Goal: Task Accomplishment & Management: Manage account settings

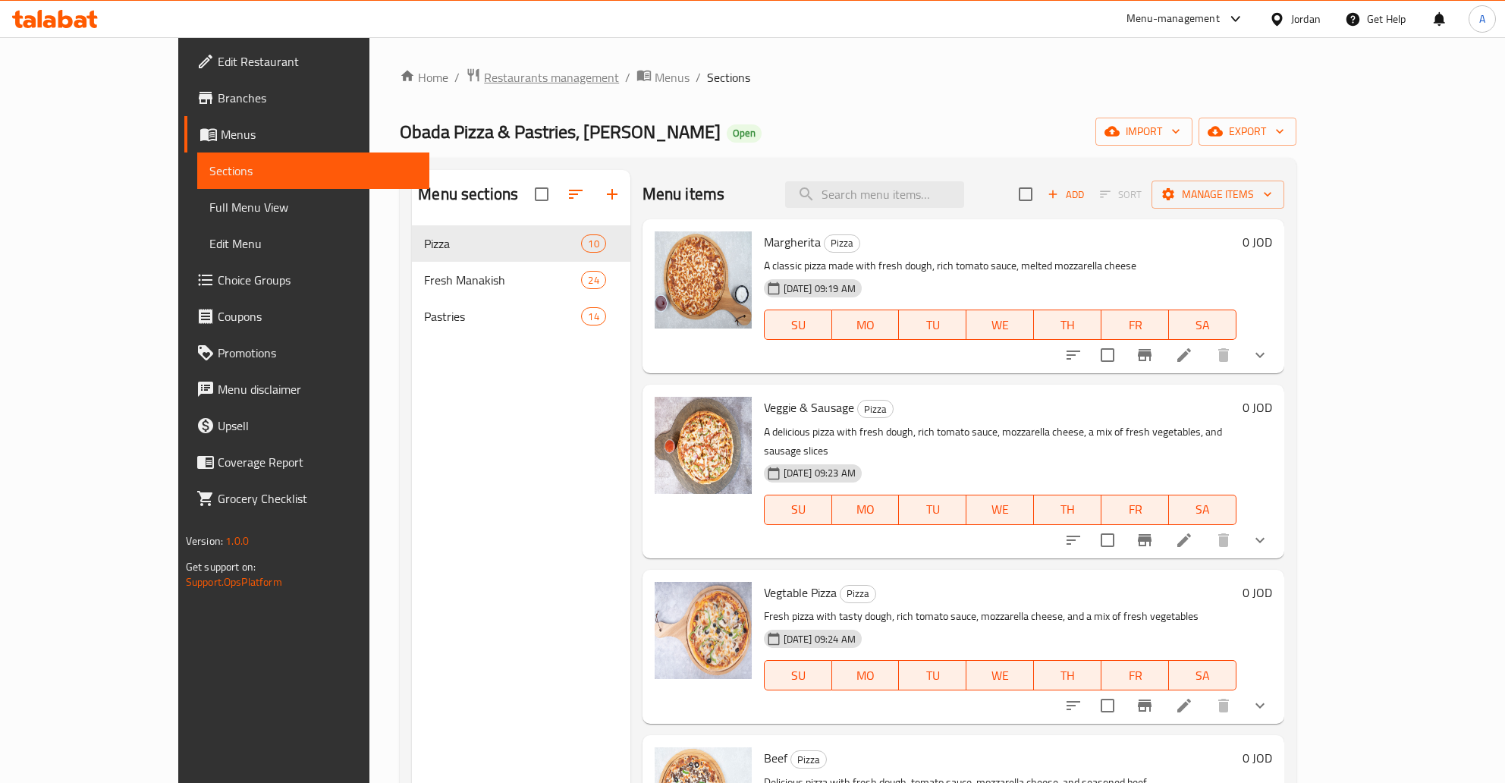
click at [484, 73] on span "Restaurants management" at bounding box center [551, 77] width 135 height 18
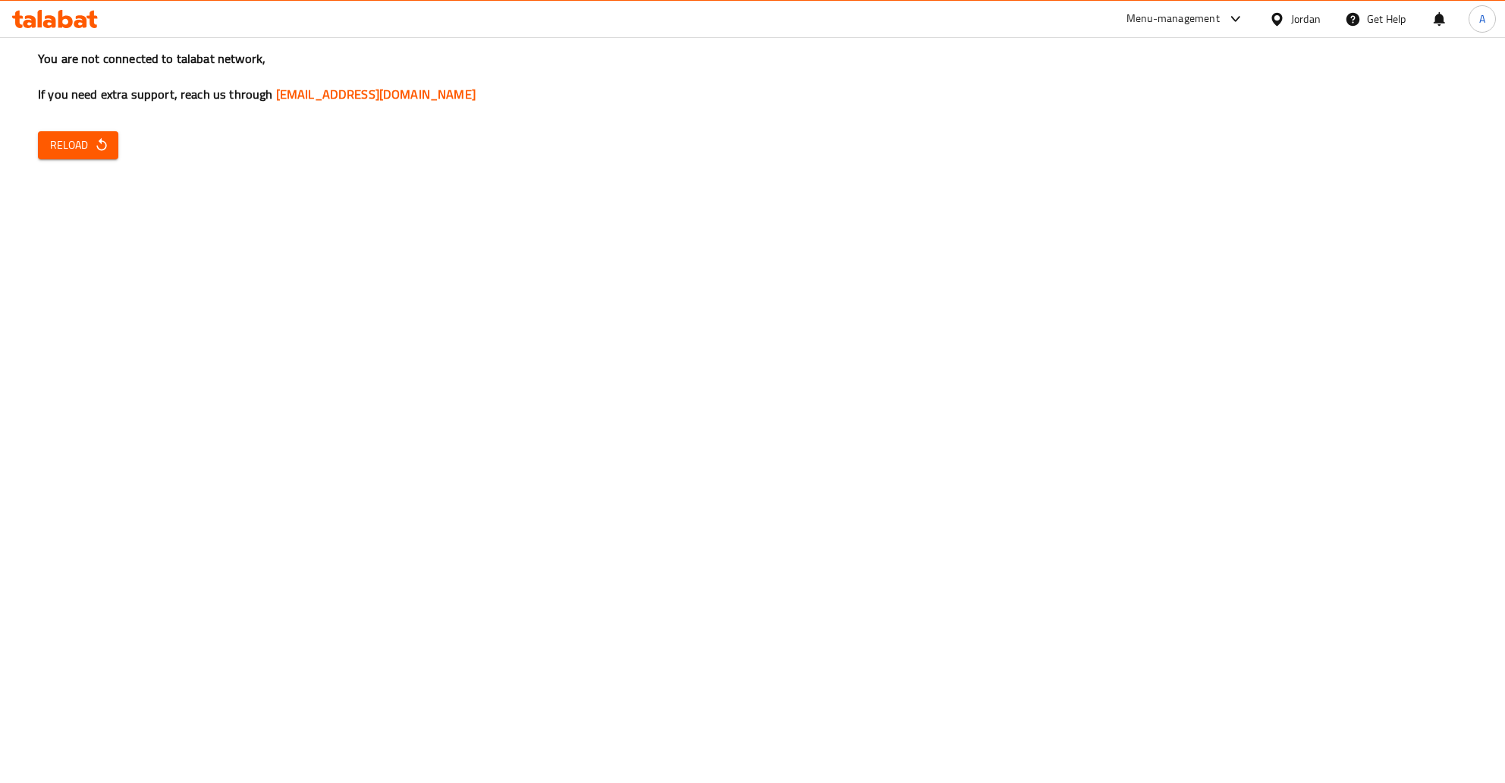
click at [55, 137] on span "Reload" at bounding box center [78, 145] width 56 height 19
click at [68, 145] on span "Reload" at bounding box center [78, 145] width 56 height 19
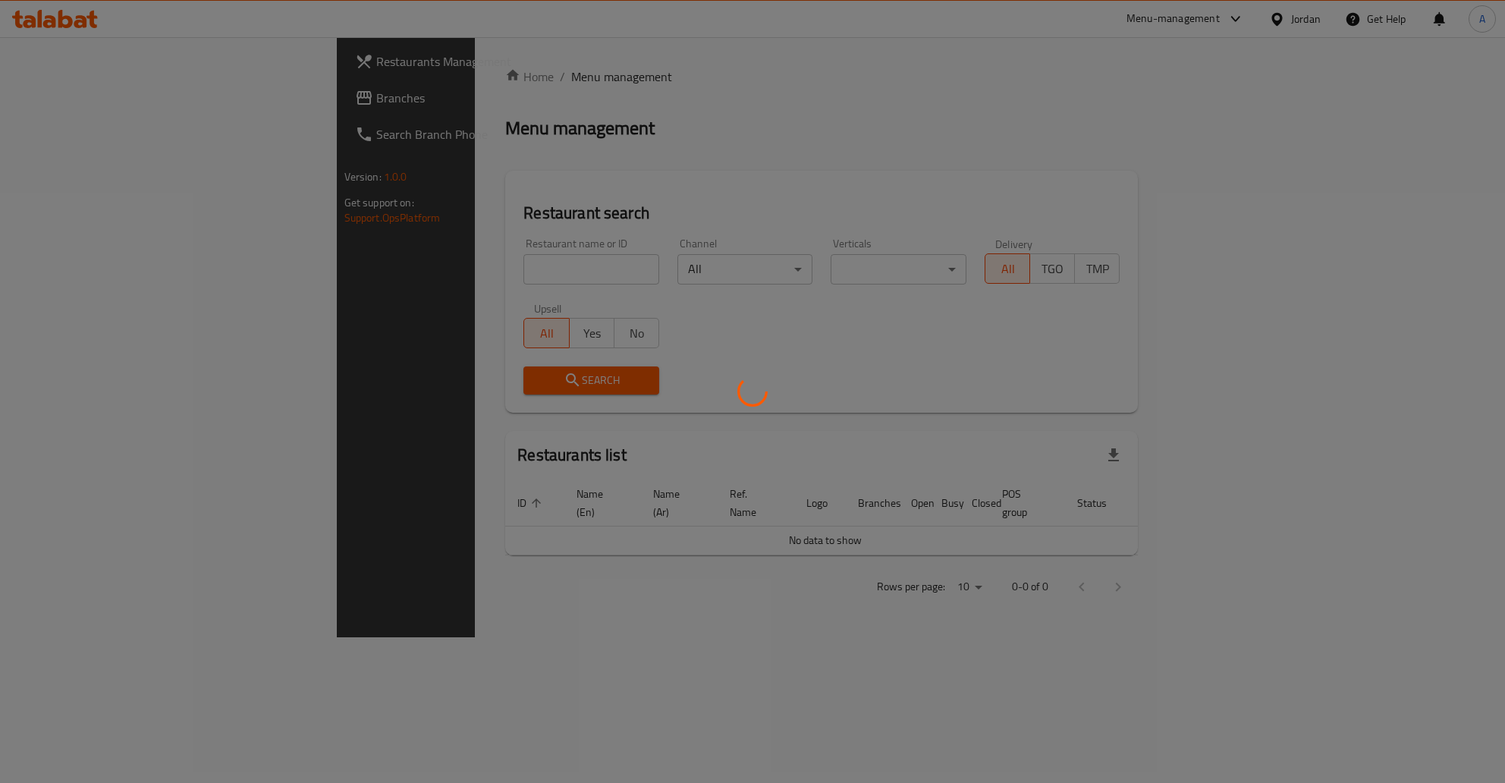
click at [394, 272] on div at bounding box center [752, 391] width 1505 height 783
click at [356, 268] on div at bounding box center [752, 391] width 1505 height 783
click at [348, 268] on div at bounding box center [752, 391] width 1505 height 783
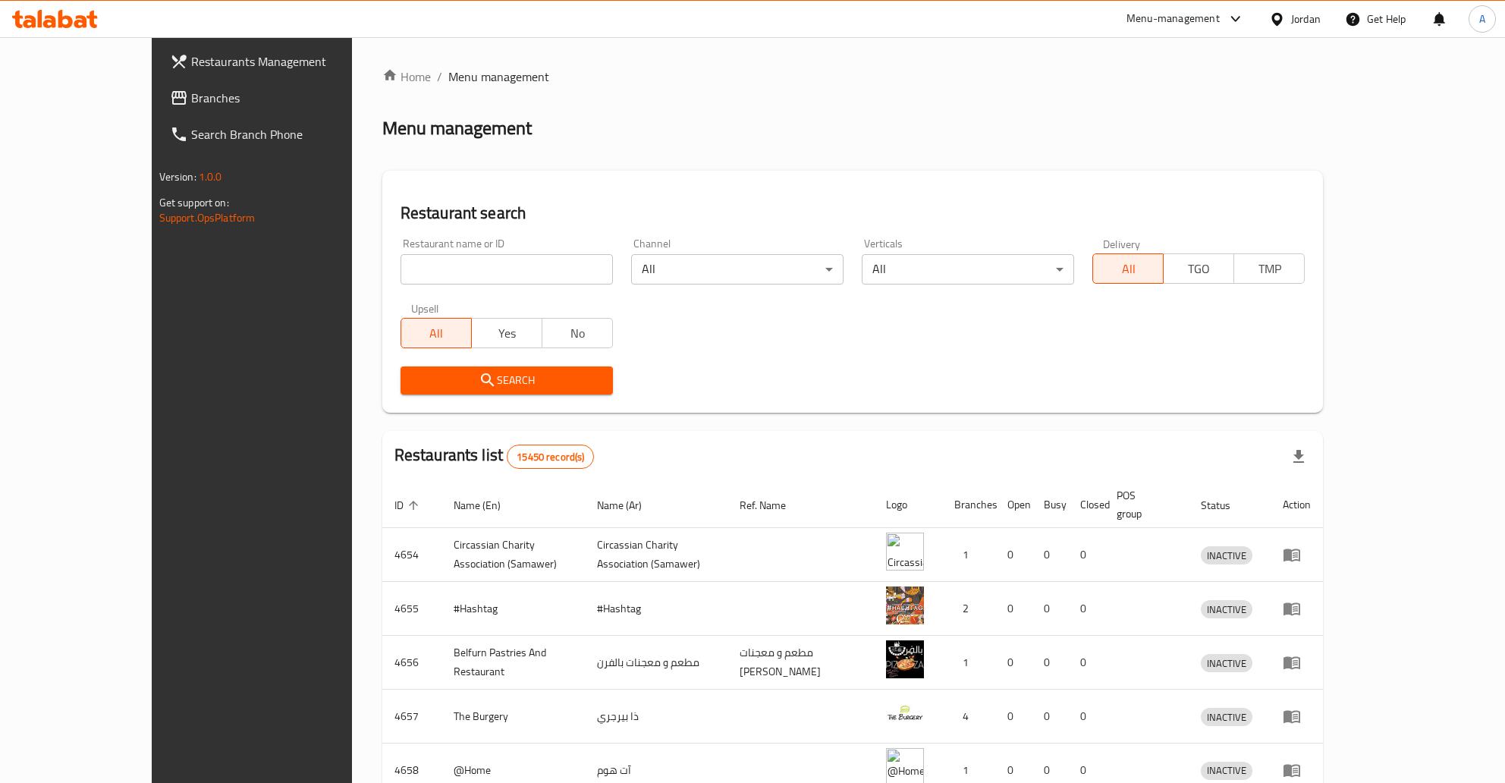
click at [425, 266] on input "search" at bounding box center [506, 269] width 212 height 30
type input "سشنعش"
type input "sakura"
click button "Search" at bounding box center [506, 380] width 212 height 28
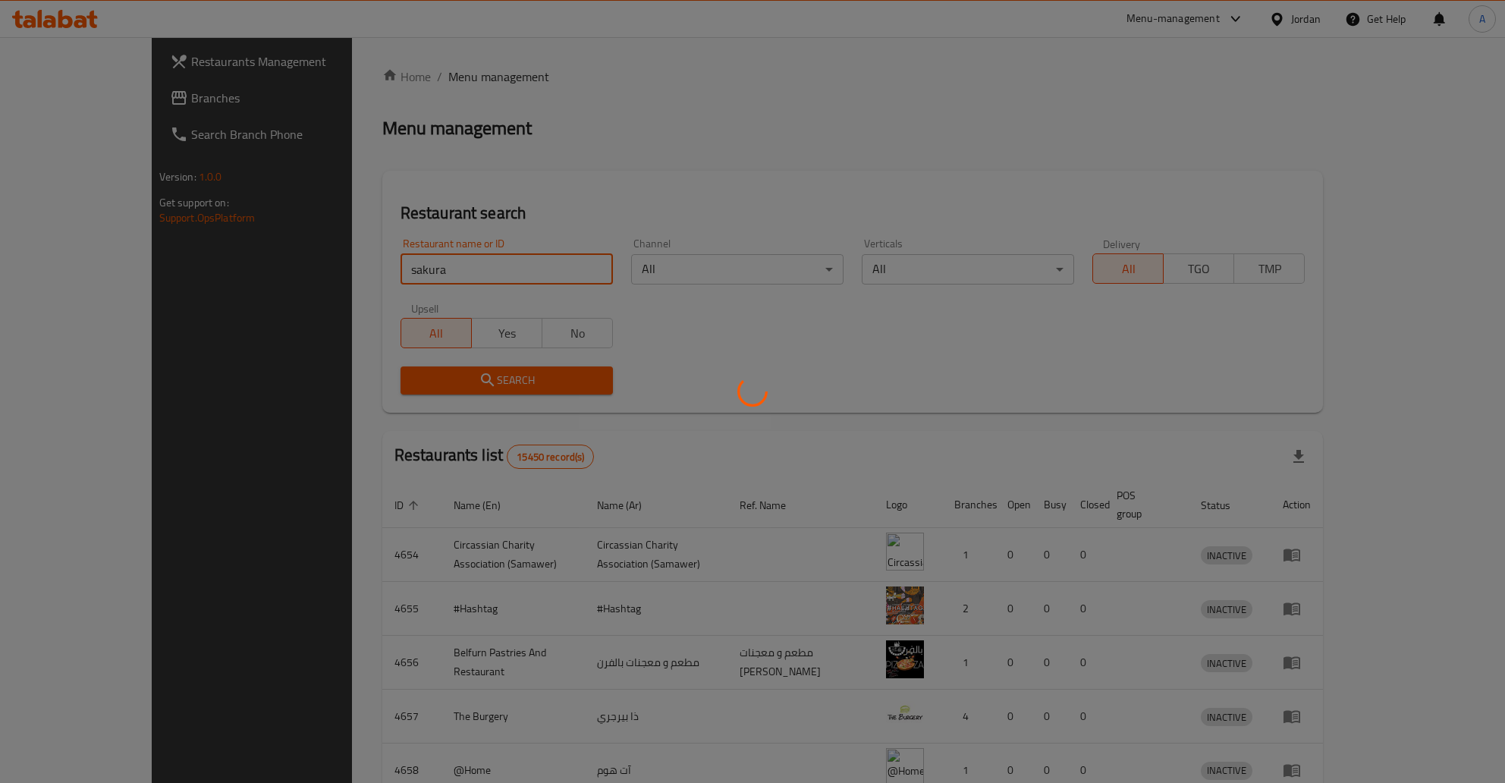
click button "Search" at bounding box center [506, 380] width 212 height 28
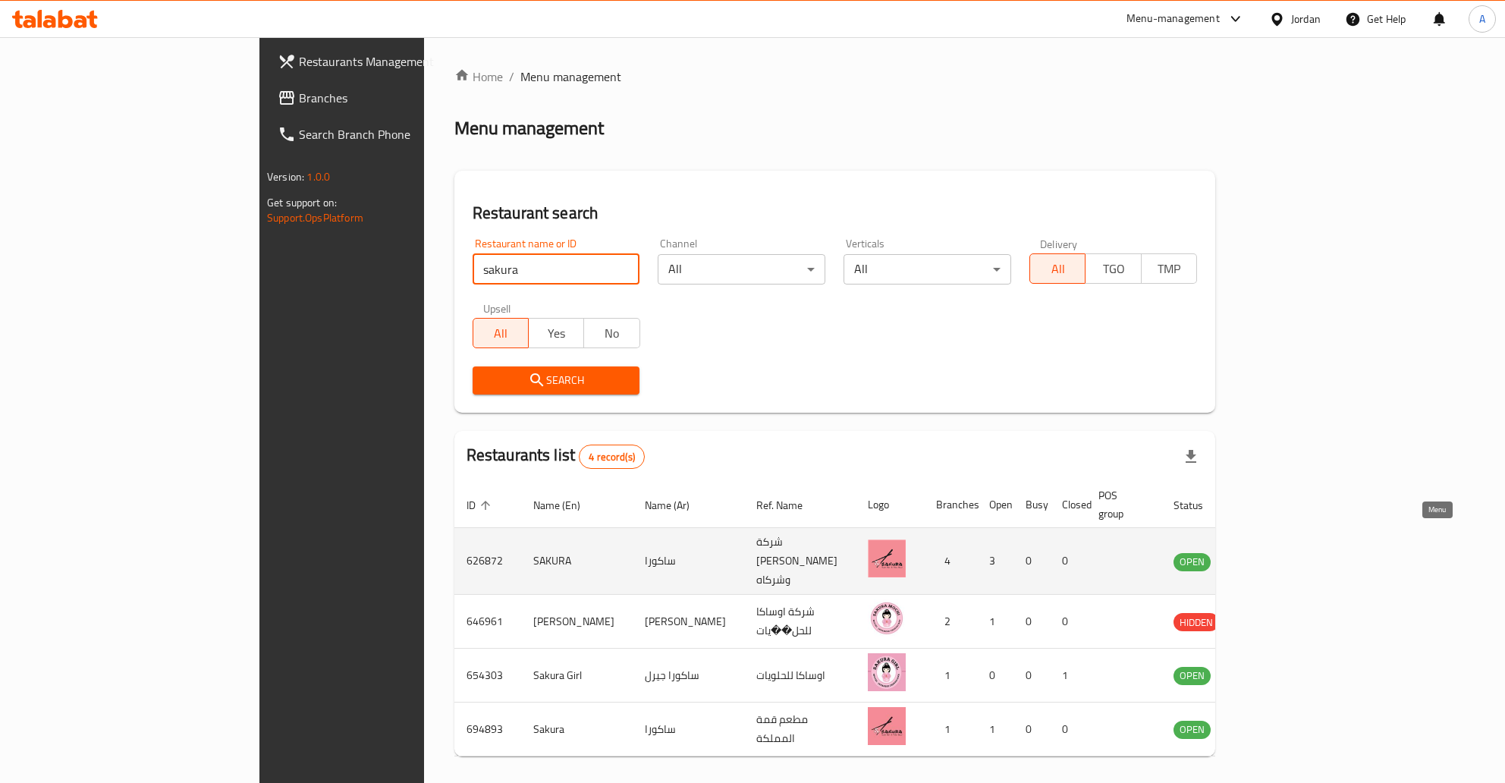
click at [1270, 555] on icon "enhanced table" at bounding box center [1262, 561] width 17 height 13
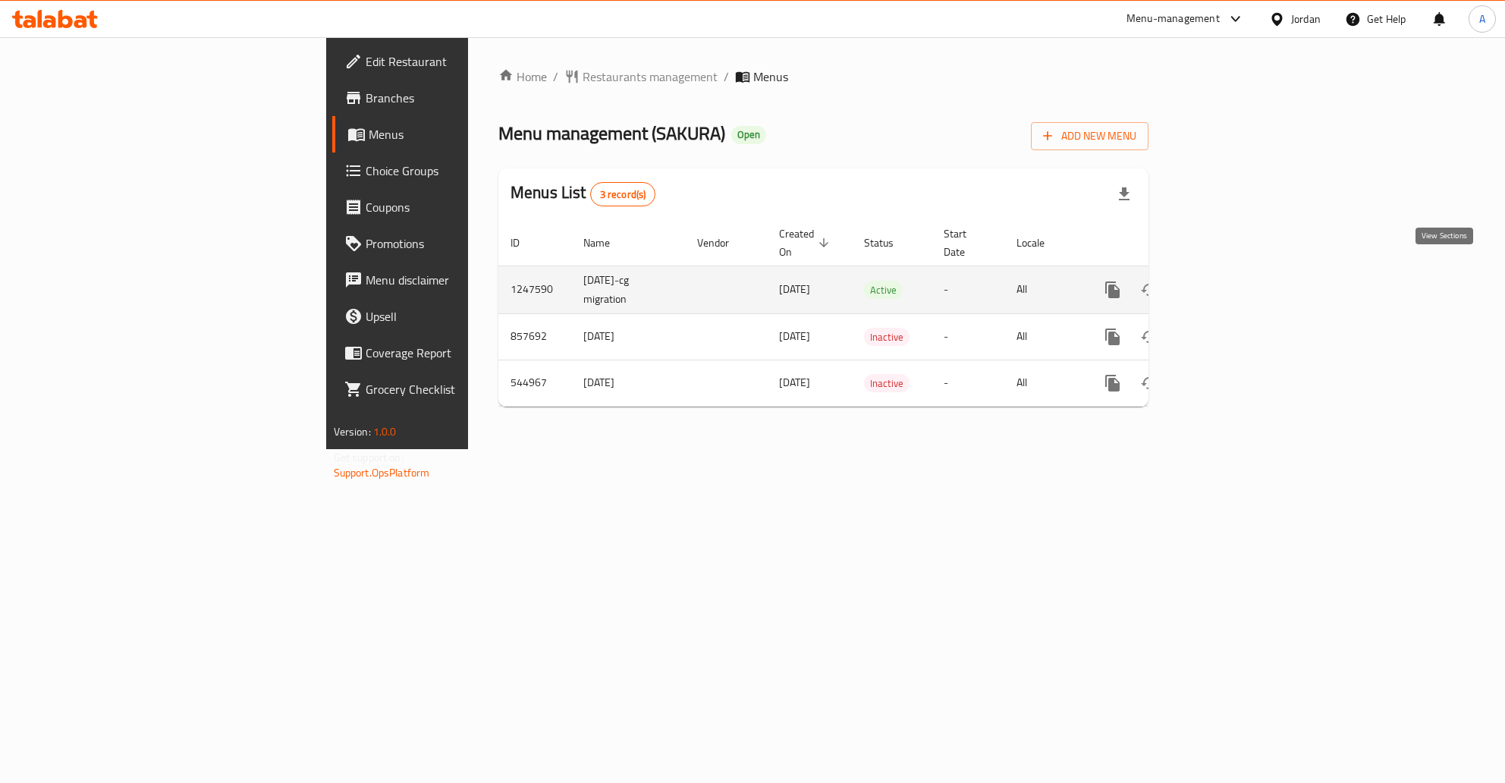
click at [1240, 272] on link "enhanced table" at bounding box center [1222, 290] width 36 height 36
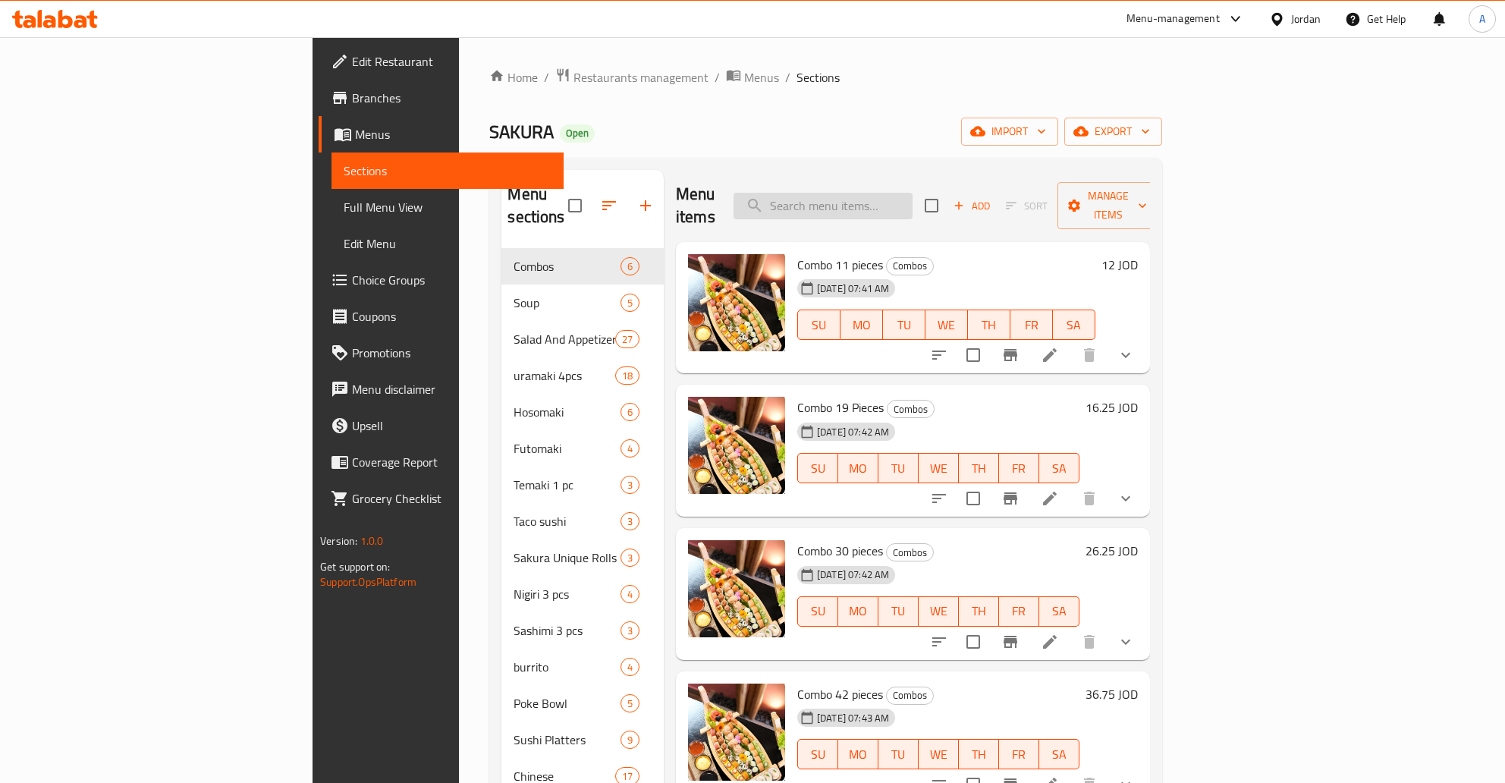
click at [898, 193] on input "search" at bounding box center [822, 206] width 179 height 27
paste input "Miso Soup"
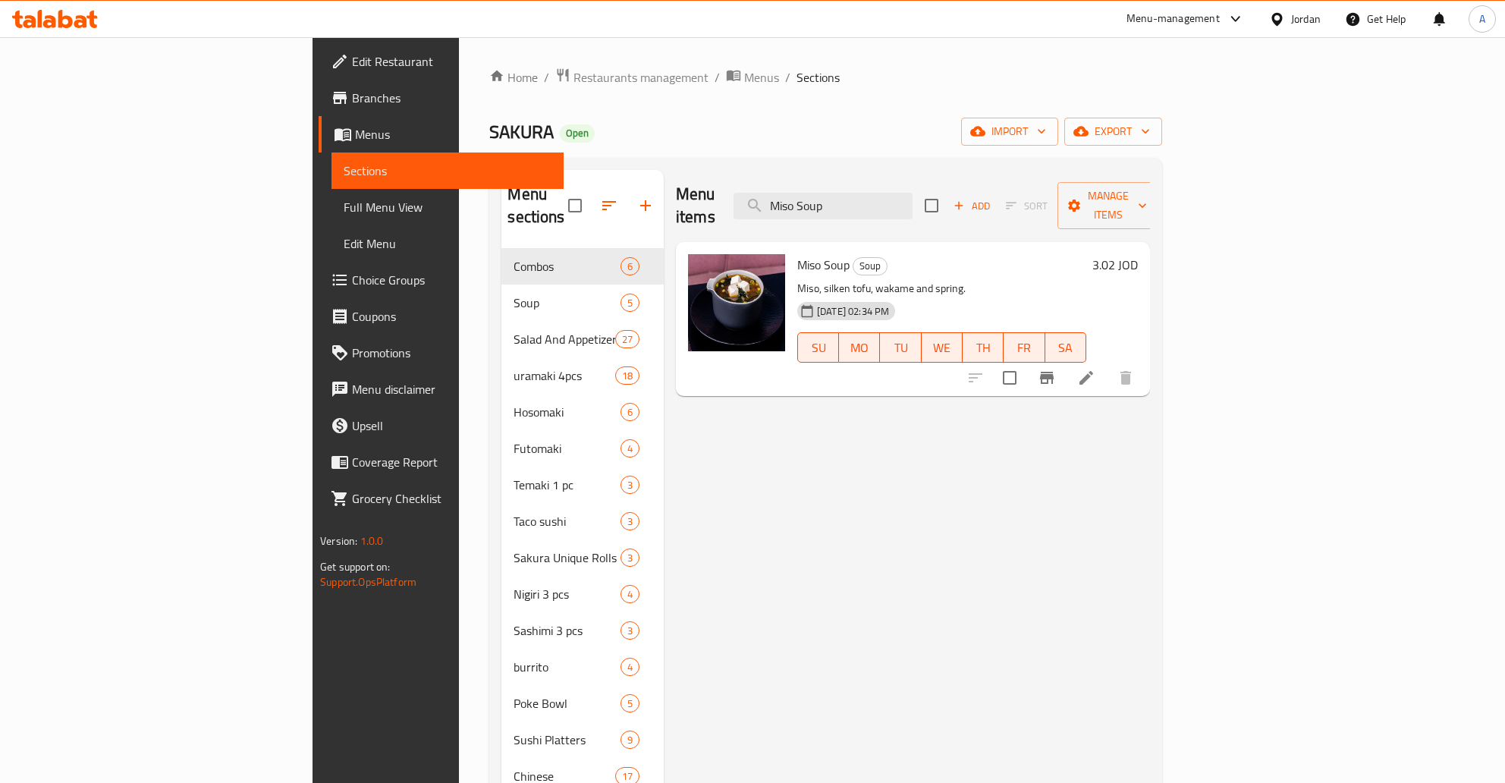
type input "Miso Soup"
click at [1138, 254] on h6 "3.02 JOD" at bounding box center [1115, 264] width 46 height 21
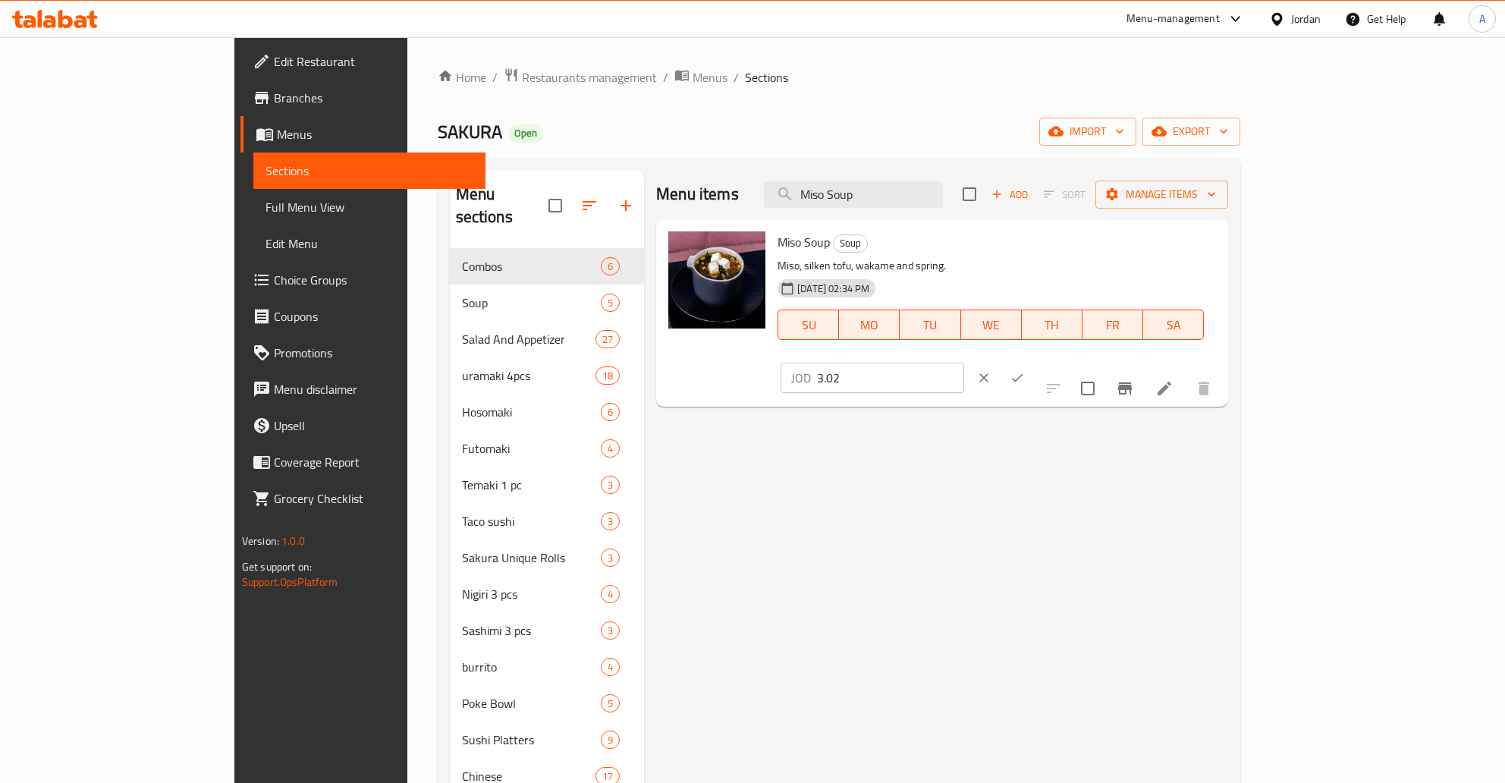
click at [964, 363] on input "3.02" at bounding box center [890, 378] width 147 height 30
type input "3.00"
click at [1025, 370] on icon "ok" at bounding box center [1017, 377] width 15 height 15
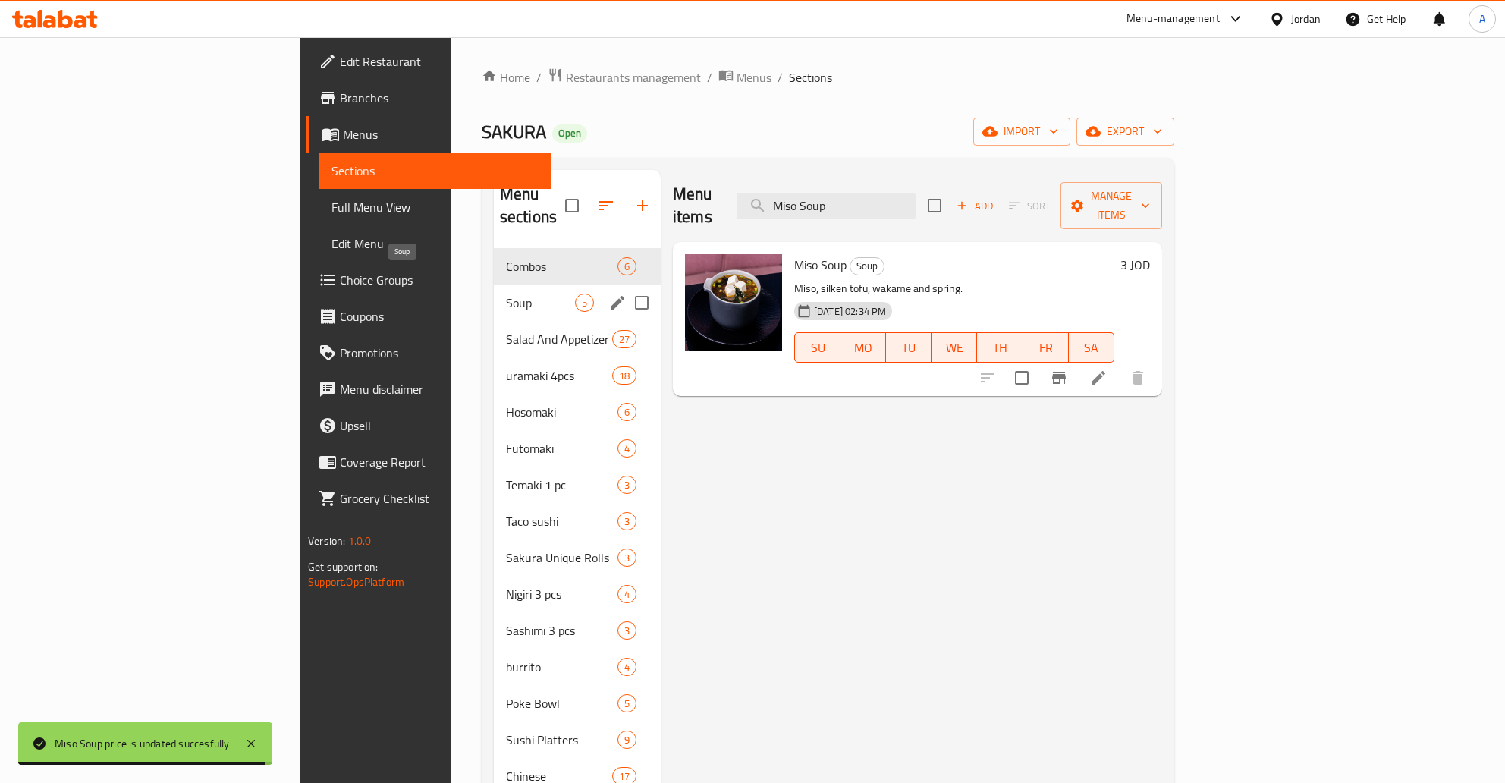
click at [506, 294] on span "Soup" at bounding box center [540, 303] width 69 height 18
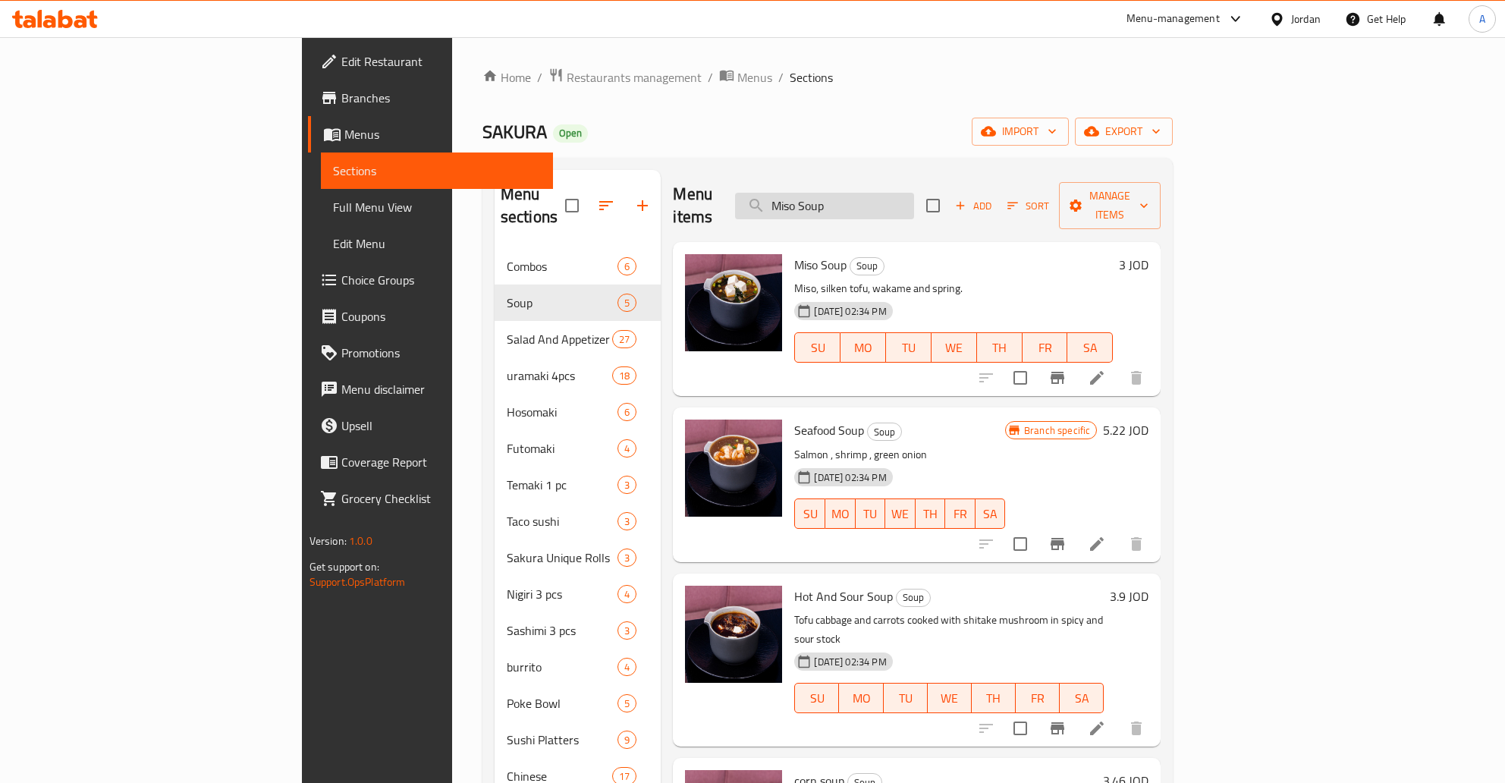
click at [914, 201] on input "Miso Soup" at bounding box center [824, 206] width 179 height 27
paste input "Seafood"
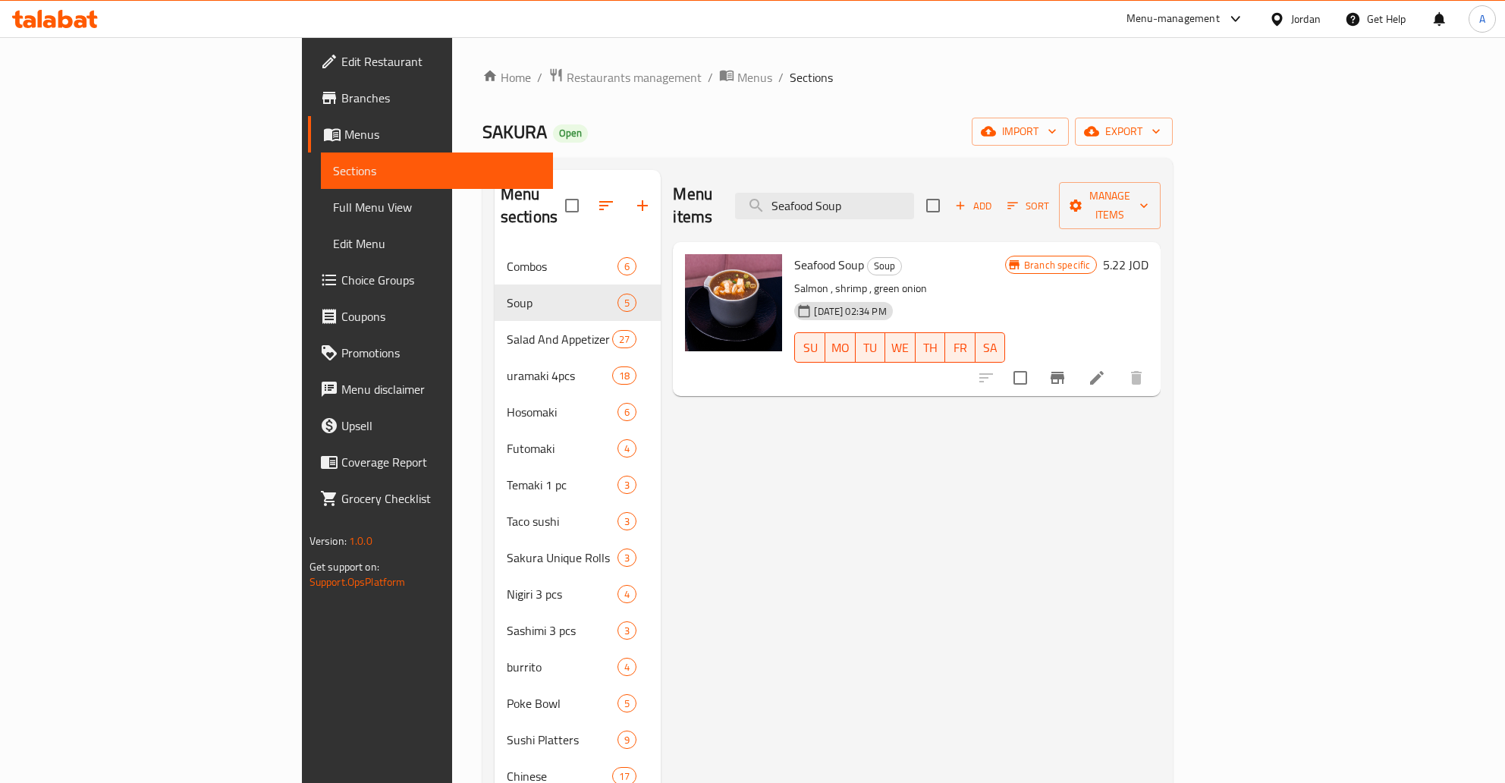
type input "Seafood Soup"
click at [1066, 369] on icon "Branch-specific-item" at bounding box center [1057, 378] width 18 height 18
click at [1148, 254] on h6 "5.22 JOD" at bounding box center [1126, 264] width 46 height 21
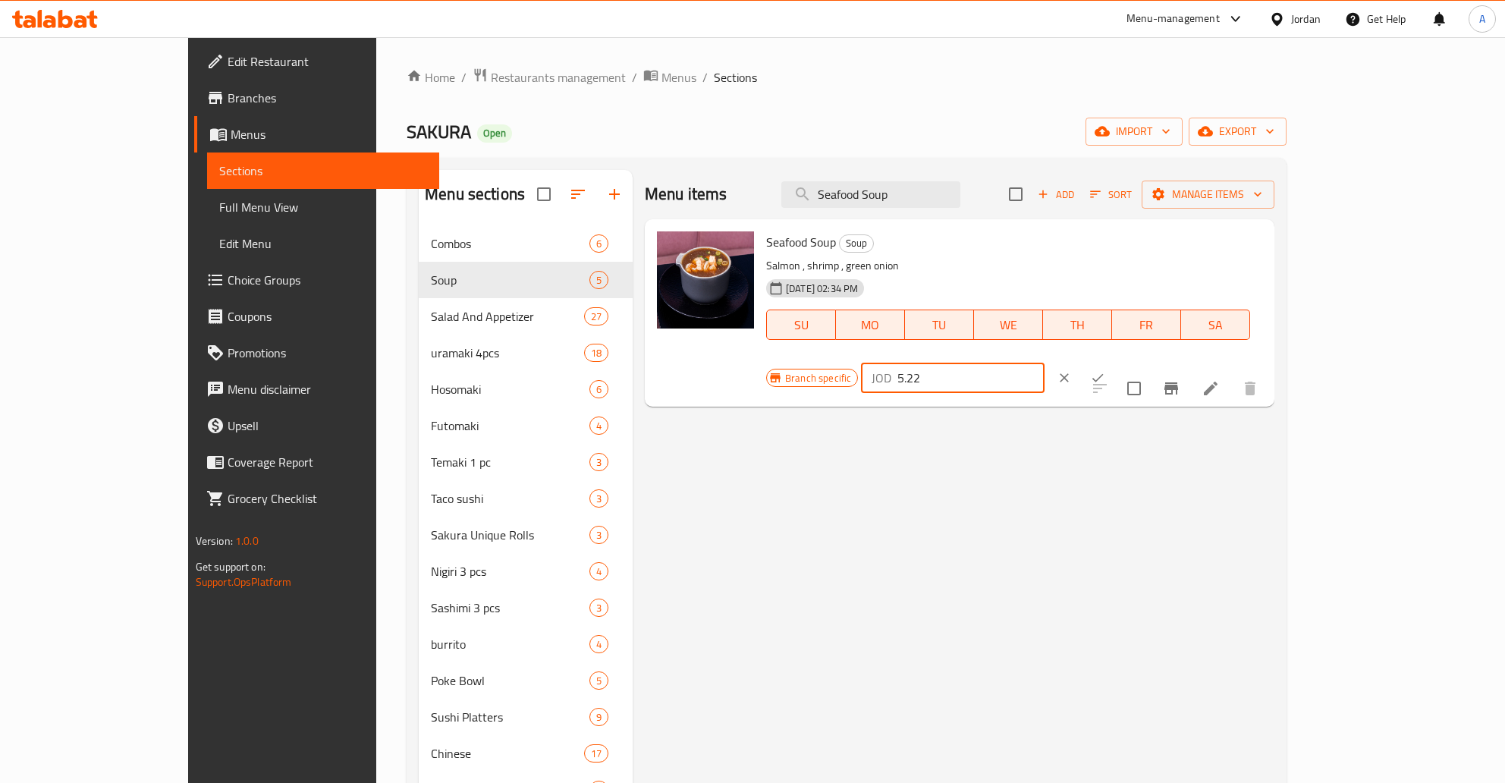
click at [1044, 363] on input "5.22" at bounding box center [970, 378] width 147 height 30
type input "5.25"
click at [1105, 370] on icon "ok" at bounding box center [1097, 377] width 15 height 15
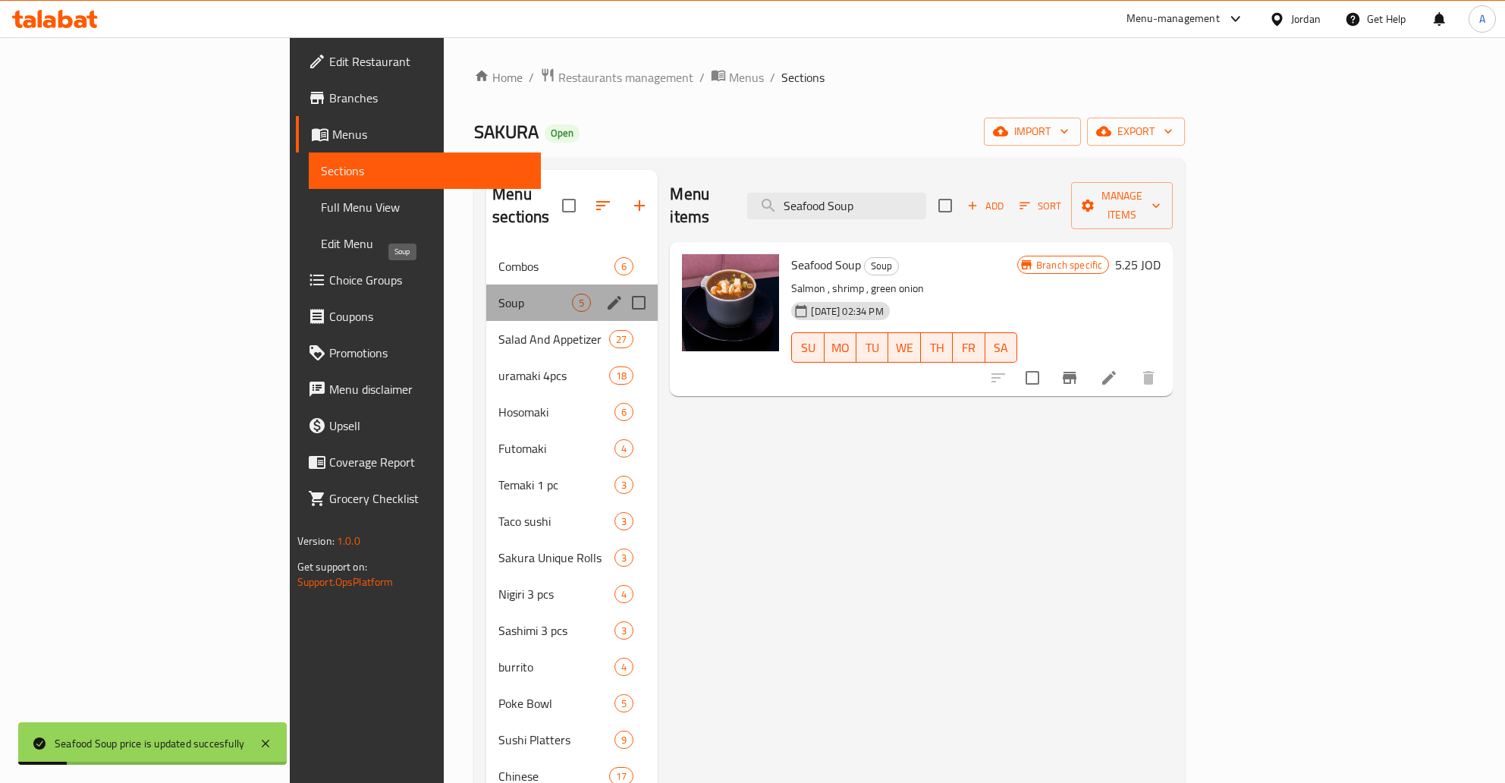
click at [498, 294] on span "Soup" at bounding box center [535, 303] width 74 height 18
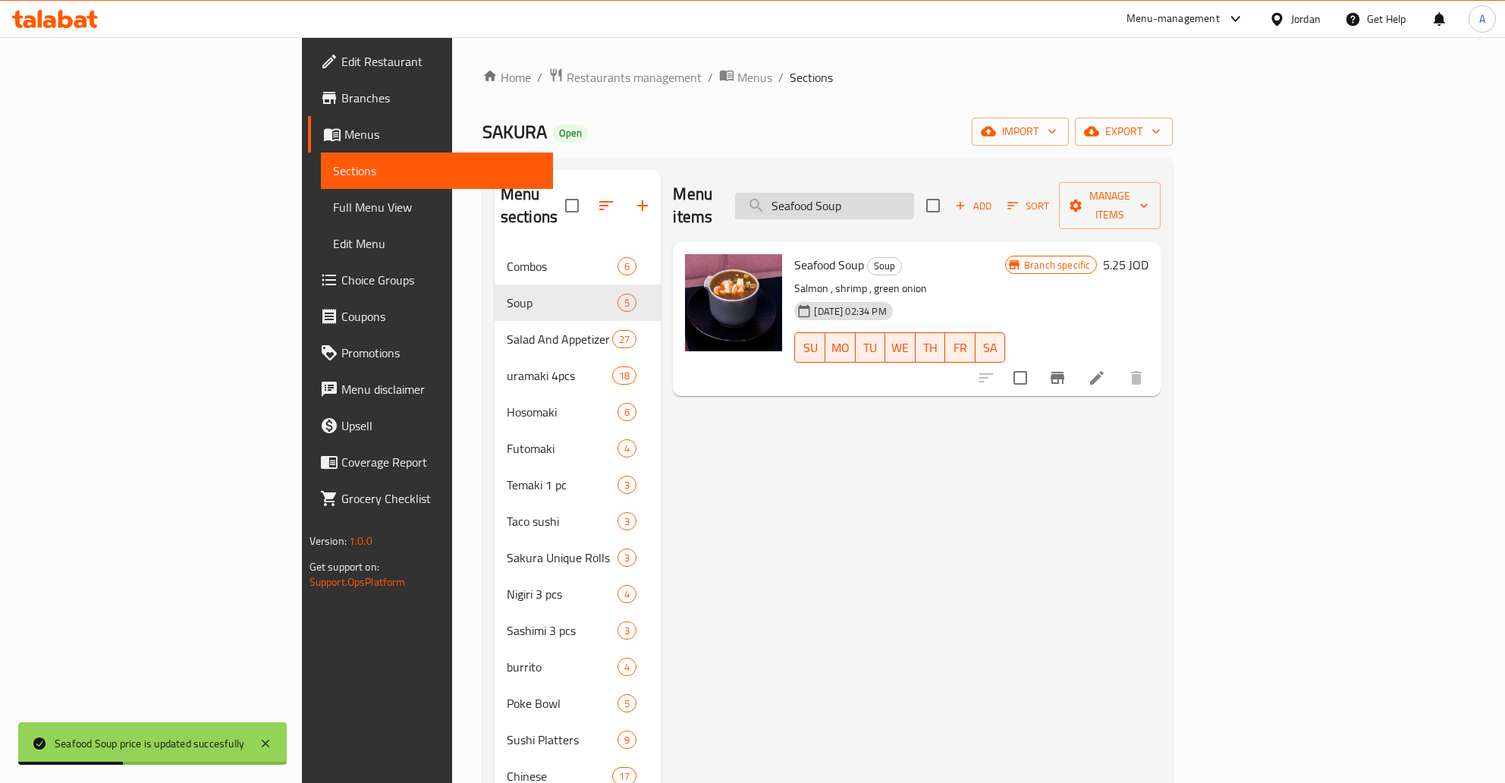
click at [914, 200] on input "Seafood Soup" at bounding box center [824, 206] width 179 height 27
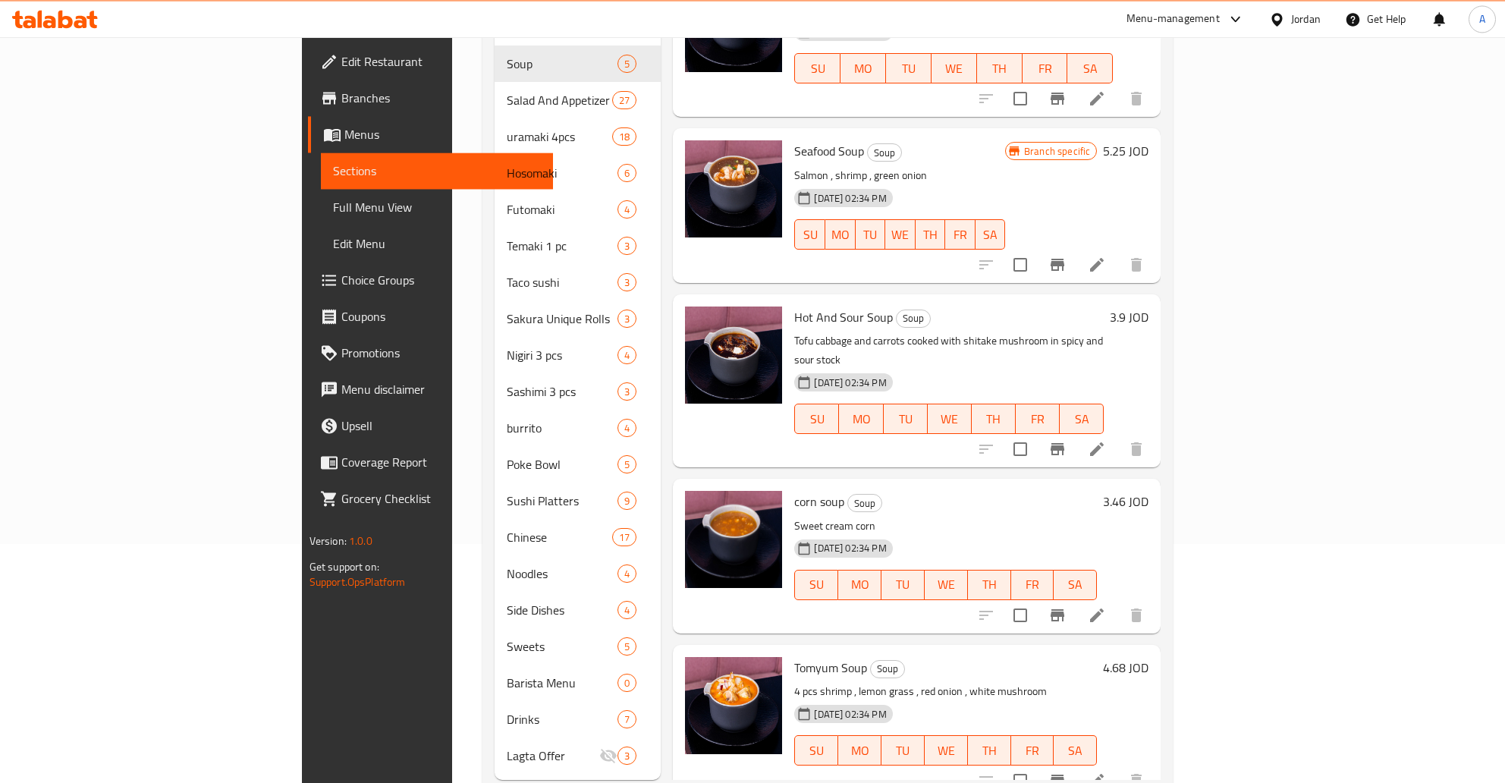
scroll to position [240, 0]
click at [1148, 656] on h6 "4.68 JOD" at bounding box center [1126, 666] width 46 height 21
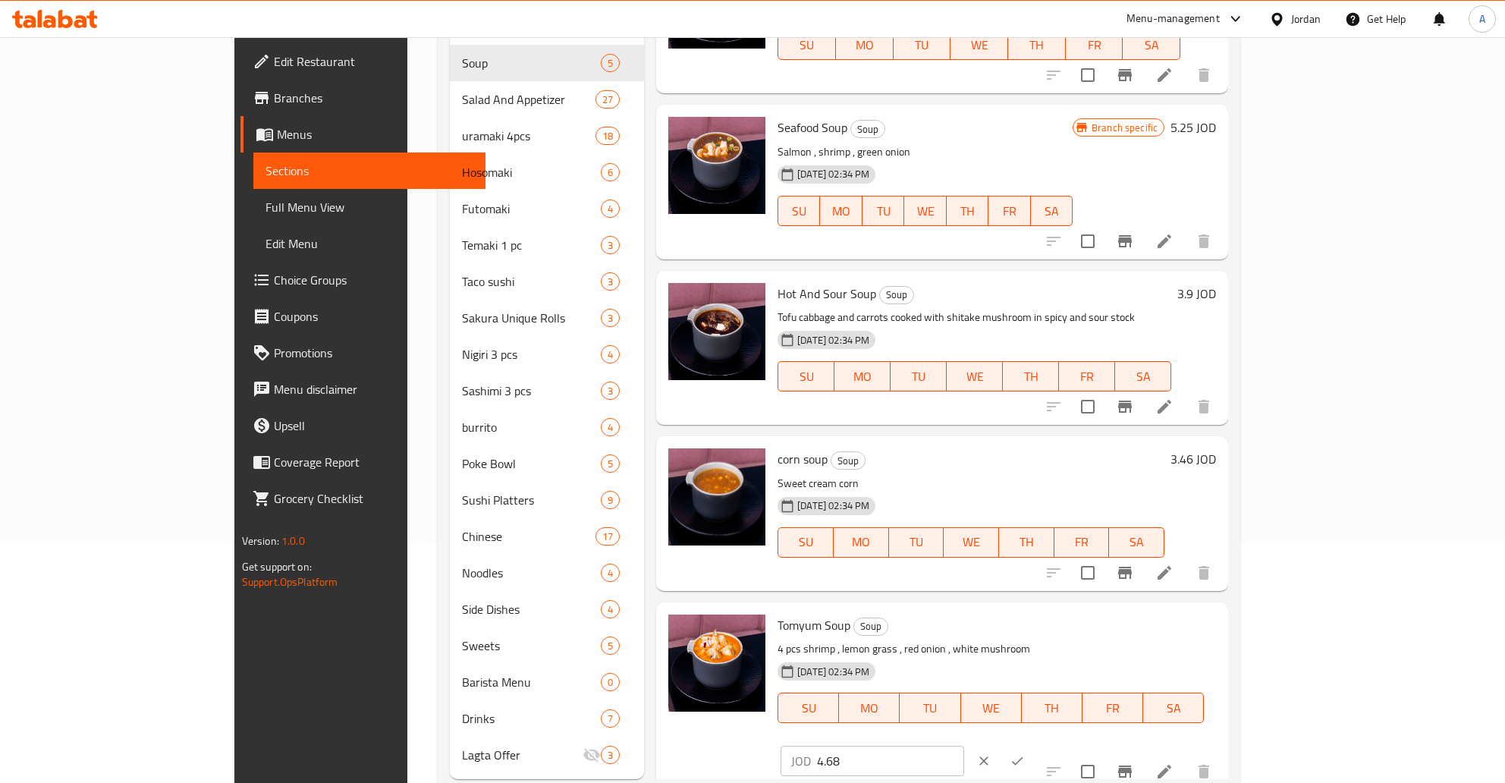
click at [1034, 744] on button "ok" at bounding box center [1016, 760] width 33 height 33
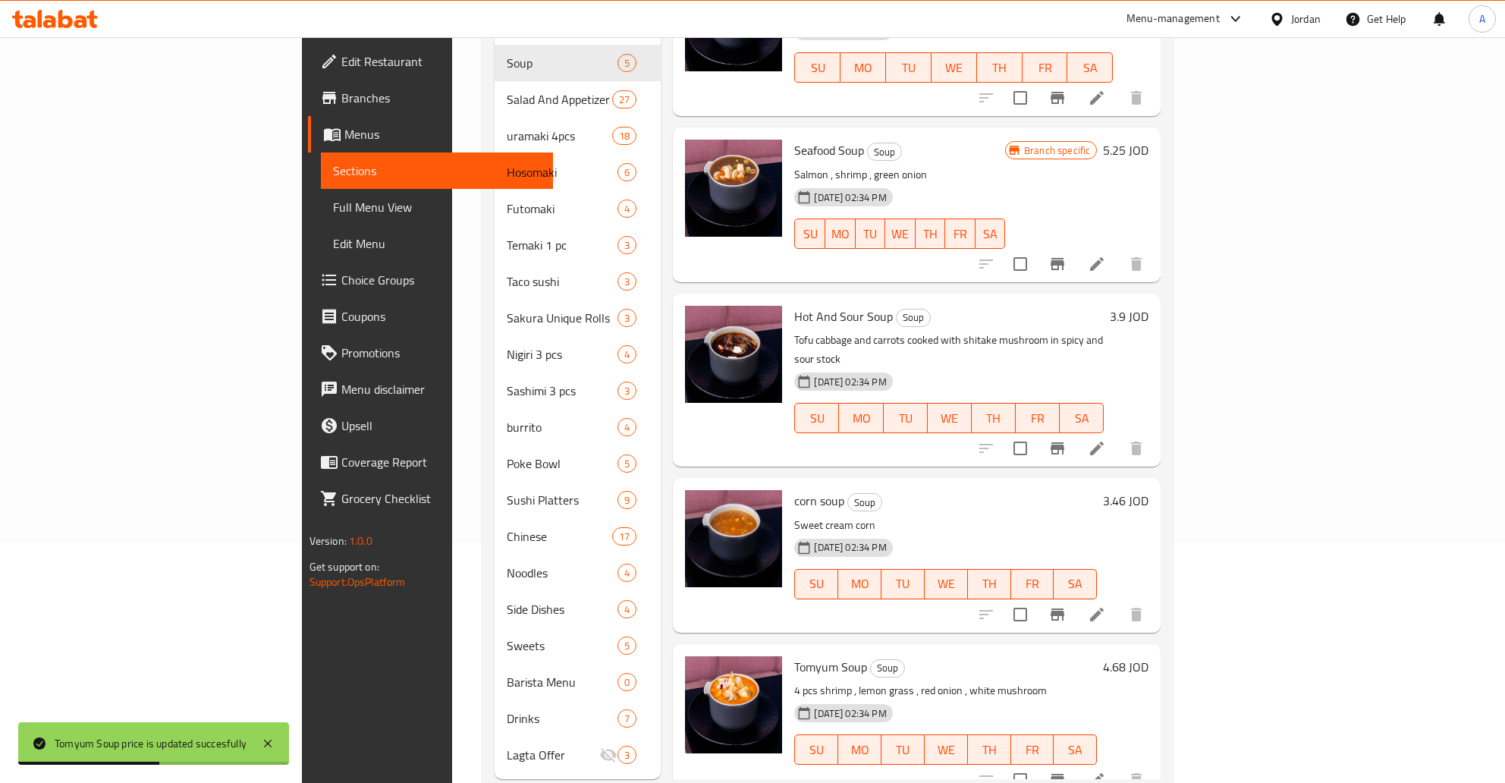
click at [1148, 656] on h6 "4.68 JOD" at bounding box center [1126, 666] width 46 height 21
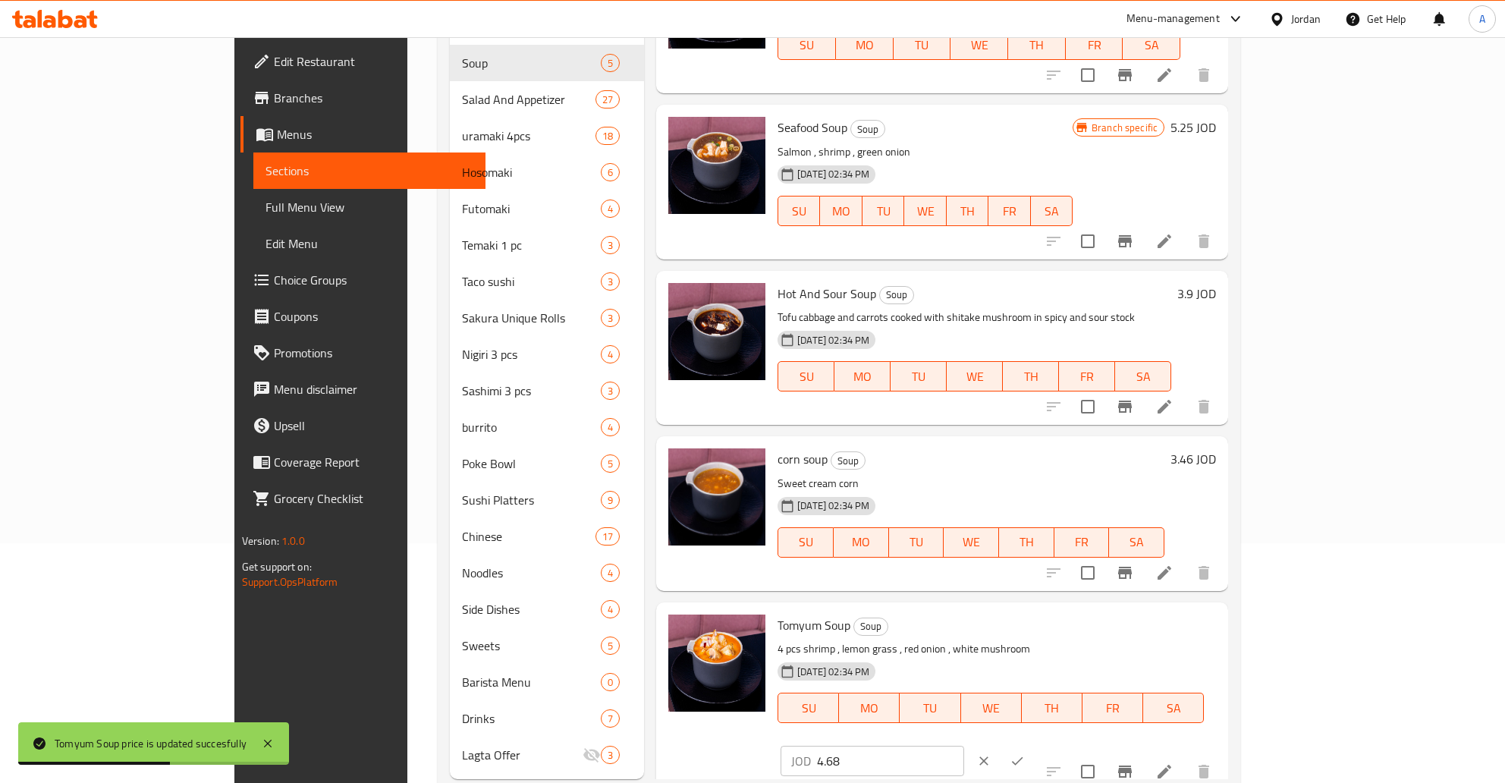
click at [1025, 753] on icon "ok" at bounding box center [1017, 760] width 15 height 15
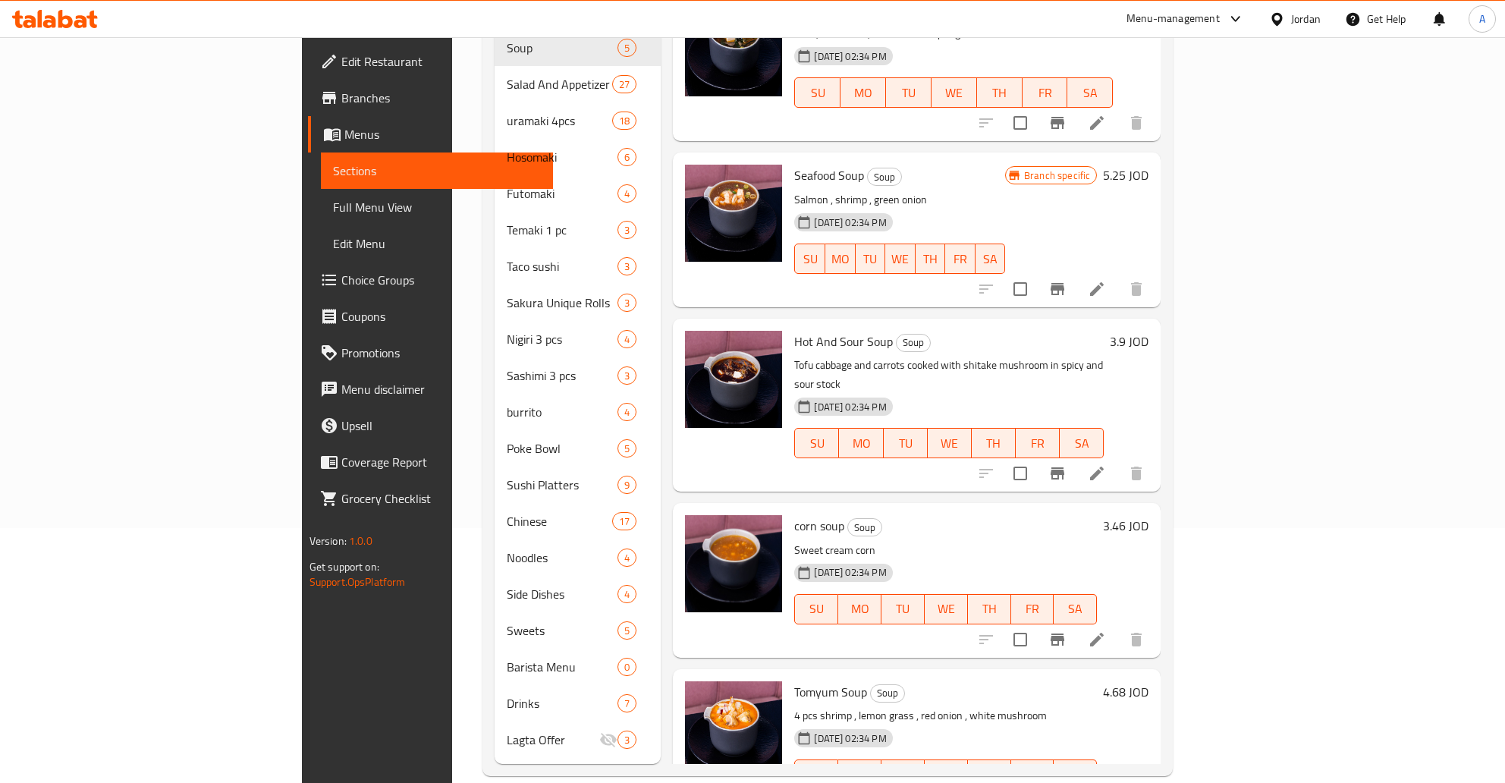
scroll to position [0, 0]
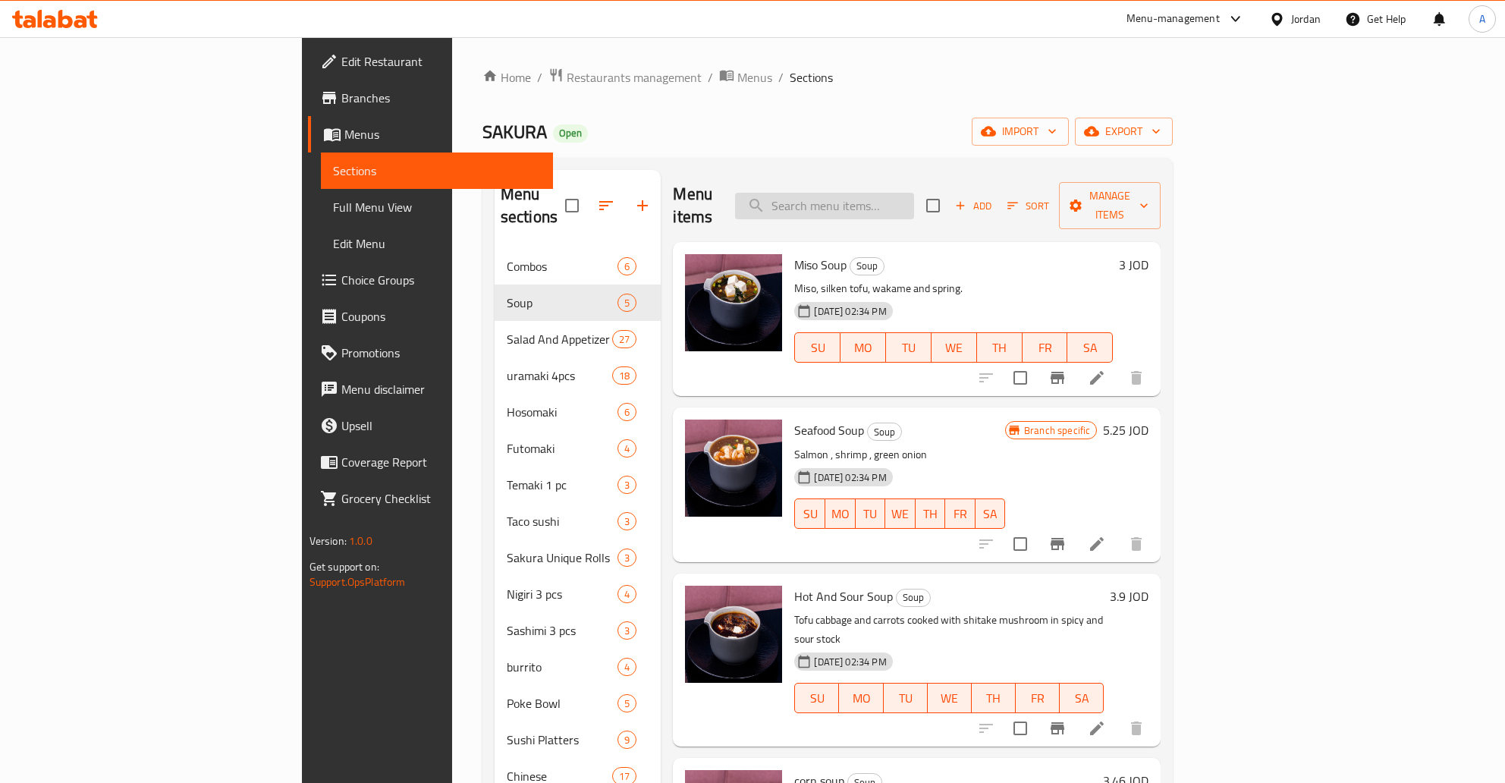
click at [914, 203] on input "search" at bounding box center [824, 206] width 179 height 27
paste input "Tom Yom Soup"
click at [913, 197] on input "Tom Yom Soup" at bounding box center [824, 206] width 179 height 27
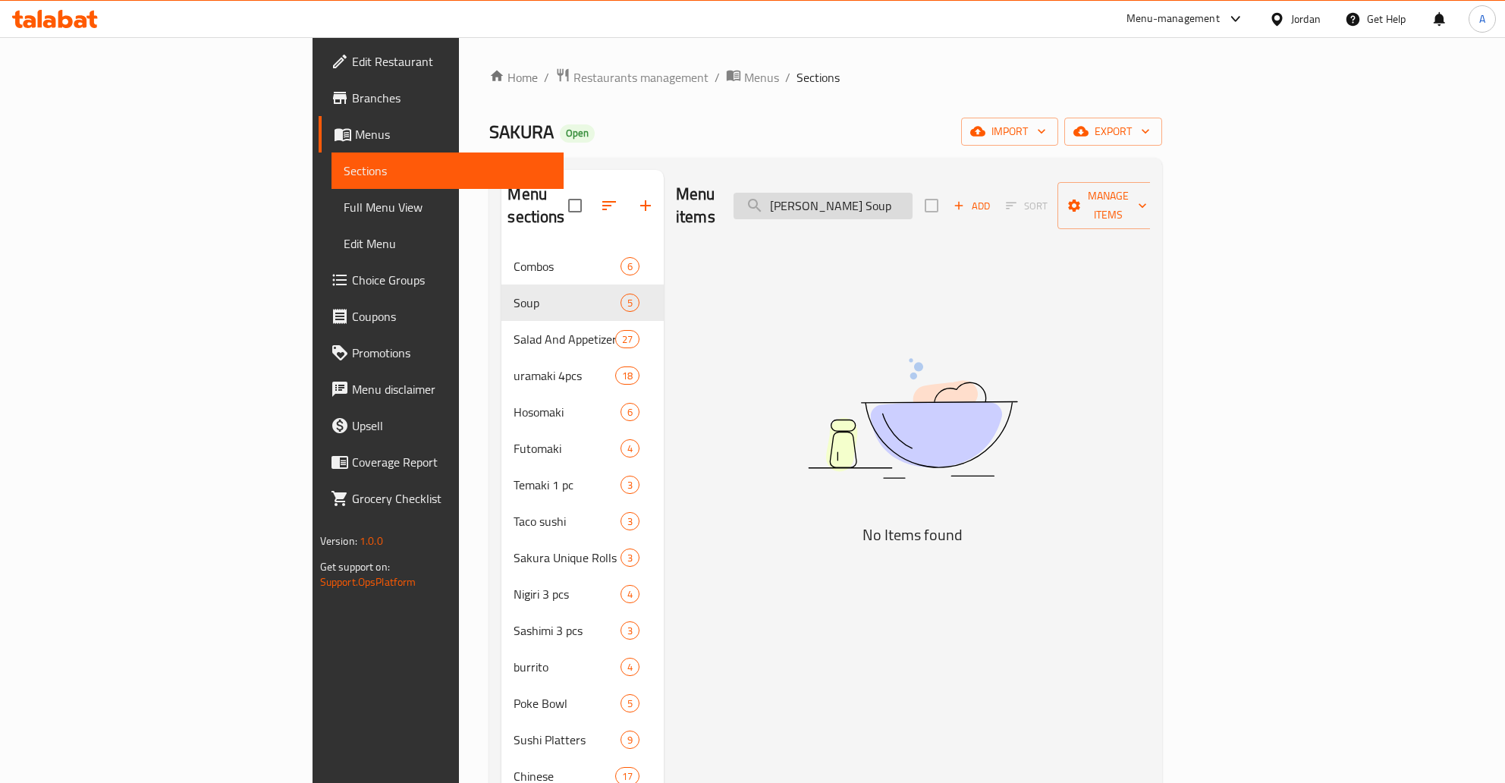
drag, startPoint x: 978, startPoint y: 199, endPoint x: 927, endPoint y: 201, distance: 50.9
click at [912, 202] on input "Tom Yom Soup" at bounding box center [822, 206] width 179 height 27
click at [912, 199] on input "Tom Yom Soup" at bounding box center [822, 206] width 179 height 27
click at [912, 193] on input "TomYom Soup" at bounding box center [822, 206] width 179 height 27
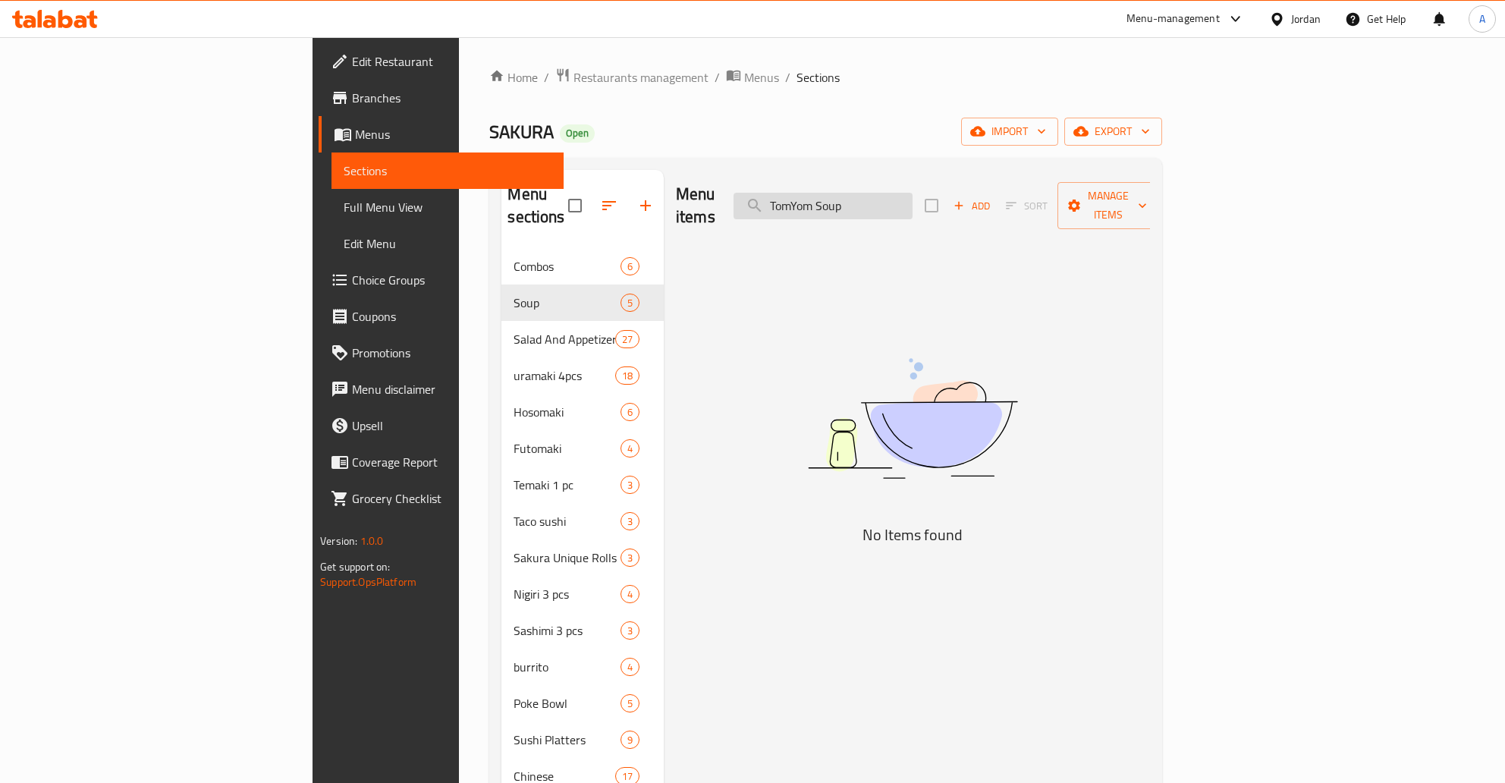
click at [912, 195] on input "TomYom Soup" at bounding box center [822, 206] width 179 height 27
type input "TomYom"
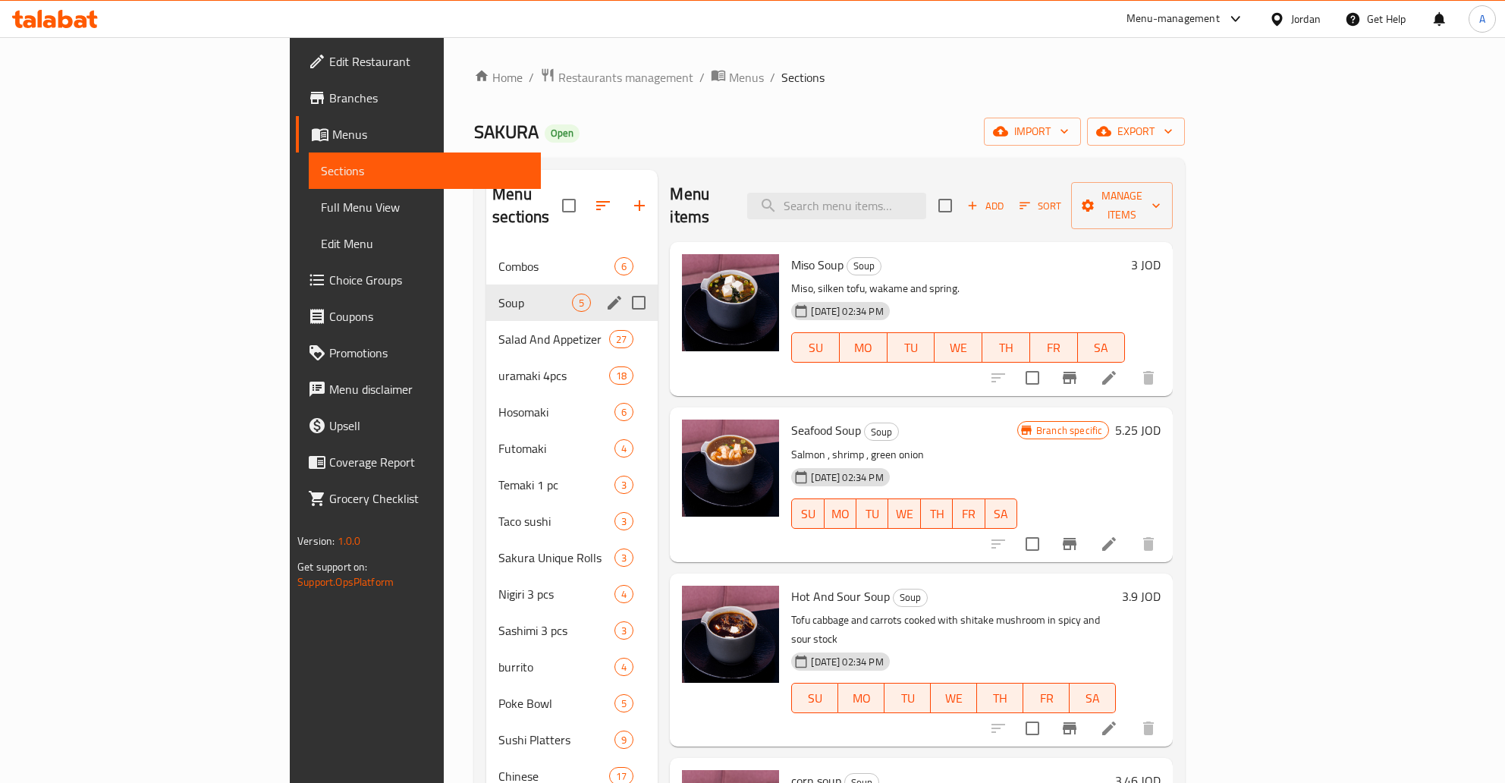
click at [498, 294] on span "Soup" at bounding box center [535, 303] width 74 height 18
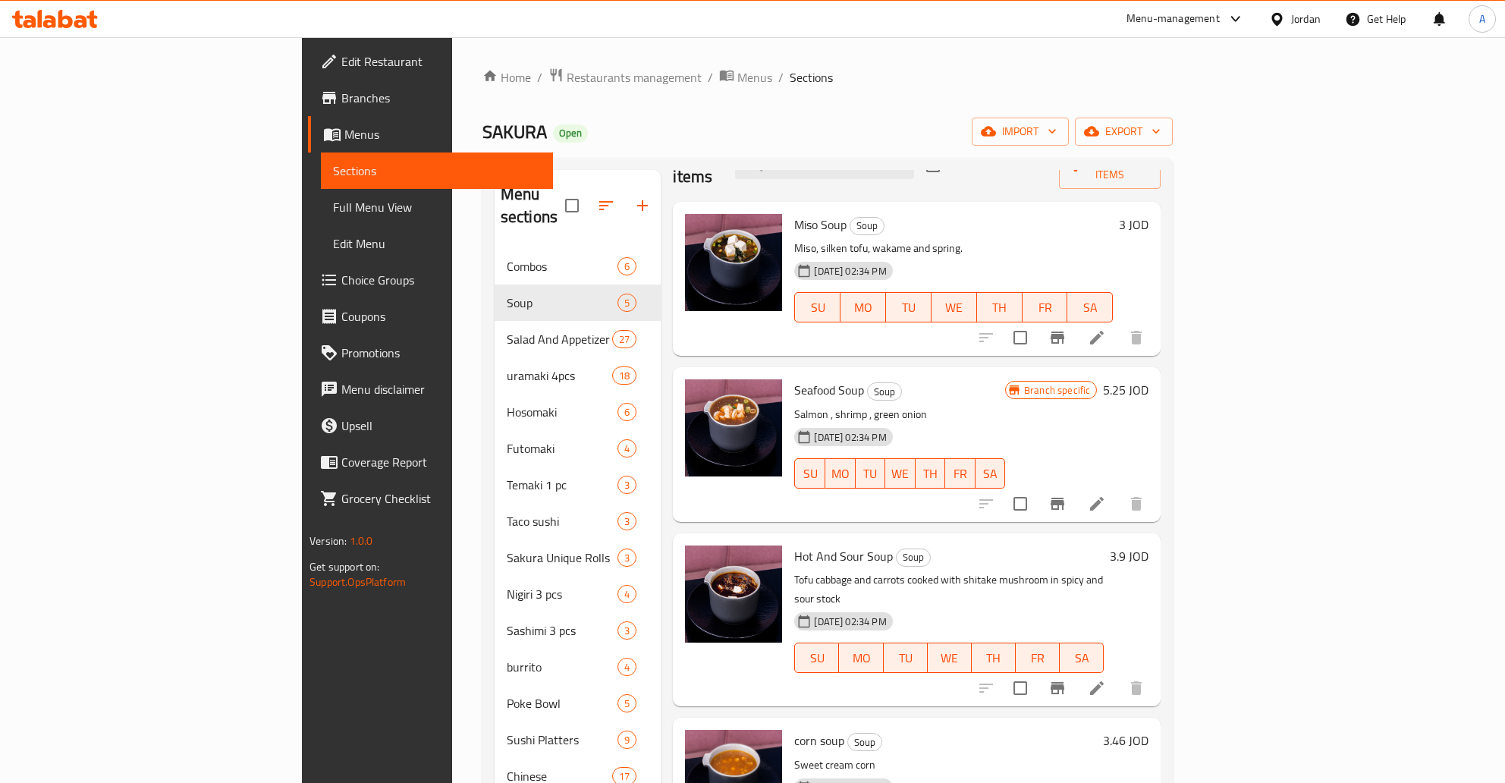
scroll to position [255, 0]
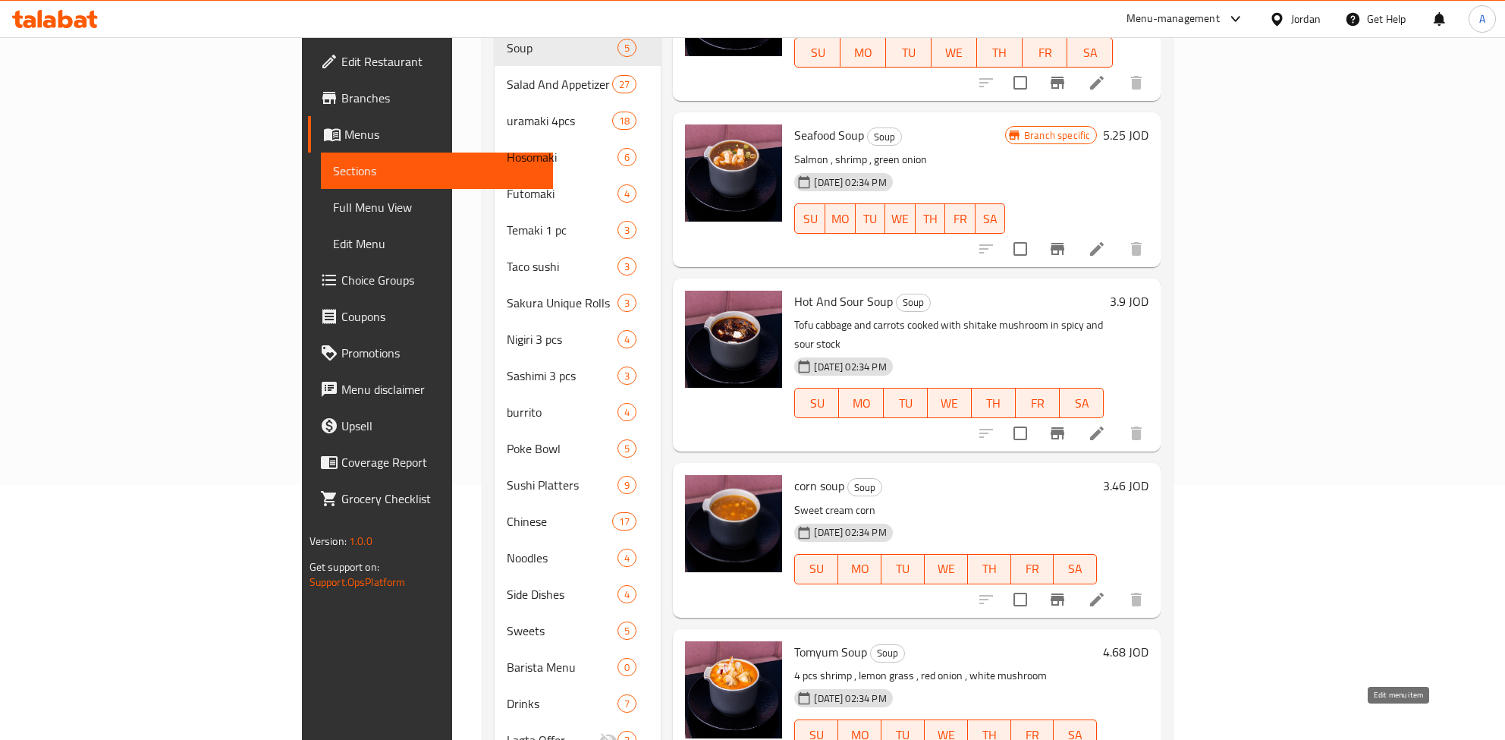
click at [1204, 773] on div "Home / Restaurants management / Menus / Sections SAKURA Open import export Menu…" at bounding box center [828, 294] width 752 height 1024
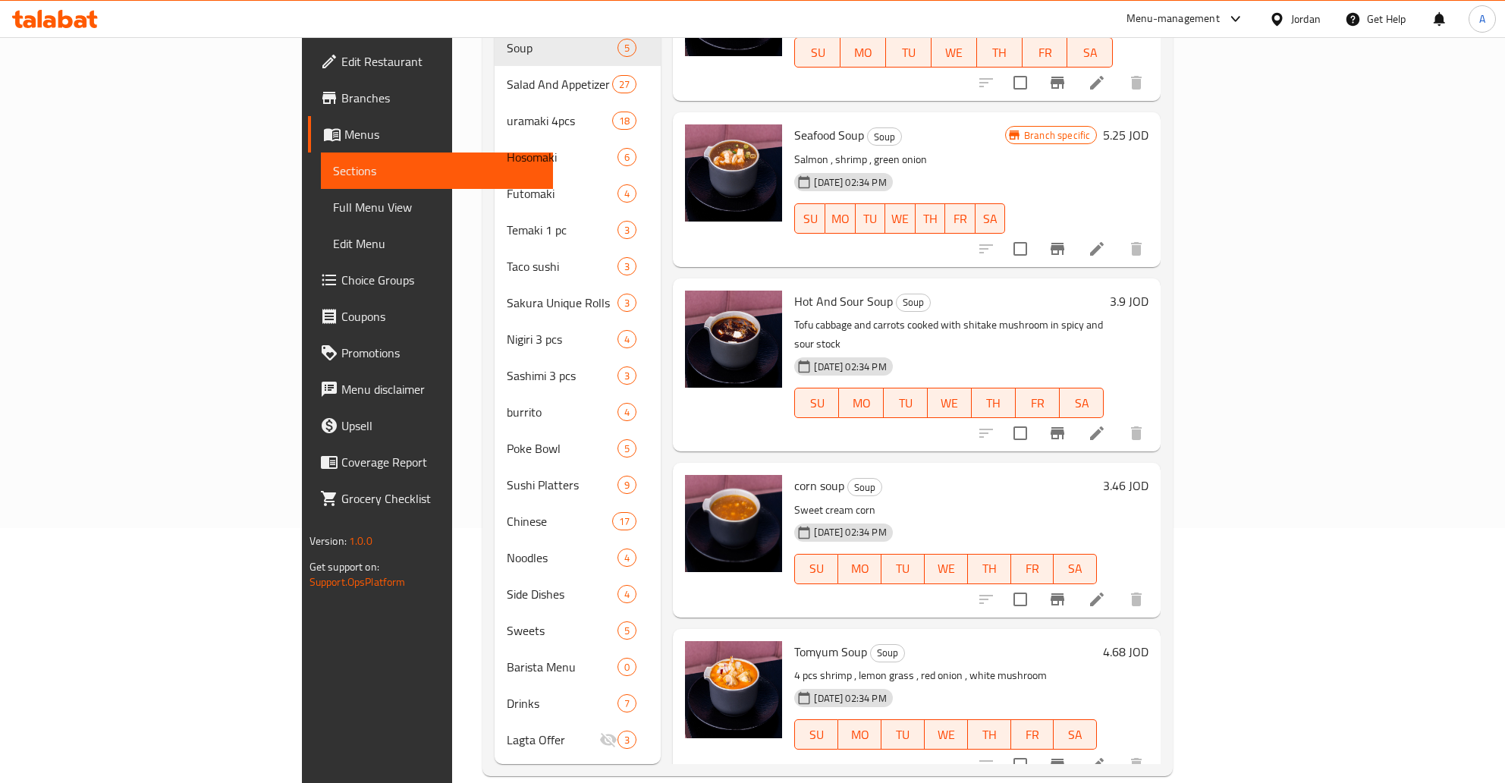
click at [1154, 635] on div "Tomyum Soup Soup 4 pcs shrimp , lemon grass , red onion , white mushroom 29-08-…" at bounding box center [971, 706] width 366 height 142
click at [1148, 641] on h6 "4.68 JOD" at bounding box center [1126, 651] width 46 height 21
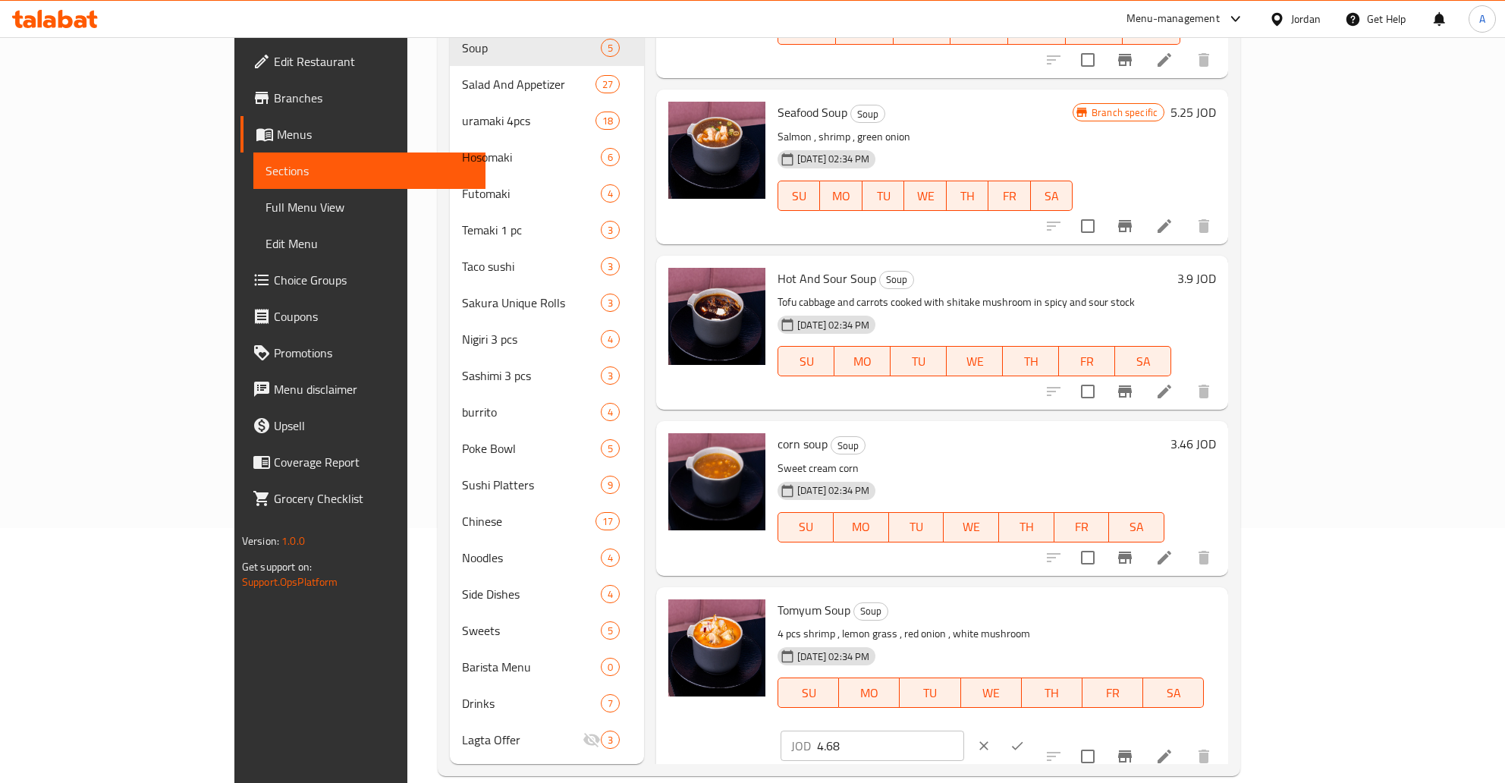
click at [991, 738] on icon "clear" at bounding box center [983, 745] width 15 height 15
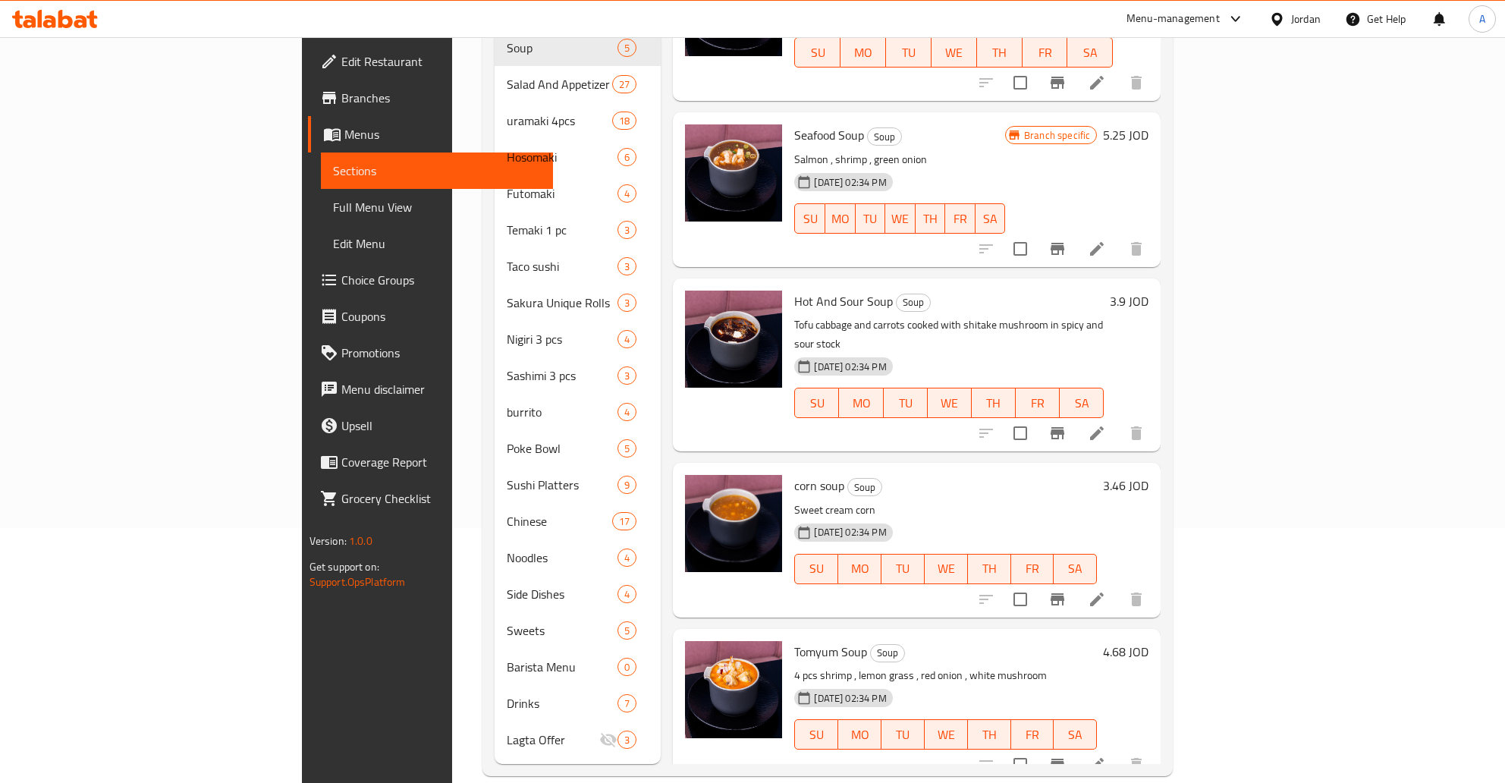
click at [1148, 641] on h6 "4.68 JOD" at bounding box center [1126, 651] width 46 height 21
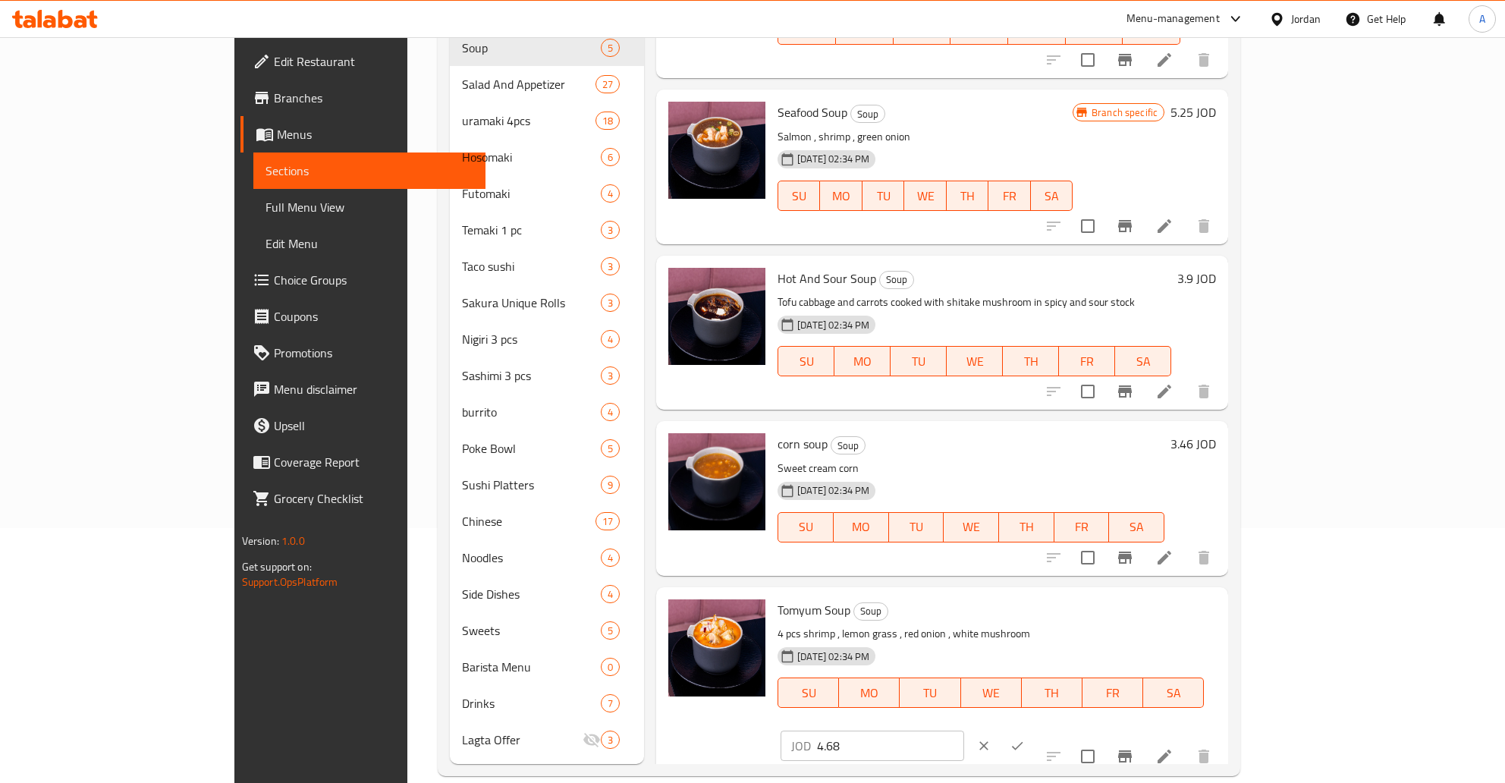
click at [964, 730] on input "4.68" at bounding box center [890, 745] width 147 height 30
type input "4.95"
click at [1034, 729] on button "ok" at bounding box center [1016, 745] width 33 height 33
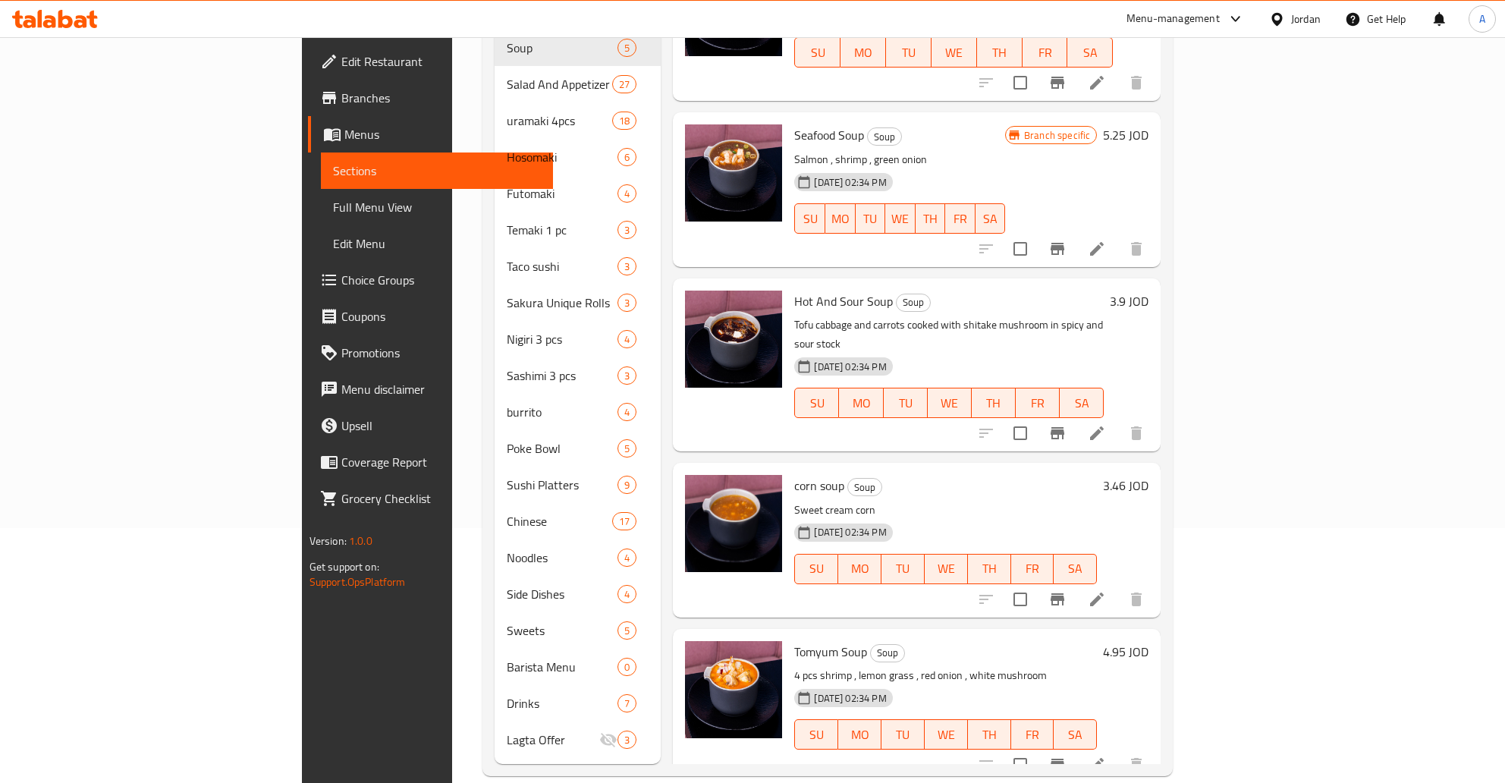
click at [1148, 641] on div "4.95 JOD" at bounding box center [1123, 706] width 52 height 130
click at [1148, 641] on h6 "4.95 JOD" at bounding box center [1126, 651] width 46 height 21
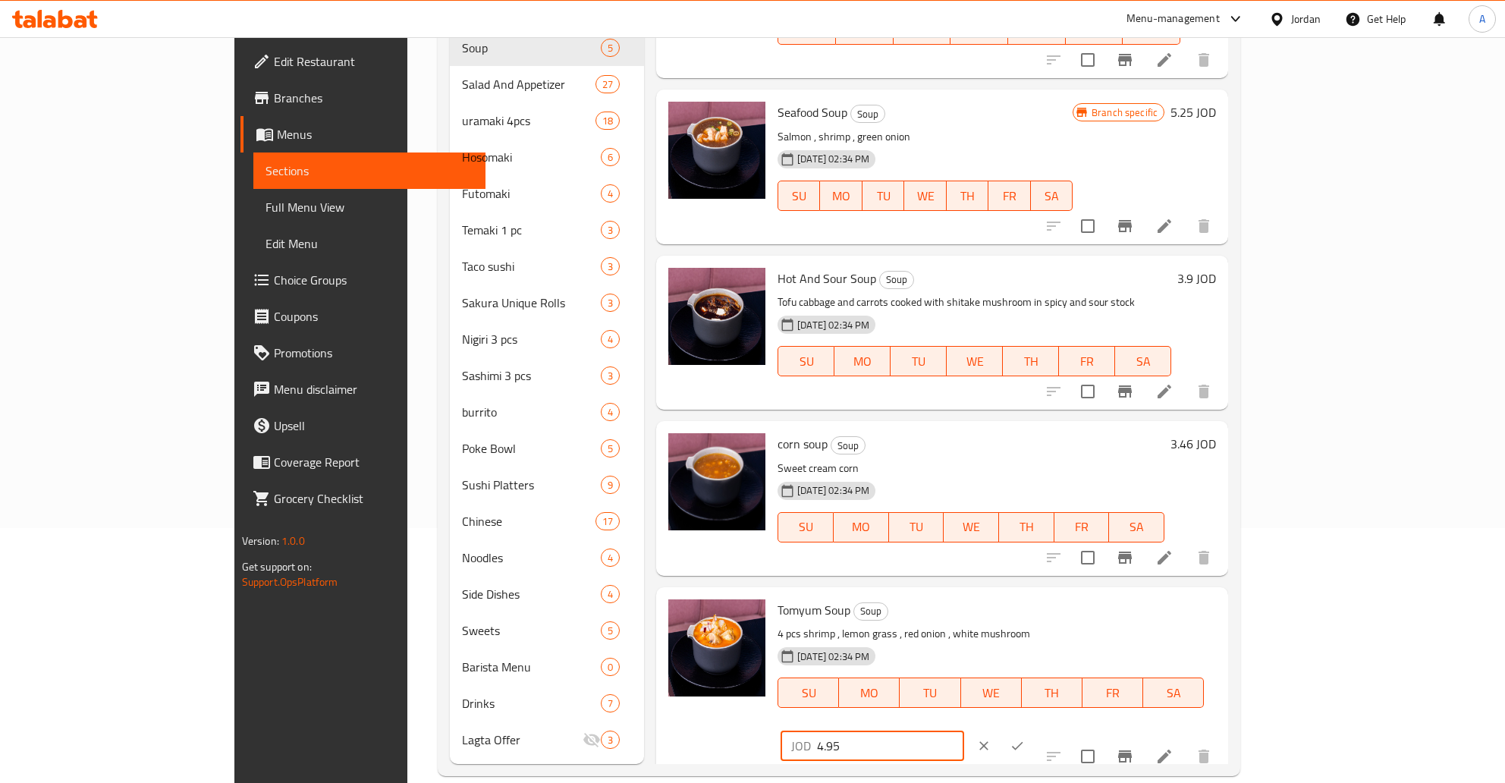
drag, startPoint x: 1212, startPoint y: 609, endPoint x: 1043, endPoint y: 608, distance: 169.1
click at [964, 730] on input "4.95" at bounding box center [890, 745] width 147 height 30
type input "5.65"
drag, startPoint x: 1403, startPoint y: 594, endPoint x: 1402, endPoint y: 607, distance: 12.9
click at [1222, 593] on div "Tomyum Soup Soup 4 pcs shrimp , lemon grass , red onion , white mushroom 29-08-…" at bounding box center [996, 680] width 451 height 175
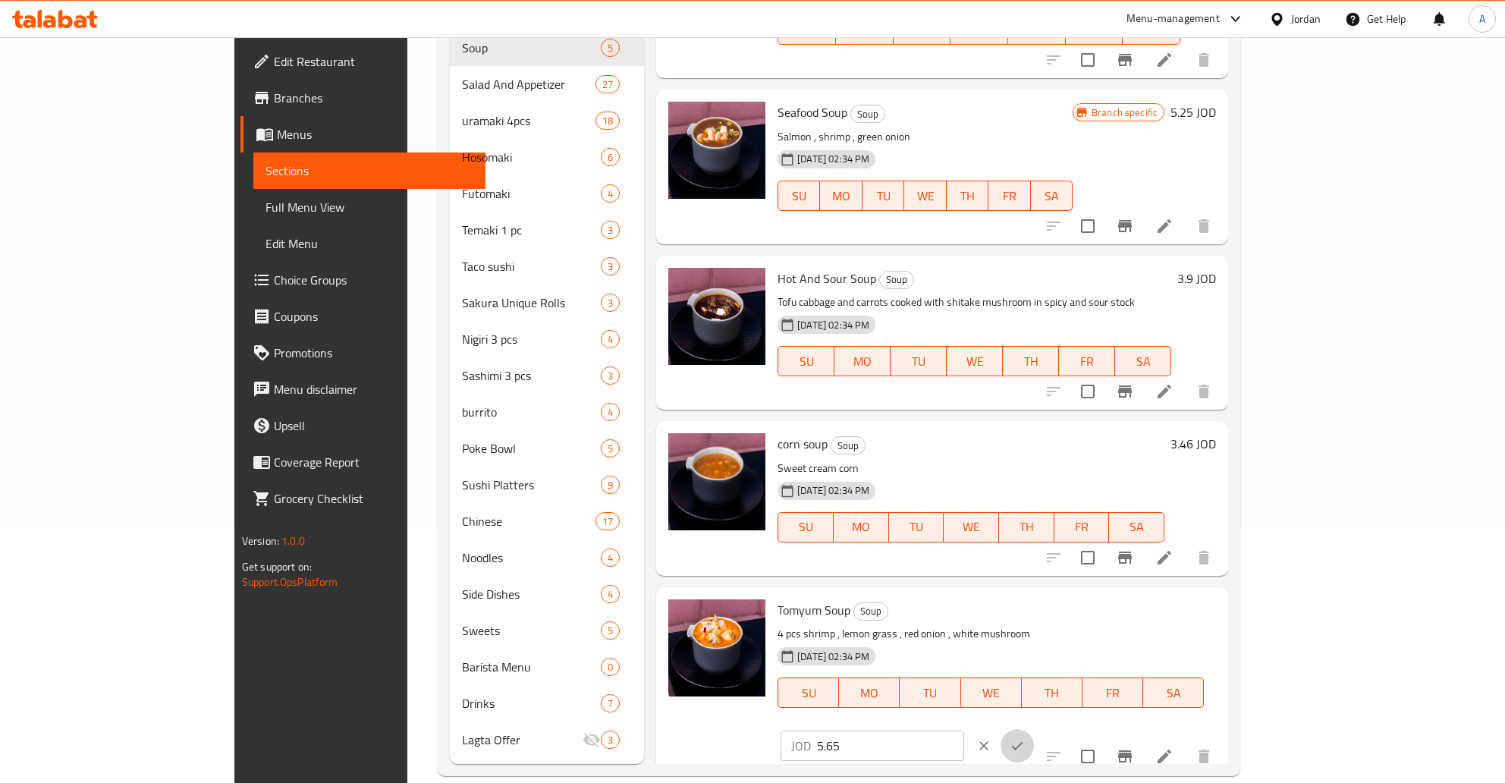
click at [1034, 729] on button "ok" at bounding box center [1016, 745] width 33 height 33
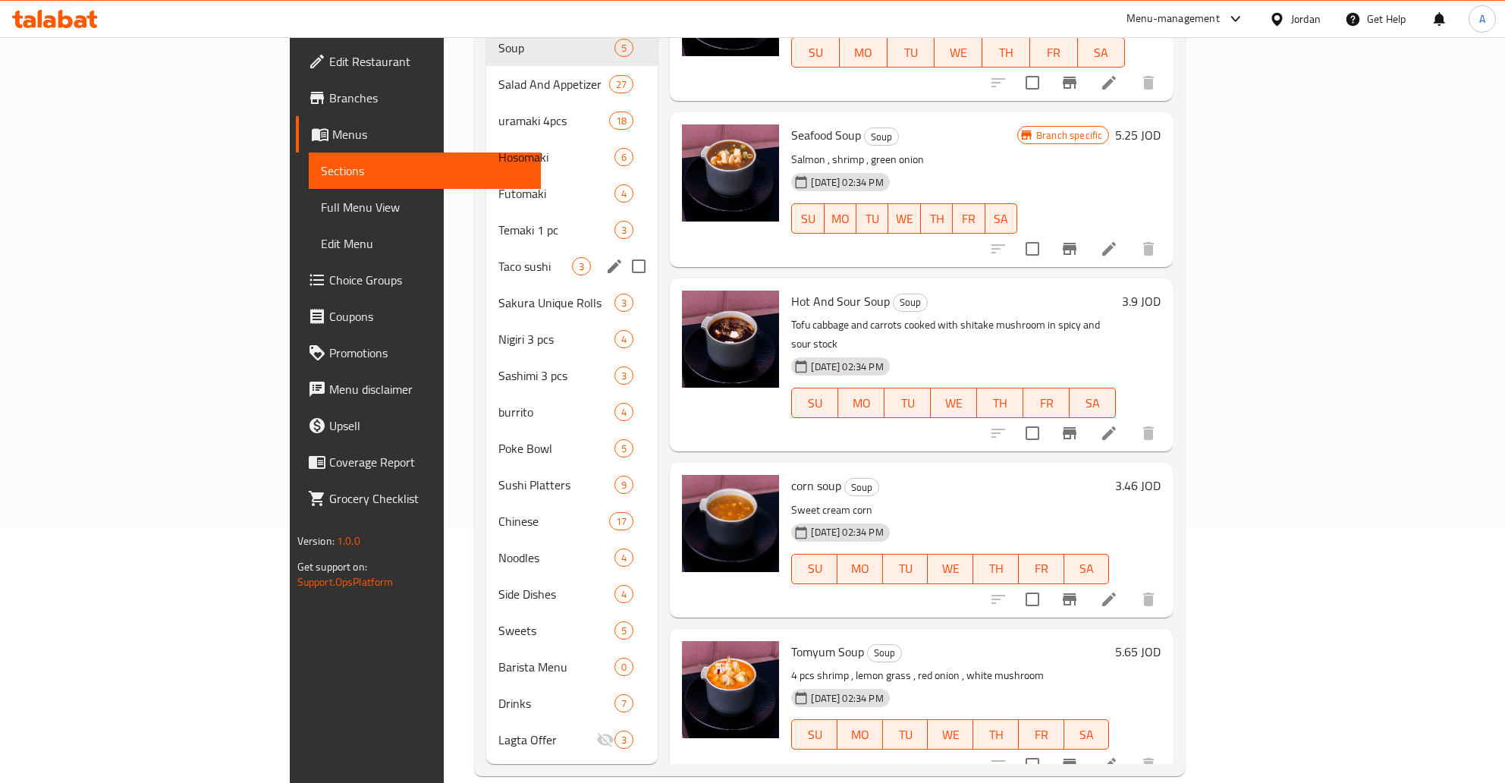
scroll to position [15, 0]
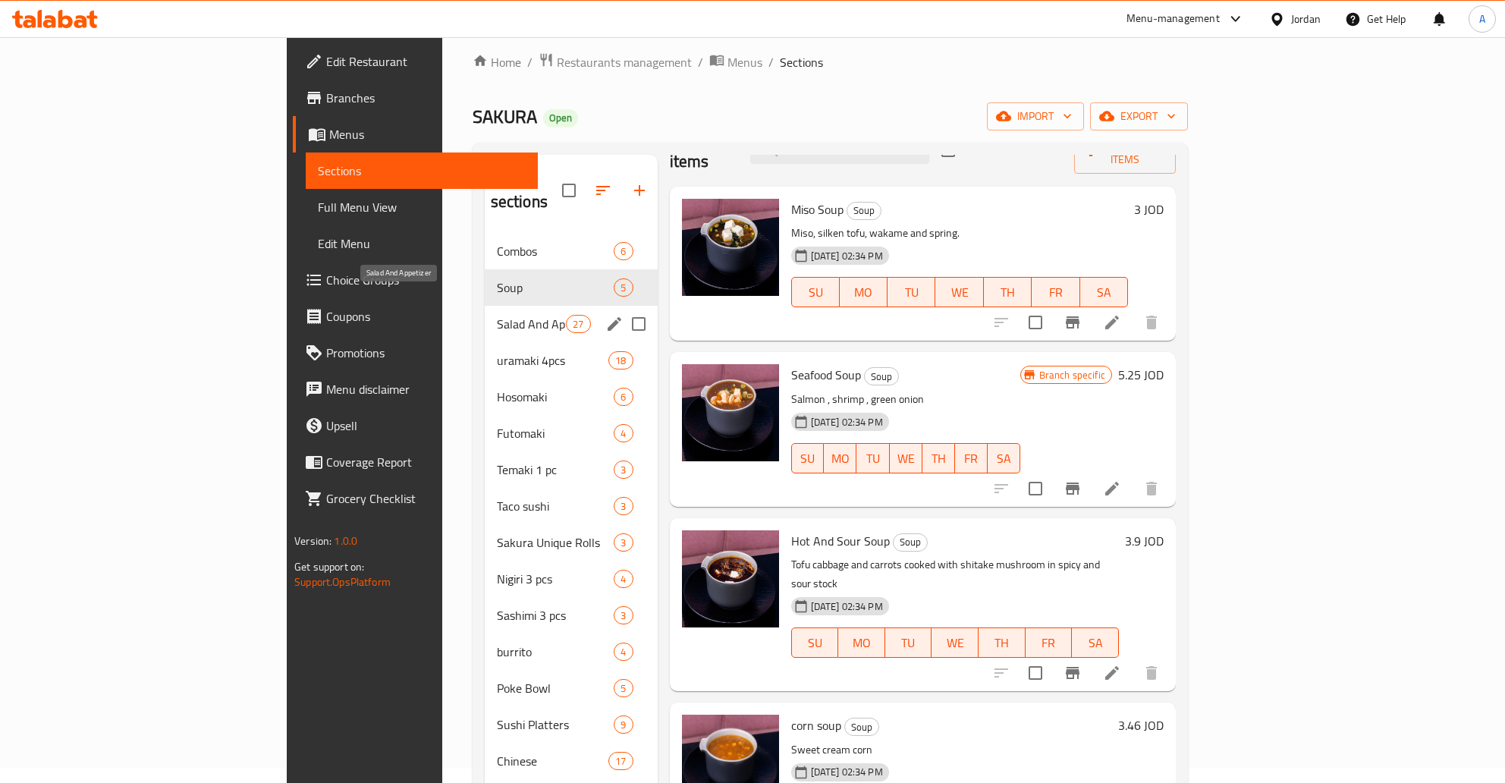
click at [485, 312] on div "Salad And Appetizer 27" at bounding box center [571, 324] width 173 height 36
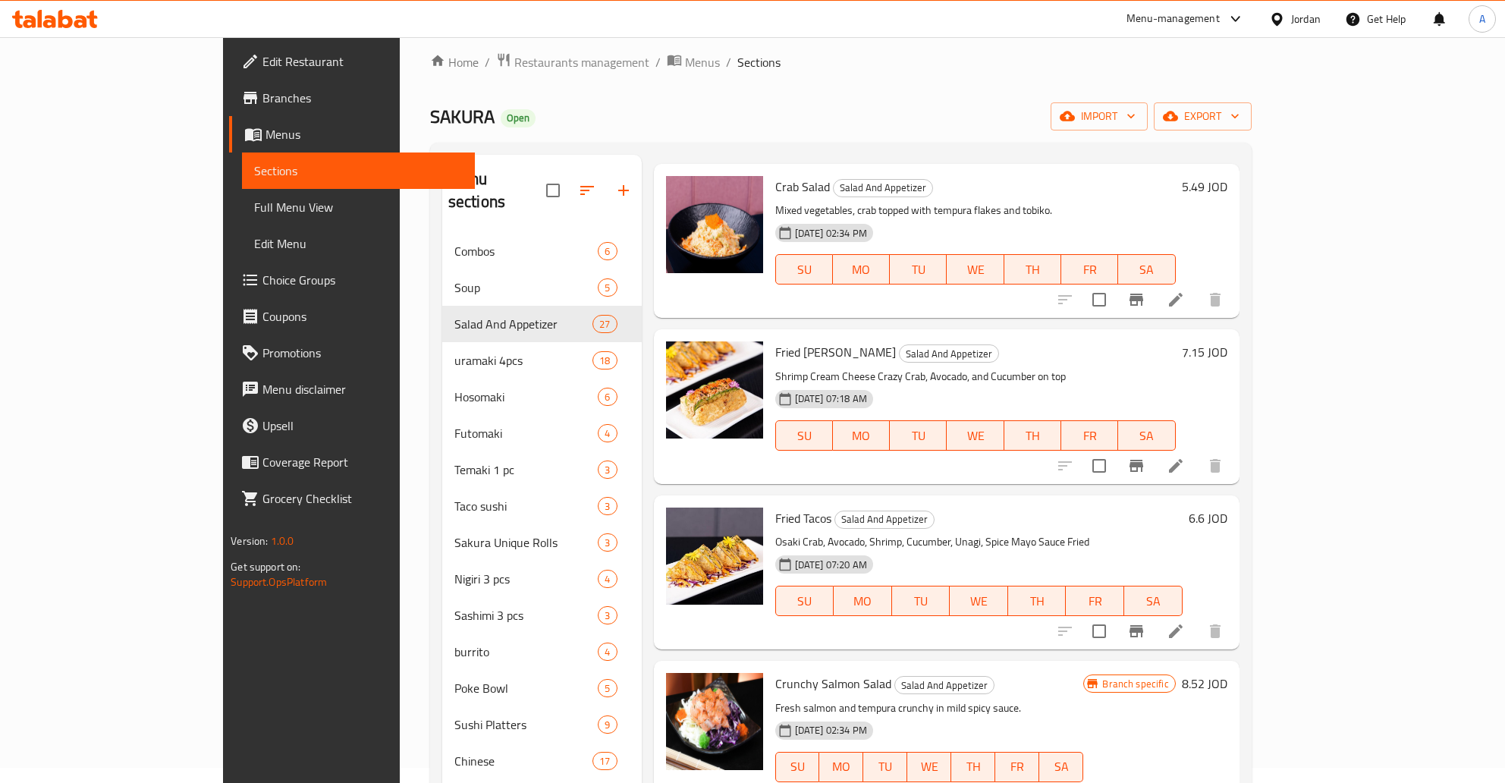
click at [1227, 187] on h6 "5.49 JOD" at bounding box center [1205, 186] width 46 height 21
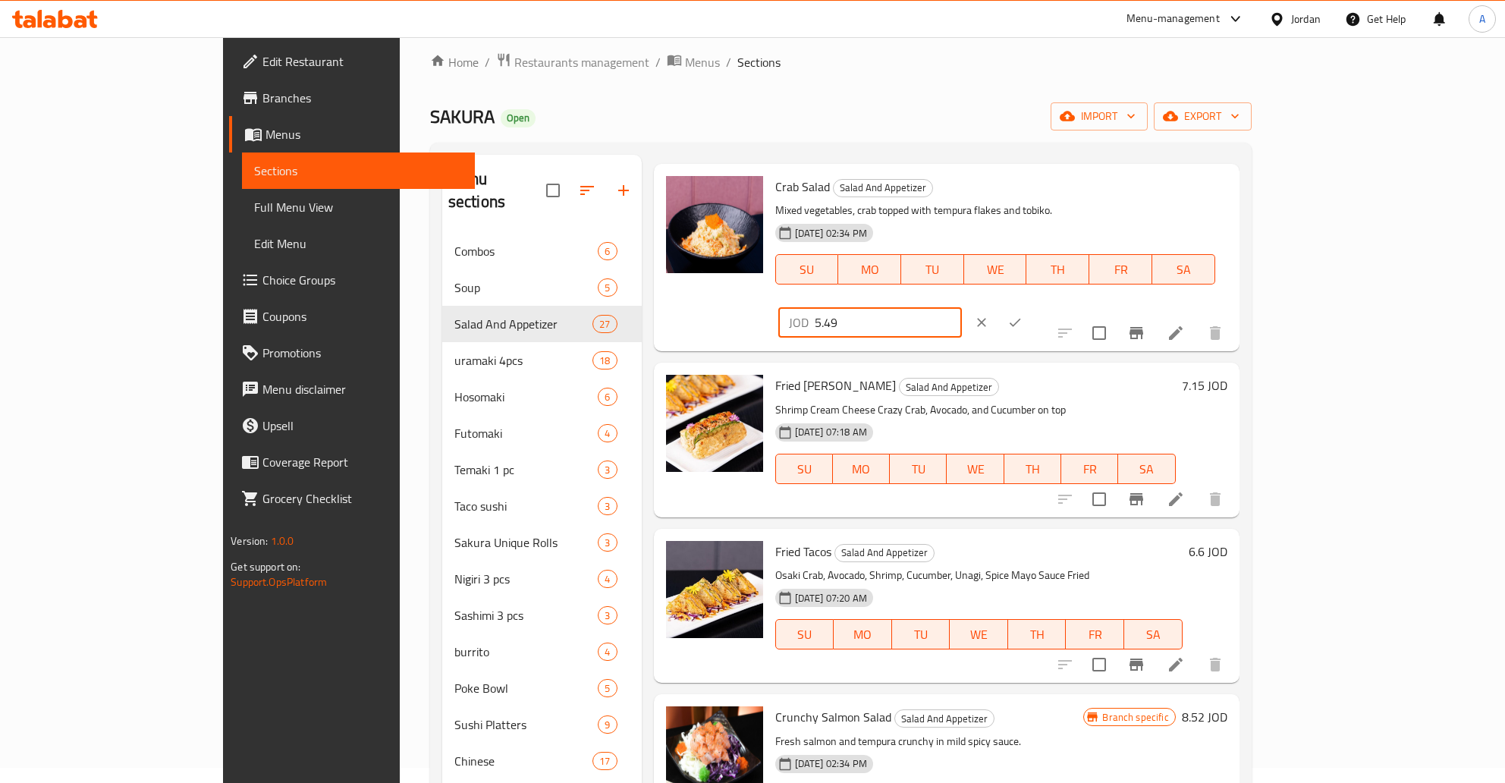
click at [962, 307] on input "5.49" at bounding box center [888, 322] width 147 height 30
drag, startPoint x: 1261, startPoint y: 197, endPoint x: 1131, endPoint y: 201, distance: 129.8
click at [962, 307] on input "5.49" at bounding box center [888, 322] width 147 height 30
type input "7"
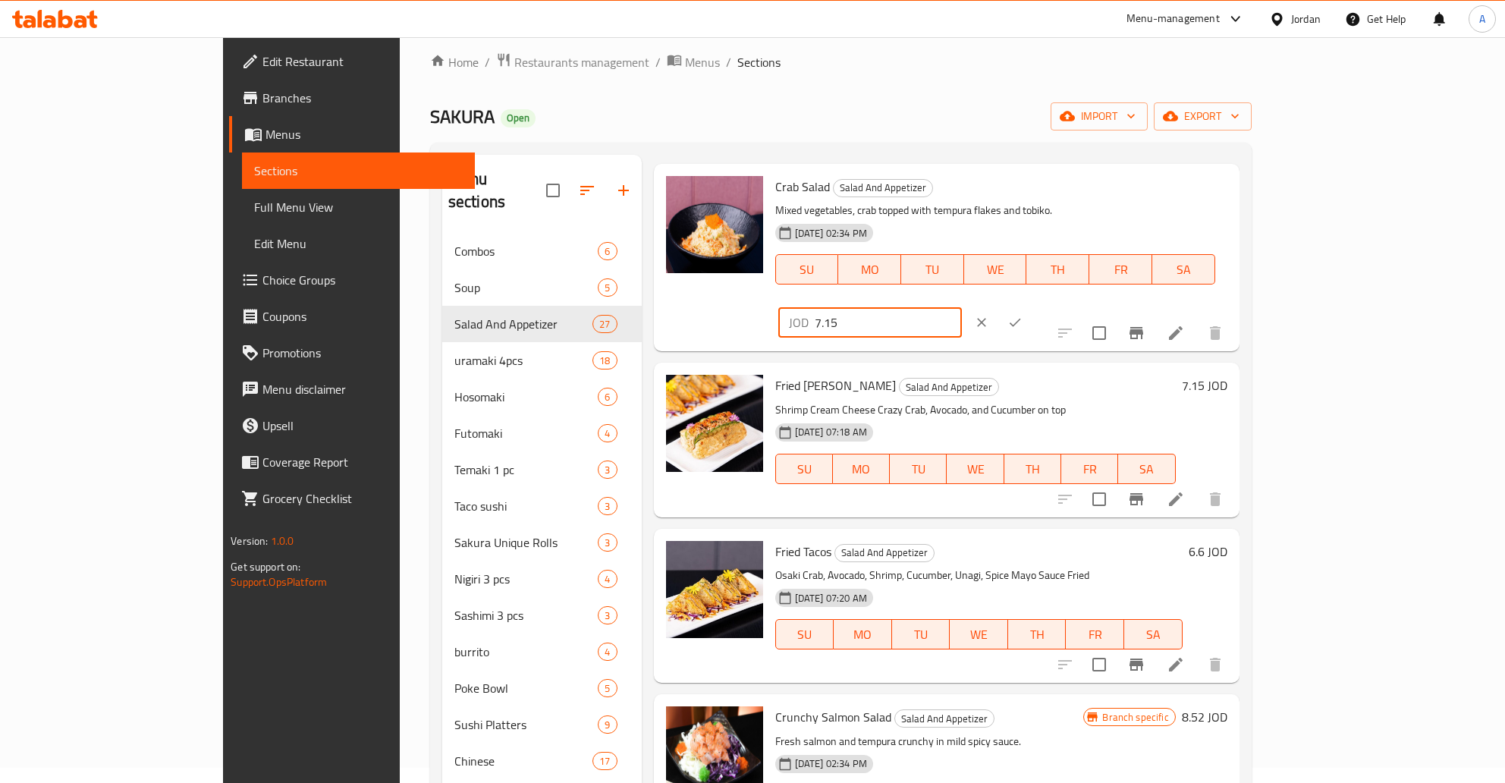
type input "7.15"
click at [1020, 319] on icon "ok" at bounding box center [1014, 323] width 11 height 8
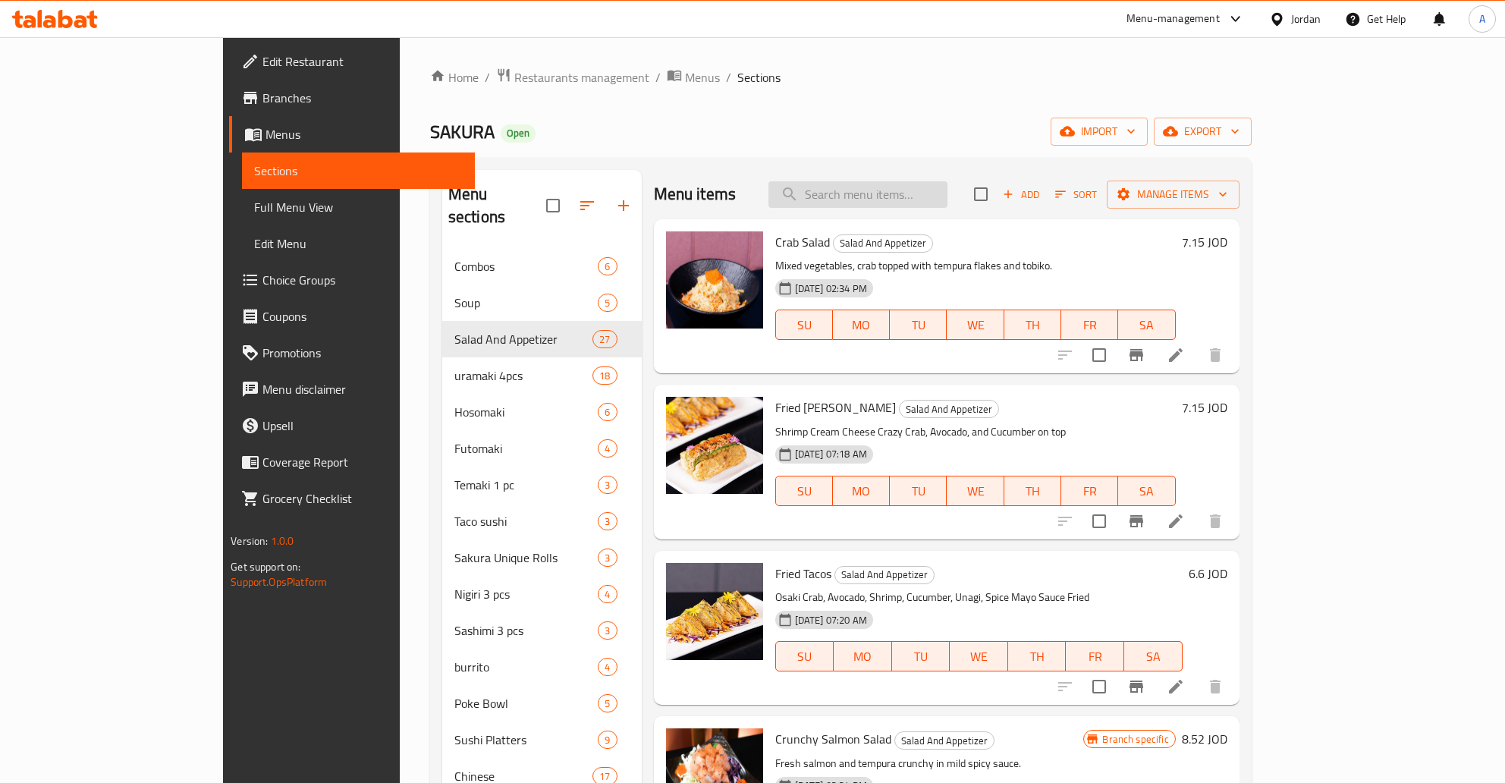
click at [932, 199] on input "search" at bounding box center [857, 194] width 179 height 27
paste input "Dynamite Salad"
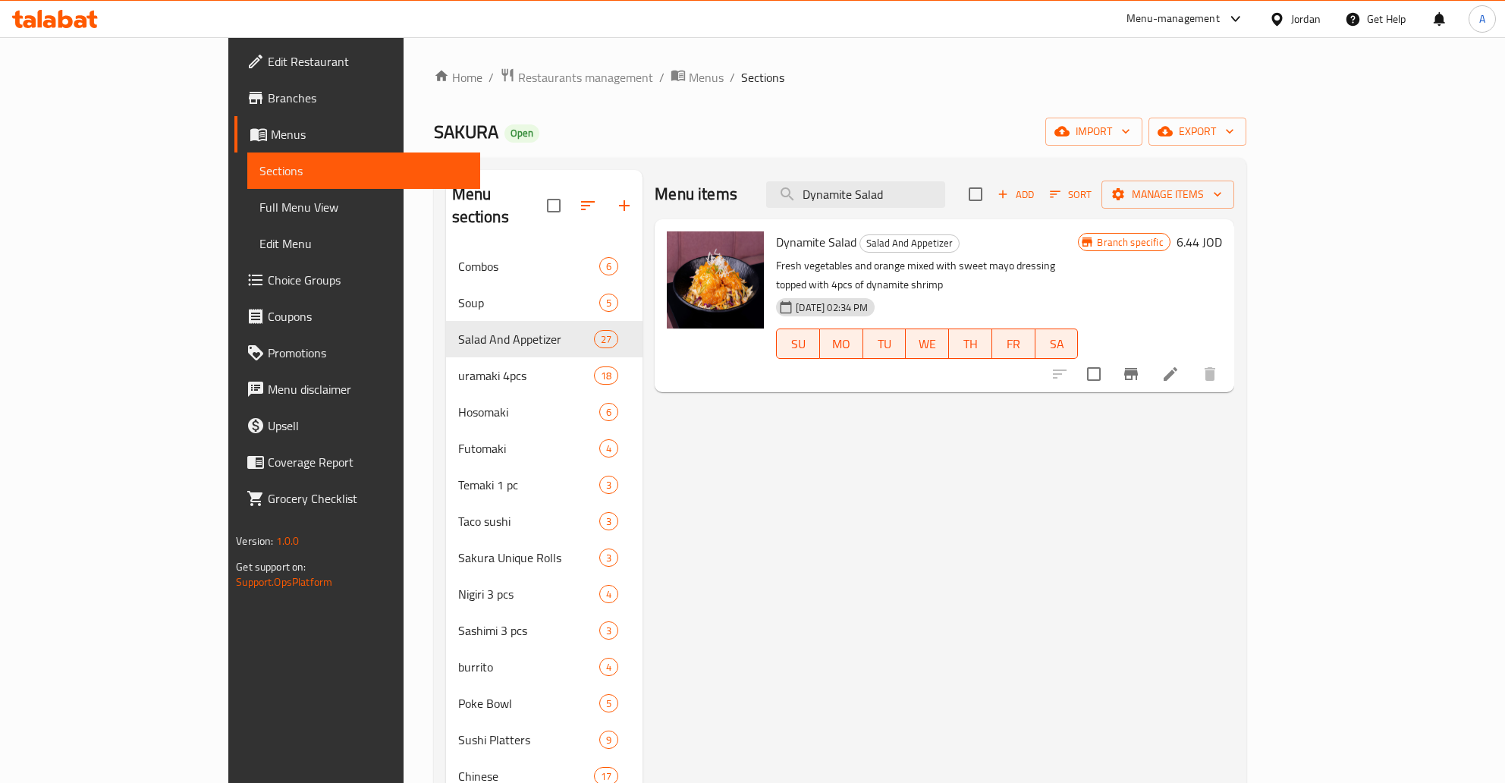
type input "Dynamite Salad"
click at [1138, 368] on icon "Branch-specific-item" at bounding box center [1131, 374] width 14 height 12
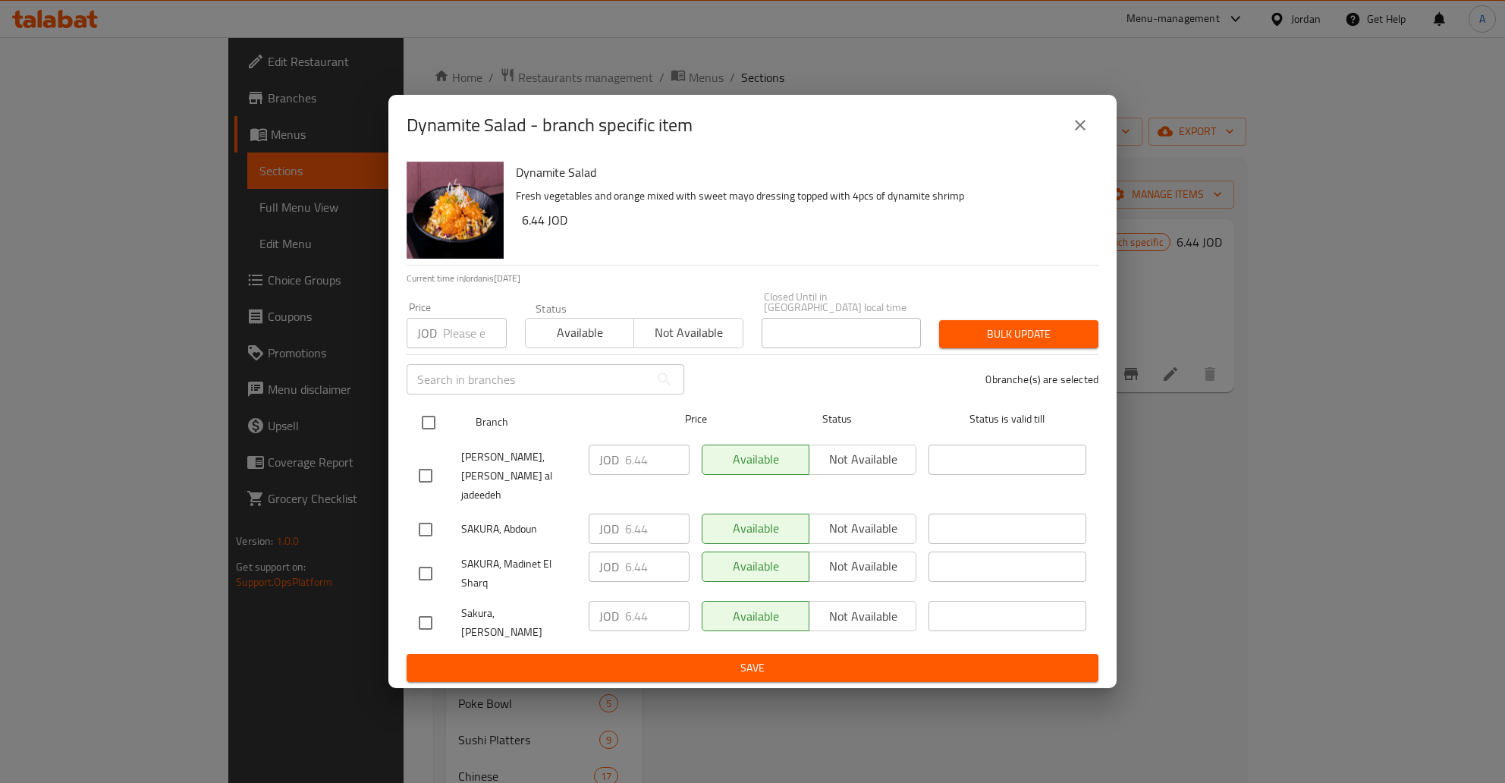
click at [422, 427] on input "checkbox" at bounding box center [429, 423] width 32 height 32
checkbox input "true"
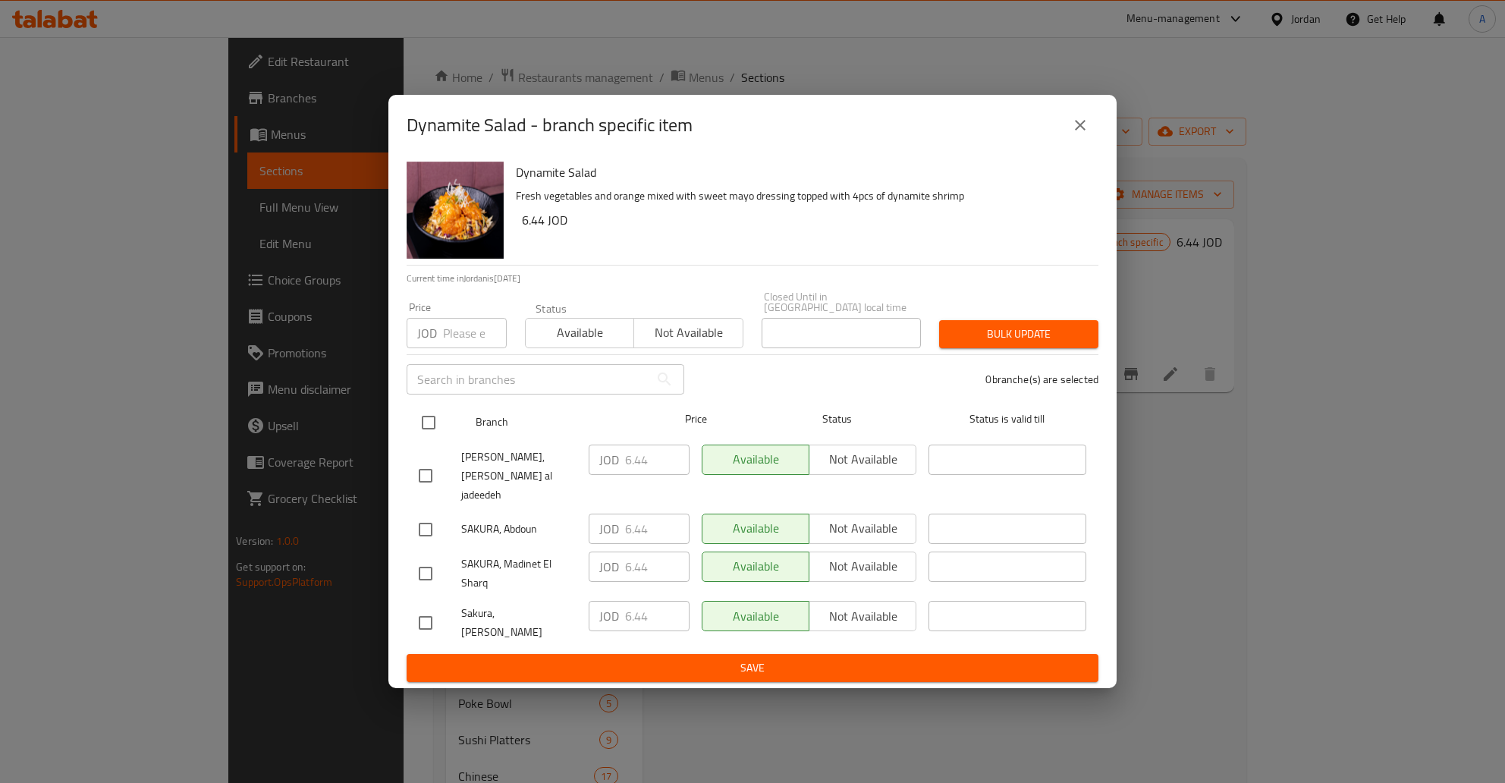
checkbox input "true"
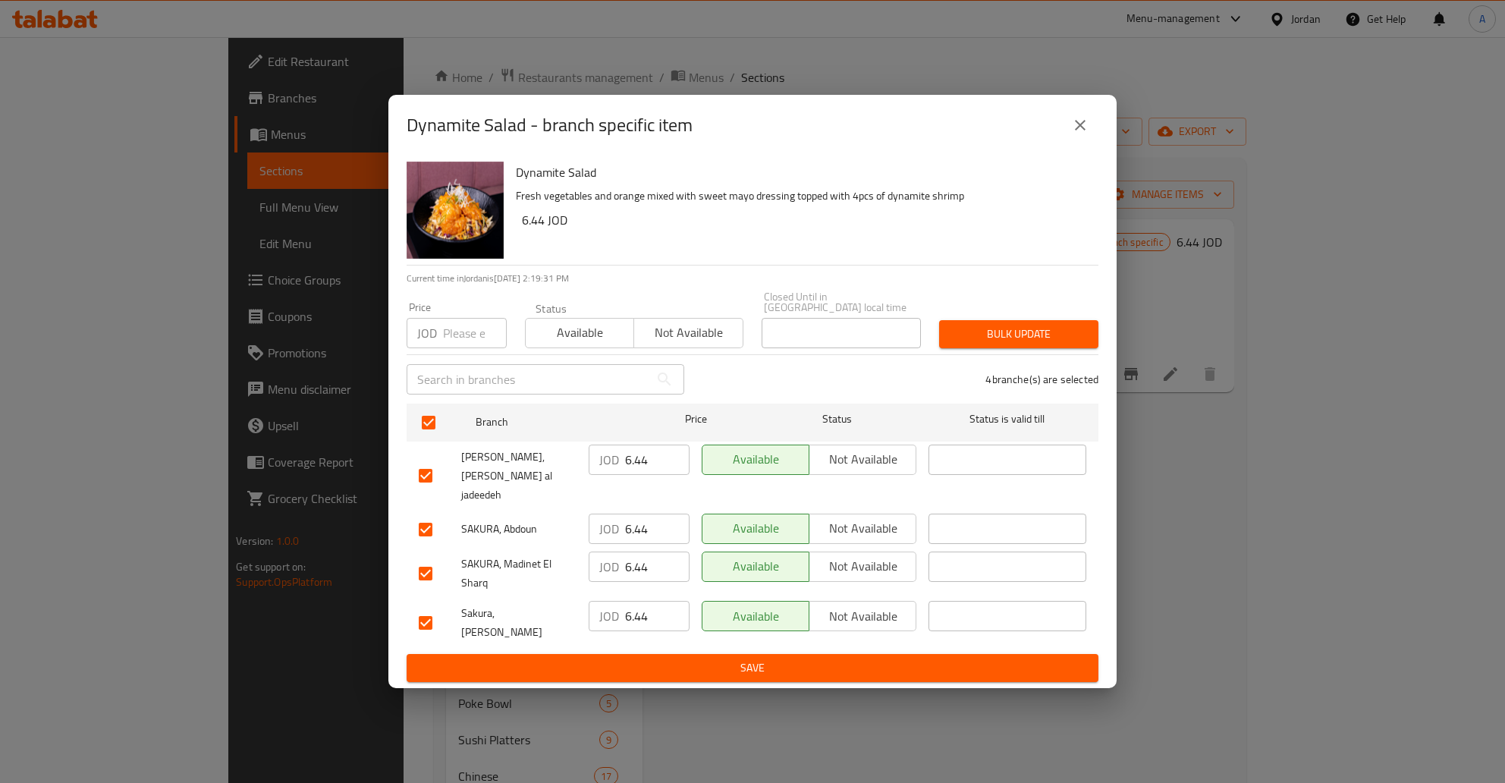
click at [622, 472] on div "JOD 6.44 ​" at bounding box center [639, 459] width 101 height 30
type button "0"
type button "1"
type button "0"
type button "1"
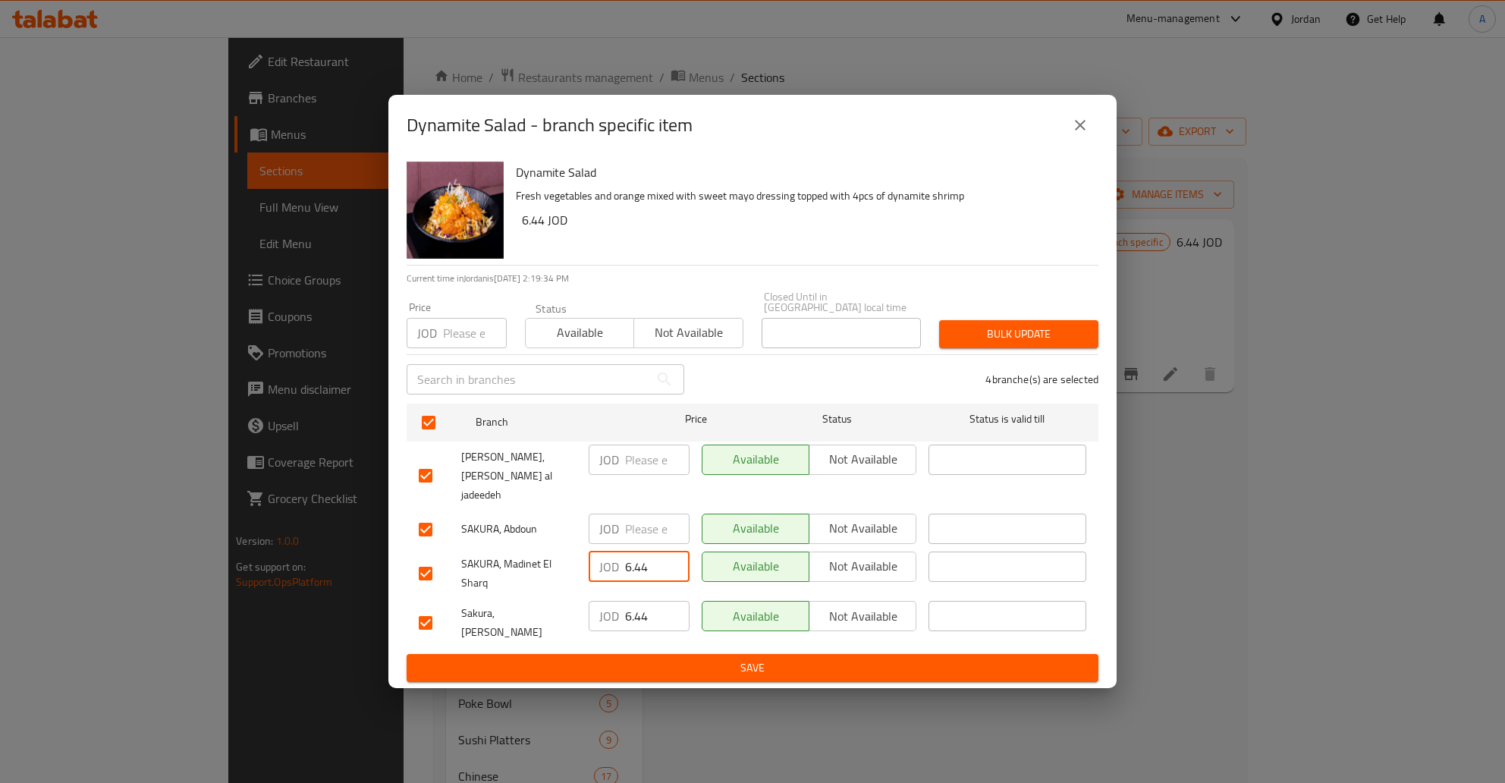
type button "0"
type button "1"
type button "0"
type button "1"
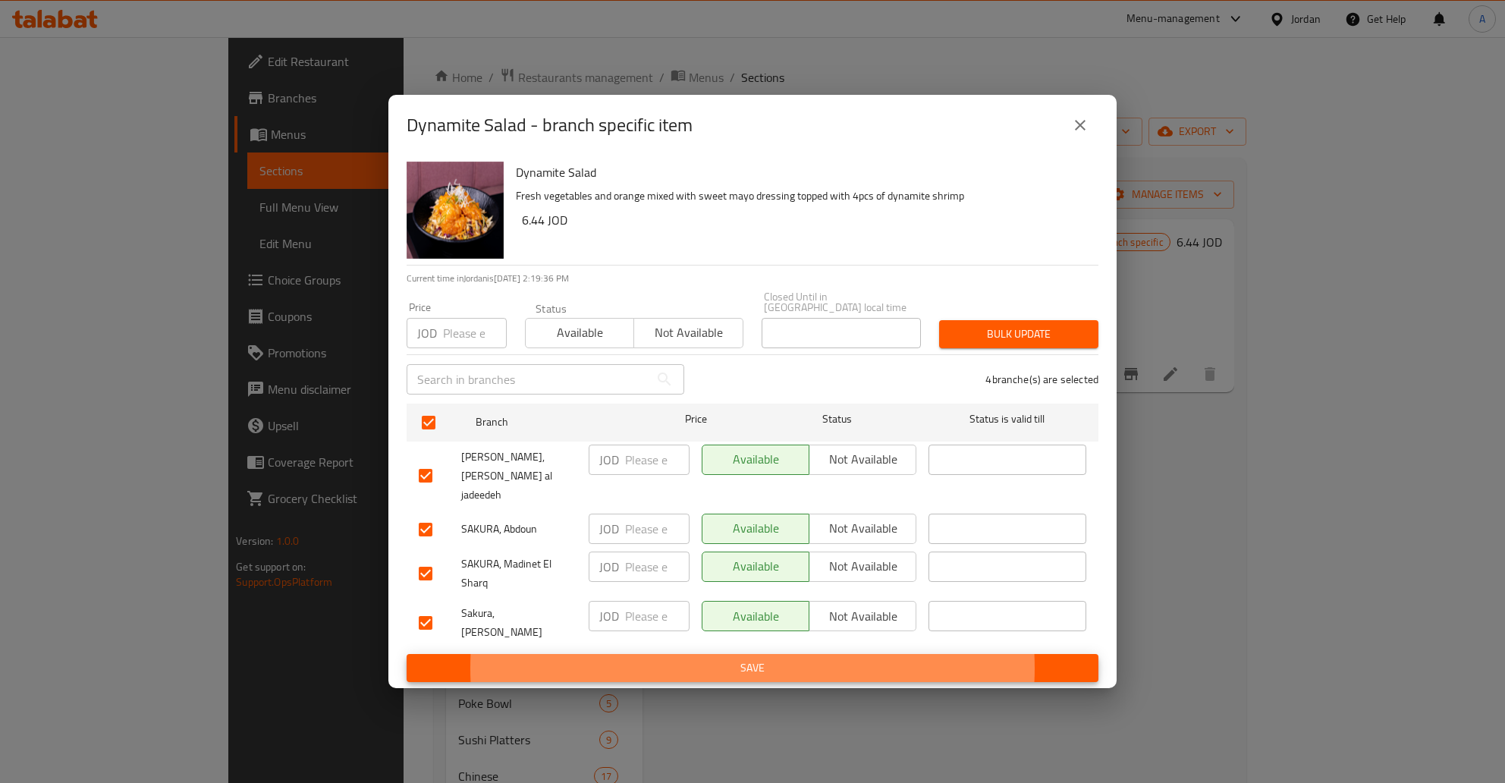
click at [407, 654] on button "Save" at bounding box center [753, 668] width 692 height 28
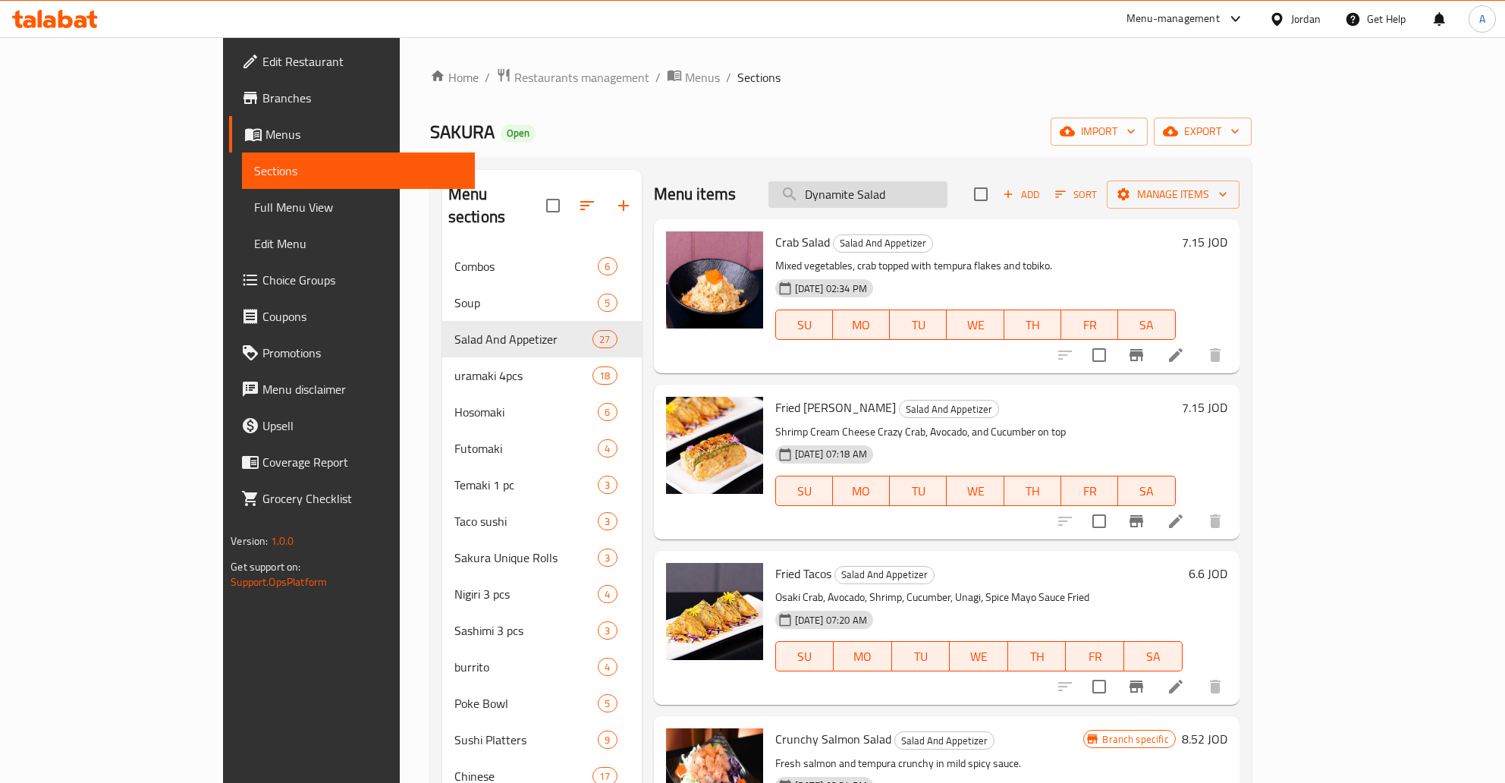
click at [947, 206] on input "Dynamite Salad" at bounding box center [857, 194] width 179 height 27
type input "Dynamite Salad"
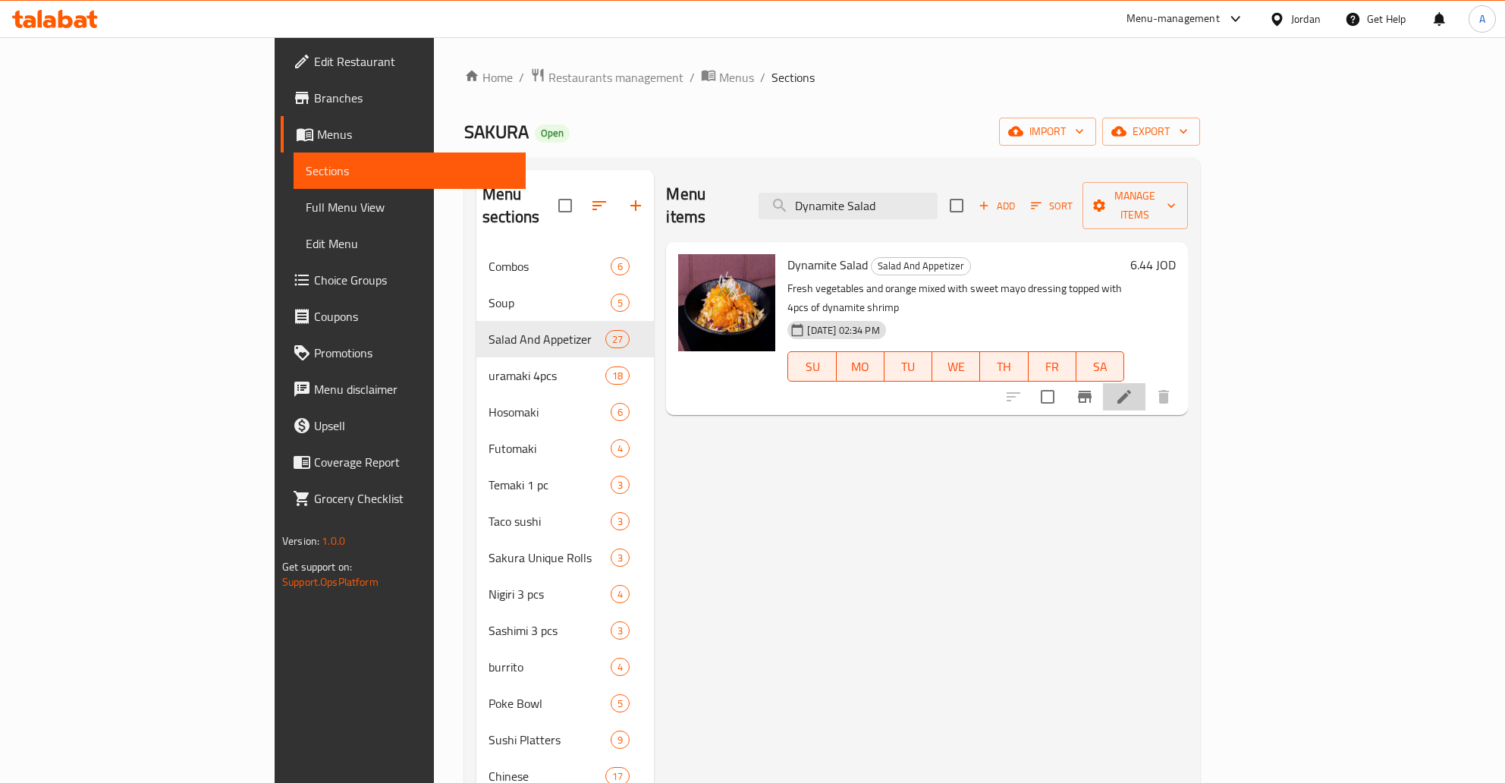
click at [1145, 383] on li at bounding box center [1124, 396] width 42 height 27
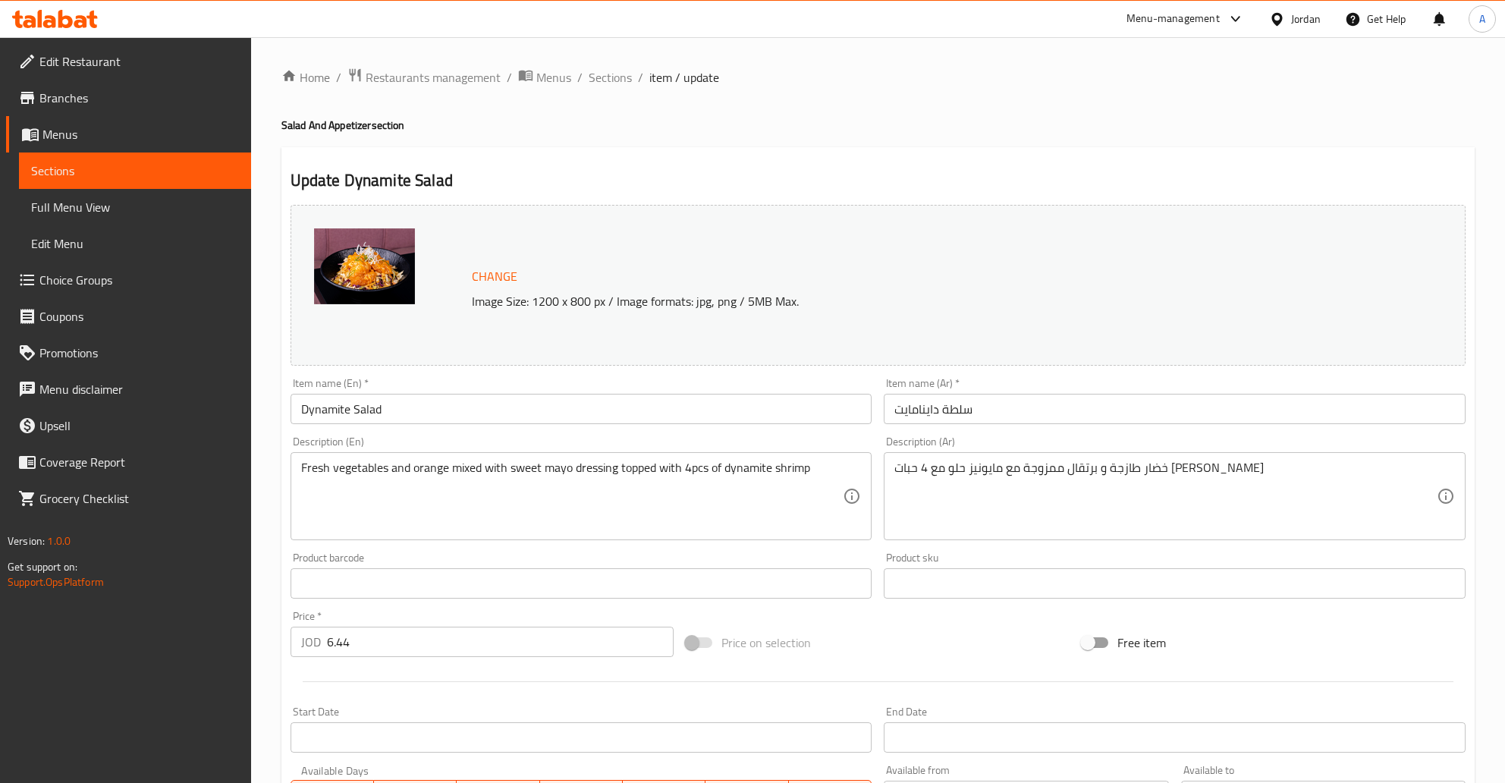
scroll to position [309, 0]
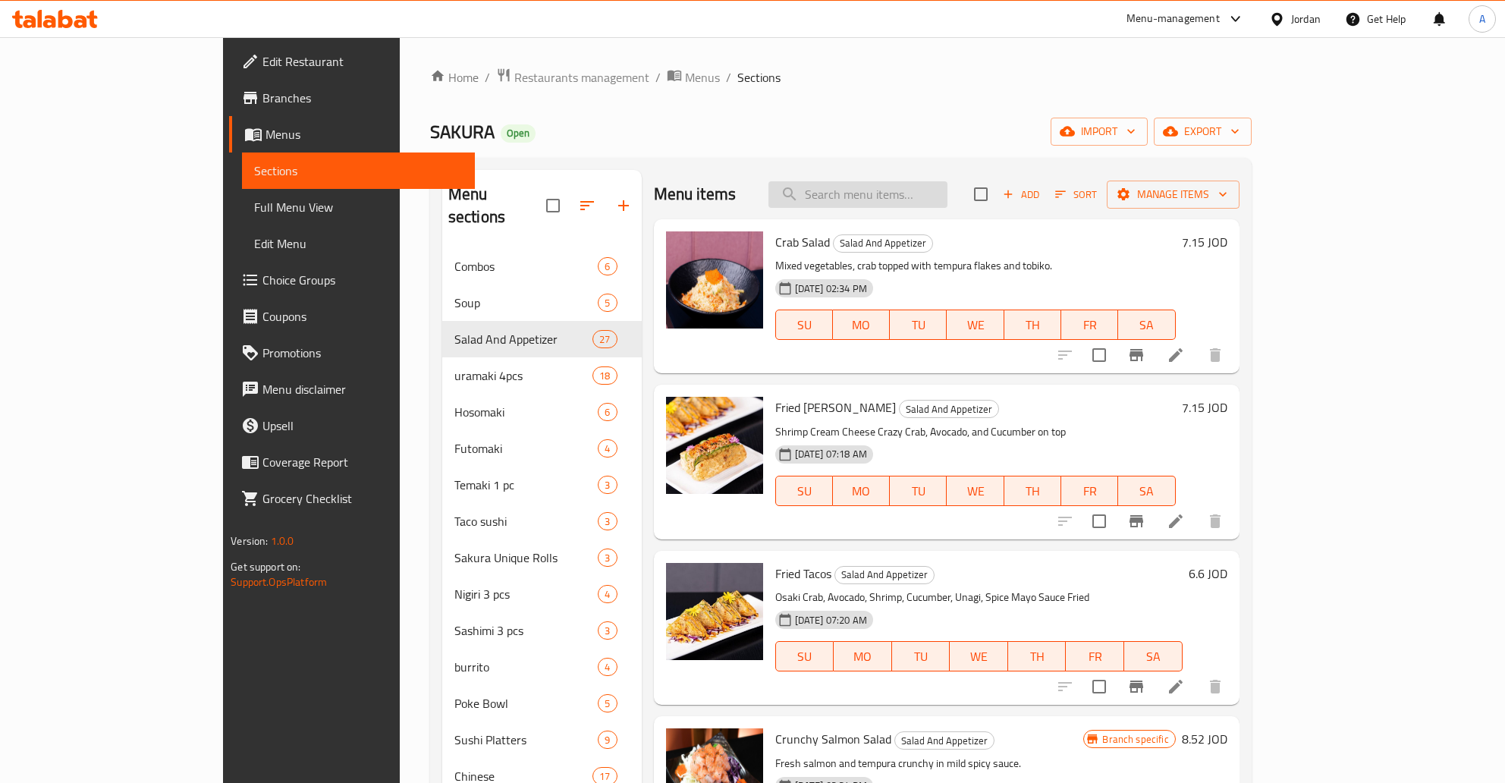
click at [888, 189] on input "search" at bounding box center [857, 194] width 179 height 27
paste input "6.5"
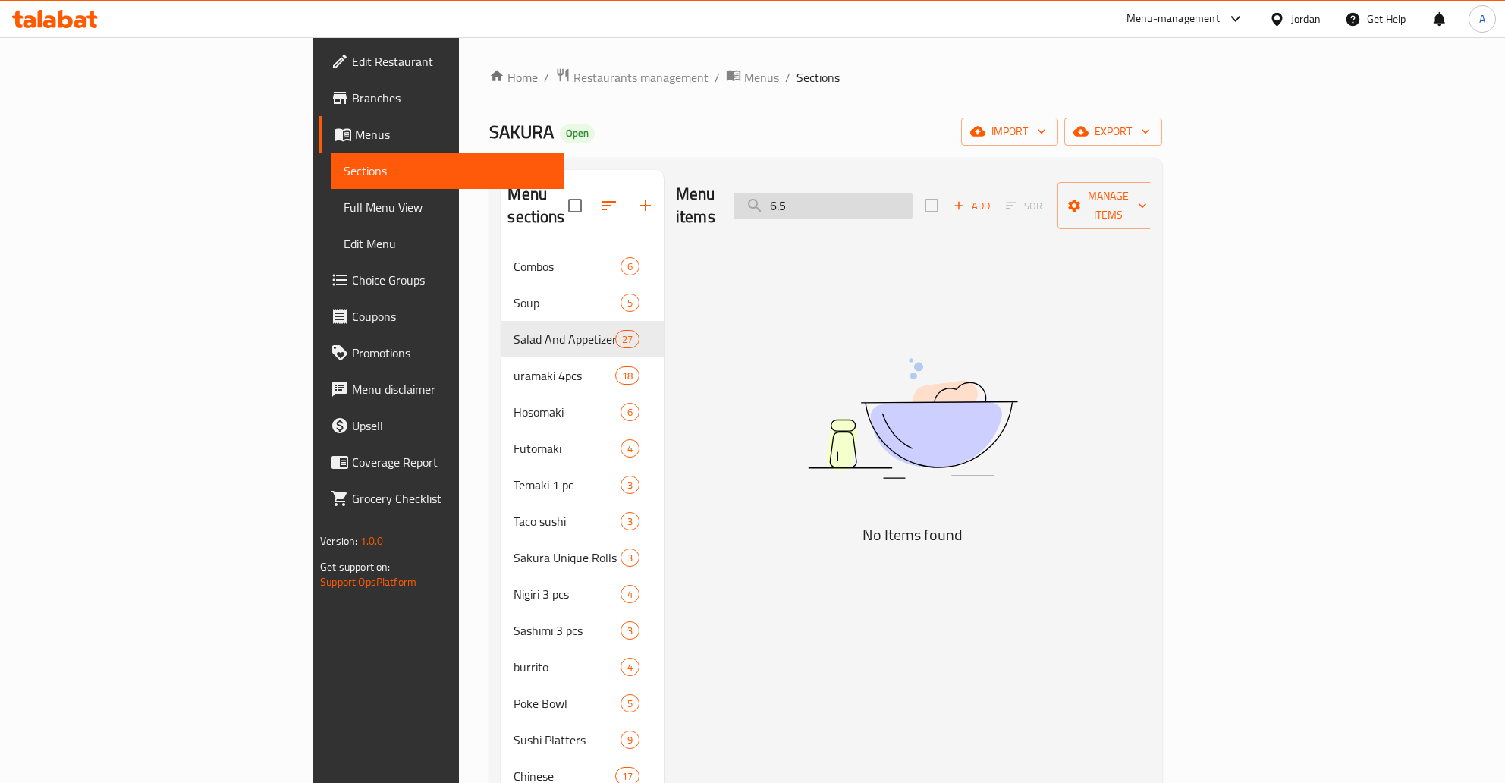
paste input "Dynamite Salad"
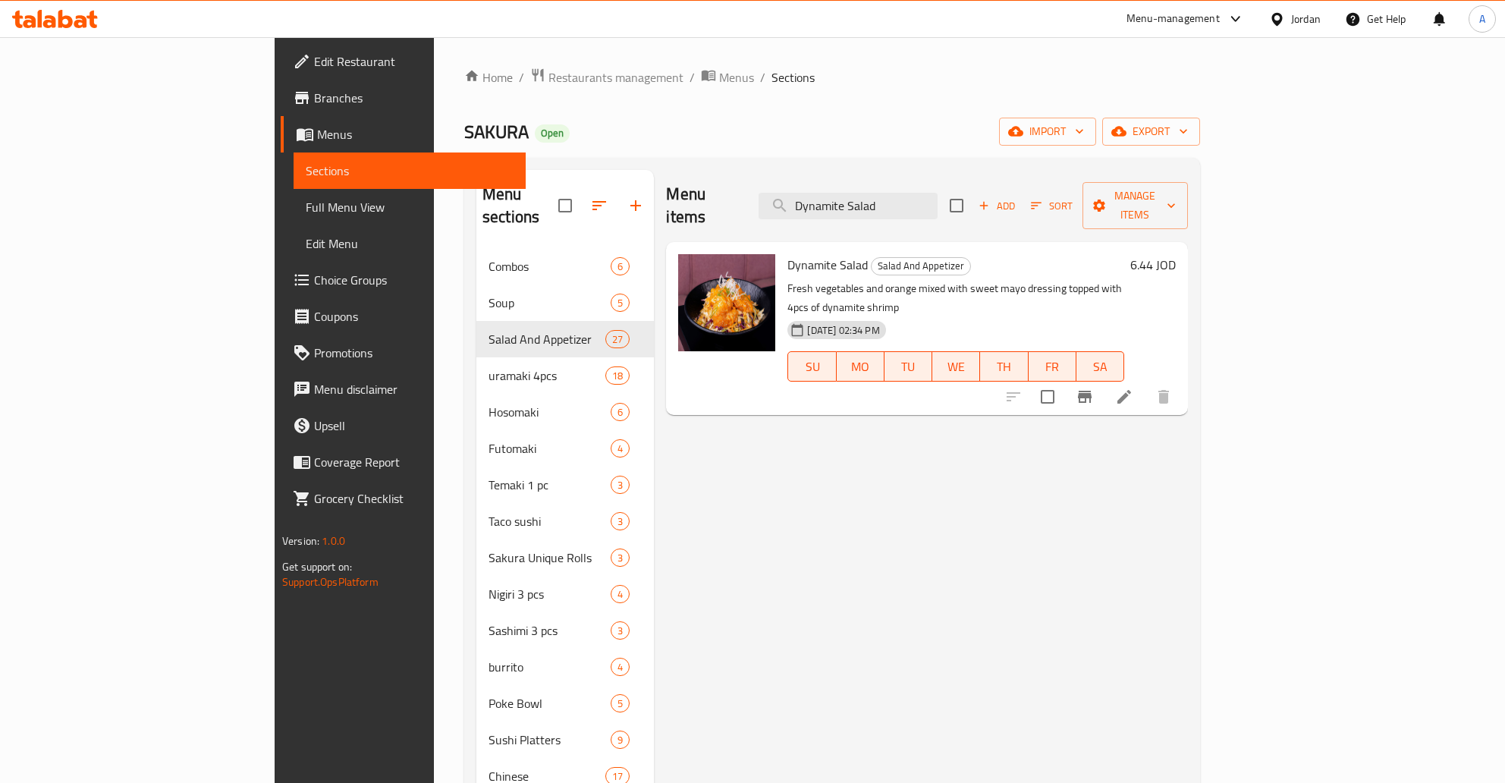
type input "Dynamite Salad"
click at [1133, 388] on icon at bounding box center [1124, 397] width 18 height 18
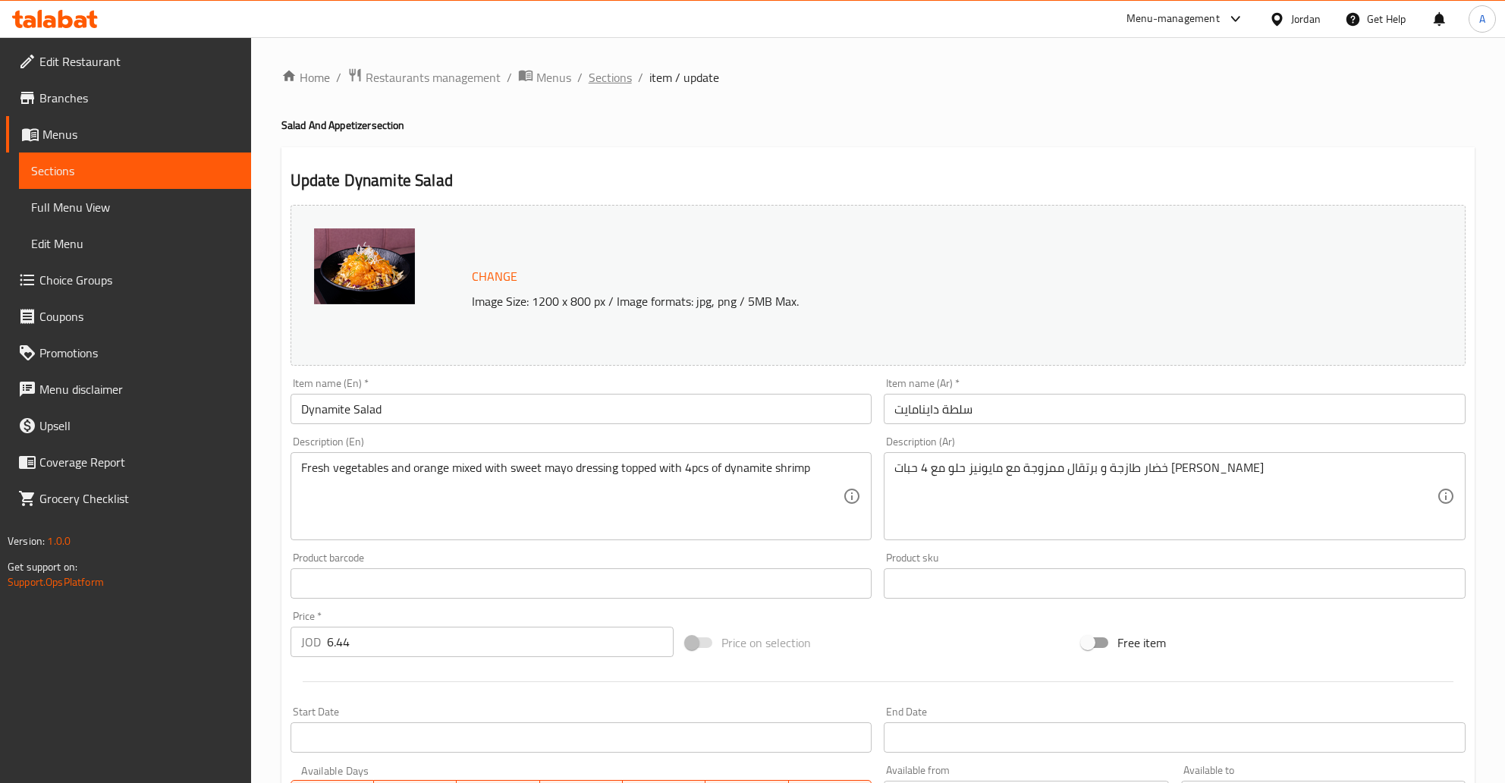
click at [616, 77] on span "Sections" at bounding box center [610, 77] width 43 height 18
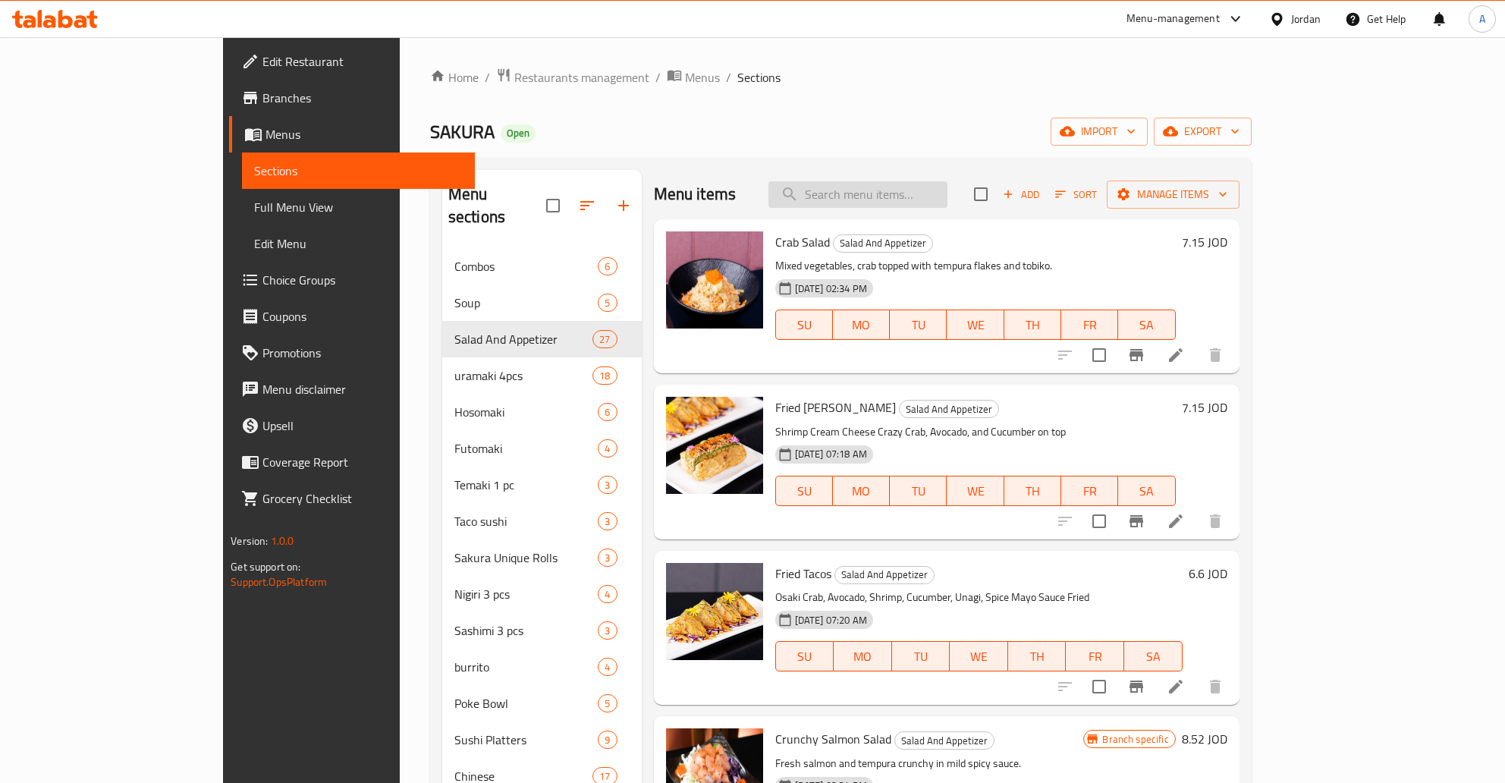
click at [908, 194] on input "search" at bounding box center [857, 194] width 179 height 27
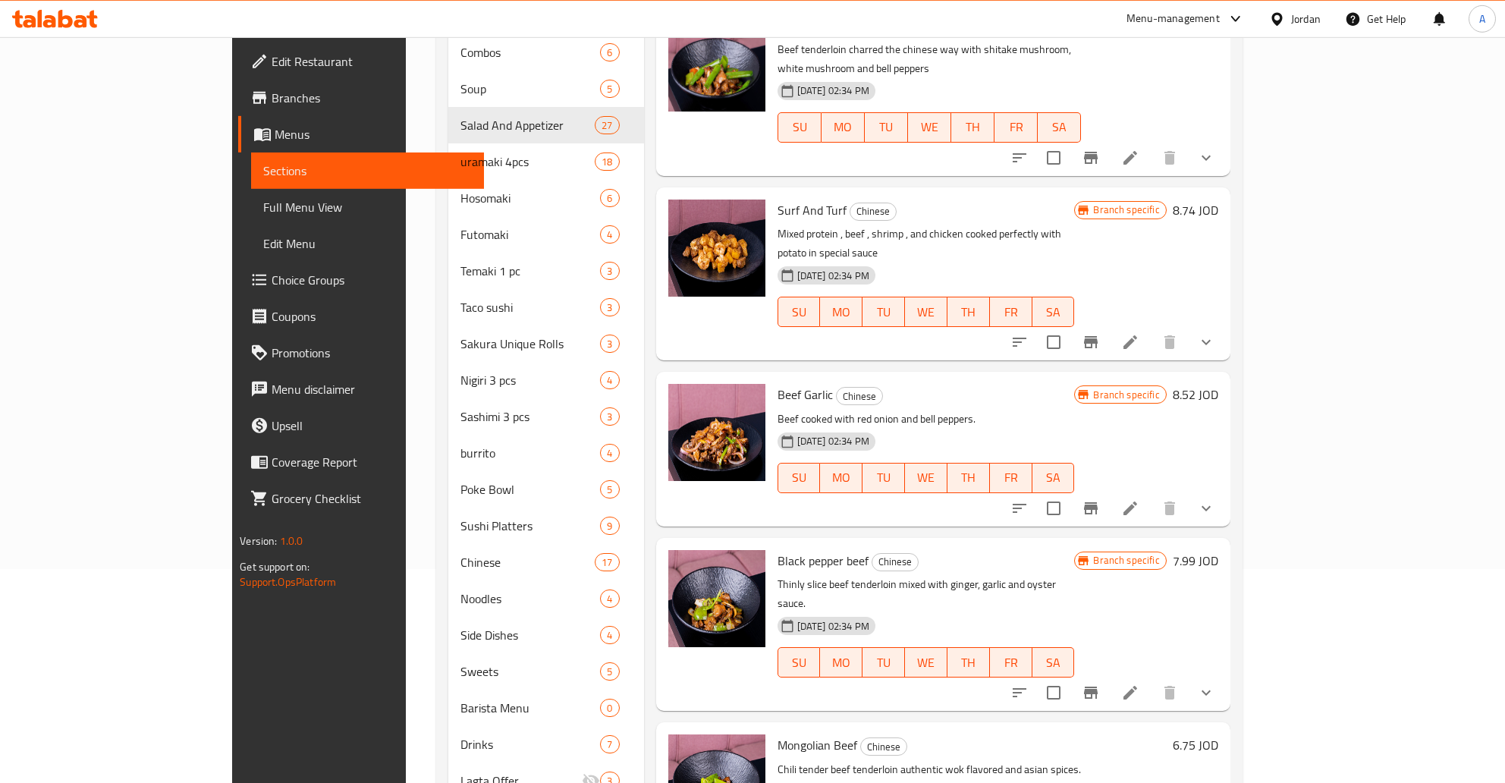
scroll to position [255, 0]
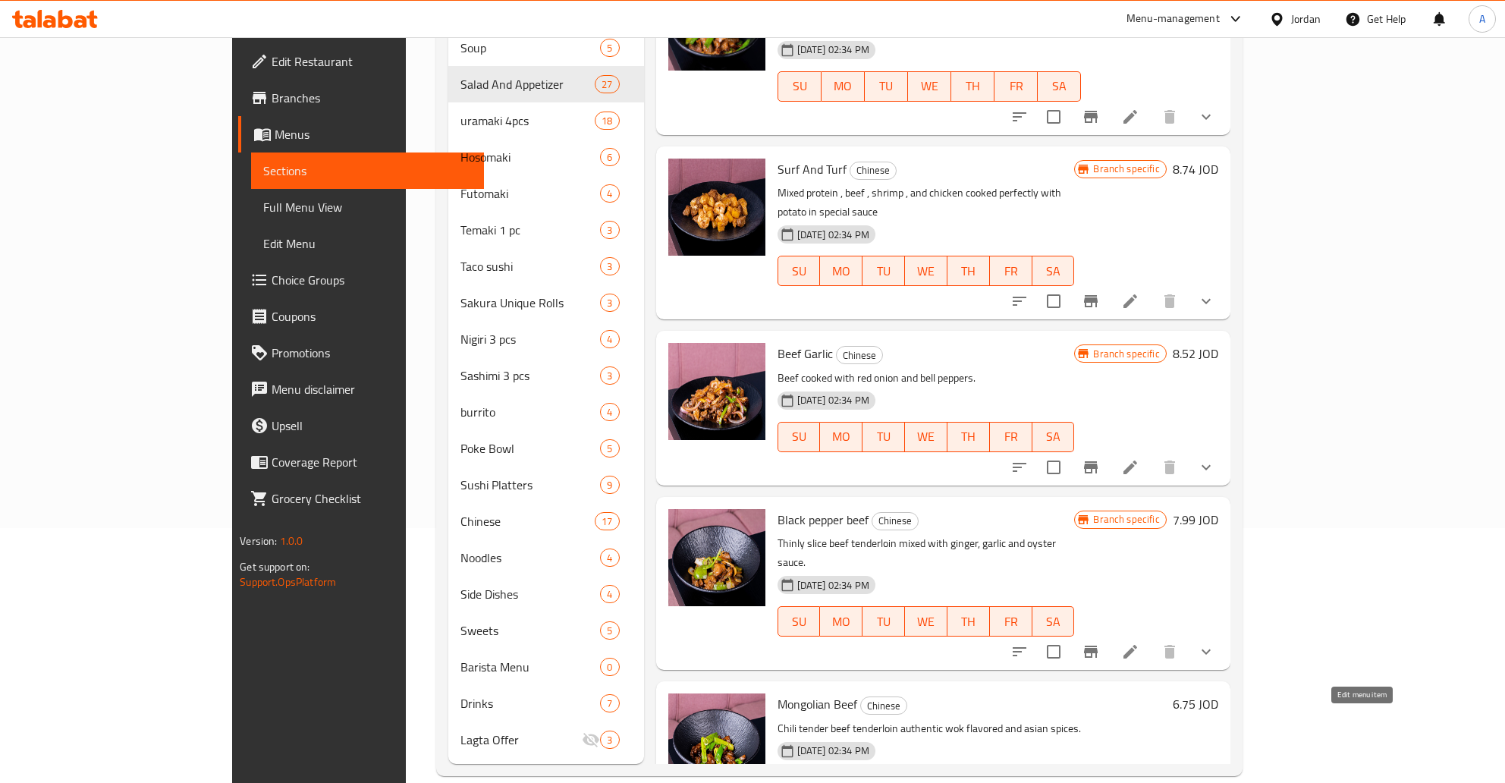
type input "beef"
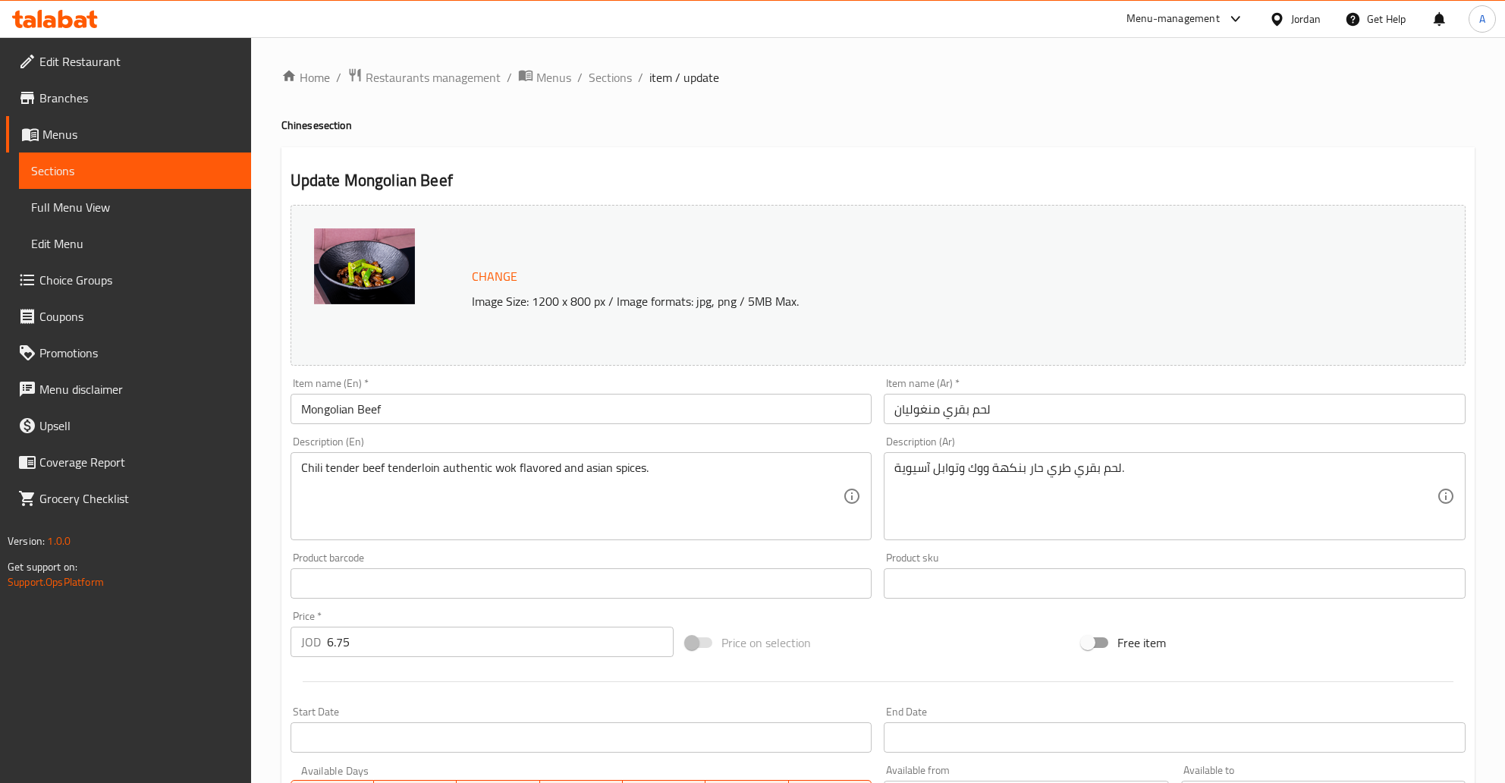
click at [154, 162] on link "Sections" at bounding box center [135, 170] width 232 height 36
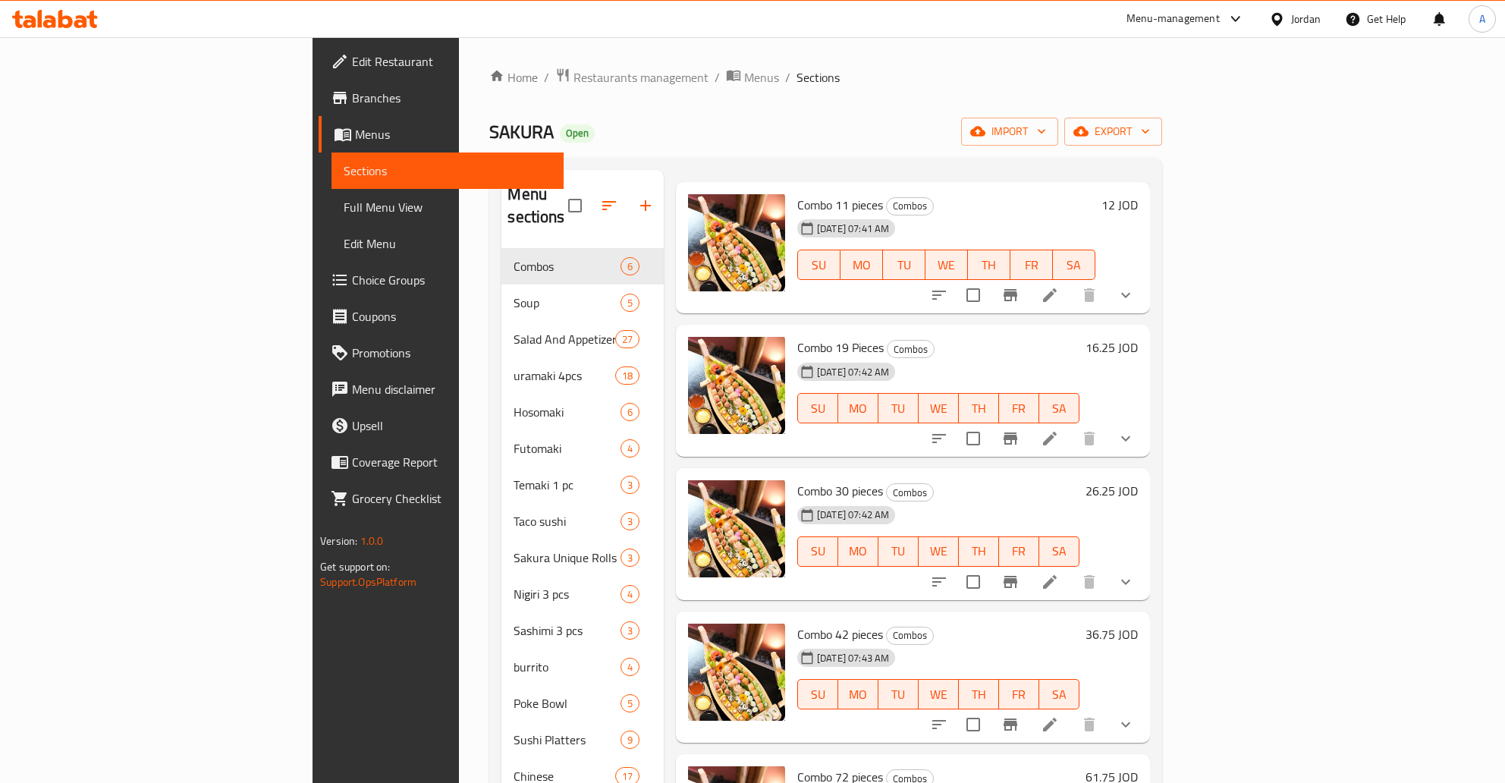
scroll to position [71, 0]
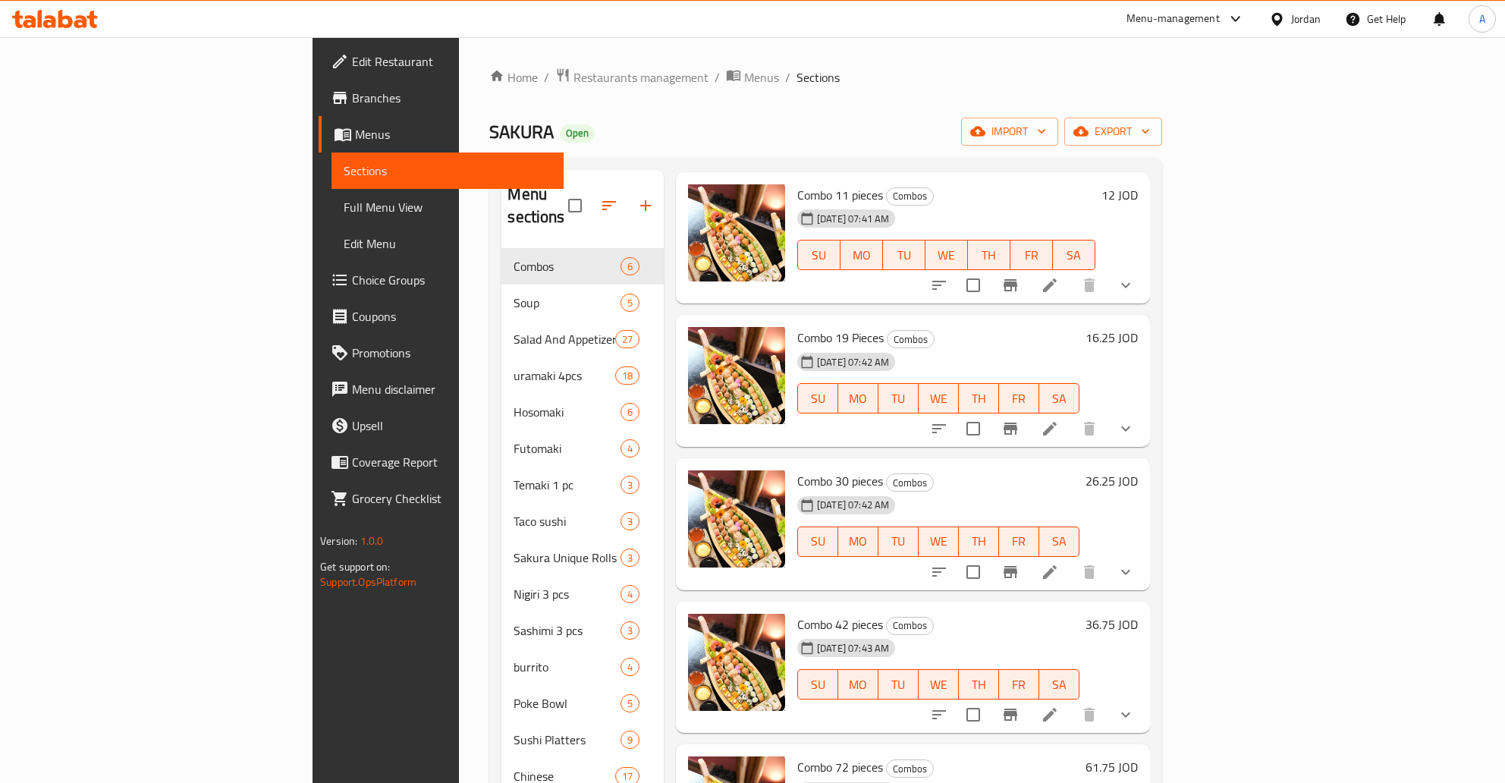
click at [839, 212] on span "[DATE] 07:41 AM" at bounding box center [853, 219] width 84 height 14
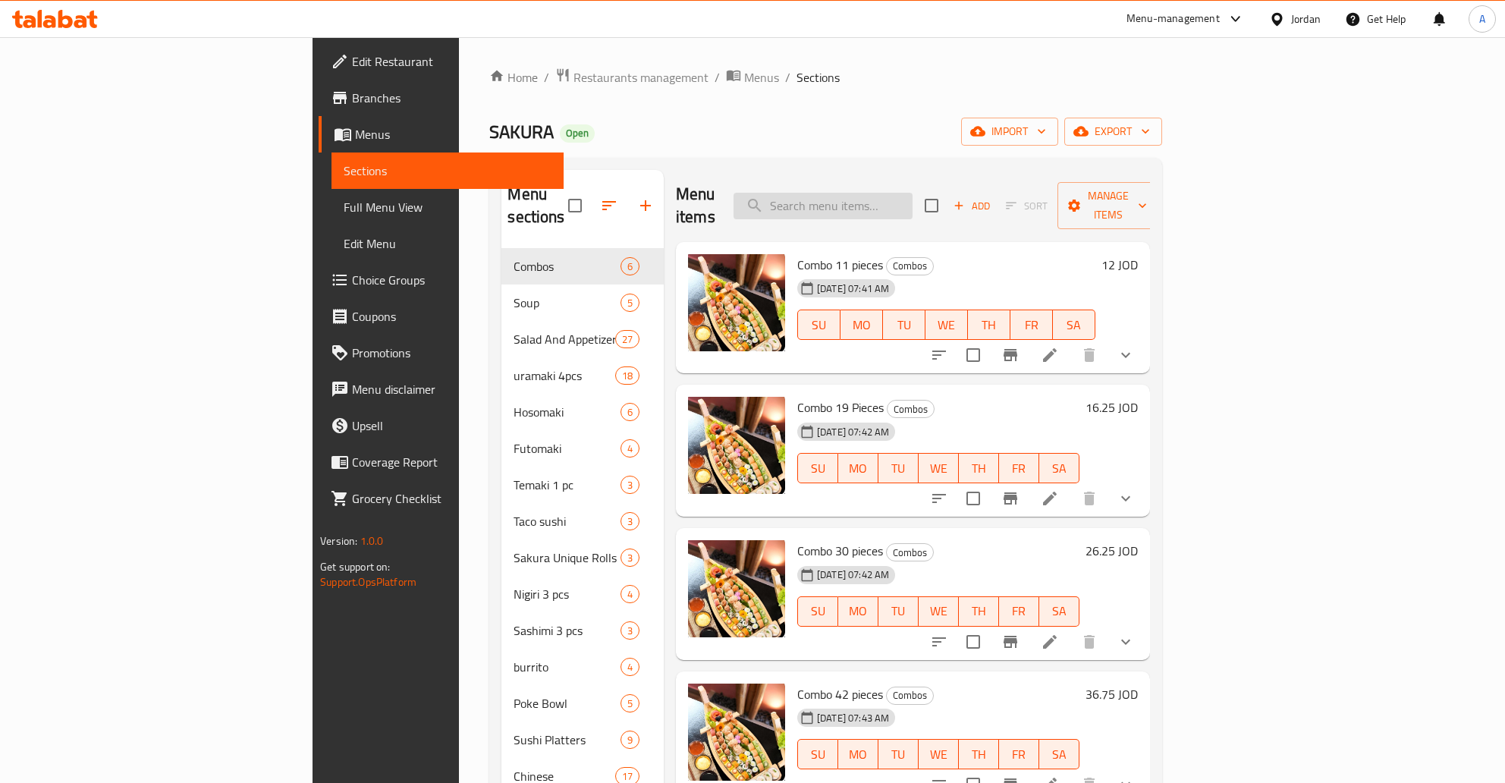
click at [893, 195] on input "search" at bounding box center [822, 206] width 179 height 27
type input "f"
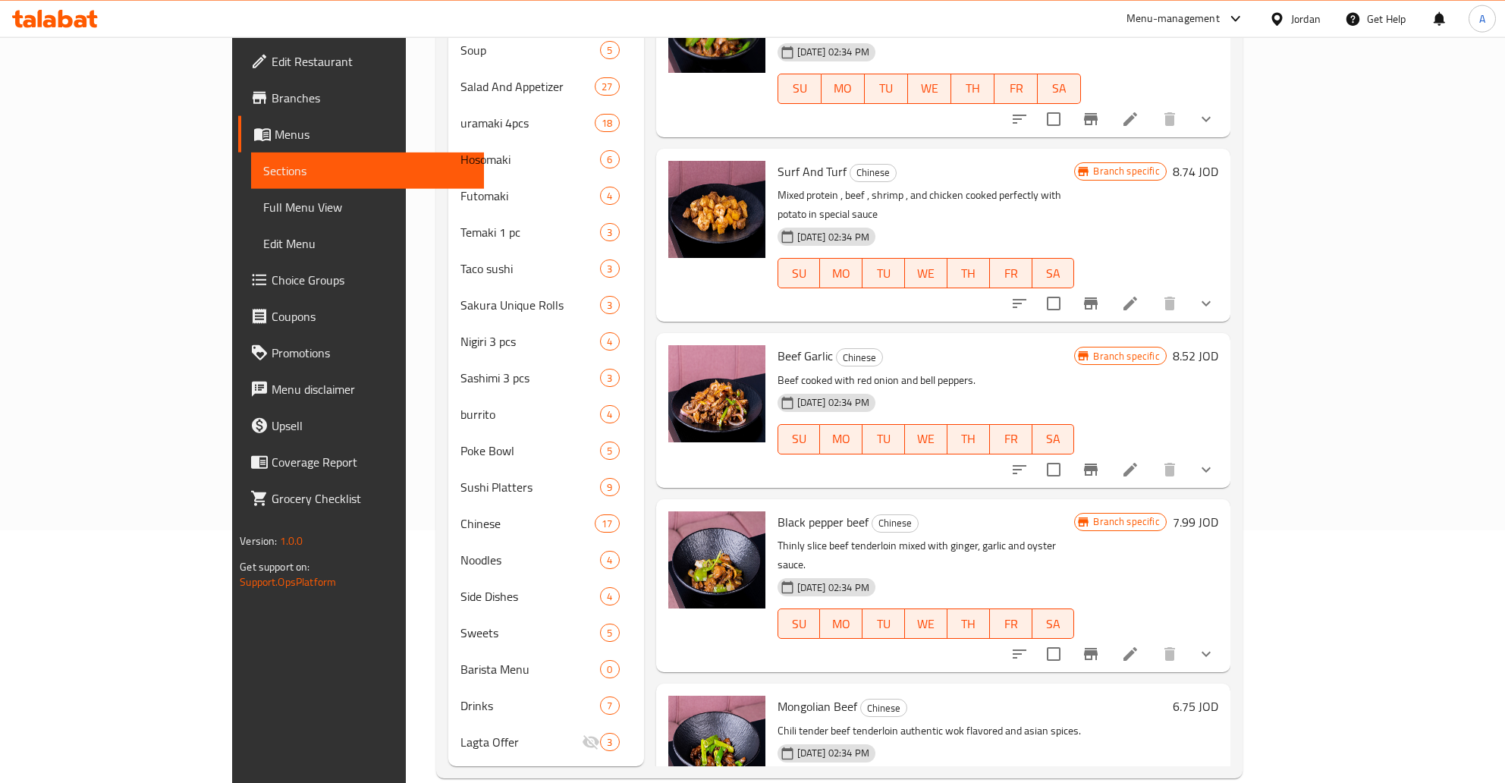
scroll to position [255, 0]
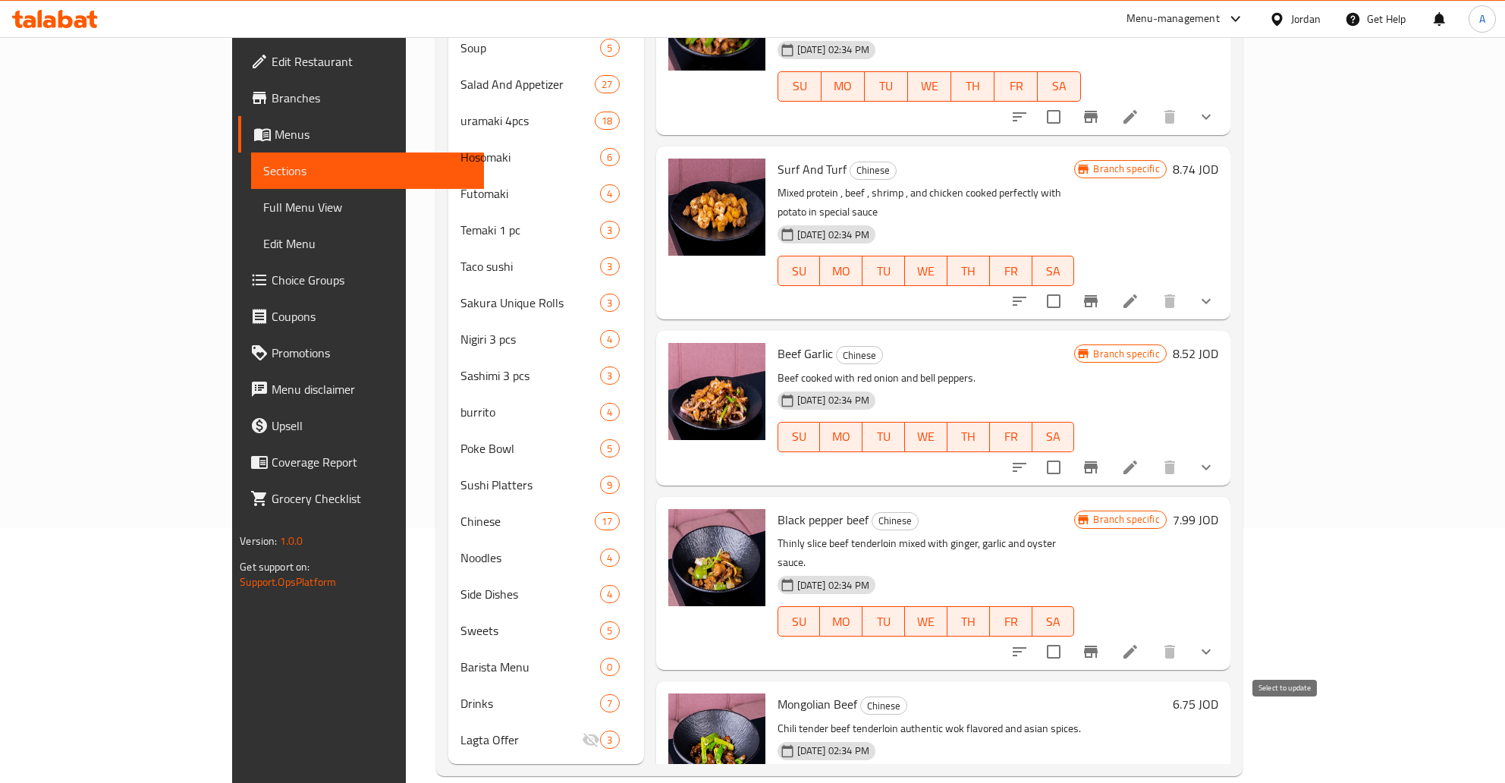
type input "beef"
click at [1218, 693] on h6 "6.75 JOD" at bounding box center [1196, 703] width 46 height 21
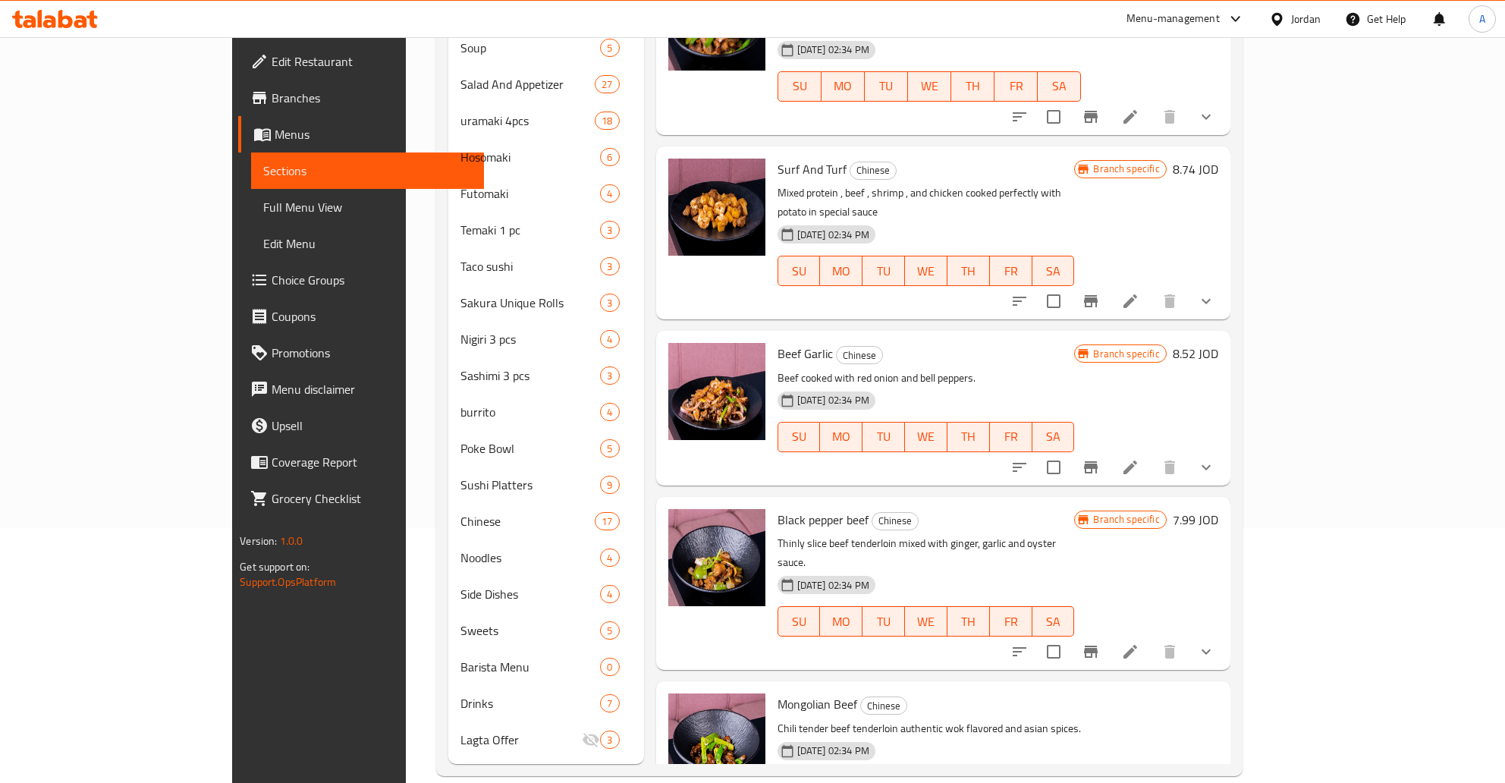
type input "10"
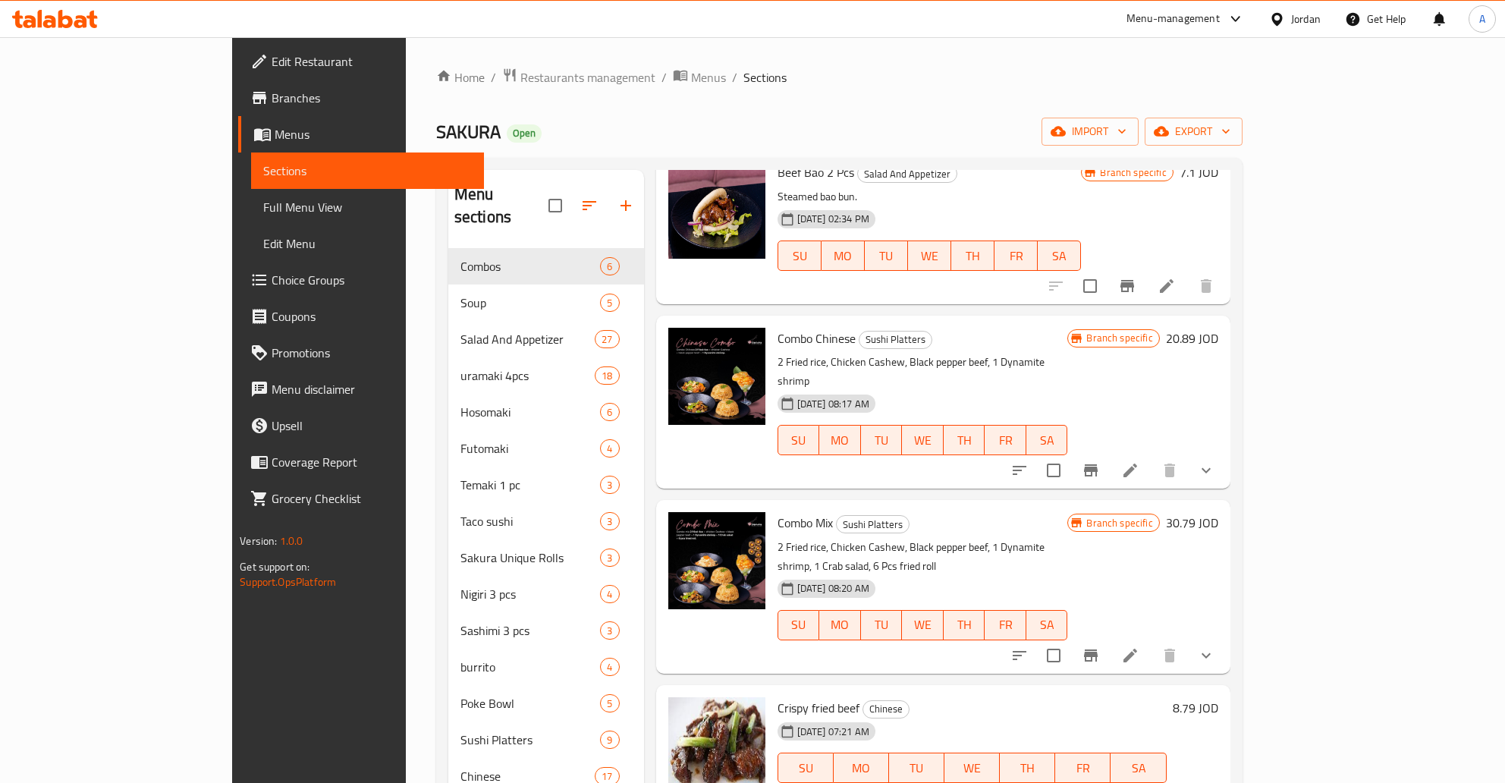
scroll to position [0, 0]
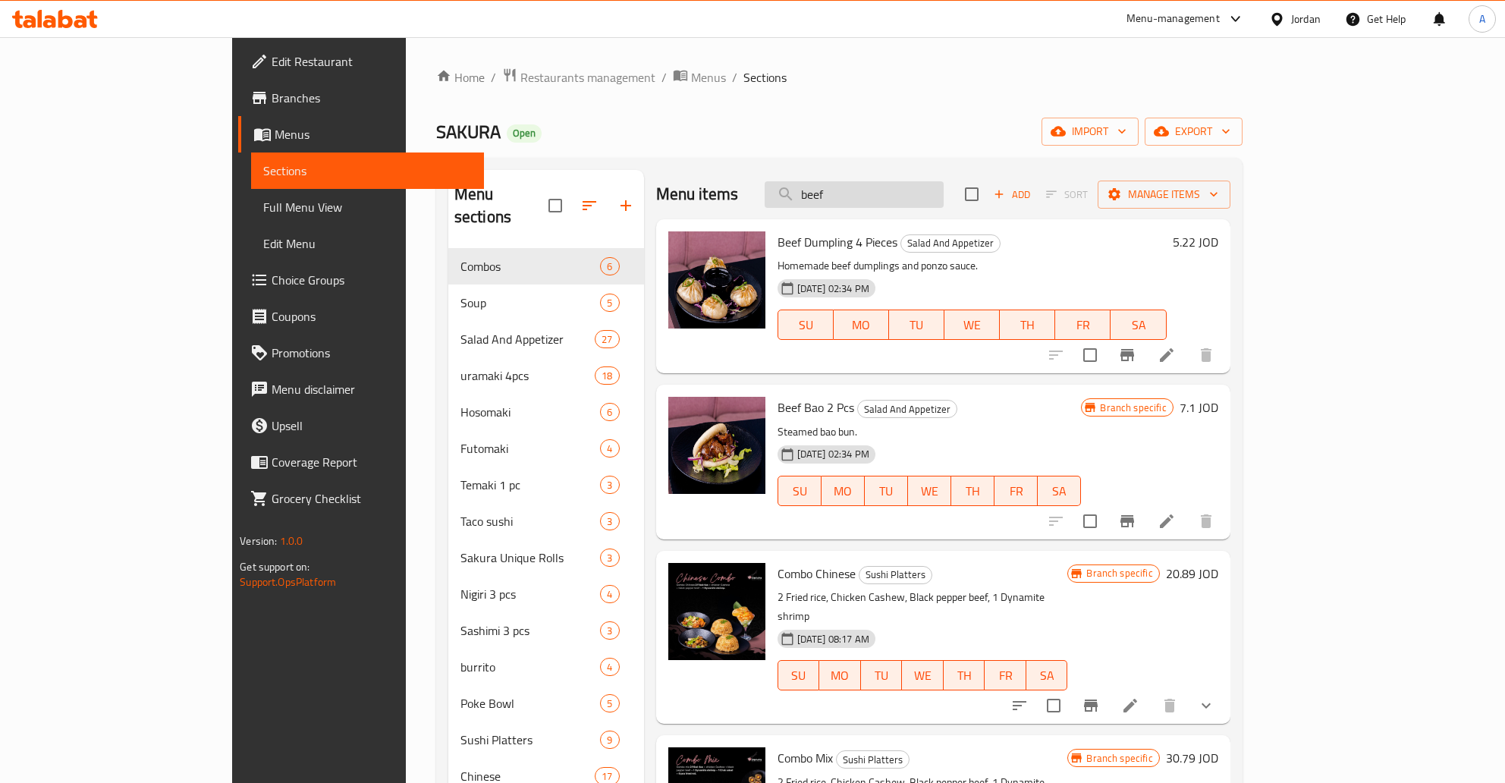
drag, startPoint x: 938, startPoint y: 209, endPoint x: 931, endPoint y: 201, distance: 11.3
click at [937, 208] on div "Menu items beef Add Sort Manage items" at bounding box center [943, 194] width 574 height 49
click at [929, 196] on input "beef" at bounding box center [854, 194] width 179 height 27
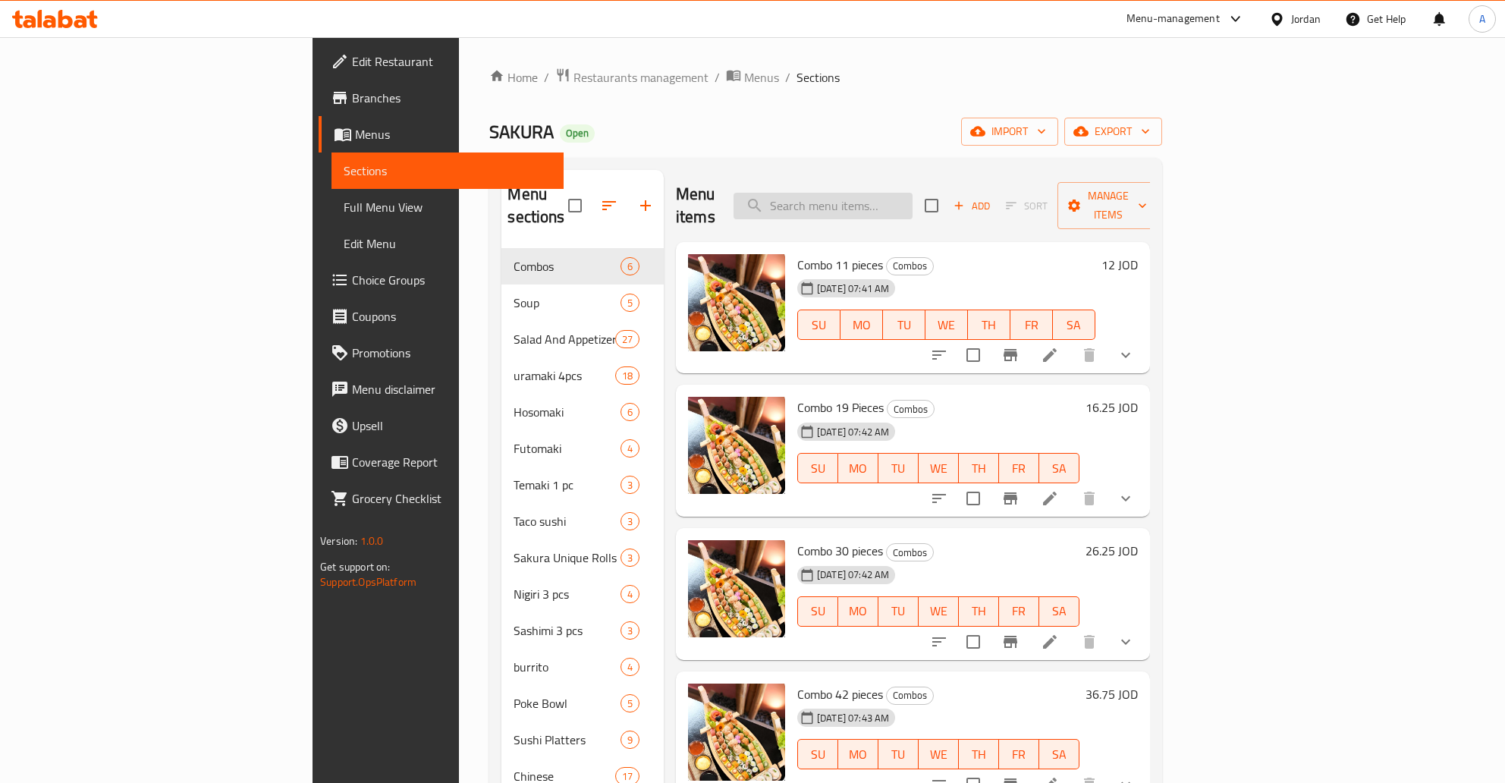
click at [912, 193] on input "search" at bounding box center [822, 206] width 179 height 27
paste input "Tom Yom Soup"
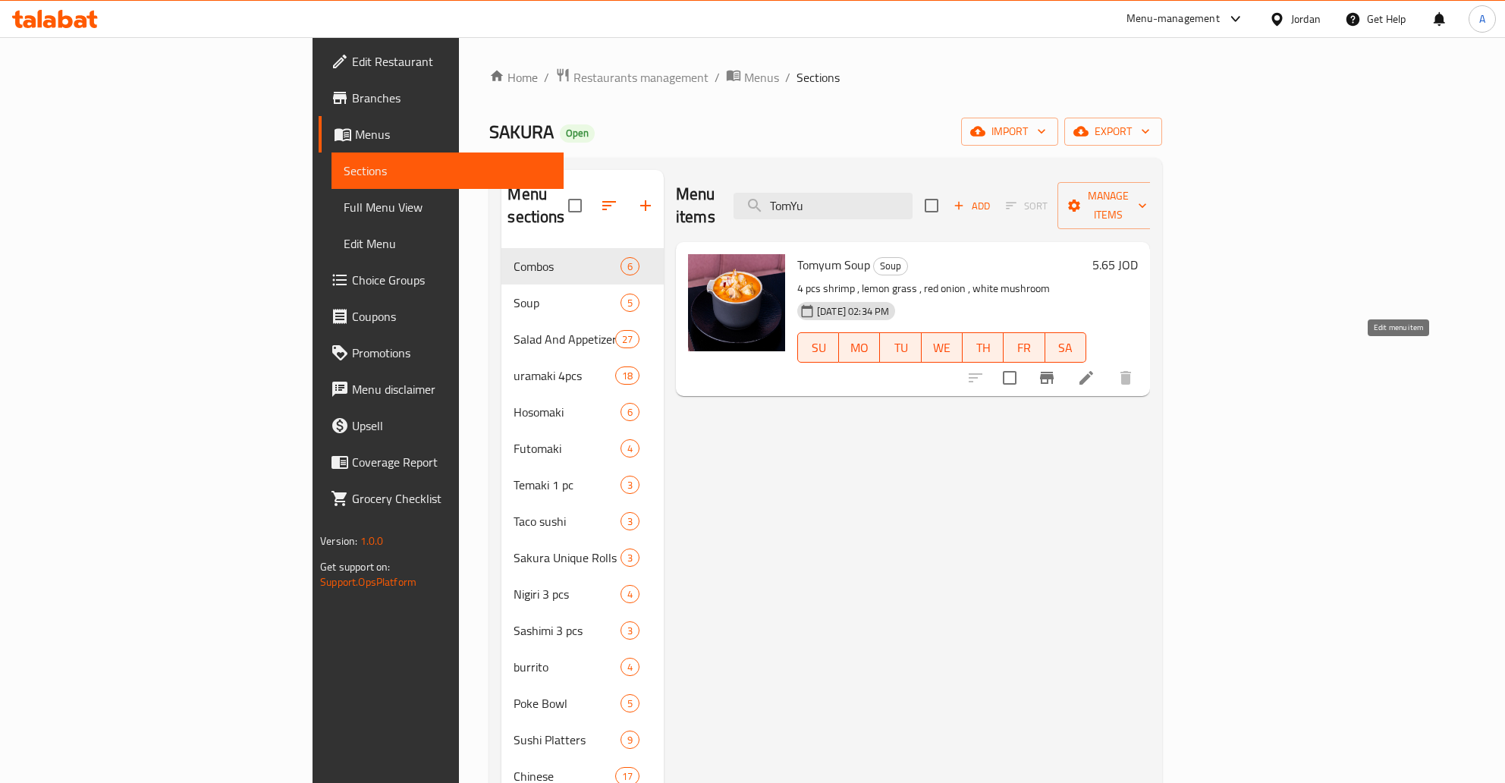
type input "TomYu"
click at [1095, 369] on icon at bounding box center [1086, 378] width 18 height 18
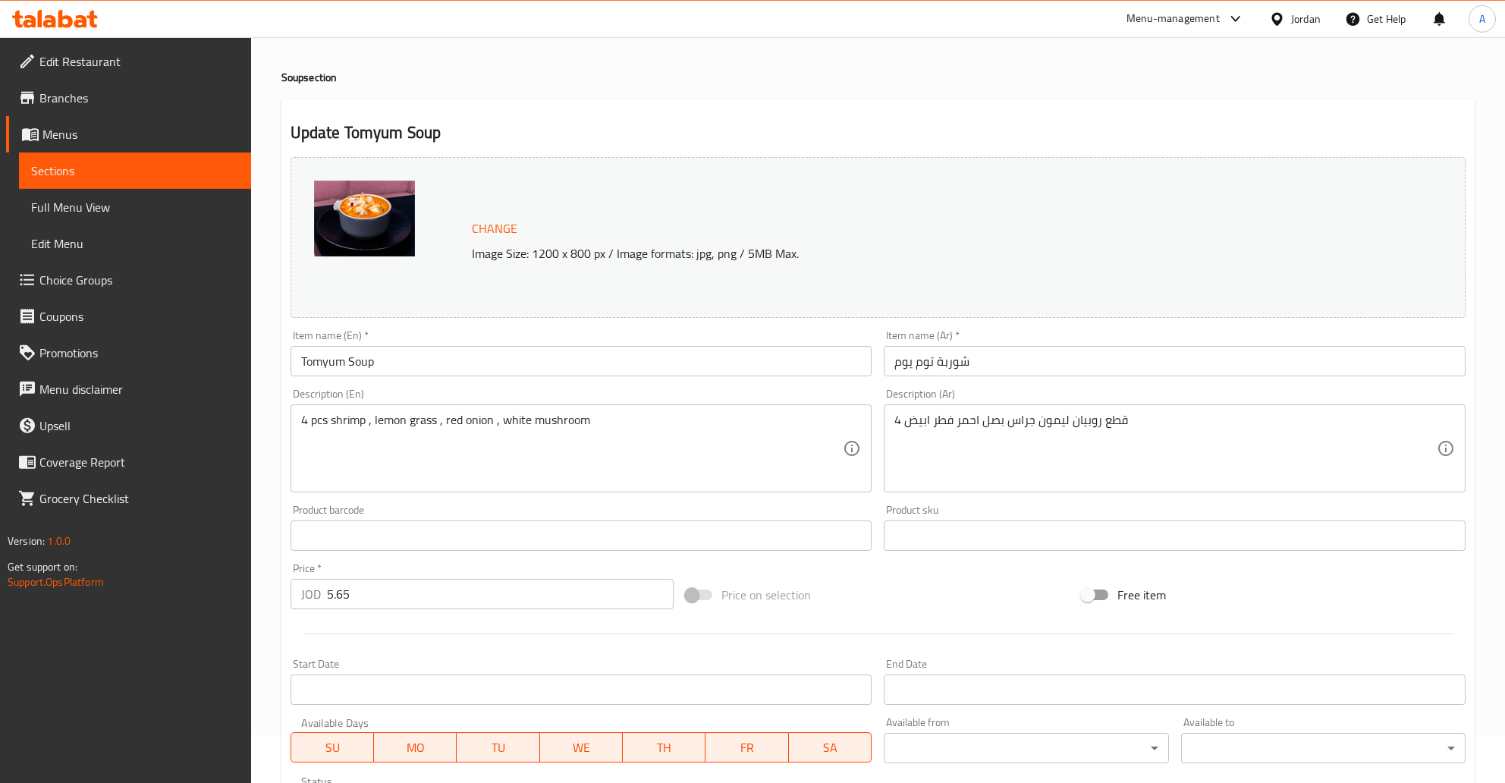
scroll to position [80, 0]
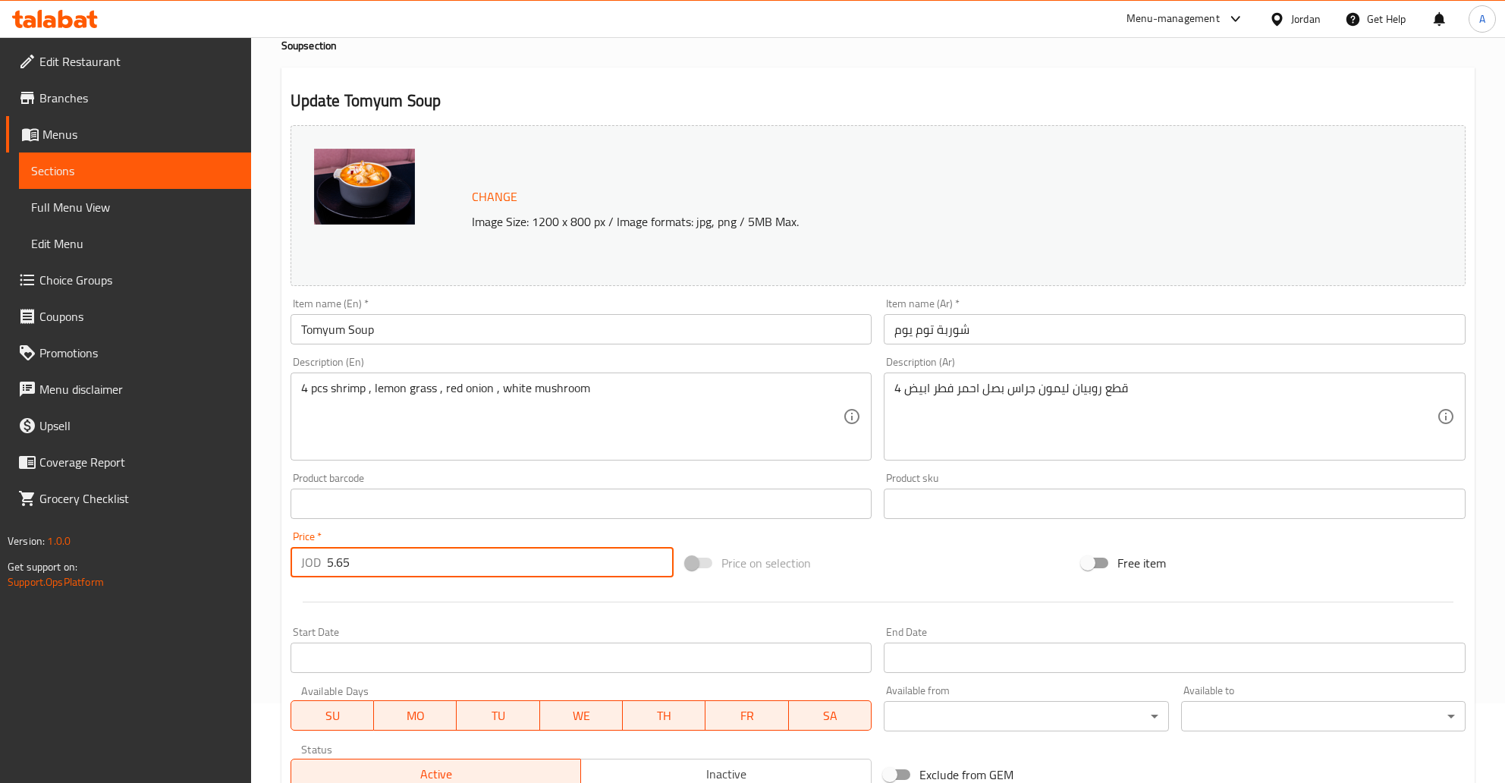
click at [371, 564] on input "5.65" at bounding box center [500, 562] width 347 height 30
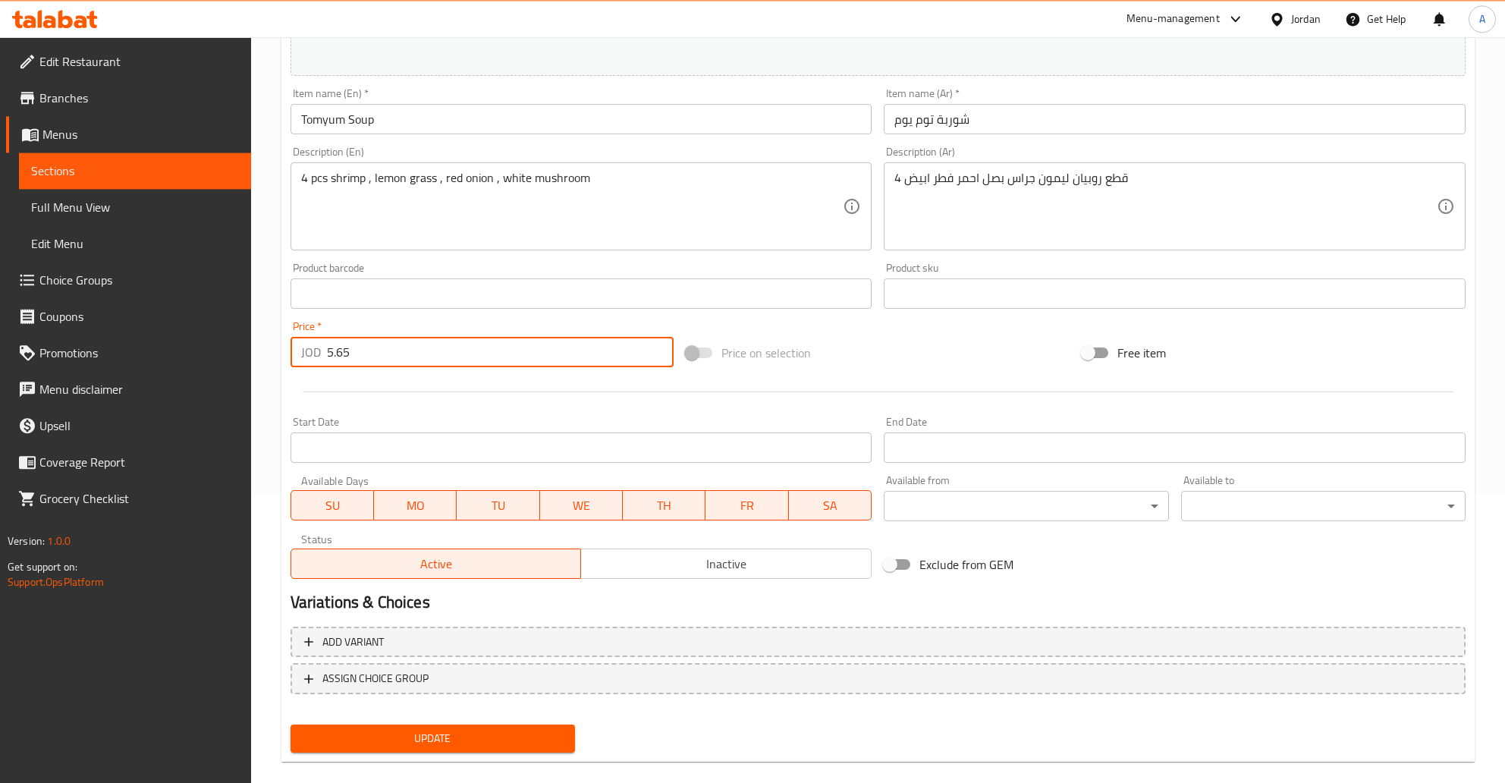
scroll to position [309, 0]
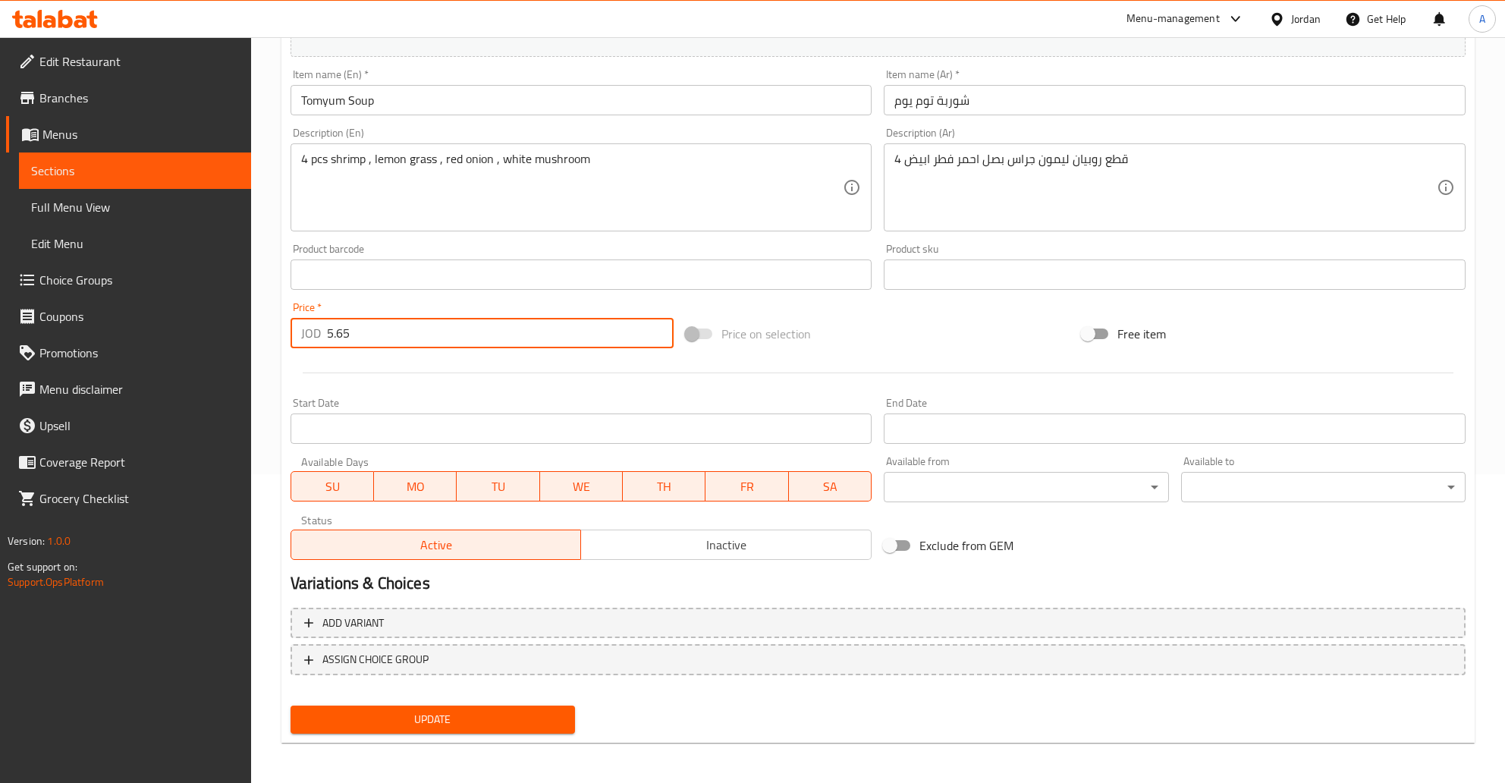
click at [501, 721] on span "Update" at bounding box center [433, 719] width 260 height 19
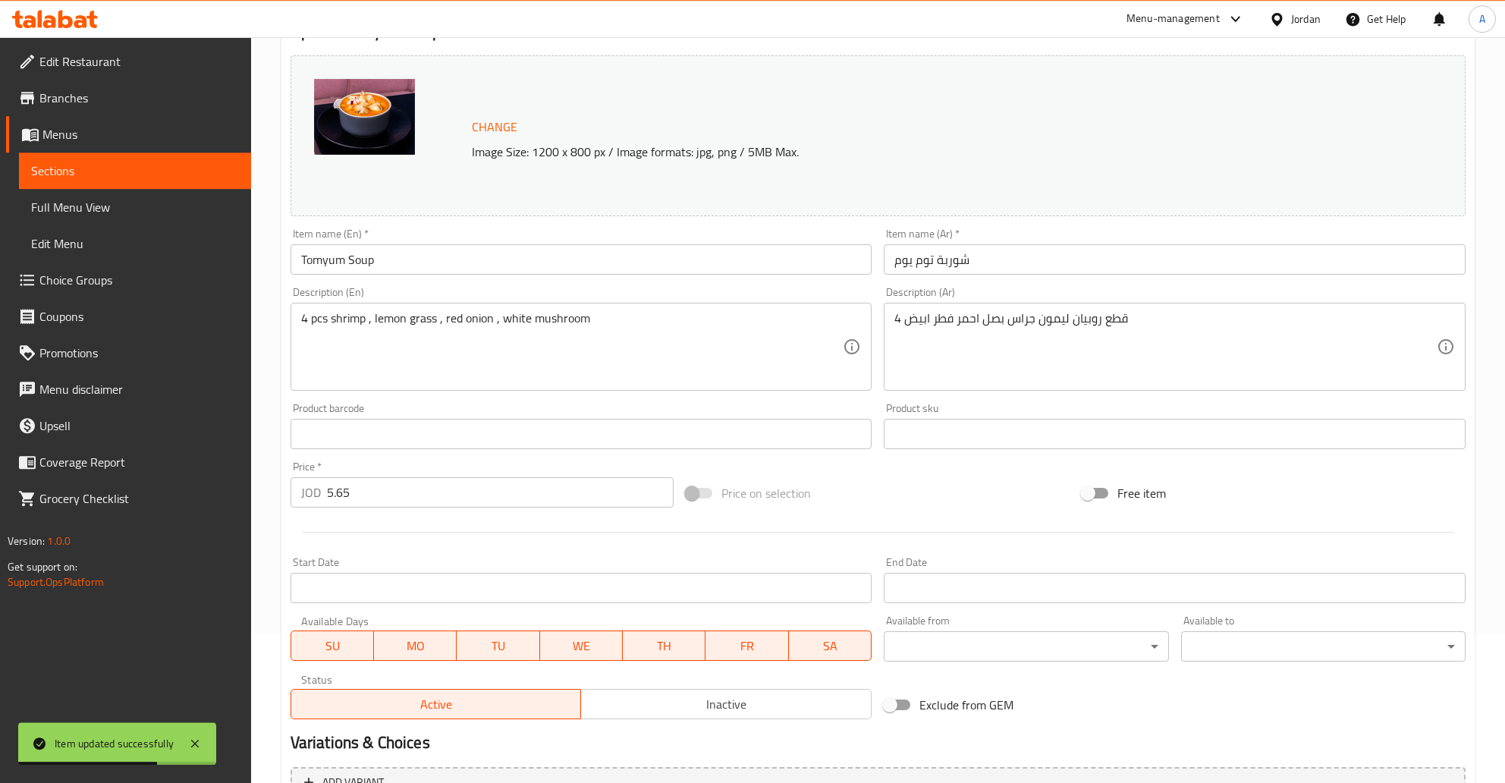
scroll to position [149, 0]
click at [113, 168] on span "Sections" at bounding box center [135, 171] width 208 height 18
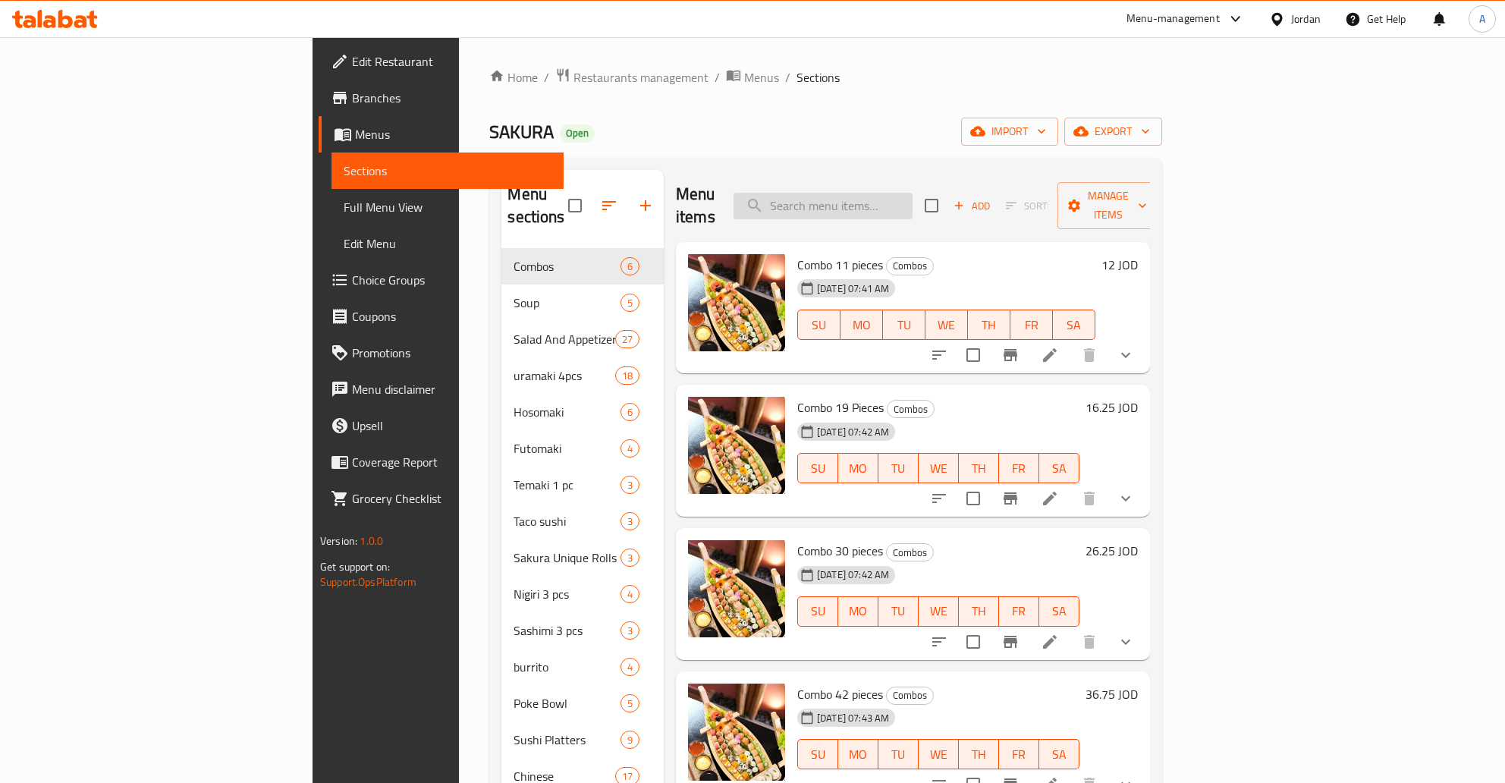
click at [912, 193] on input "search" at bounding box center [822, 206] width 179 height 27
paste input "Crab Salad"
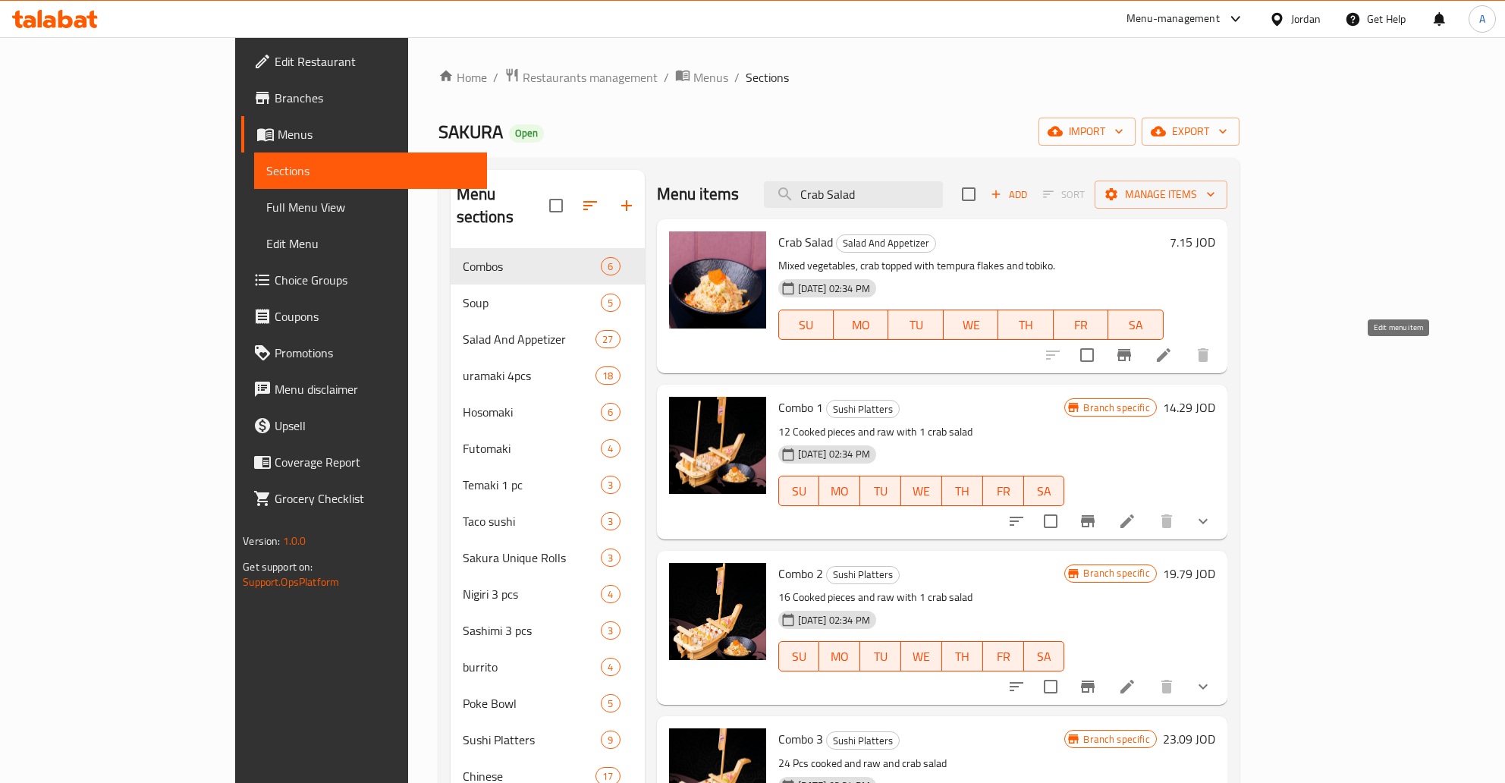
type input "Crab Salad"
click at [1170, 353] on icon at bounding box center [1164, 355] width 14 height 14
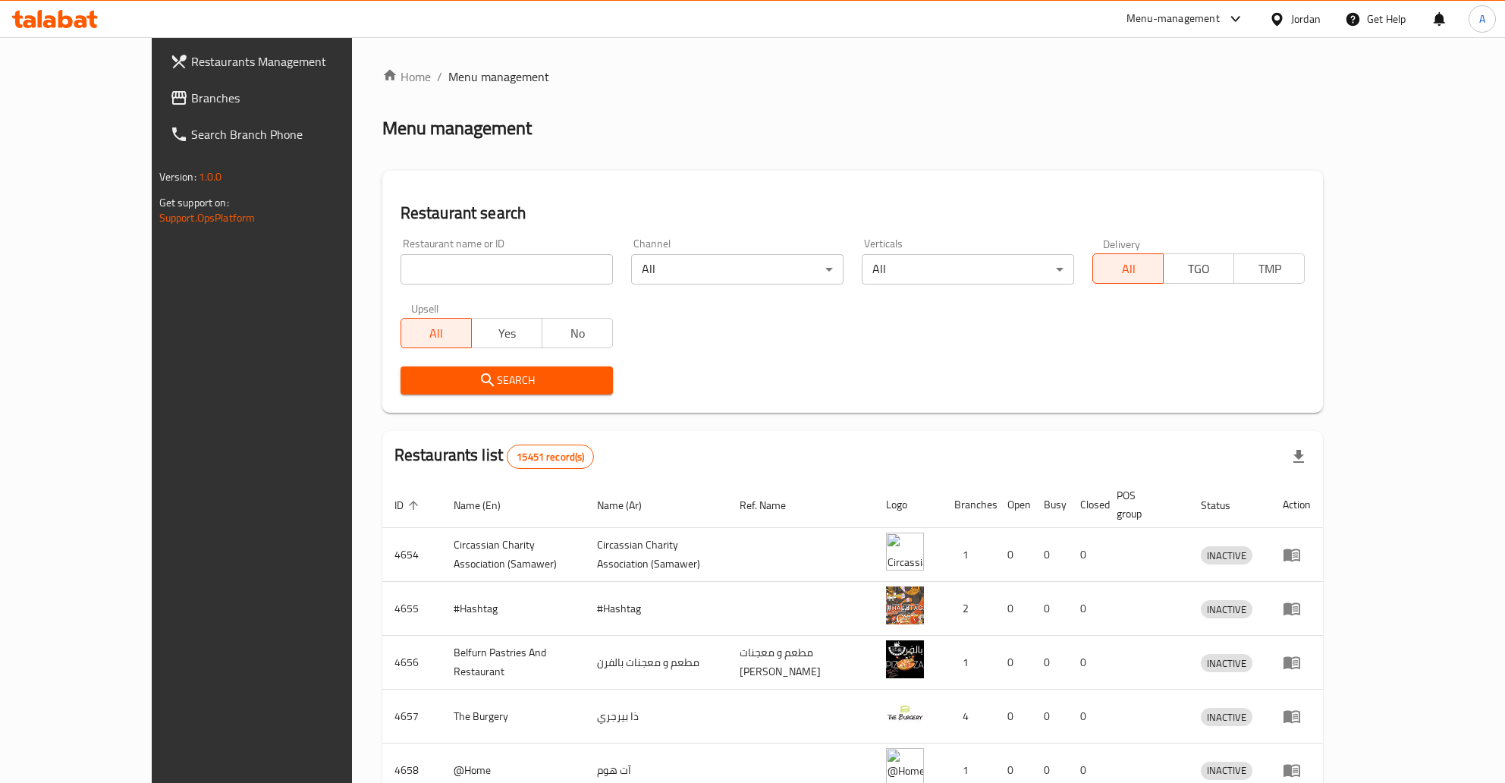
click at [477, 272] on input "search" at bounding box center [506, 269] width 212 height 30
type input "saku"
click at [454, 388] on span "Search" at bounding box center [507, 380] width 188 height 19
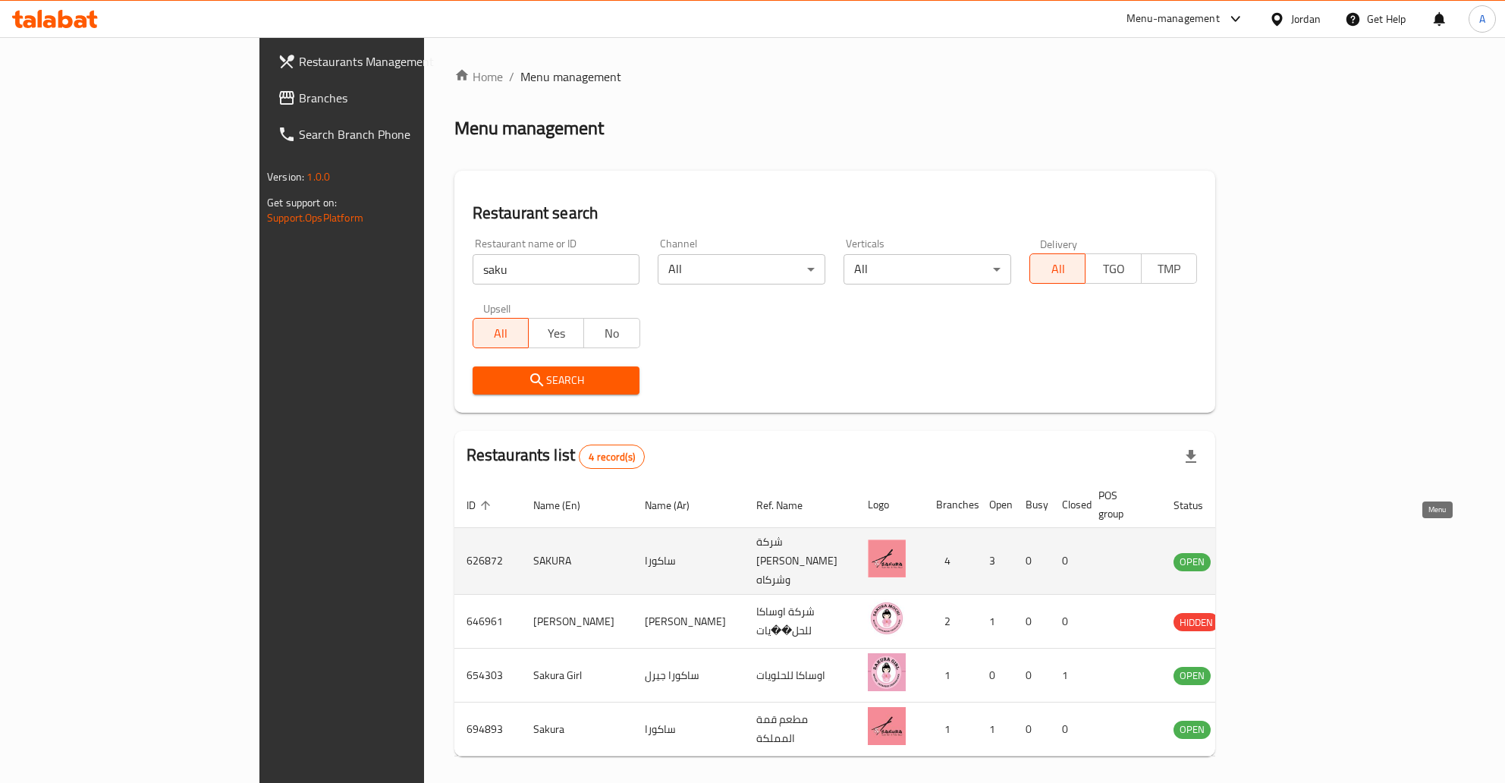
click at [1270, 555] on icon "enhanced table" at bounding box center [1262, 561] width 17 height 13
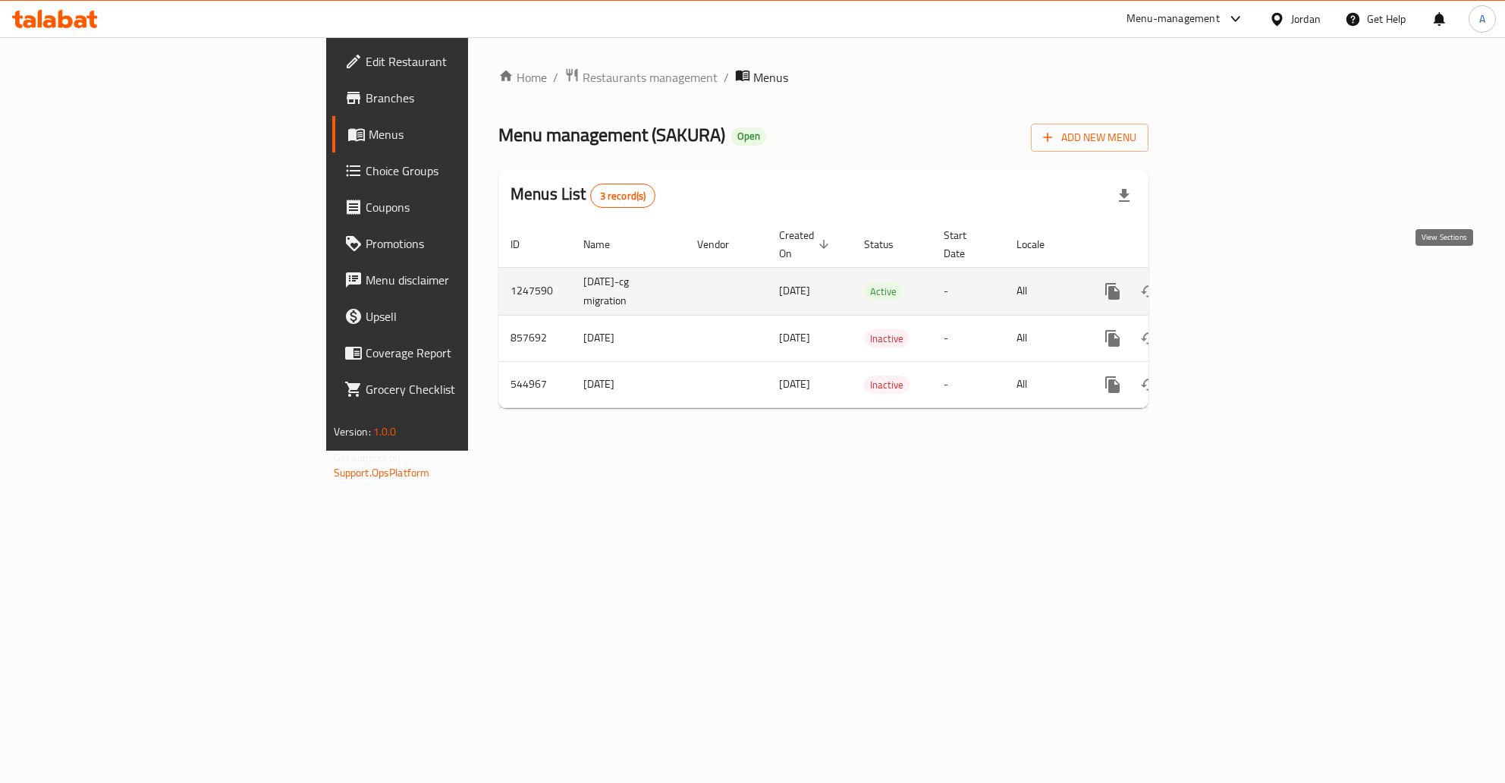
click at [1231, 282] on icon "enhanced table" at bounding box center [1222, 291] width 18 height 18
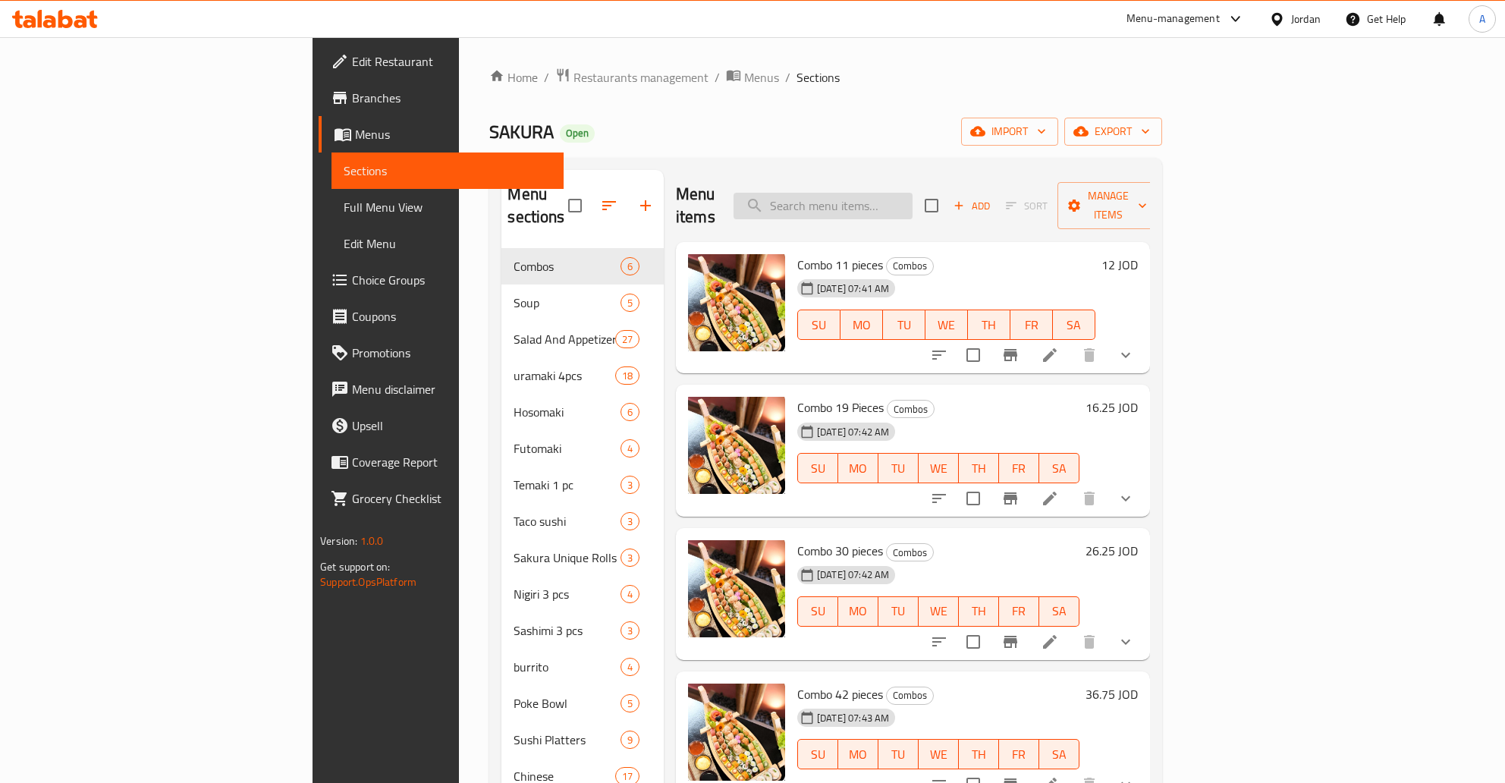
click at [912, 204] on input "search" at bounding box center [822, 206] width 179 height 27
paste input "Crab Salad"
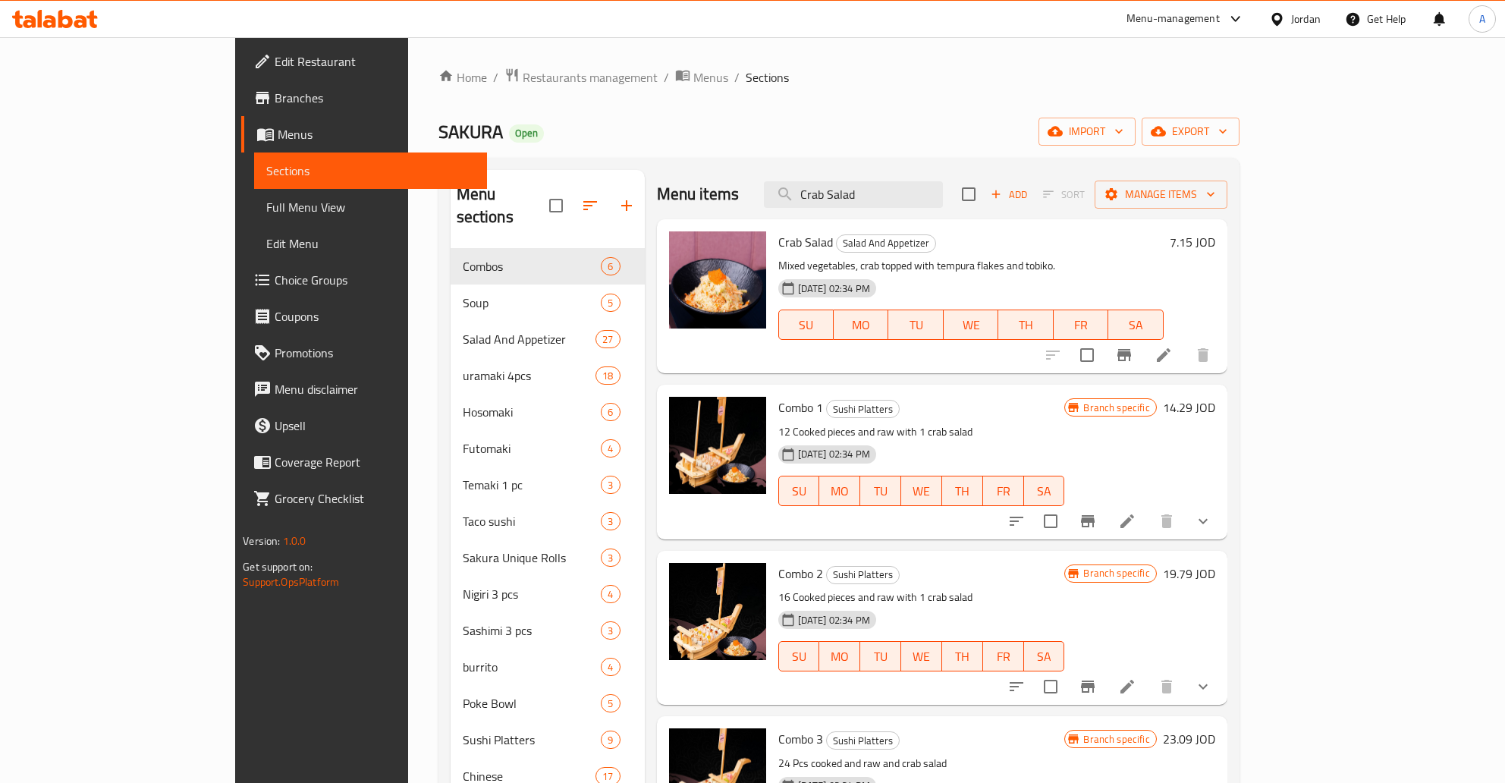
click at [1215, 247] on h6 "7.15 JOD" at bounding box center [1193, 241] width 46 height 21
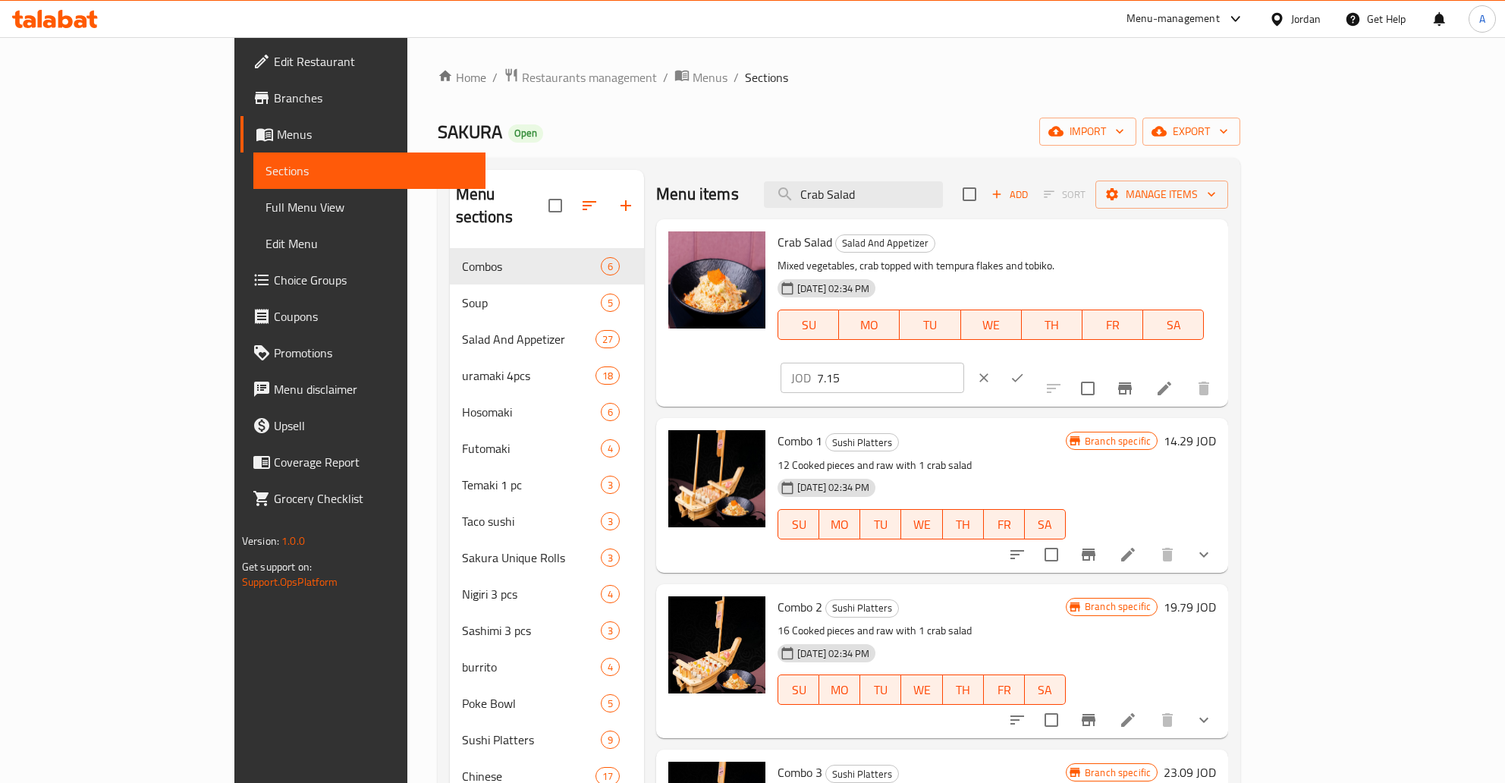
click at [988, 373] on icon "clear" at bounding box center [983, 377] width 9 height 9
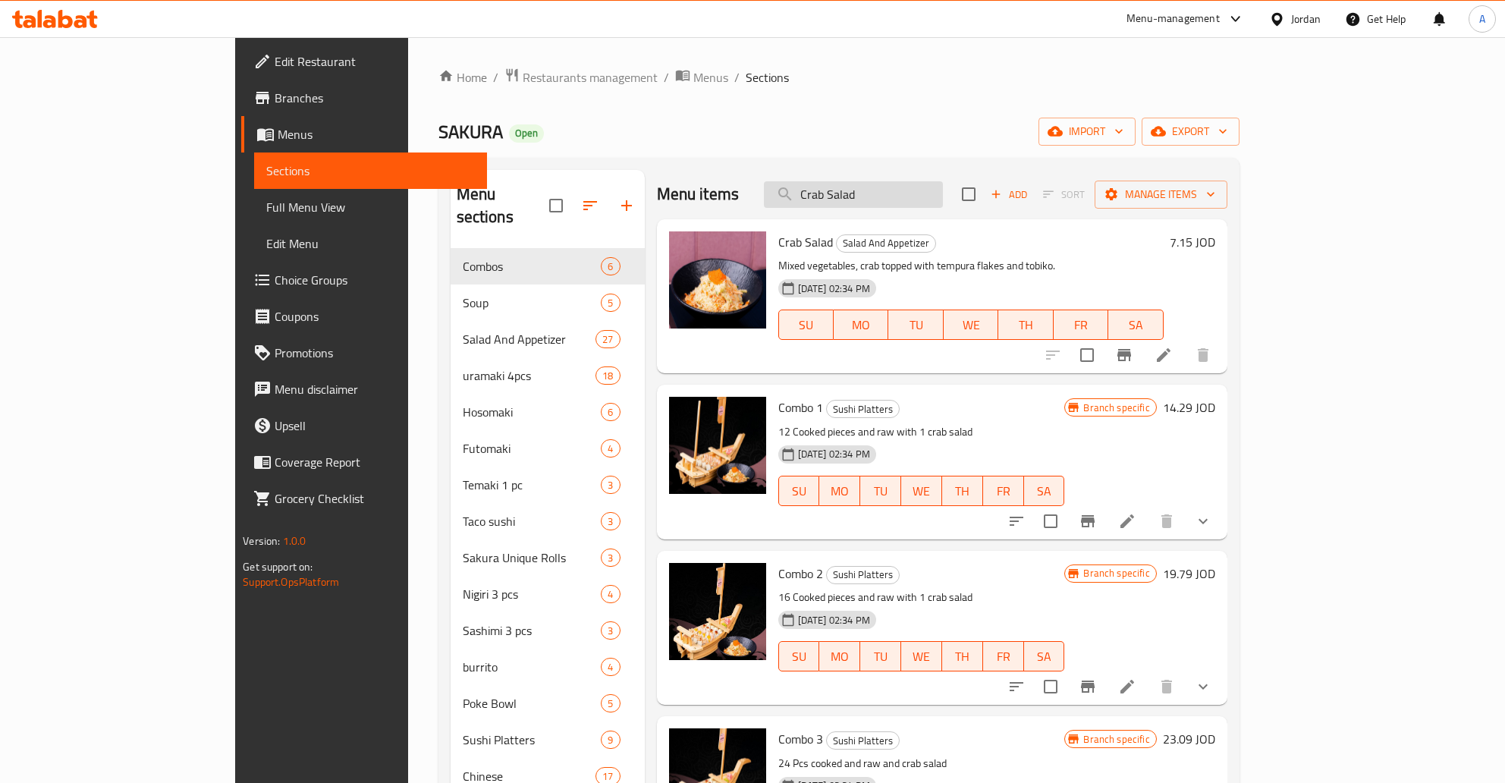
click at [943, 188] on input "Crab Salad" at bounding box center [853, 194] width 179 height 27
paste input "Dynamite"
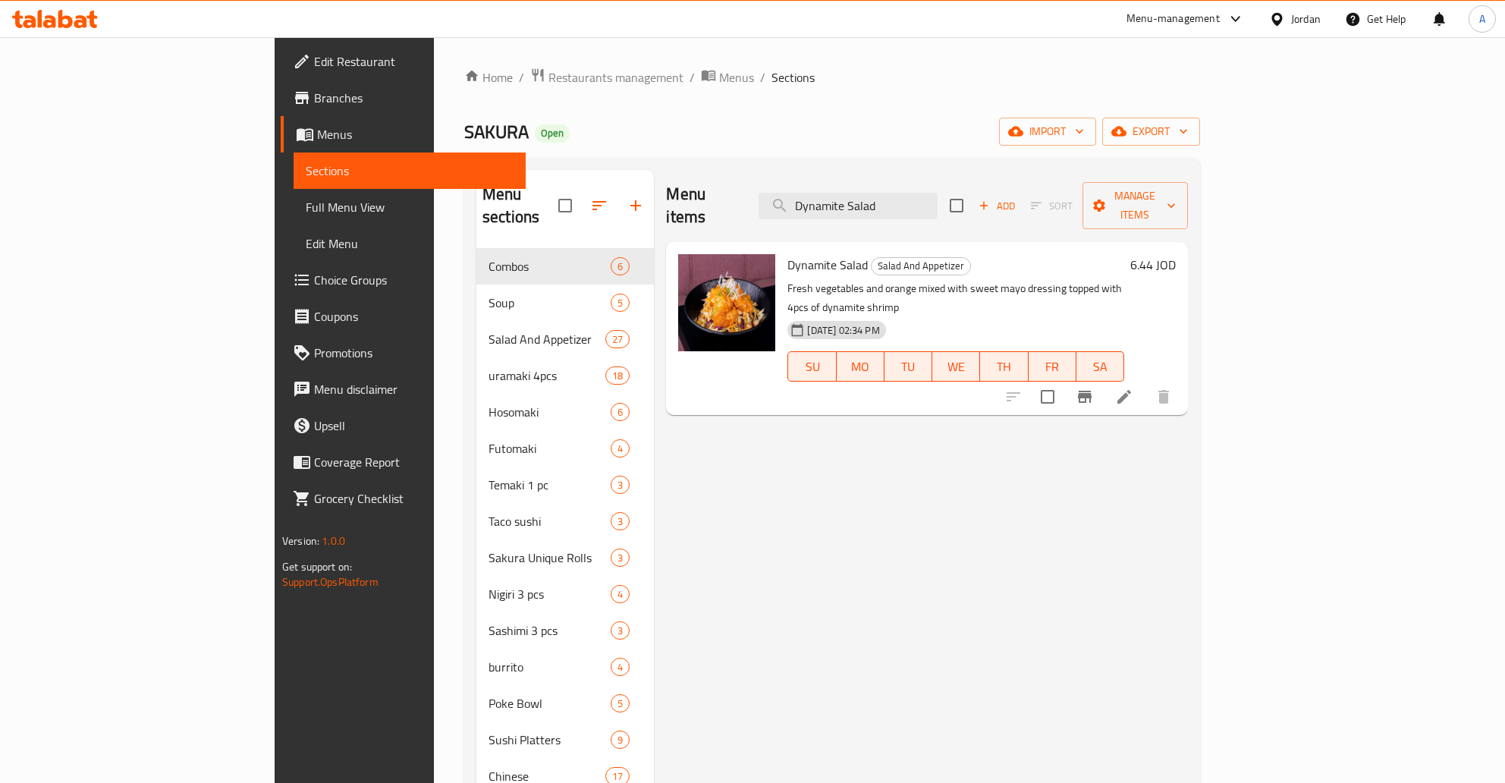
type input "Dynamite Salad"
click at [1176, 254] on h6 "6.44 JOD" at bounding box center [1153, 264] width 46 height 21
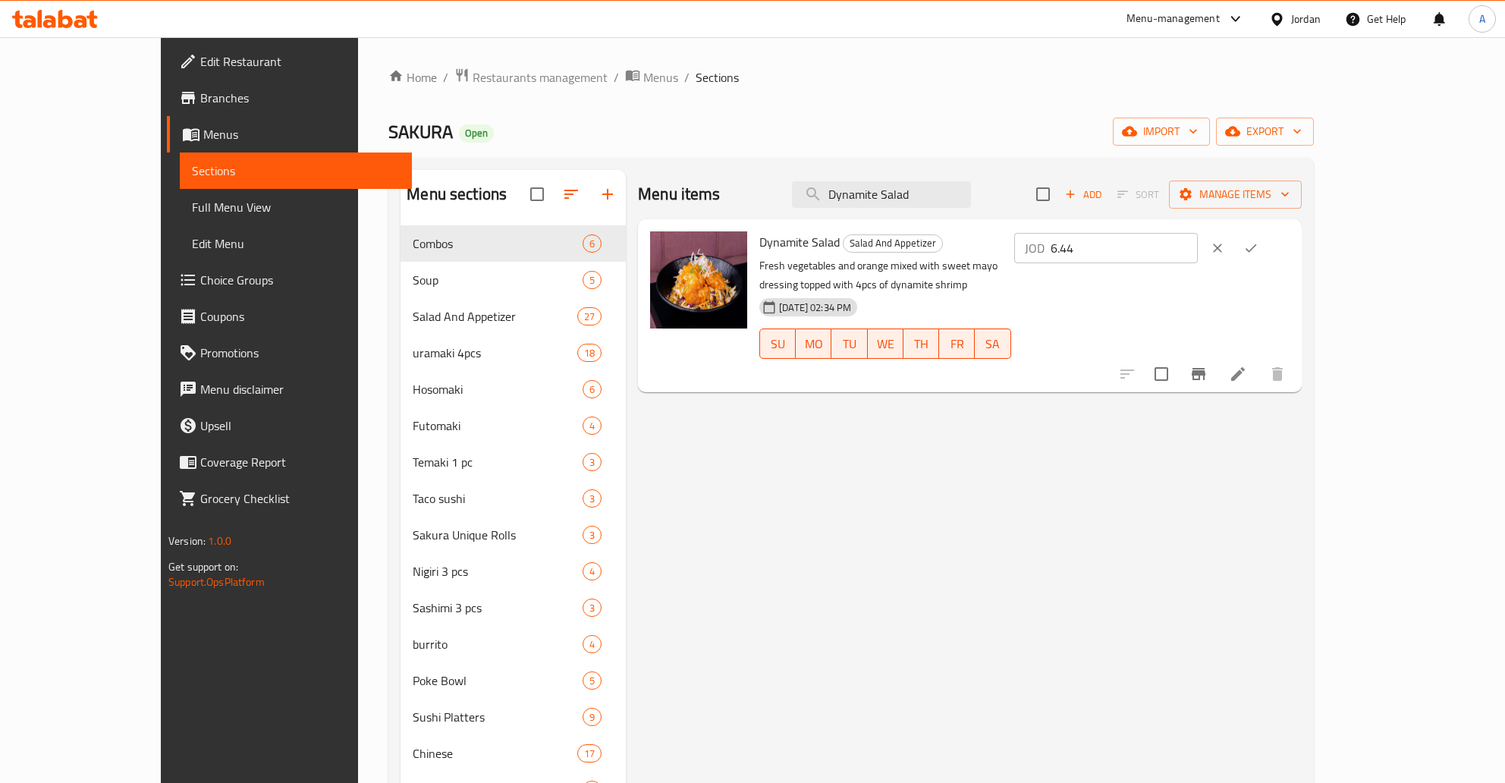
click at [1198, 245] on input "6.44" at bounding box center [1123, 248] width 147 height 30
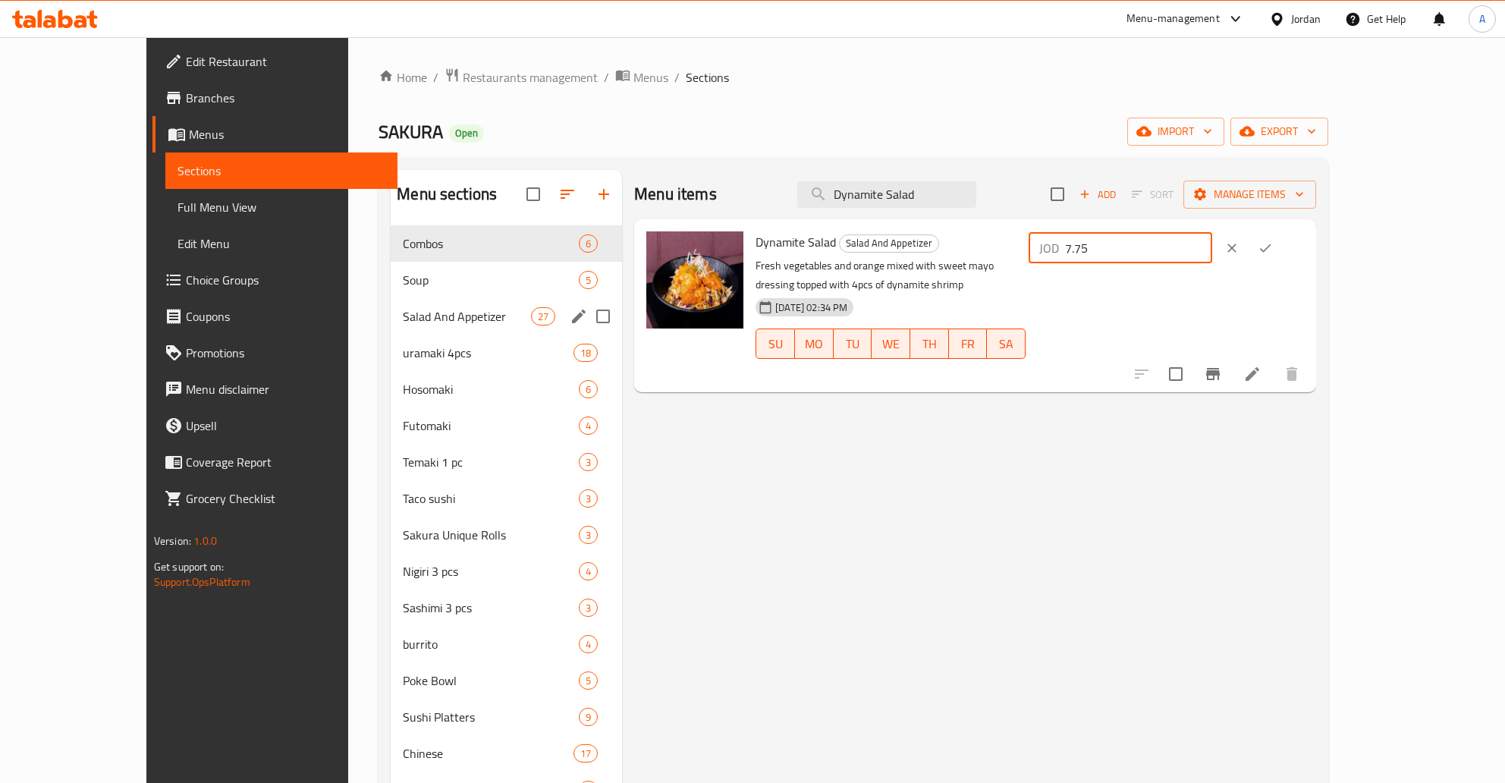
type input "7.75"
click button "ok" at bounding box center [1264, 247] width 33 height 33
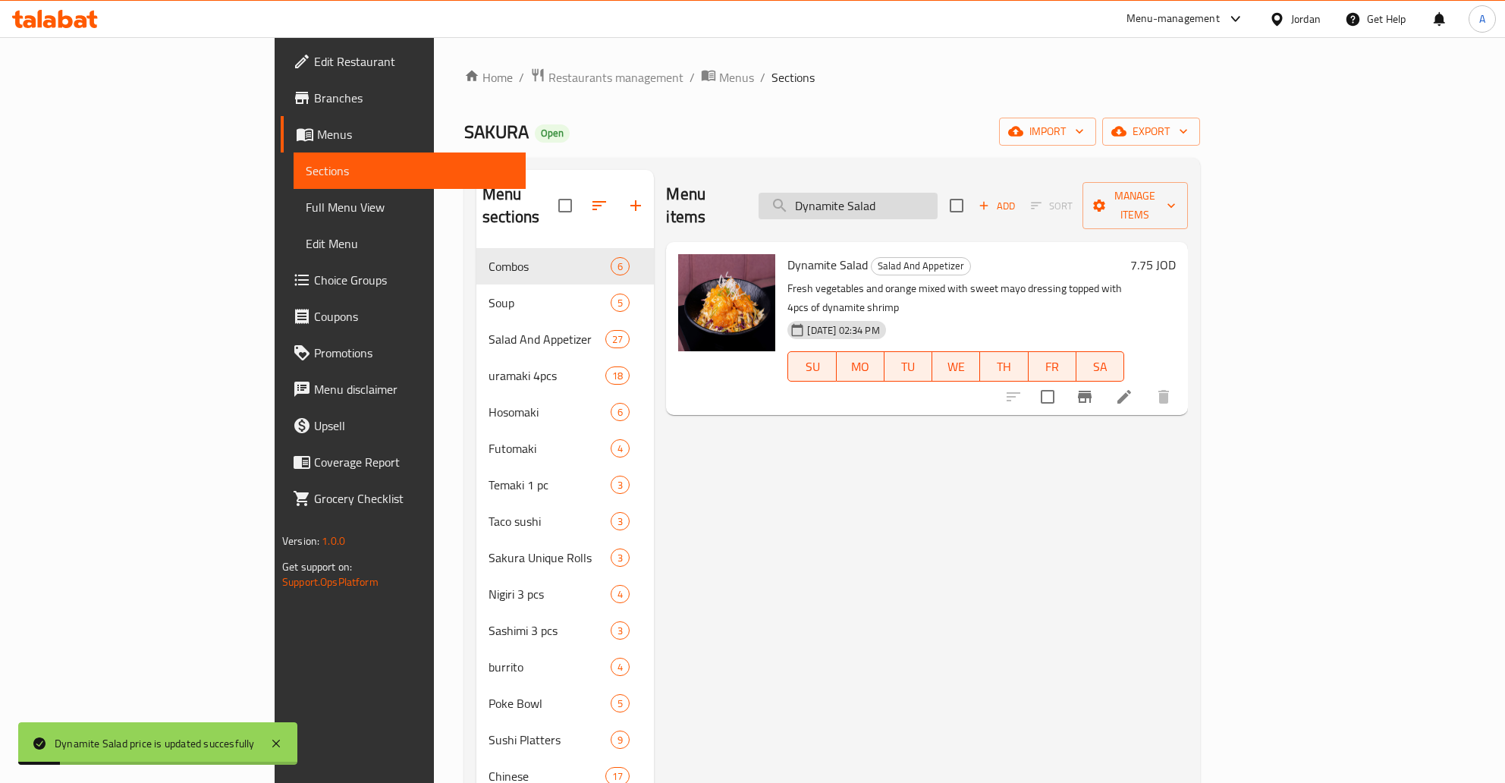
click at [937, 193] on input "Dynamite Salad" at bounding box center [847, 206] width 179 height 27
paste input "hrimp"
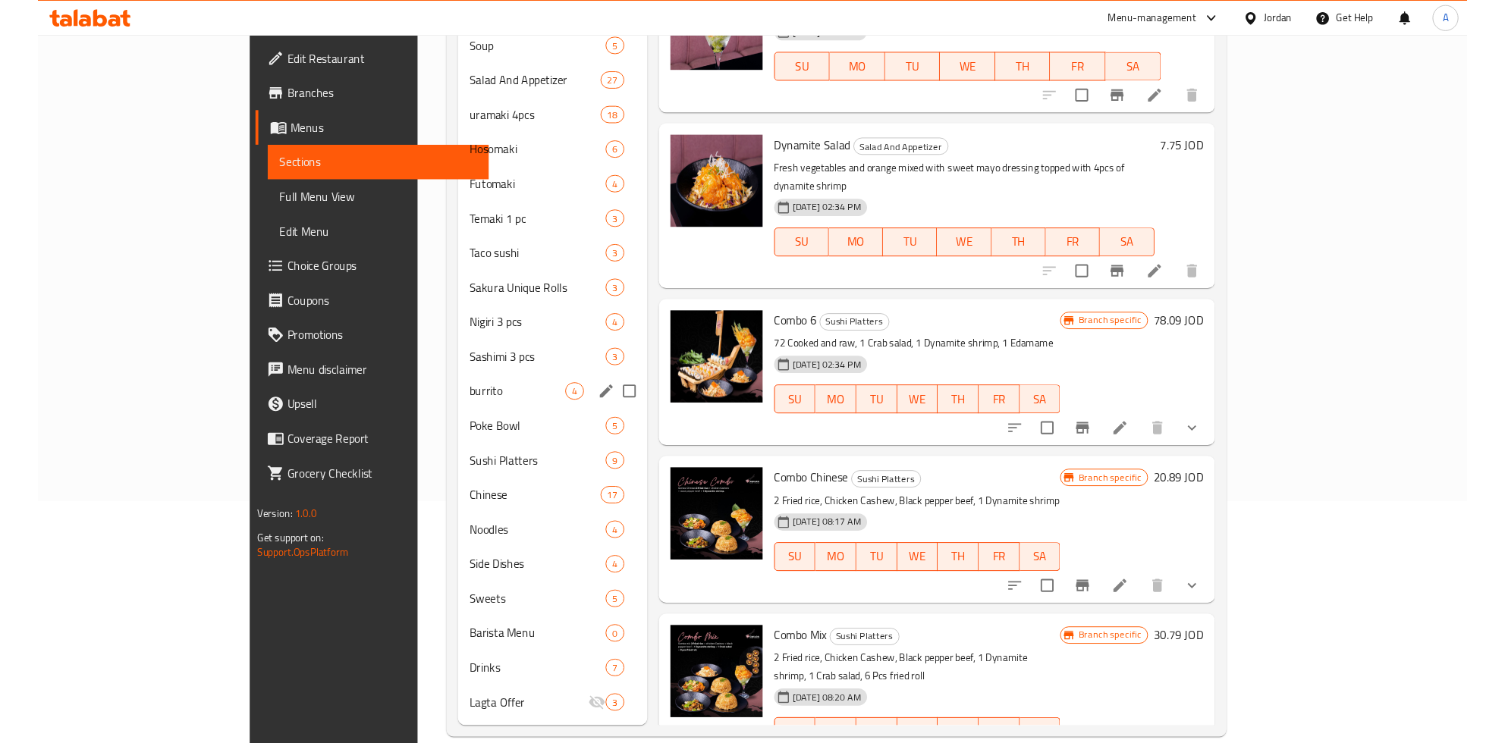
scroll to position [175, 0]
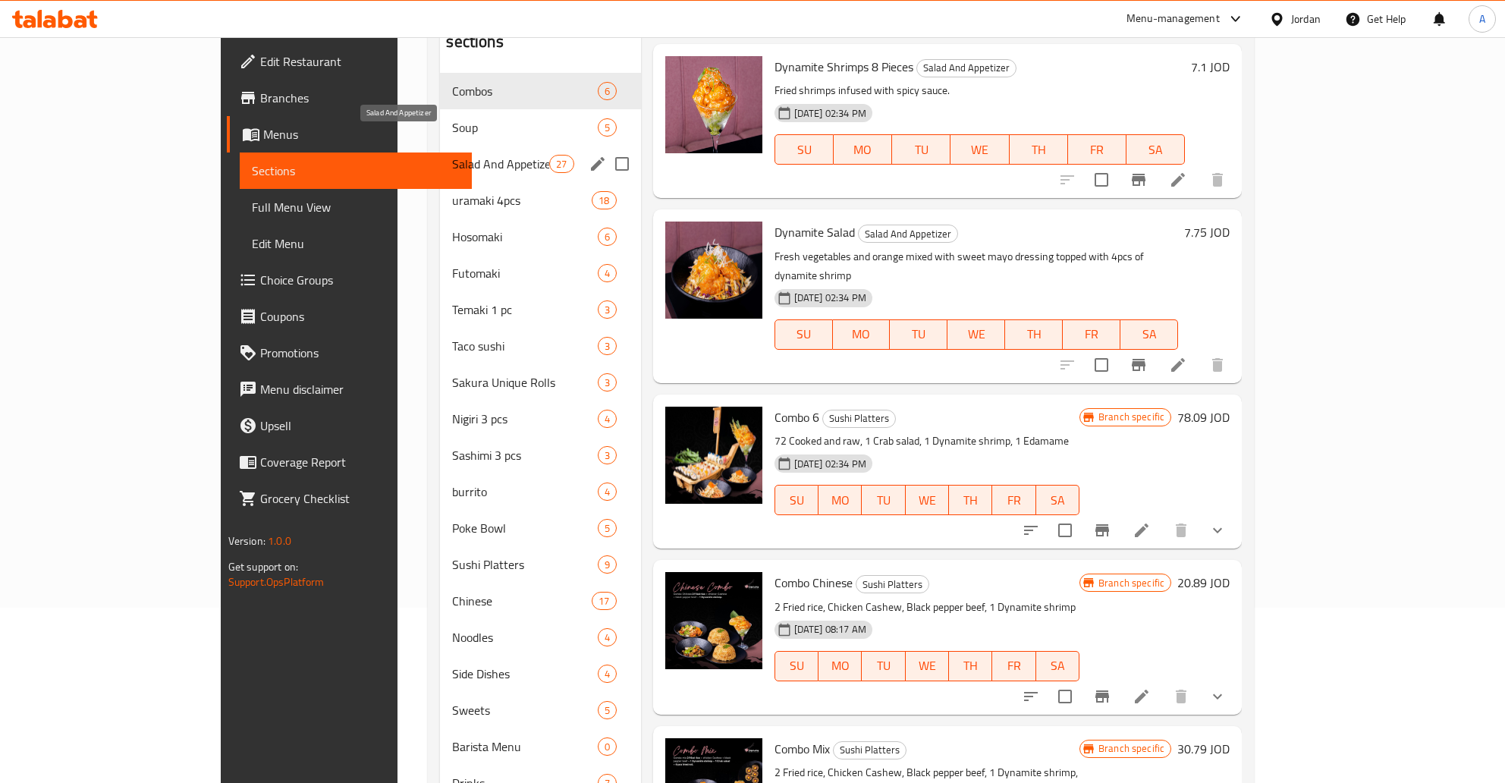
click at [452, 155] on span "Salad And Appetizer" at bounding box center [500, 164] width 97 height 18
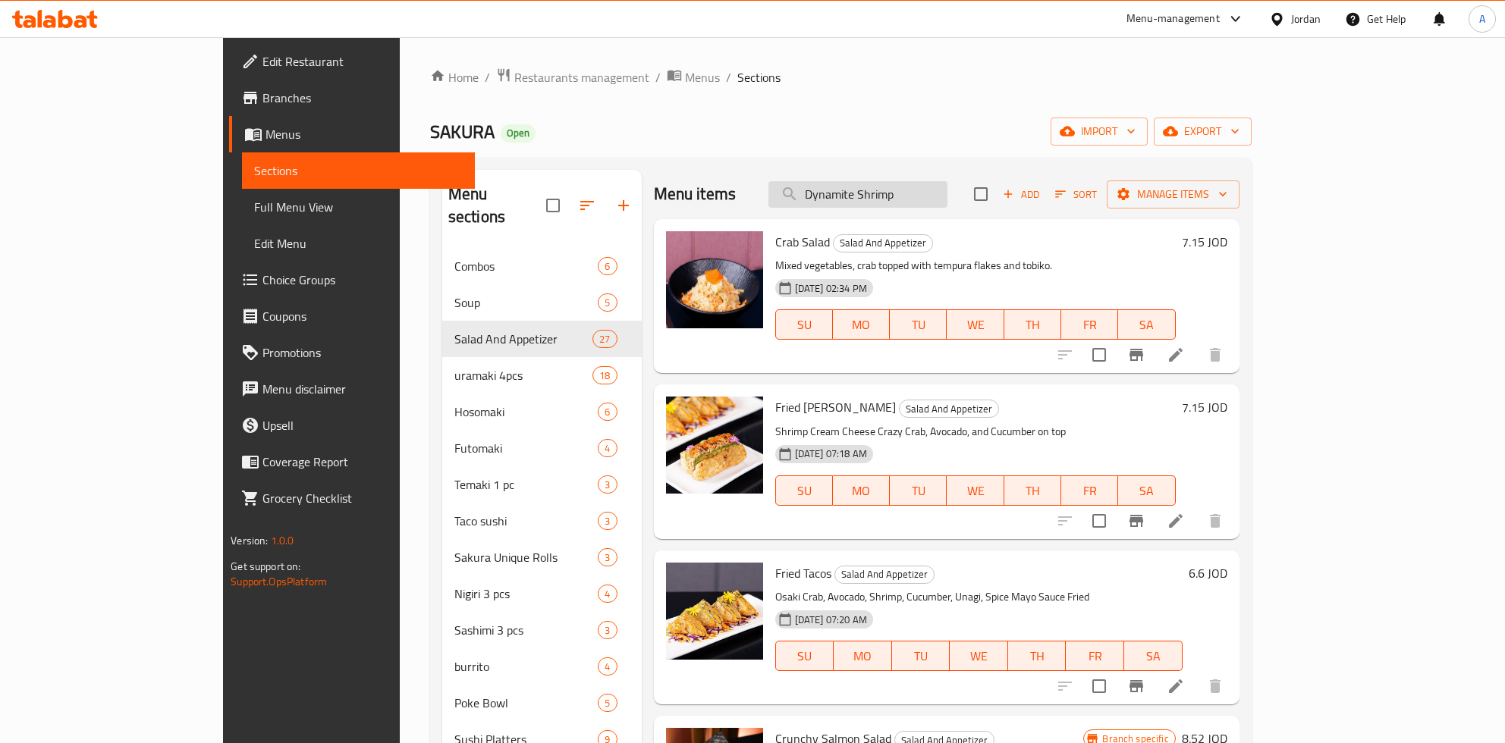
click at [947, 193] on input "Dynamite Shrimp" at bounding box center [857, 194] width 179 height 27
click at [947, 196] on input "Dynamite Shrimp" at bounding box center [857, 194] width 179 height 27
click at [943, 194] on input "Dynamite Shrimp" at bounding box center [857, 194] width 179 height 27
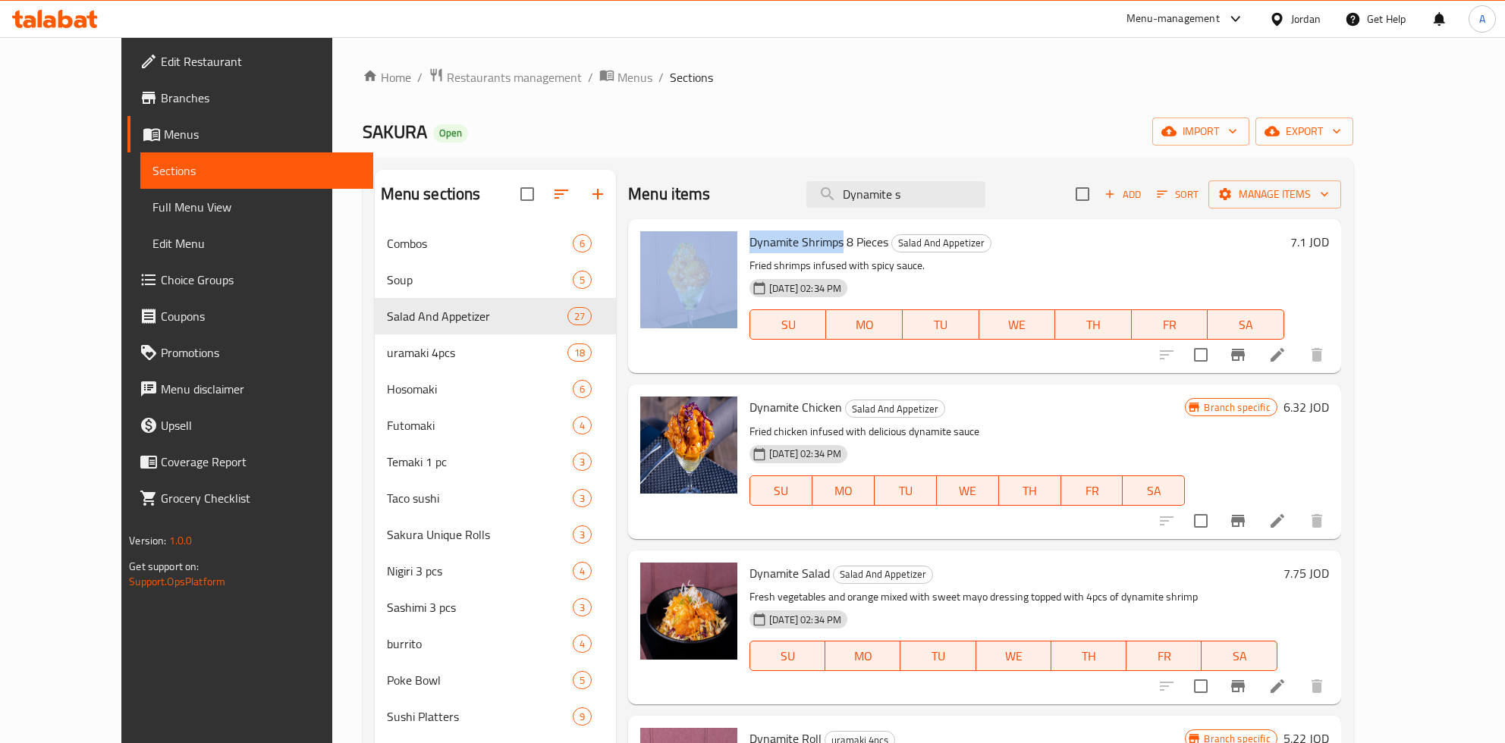
drag, startPoint x: 803, startPoint y: 244, endPoint x: 711, endPoint y: 244, distance: 91.8
click at [711, 244] on div "Dynamite Shrimps 8 Pieces Salad And Appetizer Fried shrimps infused with spicy …" at bounding box center [984, 296] width 701 height 142
copy div "Dynamite Shrimps"
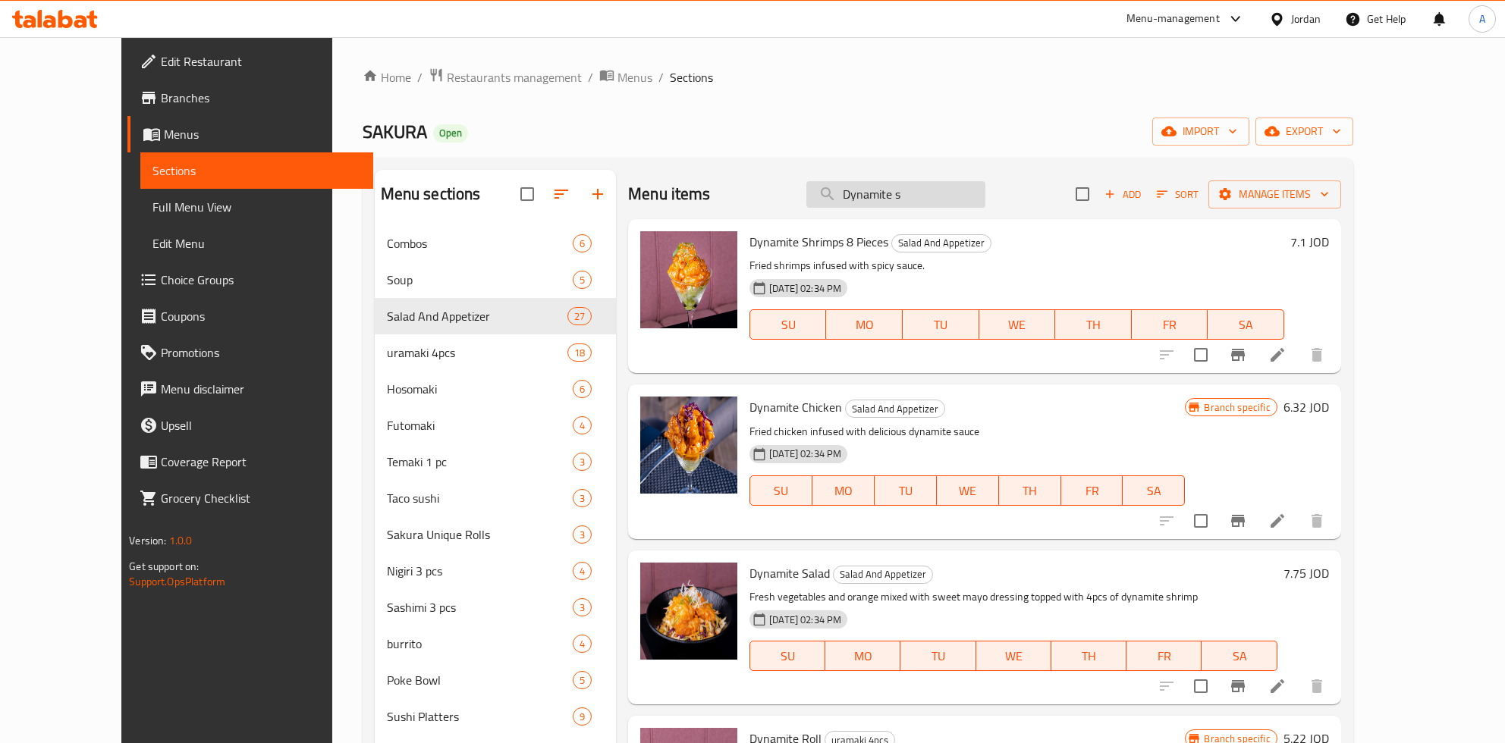
click at [956, 204] on input "Dynamite s" at bounding box center [895, 194] width 179 height 27
paste input "Shrimps 8 Pieces Dynamite Shrimp"
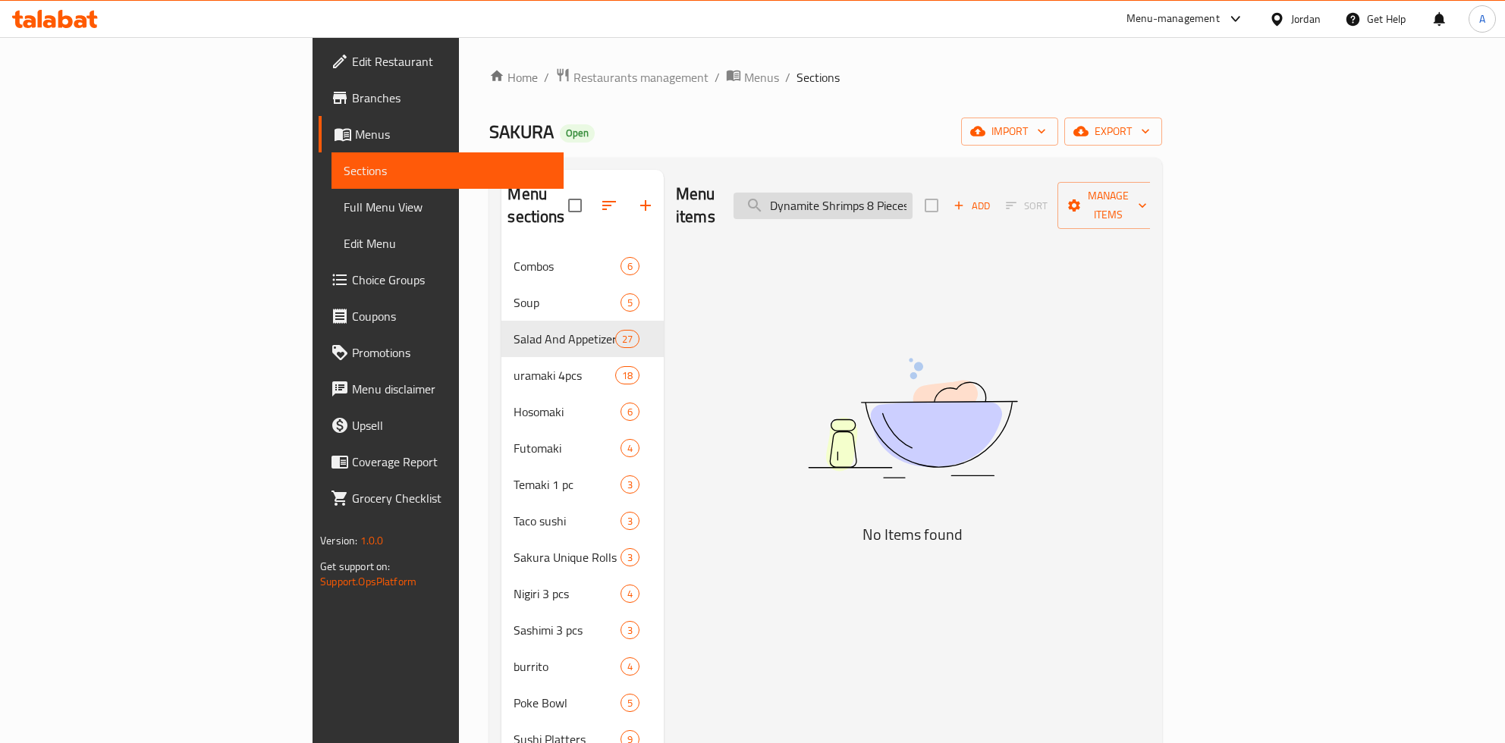
drag, startPoint x: 895, startPoint y: 197, endPoint x: 746, endPoint y: 205, distance: 148.9
click at [746, 205] on input "Dynamite Shrimps 8 Pieces Dynamite Shrimps" at bounding box center [822, 206] width 179 height 27
click at [912, 193] on input "Dynamite Shrimps 8 Pieces Dynamite Shrimps" at bounding box center [822, 206] width 179 height 27
drag, startPoint x: 985, startPoint y: 193, endPoint x: 1339, endPoint y: 194, distance: 353.4
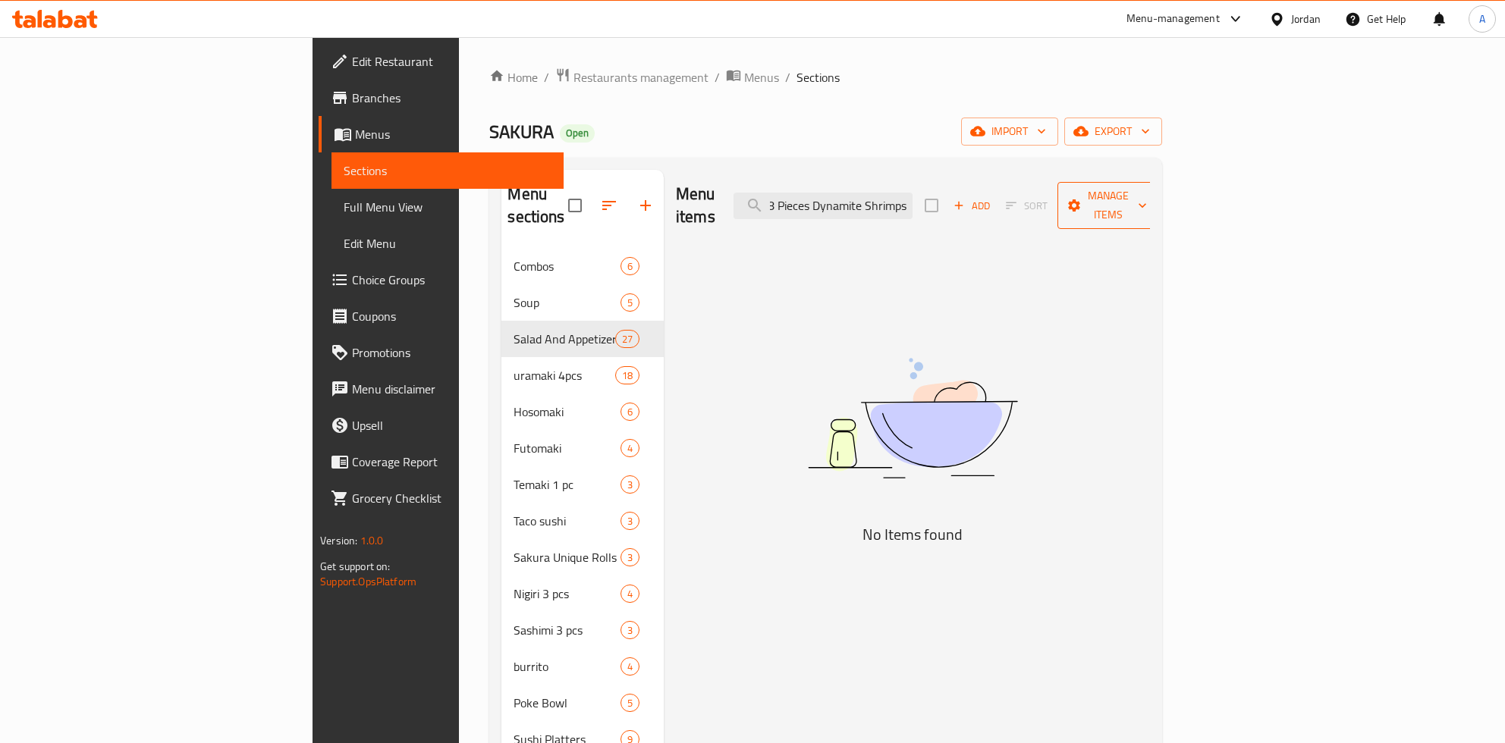
click at [912, 193] on input "Dynamite Shrimps 8 Pieces Dynamite Shrimps" at bounding box center [822, 206] width 179 height 27
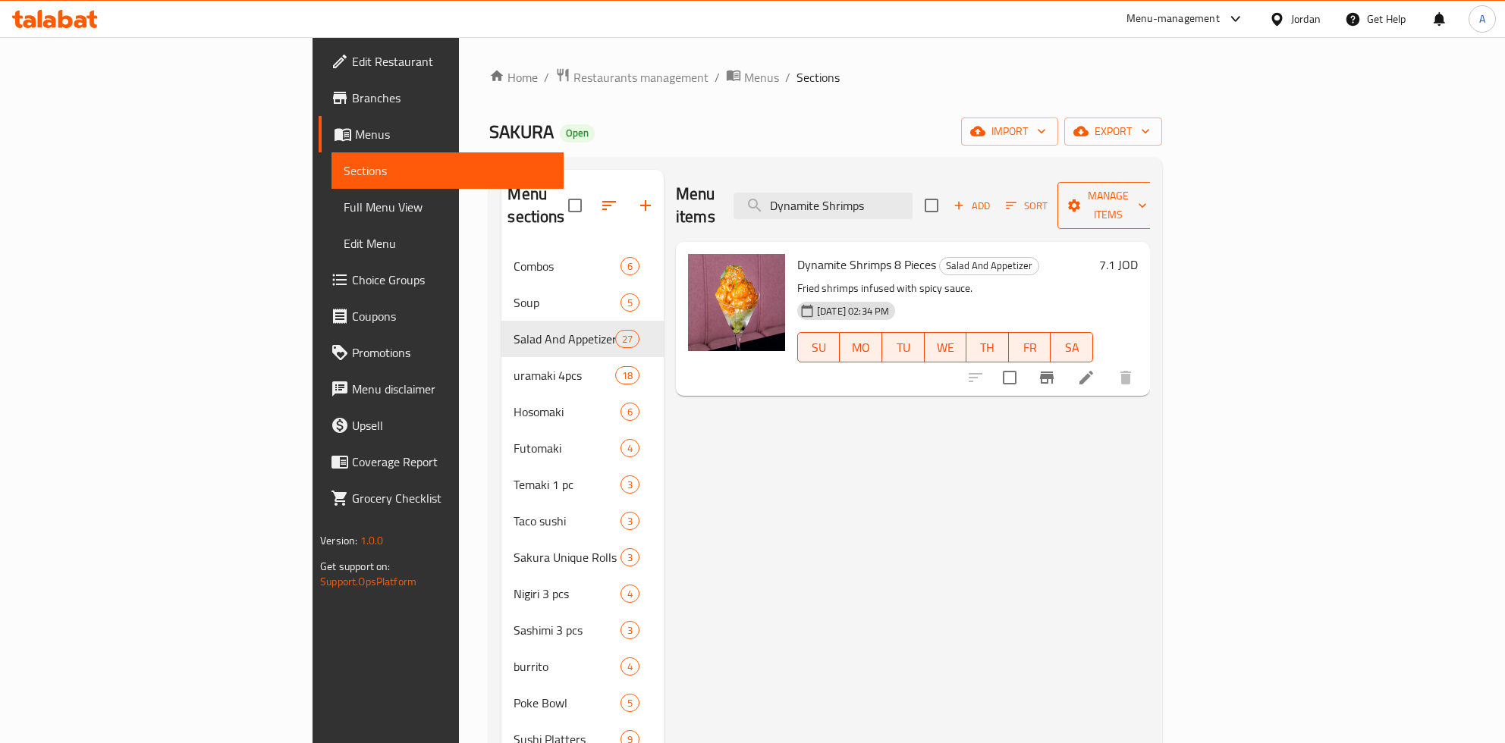
paste input "8 Pieces Dynamite Shrimps"
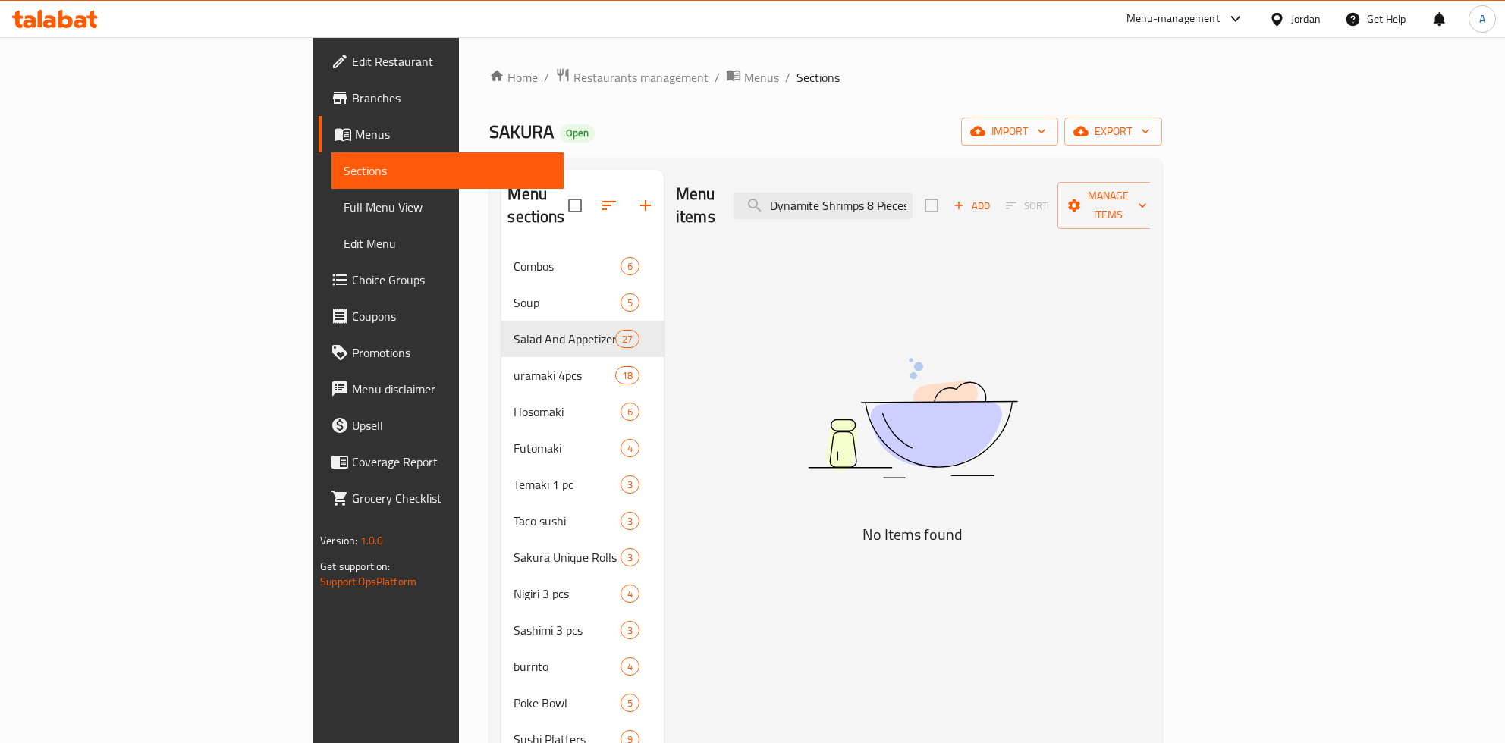
drag, startPoint x: 933, startPoint y: 193, endPoint x: 126, endPoint y: 170, distance: 807.3
click at [733, 193] on input "Dynamite Shrimps 8 Pieces Dynamite Shrimps" at bounding box center [822, 206] width 179 height 27
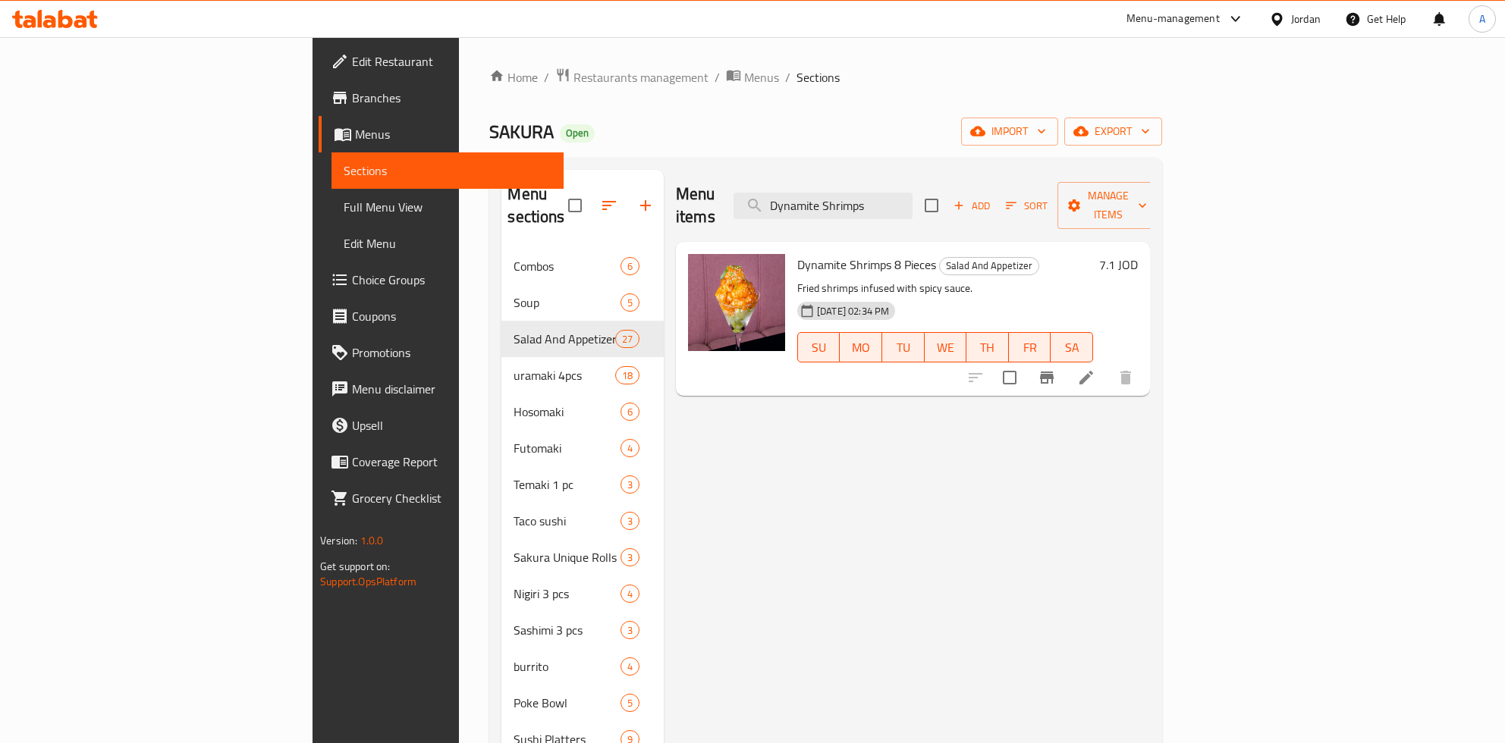
type input "Dynamite Shrimps"
click at [1138, 254] on h6 "7.1 JOD" at bounding box center [1118, 264] width 39 height 21
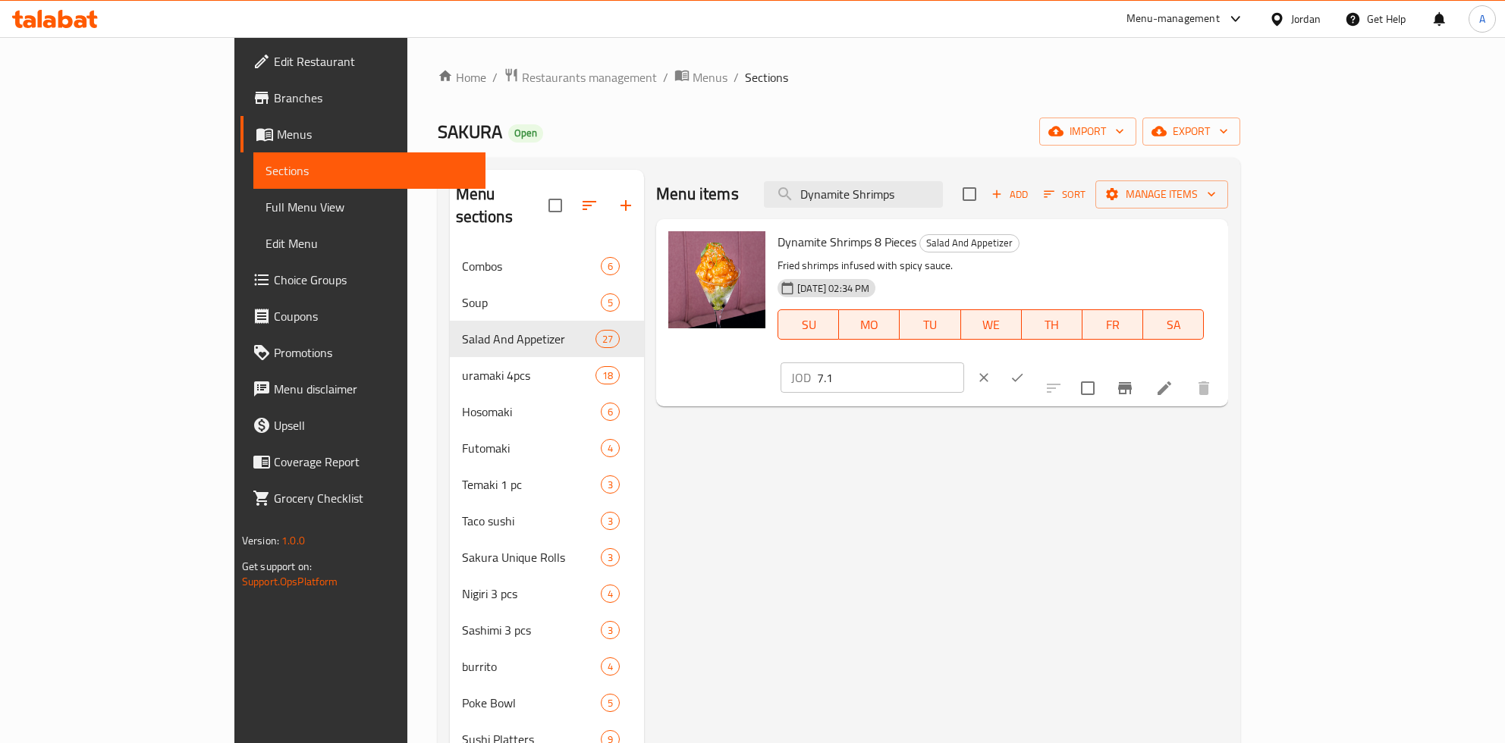
click at [964, 363] on input "7.1" at bounding box center [890, 378] width 147 height 30
paste input "8.87"
type input "8.9"
click button "ok" at bounding box center [1016, 377] width 33 height 33
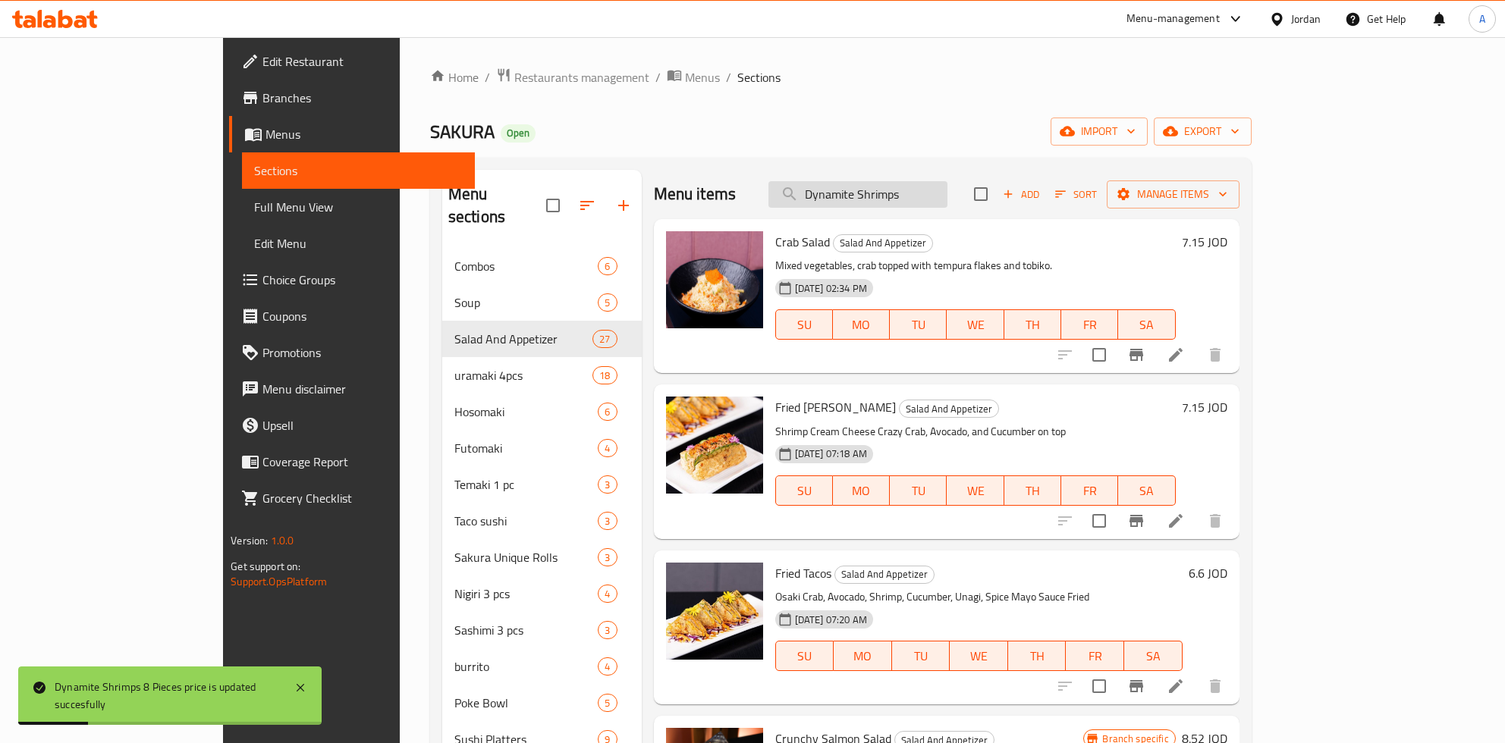
click at [947, 187] on input "Dynamite Shrimps" at bounding box center [857, 194] width 179 height 27
paste input "Crispy Fried Tempura"
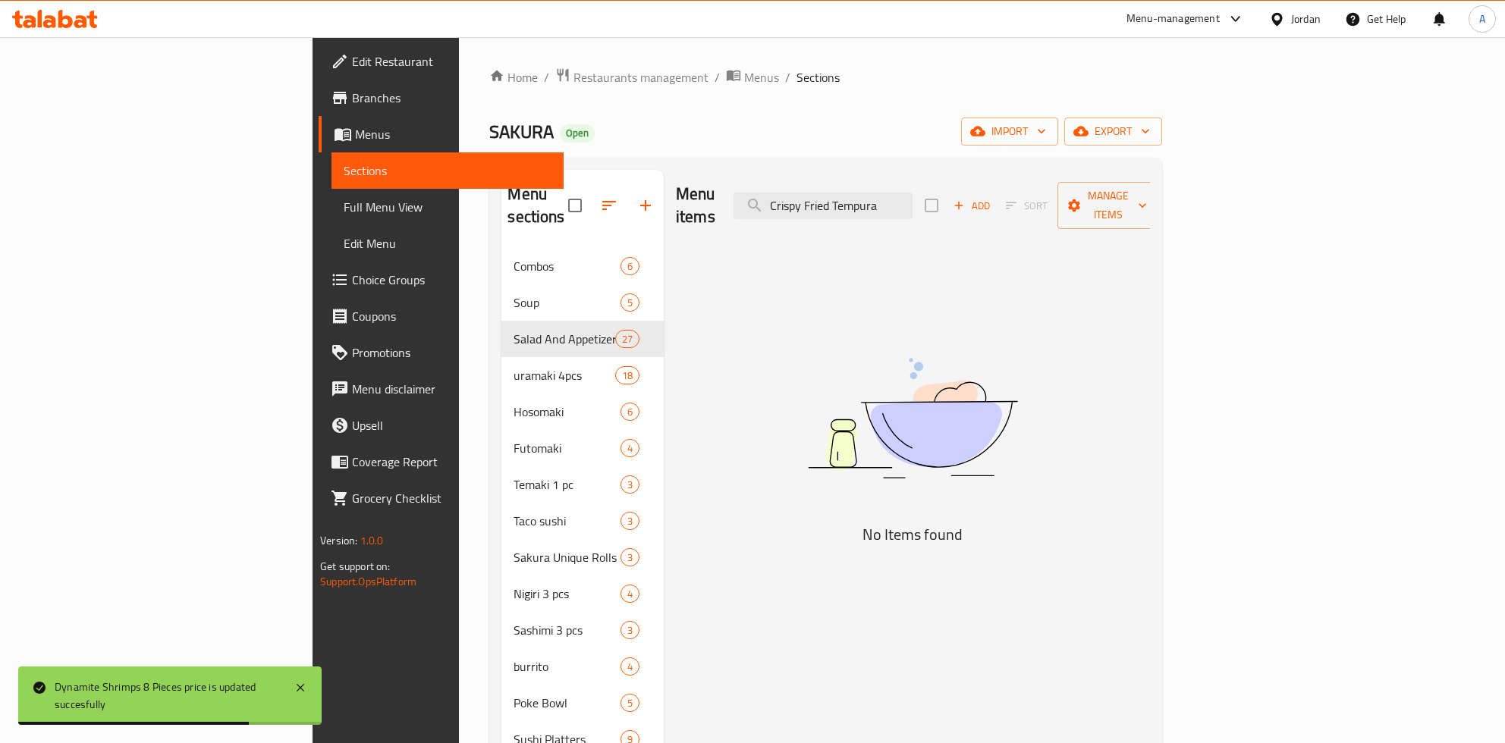
drag, startPoint x: 954, startPoint y: 195, endPoint x: 705, endPoint y: 195, distance: 248.8
click at [733, 201] on input "Crispy Fried Tempura" at bounding box center [822, 206] width 179 height 27
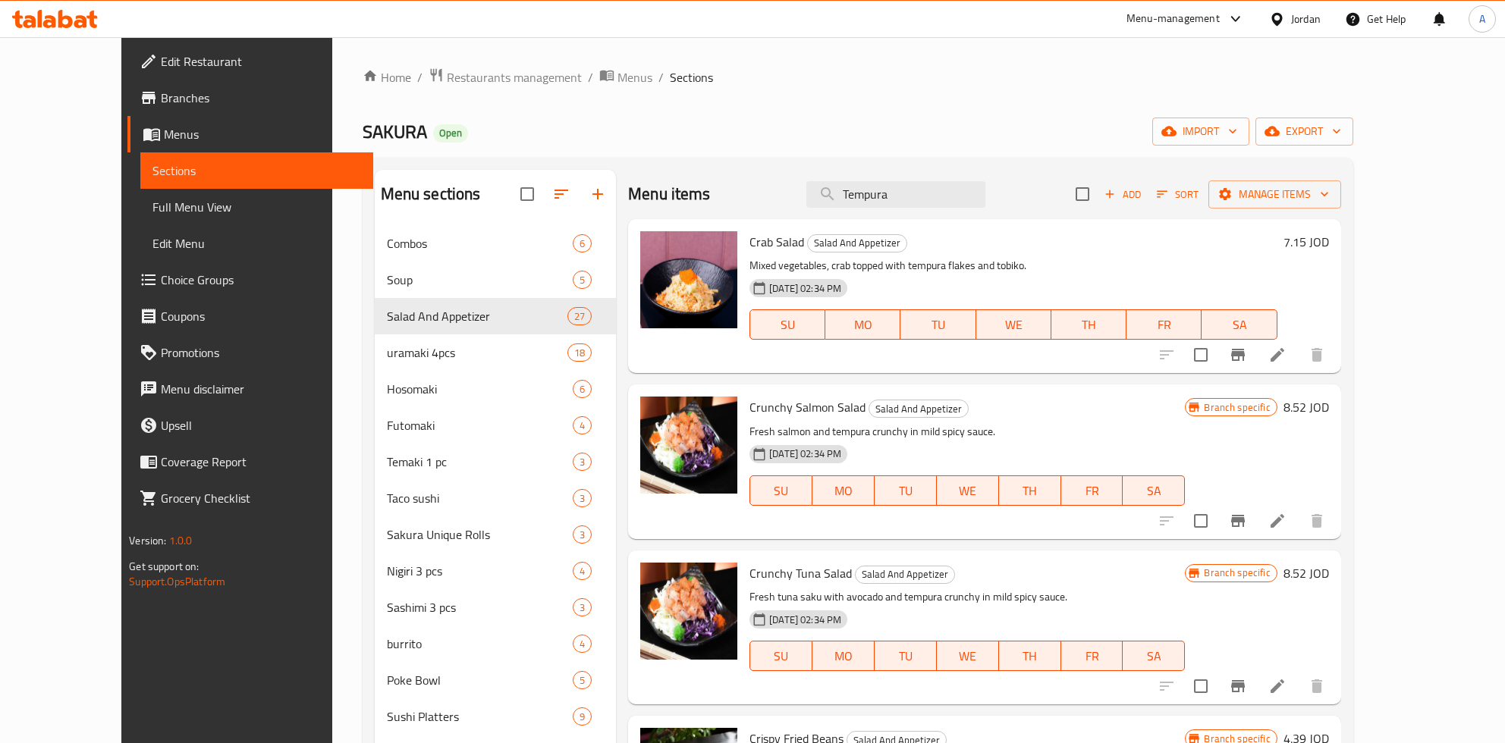
paste input "Crispy Fried Tempura"
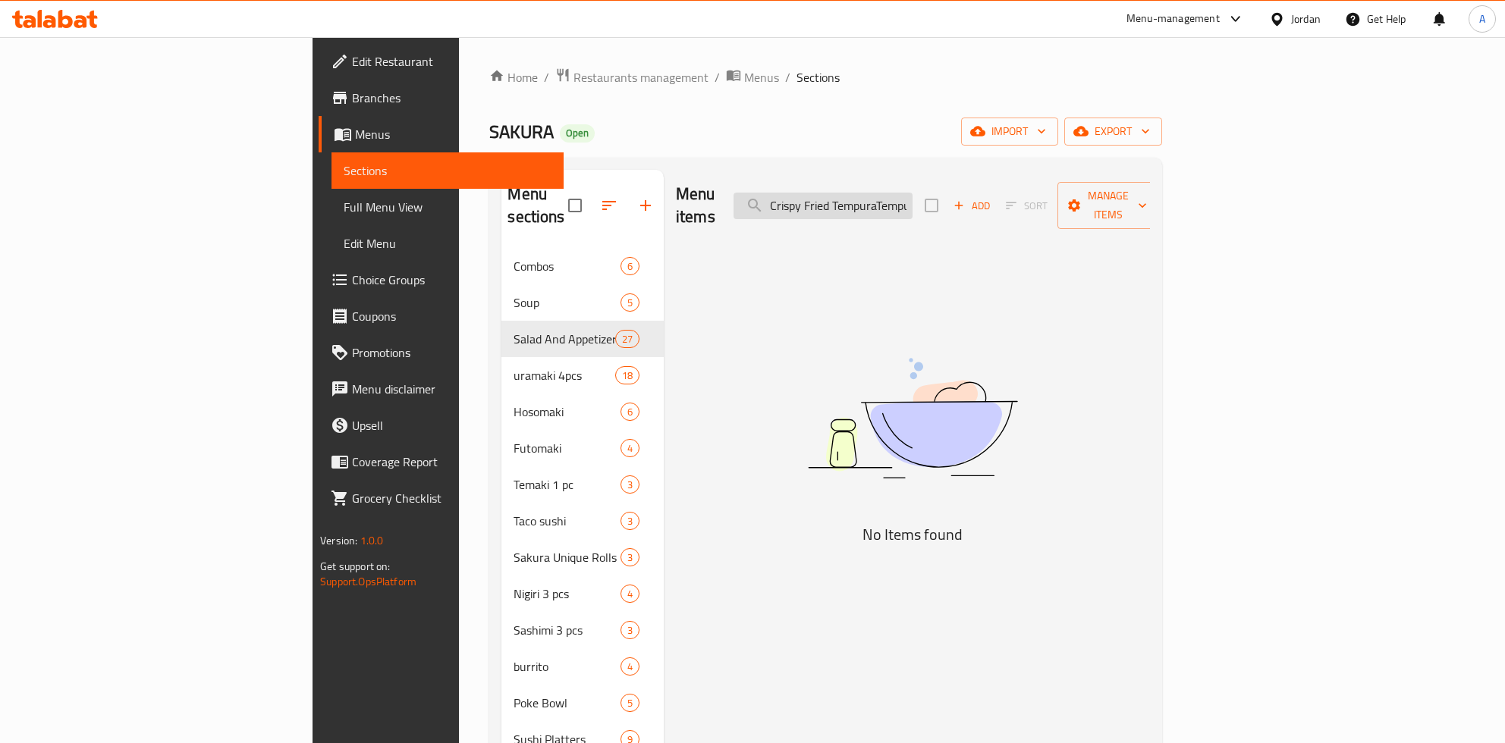
paste input "search"
drag, startPoint x: 926, startPoint y: 196, endPoint x: 794, endPoint y: 201, distance: 132.1
click at [794, 201] on input "Crispy Fried Tempura" at bounding box center [822, 206] width 179 height 27
paste input "Crispy Fried T"
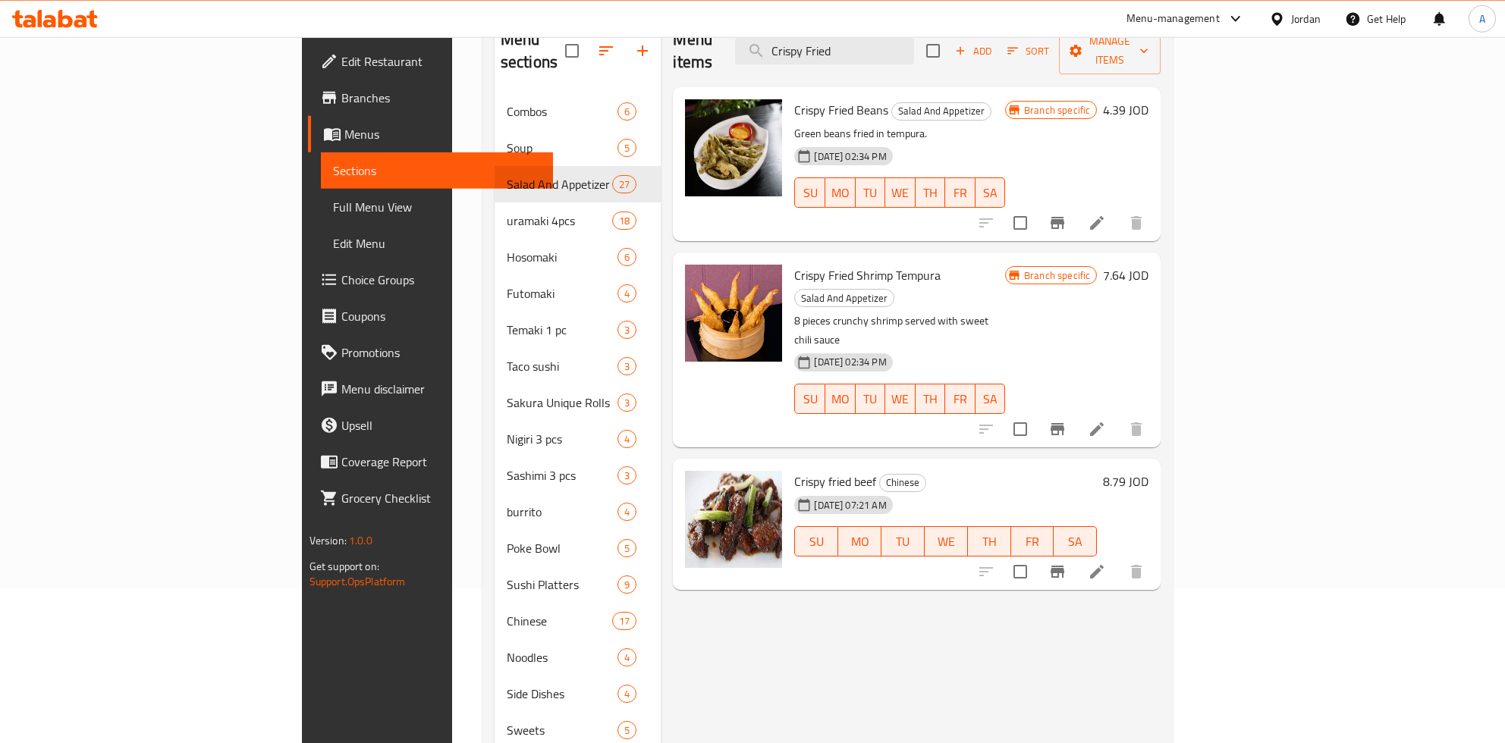
scroll to position [159, 0]
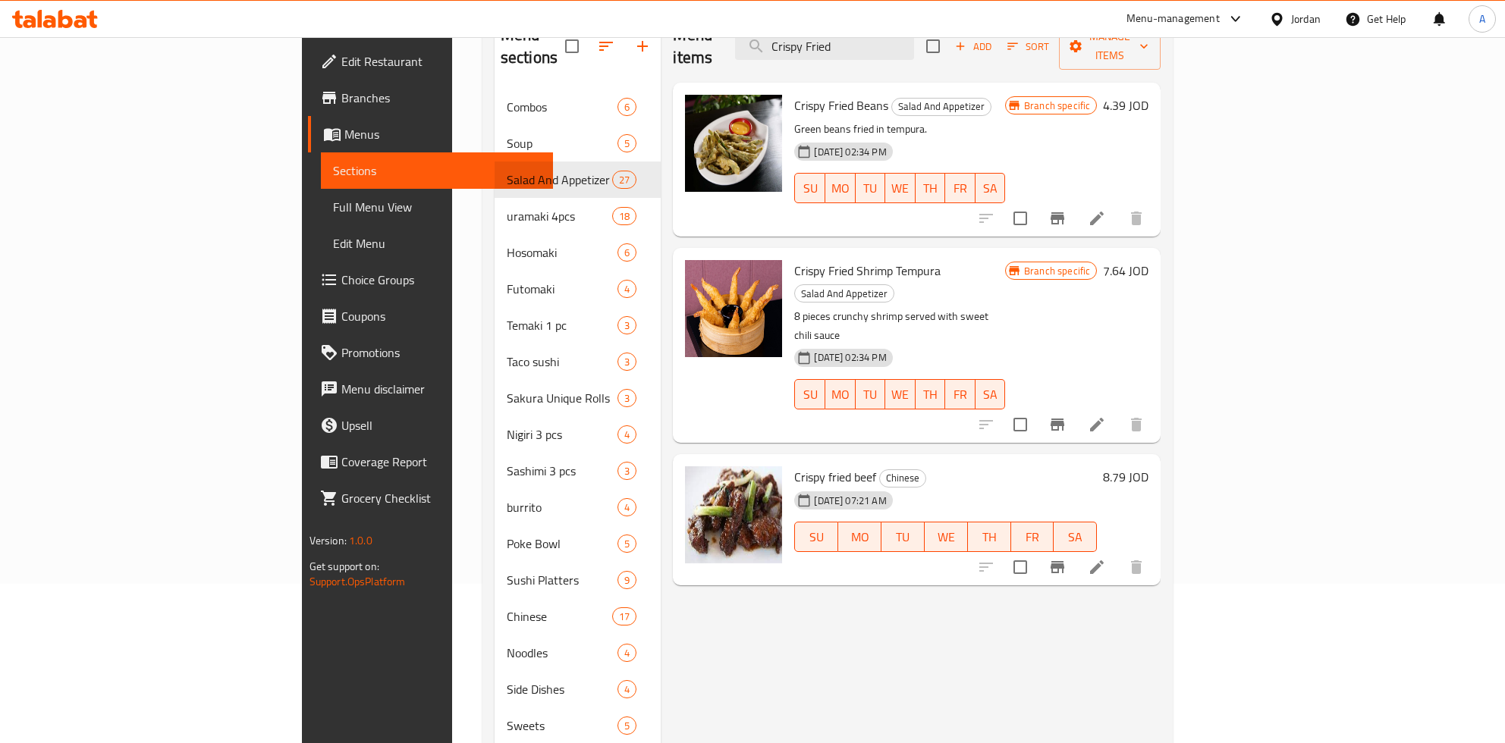
type input "Crispy Fried"
click at [1064, 419] on icon "Branch-specific-item" at bounding box center [1057, 425] width 14 height 12
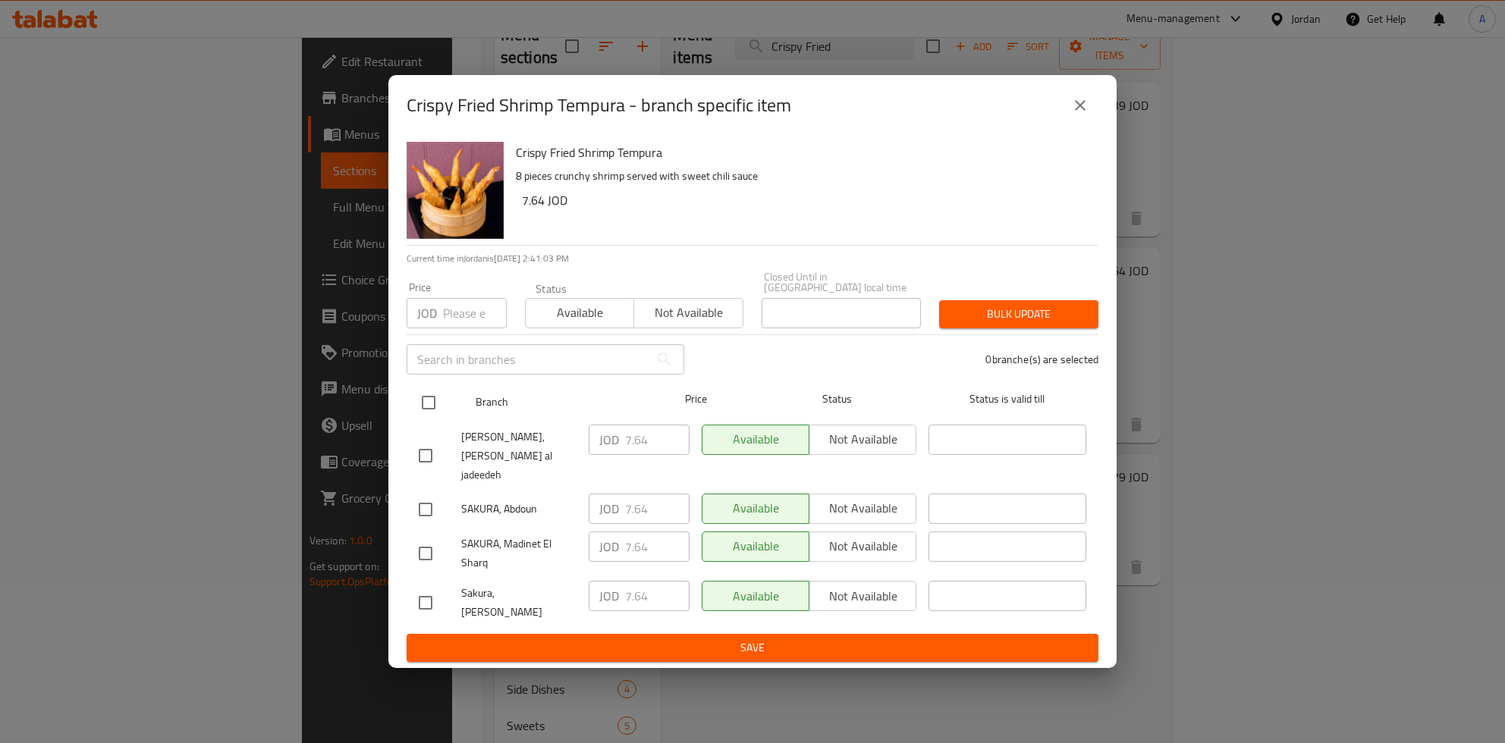
click at [423, 407] on input "checkbox" at bounding box center [429, 403] width 32 height 32
checkbox input "true"
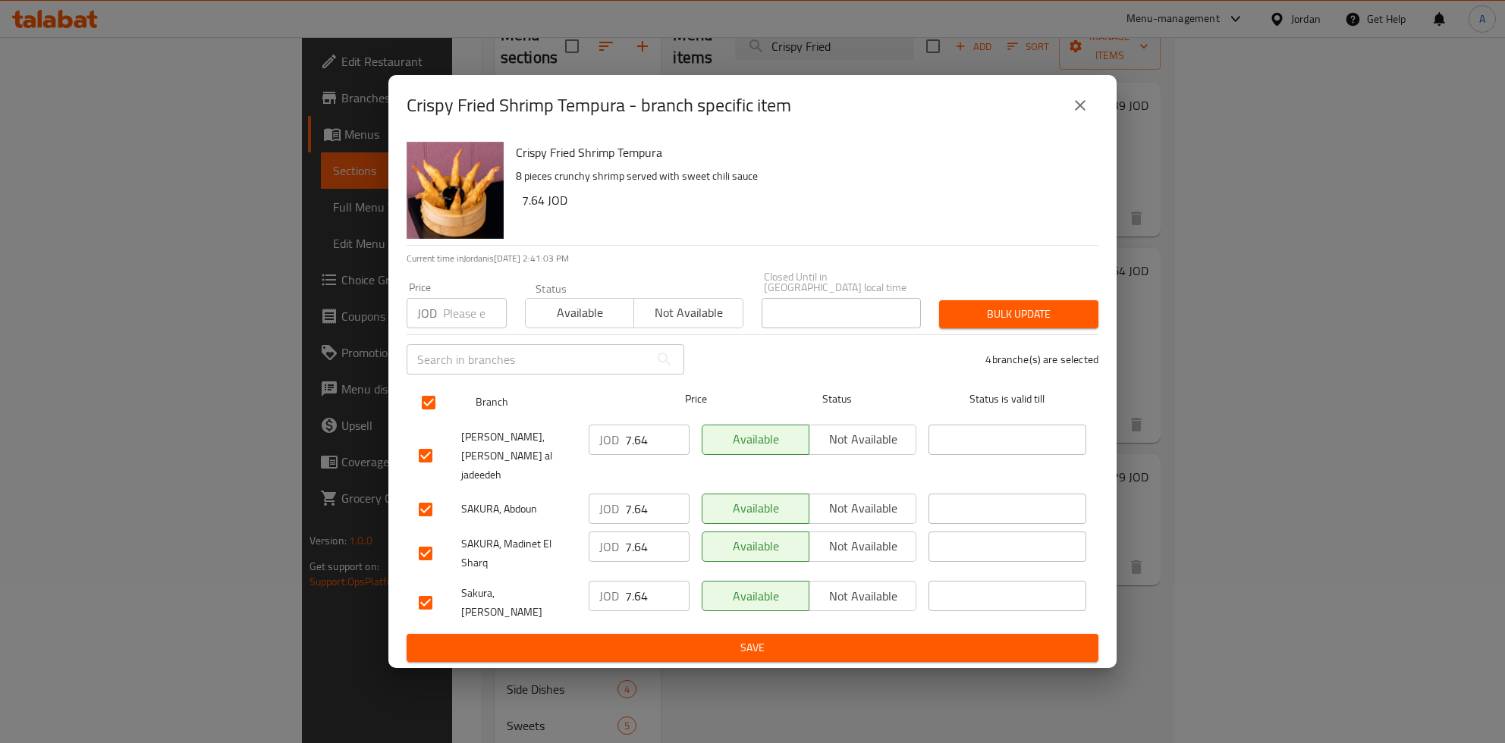
checkbox input "true"
click at [637, 455] on input "7.64" at bounding box center [657, 440] width 64 height 30
type button "0"
type button "1"
type button "0"
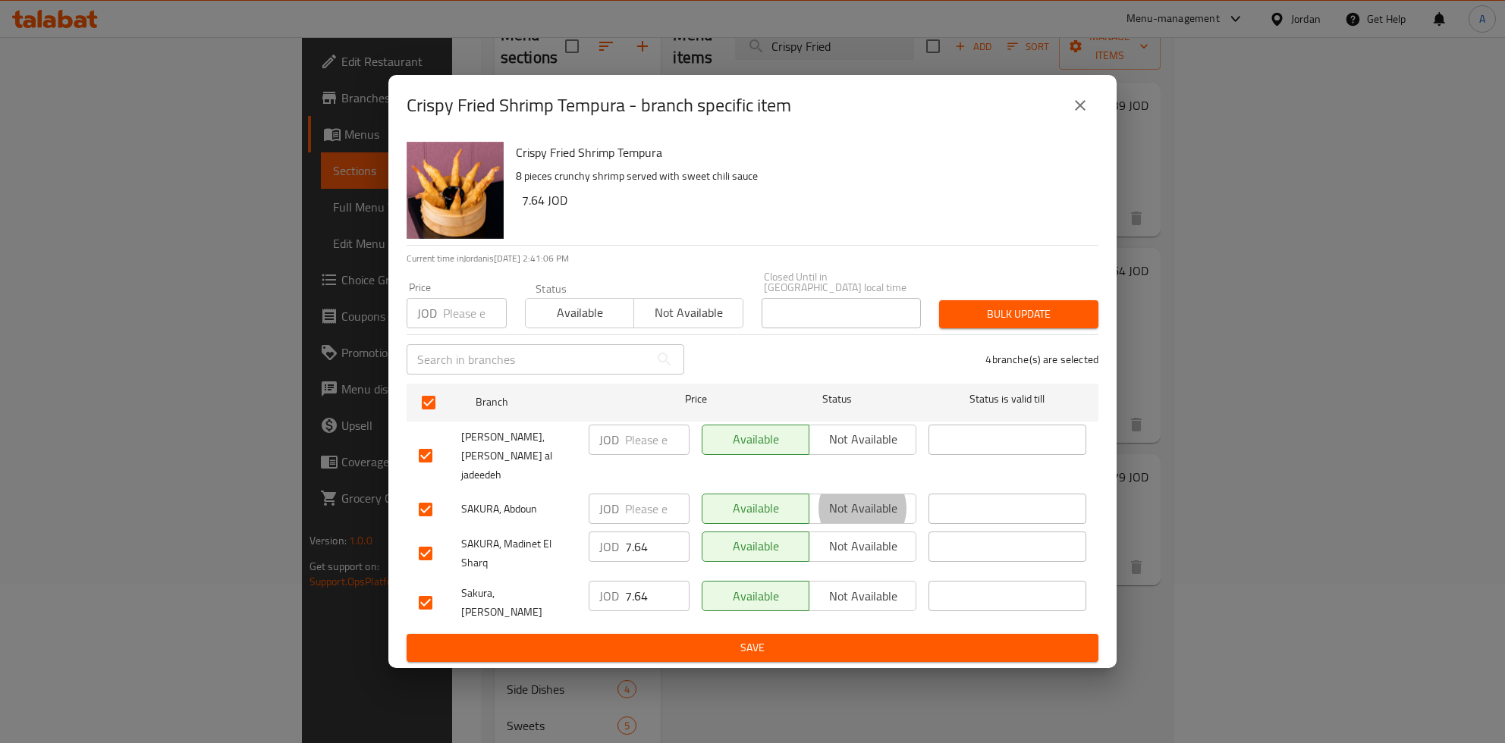
type button "1"
type button "0"
type button "1"
type button "0"
type button "1"
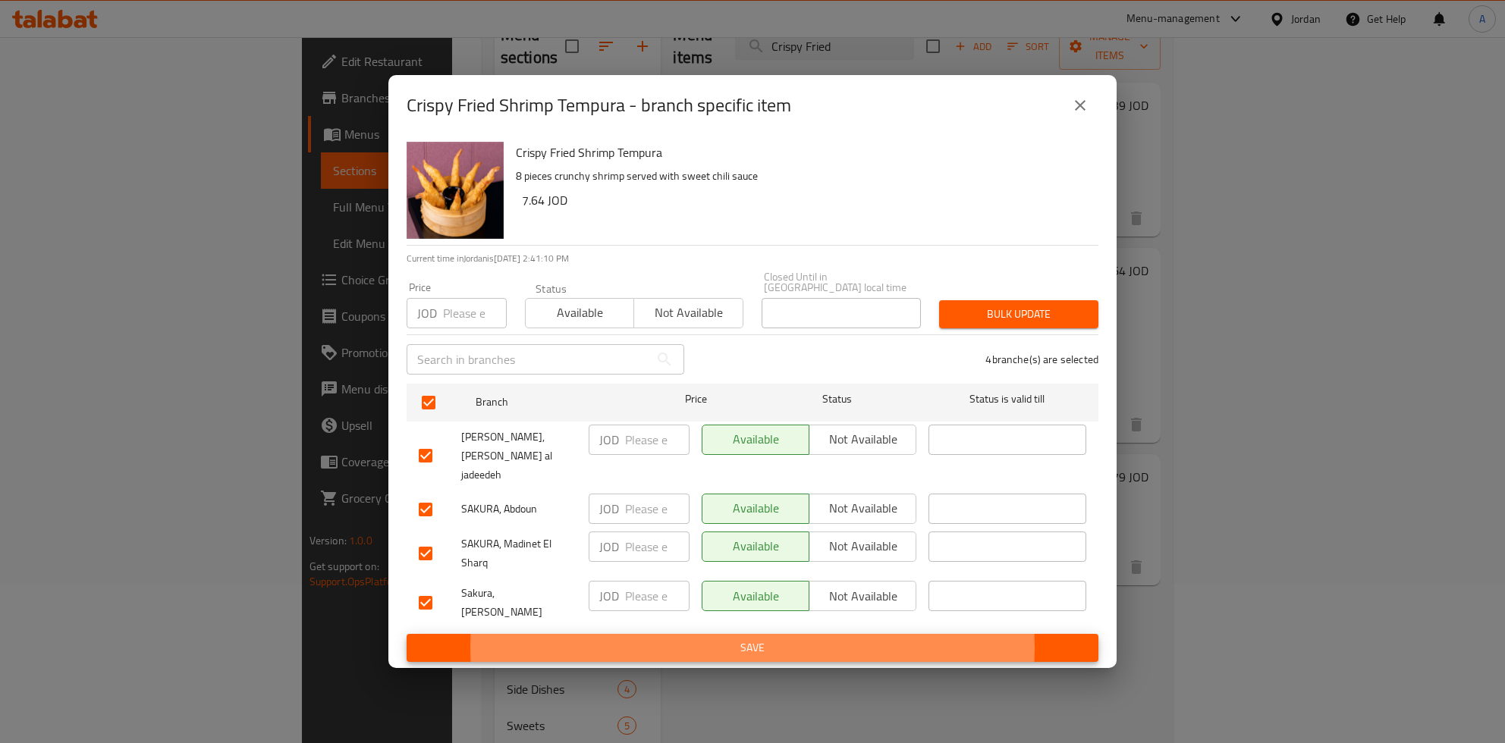
click at [407, 634] on button "Save" at bounding box center [753, 648] width 692 height 28
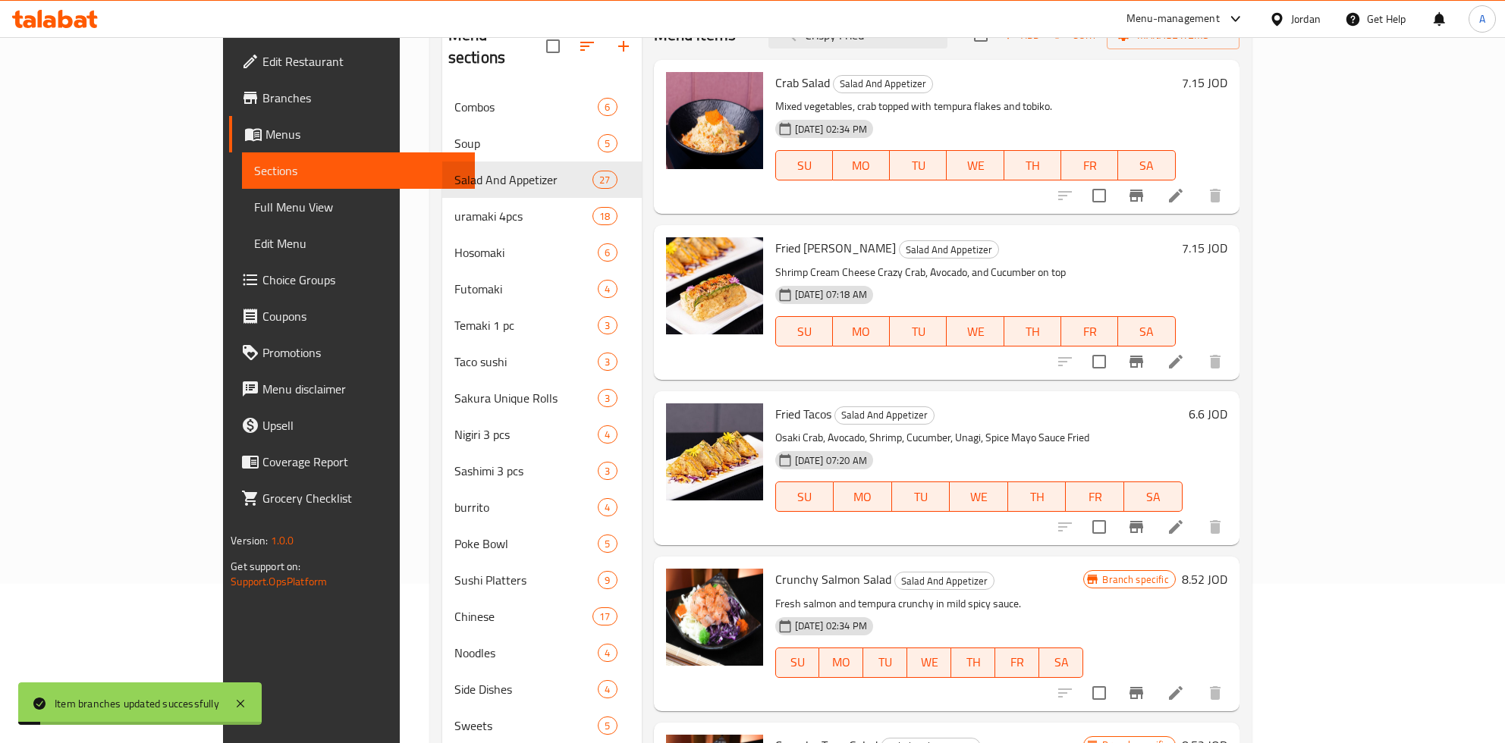
scroll to position [80, 0]
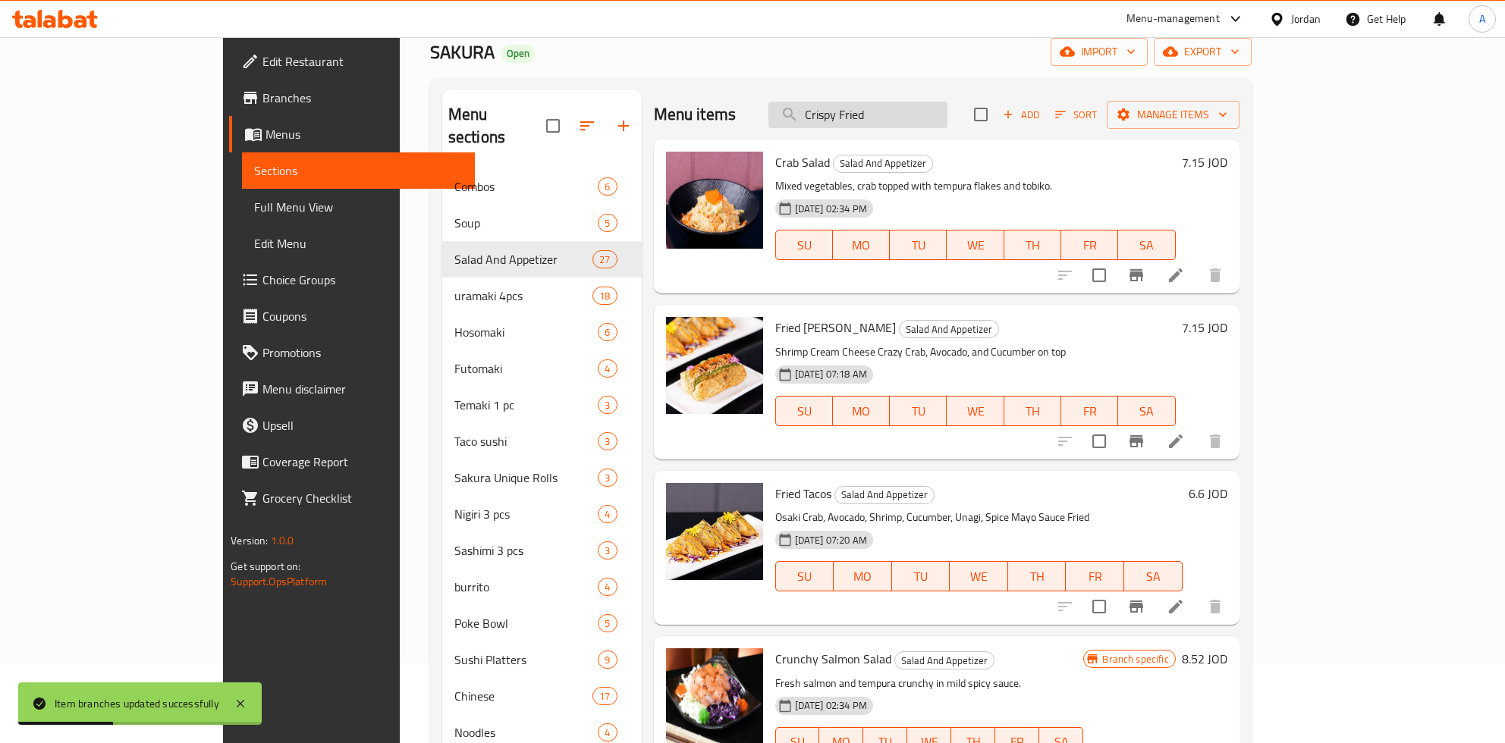
click at [947, 107] on input "Crispy Fried" at bounding box center [857, 115] width 179 height 27
paste input "hicken Cashew"
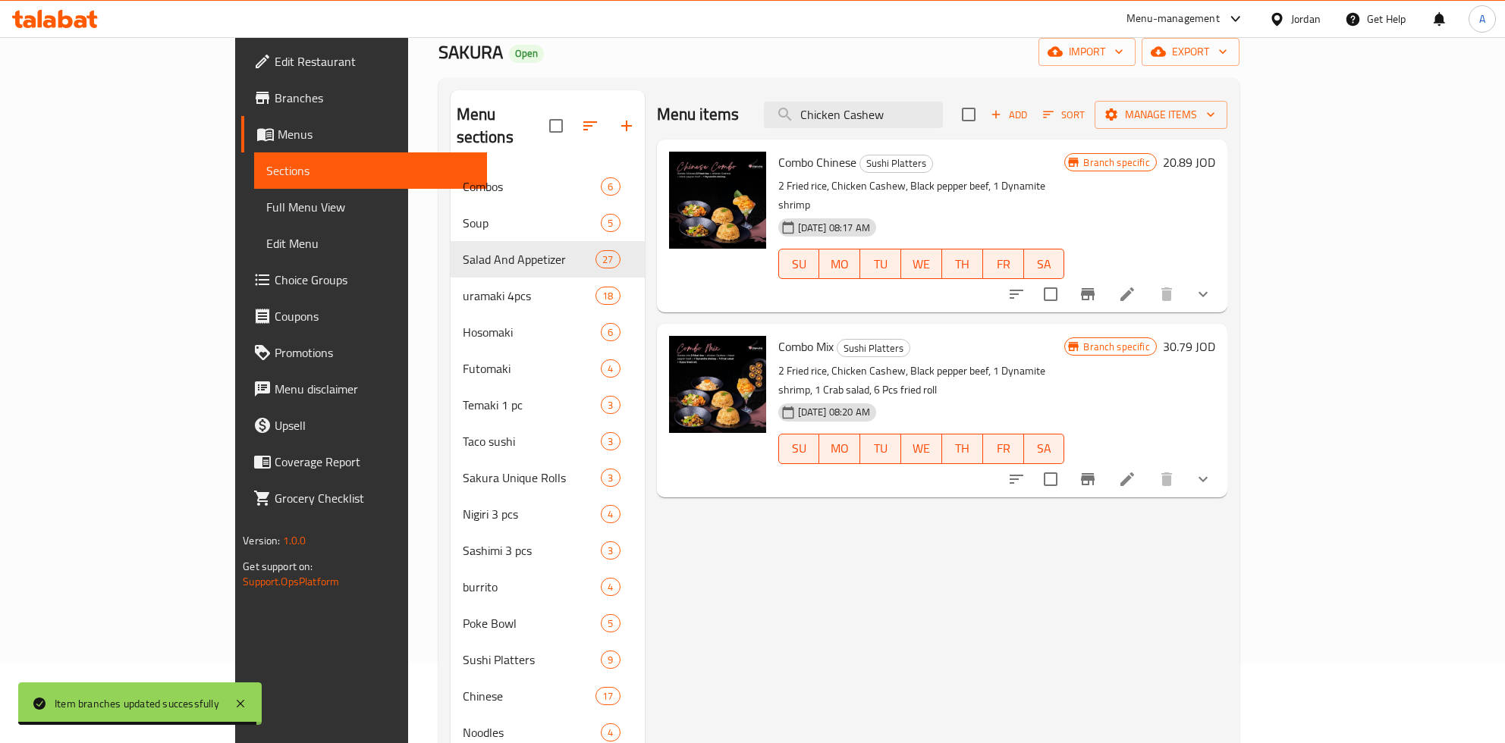
type input "Chicken Cashew"
click at [1148, 281] on li at bounding box center [1127, 294] width 42 height 27
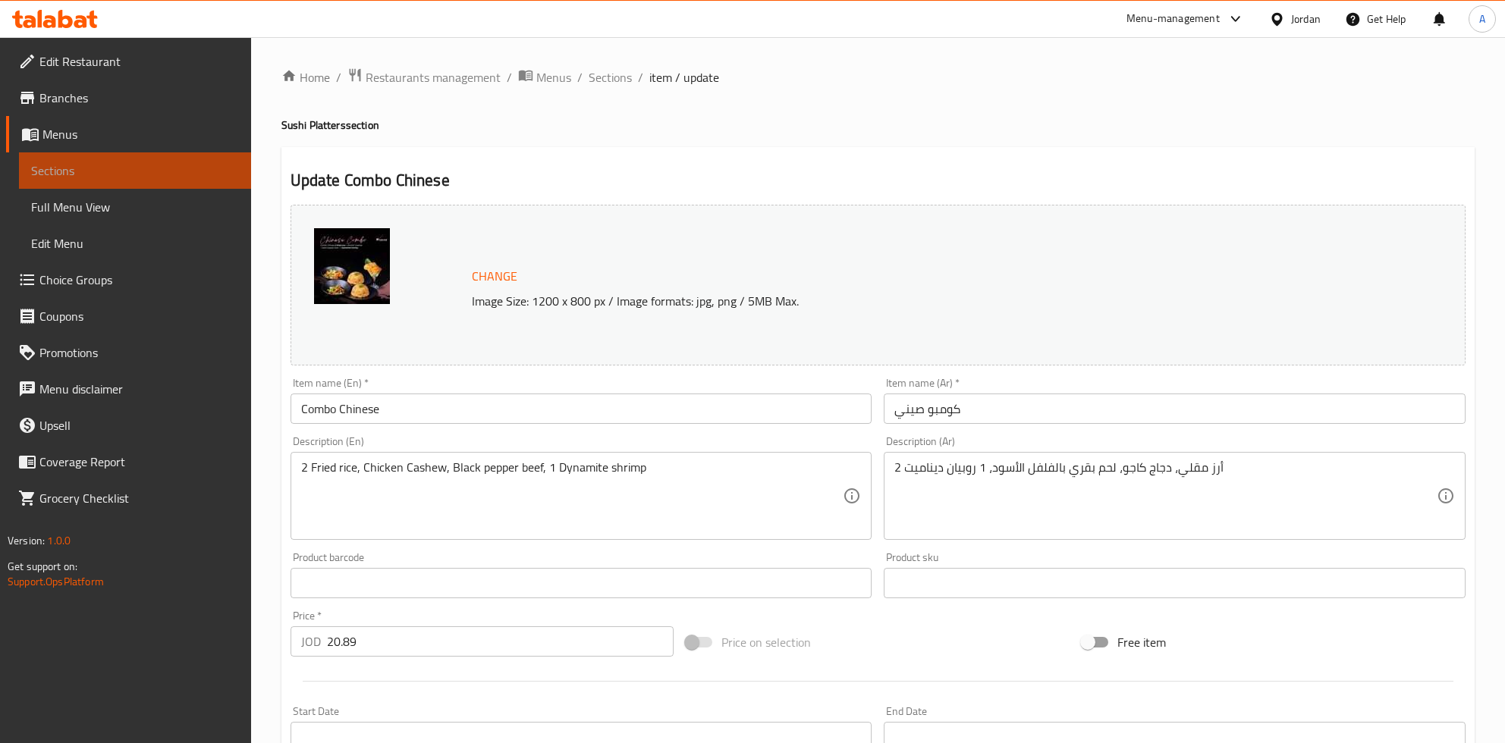
click at [50, 177] on span "Sections" at bounding box center [135, 171] width 208 height 18
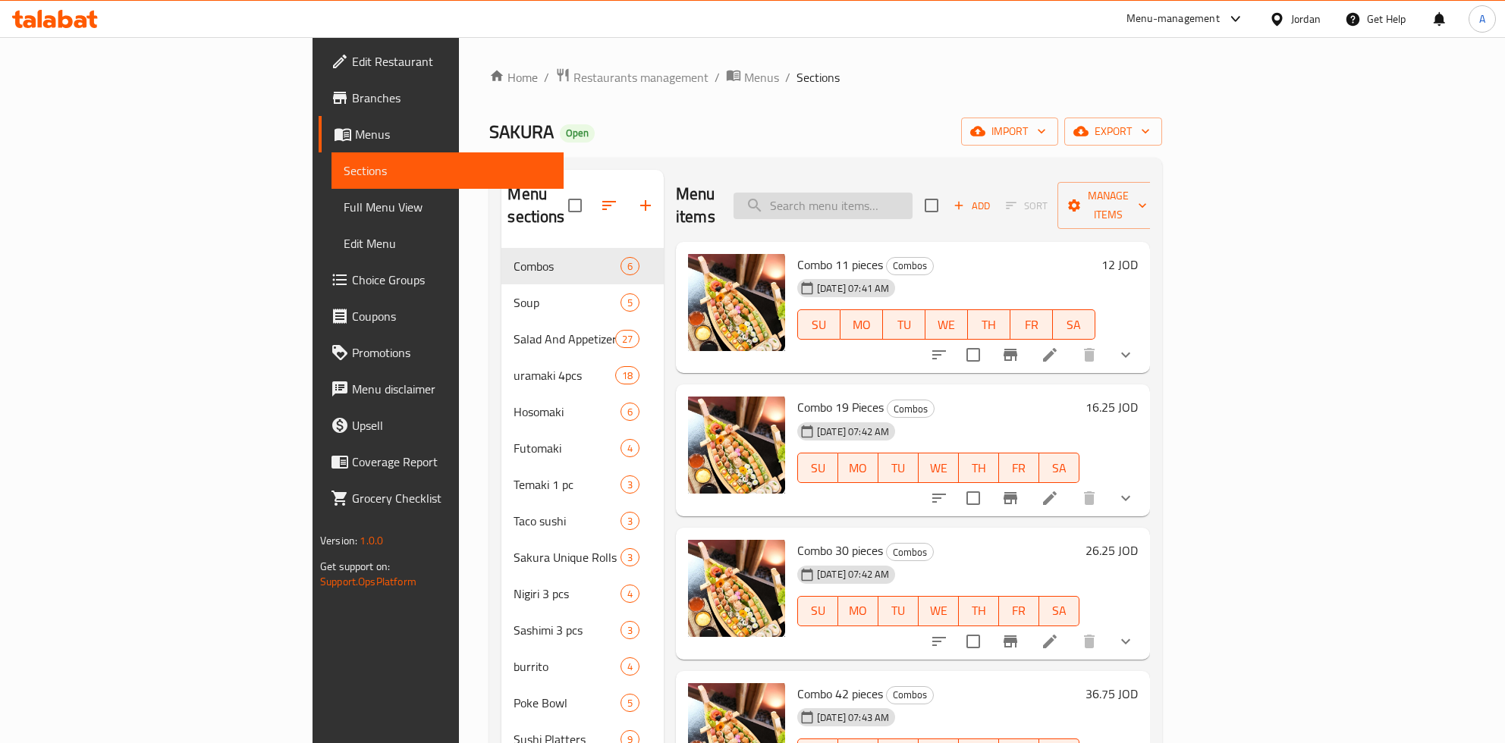
click at [912, 200] on input "search" at bounding box center [822, 206] width 179 height 27
paste input "Chicken Cashew"
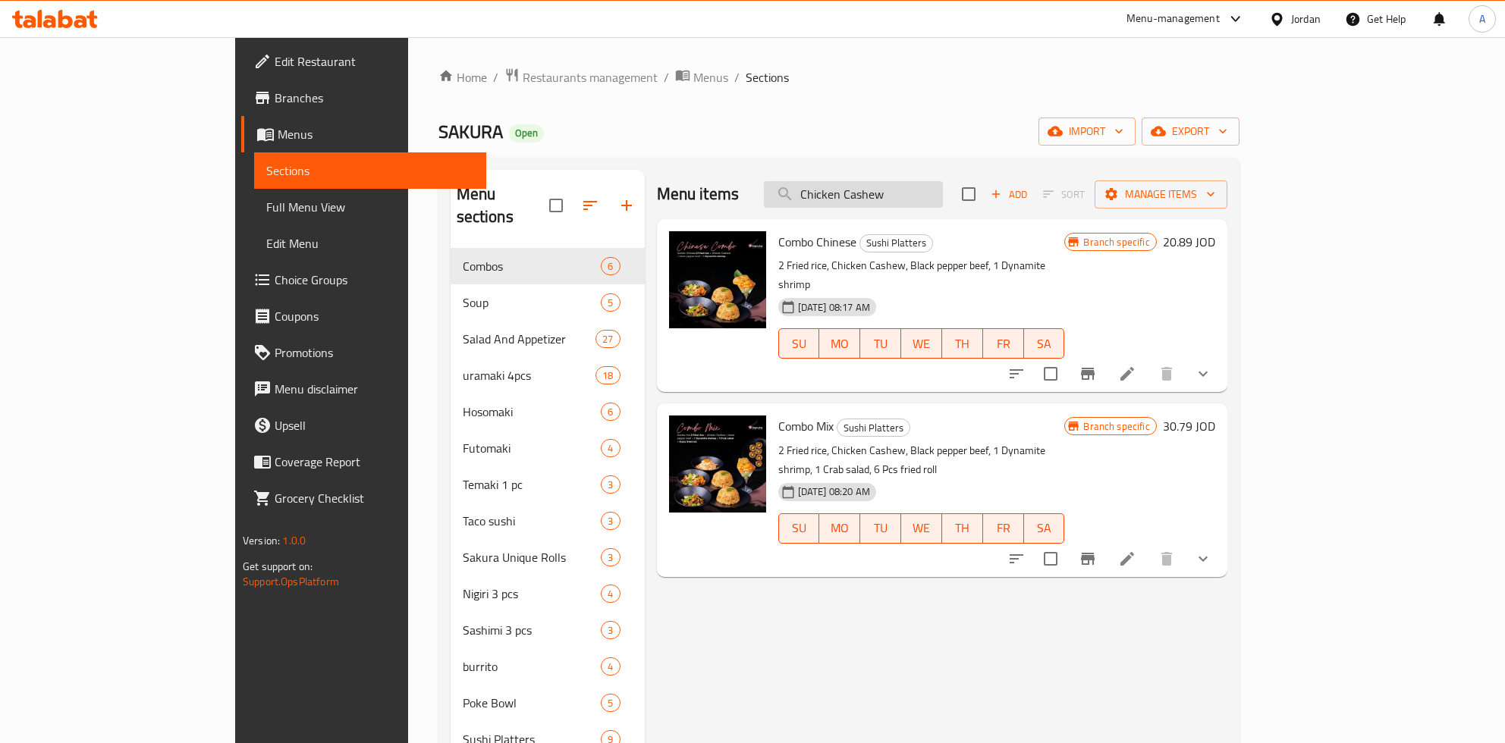
click at [933, 200] on input "Chicken Cashew" at bounding box center [853, 194] width 179 height 27
drag, startPoint x: 978, startPoint y: 196, endPoint x: 931, endPoint y: 195, distance: 47.0
click at [931, 195] on input "Chicken Cashew" at bounding box center [853, 194] width 179 height 27
click at [925, 196] on input "Chicken Cashew" at bounding box center [853, 194] width 179 height 27
click at [943, 196] on input "Chicken Cashew" at bounding box center [853, 194] width 179 height 27
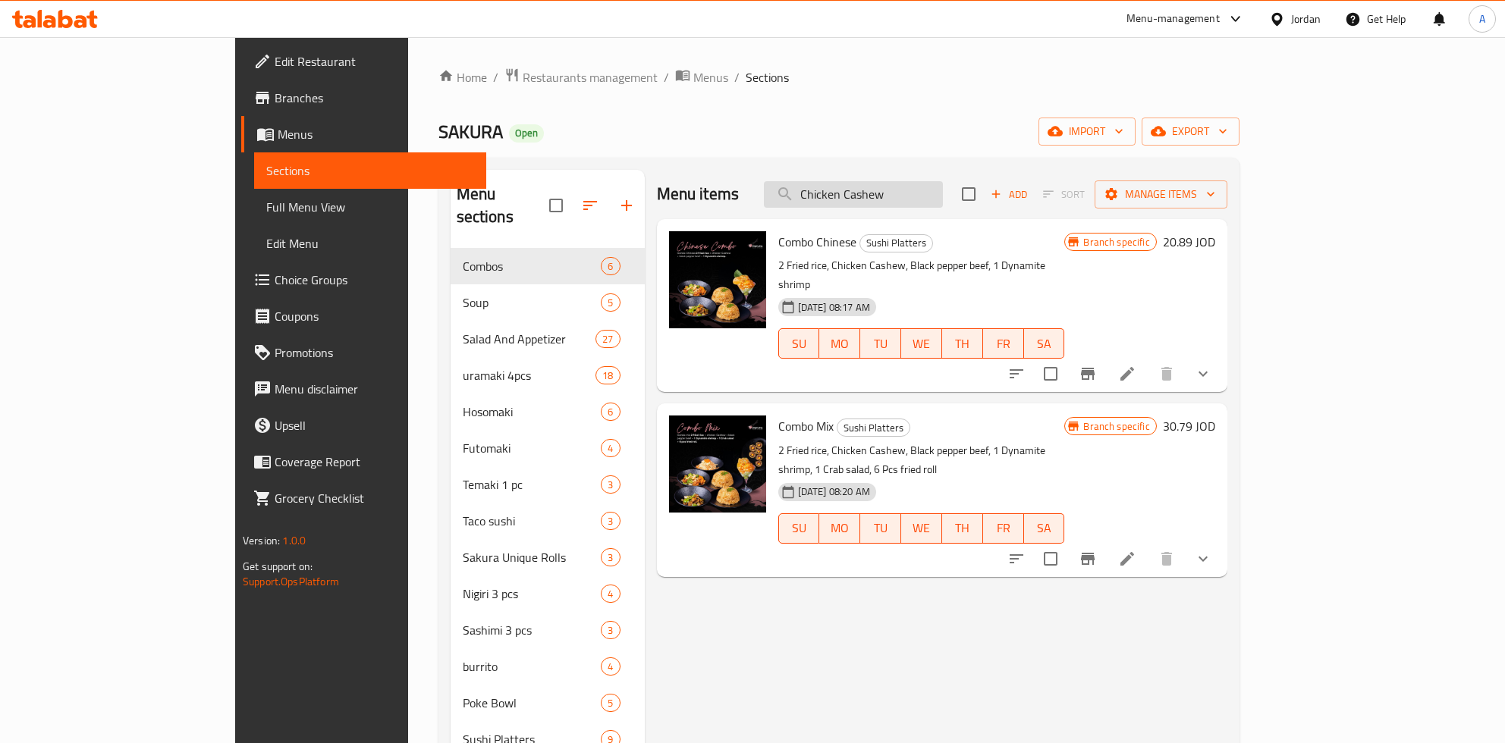
click at [943, 196] on input "Chicken Cashew" at bounding box center [853, 194] width 179 height 27
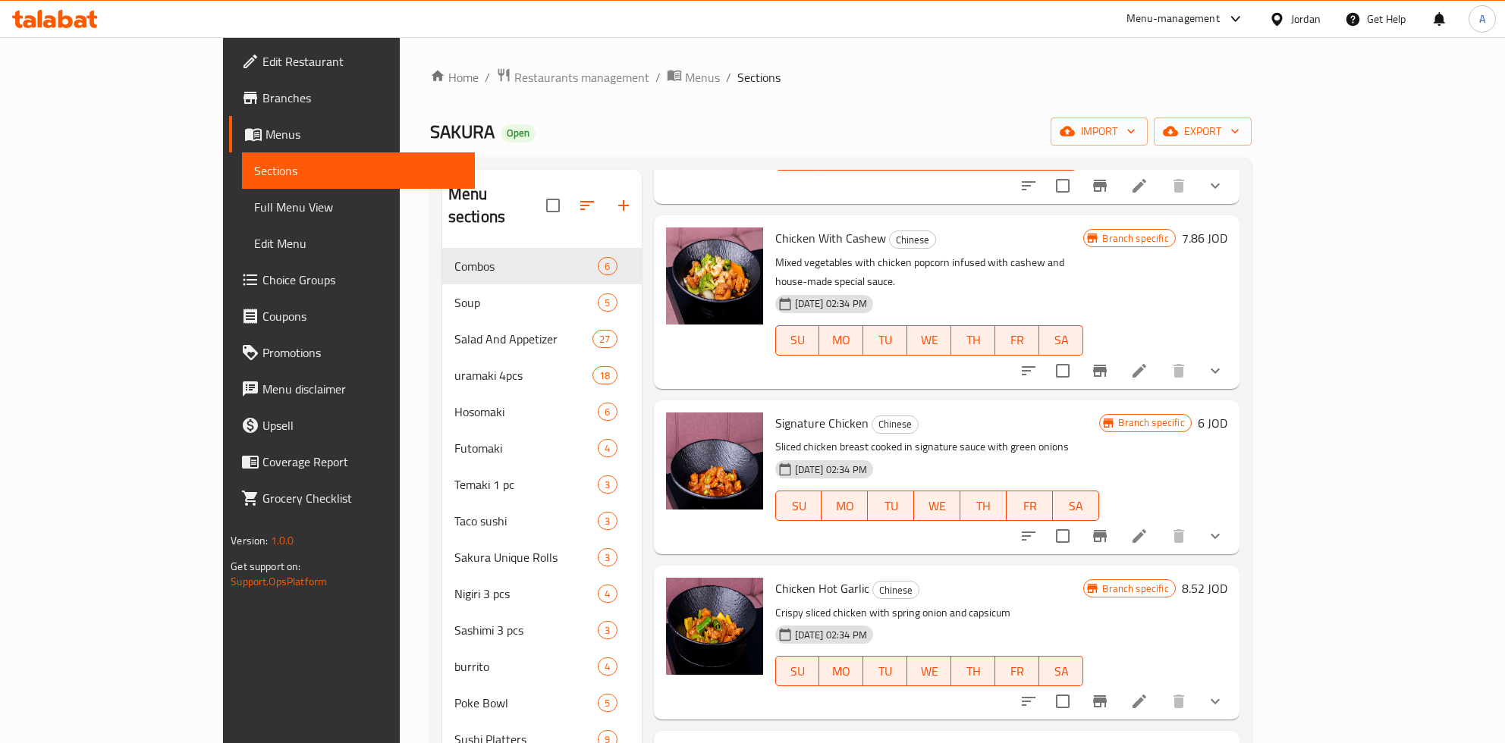
scroll to position [1100, 0]
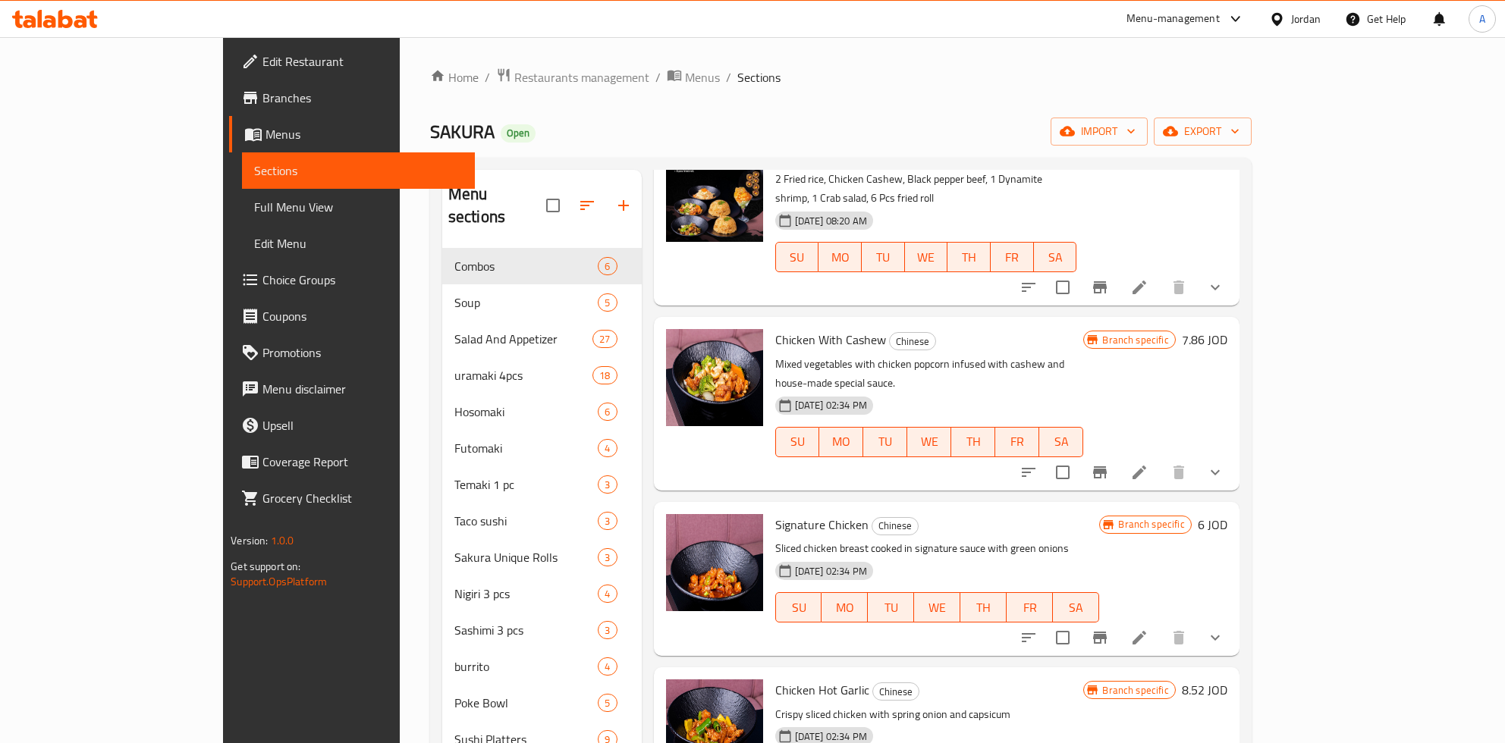
type input "Chicken"
click at [1109, 463] on icon "Branch-specific-item" at bounding box center [1100, 472] width 18 height 18
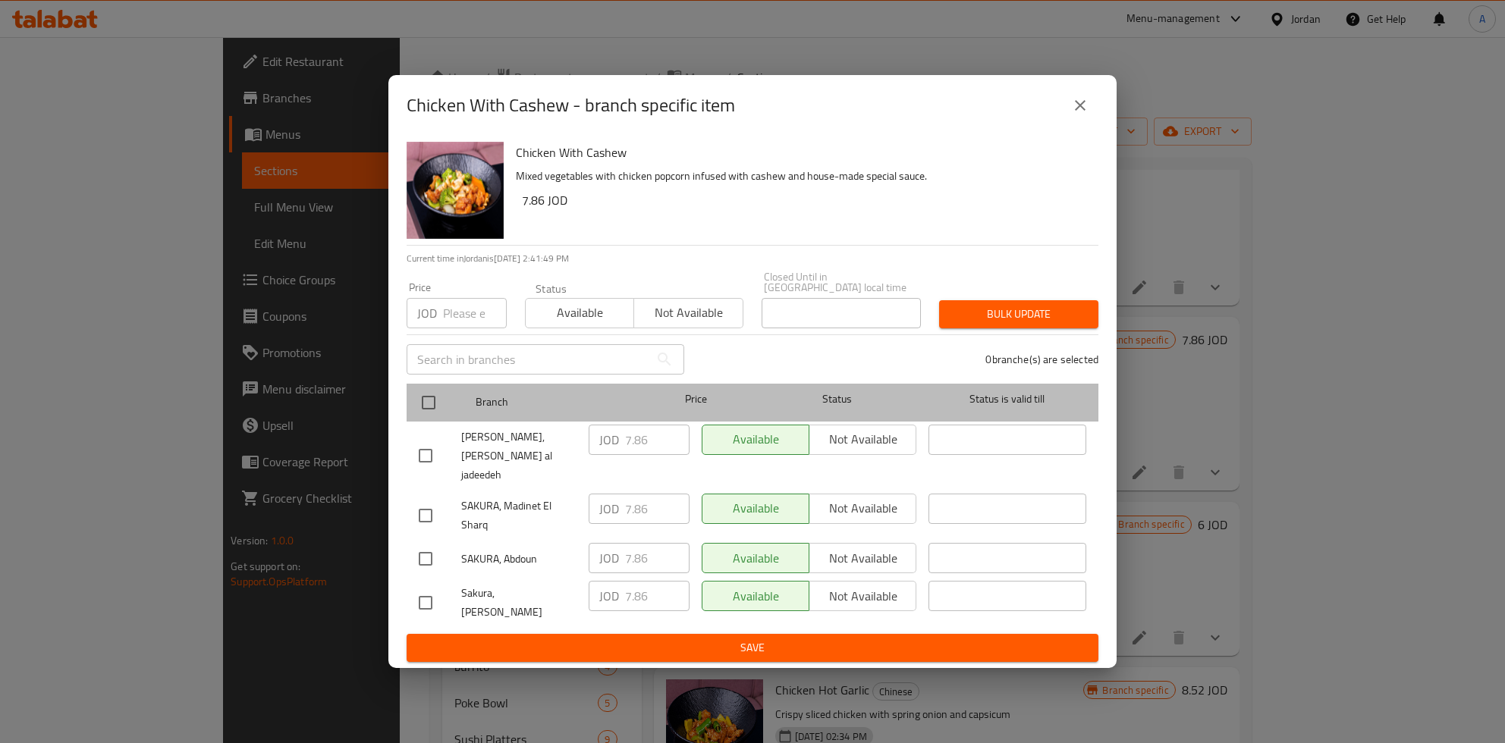
click at [447, 407] on div at bounding box center [441, 403] width 57 height 44
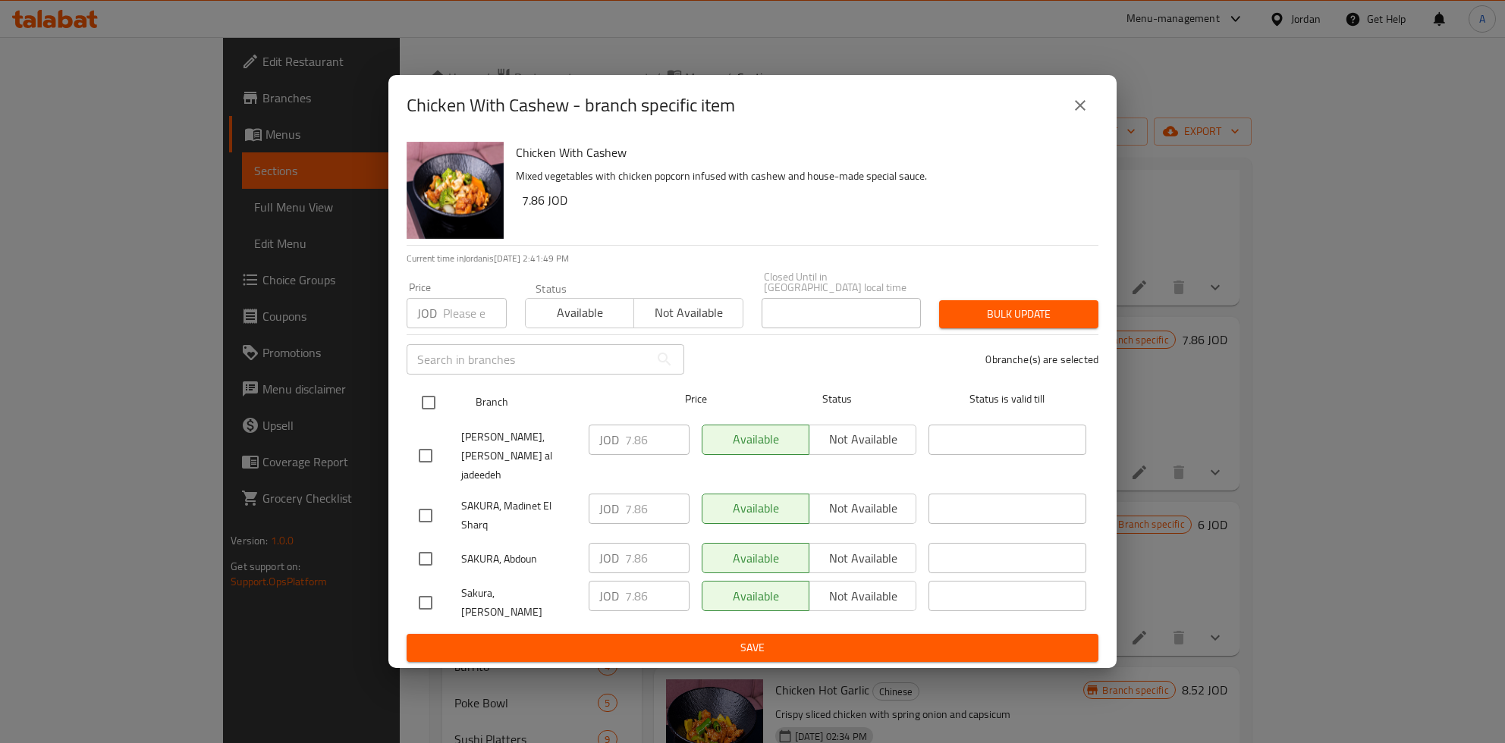
click at [423, 414] on input "checkbox" at bounding box center [429, 403] width 32 height 32
checkbox input "true"
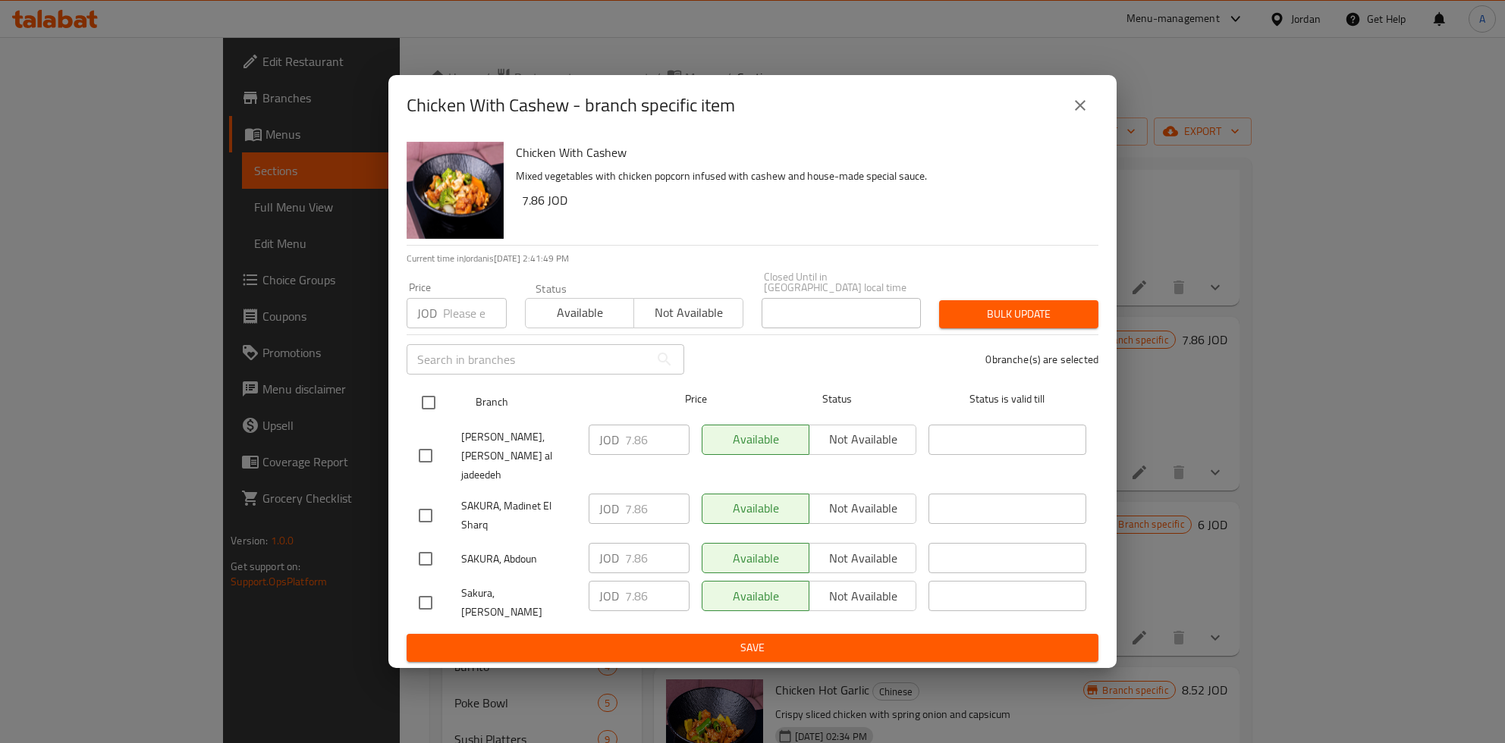
checkbox input "true"
click at [631, 446] on input "7.86" at bounding box center [657, 440] width 64 height 30
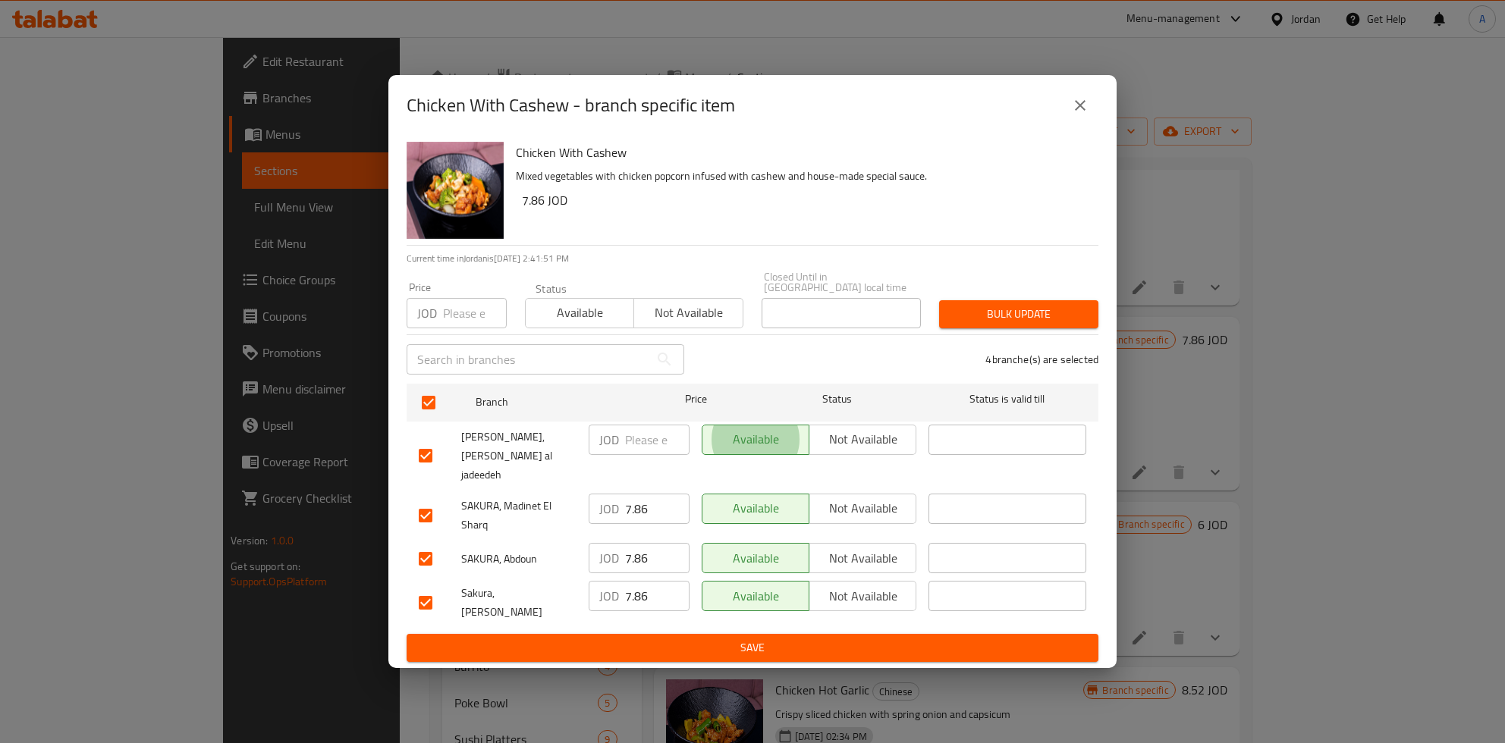
type button "0"
type button "1"
type button "0"
type button "1"
type button "0"
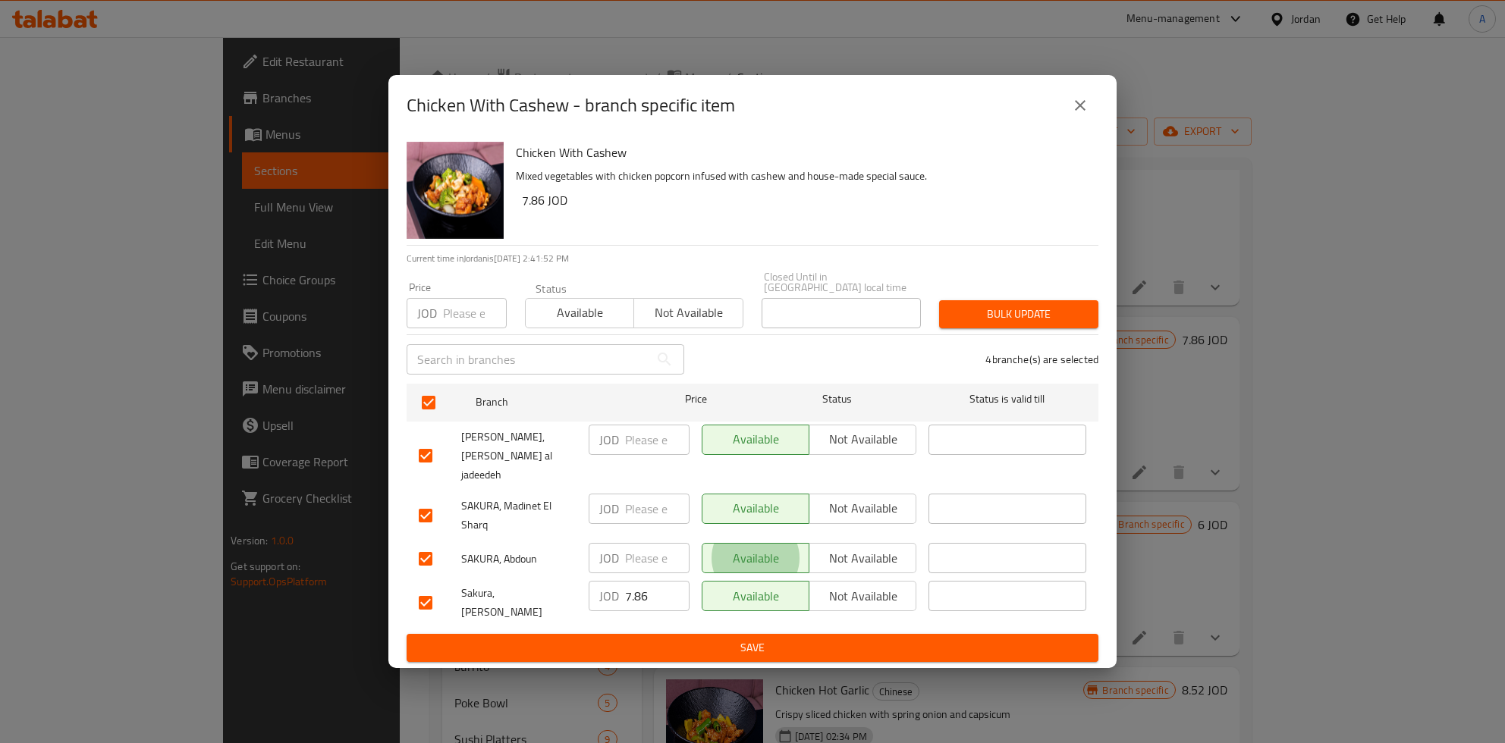
type button "1"
type button "0"
type button "1"
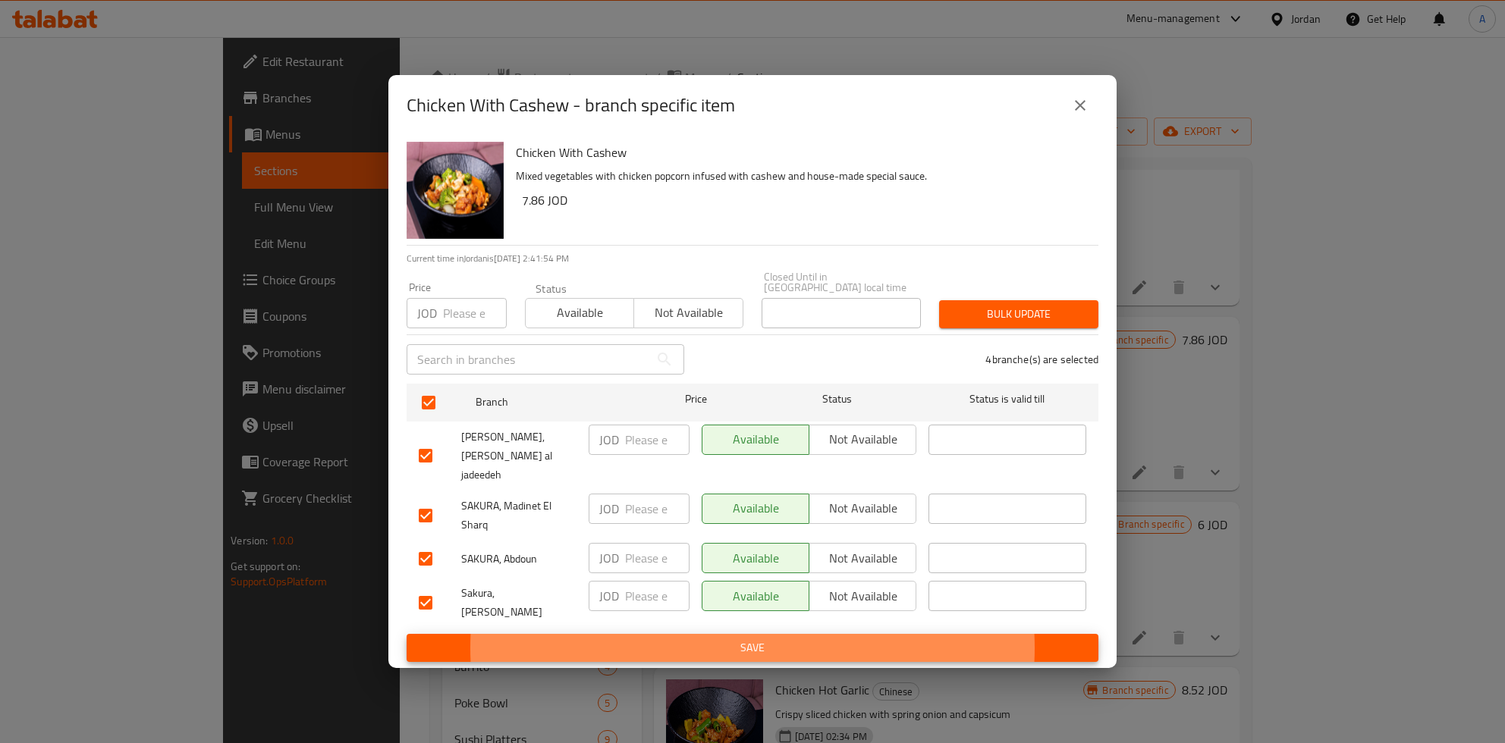
click at [407, 634] on button "Save" at bounding box center [753, 648] width 692 height 28
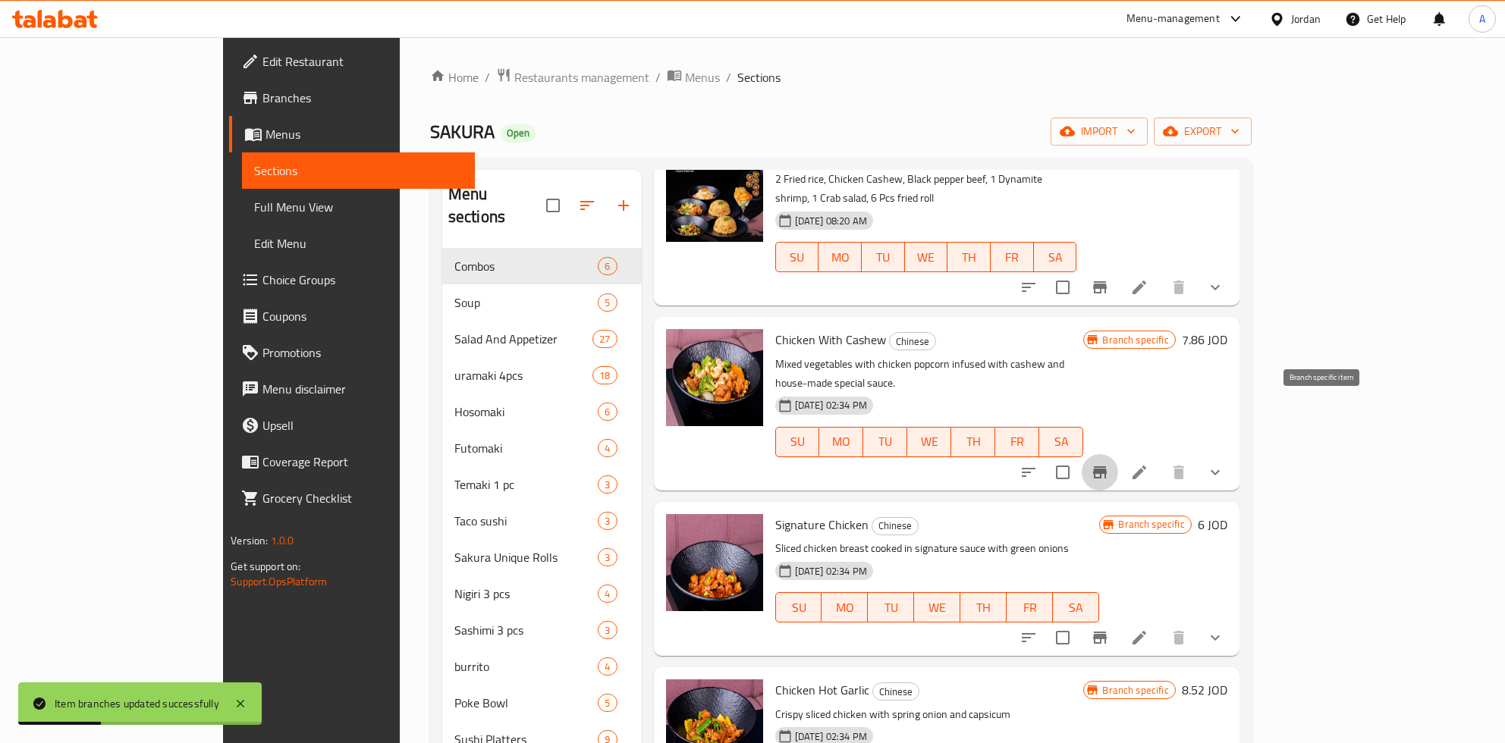
click at [1227, 329] on h6 "7.86 JOD" at bounding box center [1205, 339] width 46 height 21
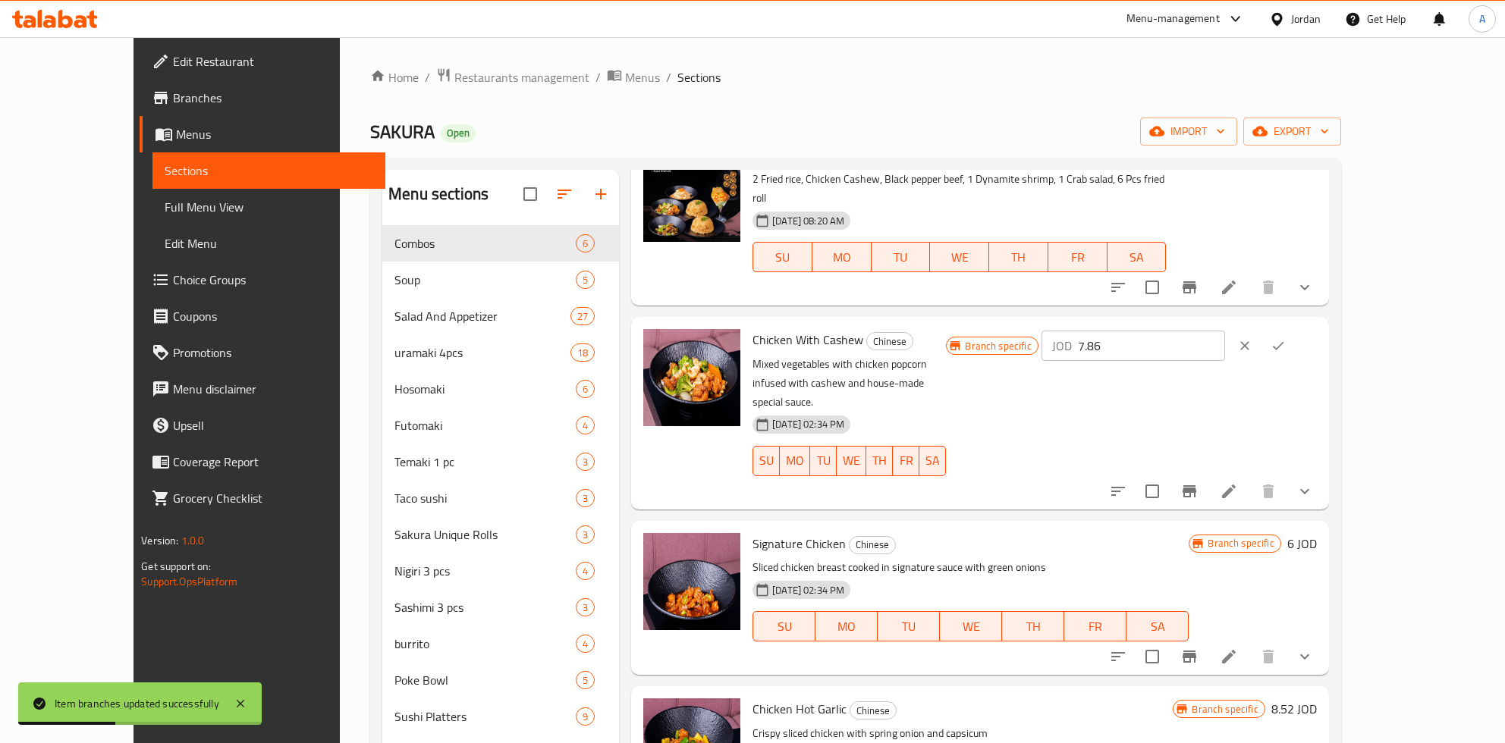
click at [1225, 331] on input "7.86" at bounding box center [1151, 346] width 147 height 30
paste input "8.93"
type input "8.95"
click button "ok" at bounding box center [1277, 345] width 33 height 33
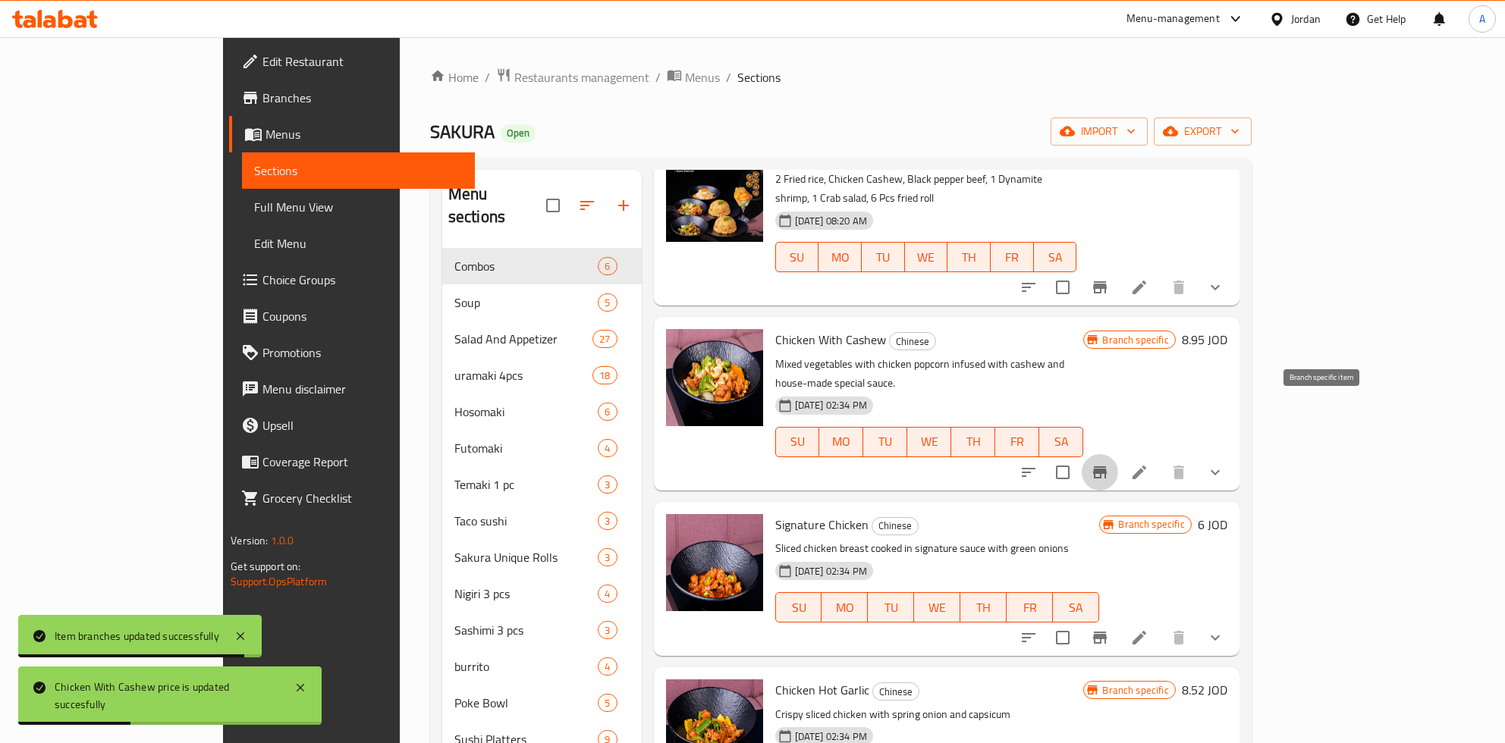
click at [1107, 466] on icon "Branch-specific-item" at bounding box center [1100, 472] width 14 height 12
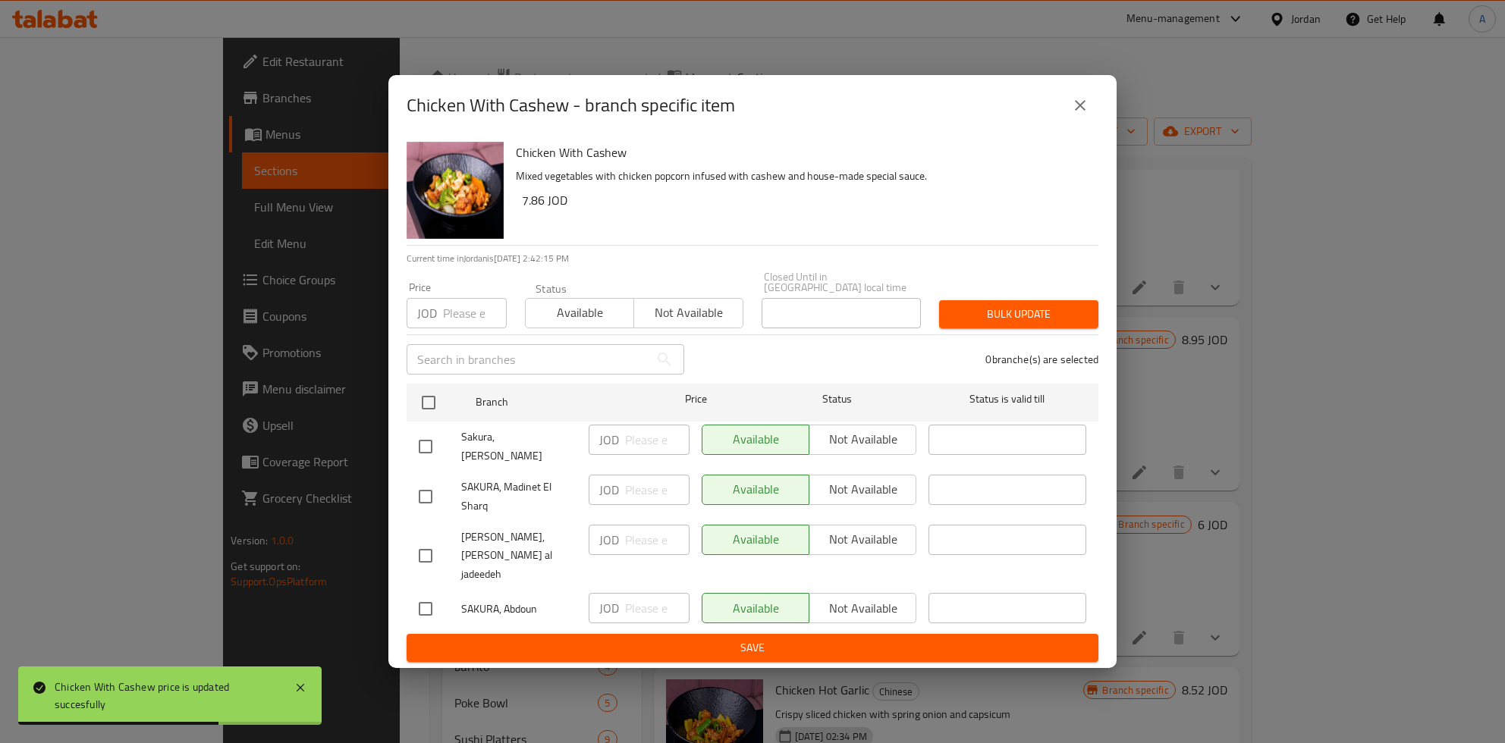
click at [743, 639] on span "Save" at bounding box center [752, 648] width 667 height 19
click at [1335, 333] on div "Chicken With Cashew - branch specific item Chicken With Cashew Mixed vegetables…" at bounding box center [752, 371] width 1505 height 743
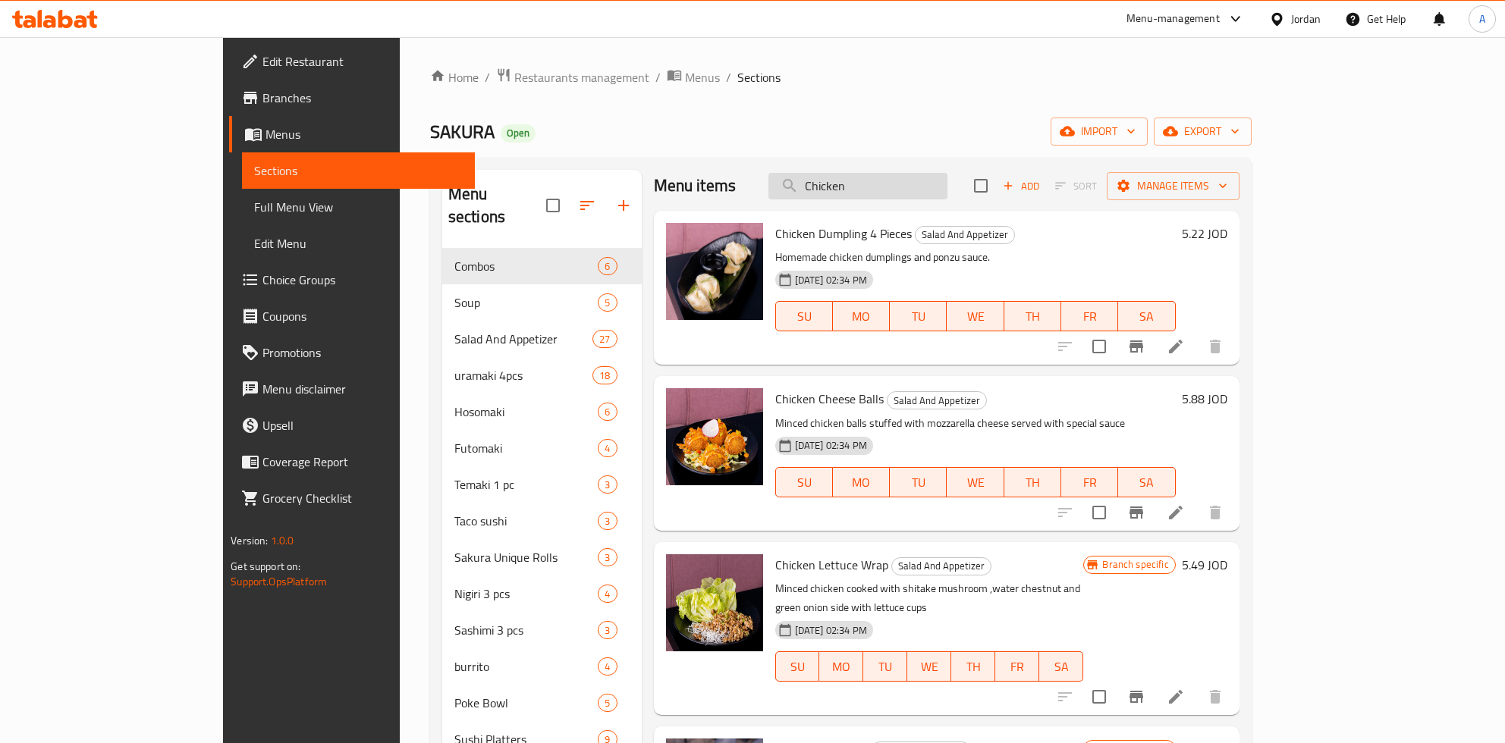
scroll to position [0, 0]
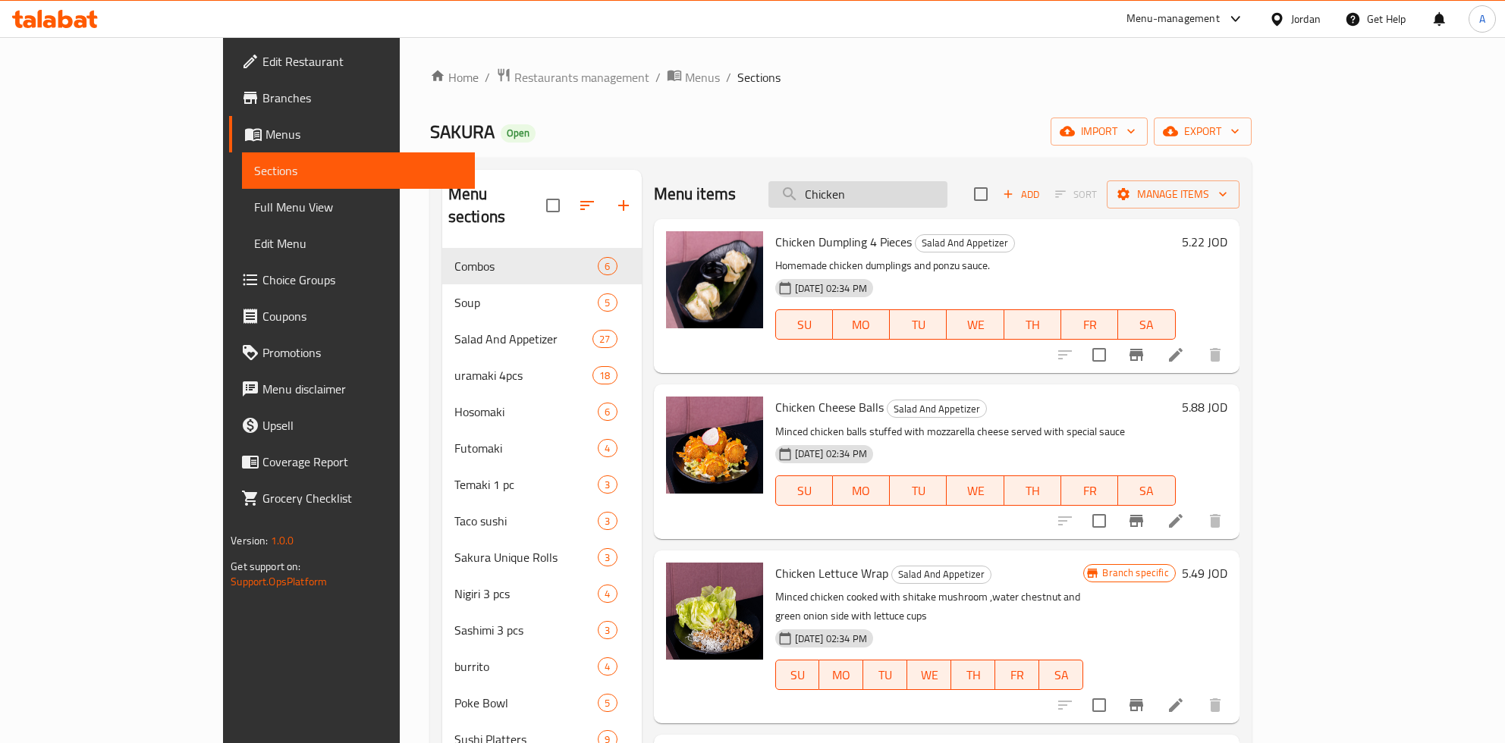
click at [909, 193] on input "Chicken" at bounding box center [857, 194] width 179 height 27
paste input "Sweet & Sour"
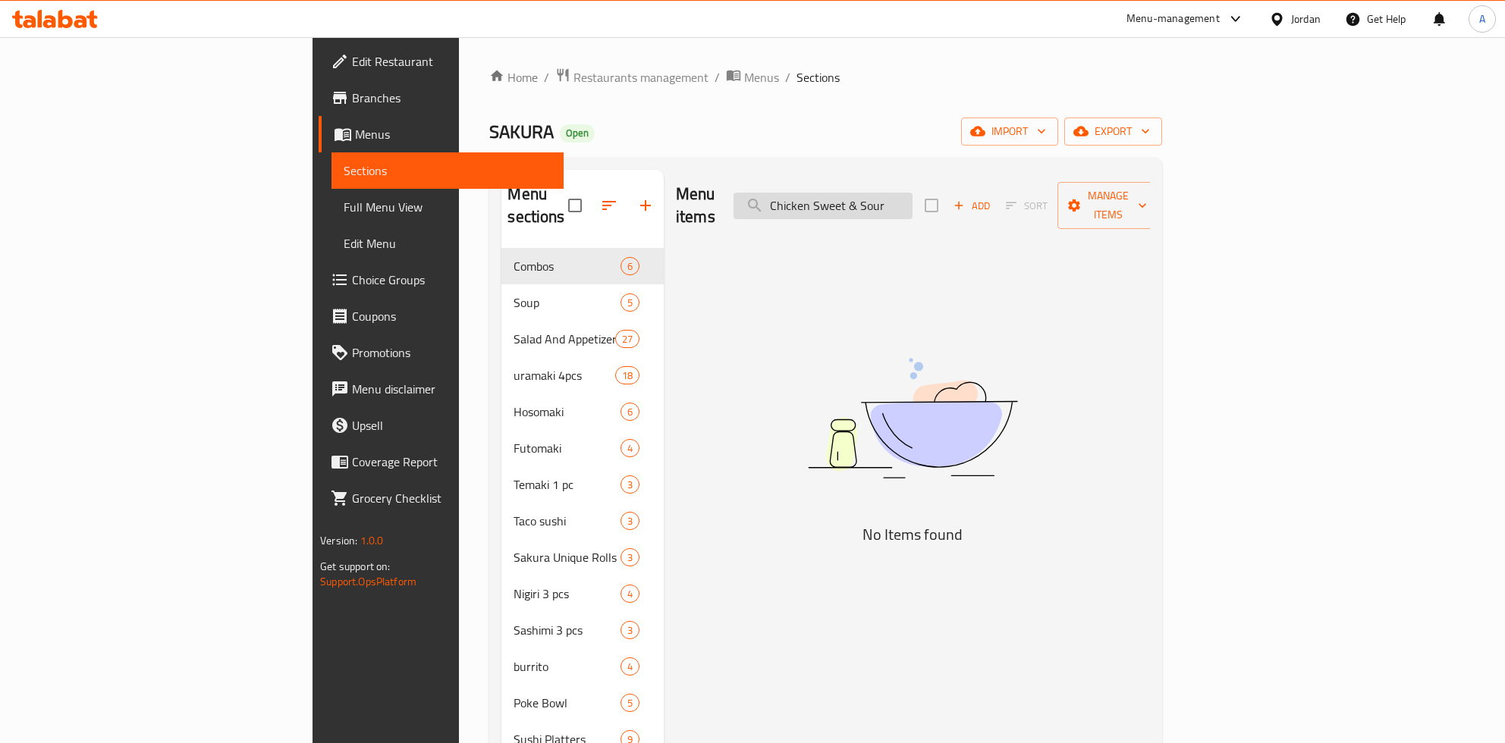
drag, startPoint x: 1006, startPoint y: 199, endPoint x: 969, endPoint y: 199, distance: 36.4
click at [912, 199] on input "Chicken Sweet & Sour" at bounding box center [822, 206] width 179 height 27
type input "Chicken Sweet"
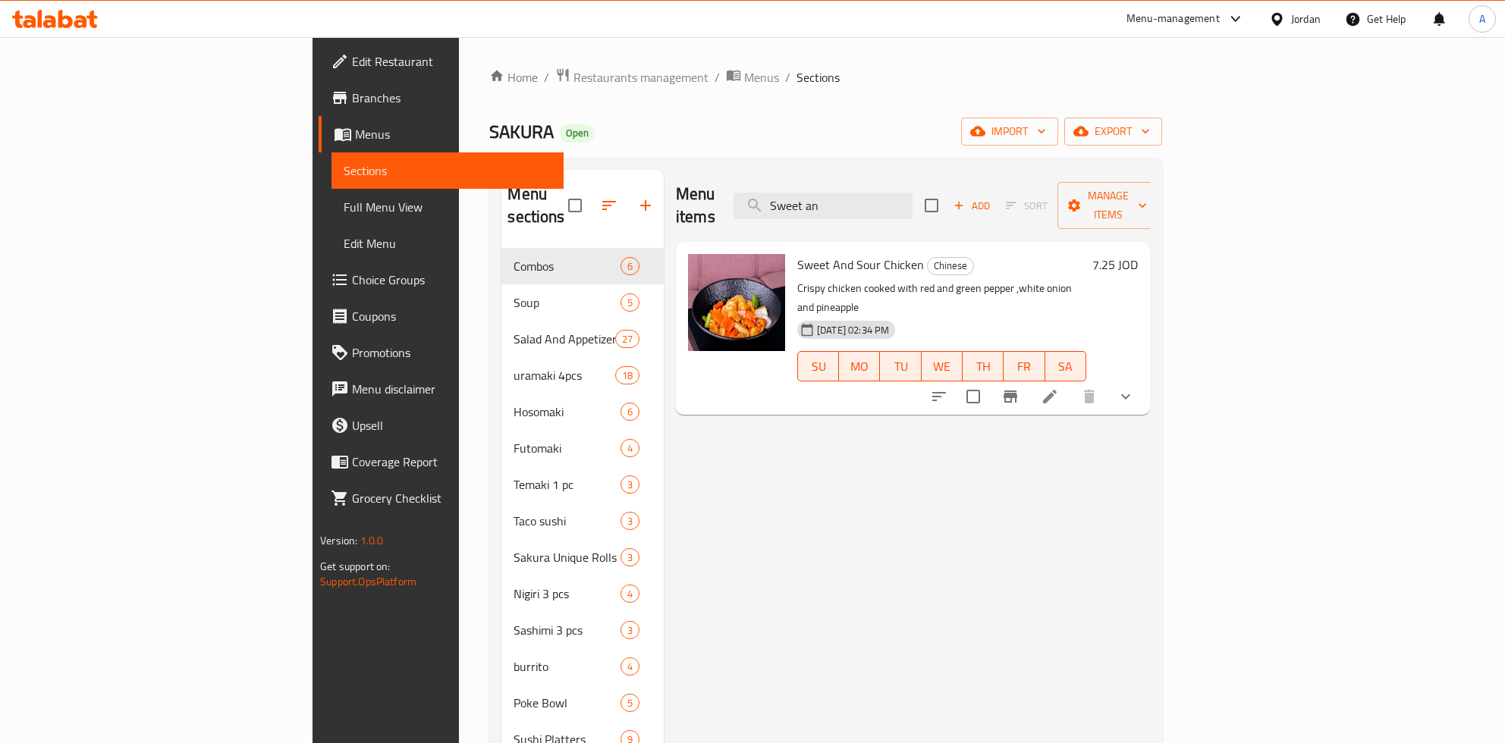
type input "Sweet an"
click at [1138, 254] on h6 "7.25 JOD" at bounding box center [1115, 264] width 46 height 21
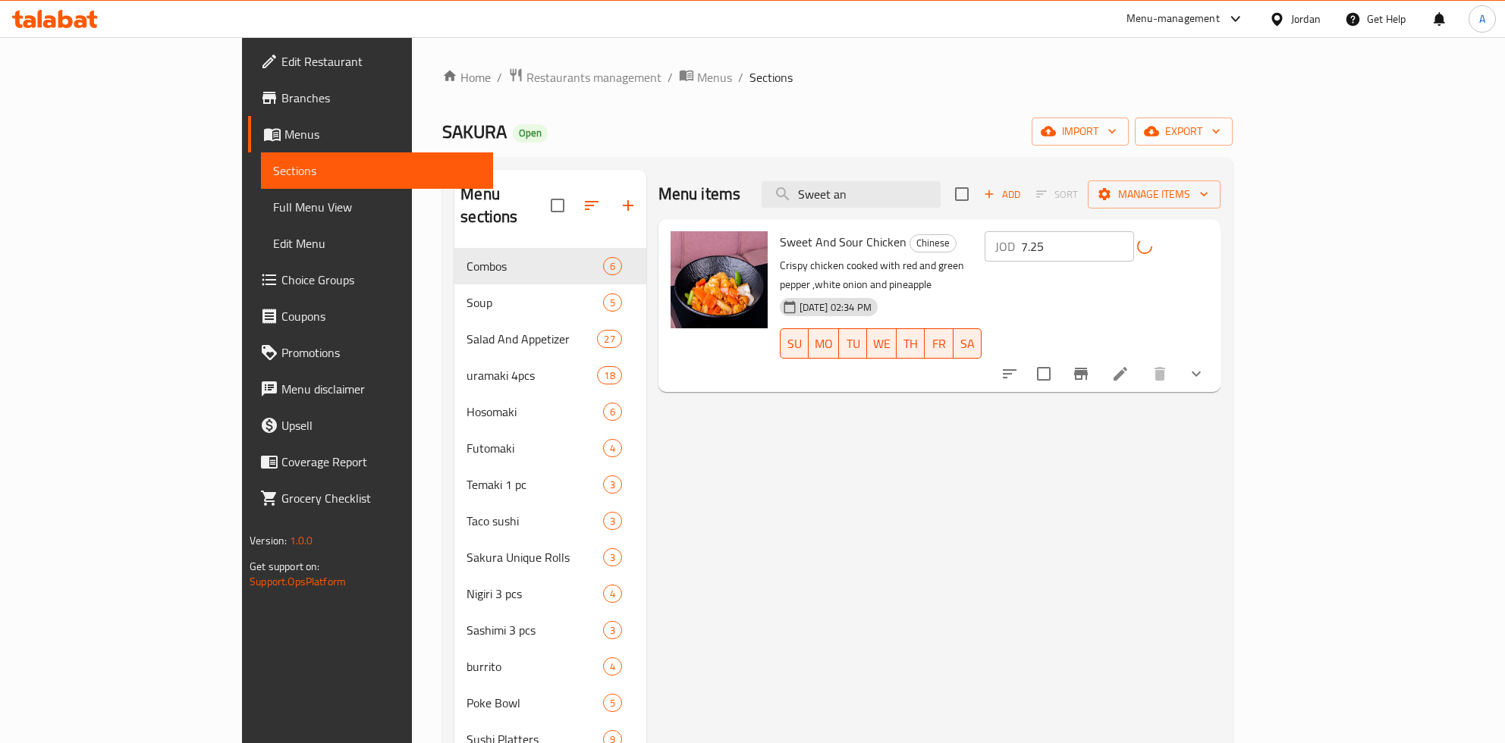
click at [1134, 243] on input "7.25" at bounding box center [1077, 246] width 113 height 30
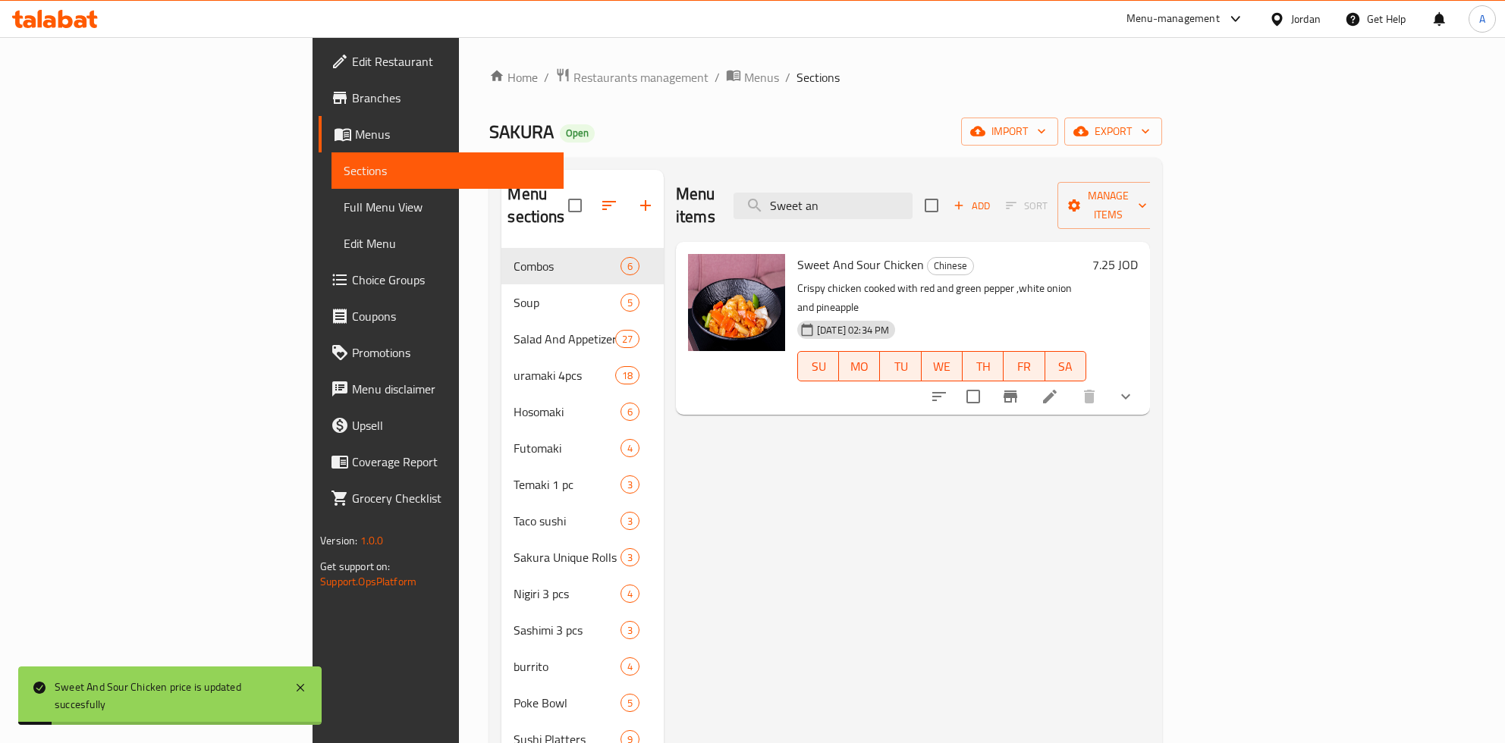
click at [1138, 254] on h6 "7.25 JOD" at bounding box center [1115, 264] width 46 height 21
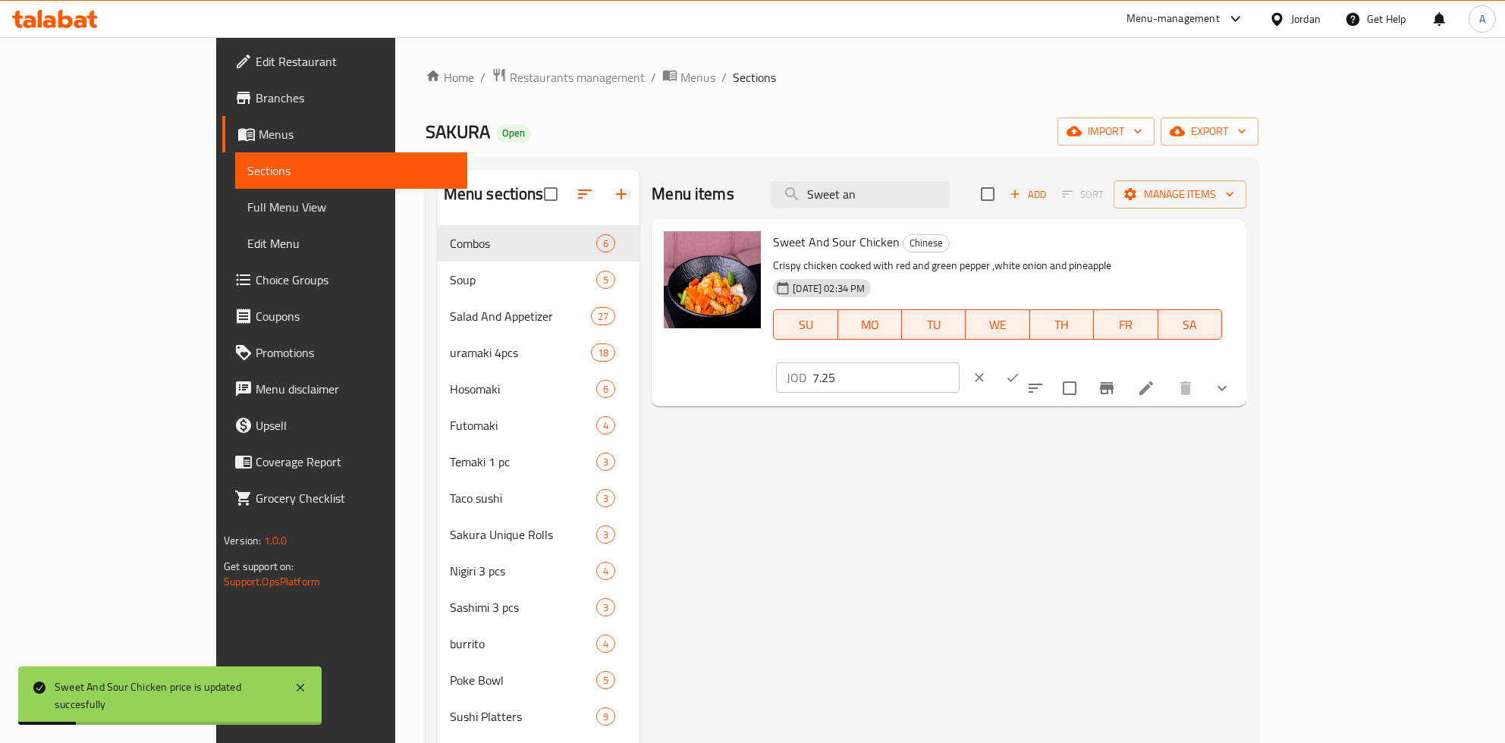
click at [959, 363] on input "7.25" at bounding box center [885, 378] width 147 height 30
paste input "8.93"
type input "8.95"
click button "ok" at bounding box center [1012, 377] width 33 height 33
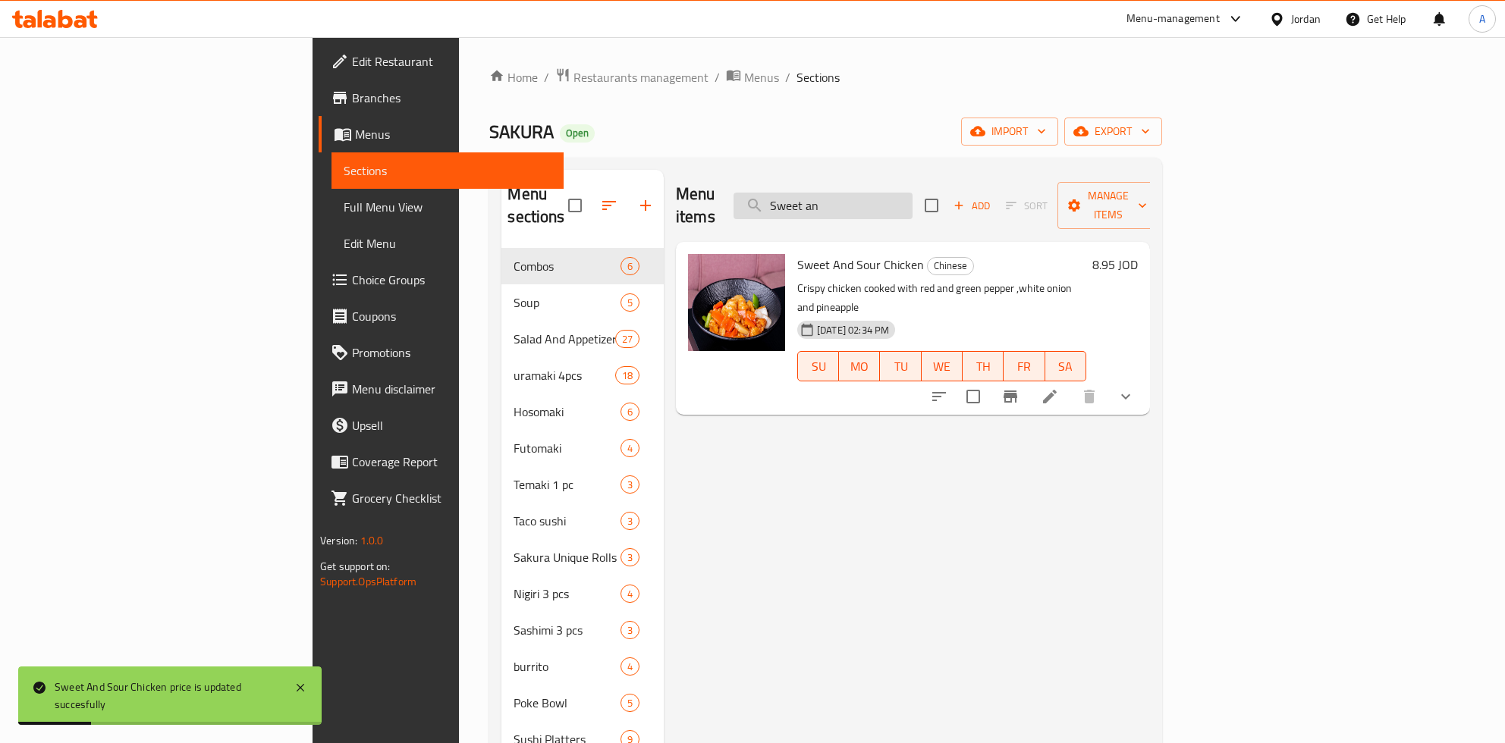
click at [906, 203] on input "Sweet an" at bounding box center [822, 206] width 179 height 27
paste input "ignature Chicke"
type input "Signature Chicken"
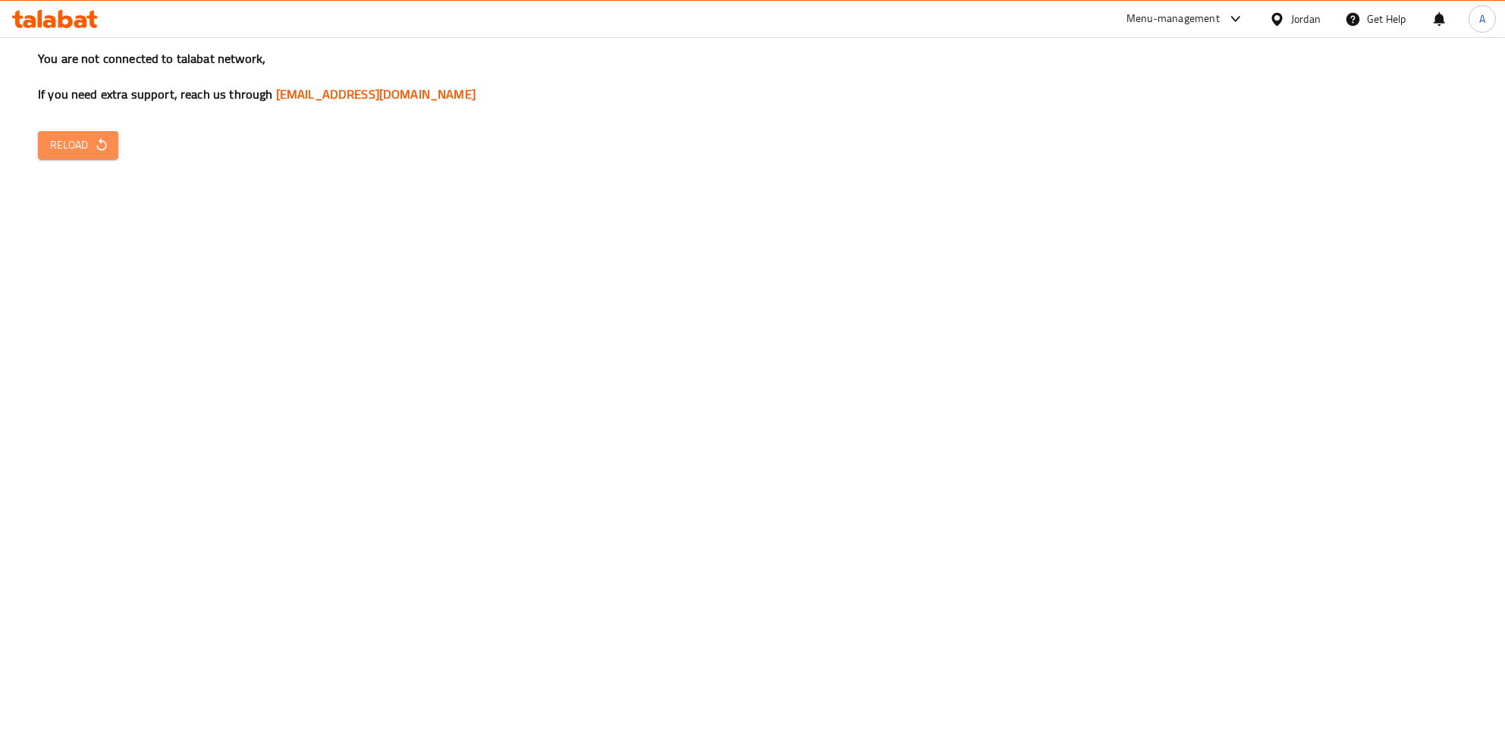
click at [96, 142] on icon "button" at bounding box center [101, 144] width 15 height 15
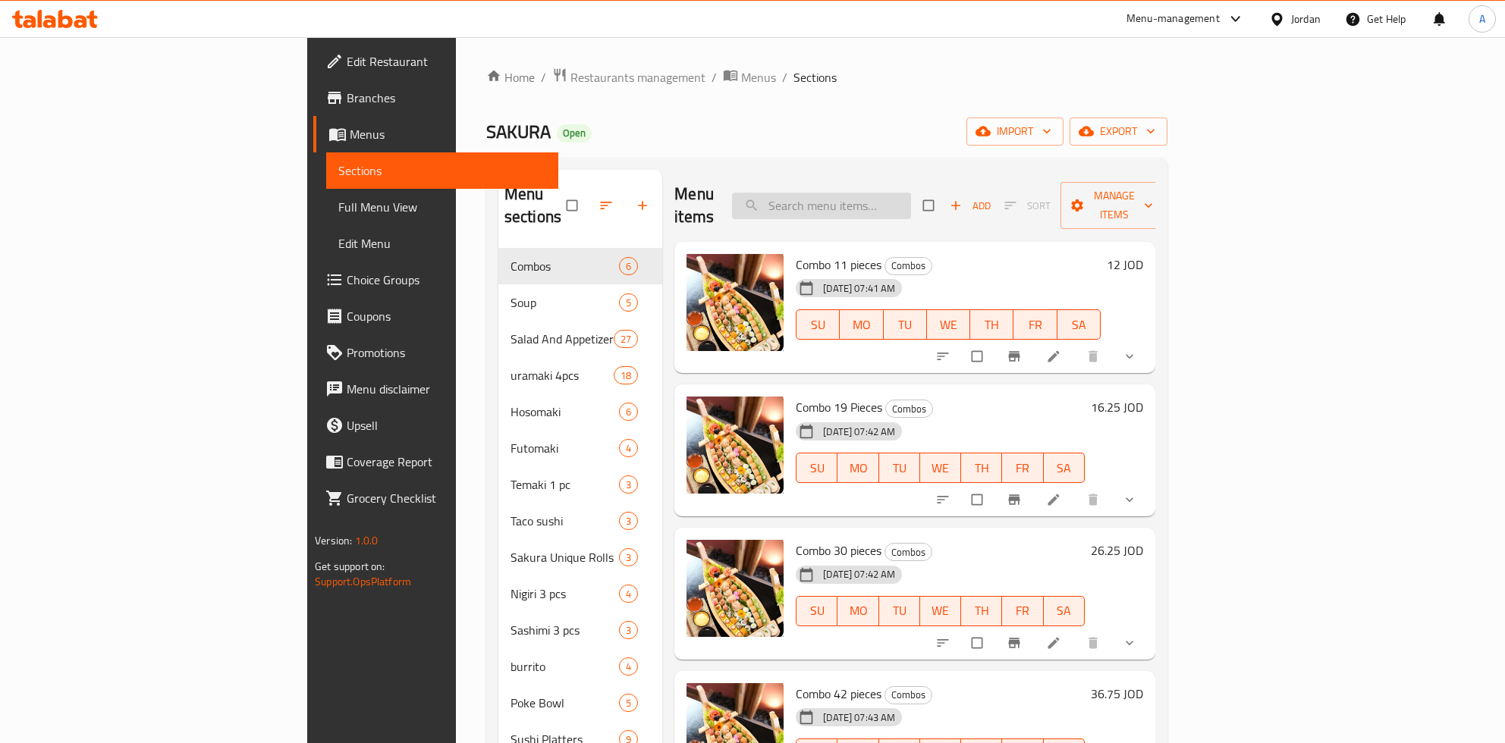
click at [900, 187] on div "Menu items Add Sort Manage items" at bounding box center [914, 206] width 481 height 72
click at [903, 193] on input "search" at bounding box center [821, 206] width 179 height 27
paste input "8.63"
type input "8.63"
click at [973, 181] on div "Menu items Add Sort Manage items" at bounding box center [914, 206] width 481 height 72
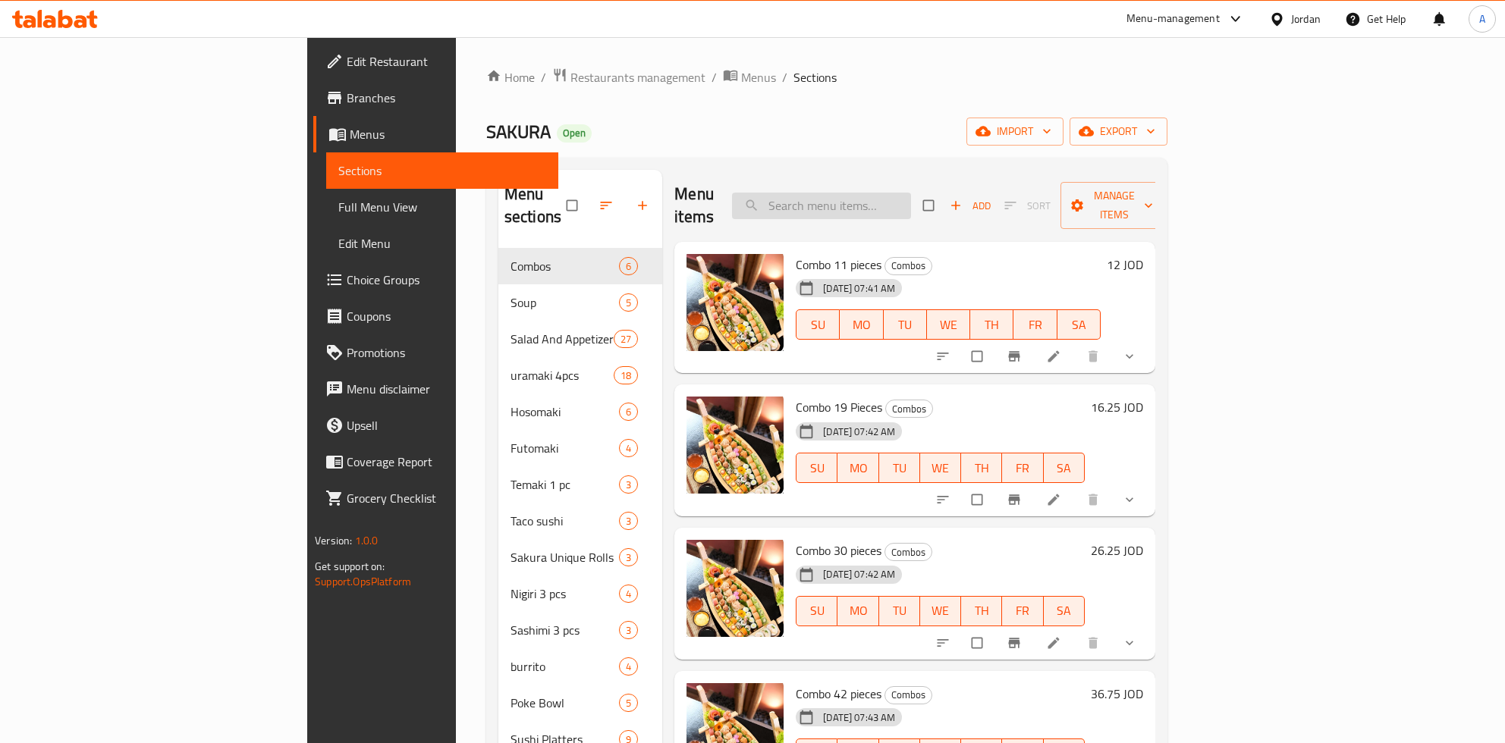
click at [911, 194] on input "search" at bounding box center [821, 206] width 179 height 27
paste input "Signature Chicken"
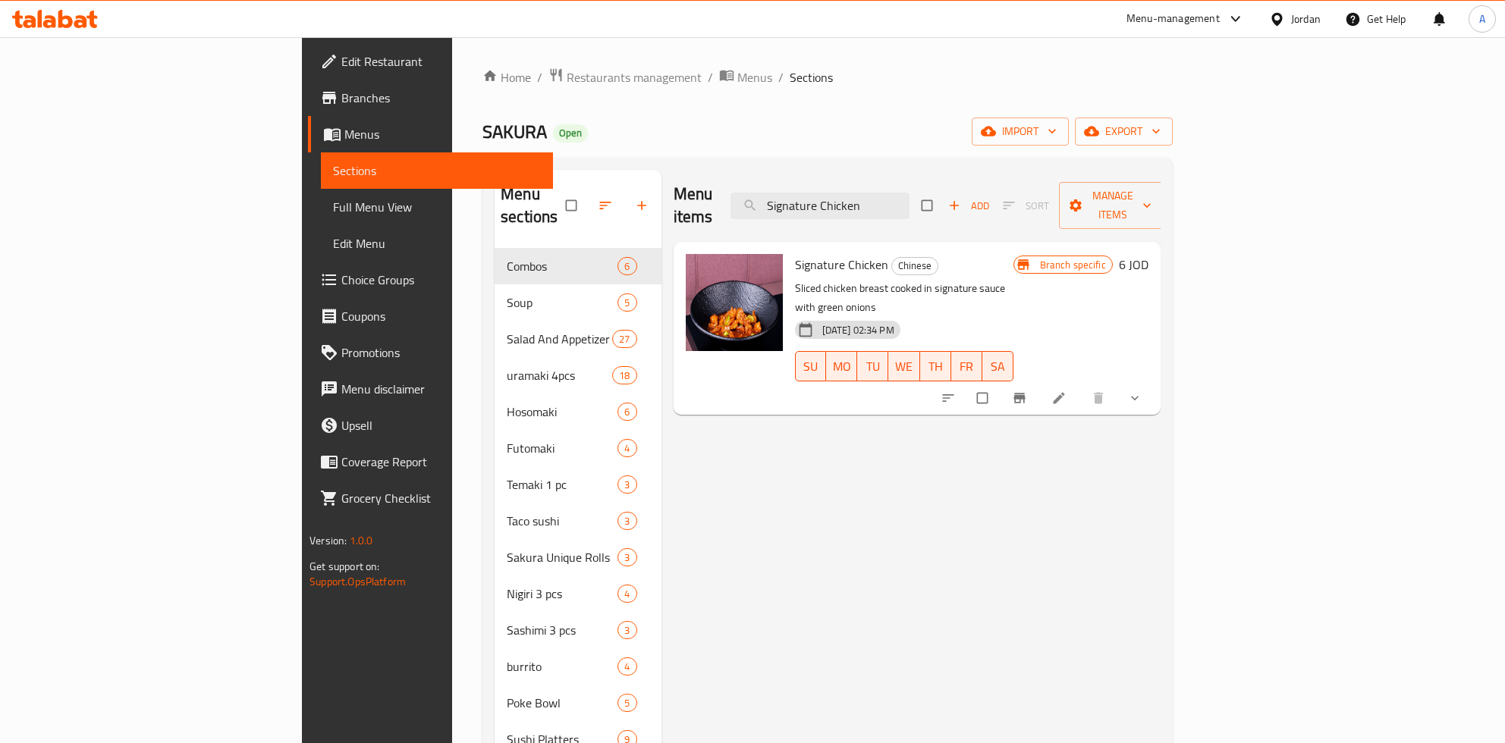
type input "Signature Chicken"
click at [1066, 391] on icon at bounding box center [1058, 398] width 15 height 15
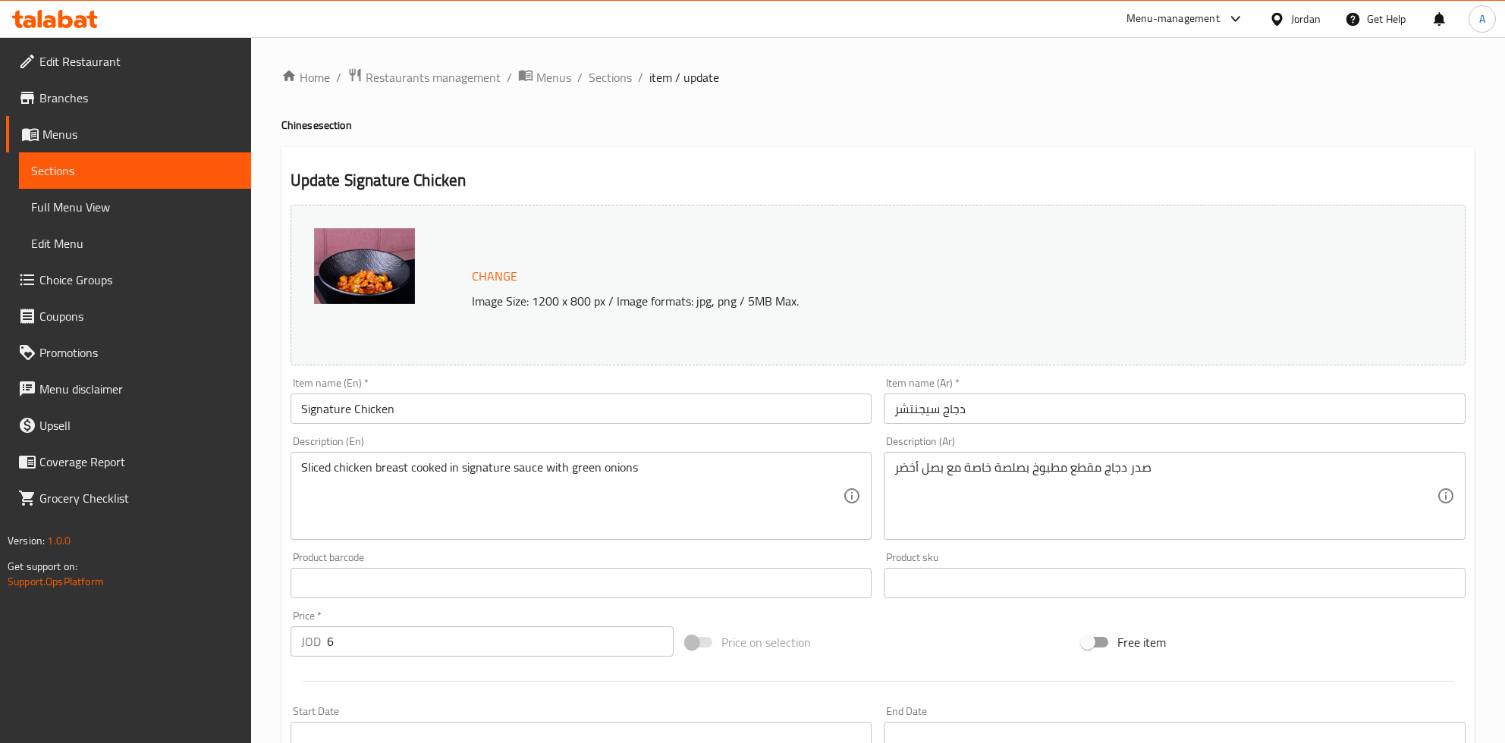
click at [61, 158] on link "Sections" at bounding box center [135, 170] width 232 height 36
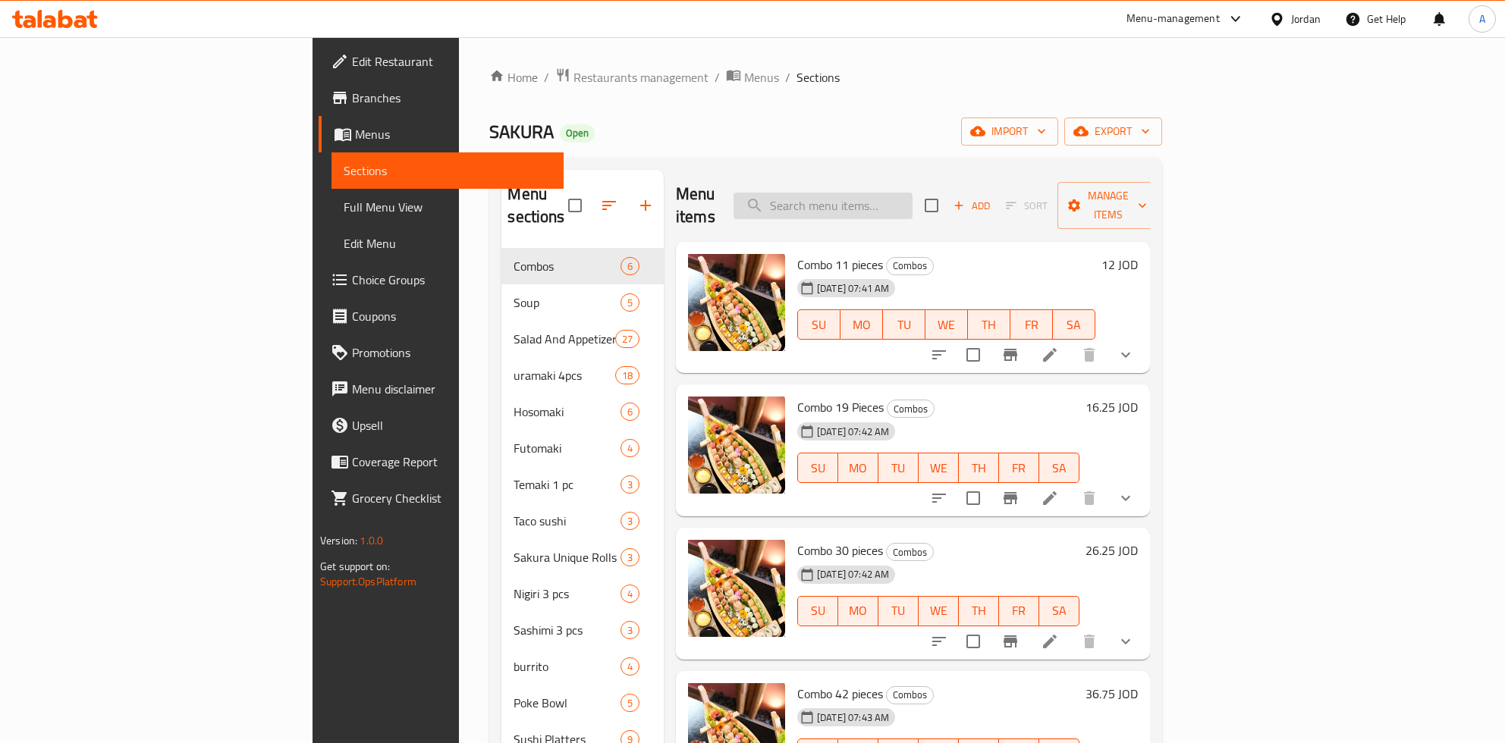
click at [888, 199] on input "search" at bounding box center [822, 206] width 179 height 27
paste input "Signature Chicken"
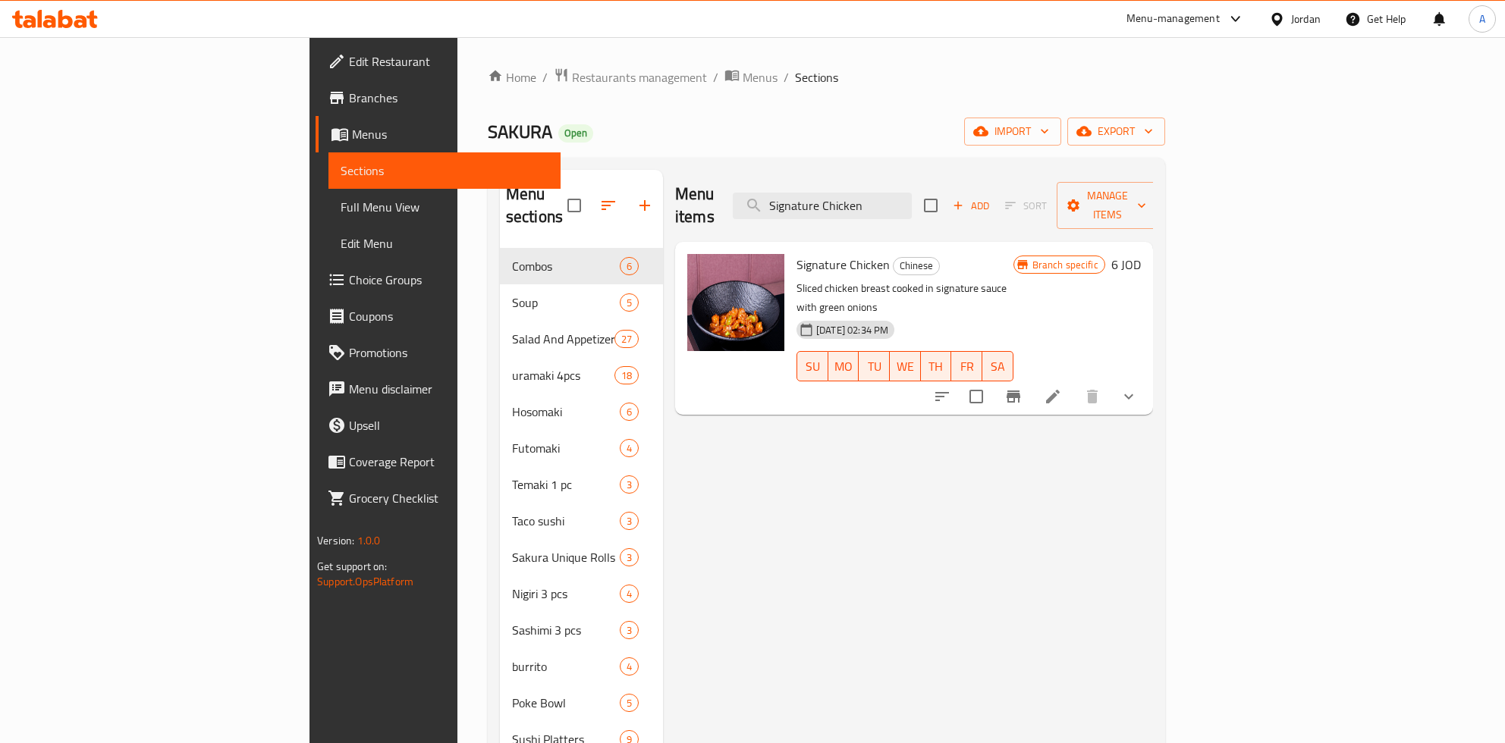
type input "Signature Chicken"
click at [1141, 254] on h6 "6 JOD" at bounding box center [1126, 264] width 30 height 21
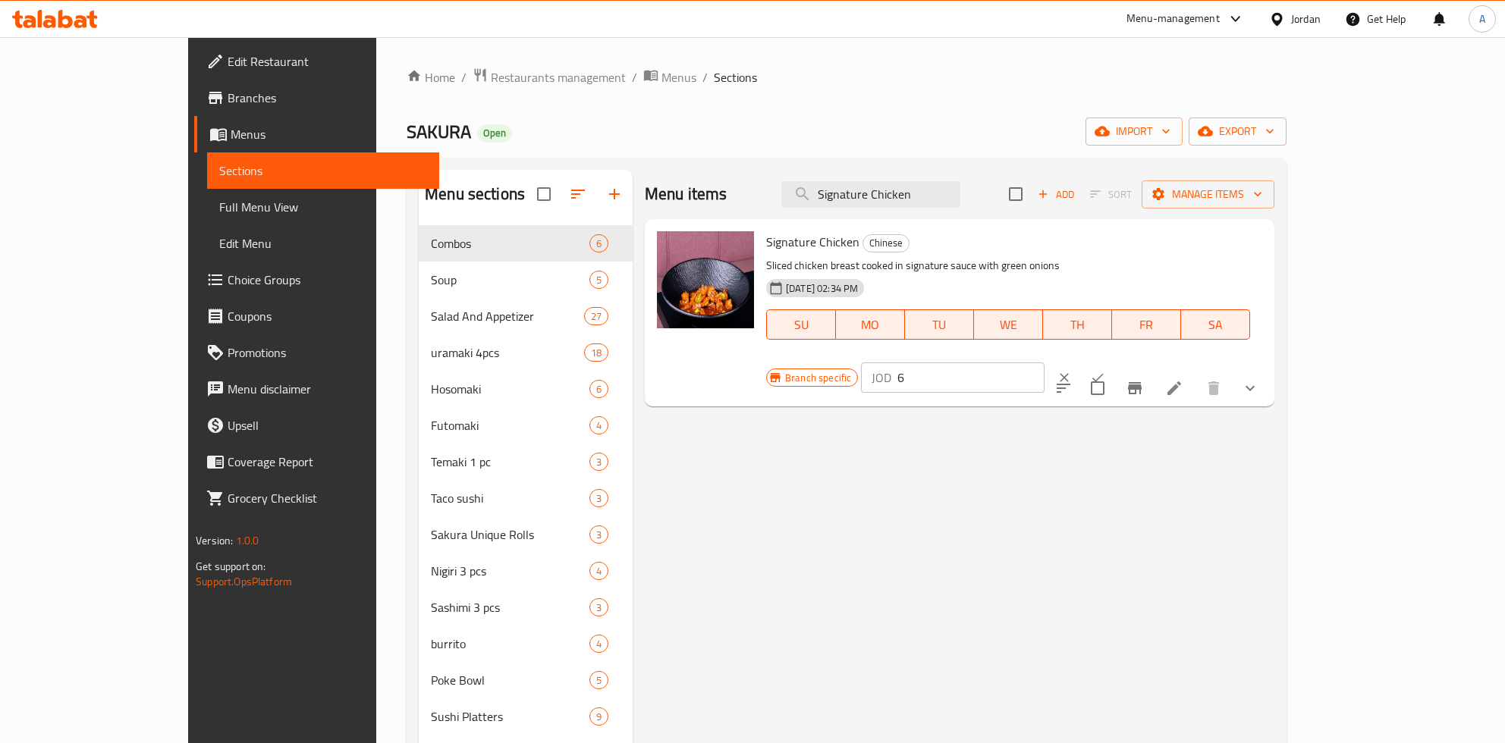
click at [1044, 363] on input "6" at bounding box center [970, 378] width 147 height 30
paste input "8.63"
type input "8.65"
click at [1105, 370] on icon "ok" at bounding box center [1097, 377] width 15 height 15
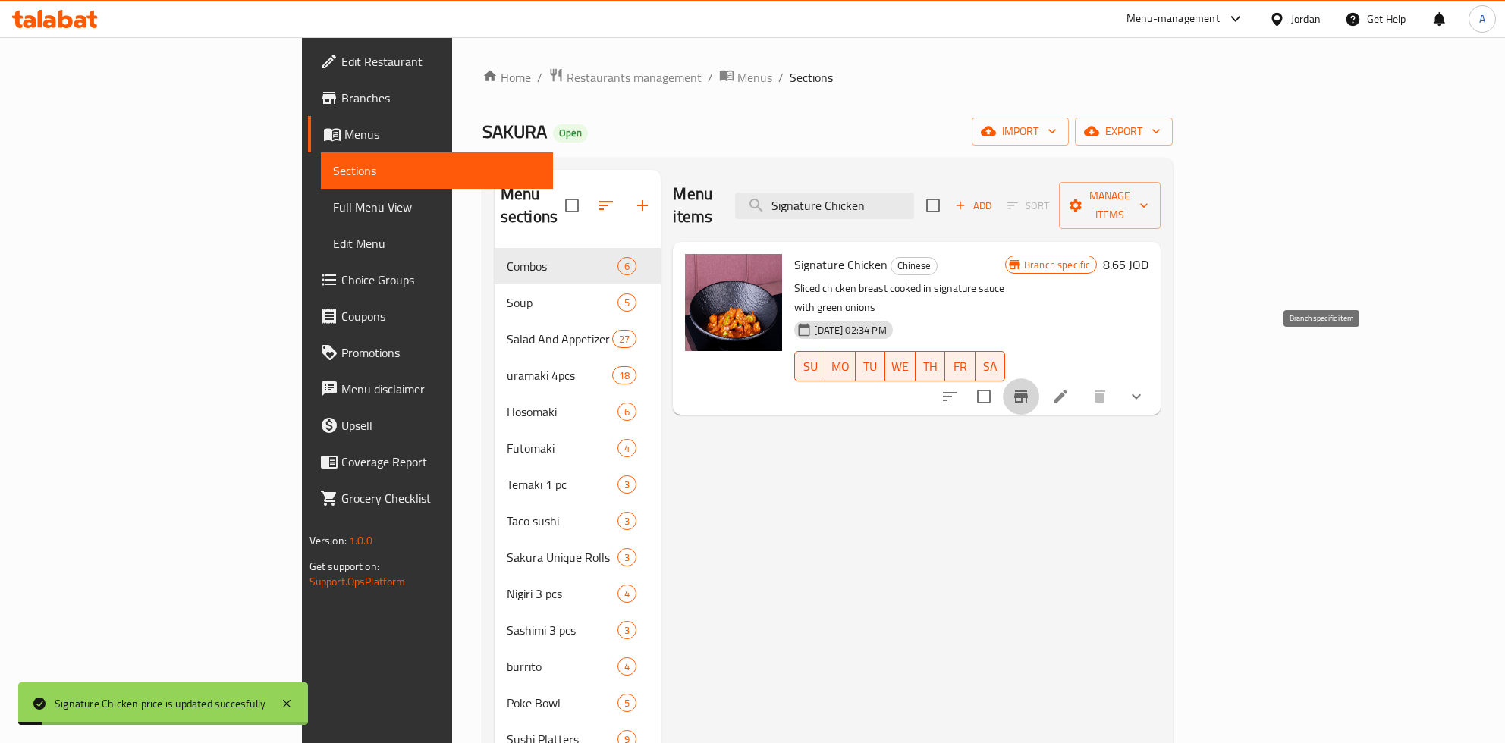
click at [1028, 391] on icon "Branch-specific-item" at bounding box center [1021, 397] width 14 height 12
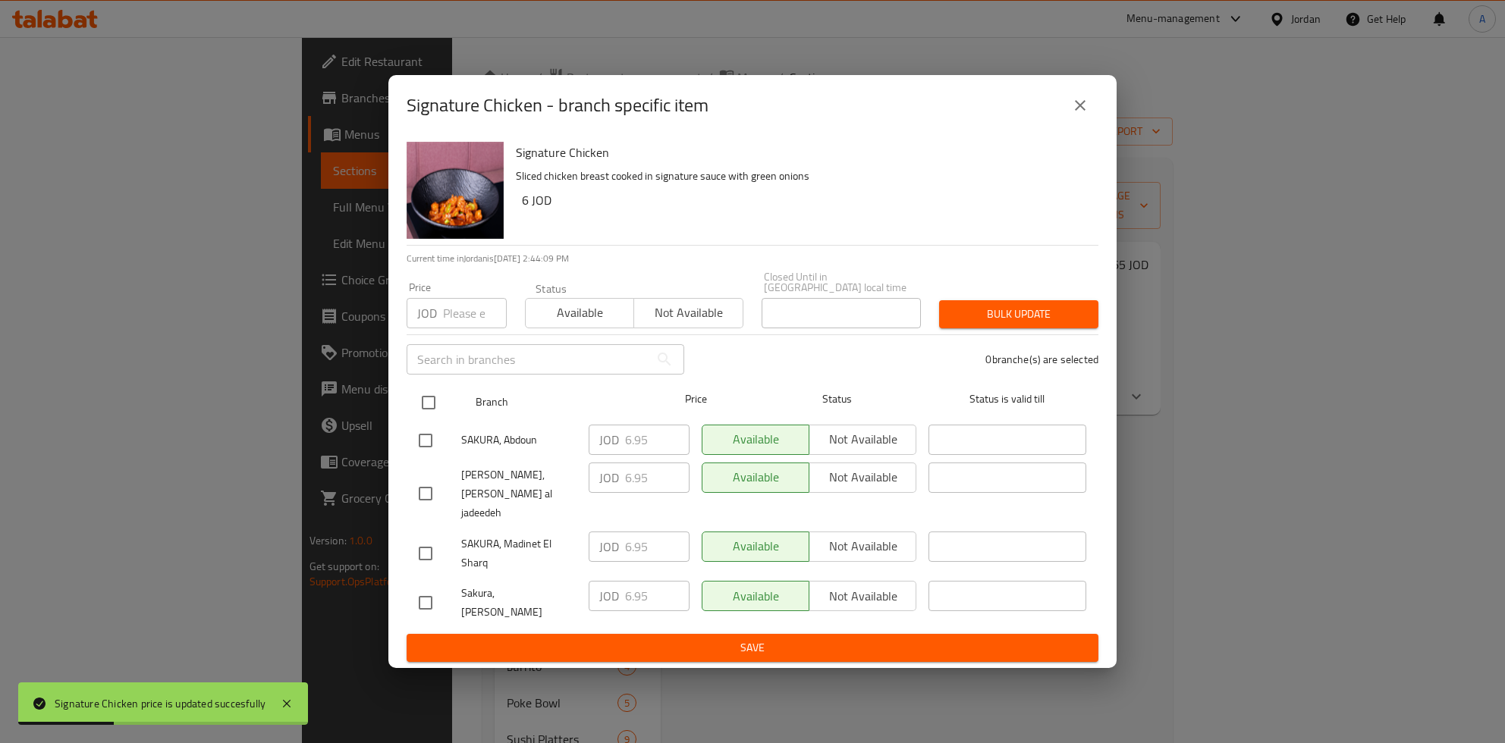
click at [425, 405] on input "checkbox" at bounding box center [429, 403] width 32 height 32
checkbox input "true"
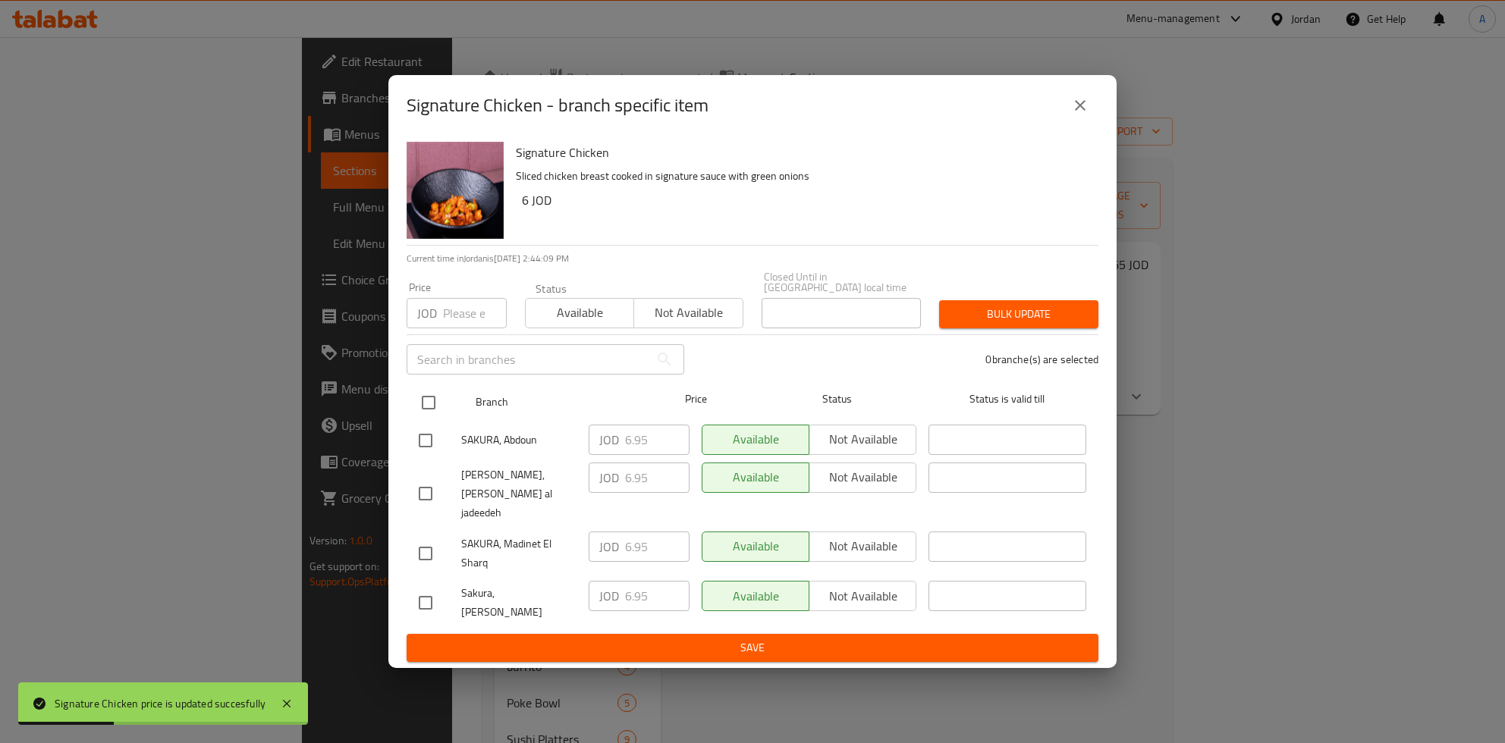
checkbox input "true"
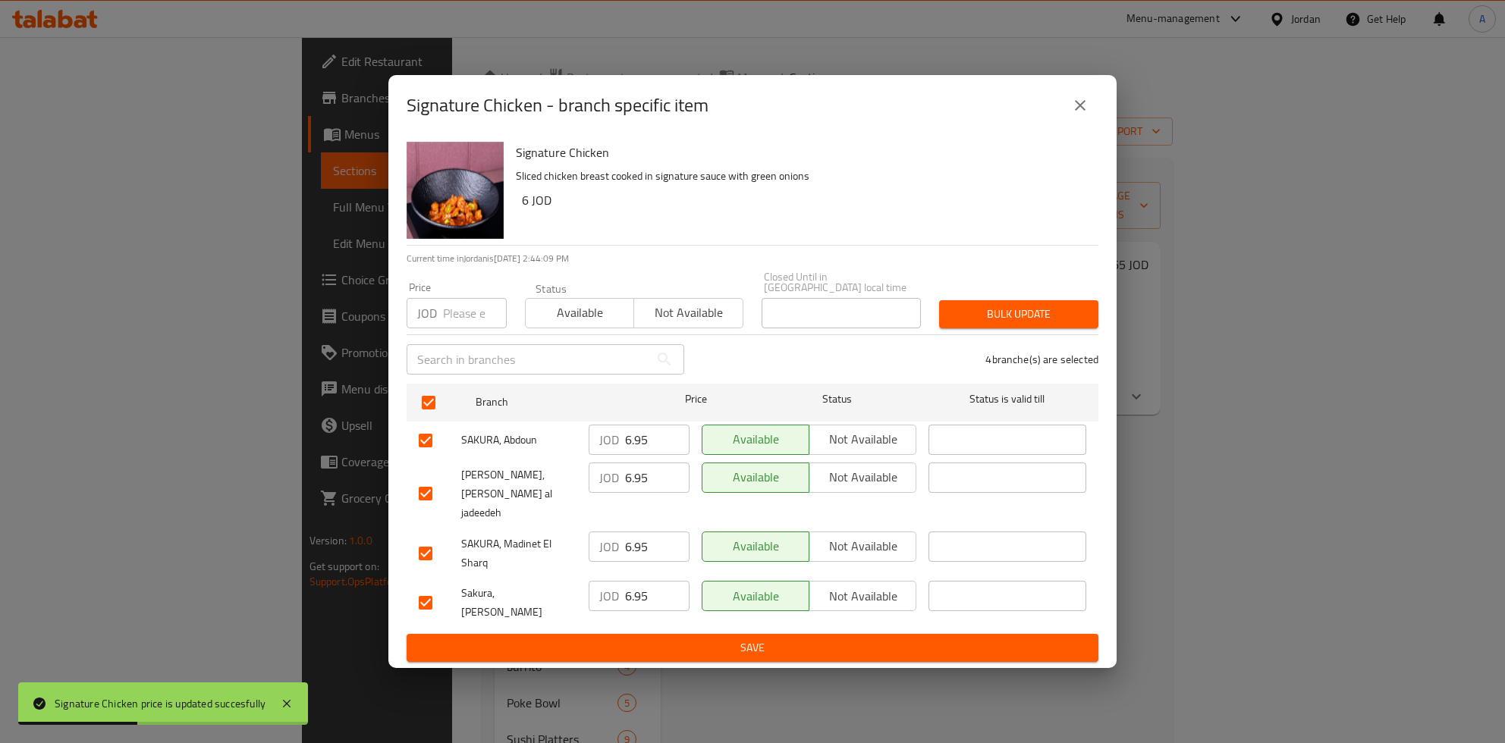
drag, startPoint x: 583, startPoint y: 447, endPoint x: 623, endPoint y: 460, distance: 42.9
click at [598, 454] on div "SAKURA, [PERSON_NAME] 6.95 ​ Available Not available ​" at bounding box center [753, 441] width 680 height 44
click at [623, 455] on div "JOD 6.95 ​" at bounding box center [639, 440] width 101 height 30
type button "0"
type button "1"
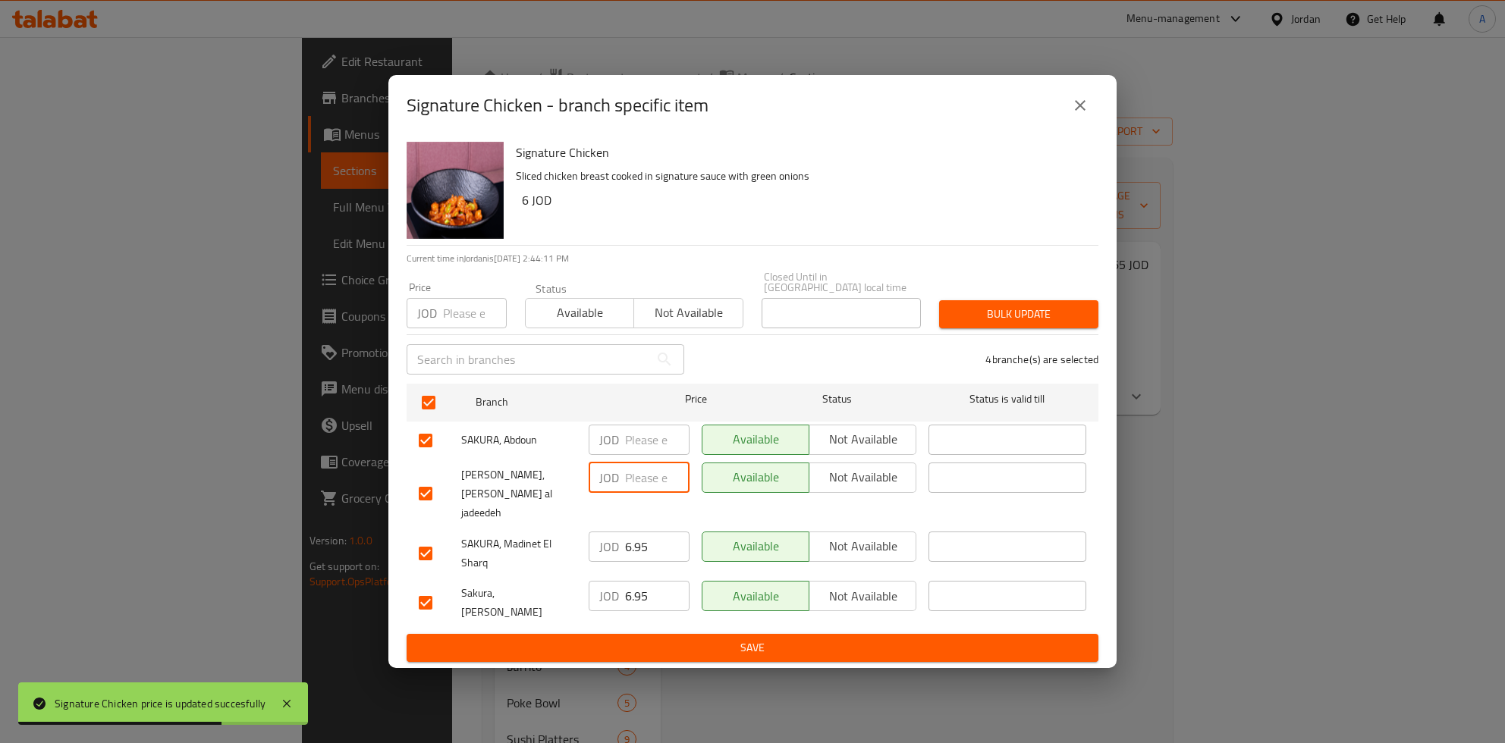
type button "0"
type button "1"
type button "0"
type button "1"
type button "0"
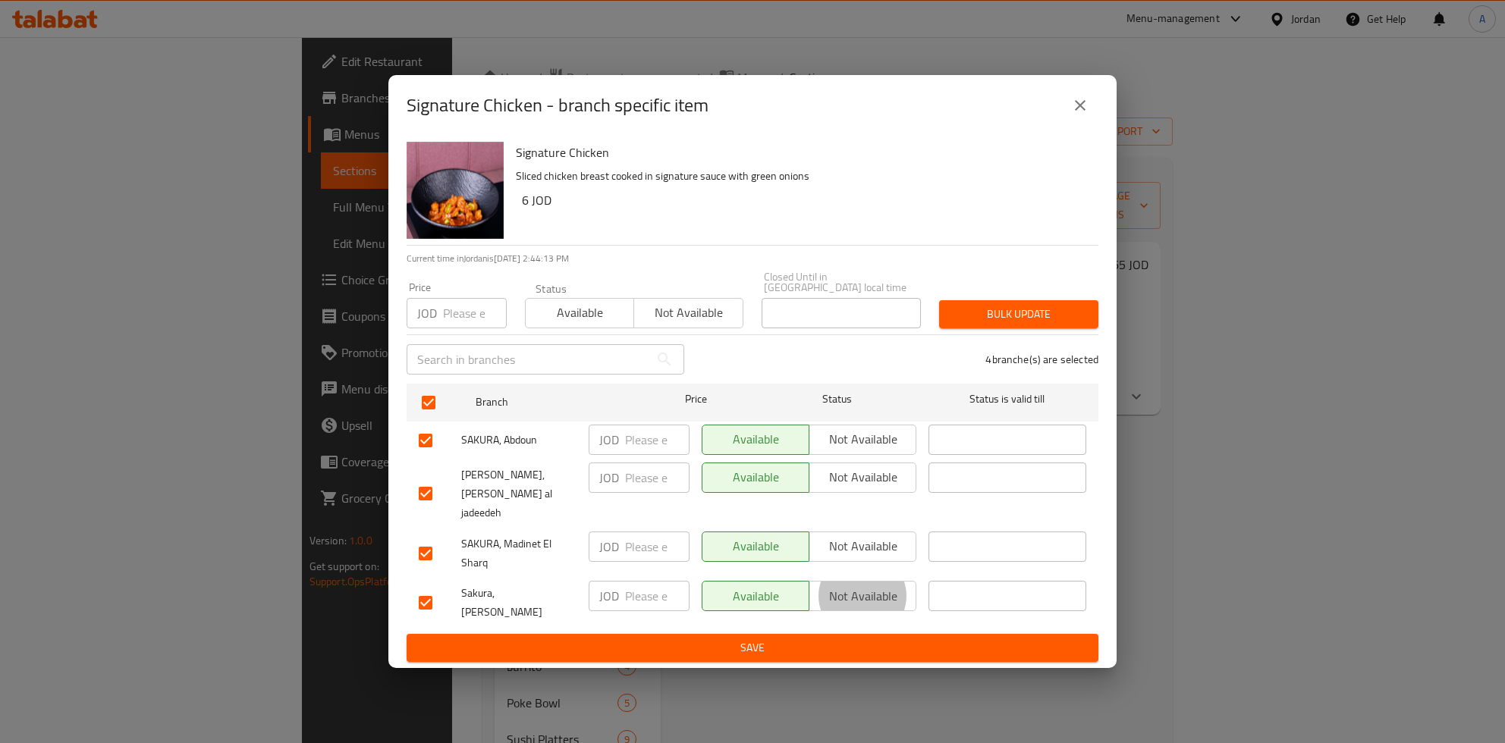
type button "1"
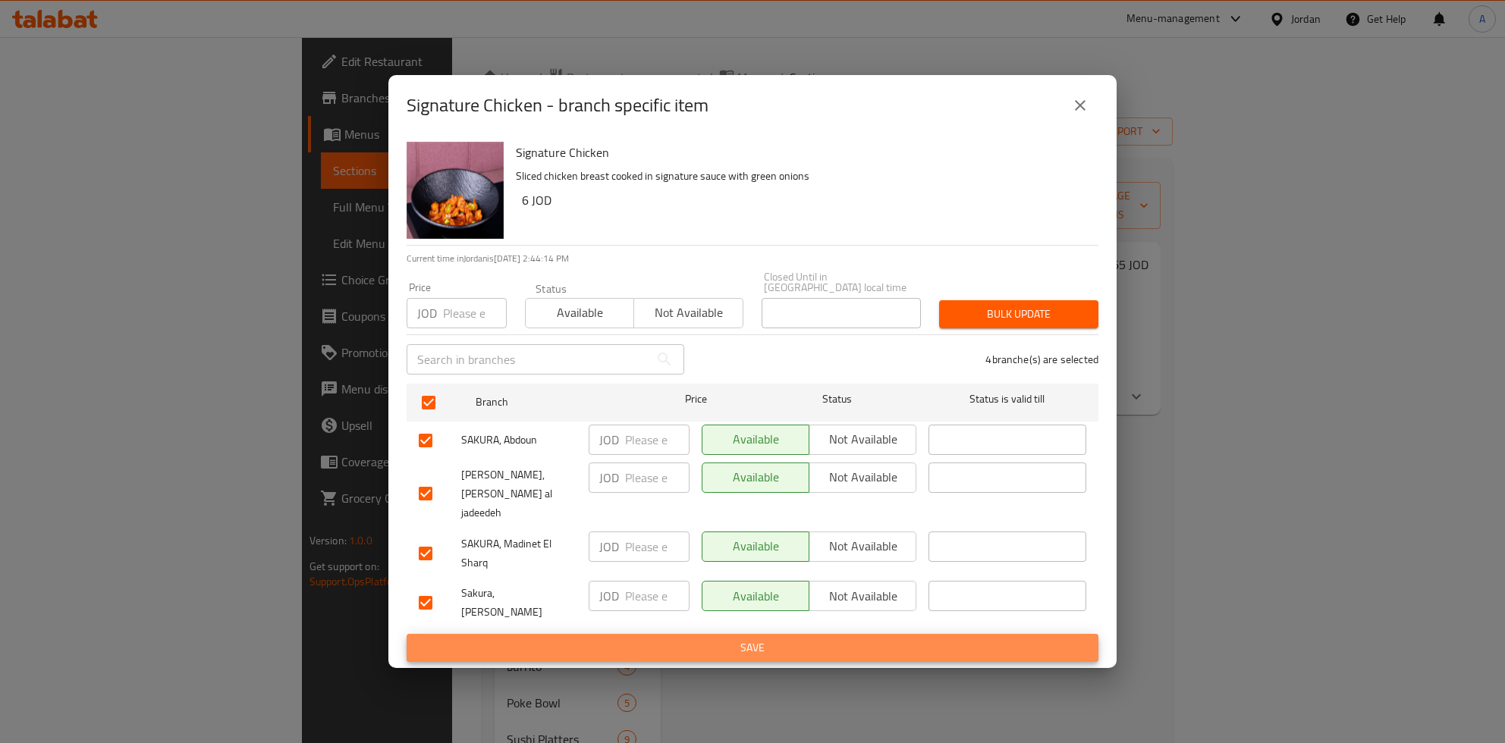
click at [407, 634] on button "Save" at bounding box center [753, 648] width 692 height 28
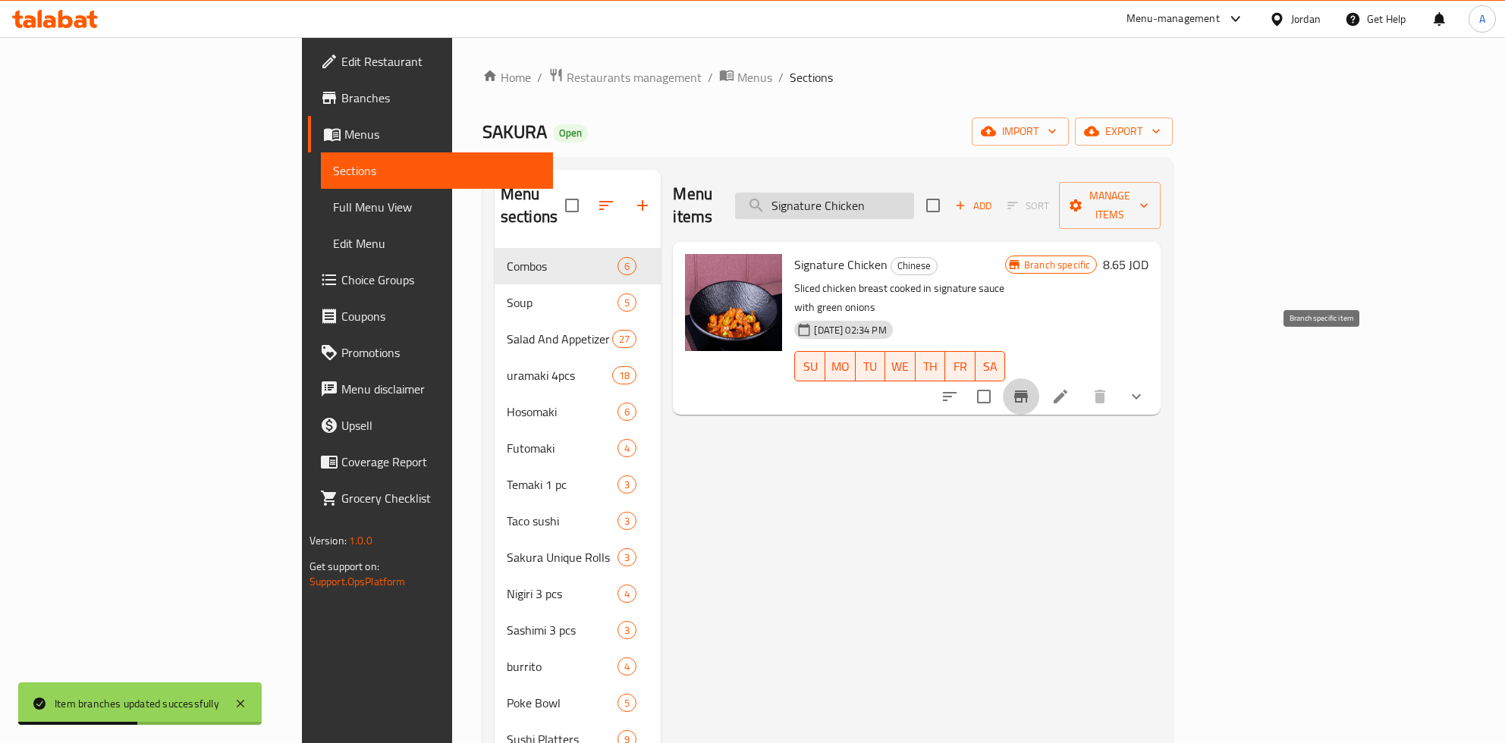
click at [914, 197] on input "Signature Chicken" at bounding box center [824, 206] width 179 height 27
paste input "Kung Pao"
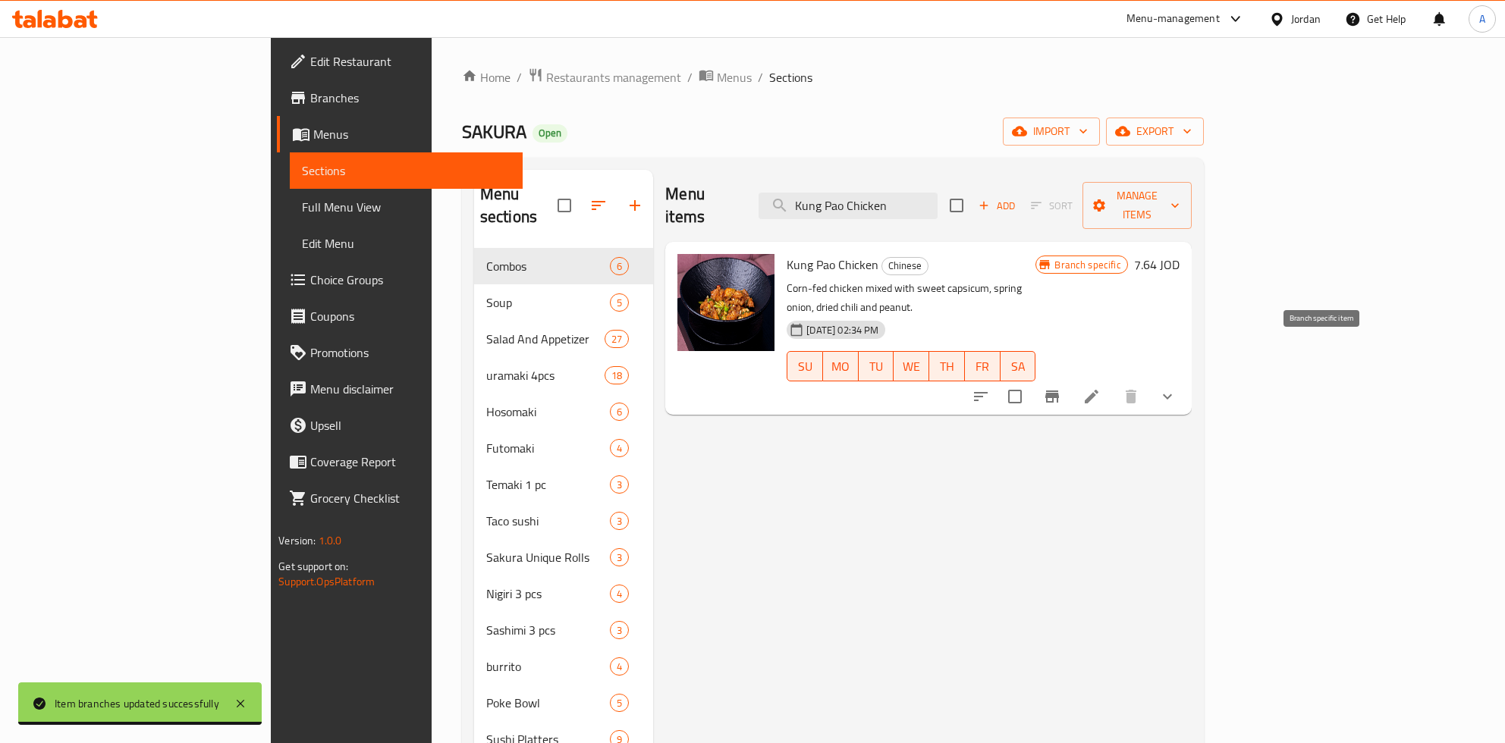
type input "Kung Pao Chicken"
click at [1059, 391] on icon "Branch-specific-item" at bounding box center [1052, 397] width 14 height 12
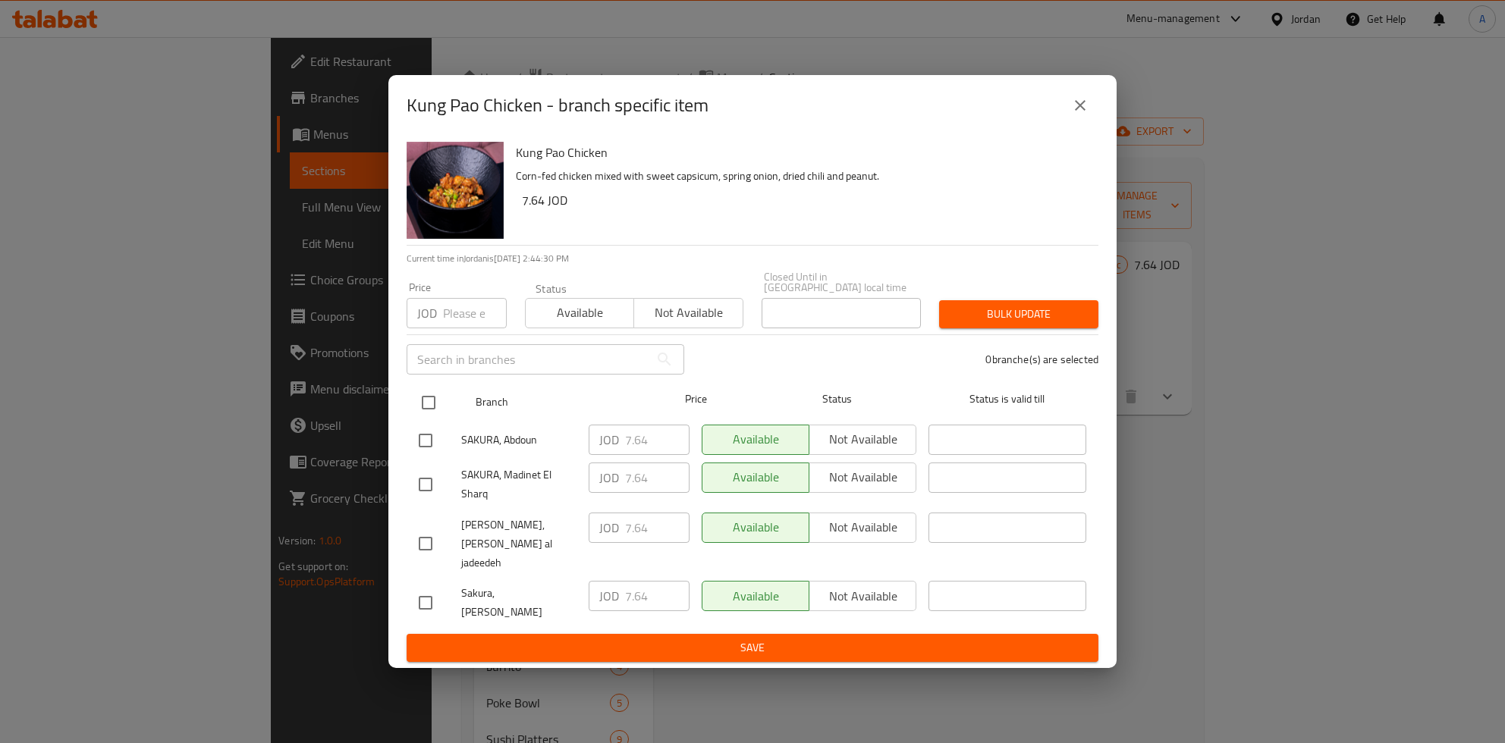
click at [430, 412] on input "checkbox" at bounding box center [429, 403] width 32 height 32
checkbox input "true"
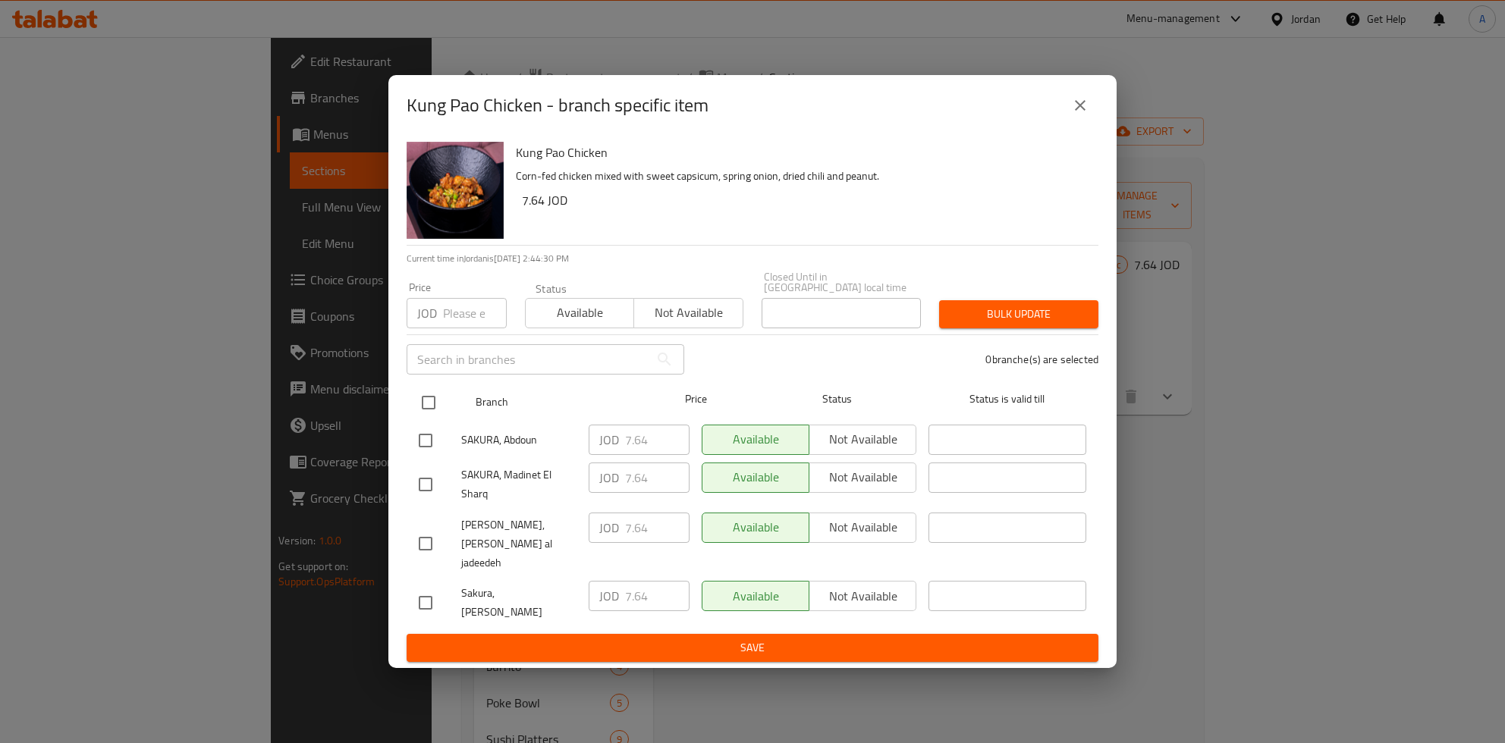
checkbox input "true"
click at [613, 445] on p "JOD" at bounding box center [609, 440] width 20 height 18
click at [633, 451] on input "7.64" at bounding box center [657, 440] width 64 height 30
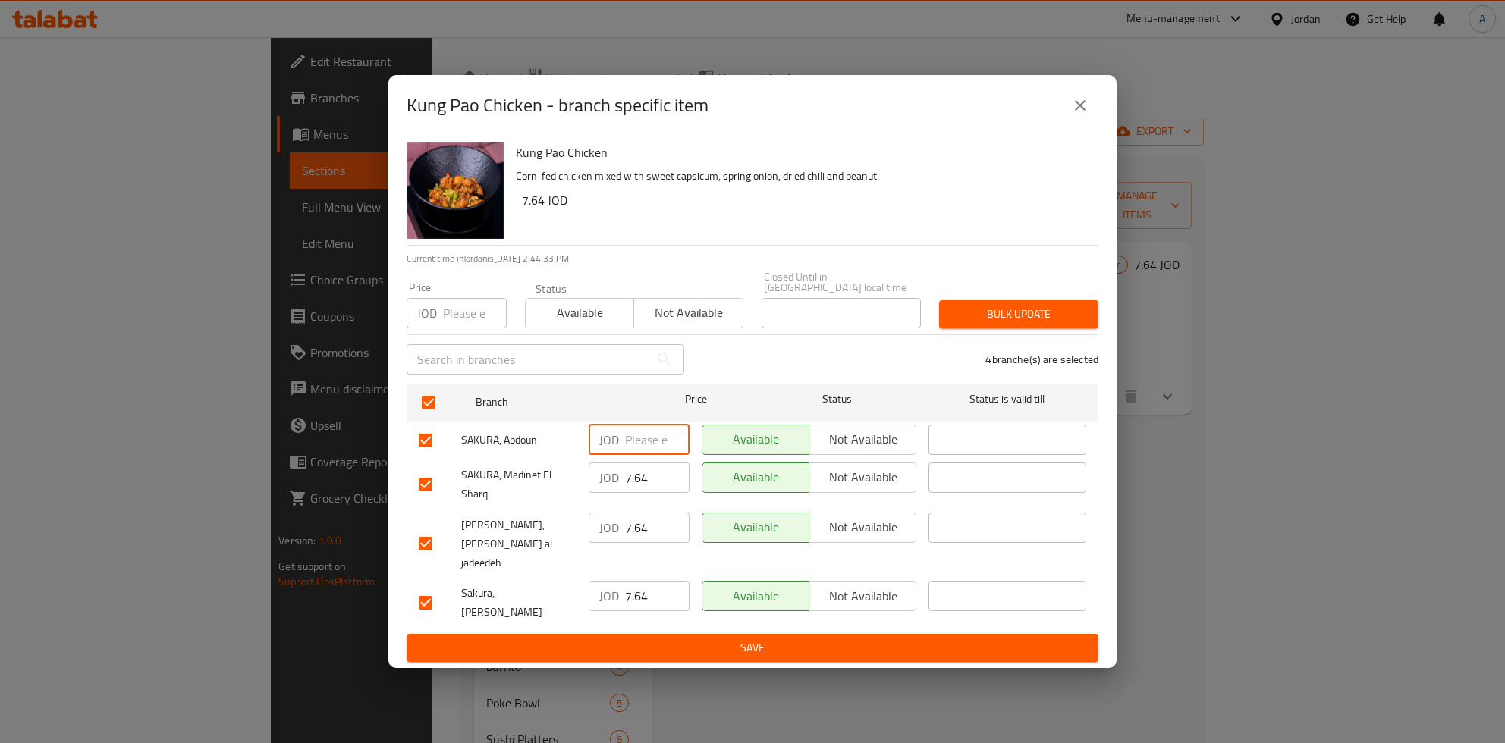
type button "0"
type button "1"
type button "0"
type button "1"
type button "0"
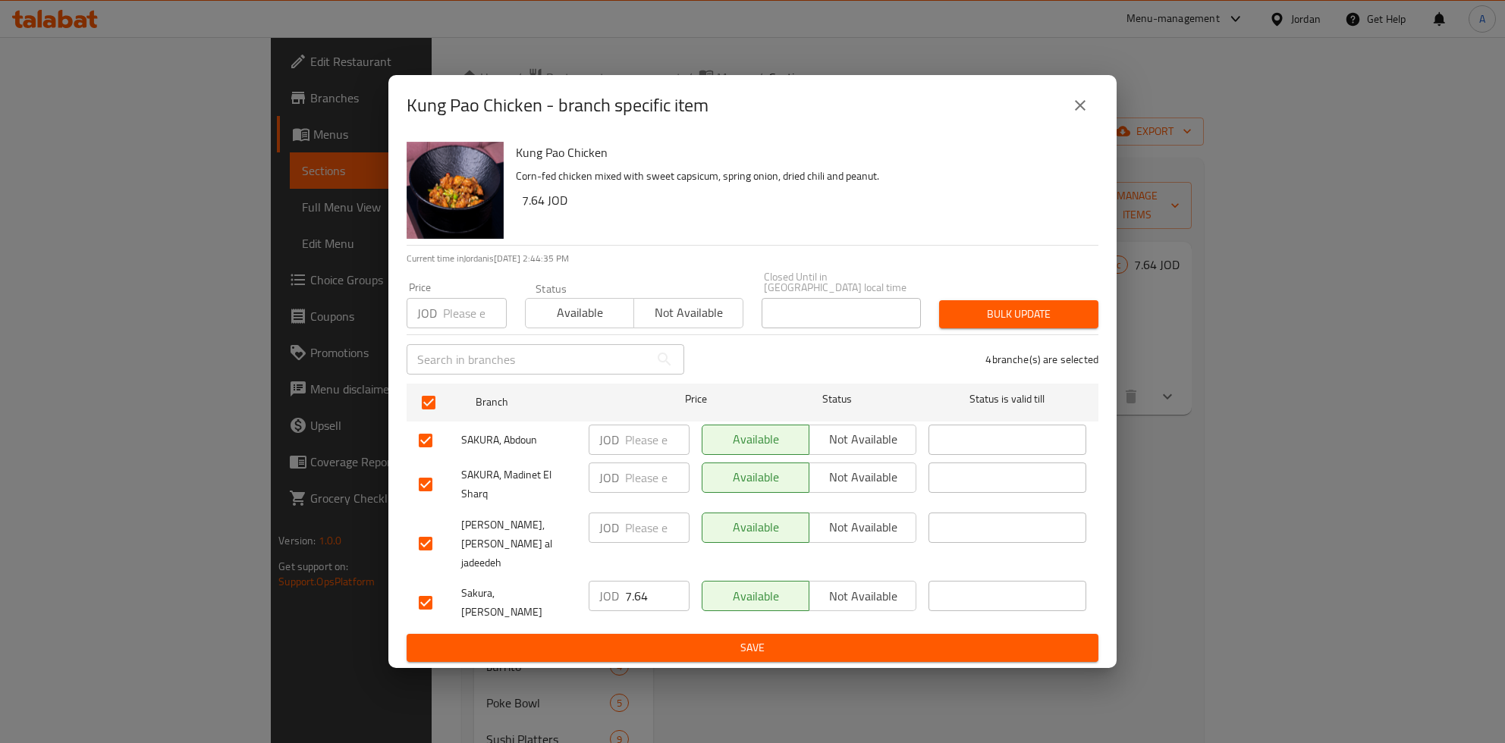
type button "1"
type button "0"
type button "1"
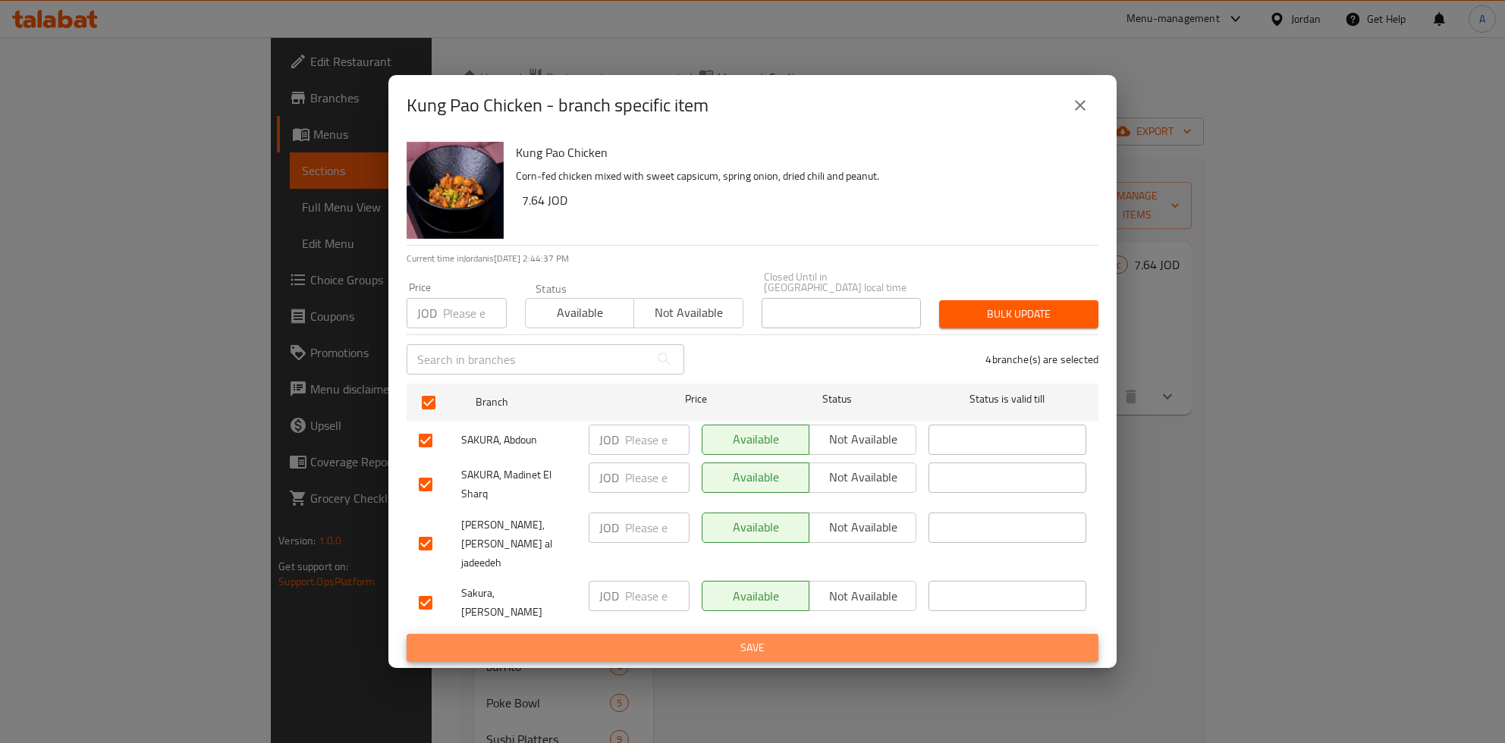
click at [407, 634] on button "Save" at bounding box center [753, 648] width 692 height 28
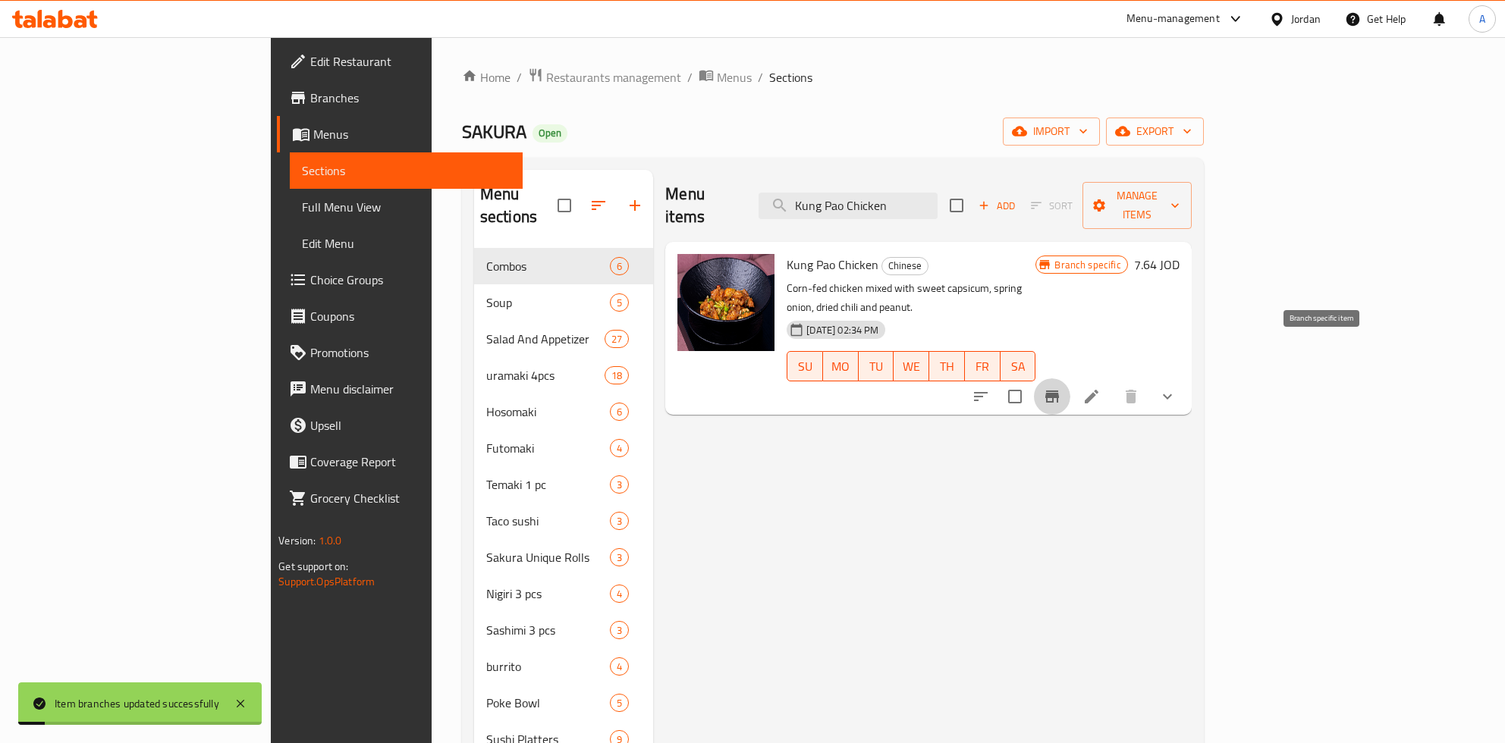
click at [1179, 254] on h6 "7.64 JOD" at bounding box center [1157, 264] width 46 height 21
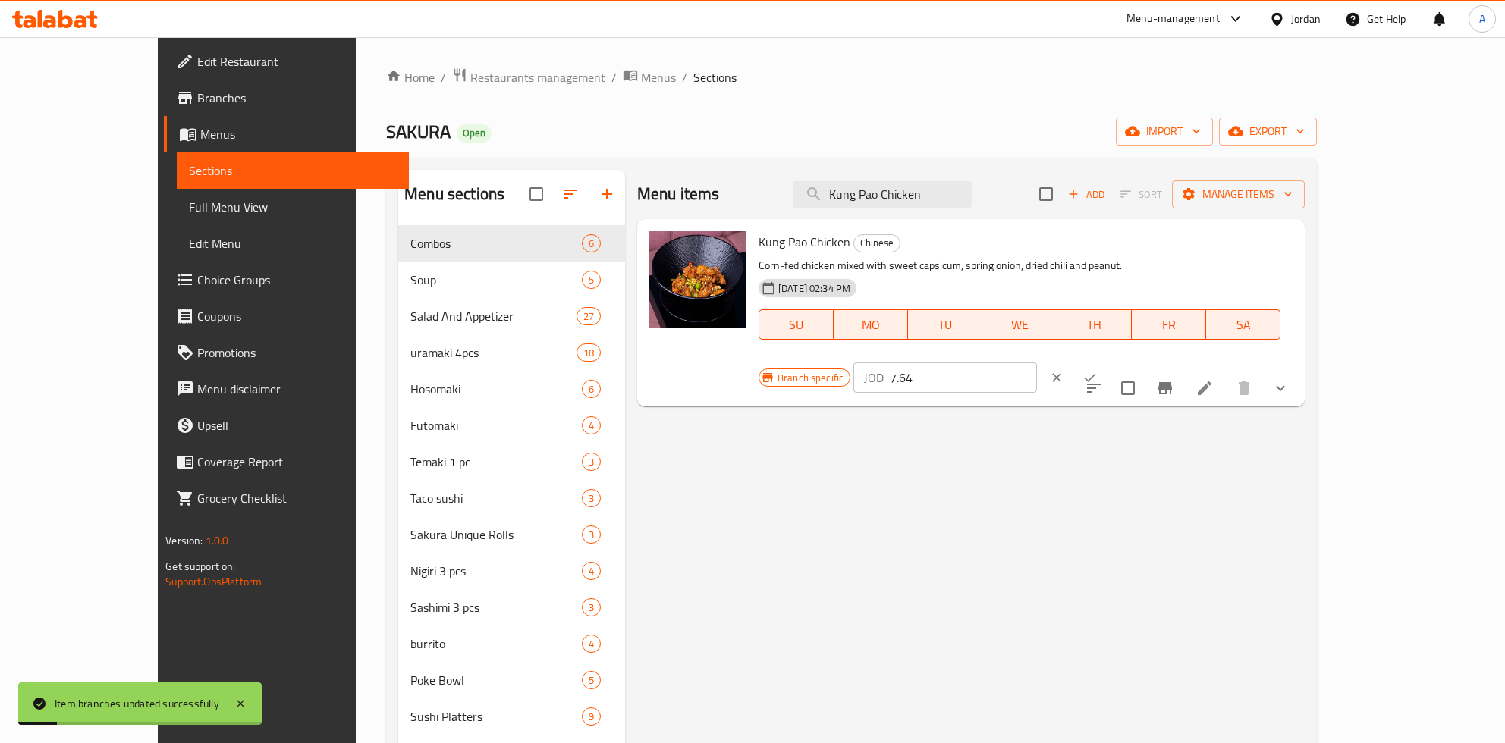
click at [1037, 363] on input "7.64" at bounding box center [963, 378] width 147 height 30
paste input "8.63"
type input "8.65"
click button "ok" at bounding box center [1089, 377] width 33 height 33
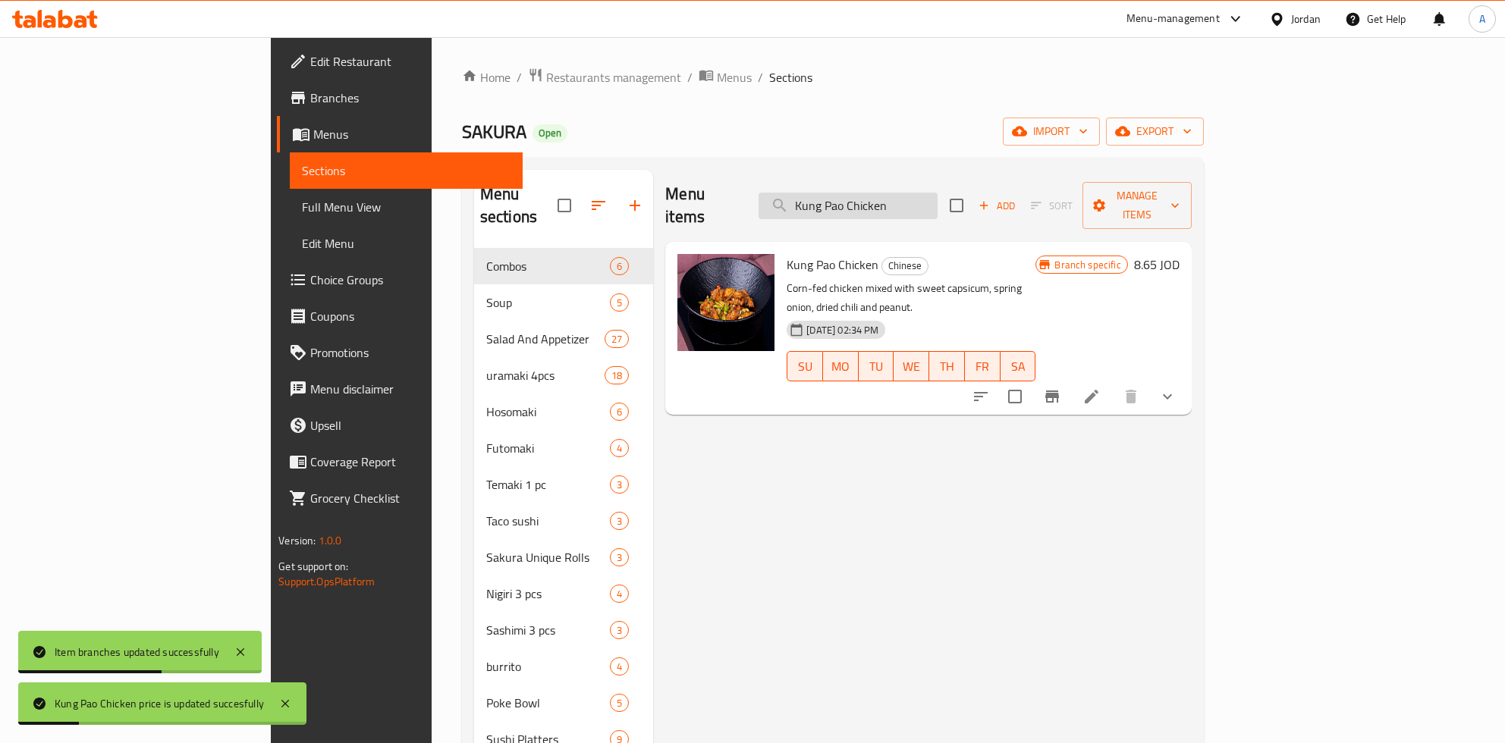
click at [937, 201] on input "Kung Pao Chicken" at bounding box center [847, 206] width 179 height 27
paste input "Chicken Hot Garlic"
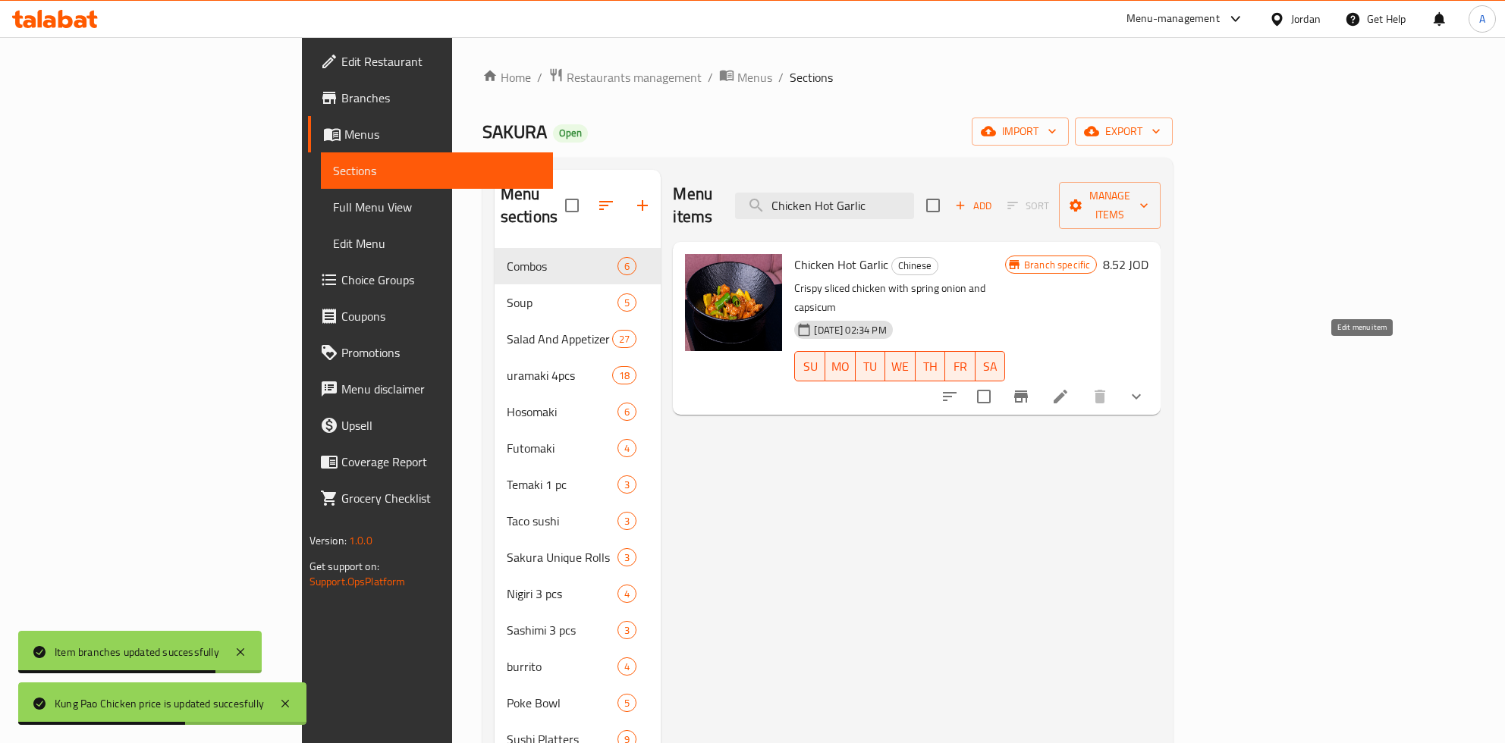
type input "Chicken Hot Garlic"
click at [1069, 388] on icon at bounding box center [1060, 397] width 18 height 18
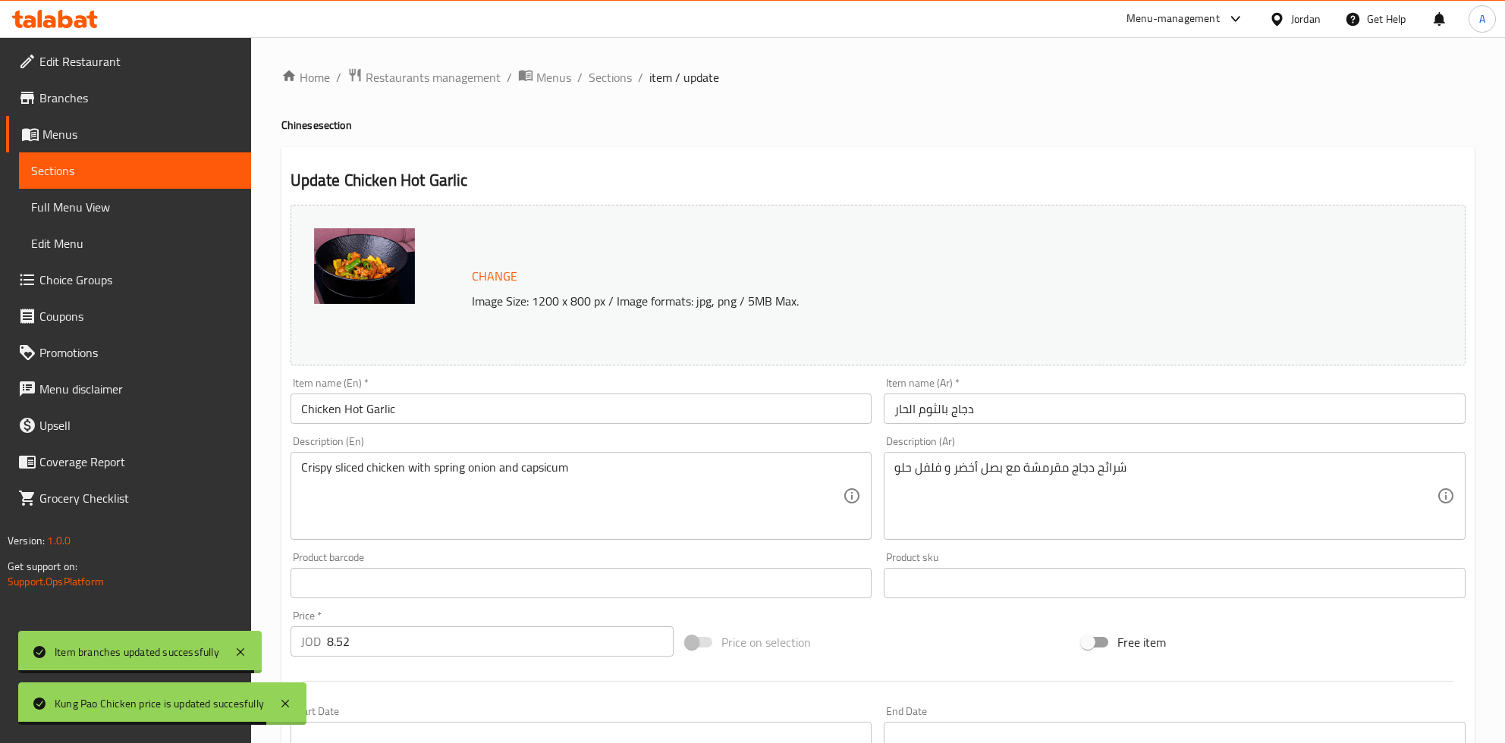
click at [92, 168] on span "Sections" at bounding box center [135, 171] width 208 height 18
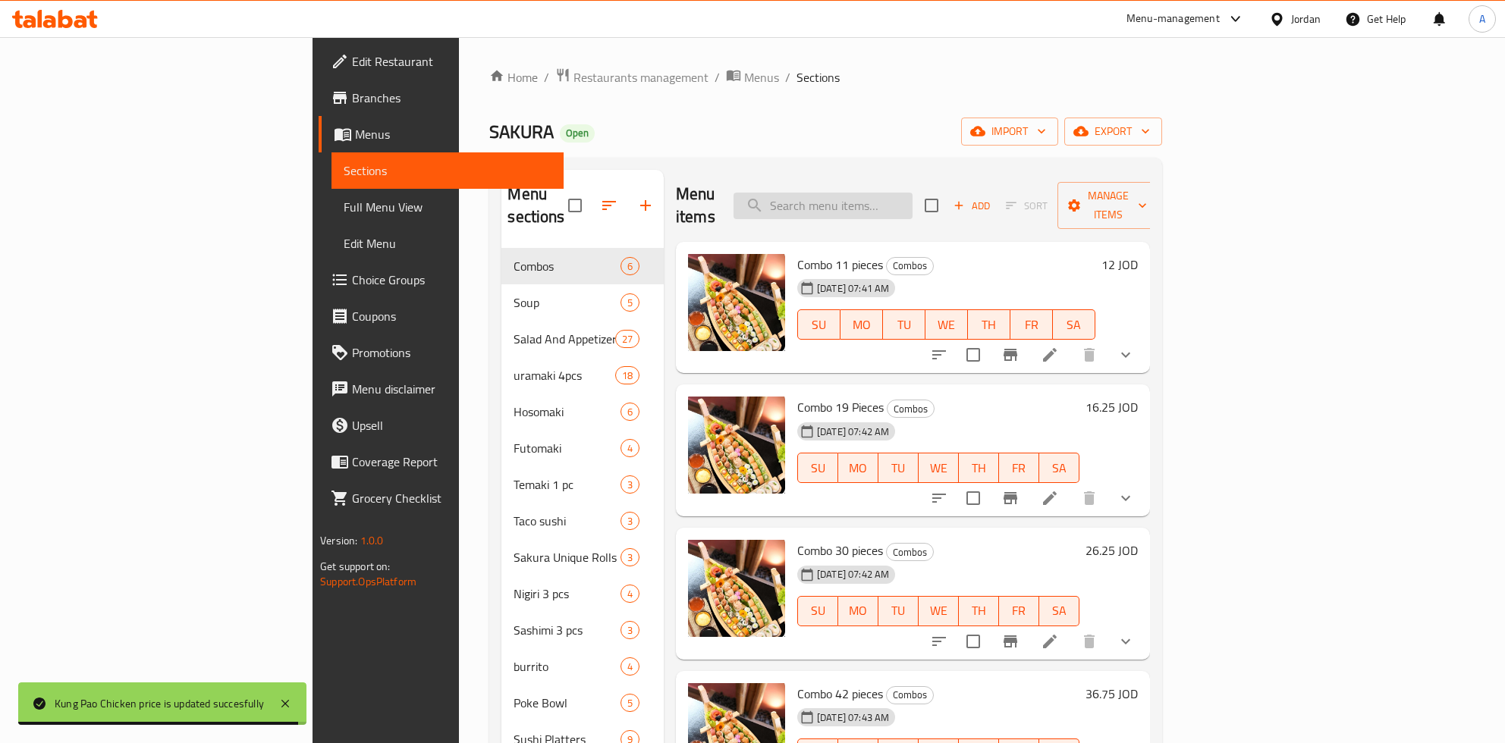
click at [912, 206] on input "search" at bounding box center [822, 206] width 179 height 27
paste input "Chicken Hot Garlic"
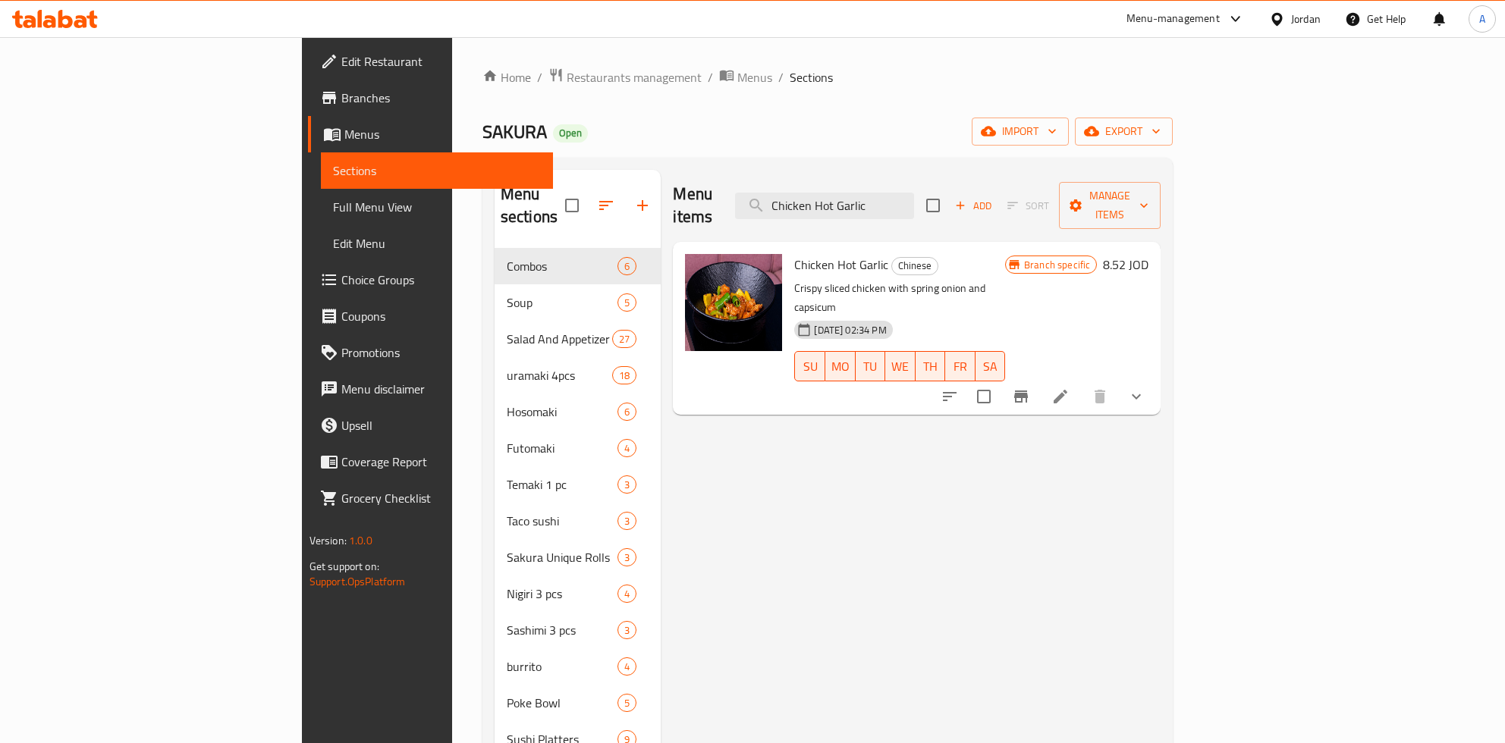
type input "Chicken Hot Garlic"
click at [1148, 254] on h6 "8.52 JOD" at bounding box center [1126, 264] width 46 height 21
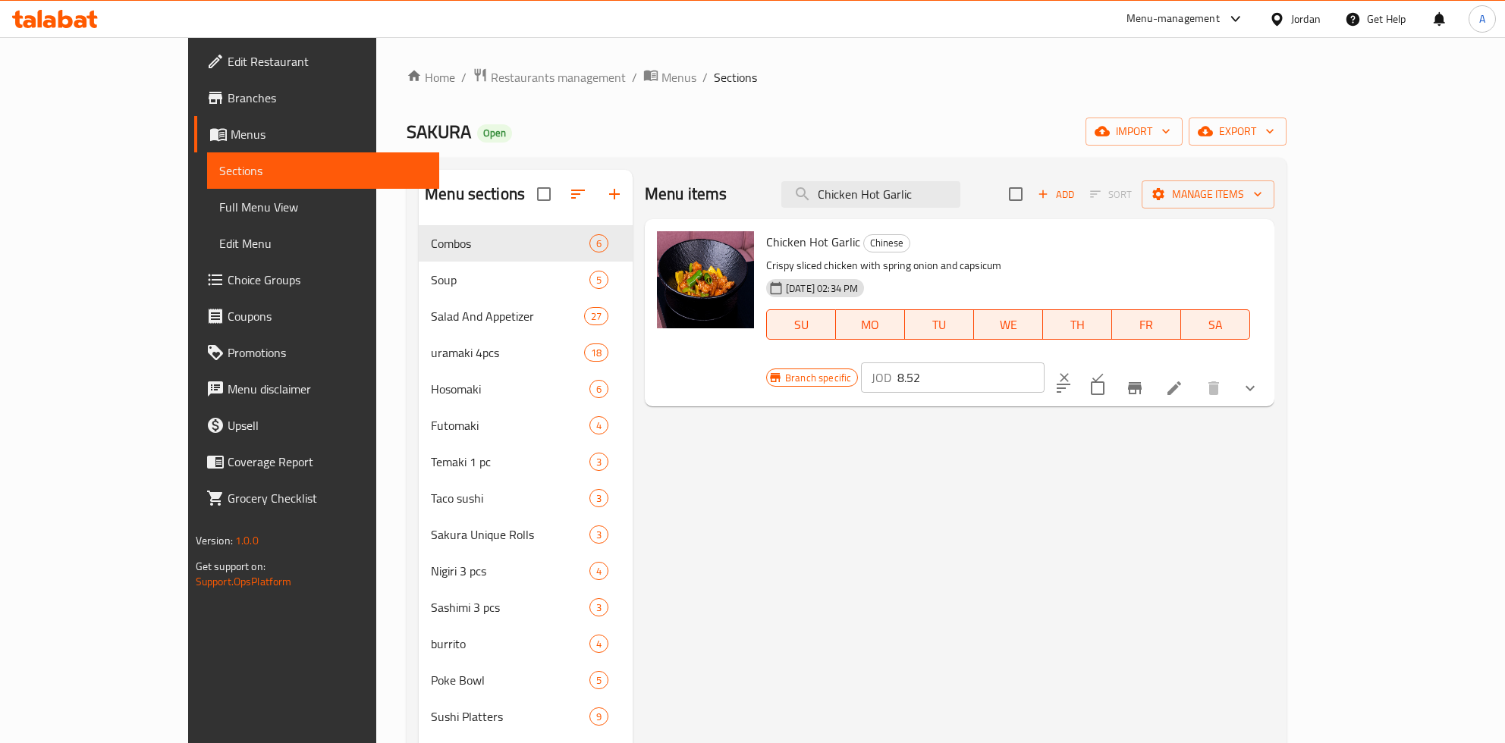
click at [1044, 363] on input "8.52" at bounding box center [970, 378] width 147 height 30
paste input "9"
type input "9.50"
click button "ok" at bounding box center [1097, 377] width 33 height 33
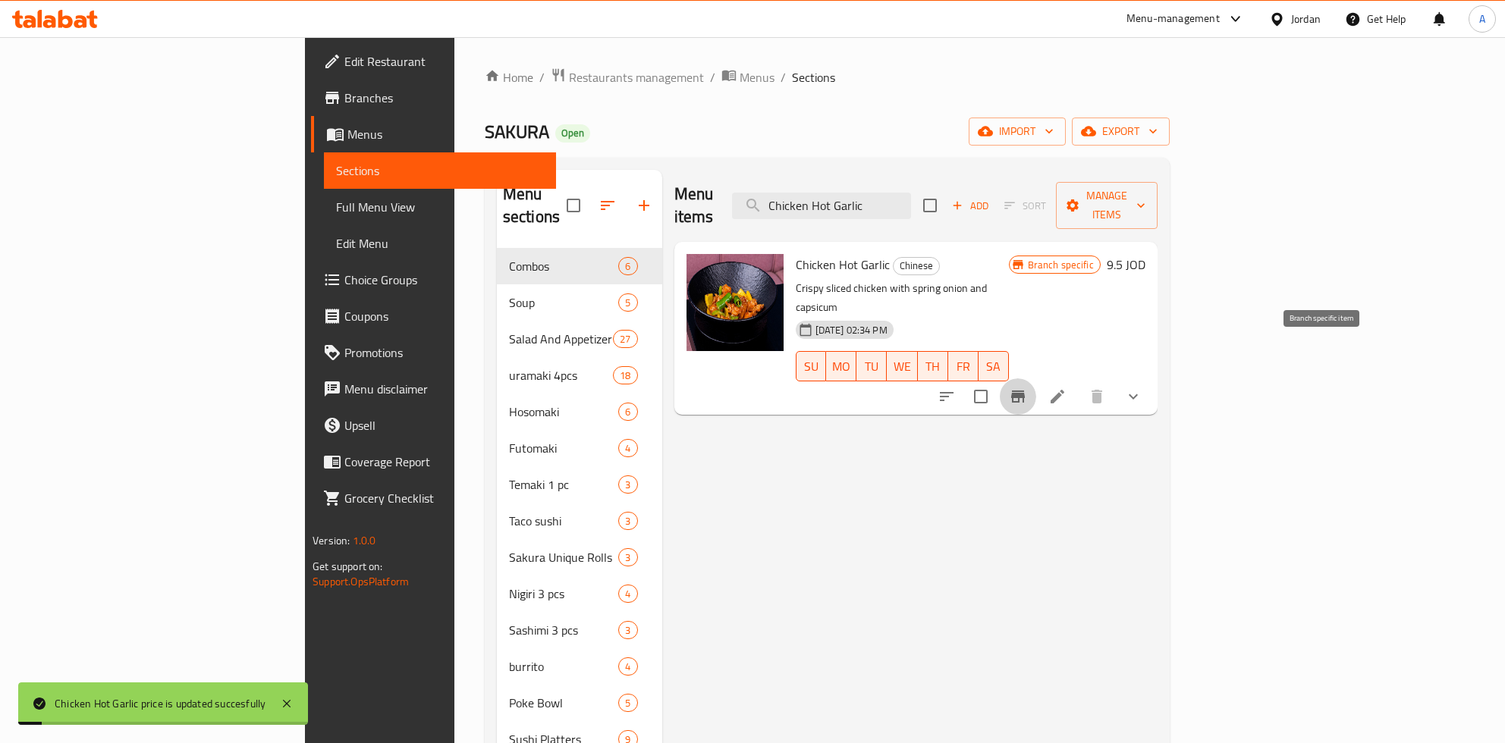
click at [1036, 378] on button "Branch-specific-item" at bounding box center [1018, 396] width 36 height 36
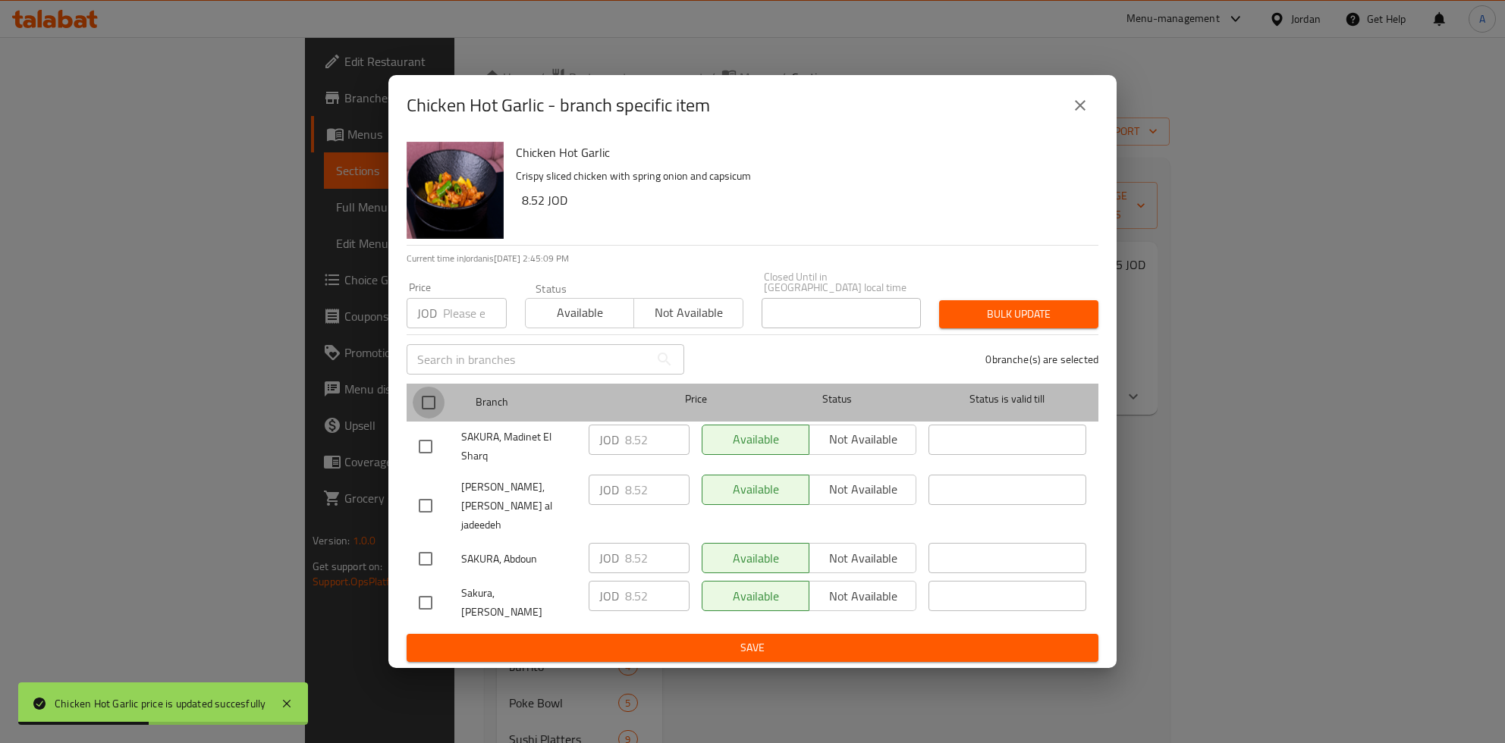
click at [440, 419] on input "checkbox" at bounding box center [429, 403] width 32 height 32
checkbox input "true"
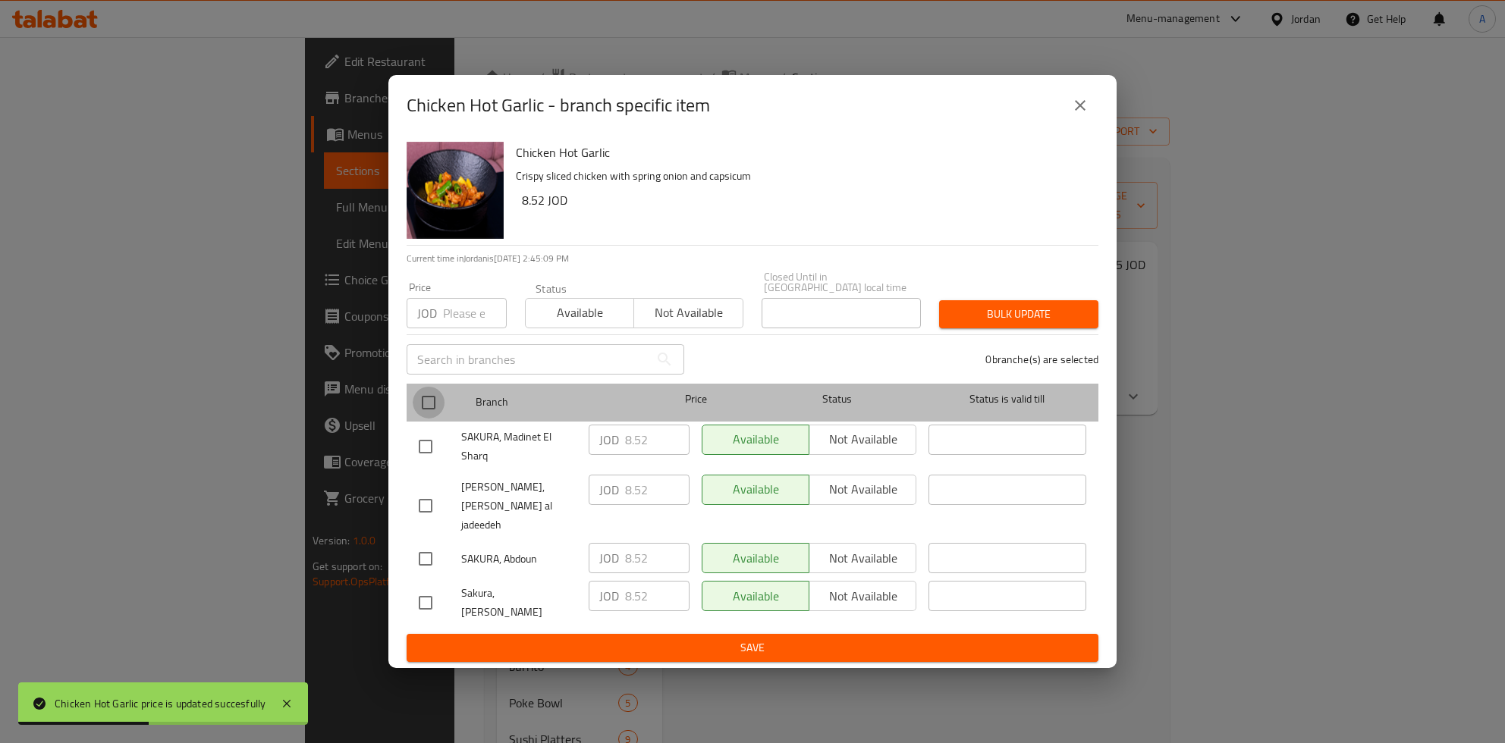
checkbox input "true"
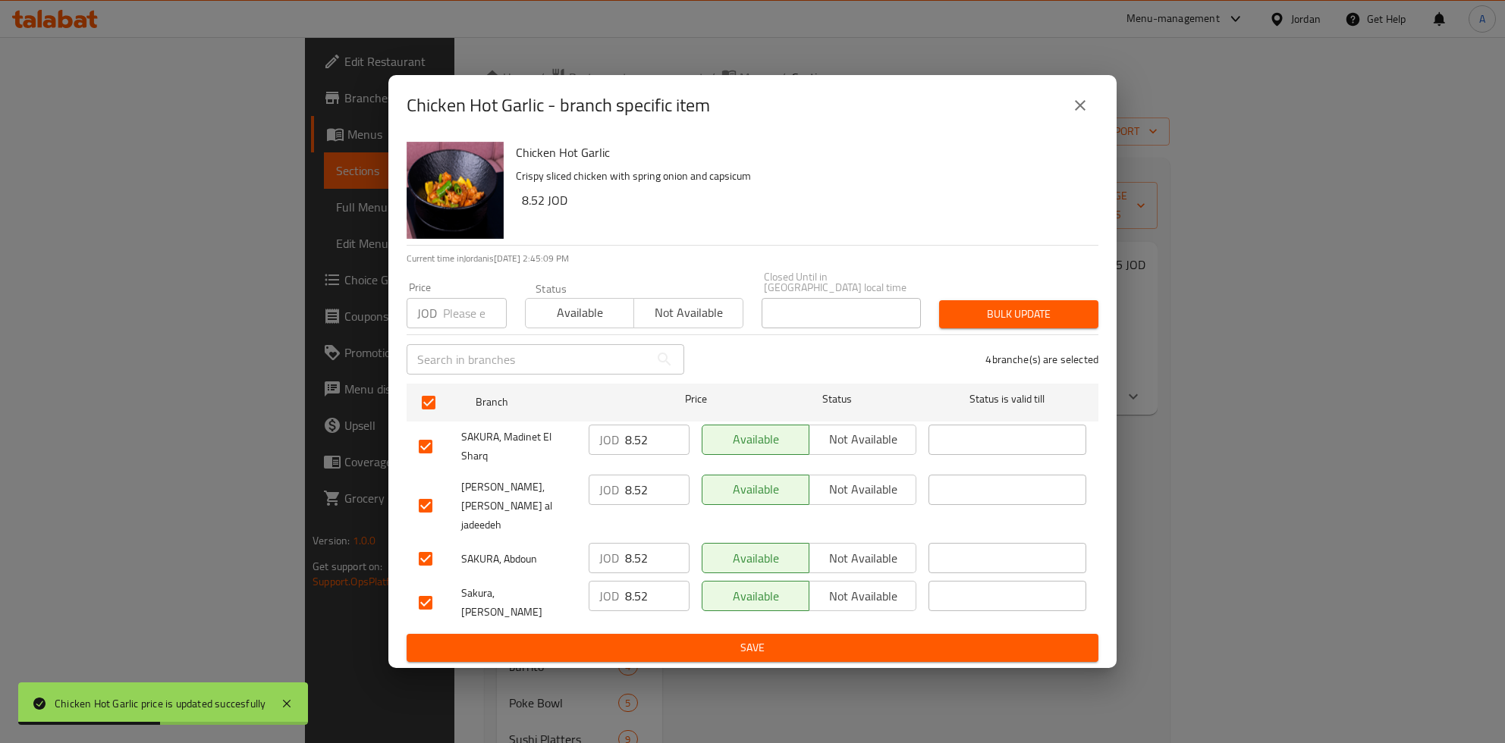
click at [636, 448] on input "8.52" at bounding box center [657, 440] width 64 height 30
type button "0"
type button "1"
type button "0"
type button "1"
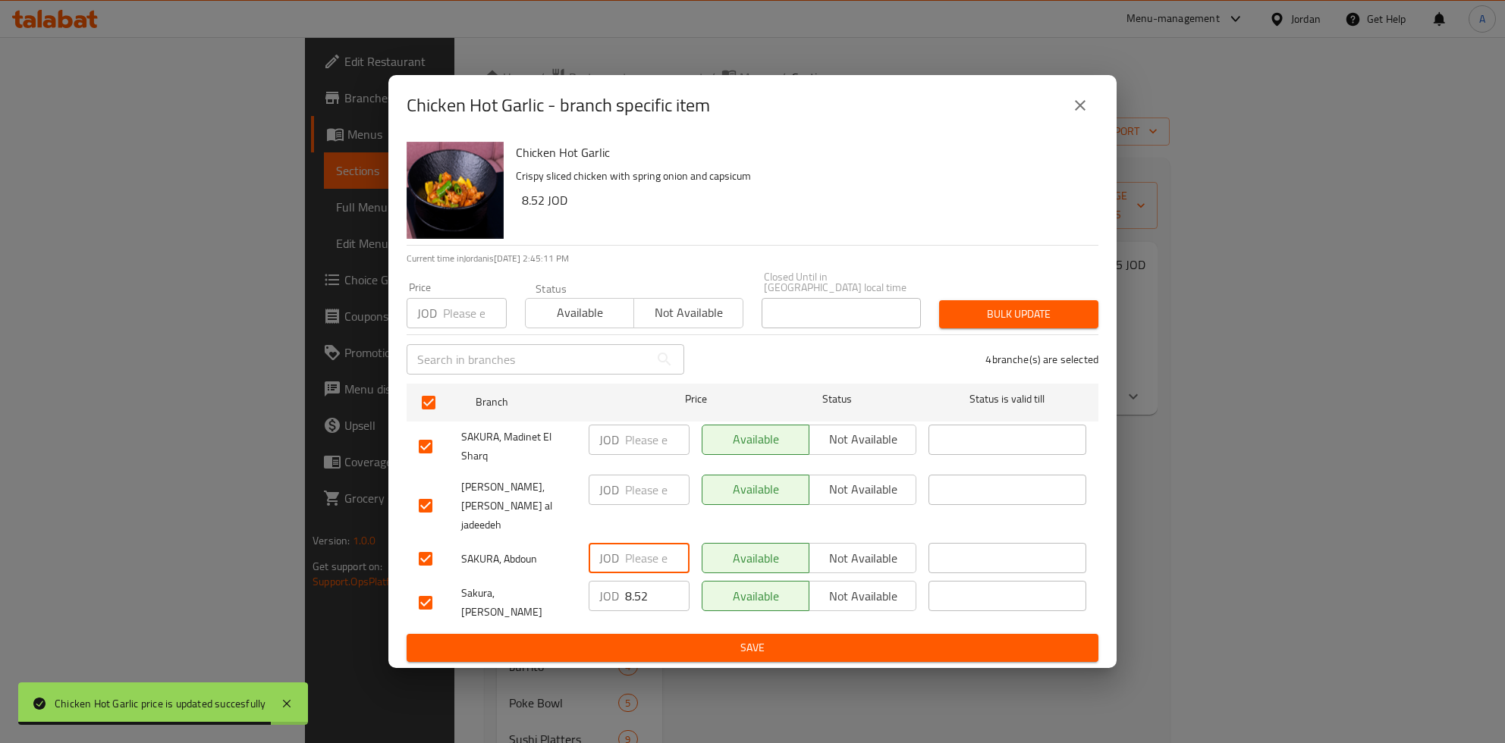
type button "0"
type button "1"
type button "0"
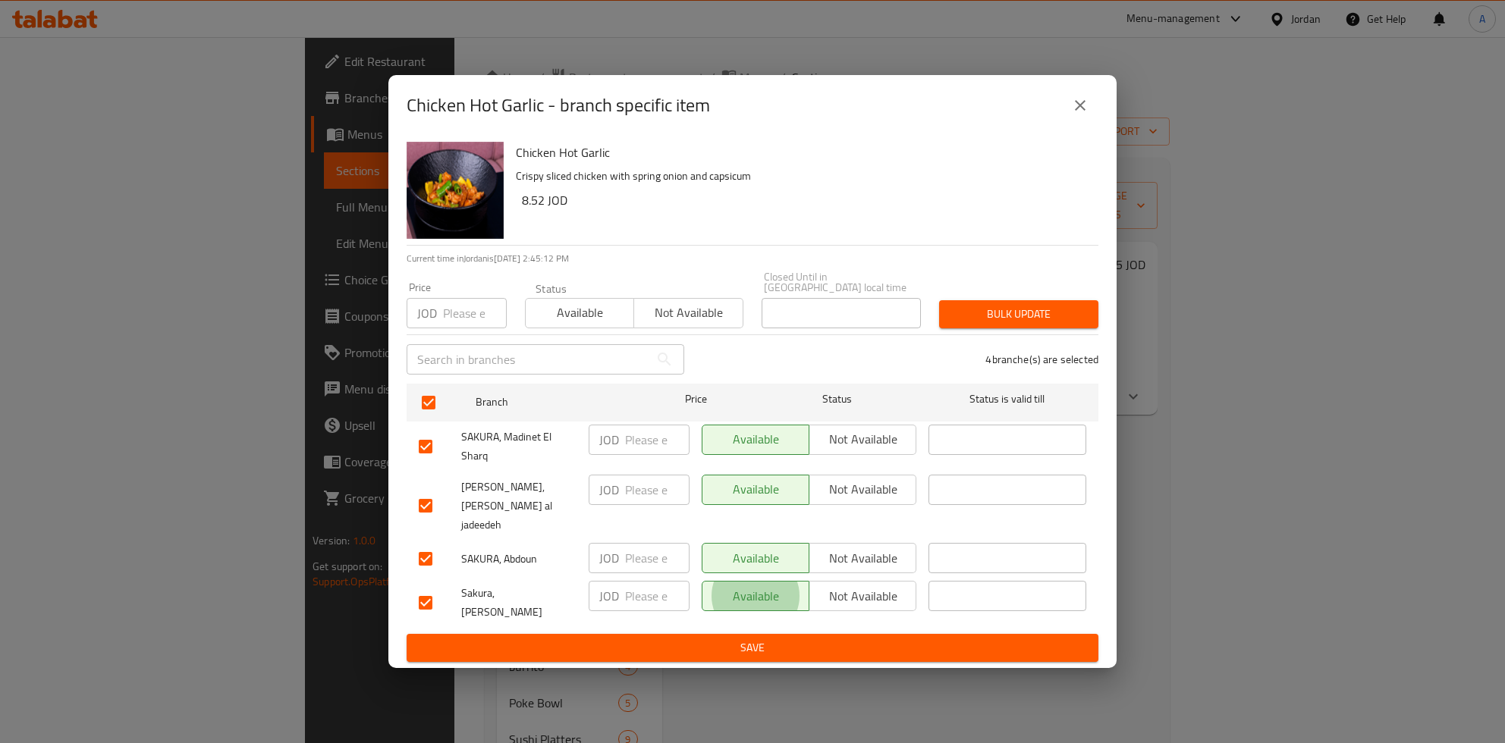
type button "1"
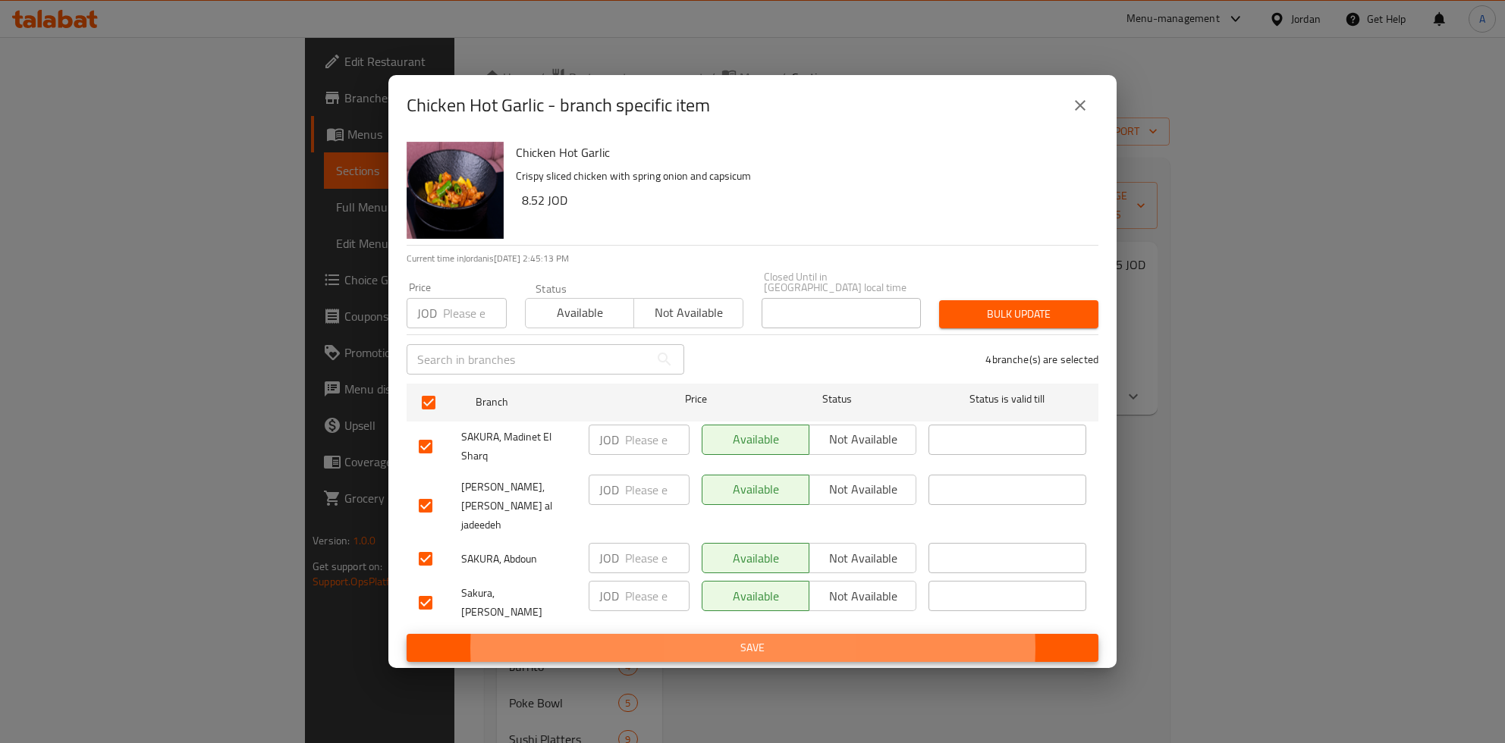
click at [407, 634] on button "Save" at bounding box center [753, 648] width 692 height 28
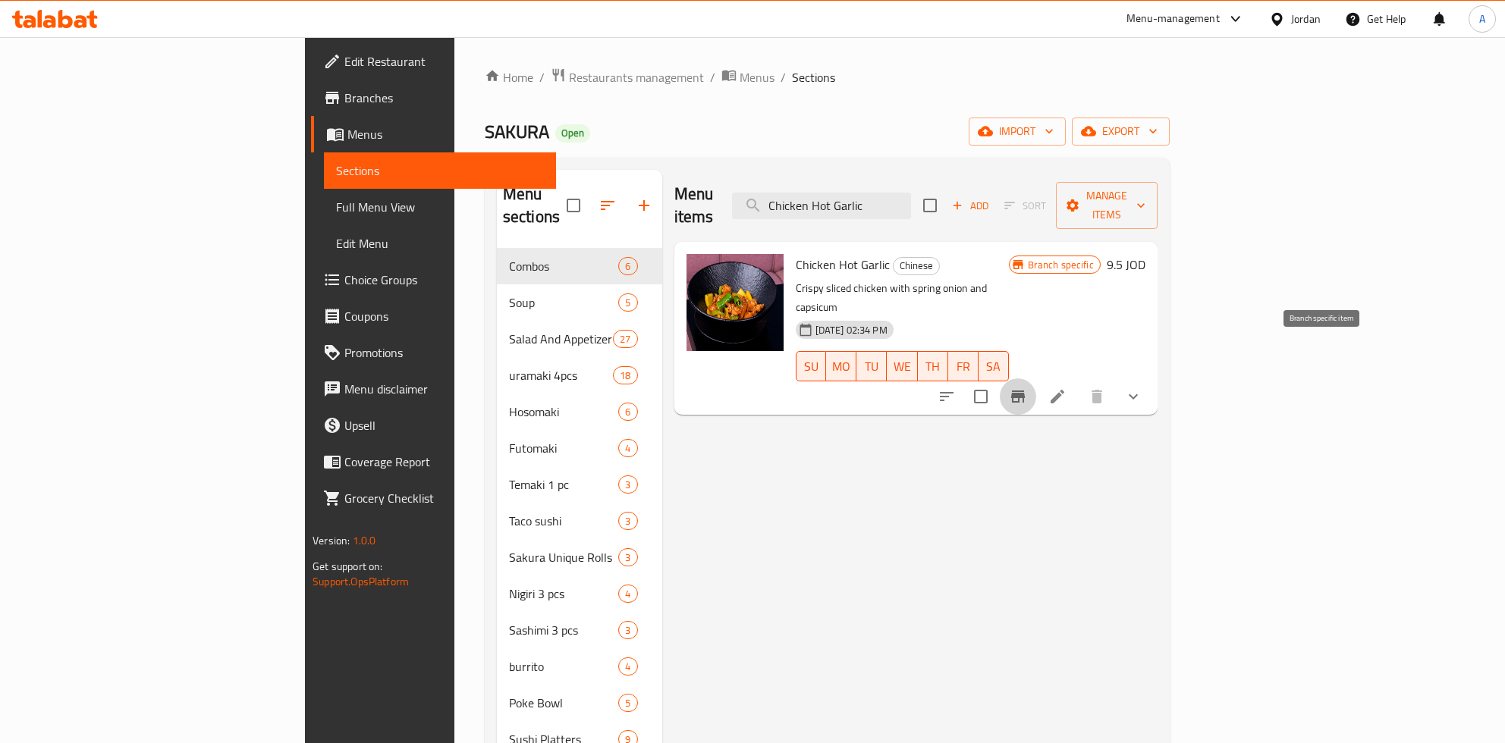
click at [1036, 378] on button "Branch-specific-item" at bounding box center [1018, 396] width 36 height 36
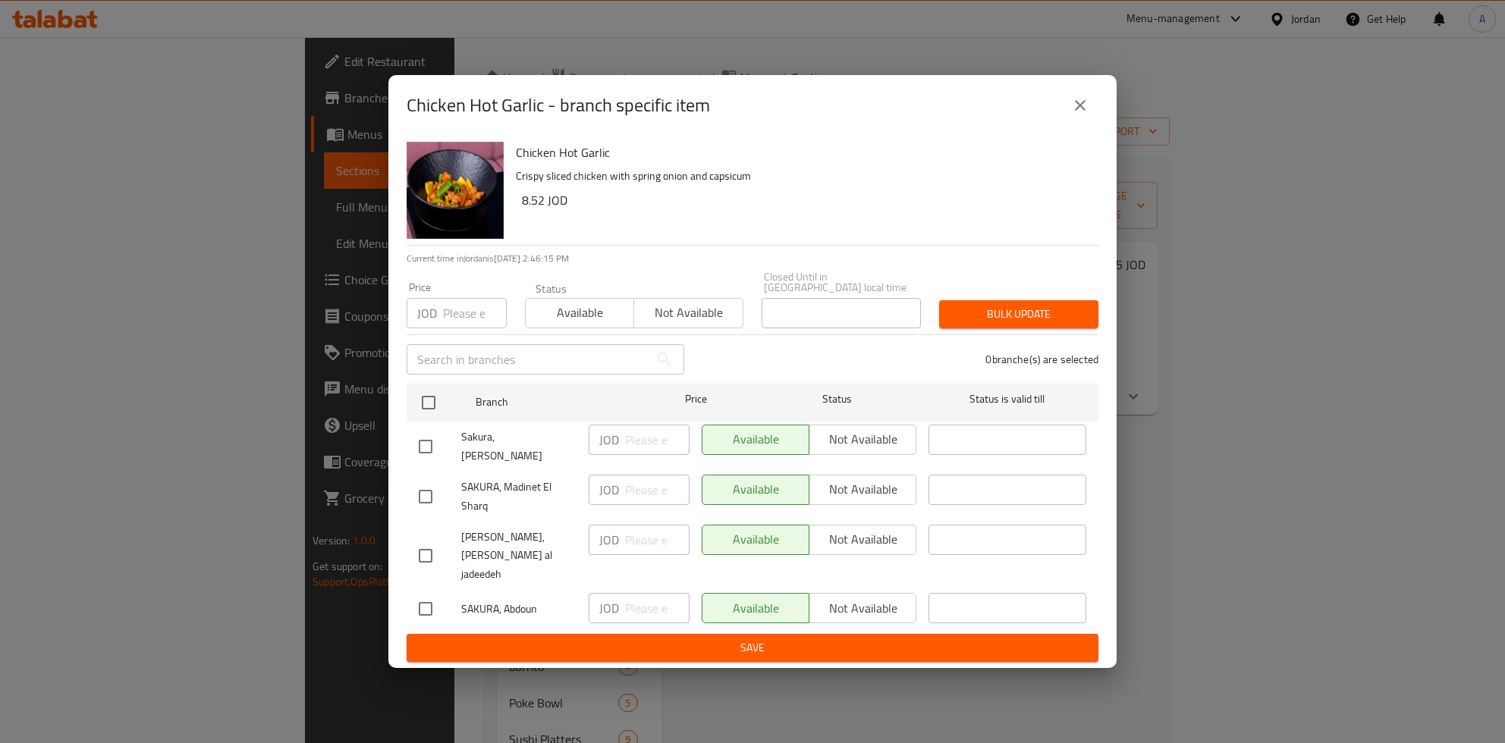
click at [775, 639] on span "Save" at bounding box center [752, 648] width 667 height 19
click at [1078, 111] on icon "close" at bounding box center [1080, 105] width 11 height 11
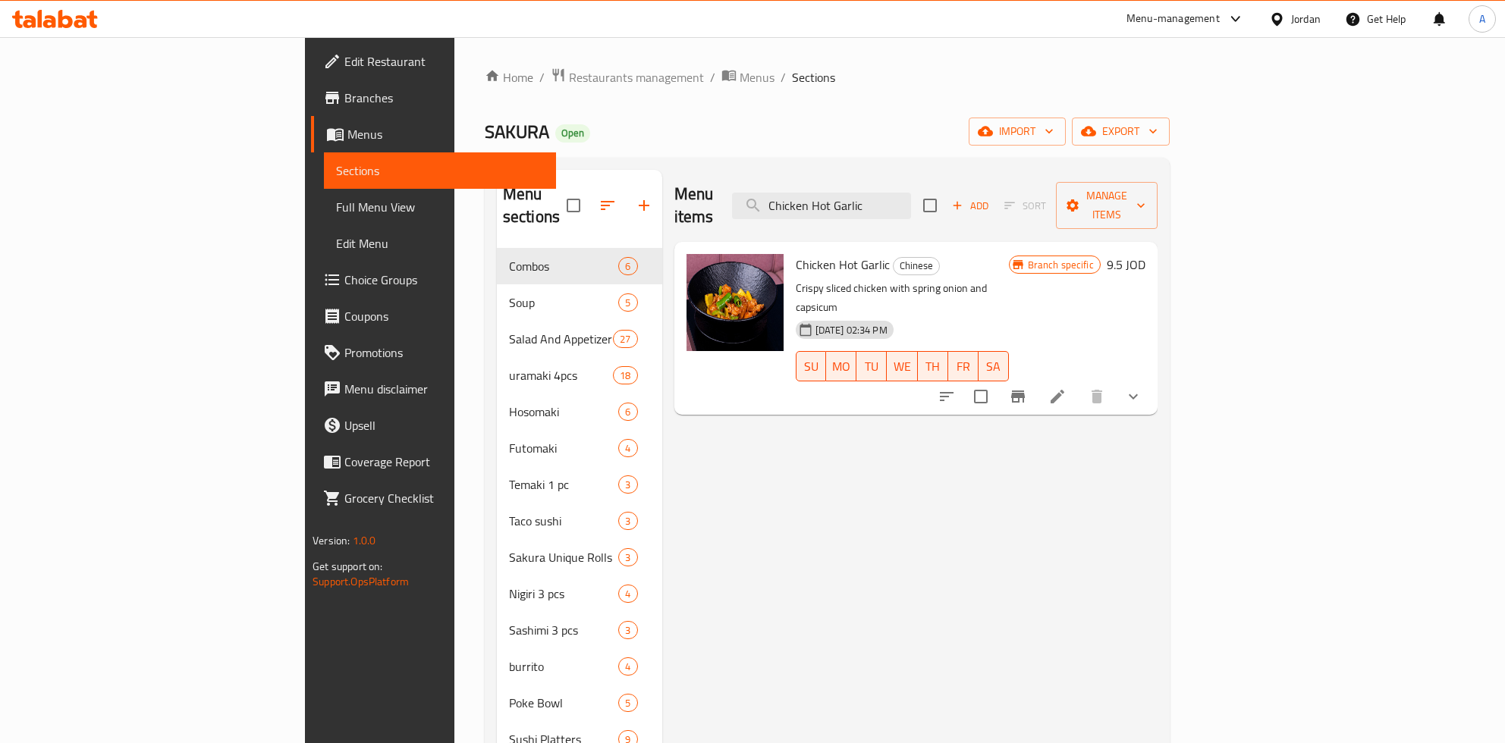
click at [920, 177] on div "Menu items Chicken Hot Garlic Add Sort Manage items" at bounding box center [915, 206] width 483 height 72
click at [911, 202] on input "Chicken Hot Garlic" at bounding box center [821, 206] width 179 height 27
paste input "Black Pepper Chicken"
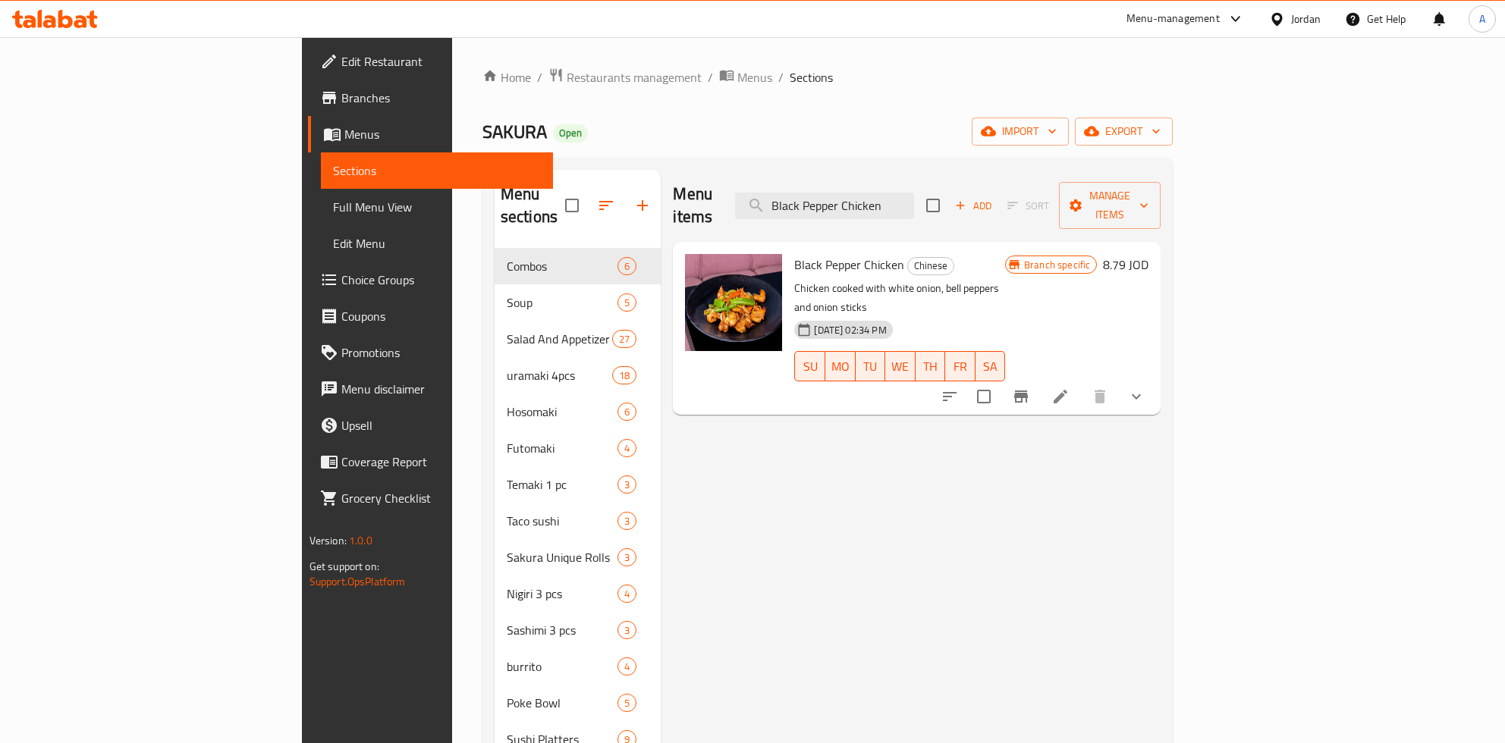
type input "Black Pepper Chicken"
click at [1148, 254] on h6 "8.79 JOD" at bounding box center [1126, 264] width 46 height 21
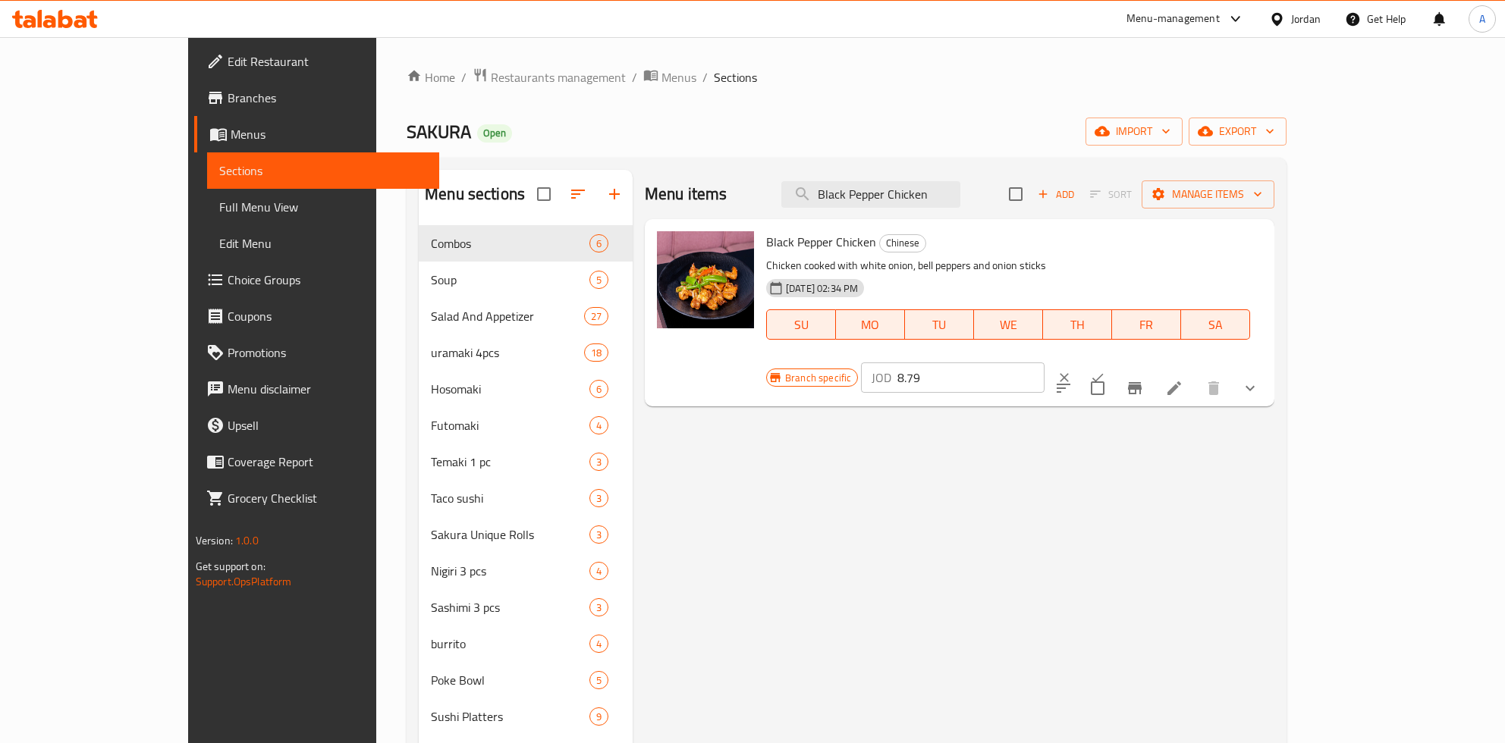
click at [1044, 363] on input "8.79" at bounding box center [970, 378] width 147 height 30
drag, startPoint x: 1213, startPoint y: 253, endPoint x: 1195, endPoint y: 252, distance: 17.5
click at [1044, 363] on input "8.79" at bounding box center [970, 378] width 147 height 30
type input "8.75"
click button "ok" at bounding box center [1097, 377] width 33 height 33
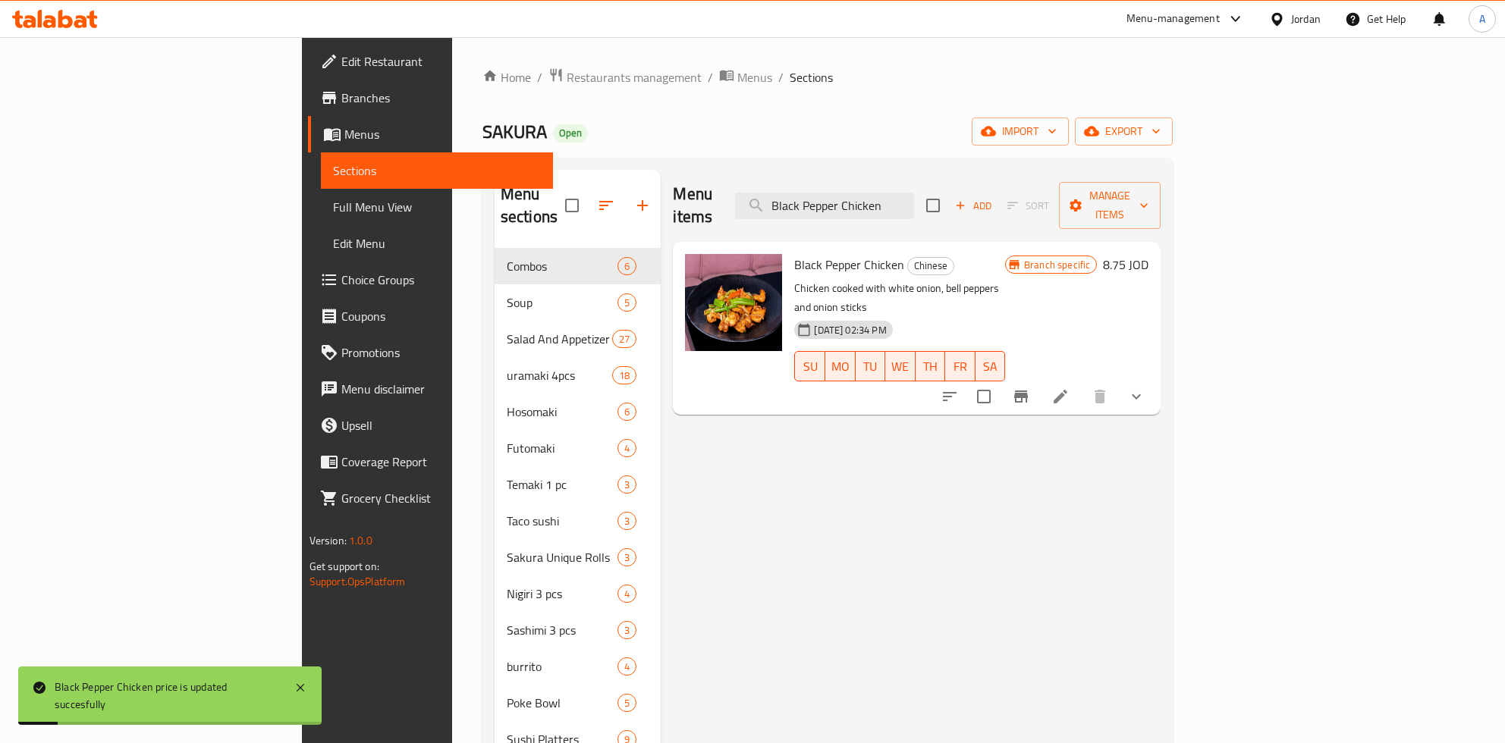
click at [1154, 378] on div at bounding box center [1042, 396] width 223 height 36
click at [1028, 391] on icon "Branch-specific-item" at bounding box center [1021, 397] width 14 height 12
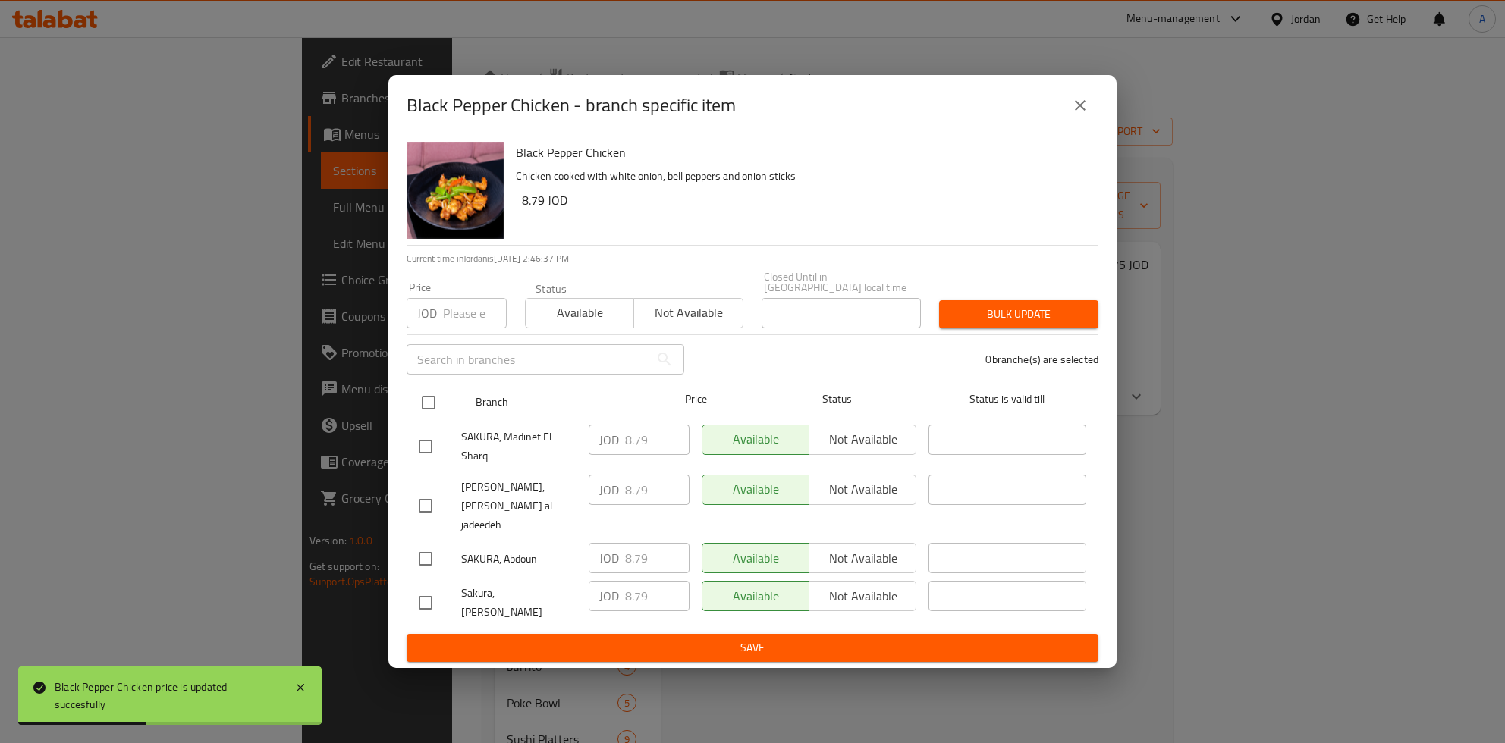
click at [419, 409] on input "checkbox" at bounding box center [429, 403] width 32 height 32
checkbox input "true"
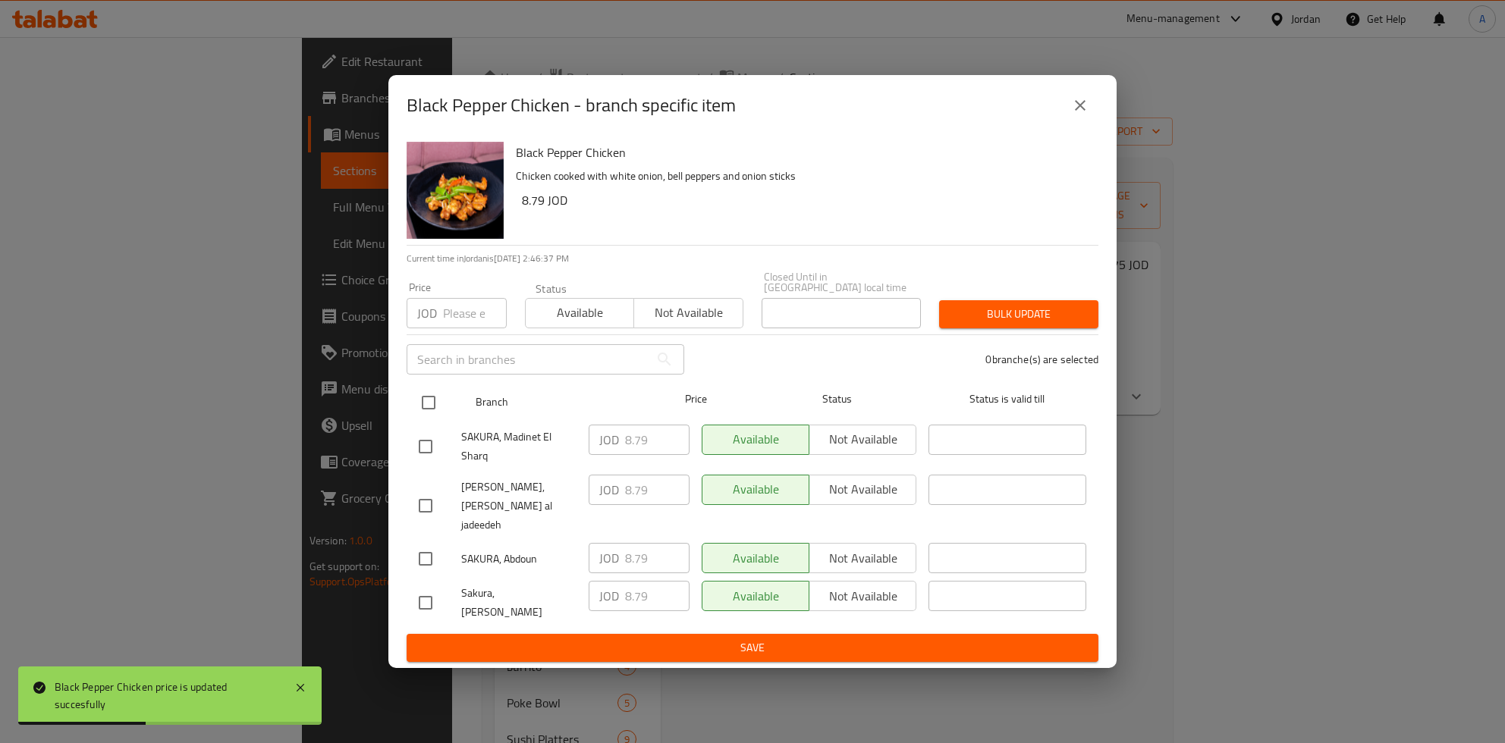
checkbox input "true"
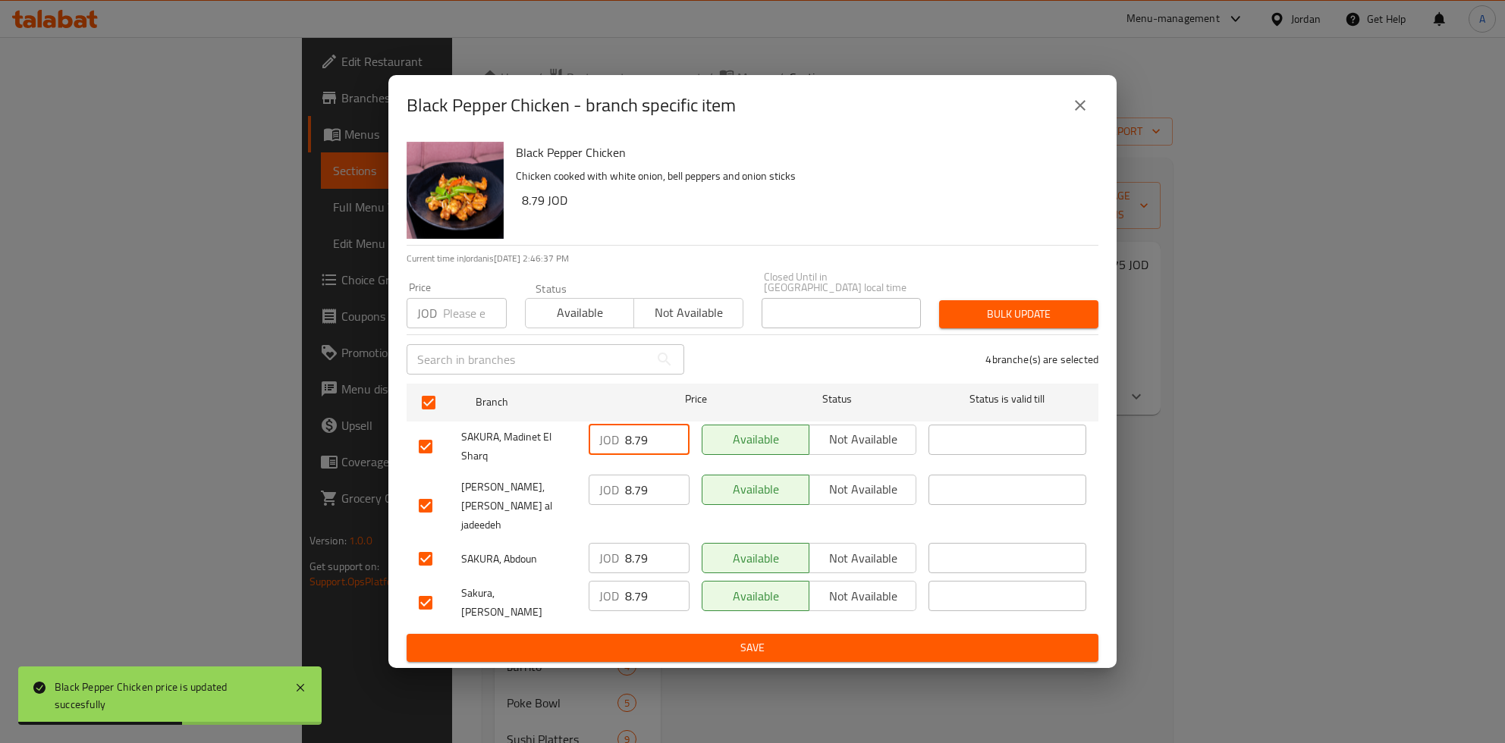
click at [645, 455] on input "8.79" at bounding box center [657, 440] width 64 height 30
type button "0"
type button "1"
type button "0"
type button "1"
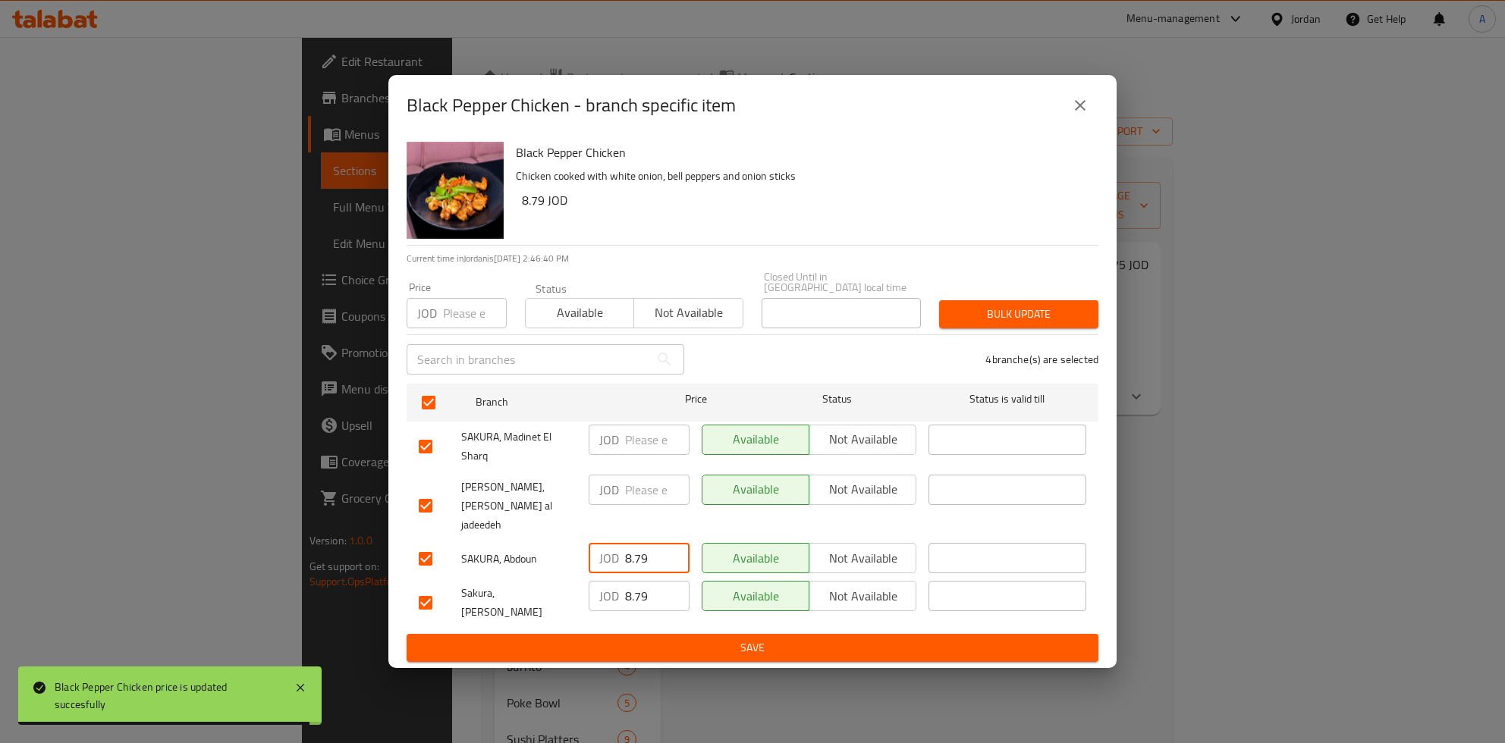
type button "0"
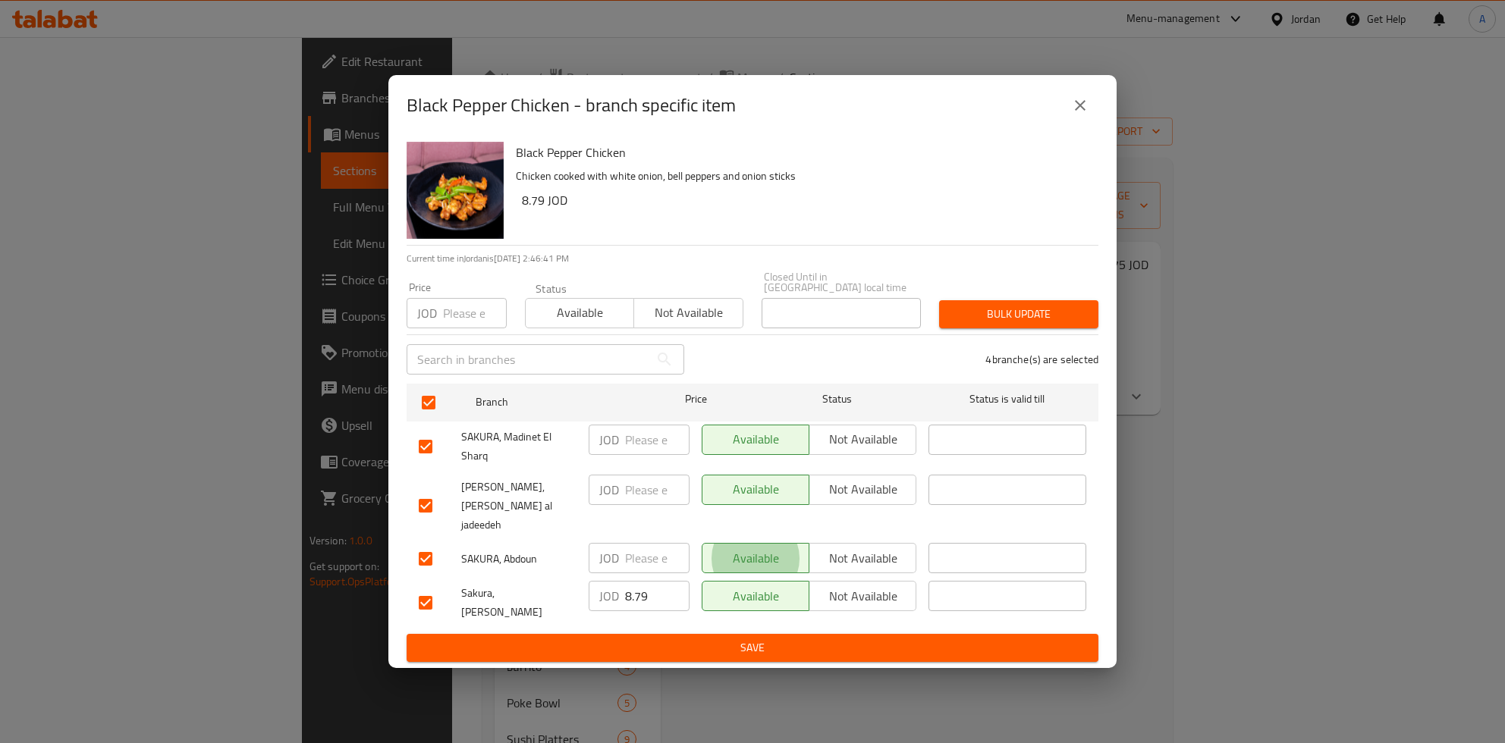
type button "1"
type button "0"
type button "1"
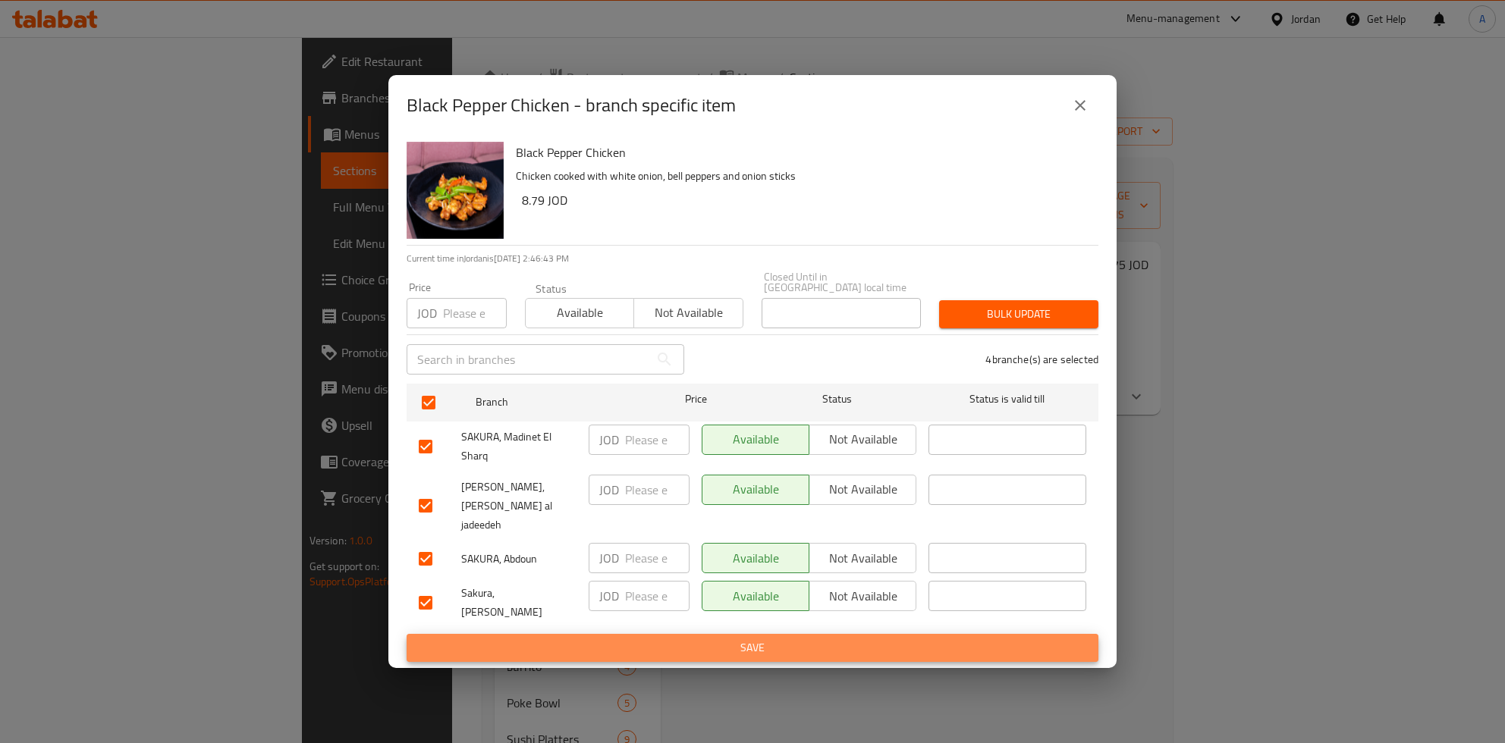
click at [407, 634] on button "Save" at bounding box center [753, 648] width 692 height 28
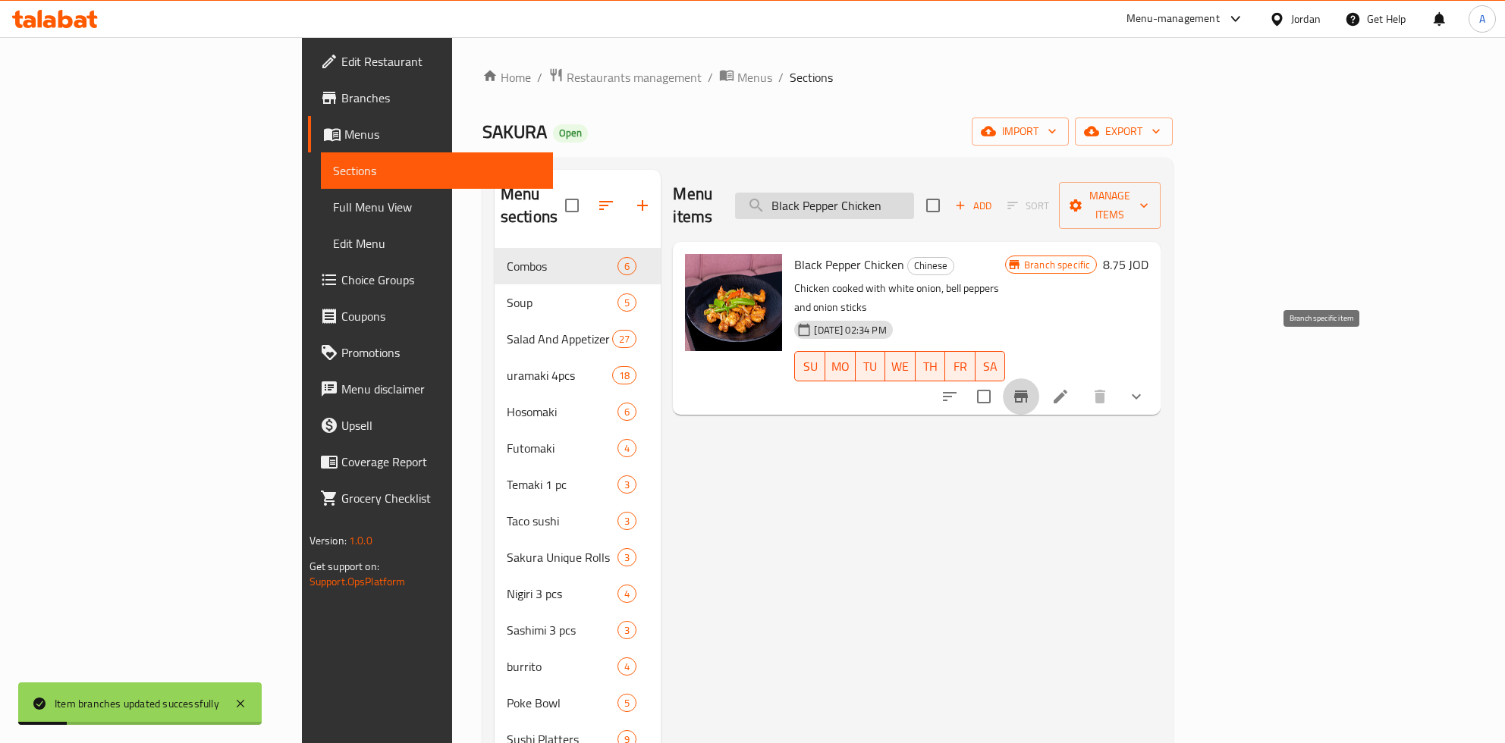
click at [911, 198] on input "Black Pepper Chicken" at bounding box center [824, 206] width 179 height 27
paste input "Sesame"
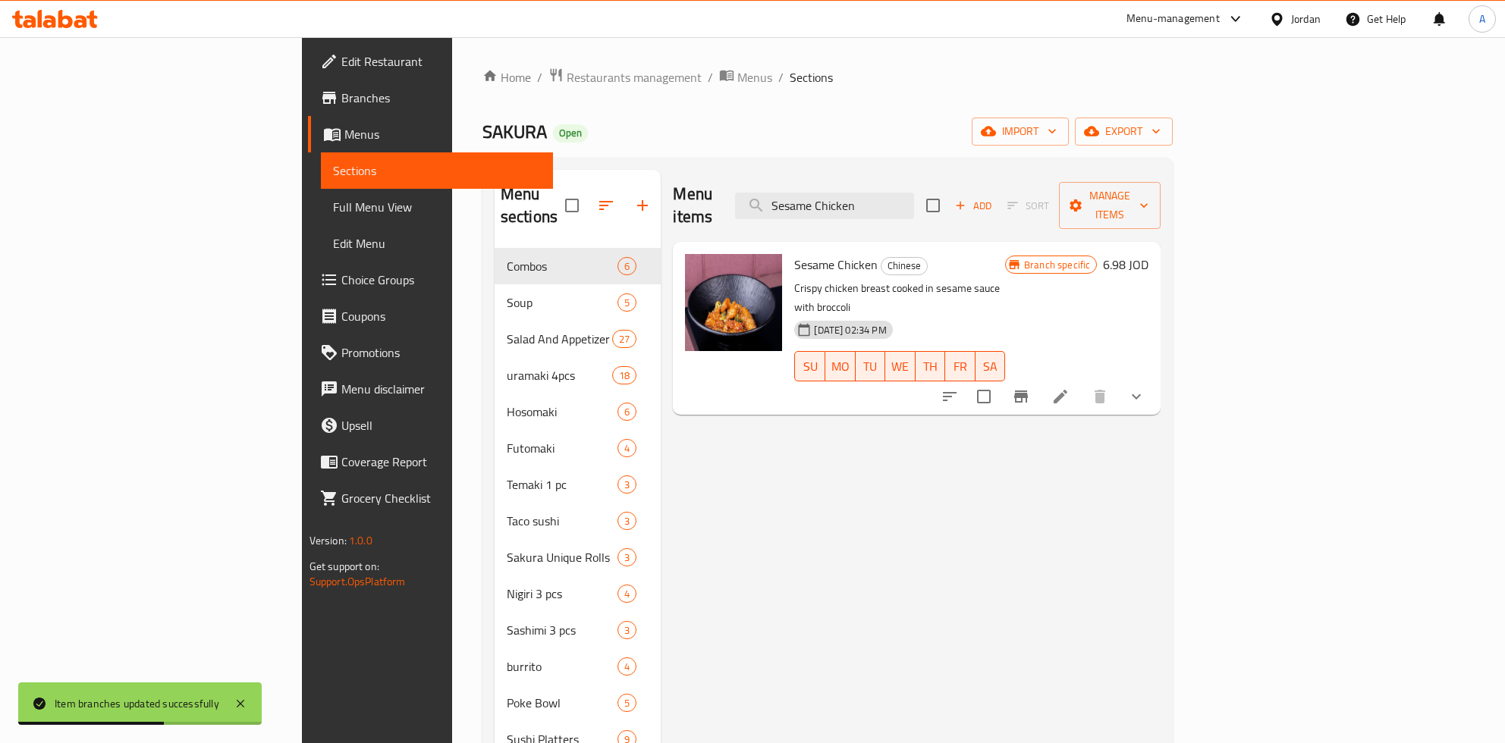
type input "Sesame Chicken"
click at [1148, 254] on h6 "6.98 JOD" at bounding box center [1126, 264] width 46 height 21
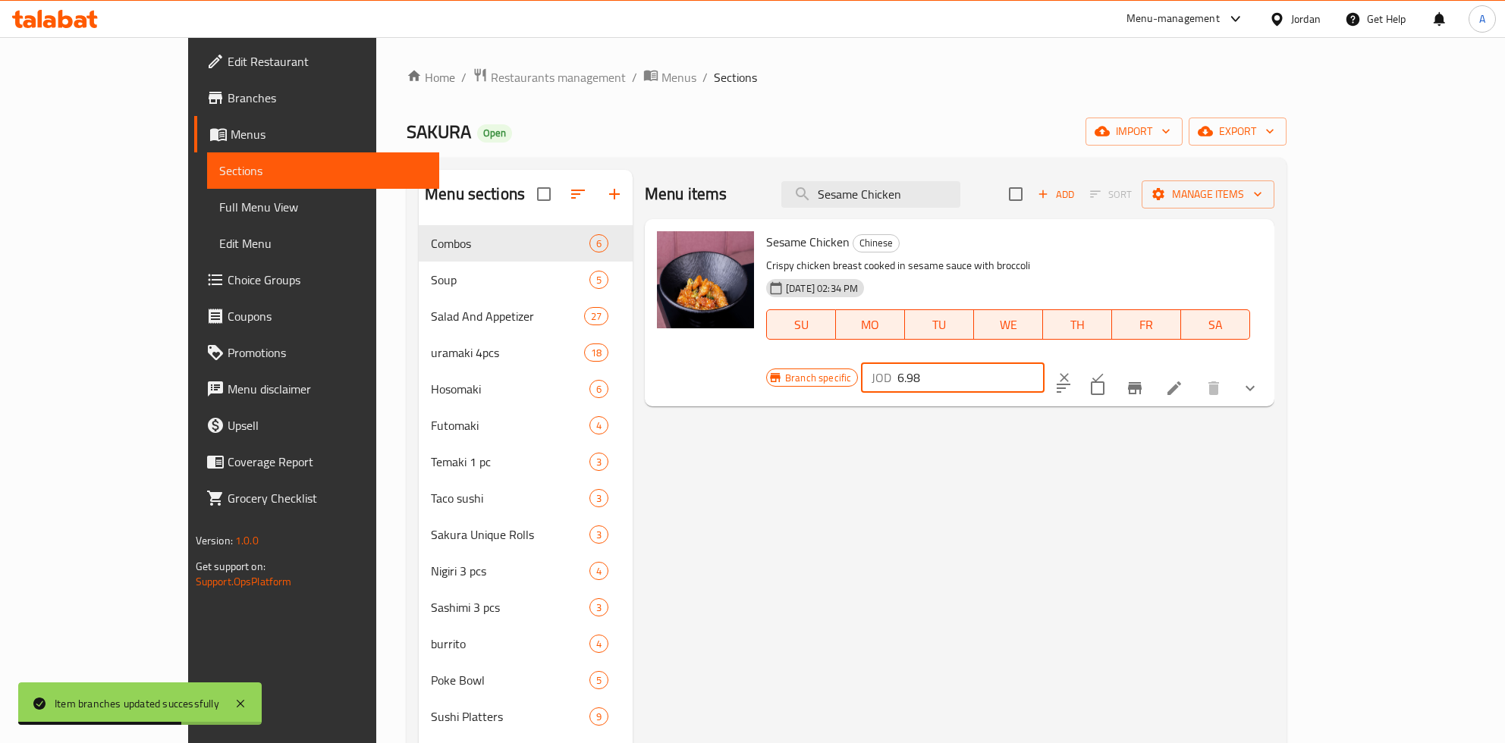
click at [1044, 363] on input "6.98" at bounding box center [970, 378] width 147 height 30
paste input "8.63"
type input "8.65"
click button "ok" at bounding box center [1097, 377] width 33 height 33
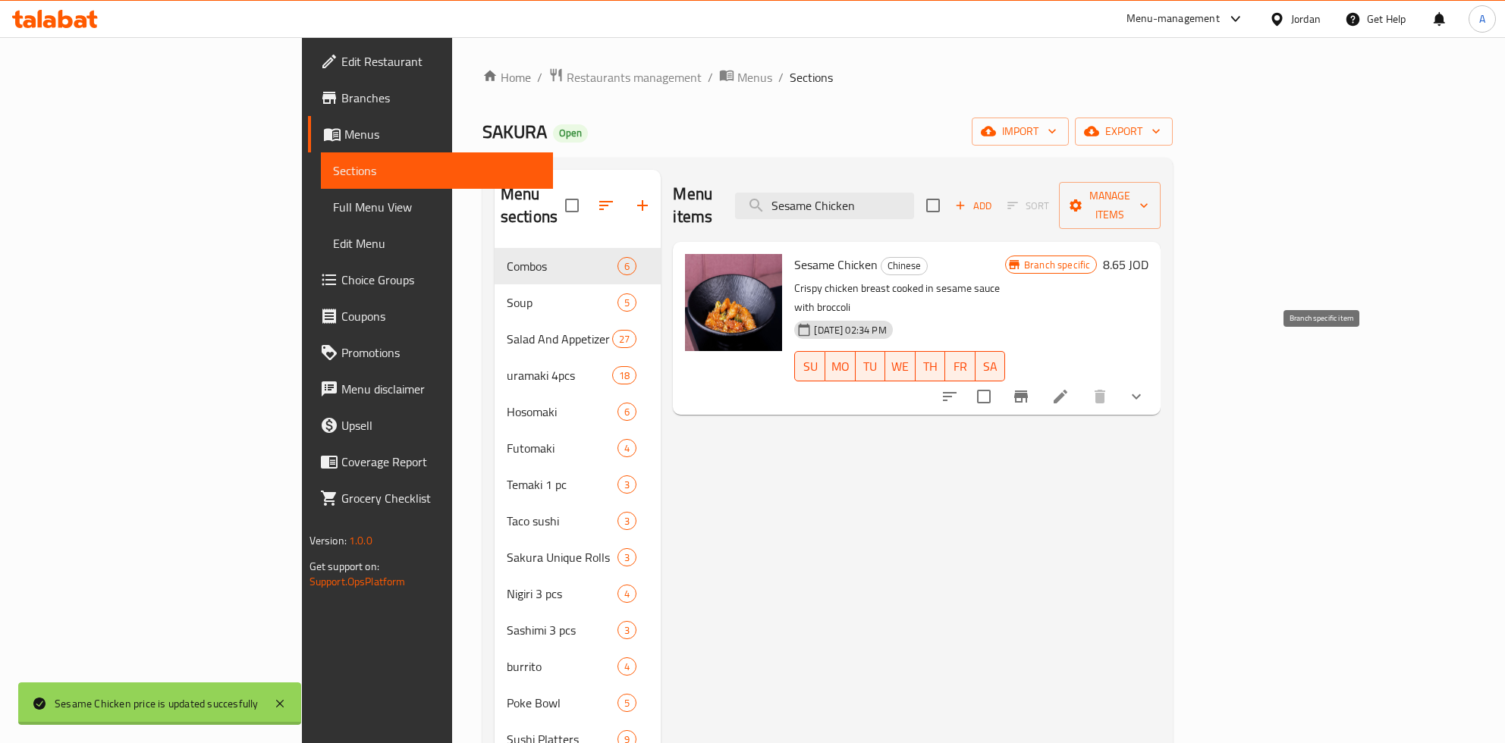
click at [1028, 391] on icon "Branch-specific-item" at bounding box center [1021, 397] width 14 height 12
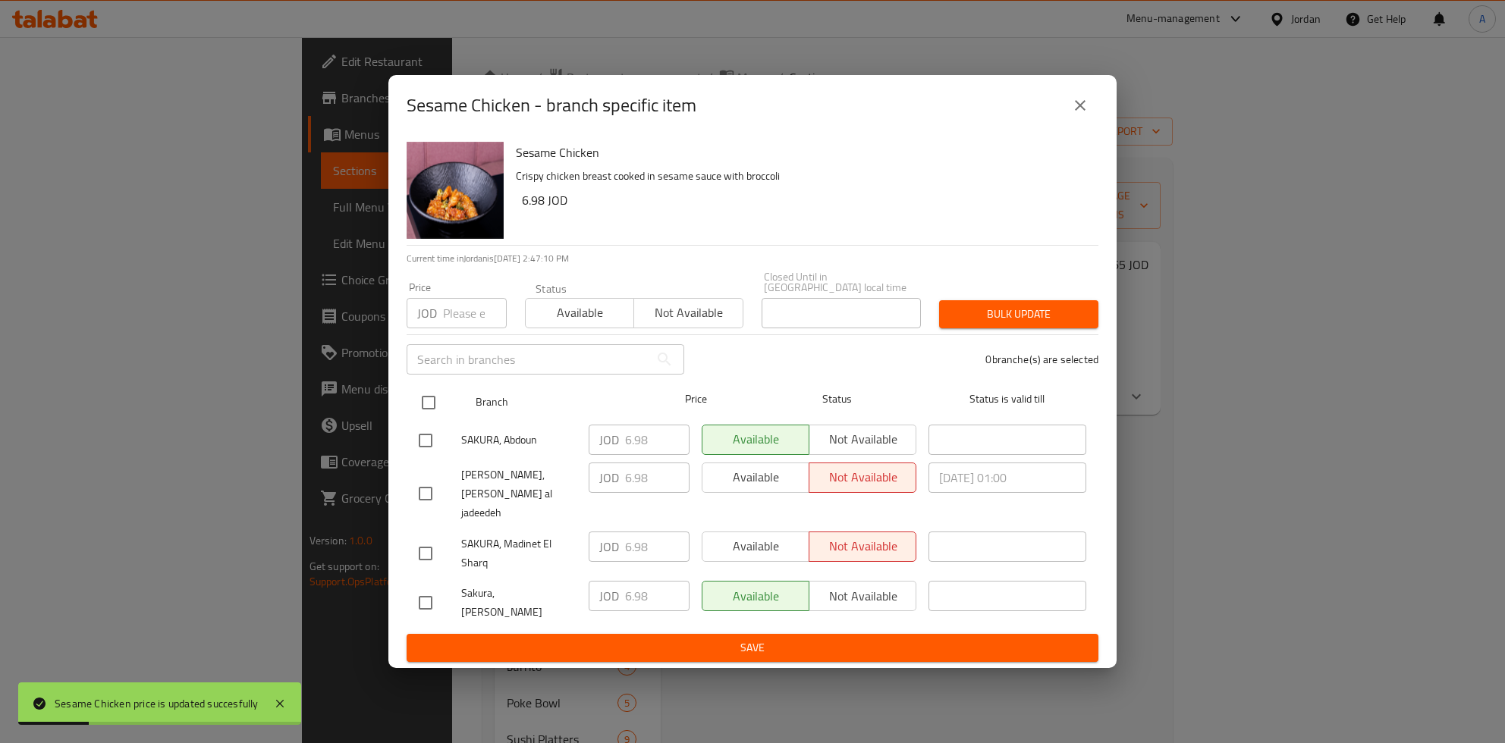
click at [446, 409] on div at bounding box center [441, 403] width 57 height 44
click at [431, 409] on input "checkbox" at bounding box center [429, 403] width 32 height 32
checkbox input "true"
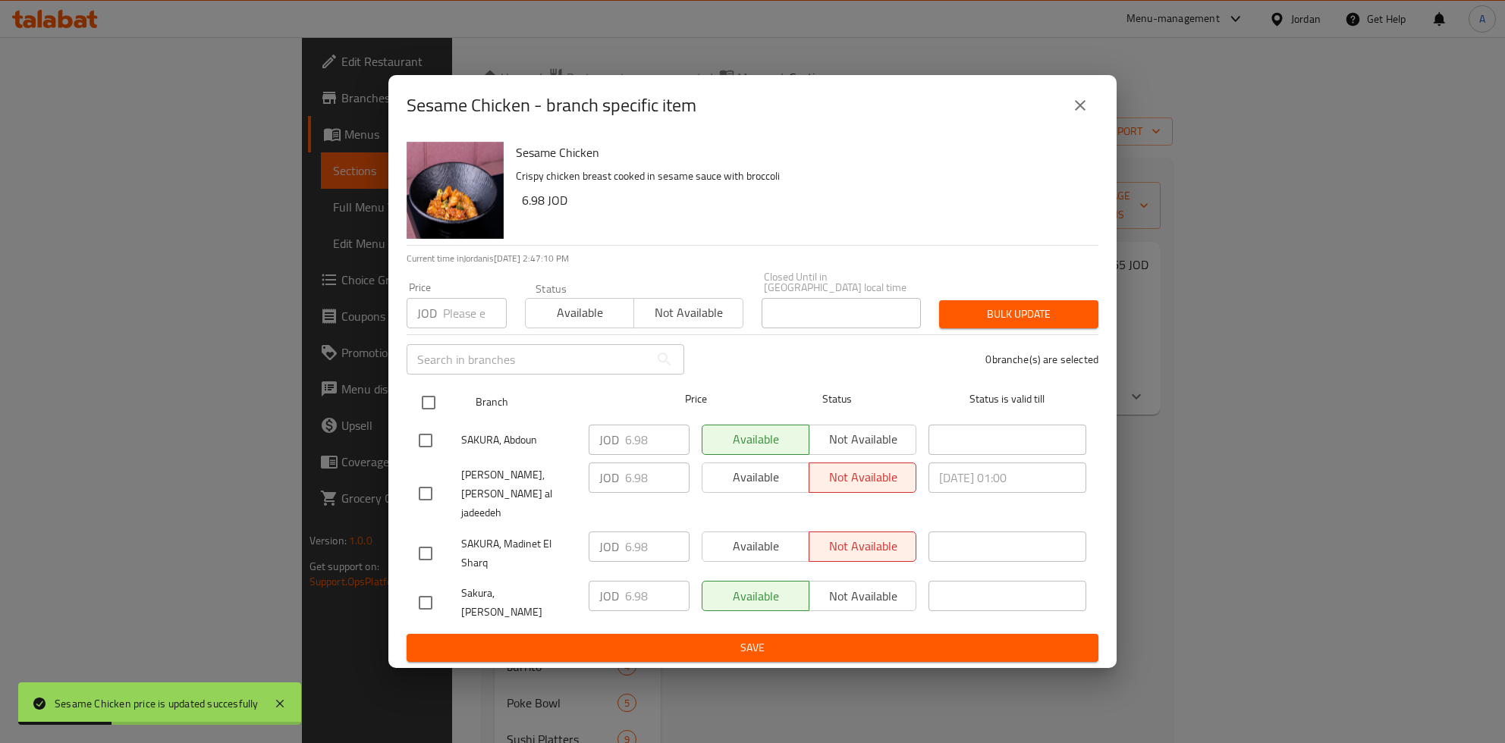
checkbox input "true"
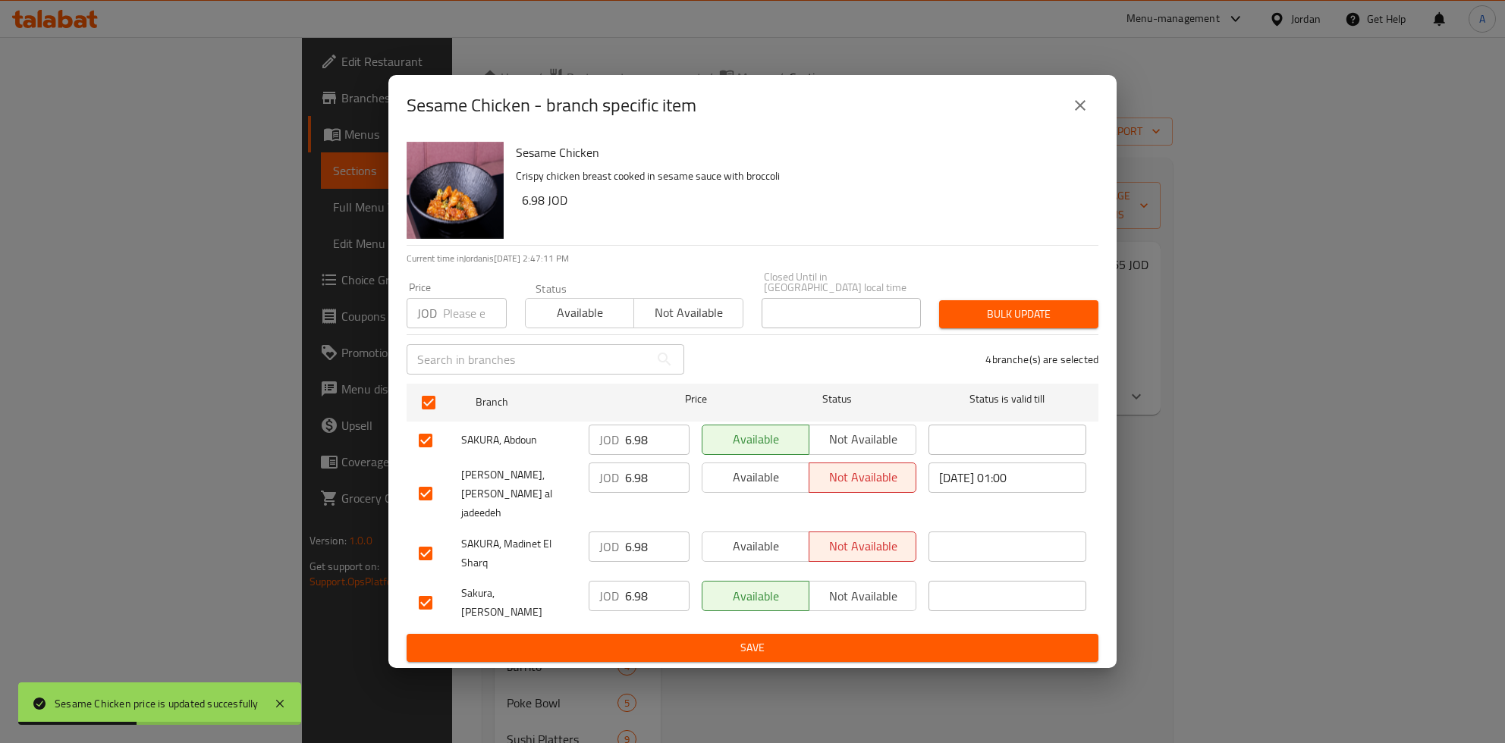
click at [648, 455] on input "6.98" at bounding box center [657, 440] width 64 height 30
type button "0"
type button "1"
type button "0"
type button "1"
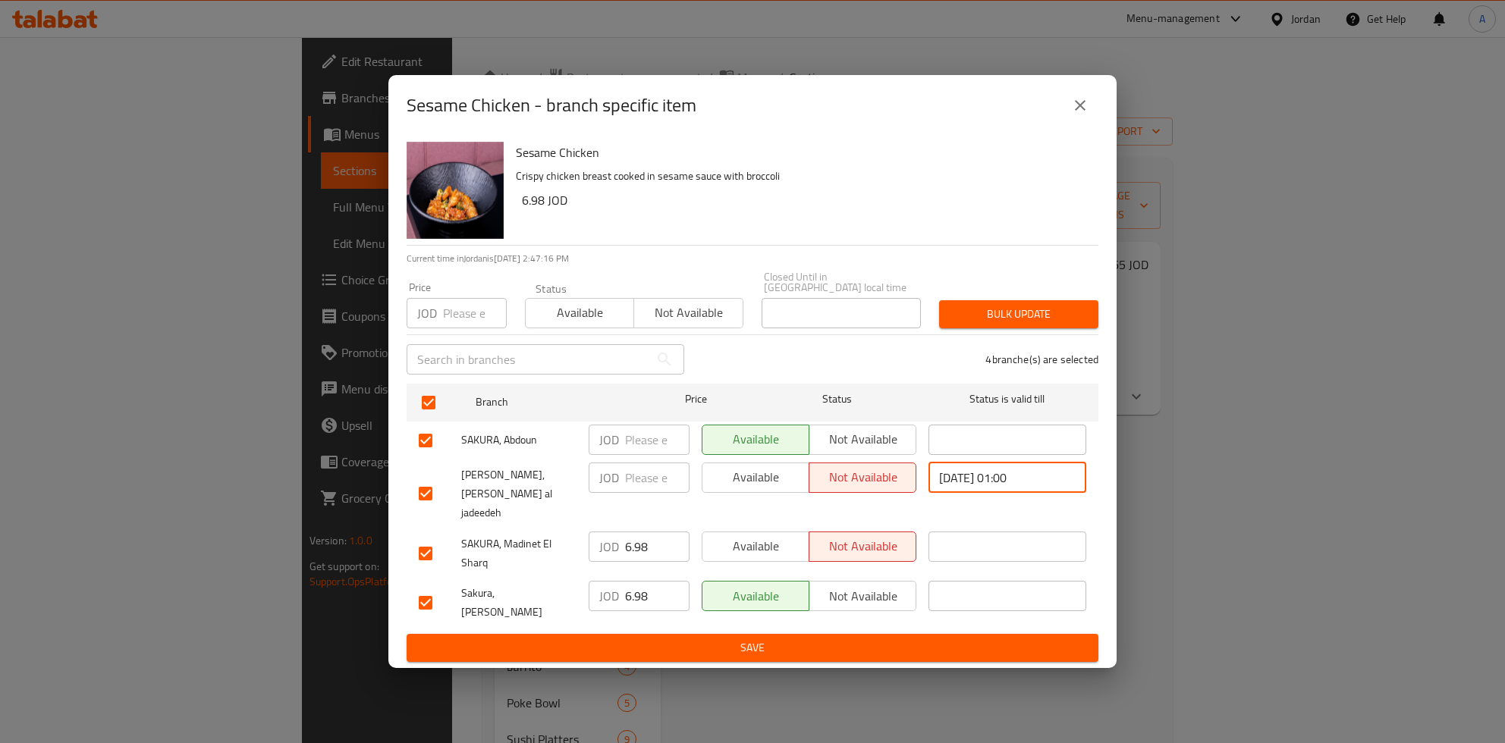
click at [1019, 489] on input "2025/08/16 01:00" at bounding box center [1007, 478] width 158 height 30
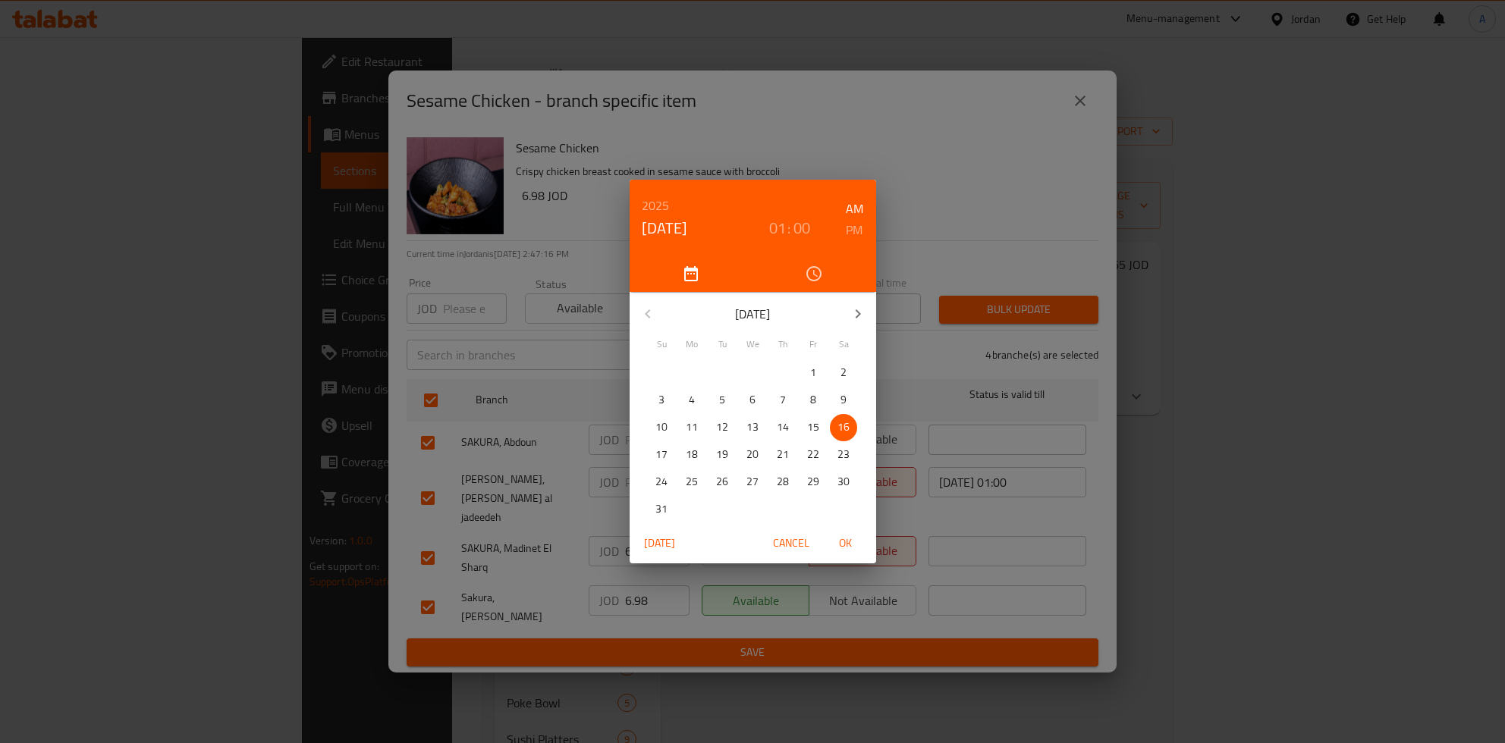
click at [1019, 489] on div "2025 Aug 16 01 : 00 AM PM August 2025 Su Mo Tu We Th Fr Sa 27 28 29 30 31 1 2 3…" at bounding box center [752, 371] width 1505 height 743
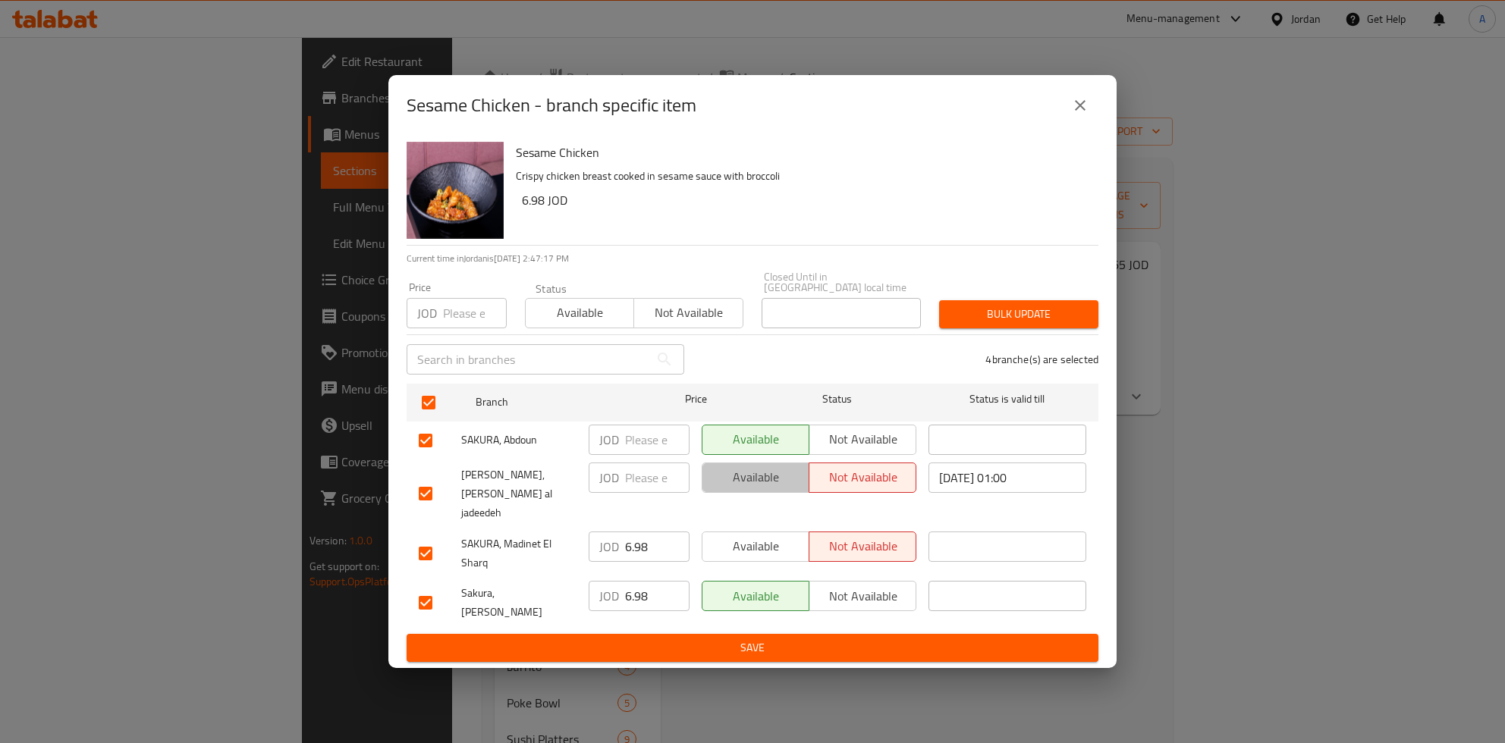
drag, startPoint x: 706, startPoint y: 493, endPoint x: 746, endPoint y: 491, distance: 39.5
click at [708, 493] on button "Available" at bounding box center [756, 478] width 108 height 30
click at [873, 488] on span "Not available" at bounding box center [862, 477] width 95 height 22
drag, startPoint x: 1038, startPoint y: 491, endPoint x: 906, endPoint y: 478, distance: 132.7
click at [928, 478] on input "2025/08/16 01:00" at bounding box center [1007, 478] width 158 height 30
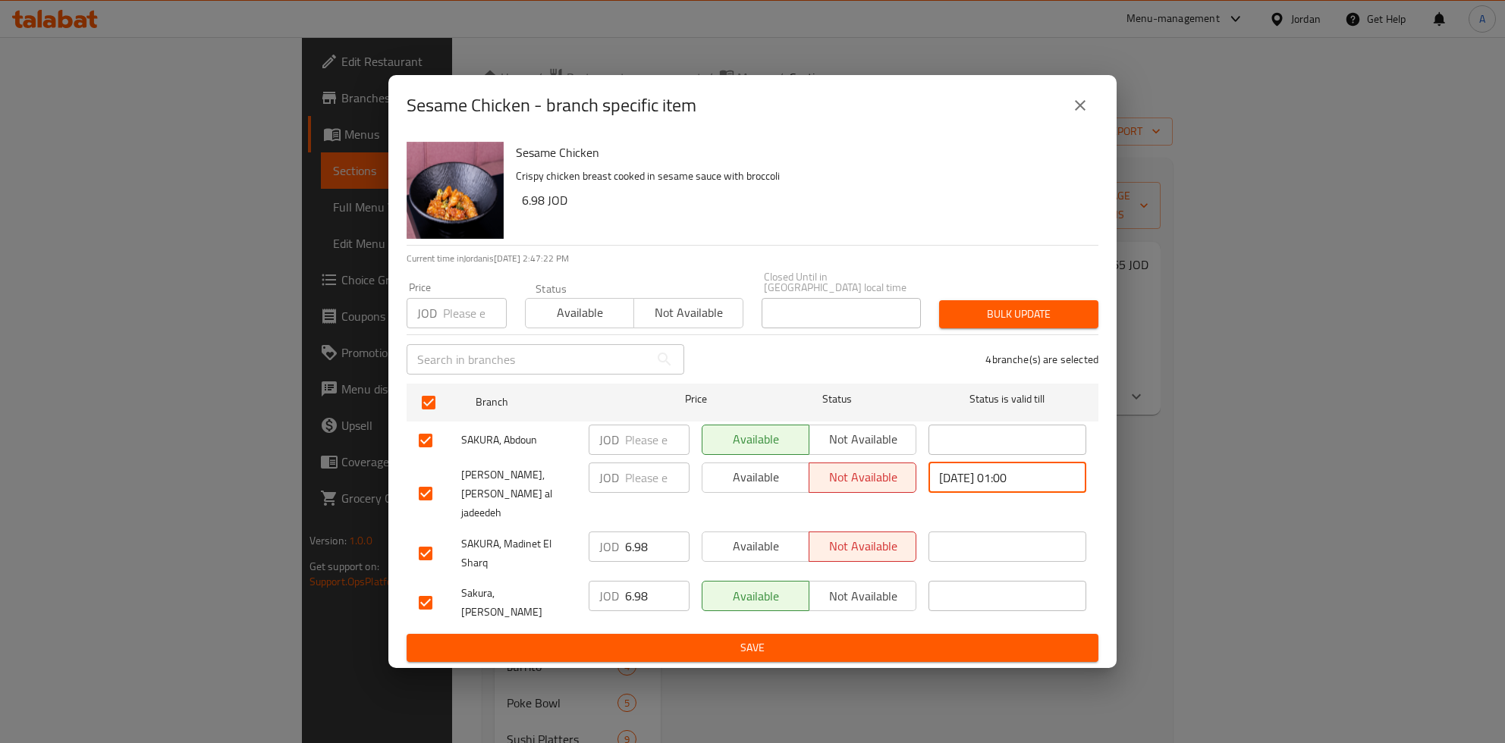
click at [1047, 493] on input "2025/08/16 01:00" at bounding box center [1007, 478] width 158 height 30
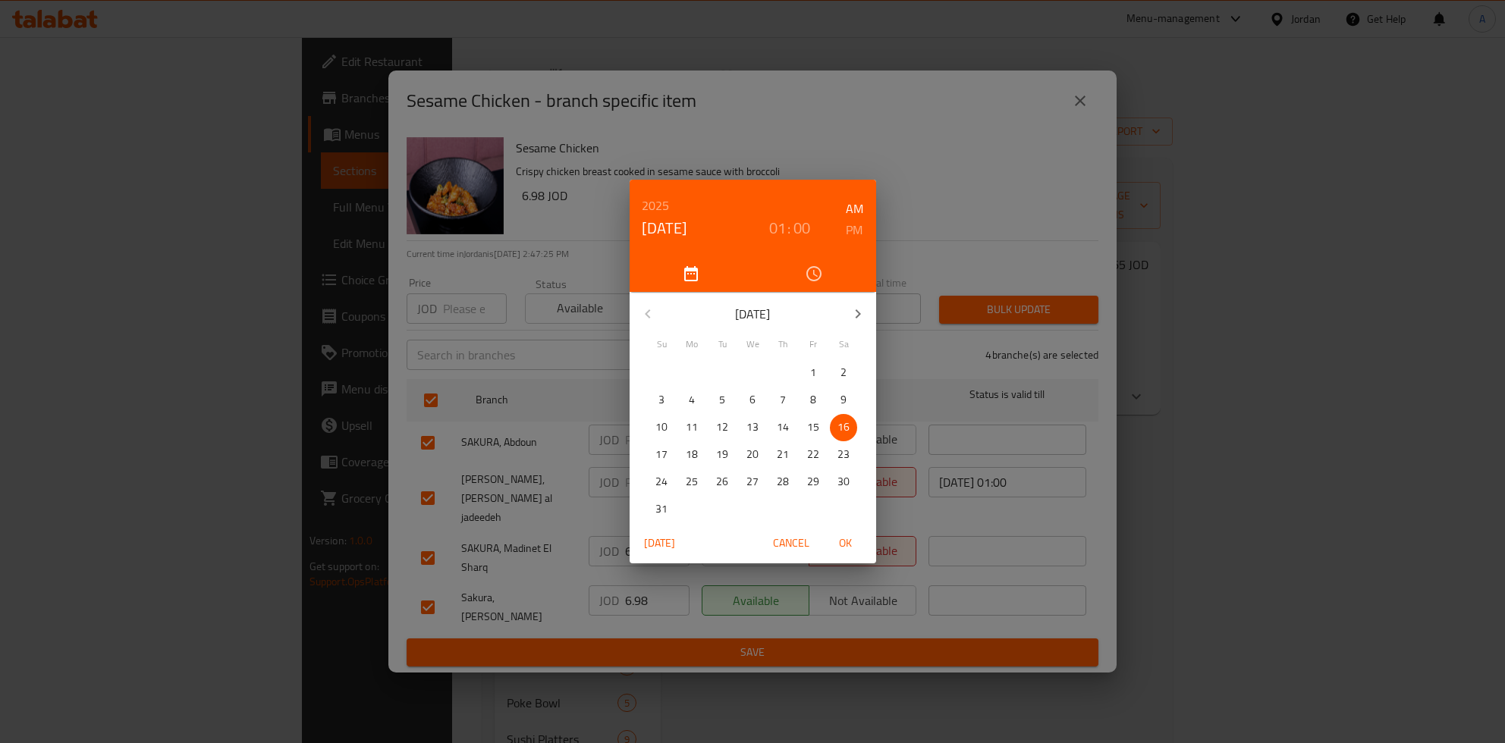
click at [906, 219] on div "2025 Aug 16 01 : 00 AM PM August 2025 Su Mo Tu We Th Fr Sa 27 28 29 30 31 1 2 3…" at bounding box center [752, 371] width 1505 height 743
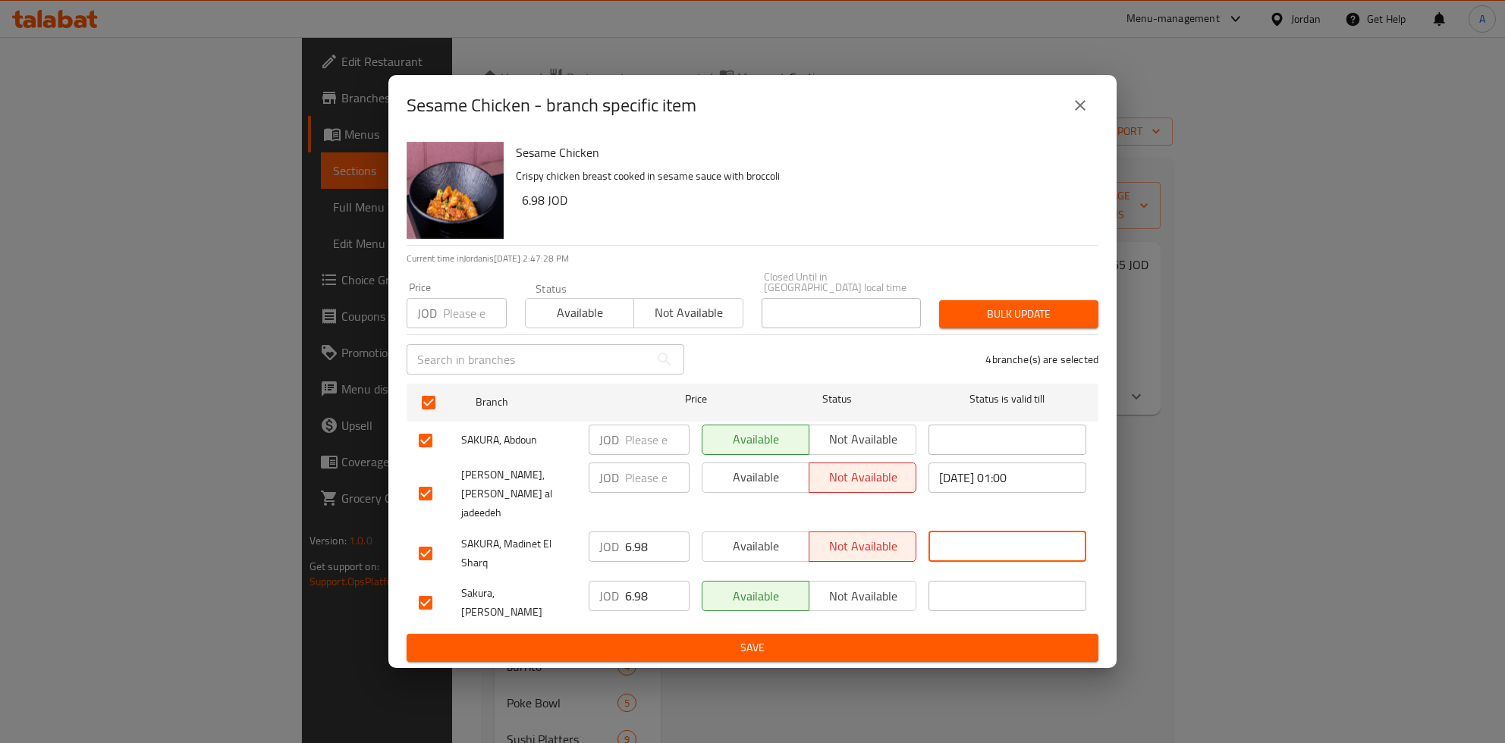
click at [980, 532] on input "text" at bounding box center [1007, 547] width 158 height 30
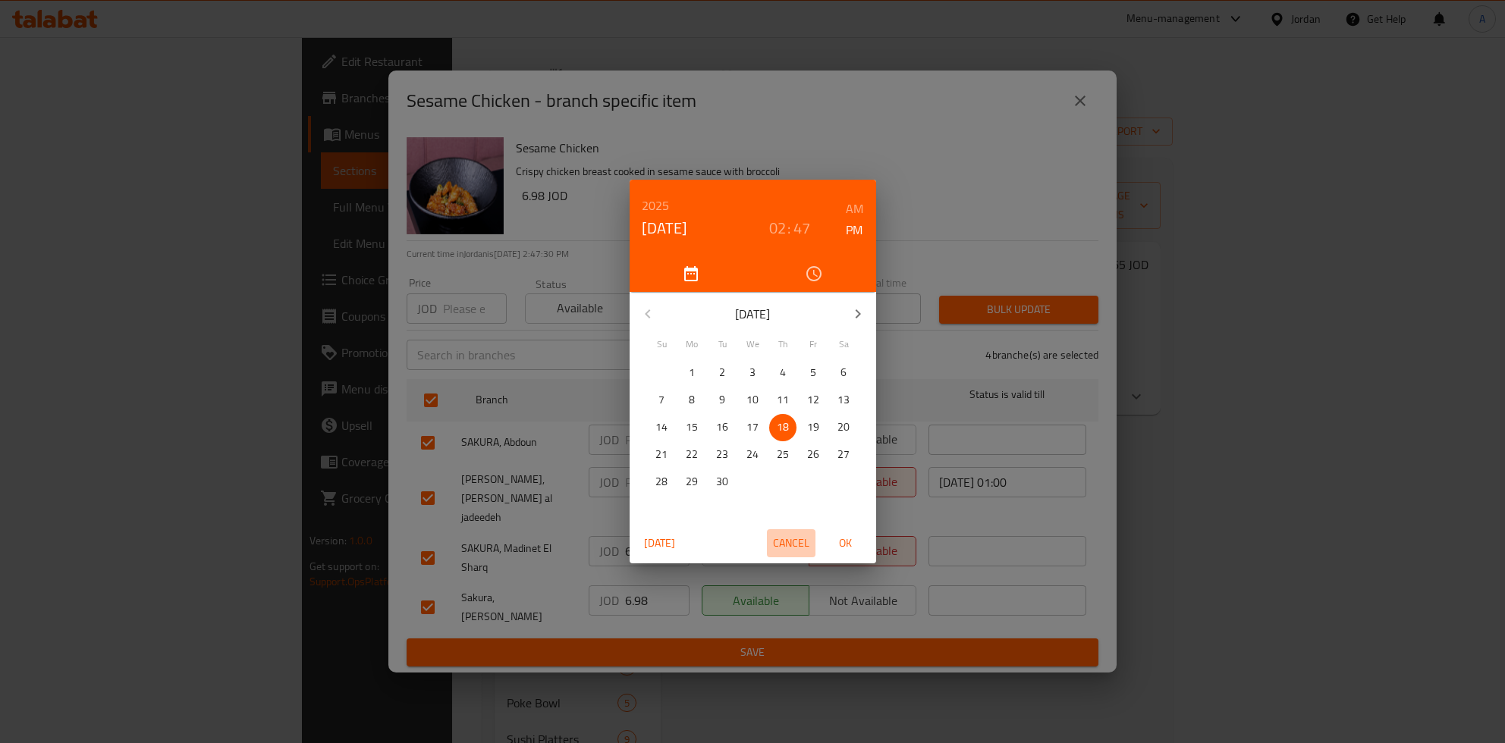
click at [781, 539] on span "Cancel" at bounding box center [791, 543] width 36 height 19
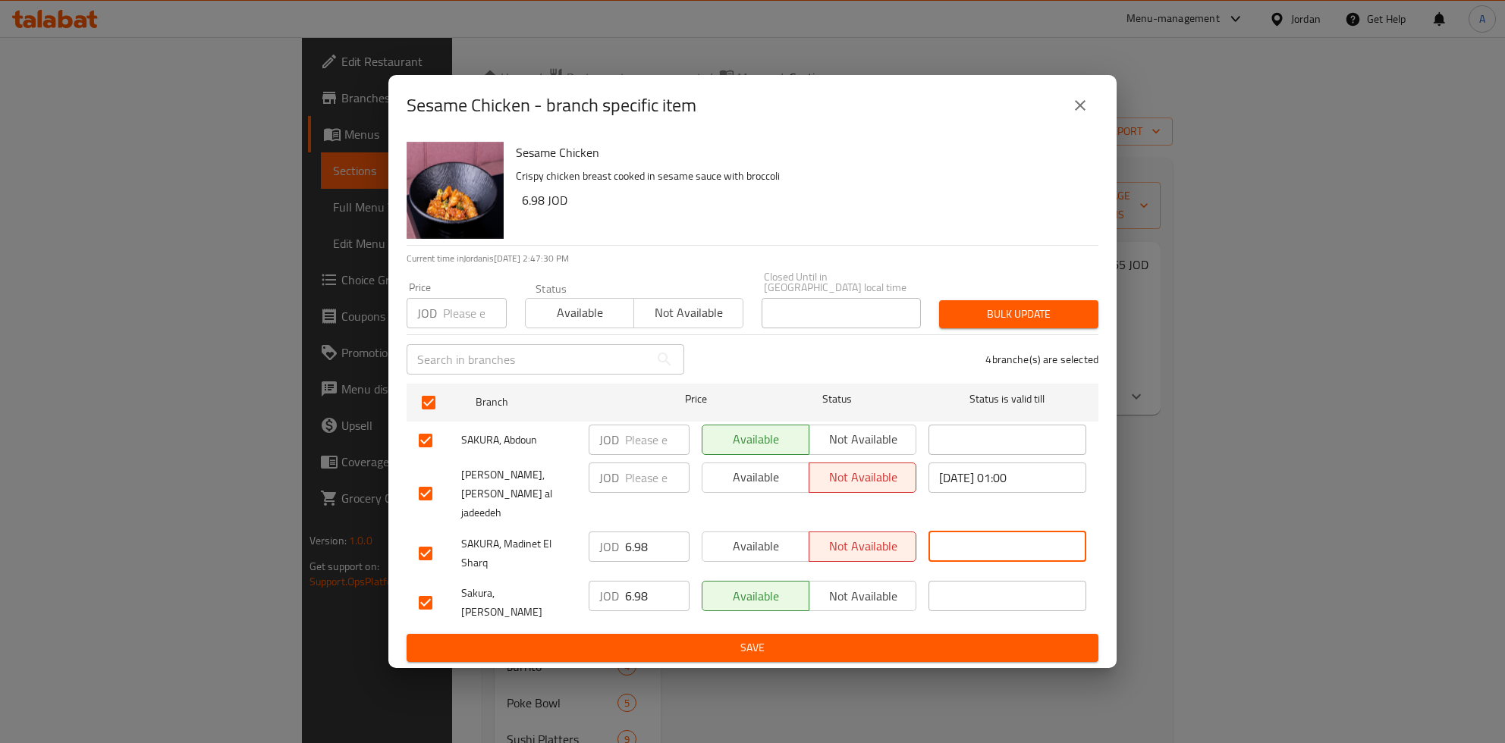
click at [772, 483] on span "Available" at bounding box center [755, 477] width 95 height 22
click at [755, 545] on span "Available" at bounding box center [755, 546] width 95 height 22
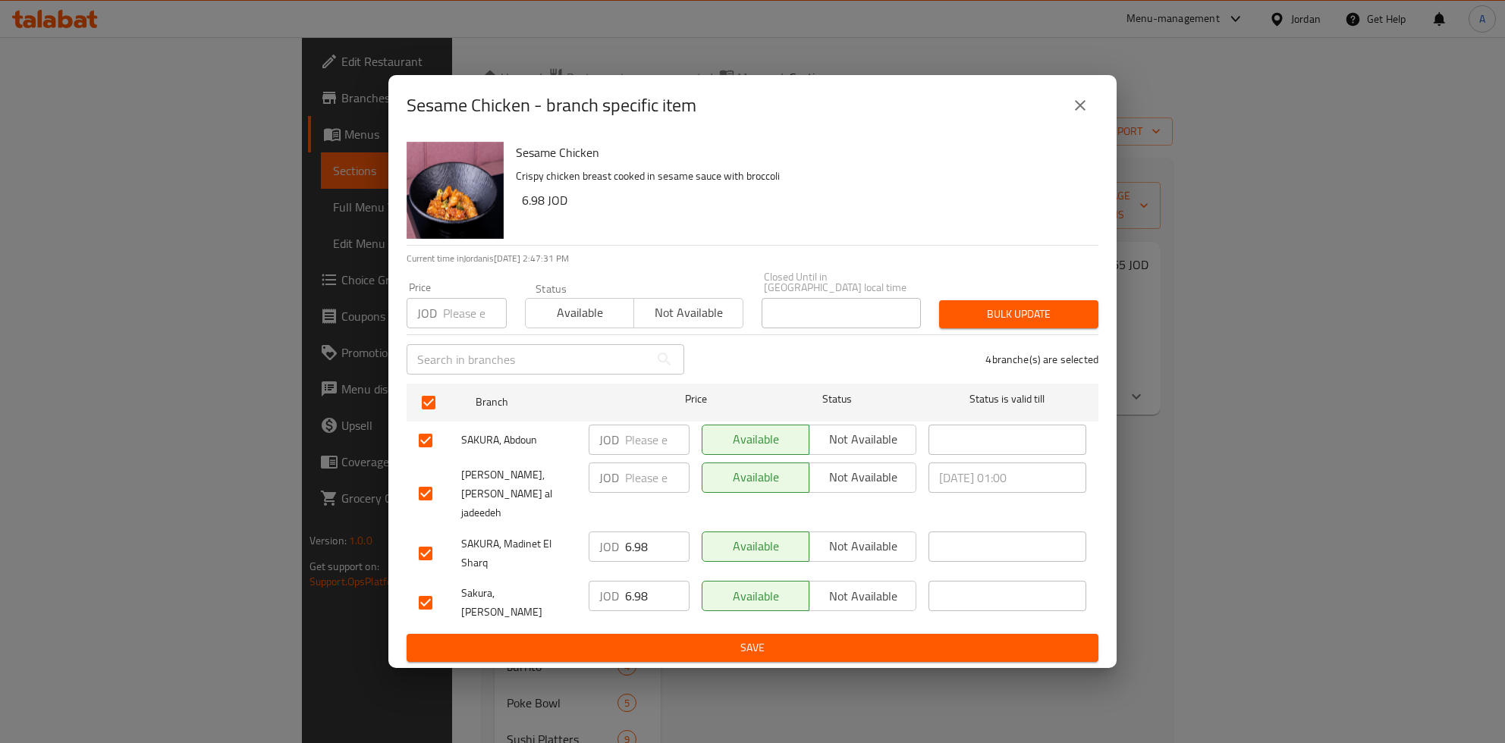
click at [637, 545] on input "6.98" at bounding box center [657, 547] width 64 height 30
type button "0"
type button "1"
type button "0"
click at [864, 539] on span "Not available" at bounding box center [862, 546] width 95 height 22
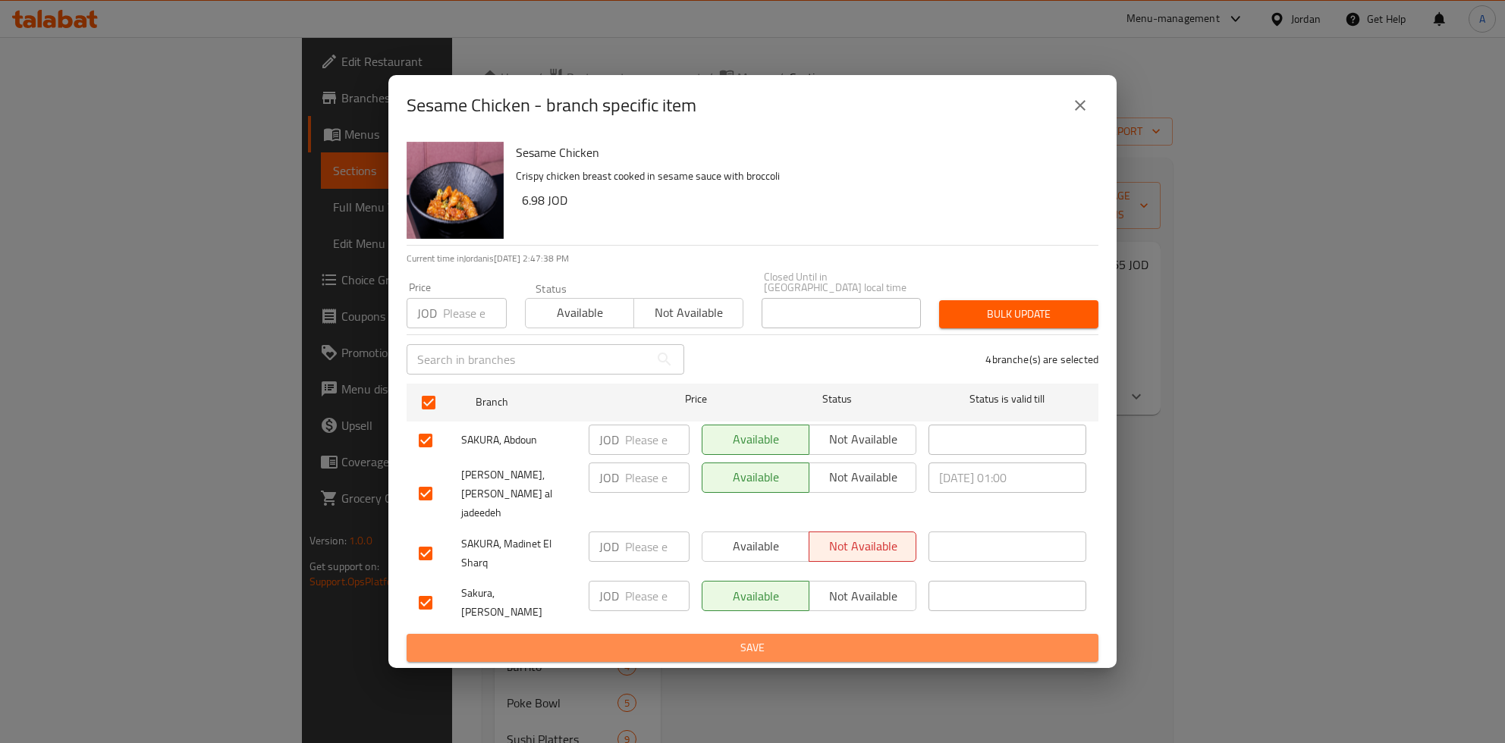
click at [846, 639] on span "Save" at bounding box center [752, 648] width 667 height 19
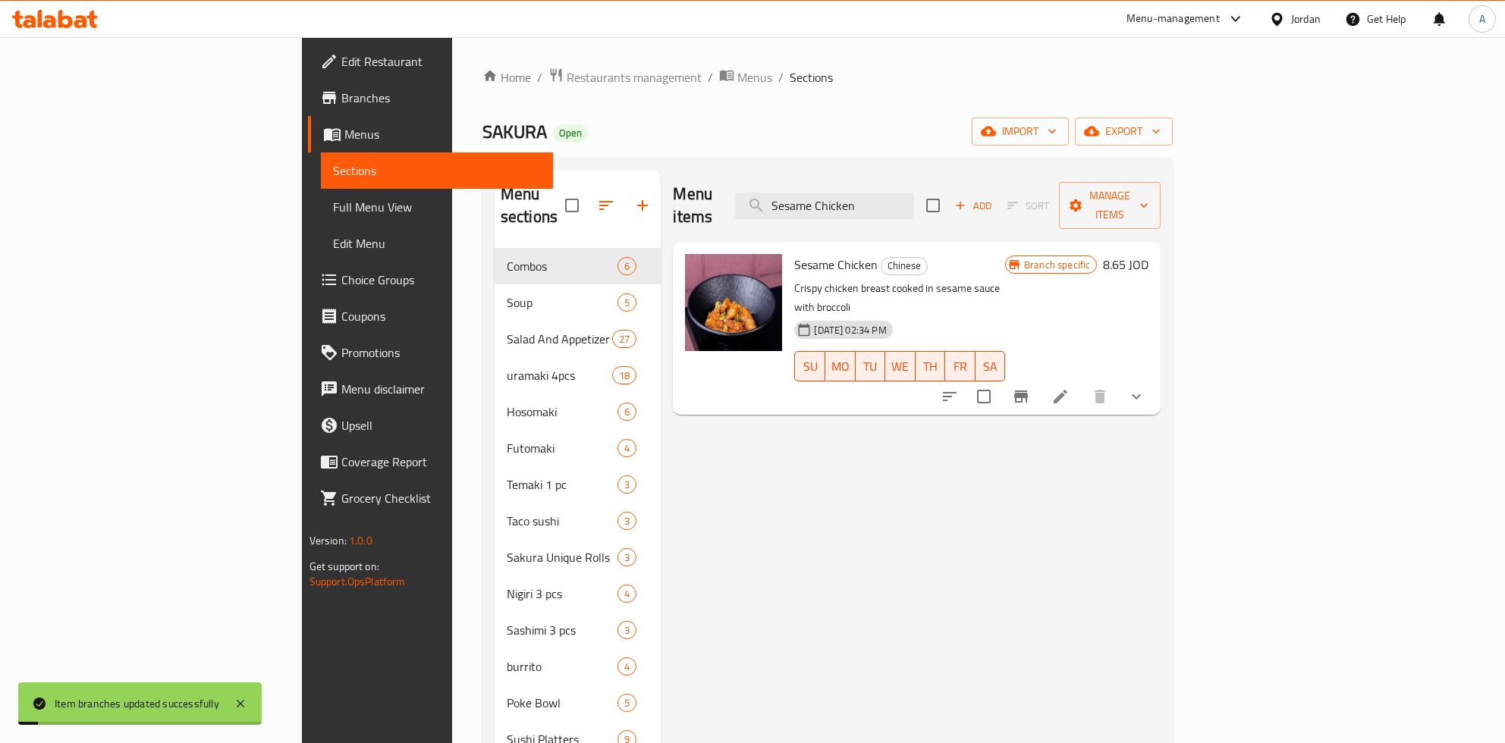
click at [1039, 378] on button "Branch-specific-item" at bounding box center [1021, 396] width 36 height 36
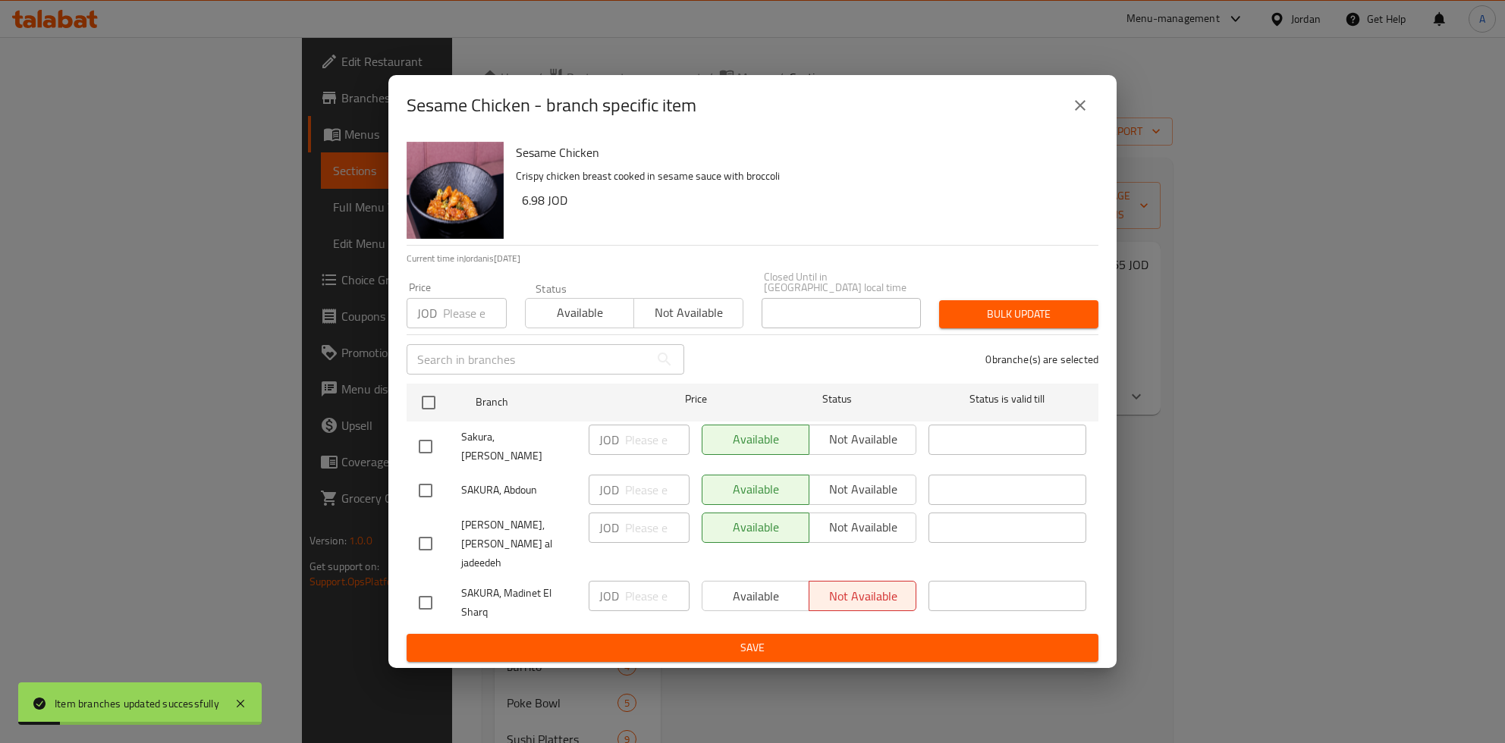
click at [894, 498] on div "Available Not available" at bounding box center [809, 490] width 215 height 30
click at [859, 488] on div "Available Not available" at bounding box center [809, 490] width 215 height 30
click at [798, 488] on div "Available Not available" at bounding box center [809, 490] width 215 height 30
click at [861, 488] on div "Available Not available" at bounding box center [809, 490] width 215 height 30
drag, startPoint x: 422, startPoint y: 414, endPoint x: 484, endPoint y: 429, distance: 63.3
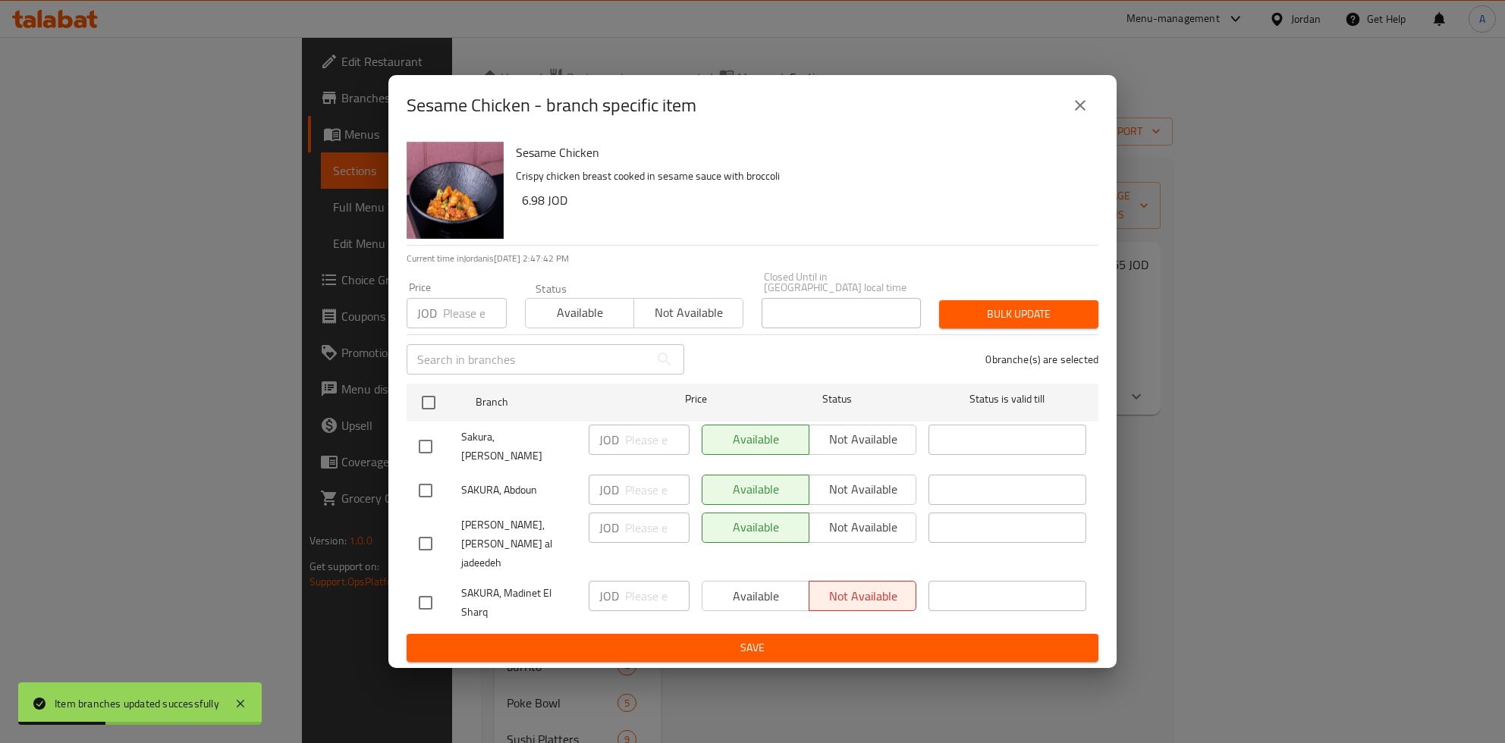
click at [423, 414] on input "checkbox" at bounding box center [429, 403] width 32 height 32
checkbox input "true"
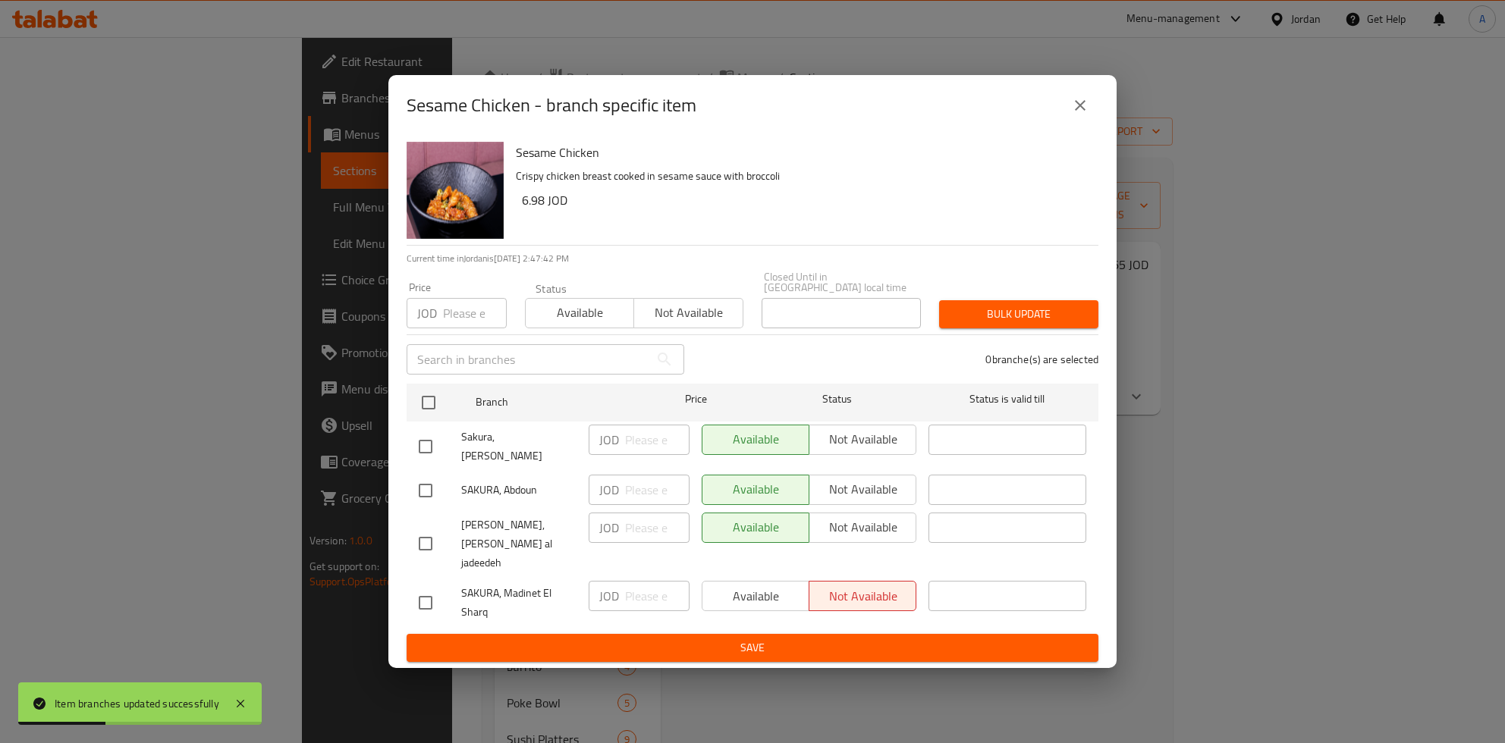
checkbox input "true"
click at [837, 489] on span "Not available" at bounding box center [862, 490] width 95 height 22
click at [844, 487] on span "Not available" at bounding box center [862, 490] width 95 height 22
click at [777, 479] on span "Available" at bounding box center [755, 490] width 95 height 22
click at [835, 517] on span "Not available" at bounding box center [862, 528] width 95 height 22
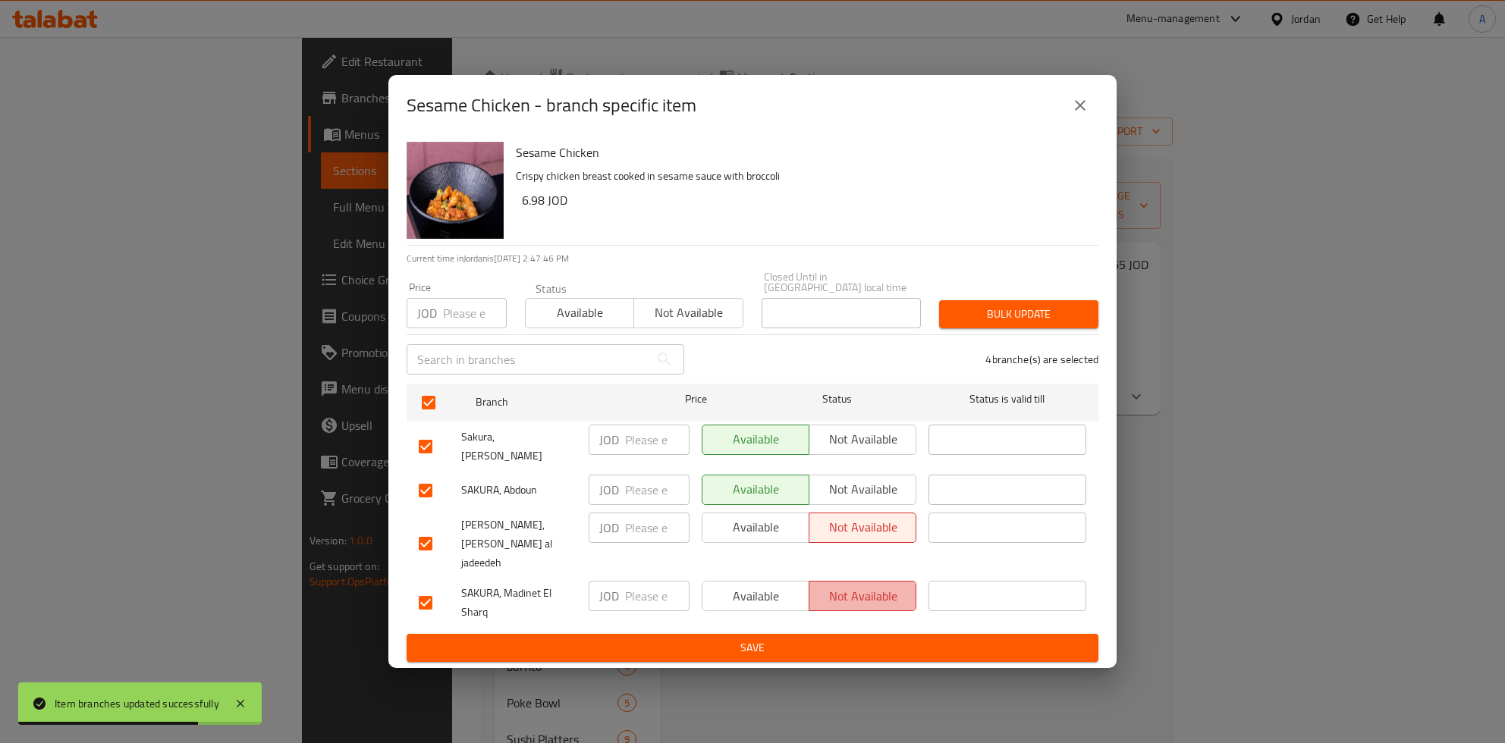
click at [840, 586] on span "Not available" at bounding box center [862, 597] width 95 height 22
click at [849, 586] on span "Not available" at bounding box center [862, 597] width 95 height 22
click at [759, 587] on button "Available" at bounding box center [756, 596] width 108 height 30
click at [853, 483] on span "Not available" at bounding box center [862, 490] width 95 height 22
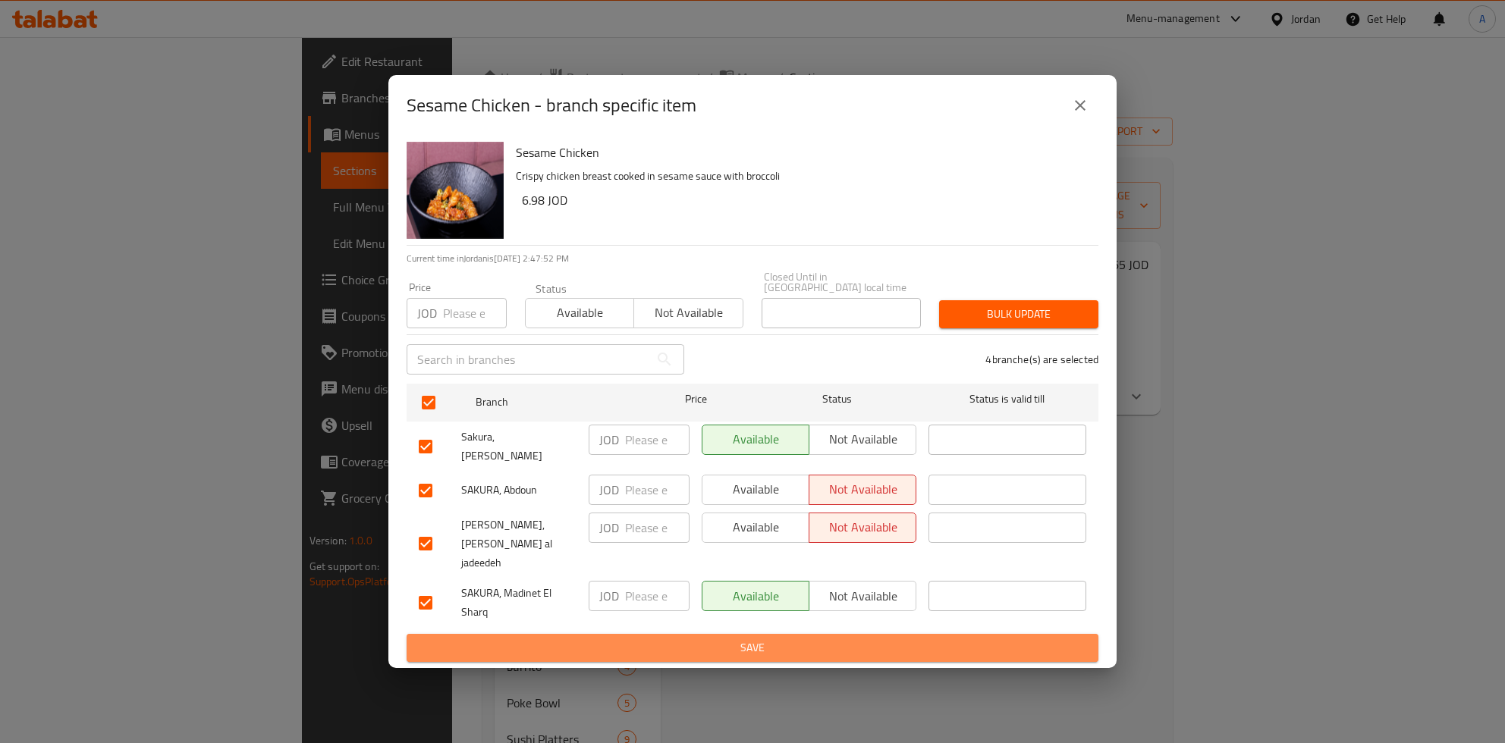
click at [692, 639] on span "Save" at bounding box center [752, 648] width 667 height 19
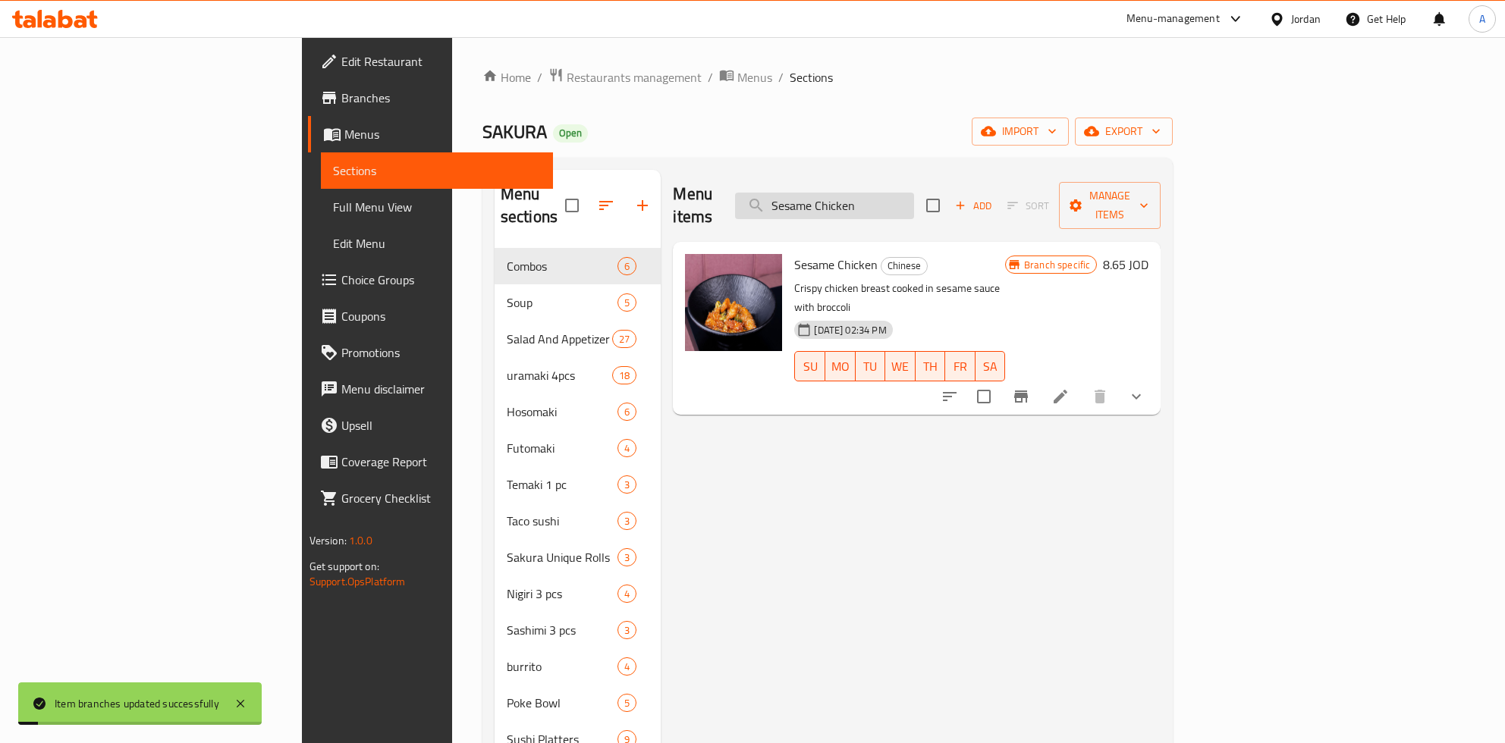
click at [914, 193] on input "Sesame Chicken" at bounding box center [824, 206] width 179 height 27
paste input "ichuan"
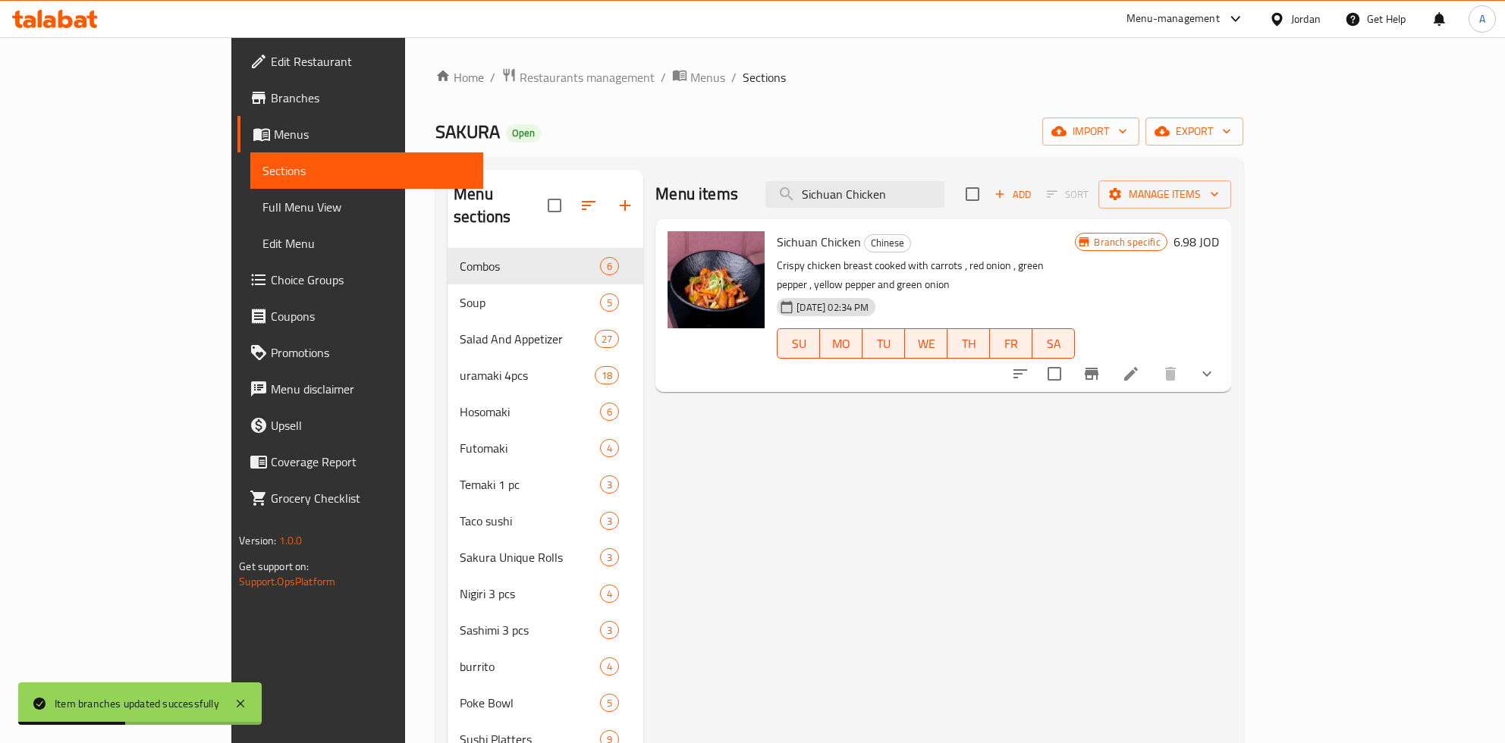
type input "Sichuan Chicken"
click at [1219, 243] on h6 "6.98 JOD" at bounding box center [1196, 241] width 46 height 21
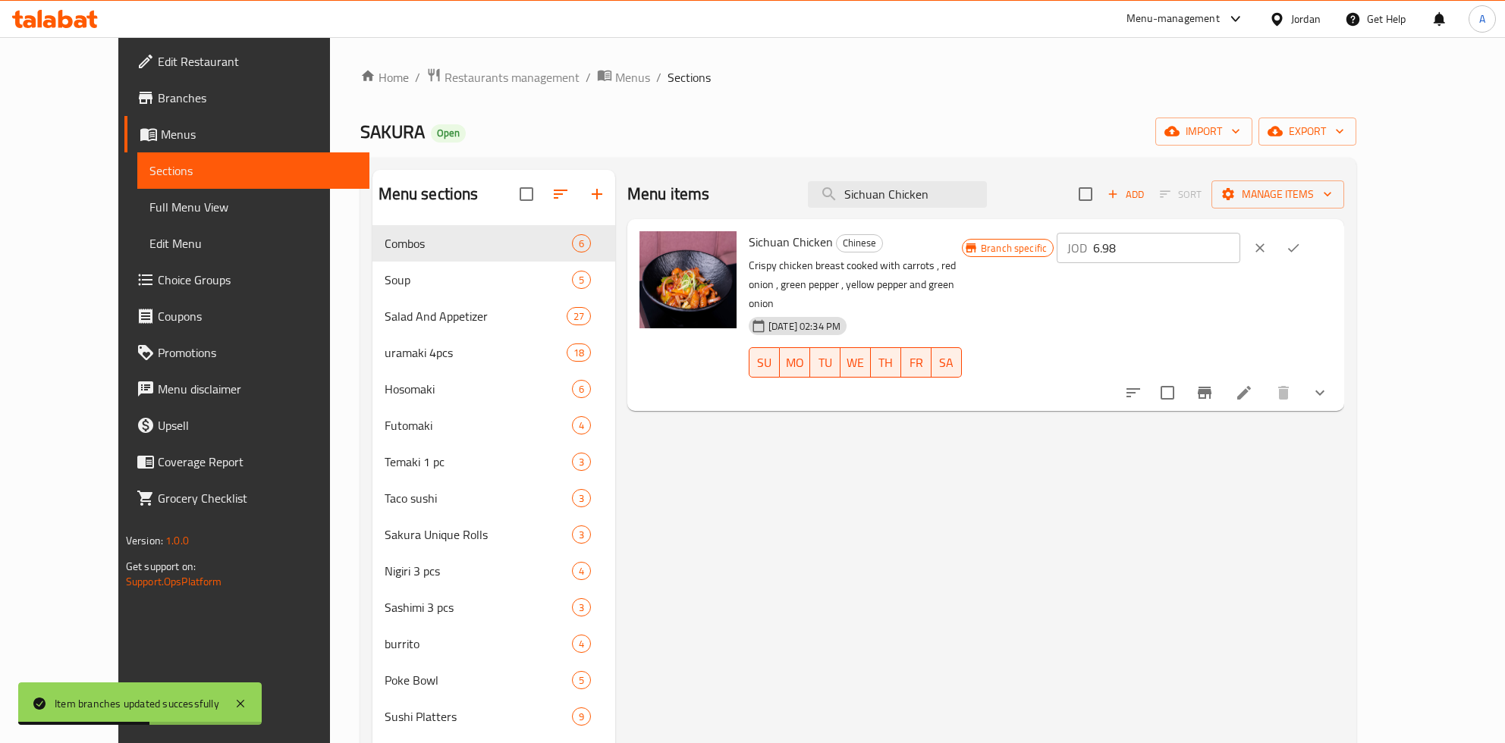
click at [1286, 233] on div "JOD 6.98 ​" at bounding box center [1194, 247] width 275 height 33
click at [1240, 248] on input "6.98" at bounding box center [1166, 248] width 147 height 30
paste input "8.63"
type input "8.65"
click button "ok" at bounding box center [1292, 247] width 33 height 33
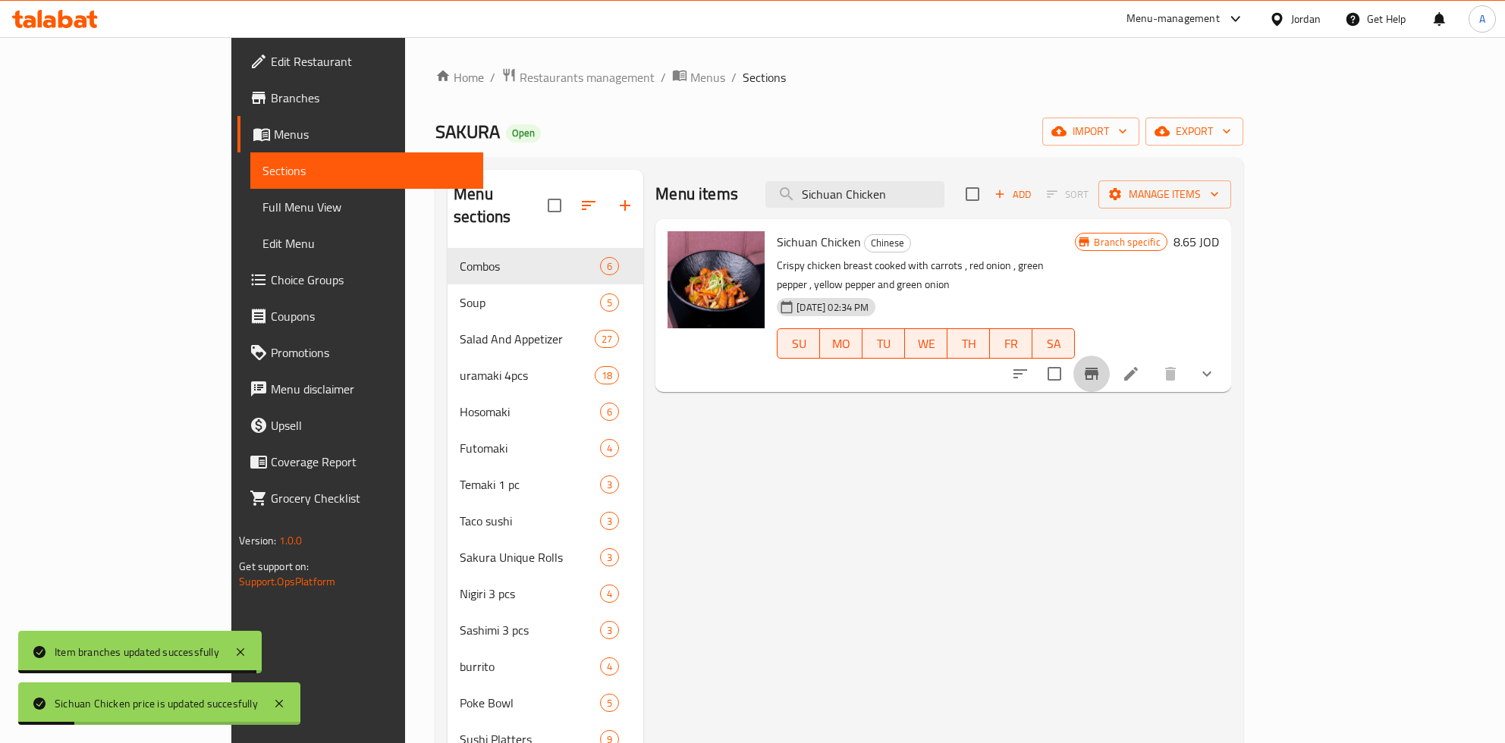
click at [1098, 368] on icon "Branch-specific-item" at bounding box center [1092, 374] width 14 height 12
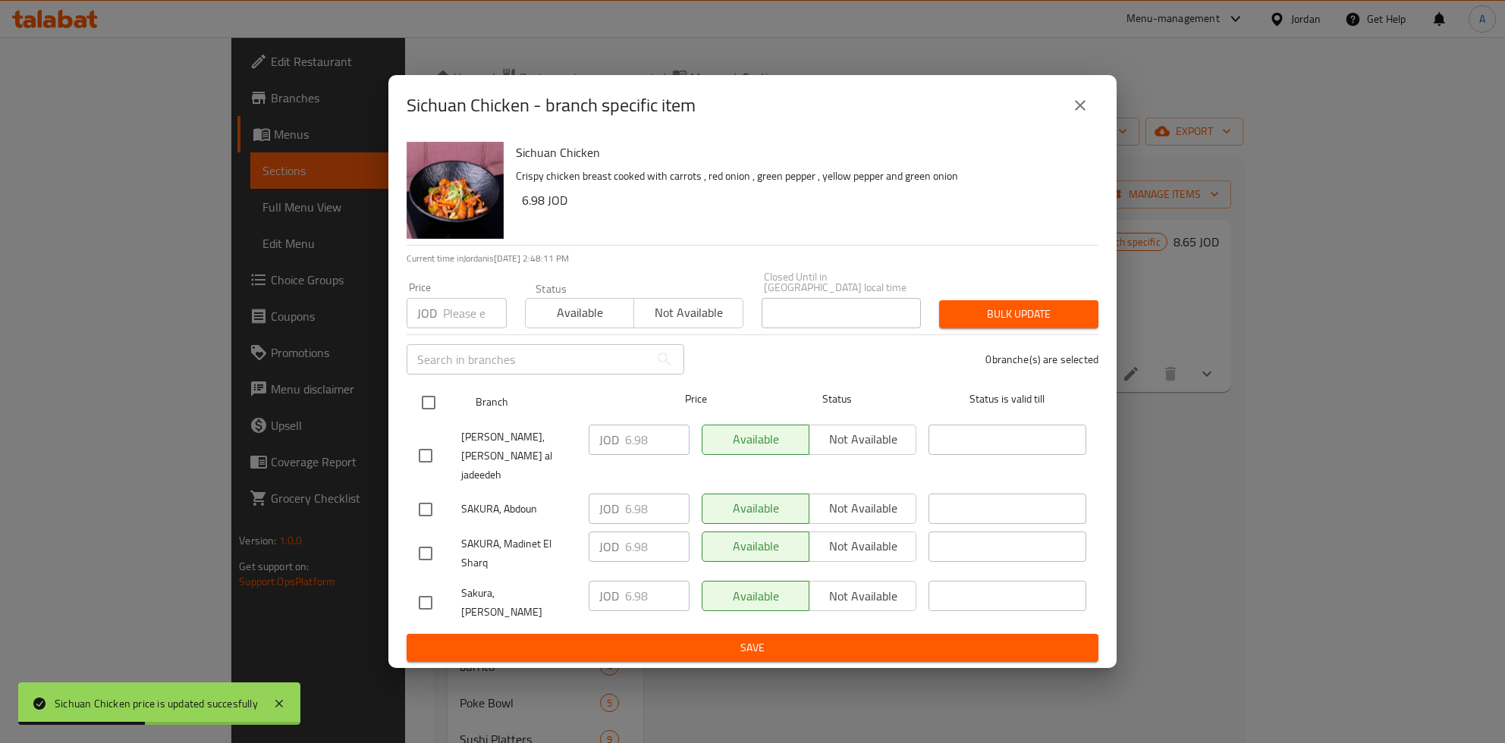
click at [425, 410] on input "checkbox" at bounding box center [429, 403] width 32 height 32
checkbox input "true"
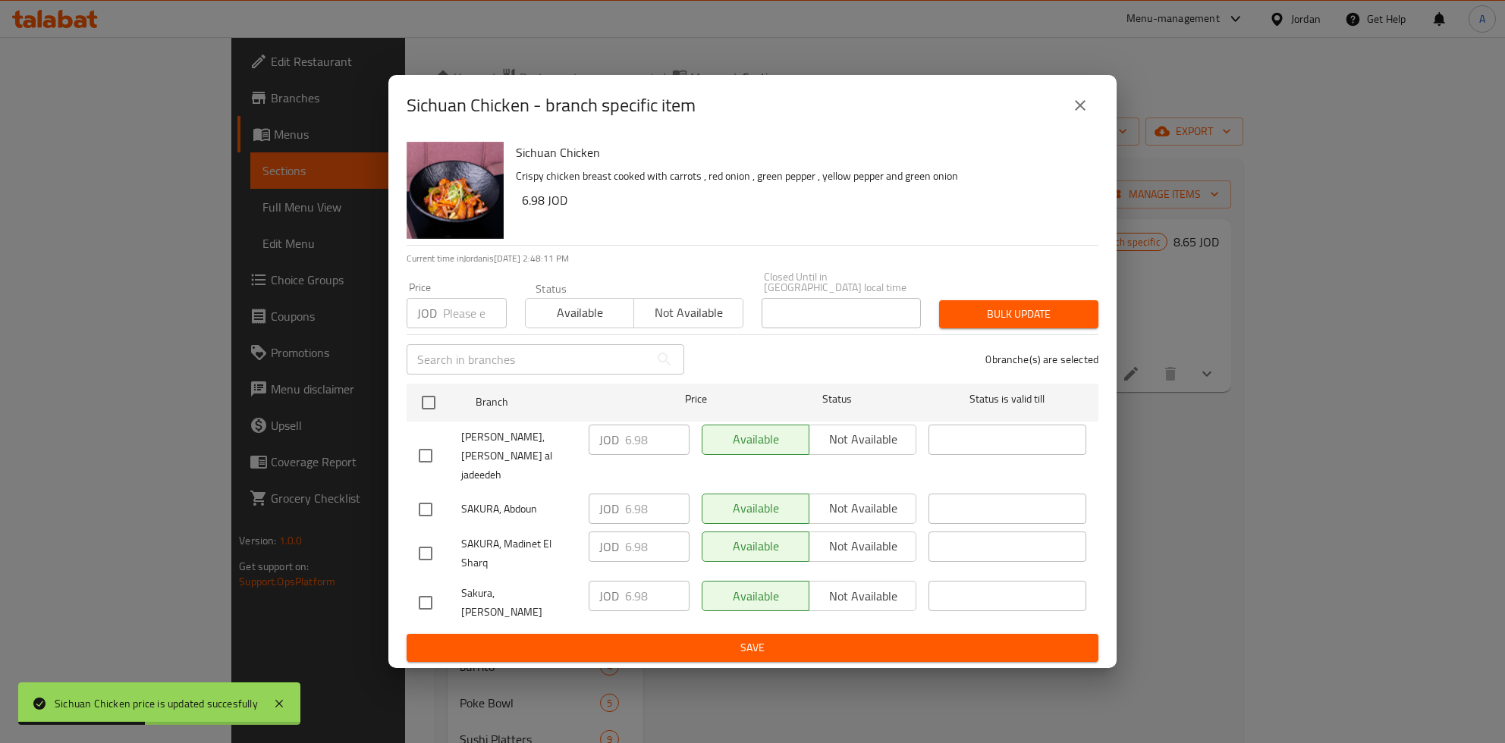
checkbox input "true"
click at [609, 443] on p "JOD" at bounding box center [609, 440] width 20 height 18
click at [634, 446] on input "6.98" at bounding box center [657, 440] width 64 height 30
type button "0"
type button "1"
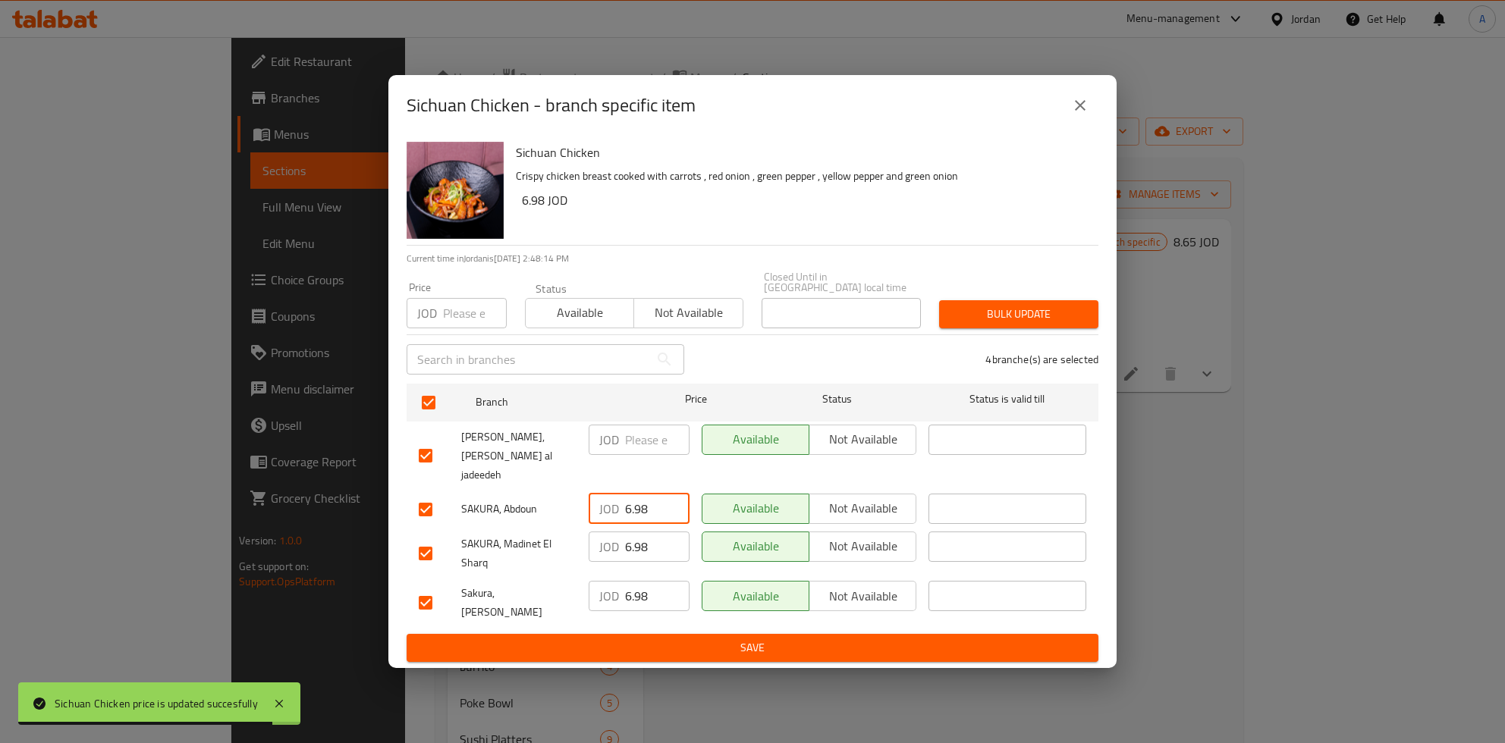
type button "0"
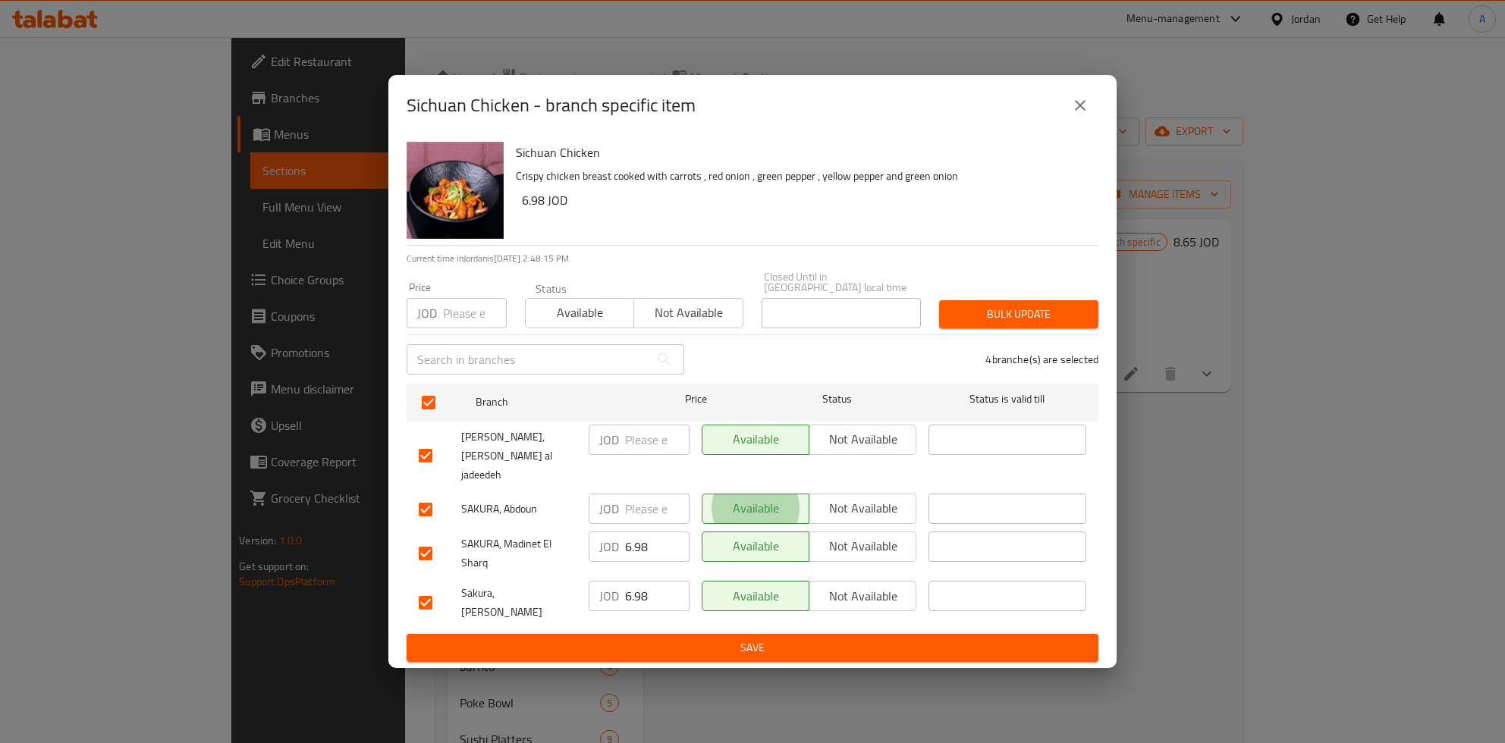
type button "1"
type button "0"
type button "1"
type button "0"
type button "1"
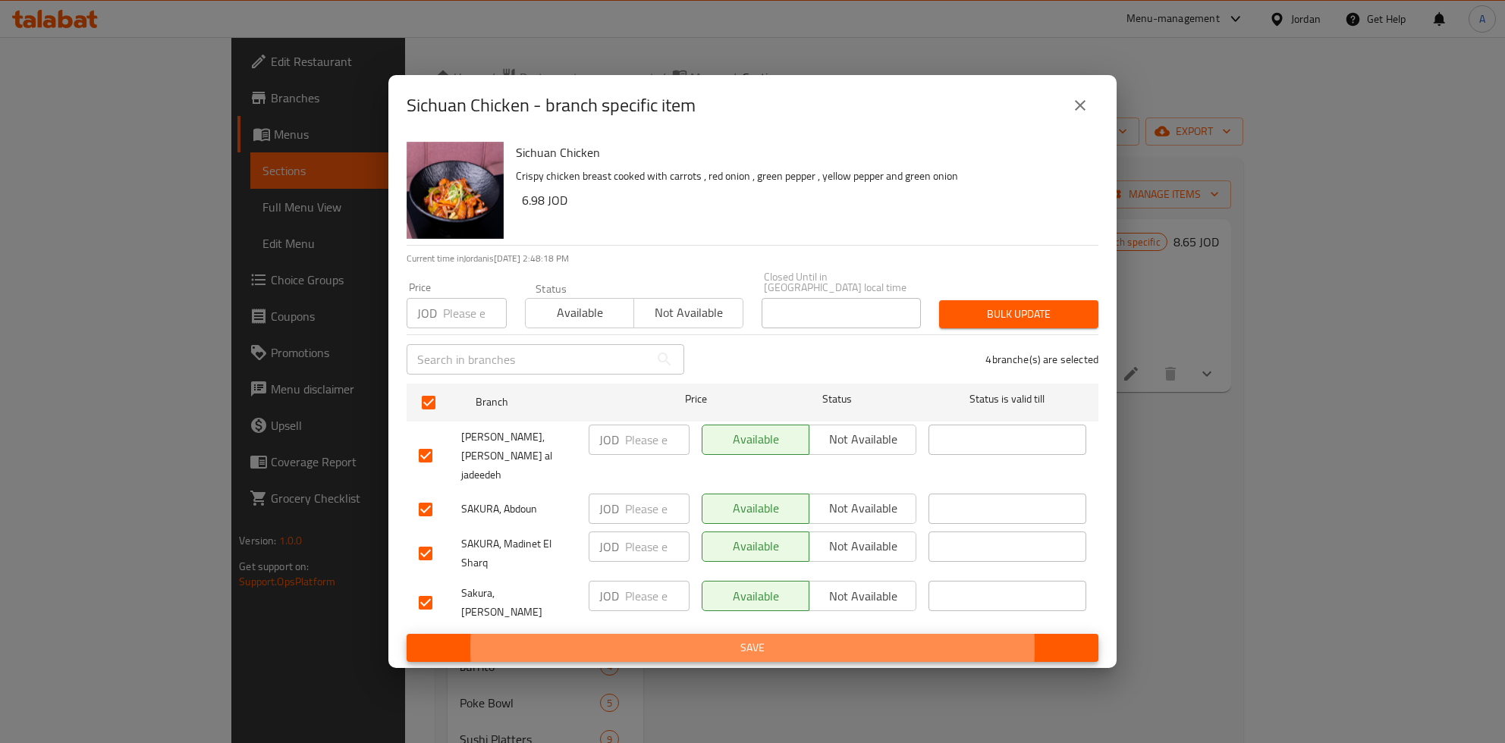
click at [407, 634] on button "Save" at bounding box center [753, 648] width 692 height 28
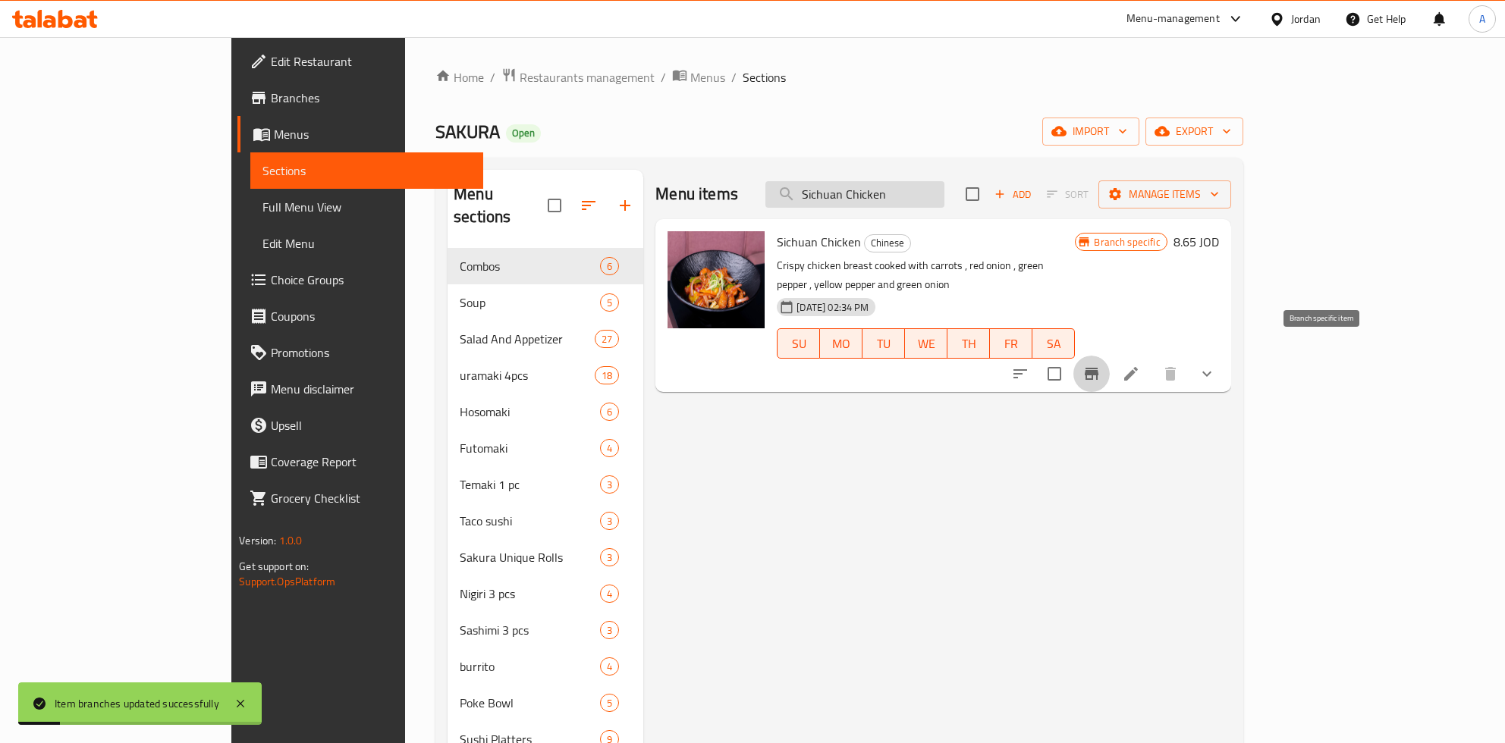
click at [944, 196] on input "Sichuan Chicken" at bounding box center [854, 194] width 179 height 27
paste input "Beef Garlic"
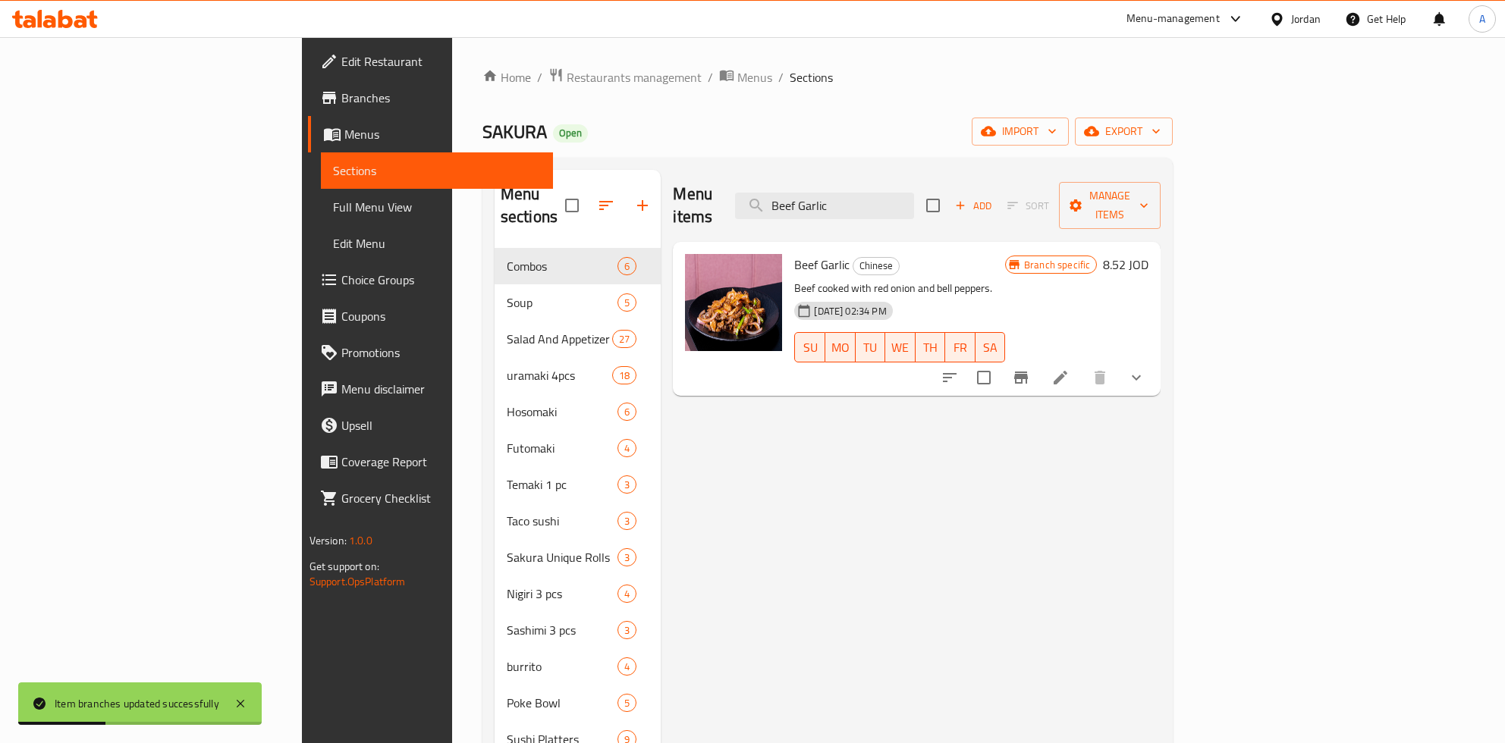
type input "Beef Garlic"
click at [1067, 371] on icon at bounding box center [1061, 378] width 14 height 14
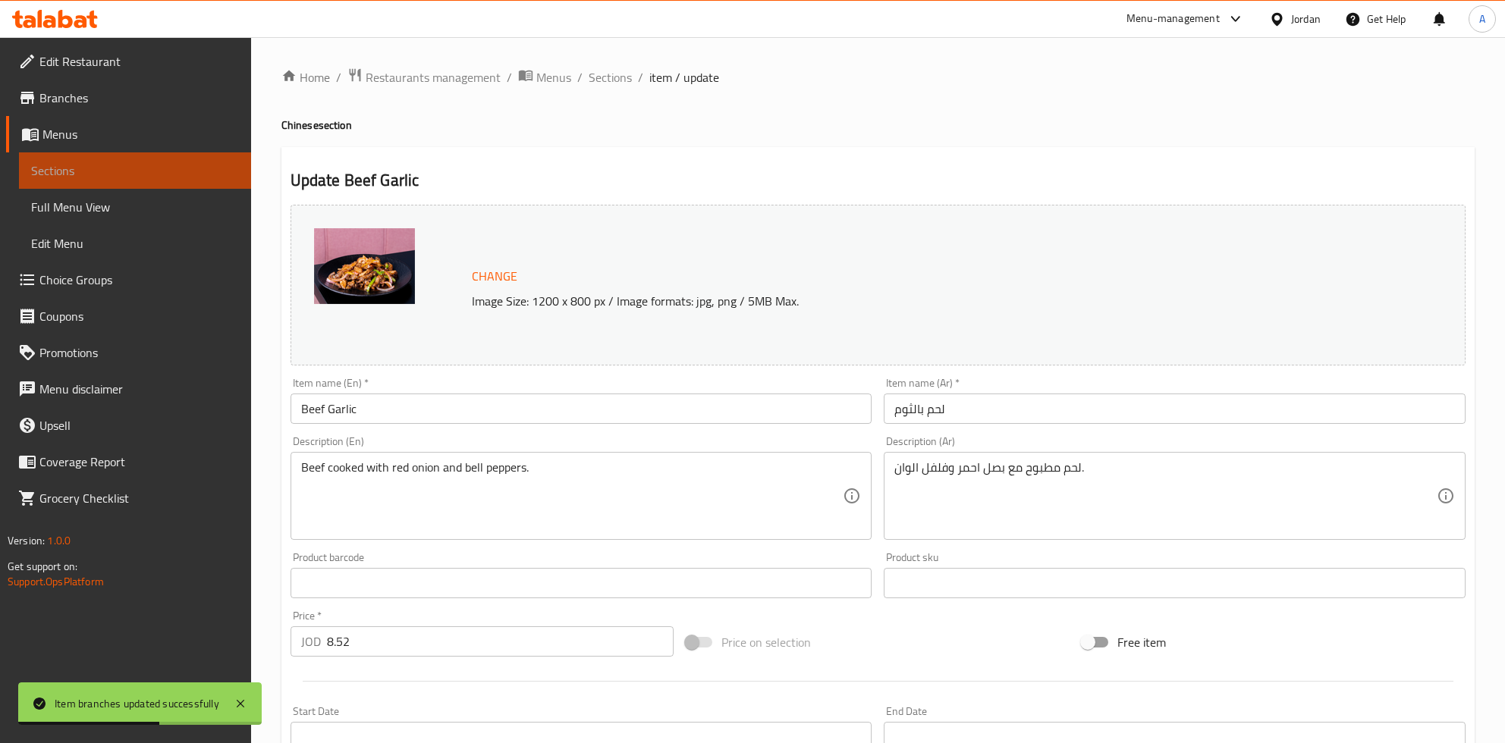
click at [99, 179] on span "Sections" at bounding box center [135, 171] width 208 height 18
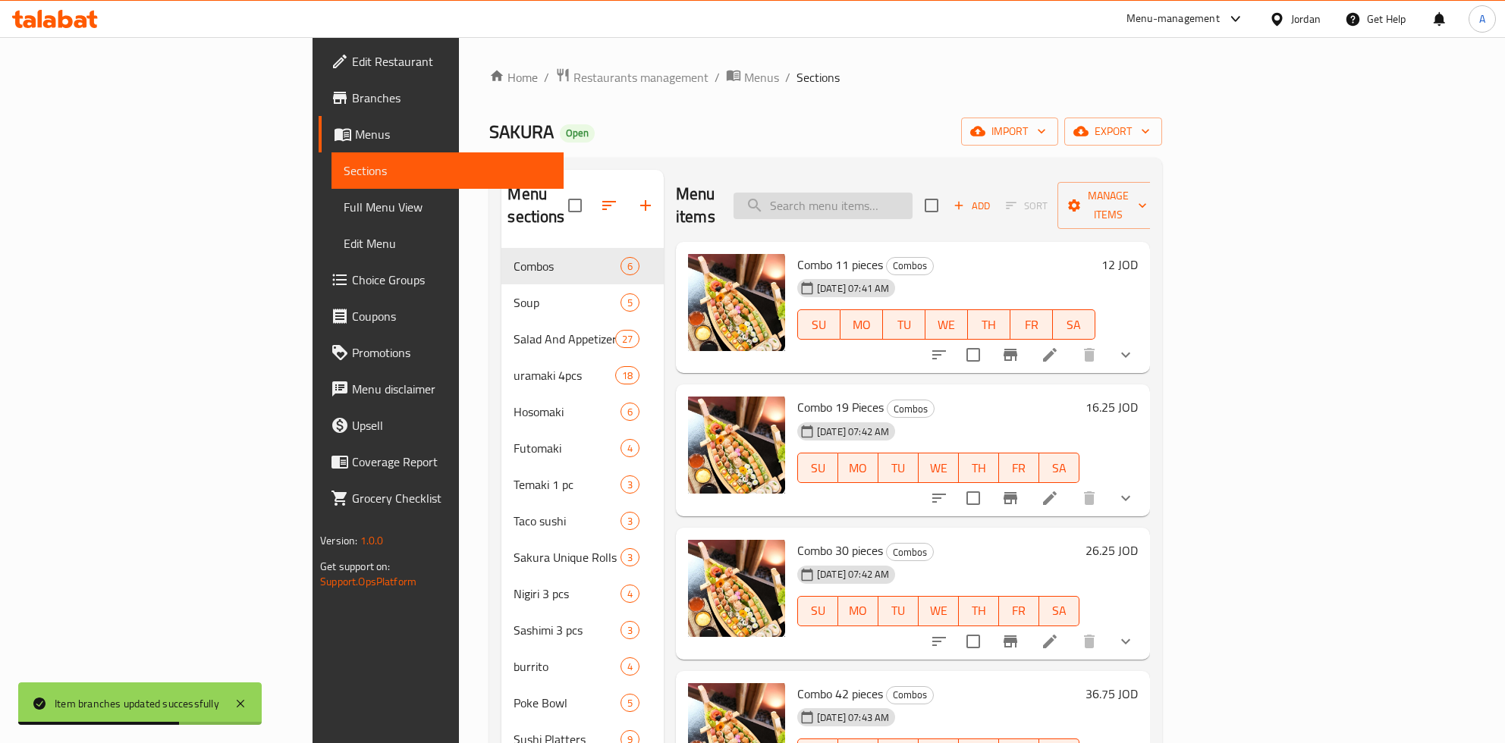
drag, startPoint x: 936, startPoint y: 218, endPoint x: 932, endPoint y: 203, distance: 15.6
click at [933, 212] on div "Menu items Add Sort Manage items" at bounding box center [913, 206] width 474 height 72
click at [912, 203] on input "search" at bounding box center [822, 206] width 179 height 27
paste input "Beef Garlic"
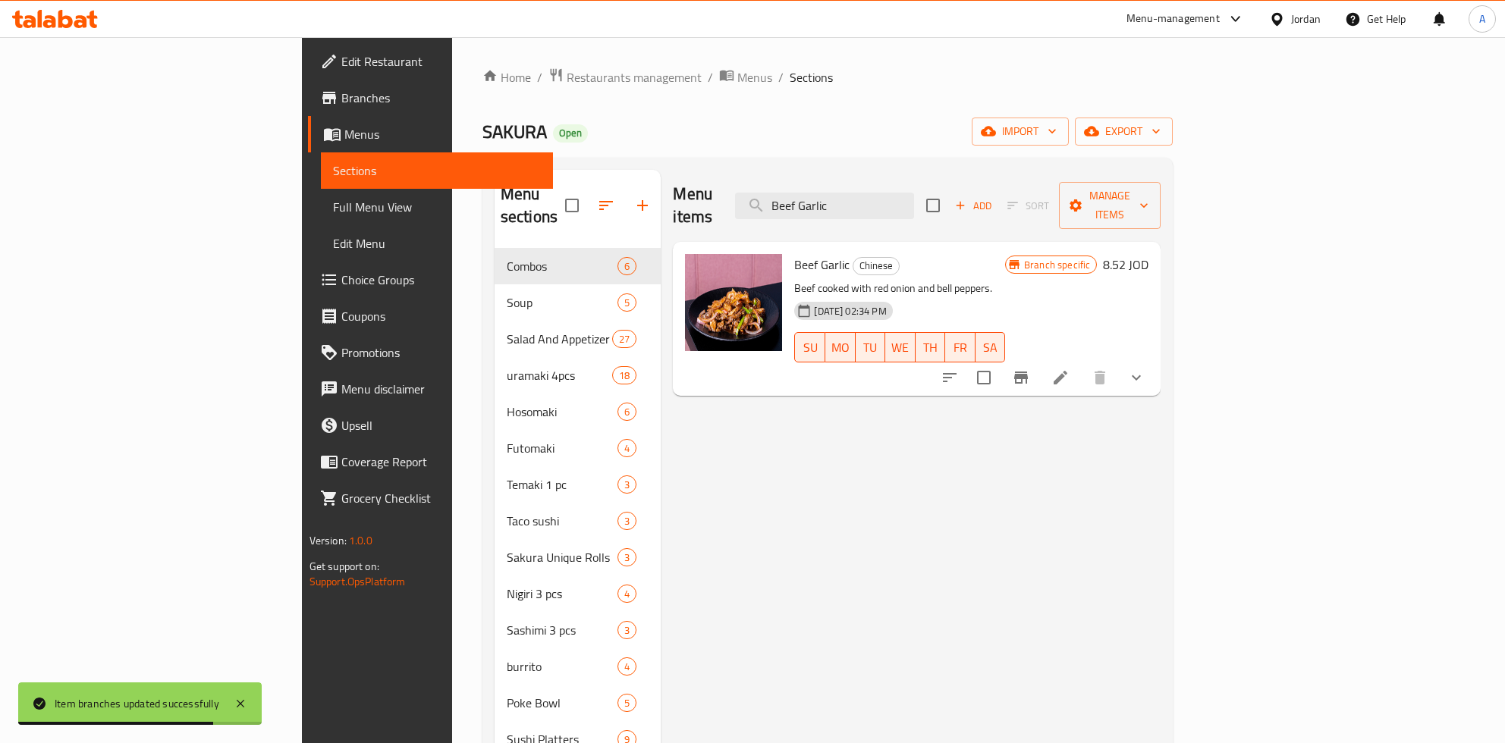
type input "Beef Garlic"
click at [1148, 254] on h6 "8.52 JOD" at bounding box center [1126, 264] width 46 height 21
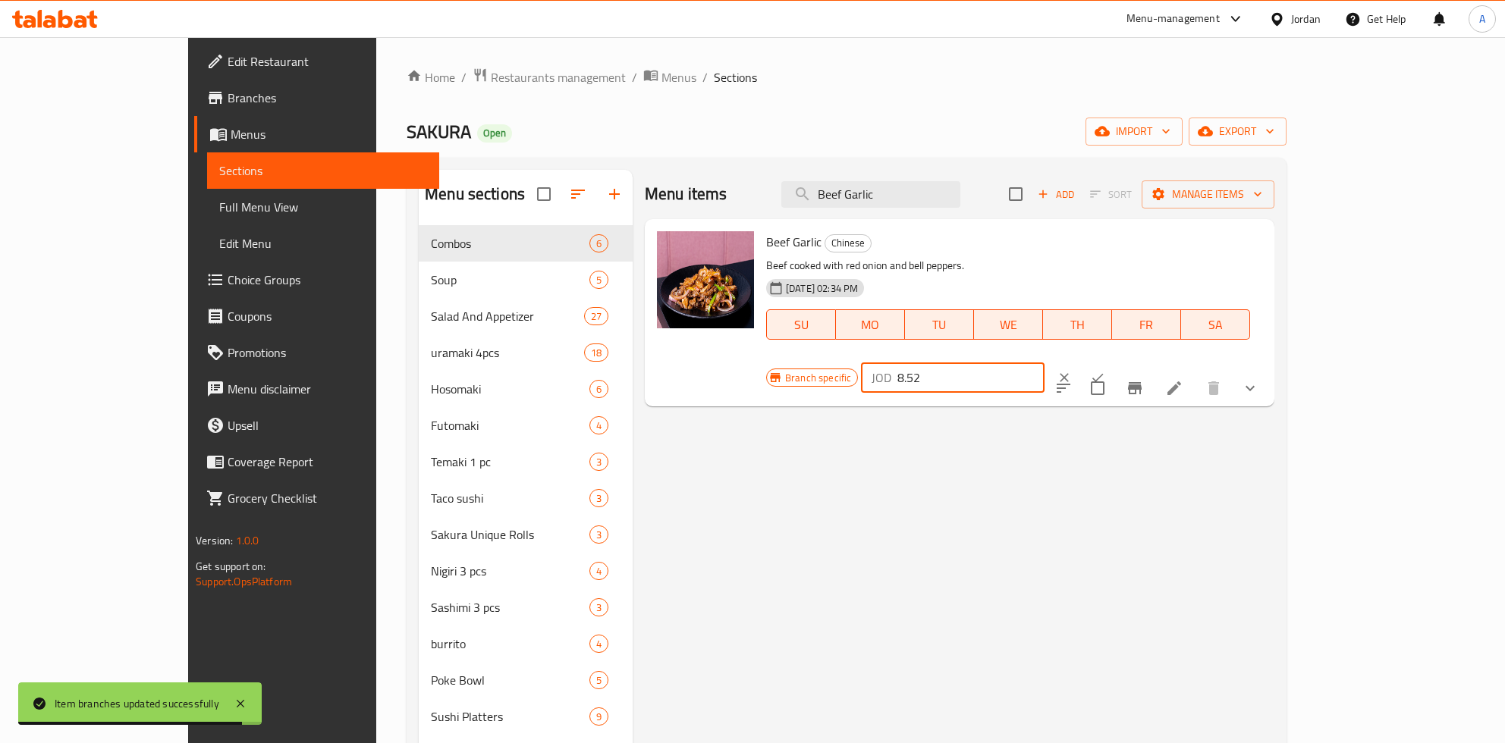
click at [1044, 363] on input "8.52" at bounding box center [970, 378] width 147 height 30
type input "9.5"
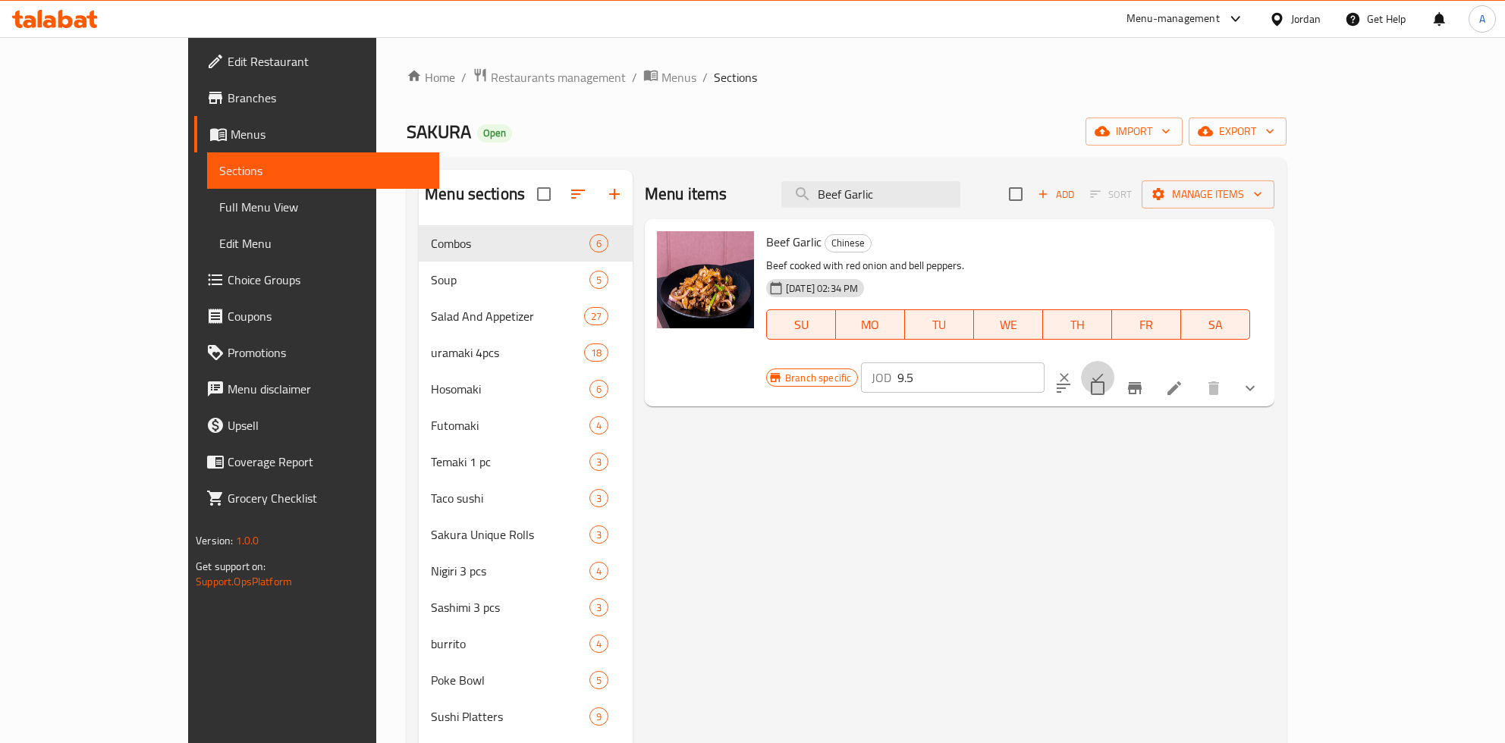
click button "ok" at bounding box center [1097, 377] width 33 height 33
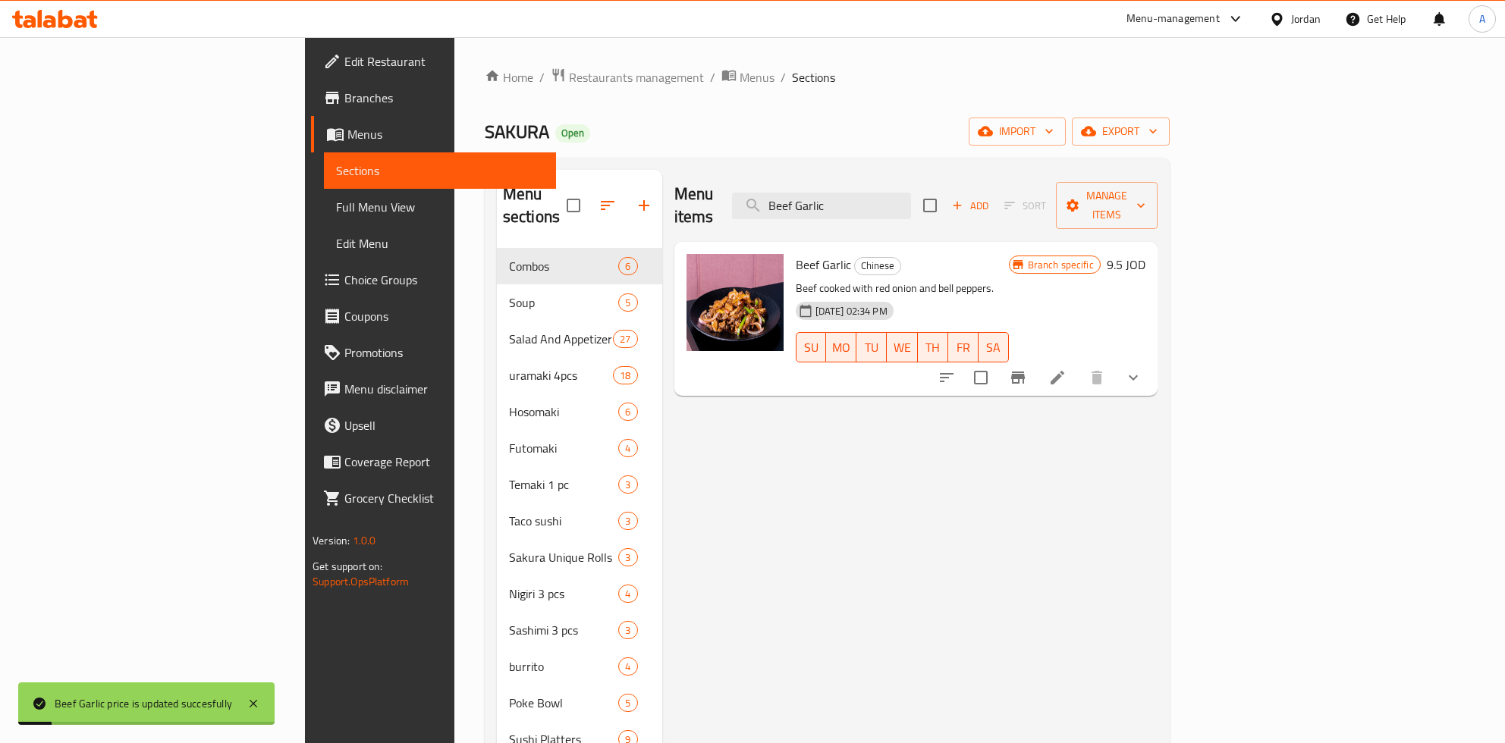
click at [1027, 369] on icon "Branch-specific-item" at bounding box center [1018, 378] width 18 height 18
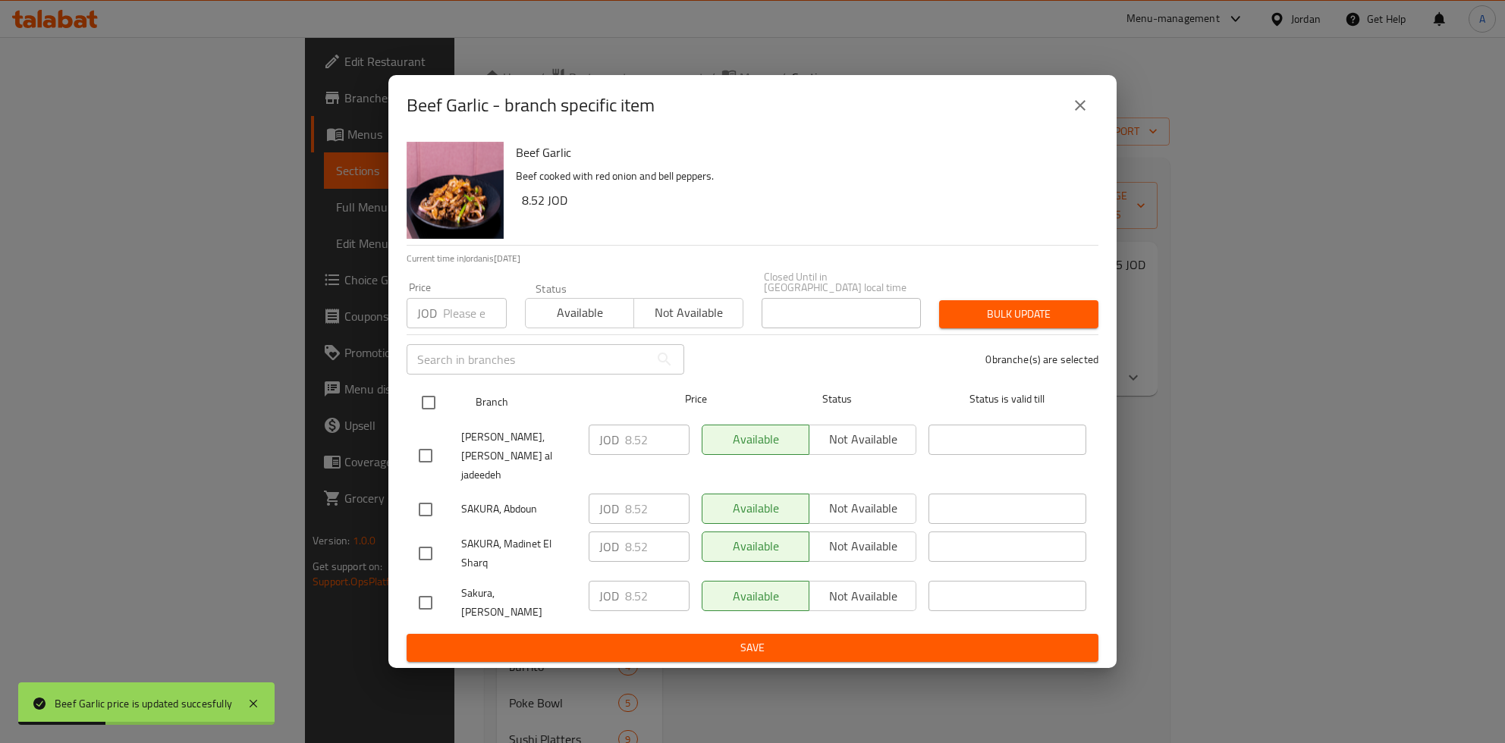
click at [441, 415] on input "checkbox" at bounding box center [429, 403] width 32 height 32
checkbox input "true"
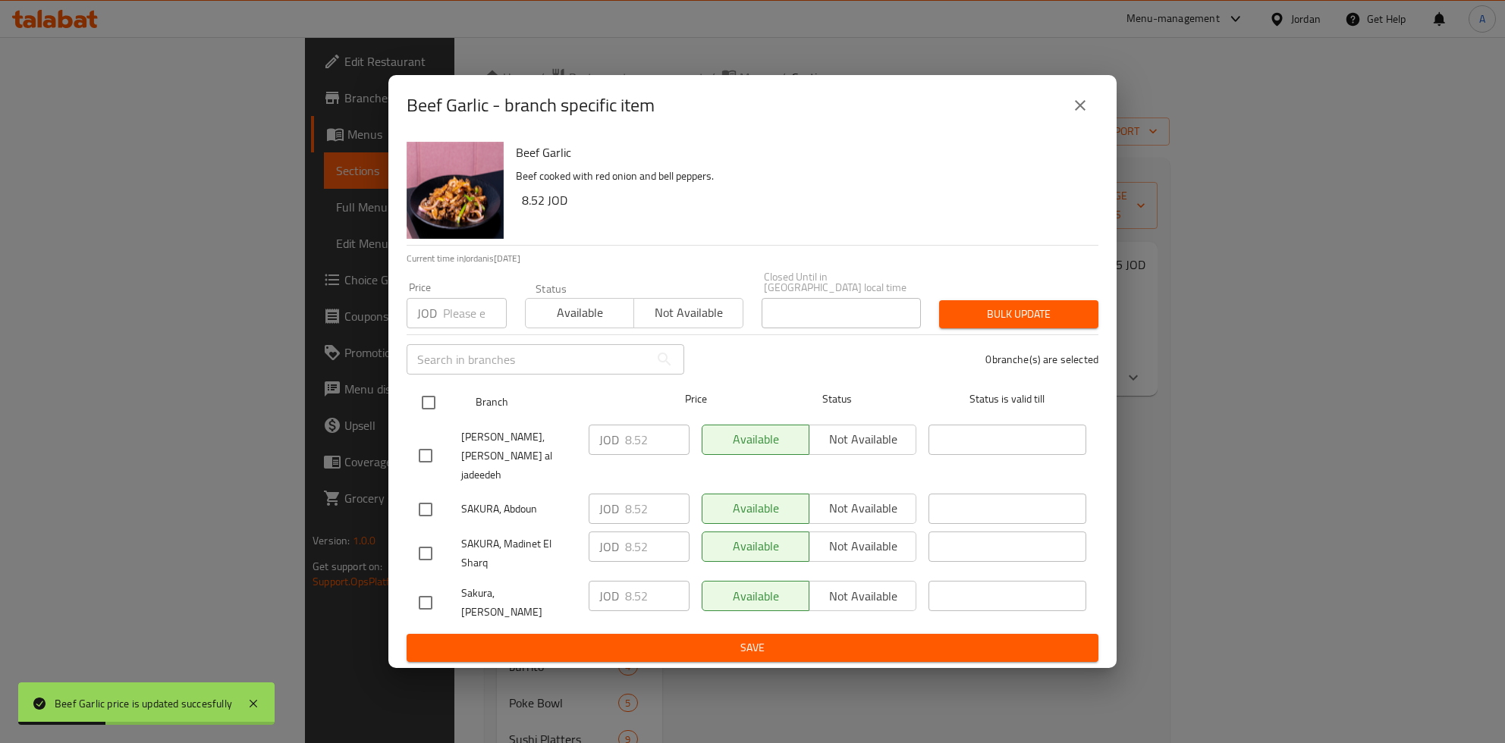
checkbox input "true"
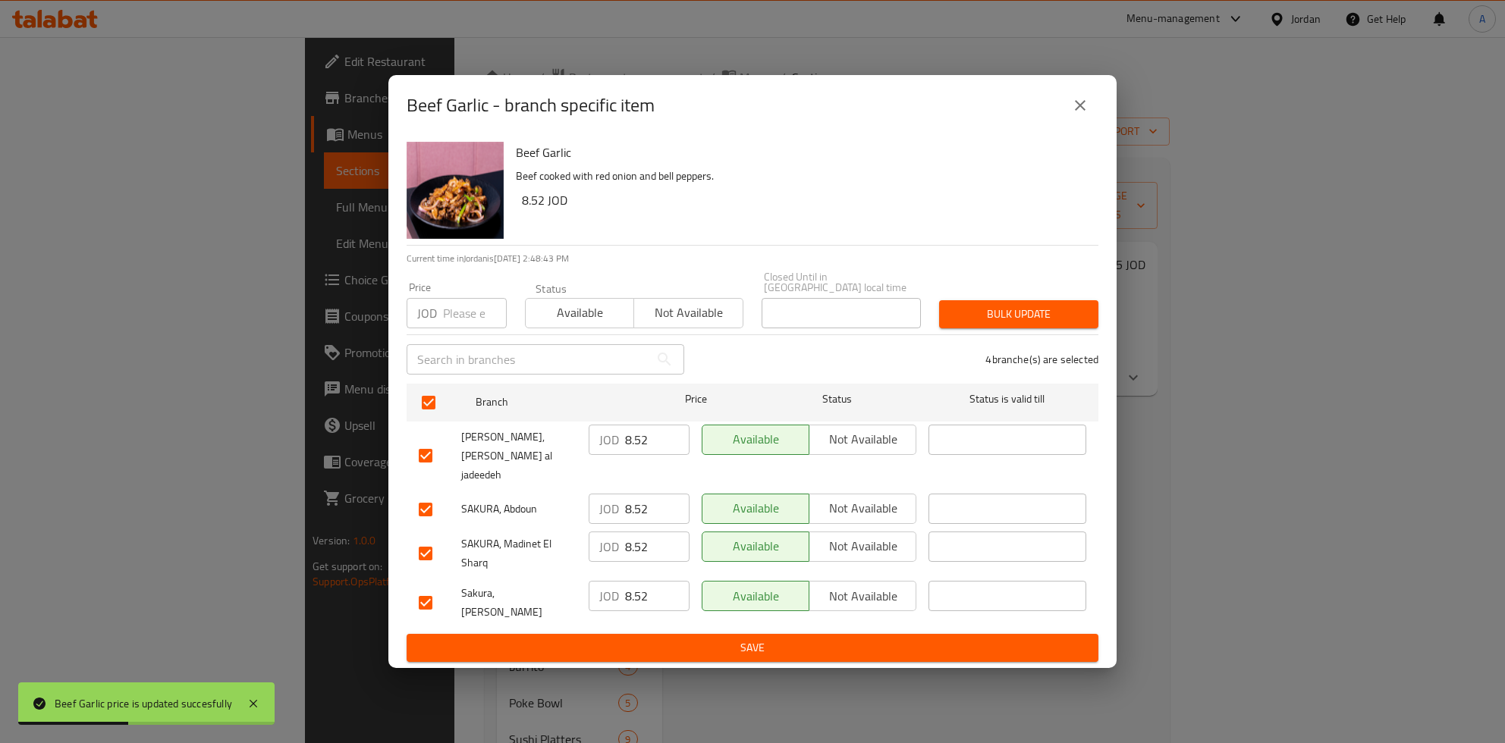
click at [645, 450] on input "8.52" at bounding box center [657, 440] width 64 height 30
type button "0"
type button "1"
type button "0"
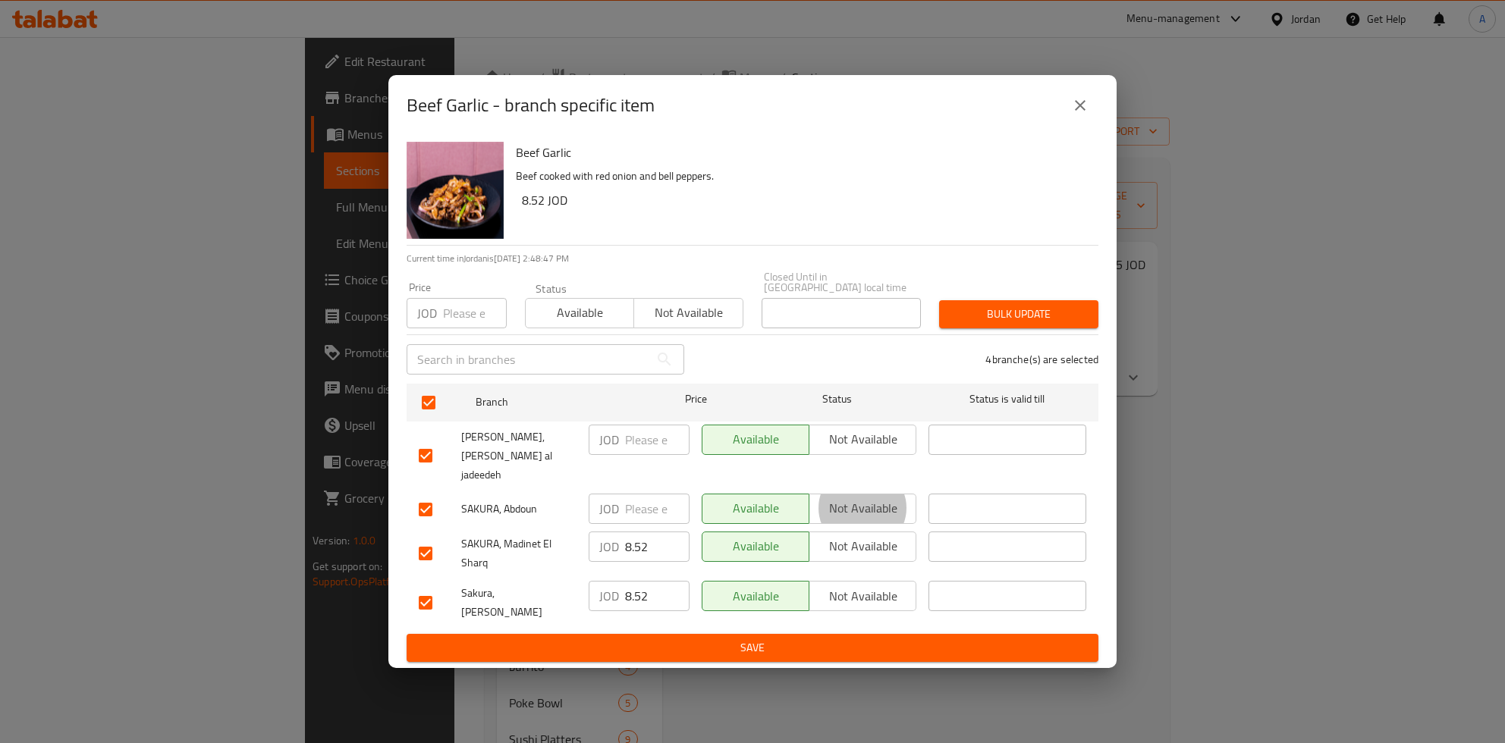
type button "1"
type button "0"
type button "1"
type button "0"
type button "1"
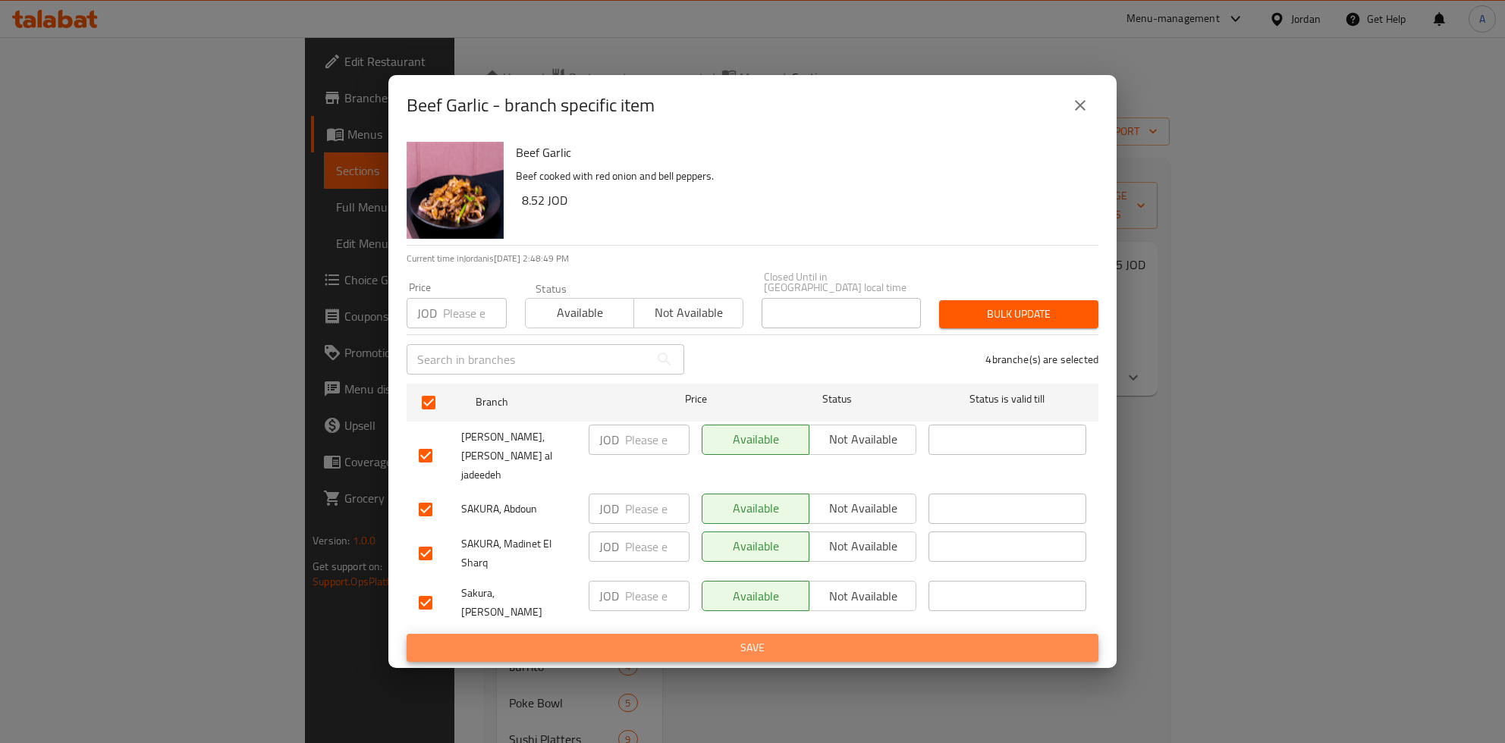
click at [407, 634] on button "Save" at bounding box center [753, 648] width 692 height 28
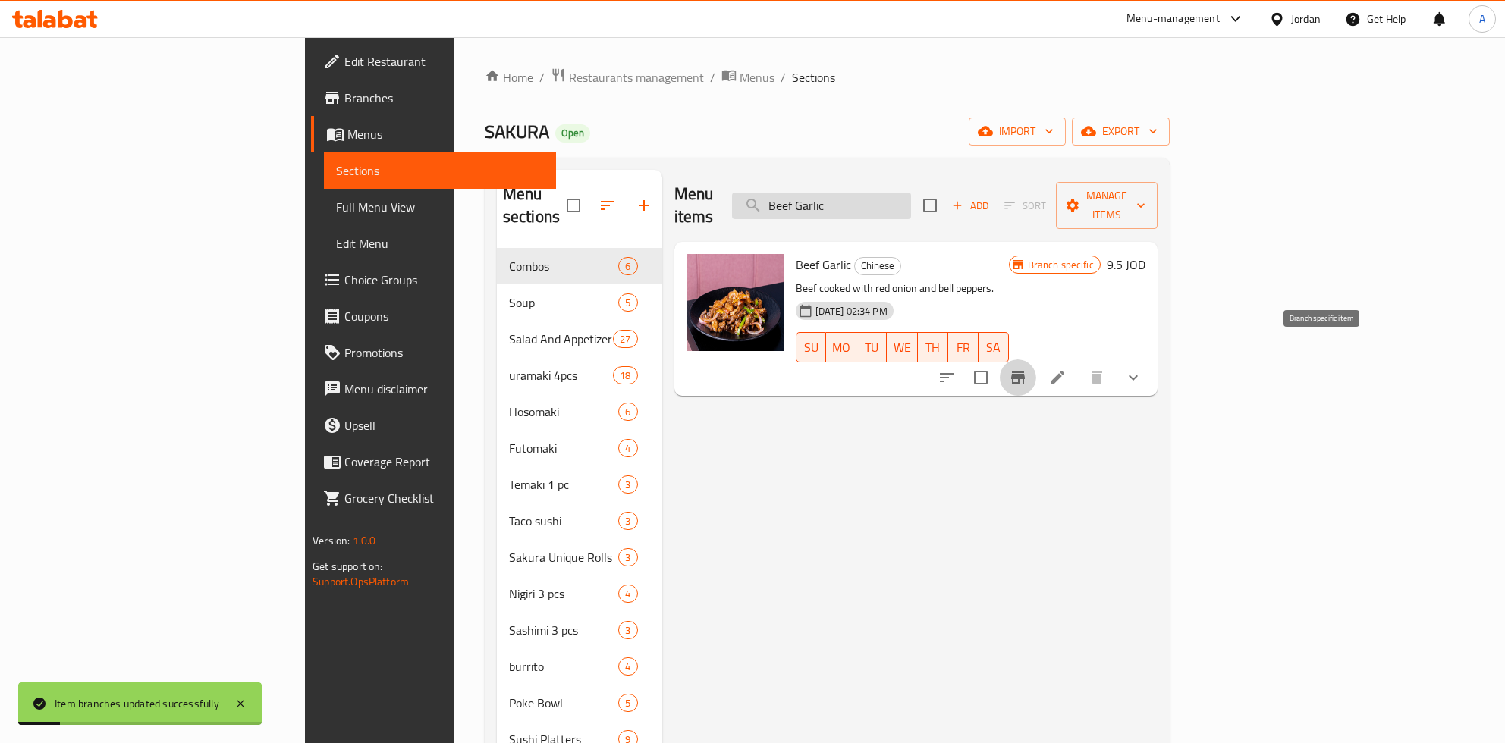
click at [911, 206] on input "Beef Garlic" at bounding box center [821, 206] width 179 height 27
paste input "alck Pepper Beef"
type input "Balck Pepper Beef"
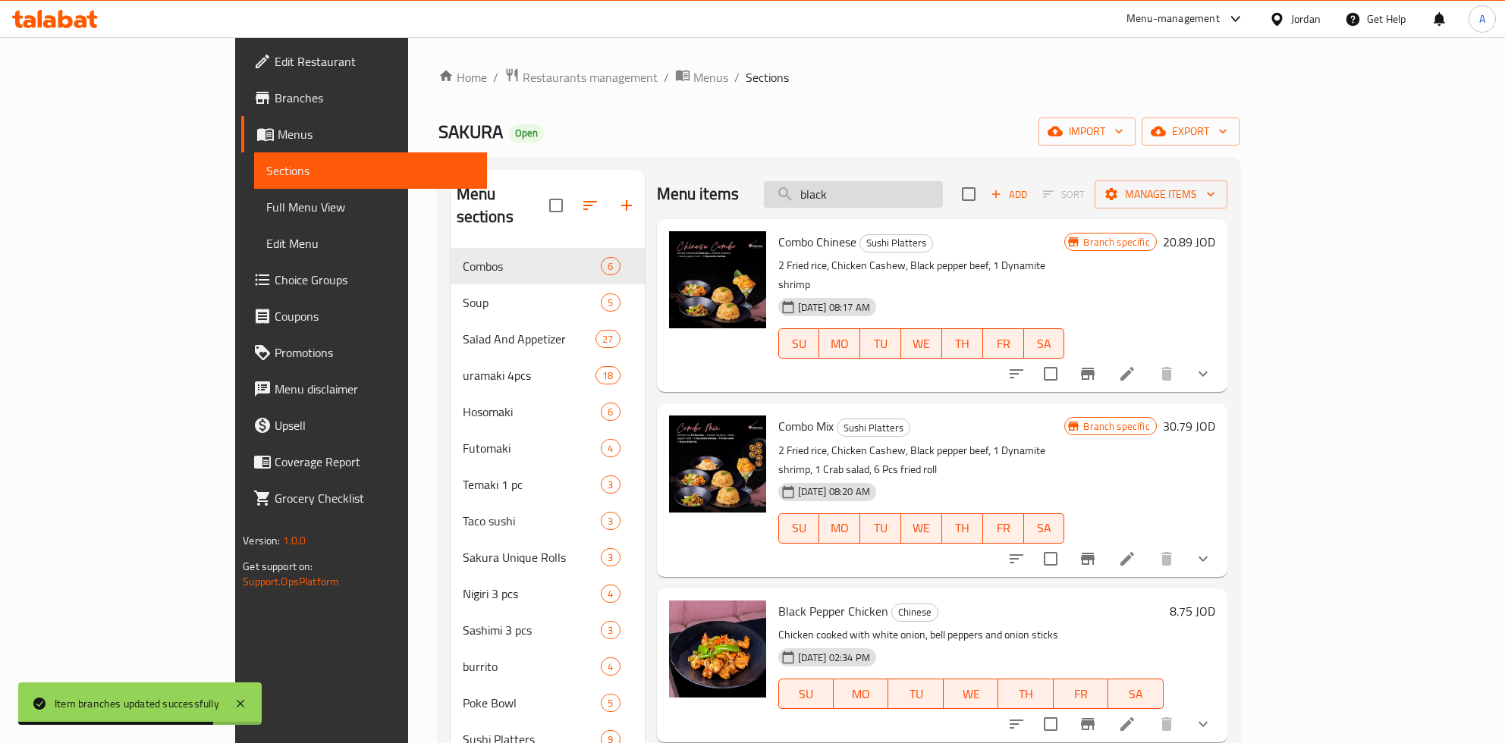
paste input "Balck Pepper Beef"
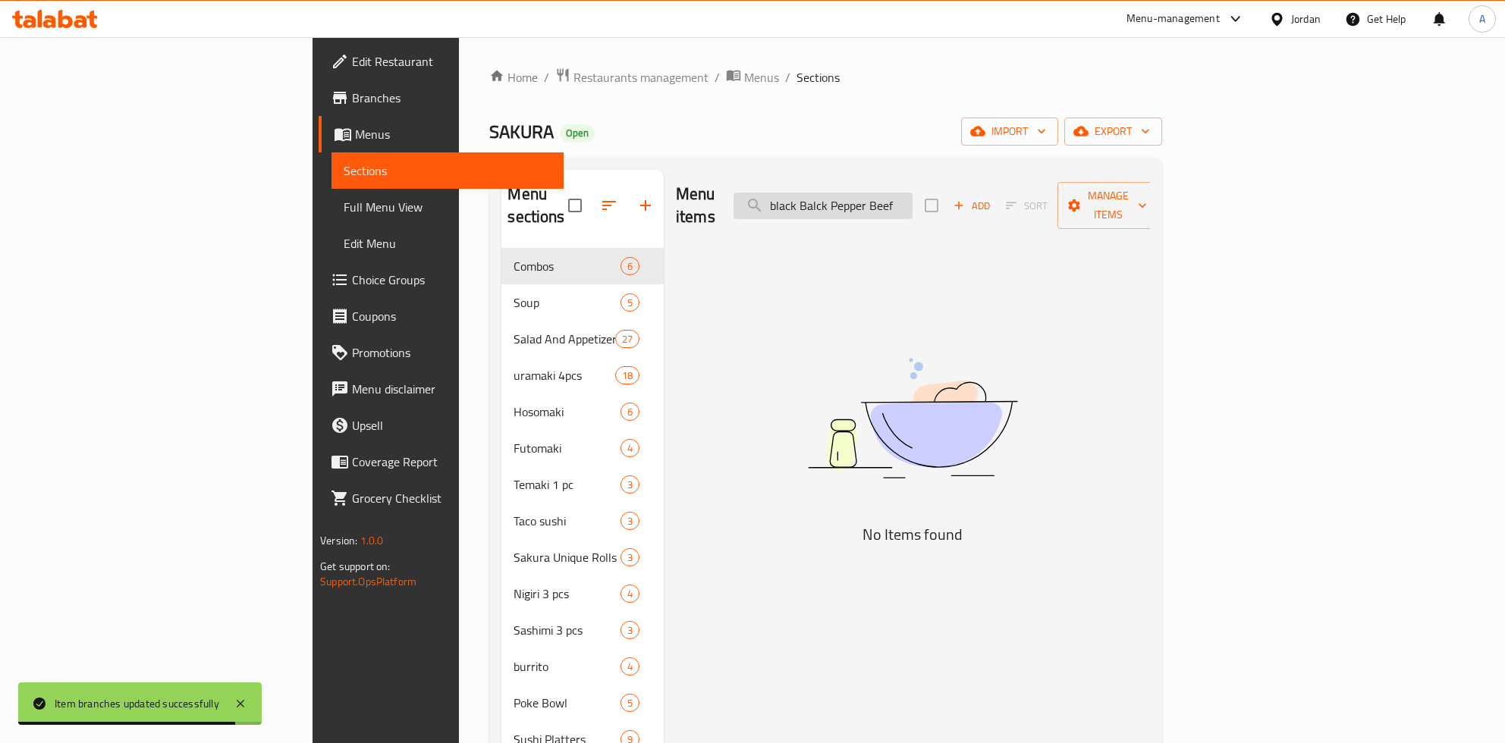
click at [912, 199] on input "black Balck Pepper Beef" at bounding box center [822, 206] width 179 height 27
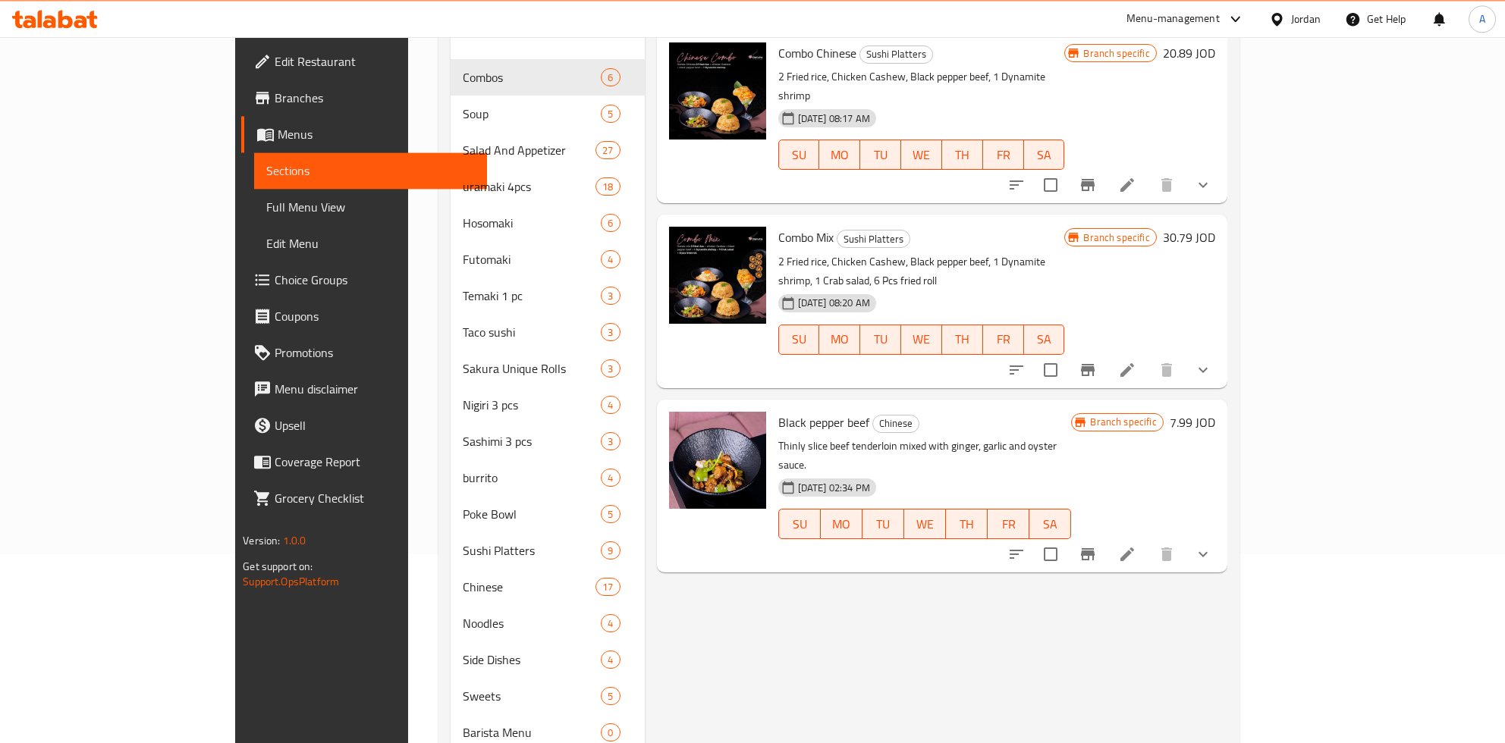
scroll to position [240, 0]
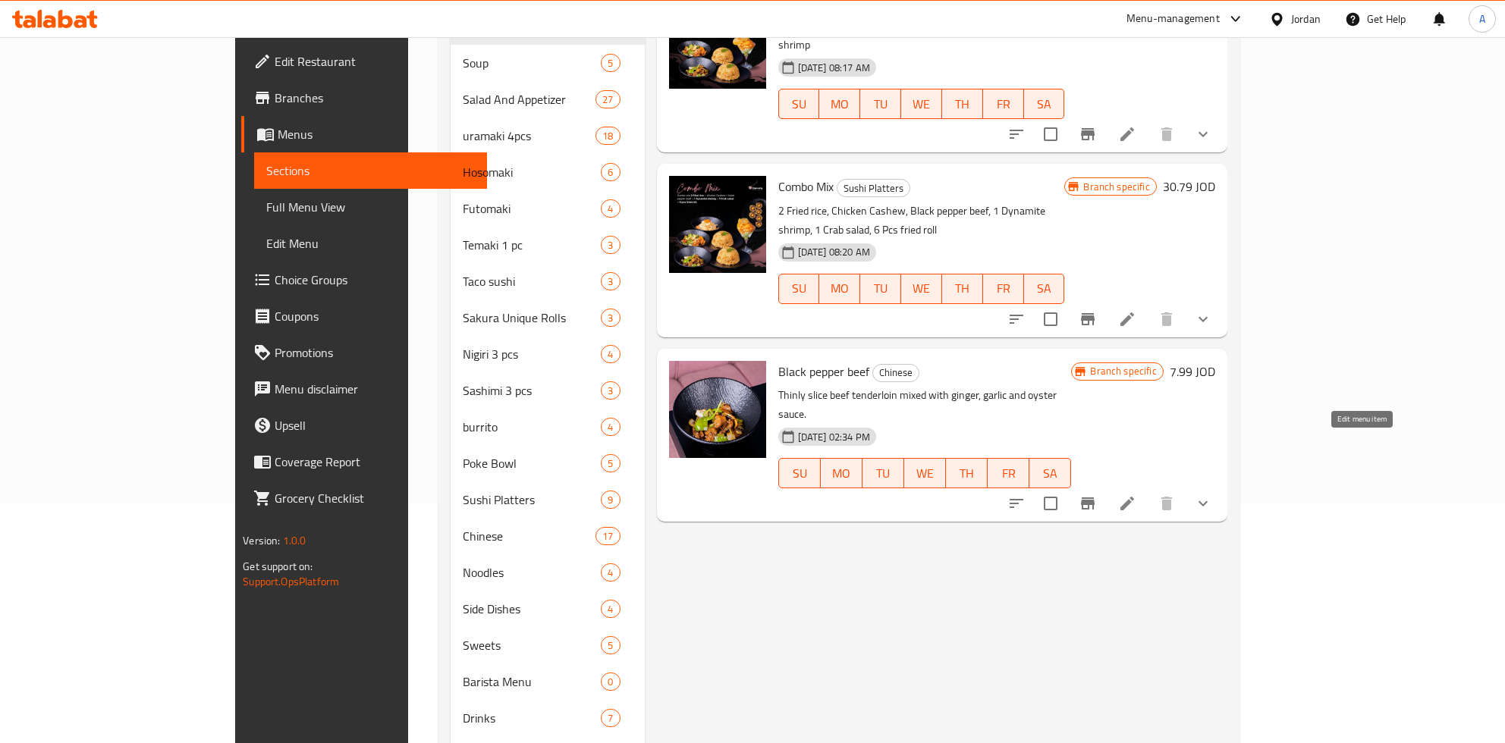
type input "black Pepper Beef"
click at [1136, 495] on icon at bounding box center [1127, 504] width 18 height 18
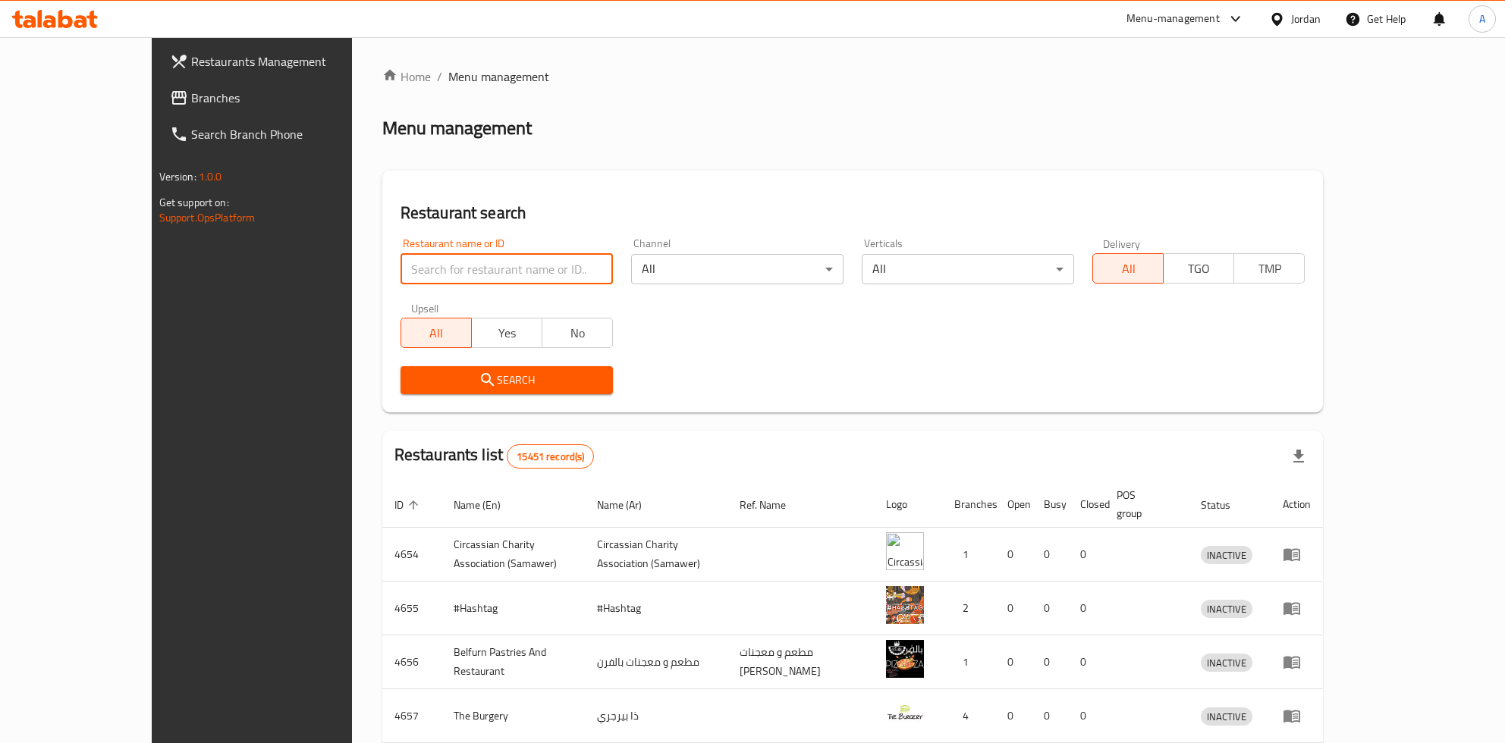
click at [400, 272] on input "search" at bounding box center [506, 269] width 212 height 30
type input "Sakura"
click button "Search" at bounding box center [506, 380] width 212 height 28
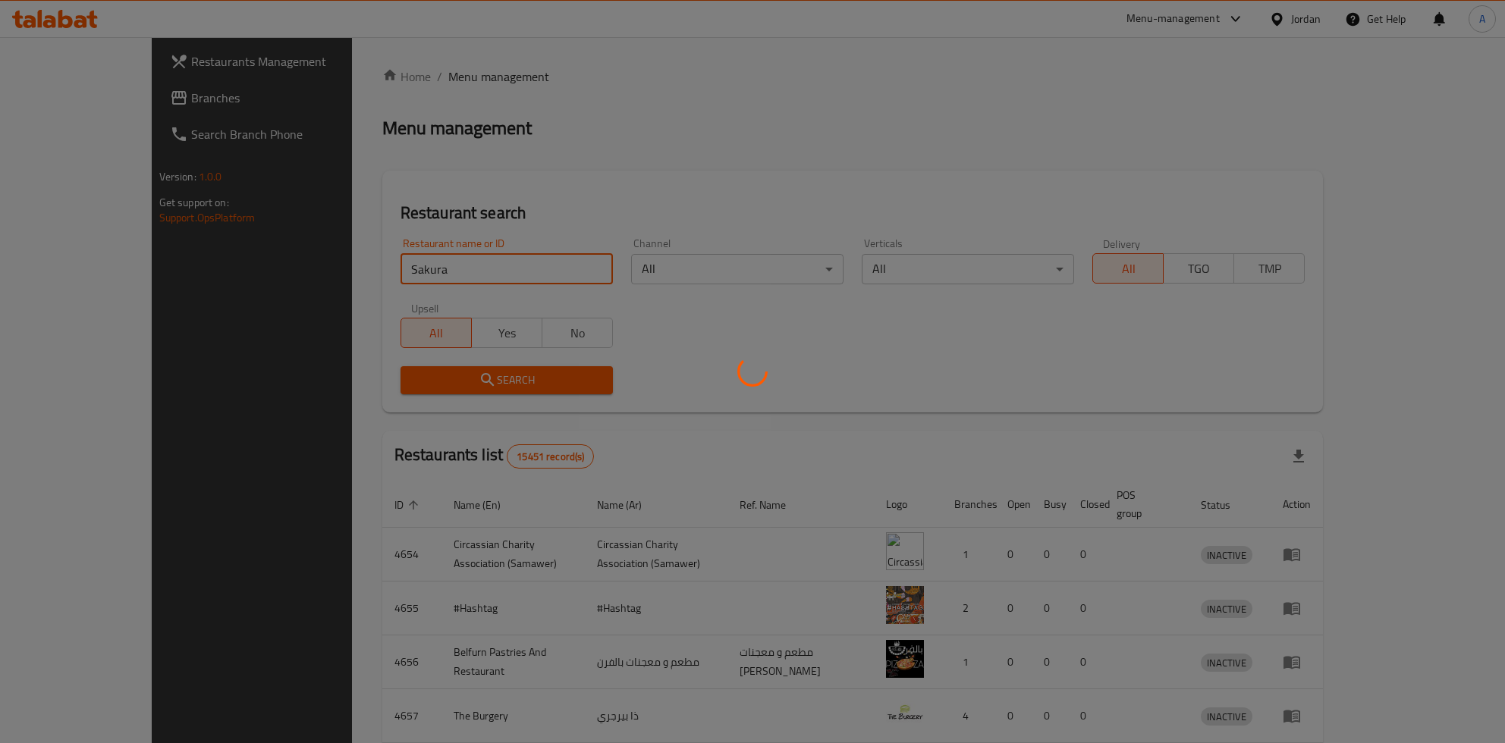
click button "Search" at bounding box center [506, 380] width 212 height 28
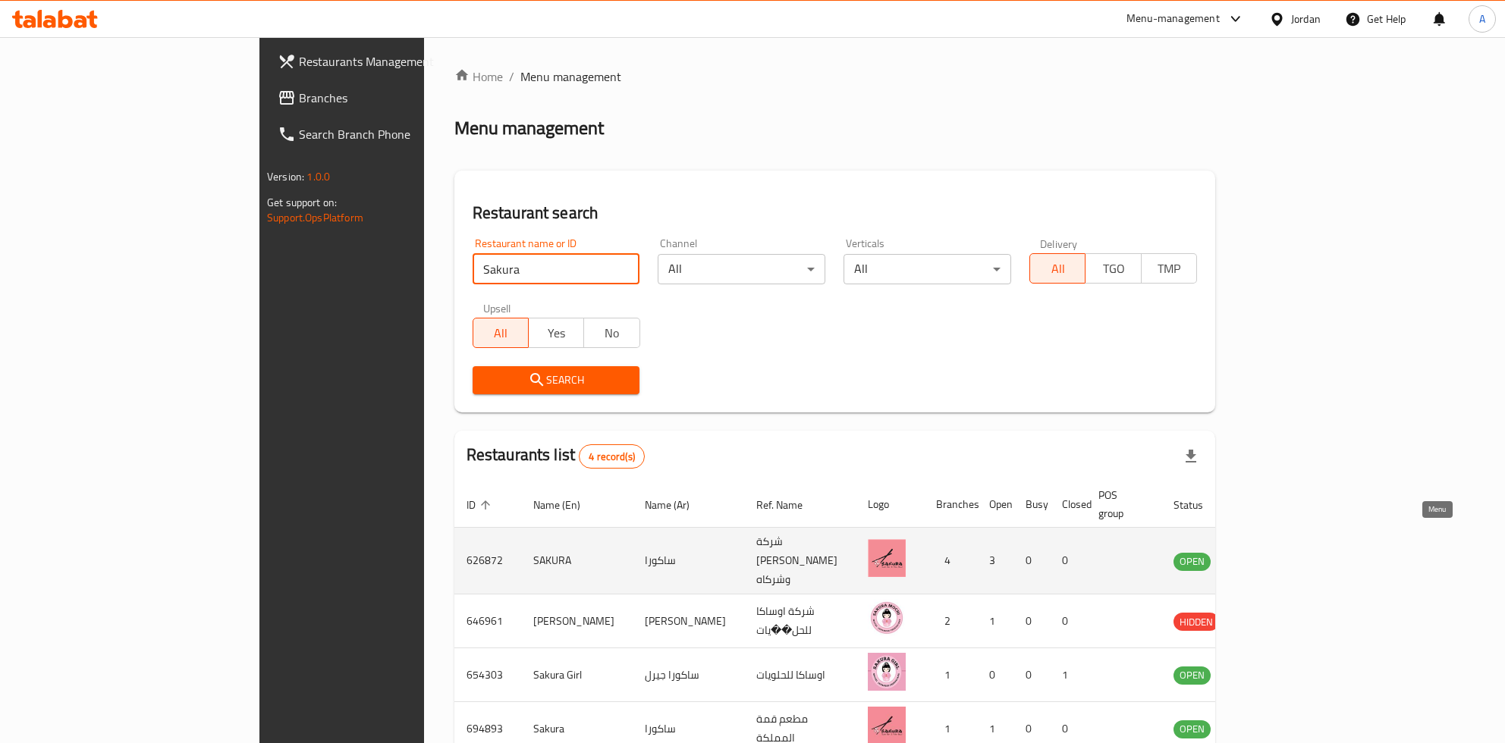
click at [1281, 552] on link "enhanced table" at bounding box center [1267, 561] width 28 height 18
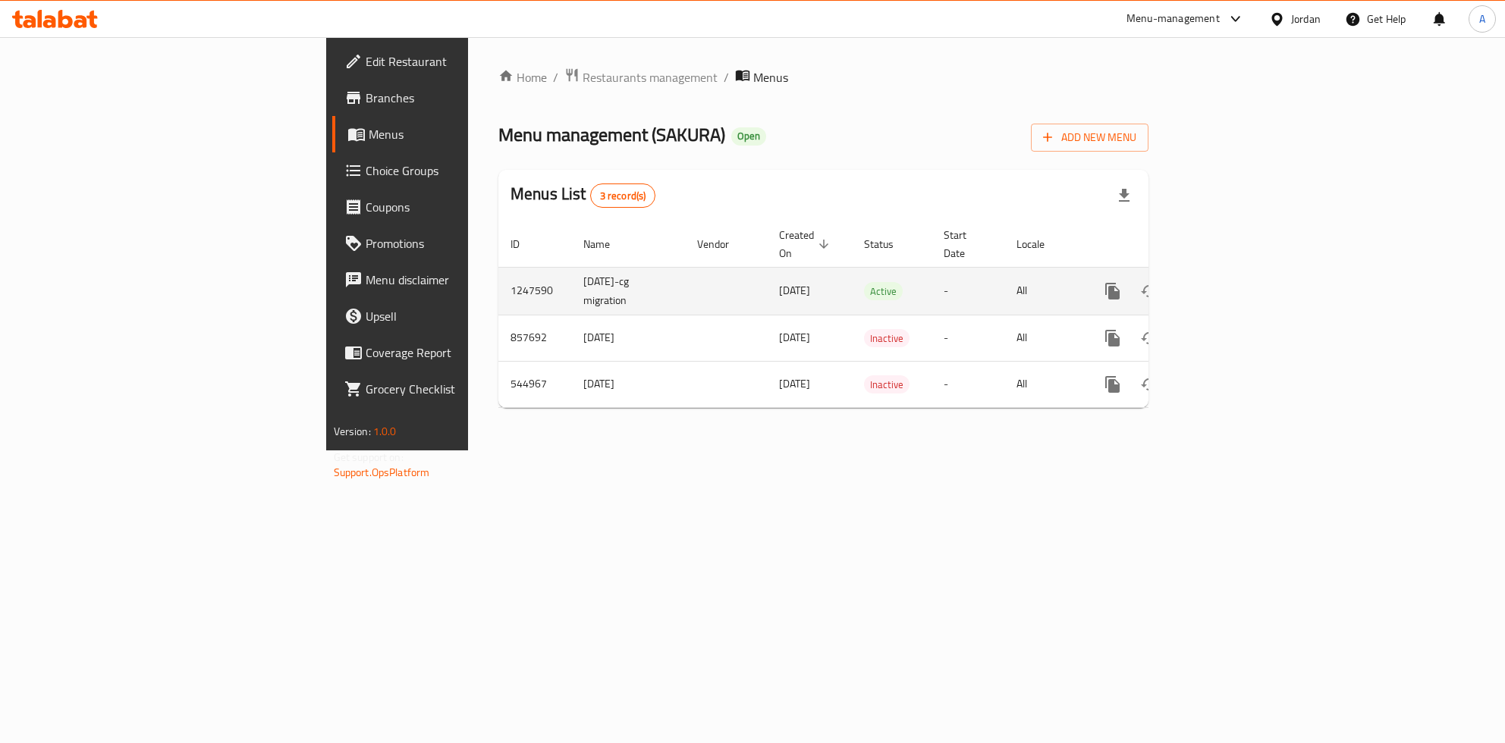
click at [1240, 278] on link "enhanced table" at bounding box center [1222, 291] width 36 height 36
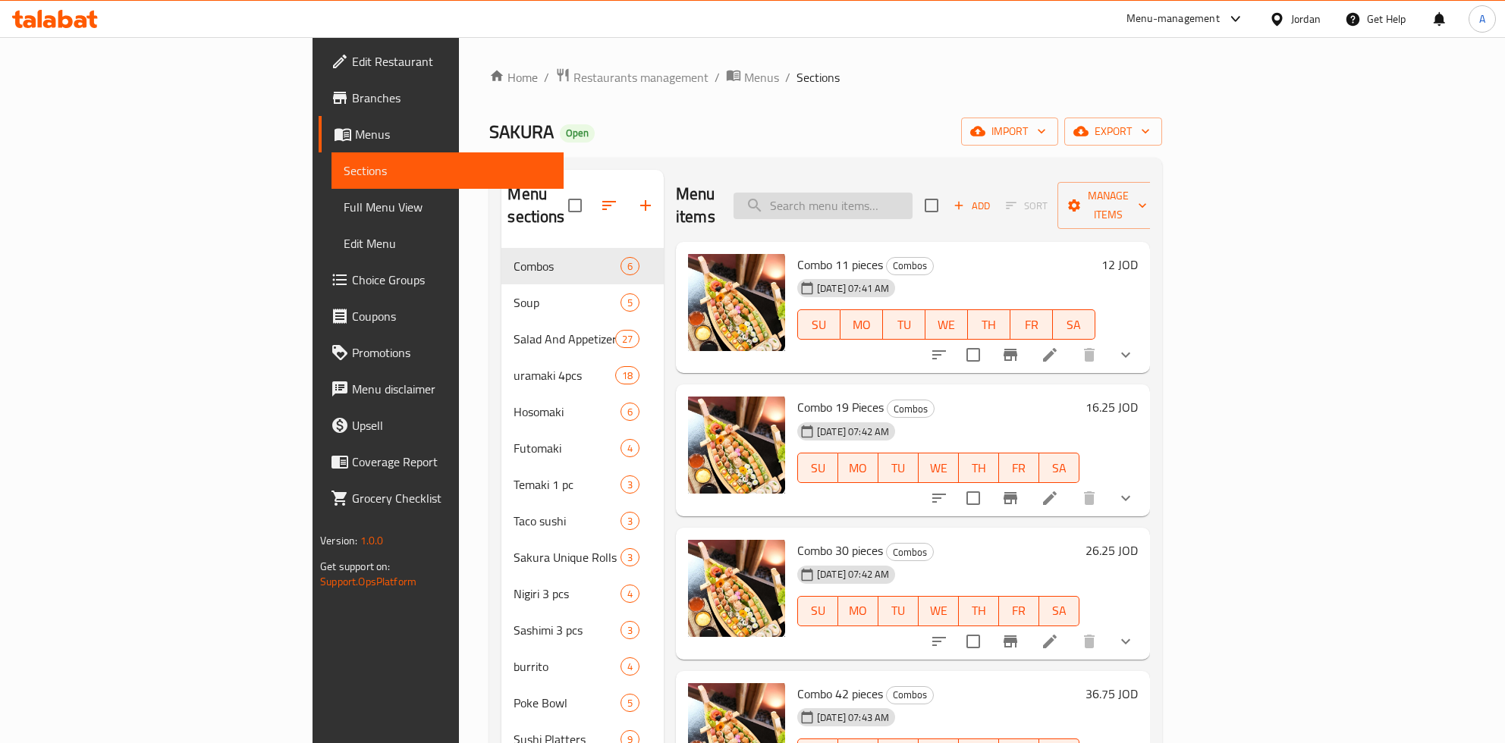
click at [910, 203] on input "search" at bounding box center [822, 206] width 179 height 27
paste input "Balck Pepper Beef"
click at [902, 195] on input "Balck Pepper Beef" at bounding box center [822, 206] width 179 height 27
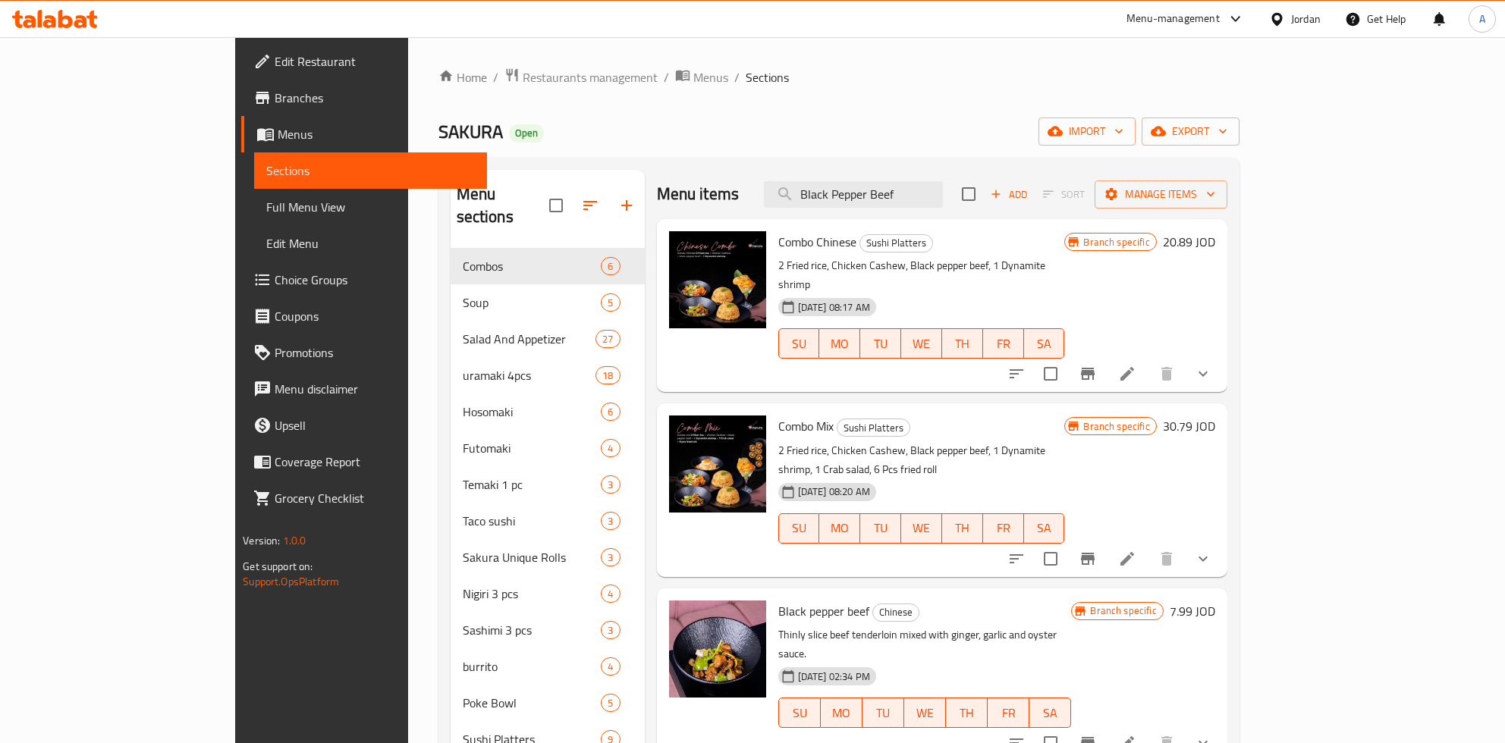
type input "Black Pepper Beef"
click at [1215, 601] on h6 "7.99 JOD" at bounding box center [1193, 611] width 46 height 21
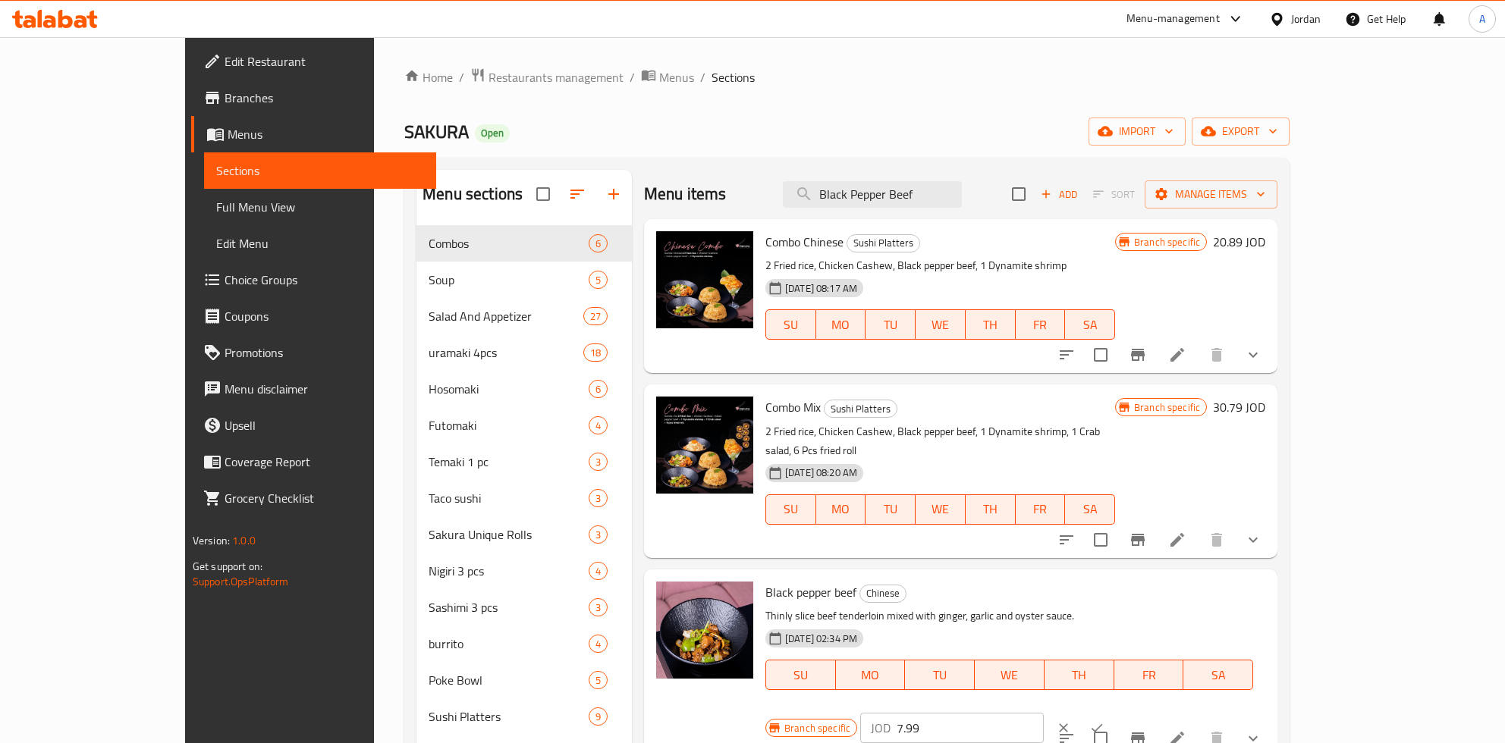
click at [1044, 713] on input "7.99" at bounding box center [970, 728] width 147 height 30
type input "9.85"
click button "ok" at bounding box center [1096, 727] width 33 height 33
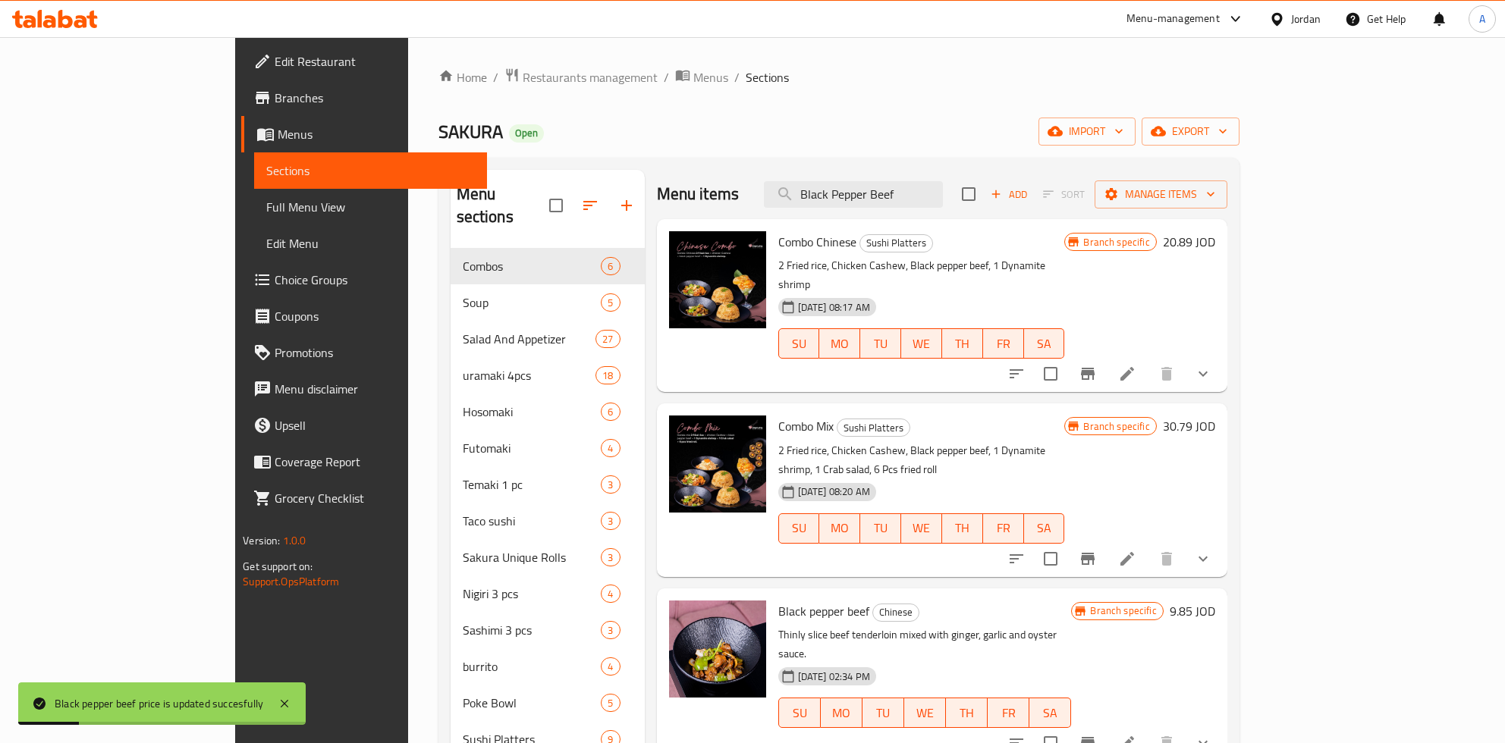
click at [1097, 734] on icon "Branch-specific-item" at bounding box center [1088, 743] width 18 height 18
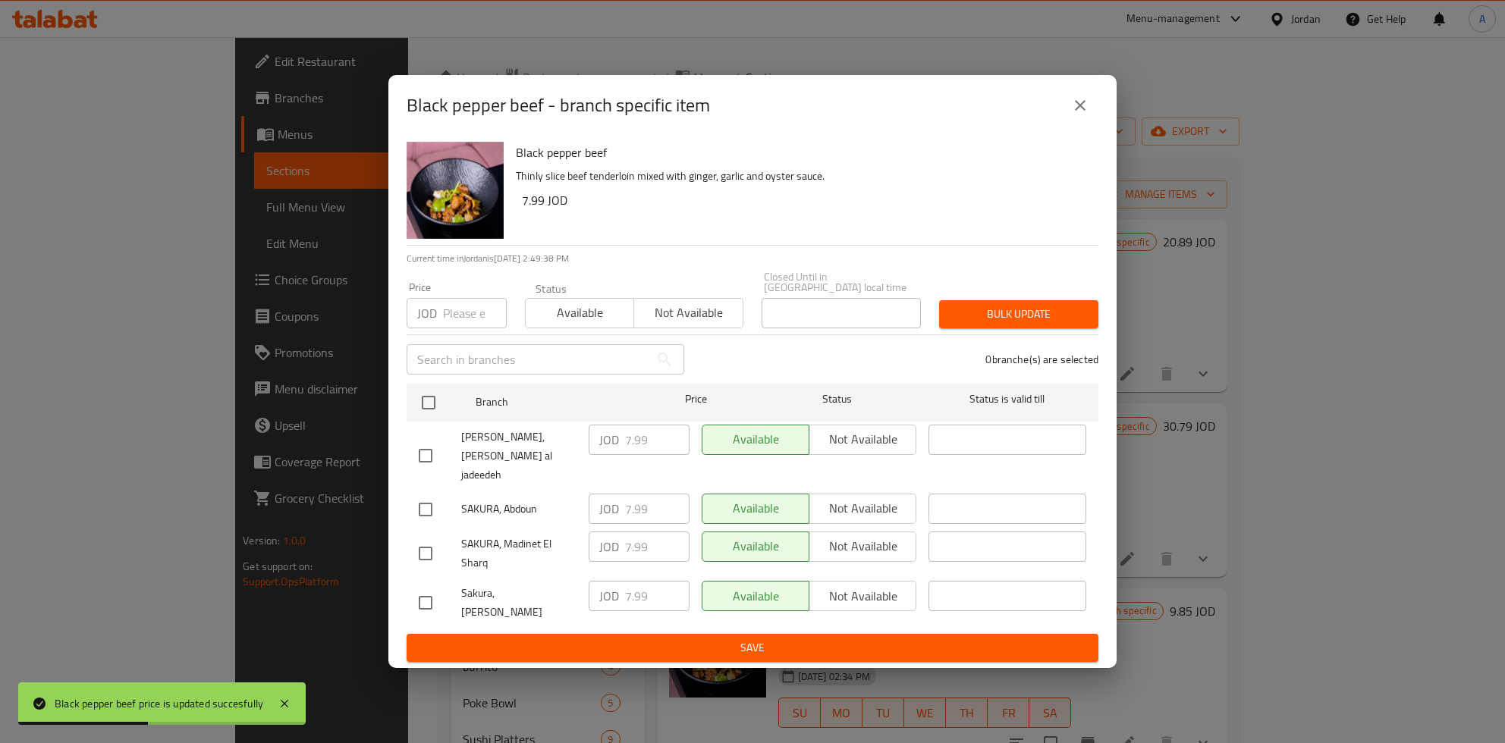
click at [405, 412] on div "Black pepper beef Thinly slice beef tenderloin mixed with ginger, garlic and oy…" at bounding box center [752, 402] width 728 height 533
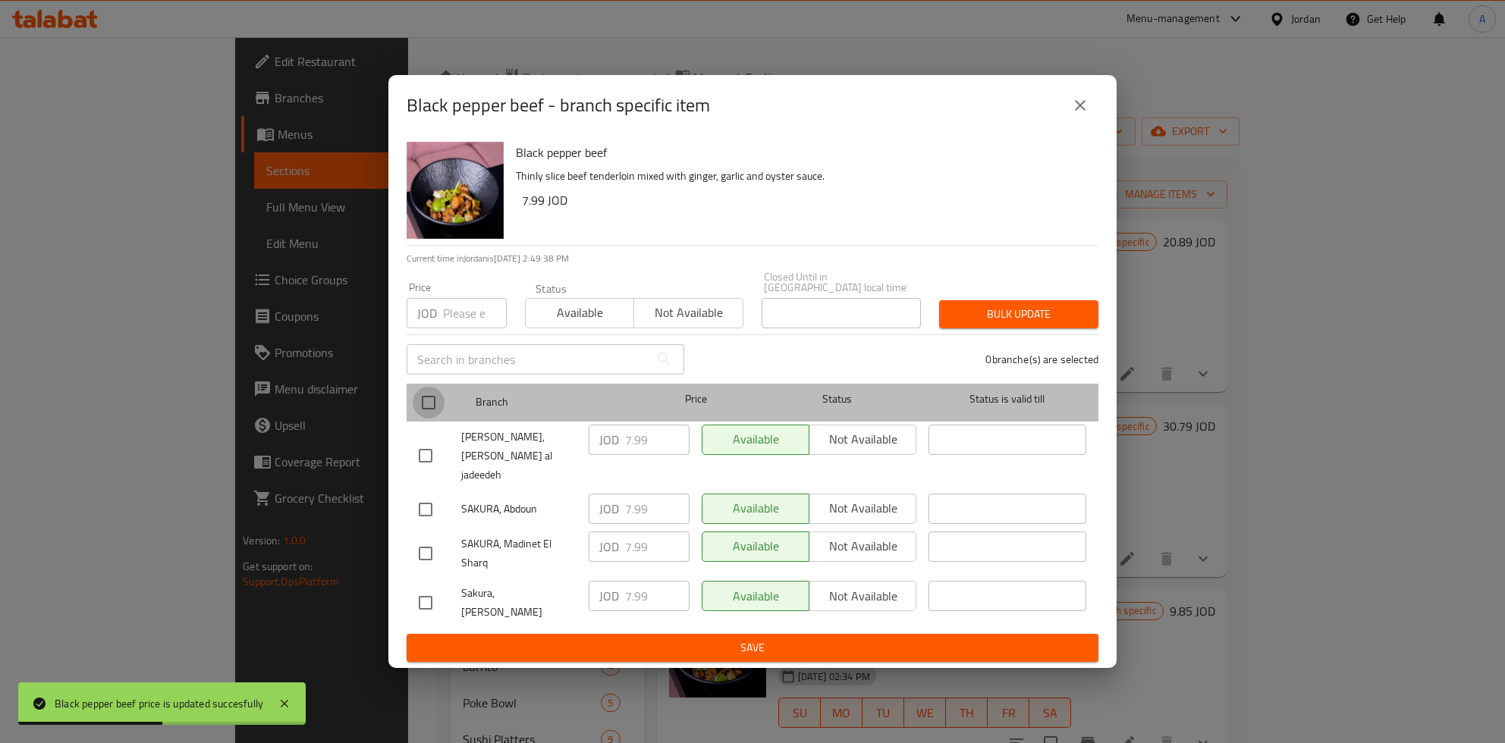
click at [419, 412] on input "checkbox" at bounding box center [429, 403] width 32 height 32
checkbox input "true"
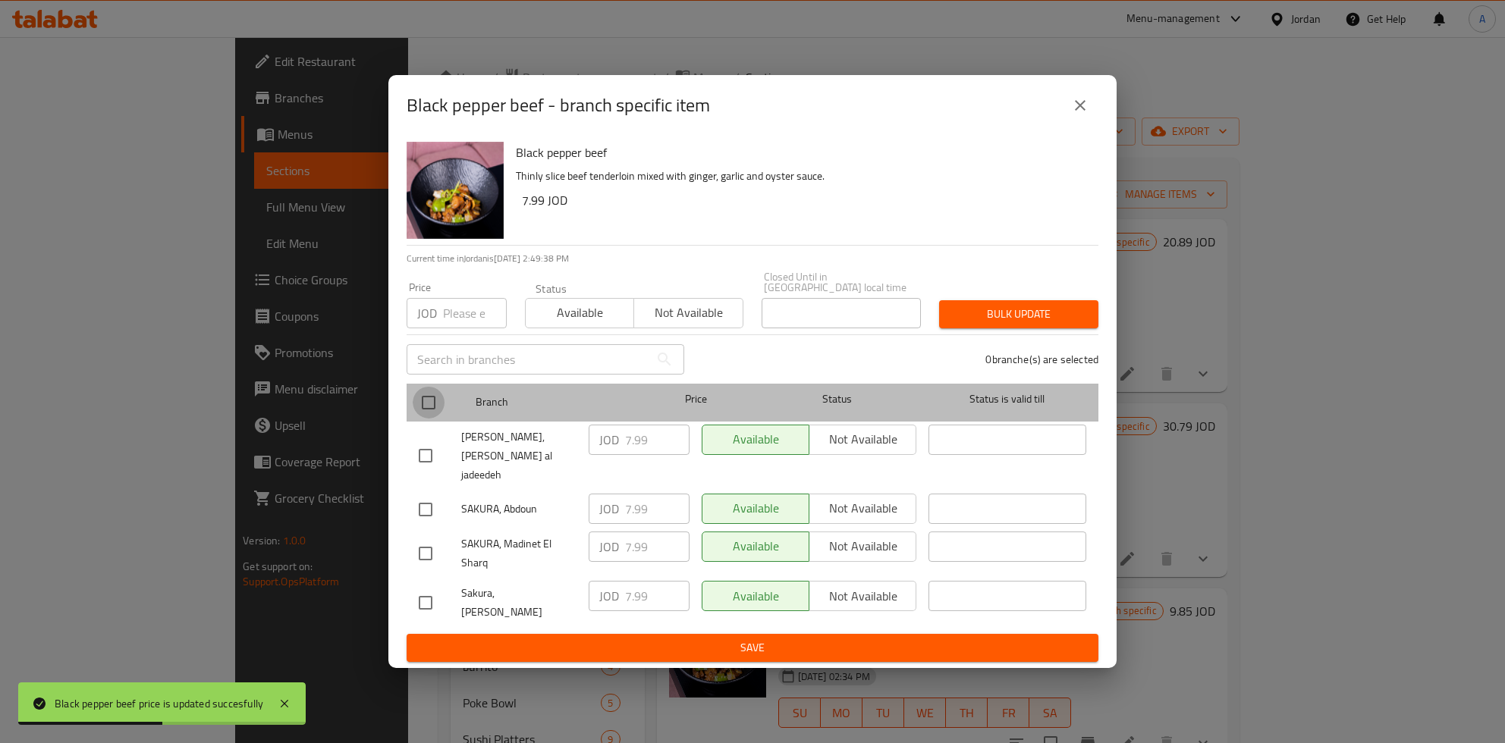
checkbox input "true"
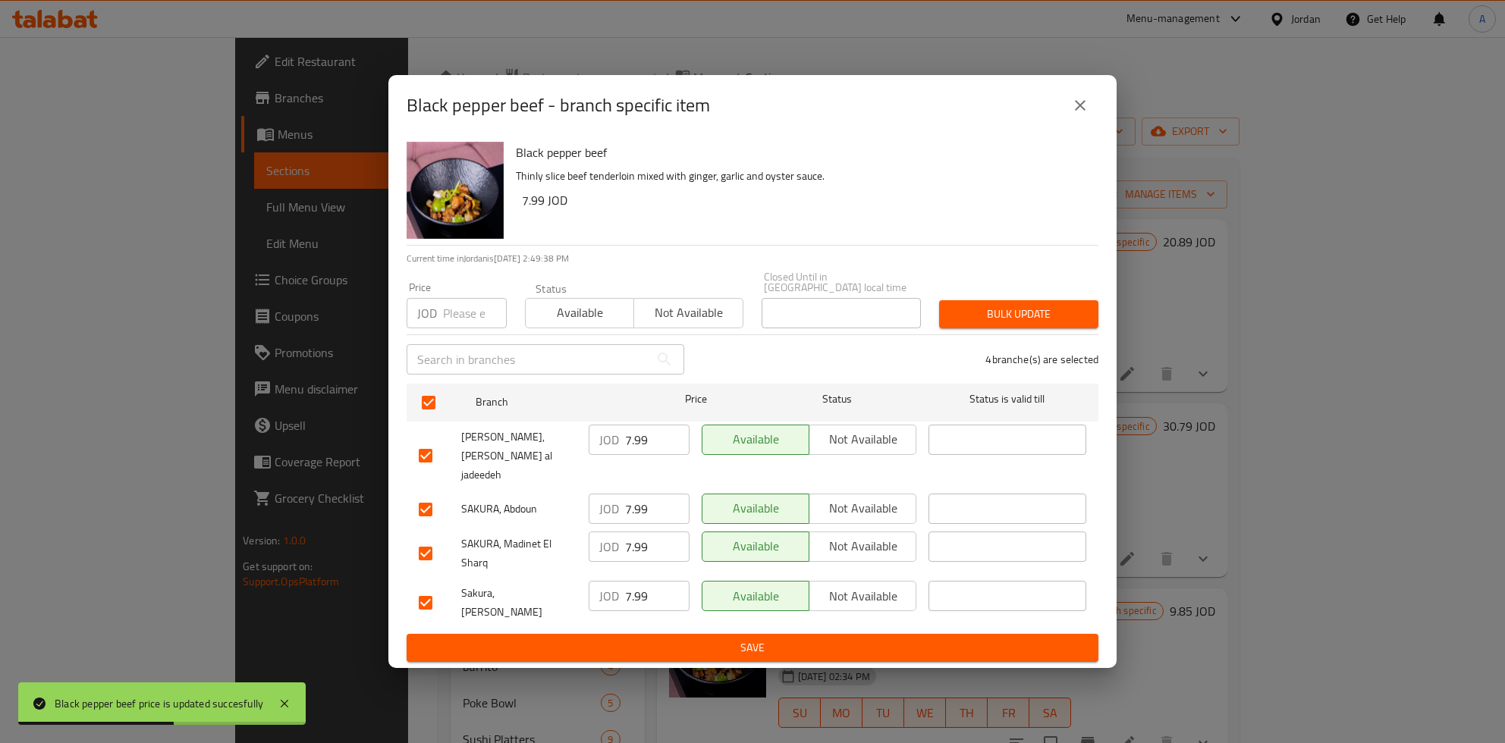
click at [631, 449] on input "7.99" at bounding box center [657, 440] width 64 height 30
type button "0"
type button "1"
type button "0"
type button "1"
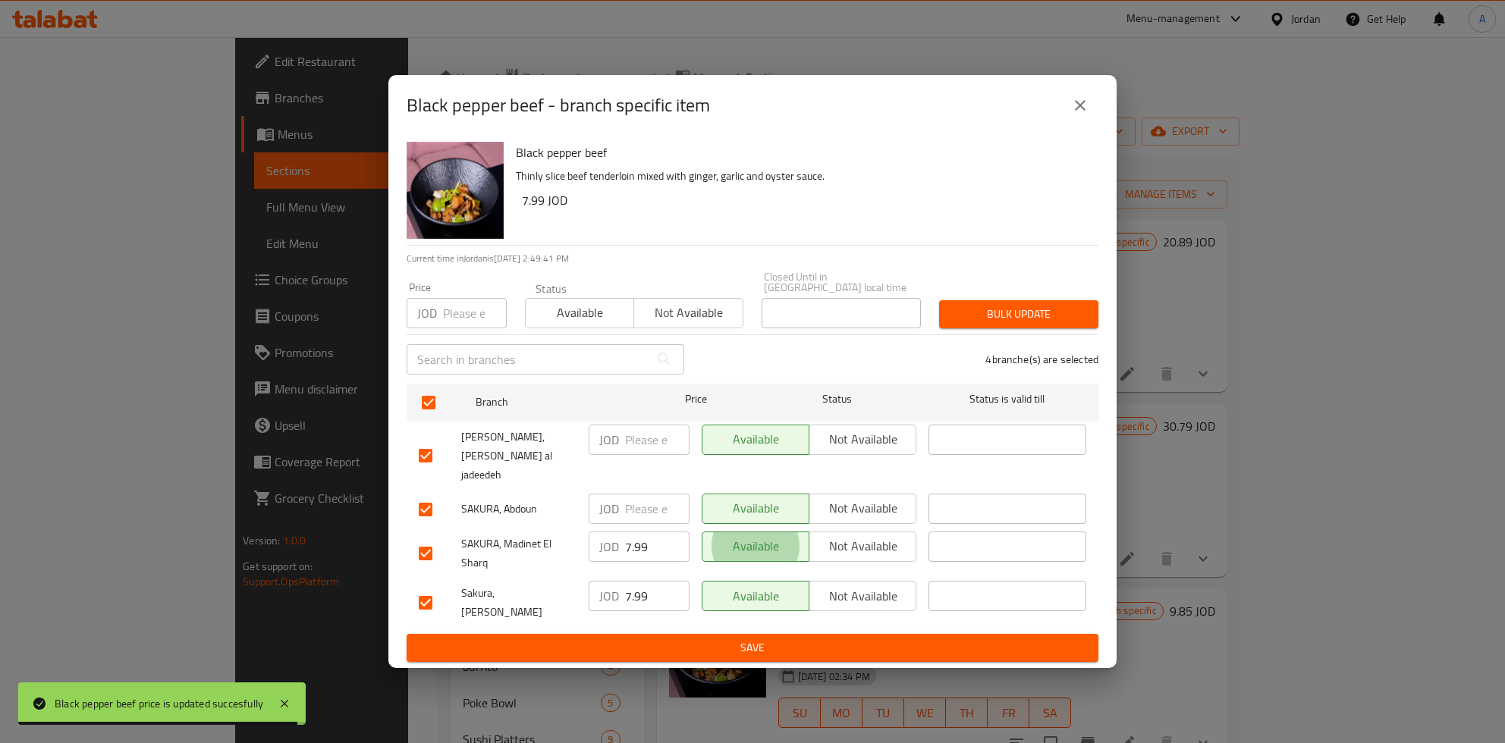
type button "0"
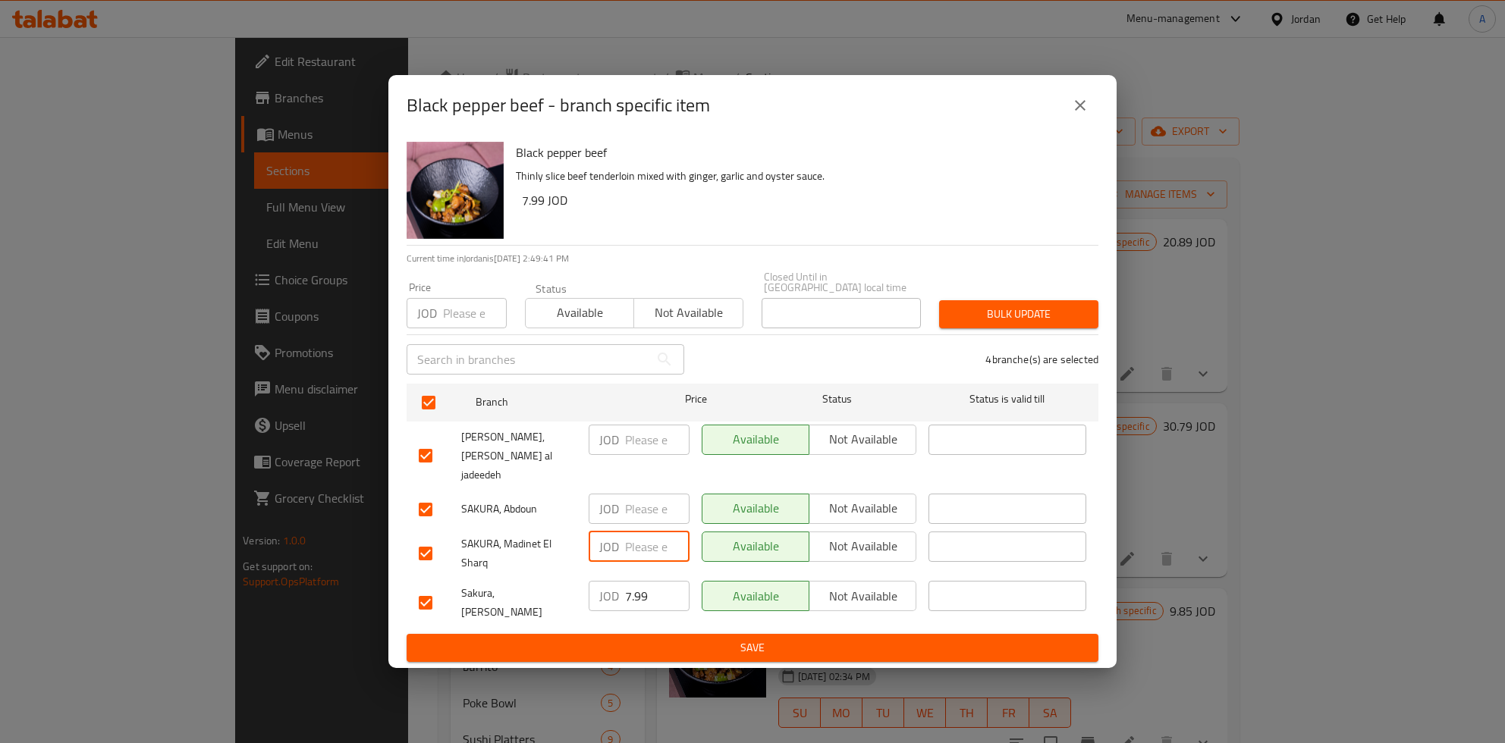
type button "1"
type button "0"
type button "1"
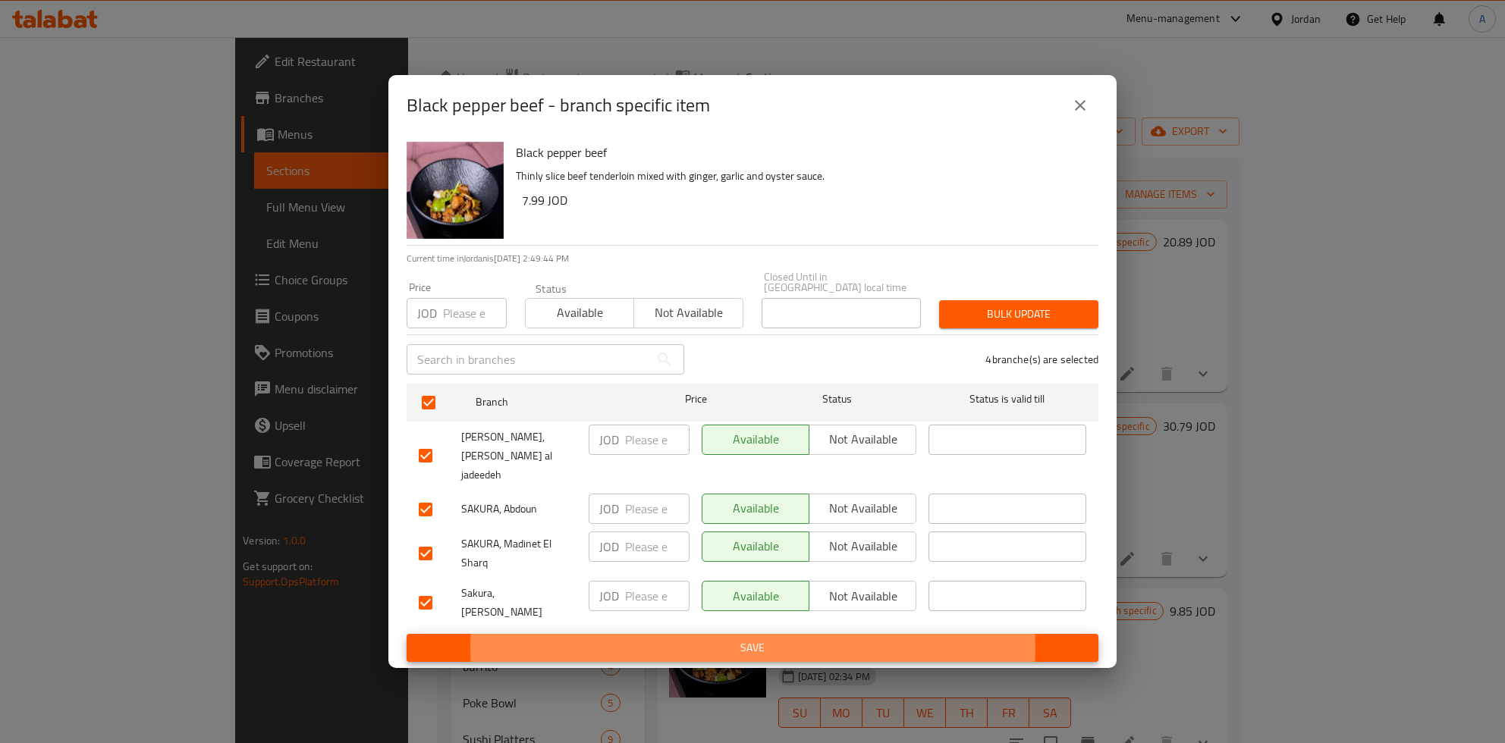
click at [407, 634] on button "Save" at bounding box center [753, 648] width 692 height 28
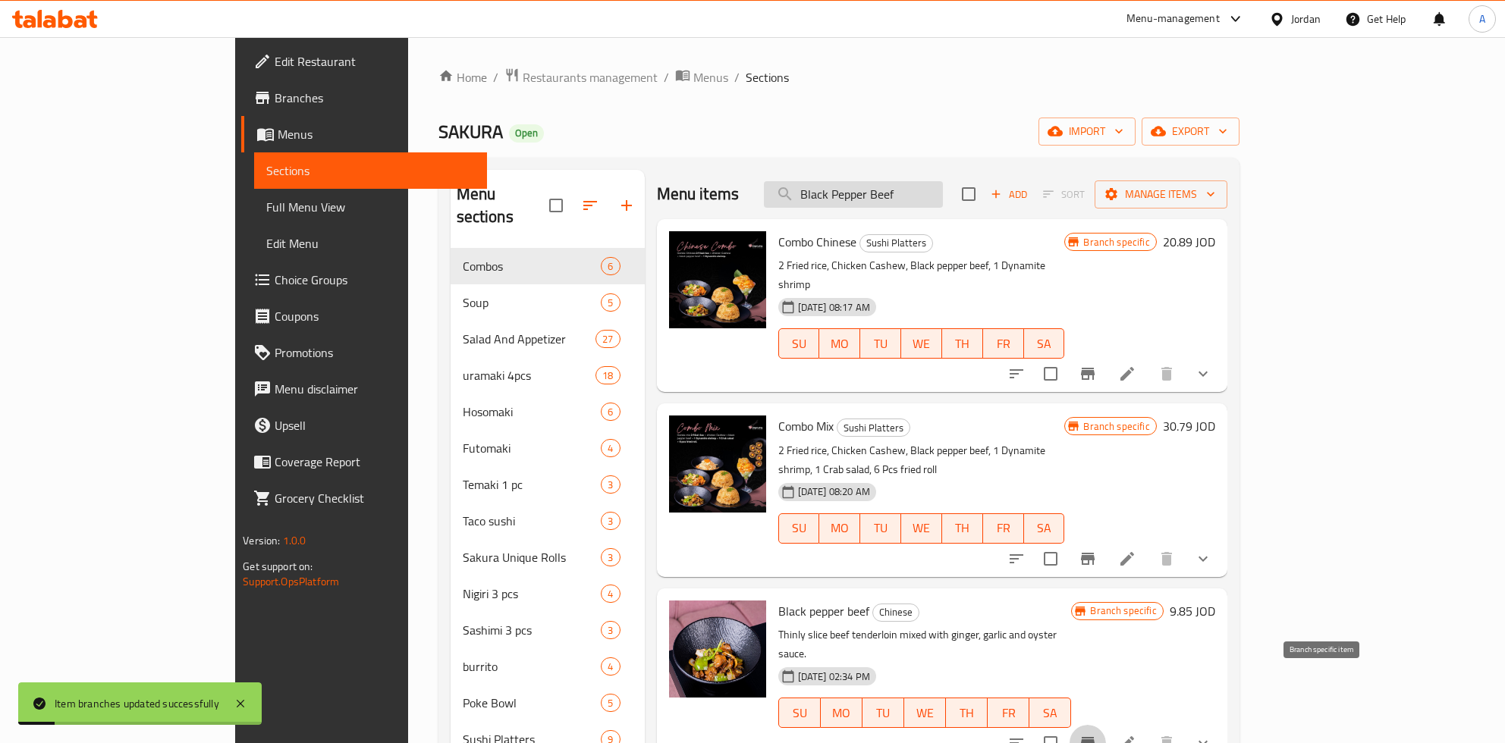
click at [943, 190] on input "Black Pepper Beef" at bounding box center [853, 194] width 179 height 27
click at [943, 193] on input "Black Pepper Beef" at bounding box center [853, 194] width 179 height 27
paste input "Mongolian"
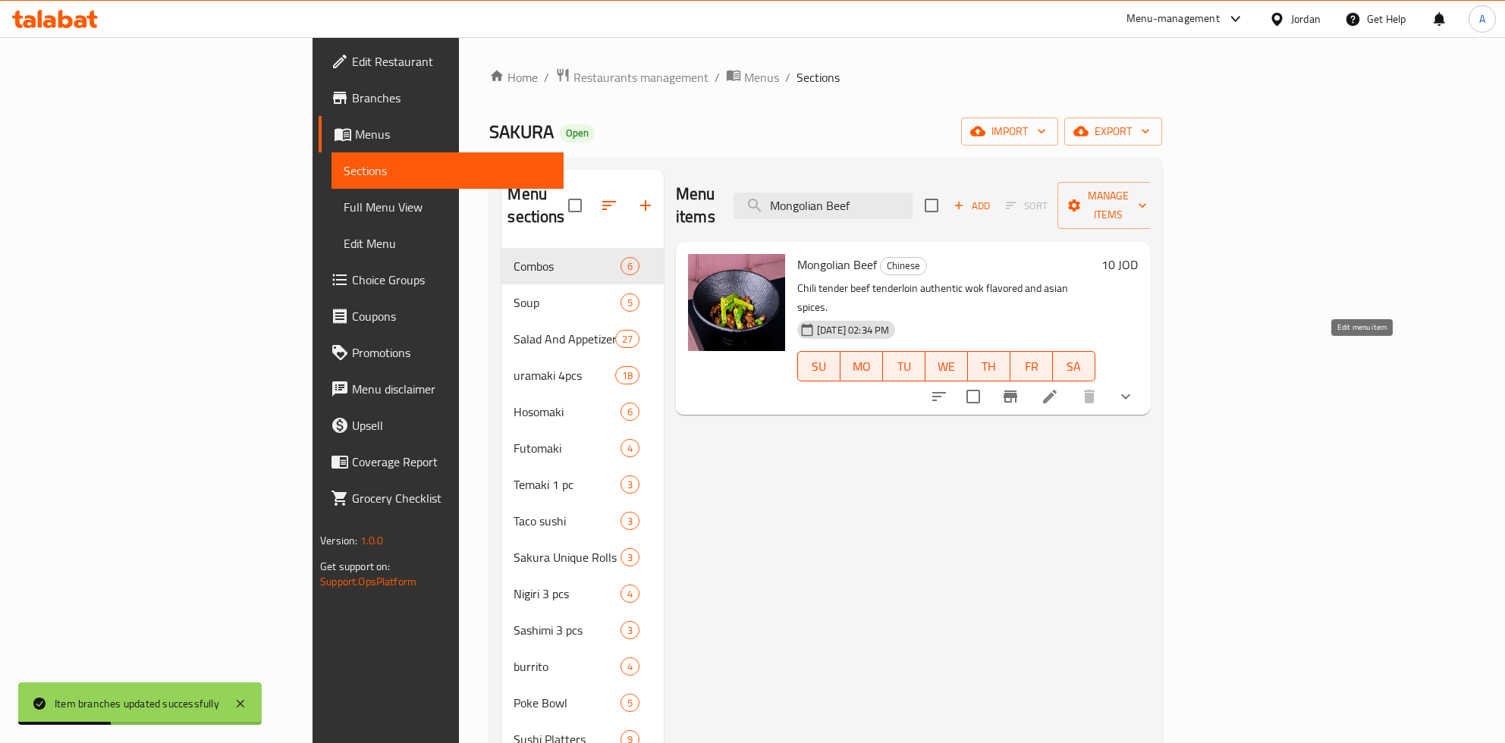
type input "Mongolian Beef"
click at [1138, 254] on h6 "10 JOD" at bounding box center [1119, 264] width 36 height 21
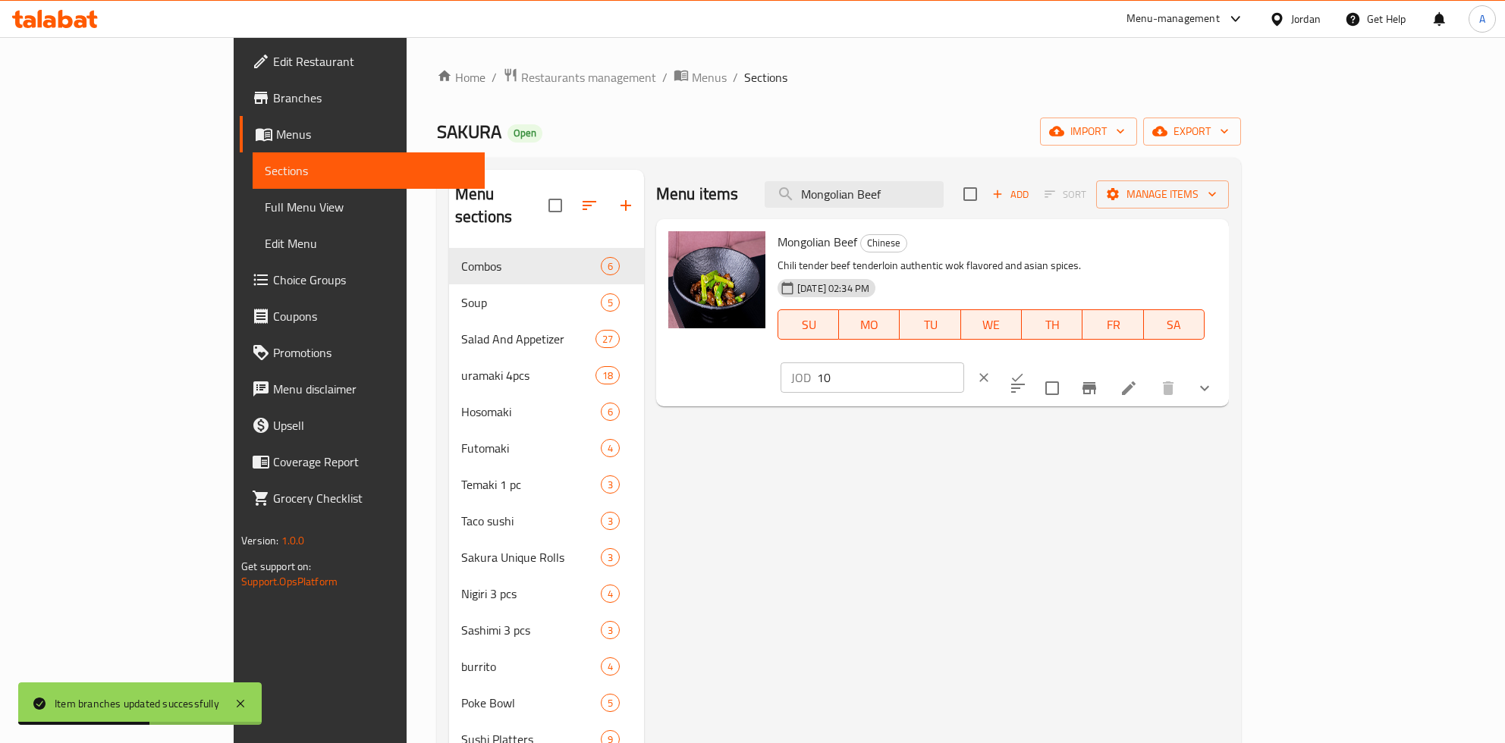
click at [964, 363] on input "10" at bounding box center [890, 378] width 147 height 30
type input "10.15"
click button "ok" at bounding box center [1016, 377] width 33 height 33
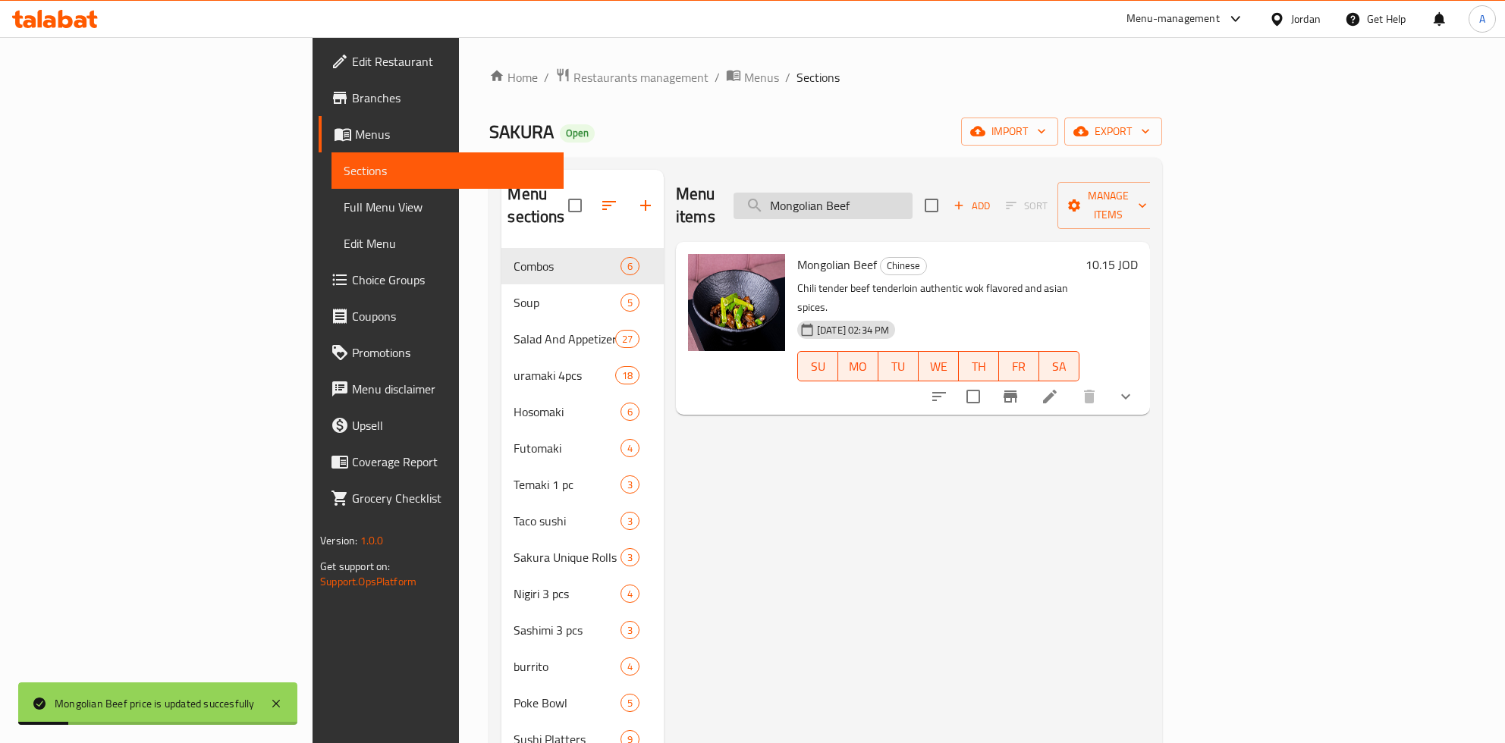
drag, startPoint x: 1018, startPoint y: 206, endPoint x: 1011, endPoint y: 200, distance: 8.6
click at [912, 201] on input "Mongolian Beef" at bounding box center [822, 206] width 179 height 27
paste input "Wok Charred"
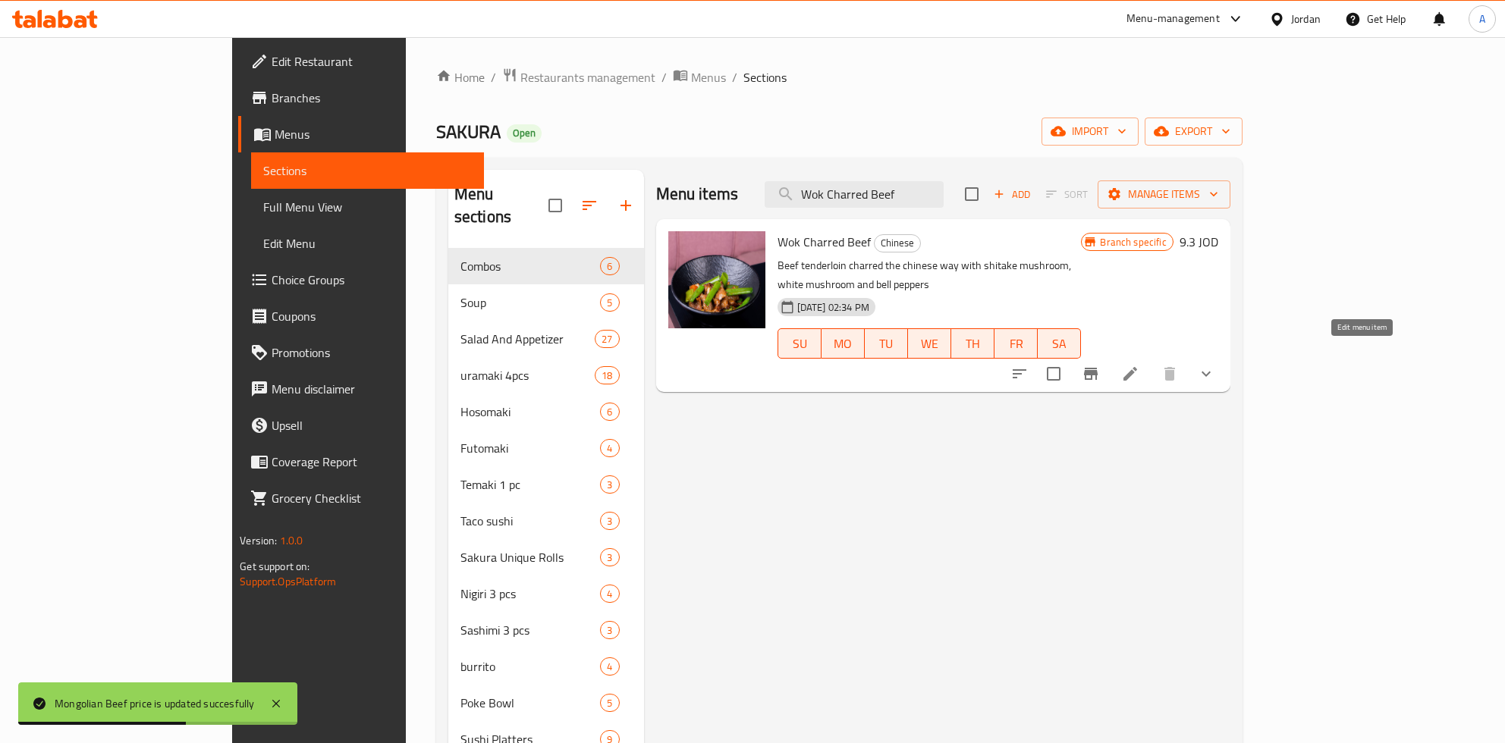
type input "Wok Charred Beef"
click at [1109, 356] on button "Branch-specific-item" at bounding box center [1090, 374] width 36 height 36
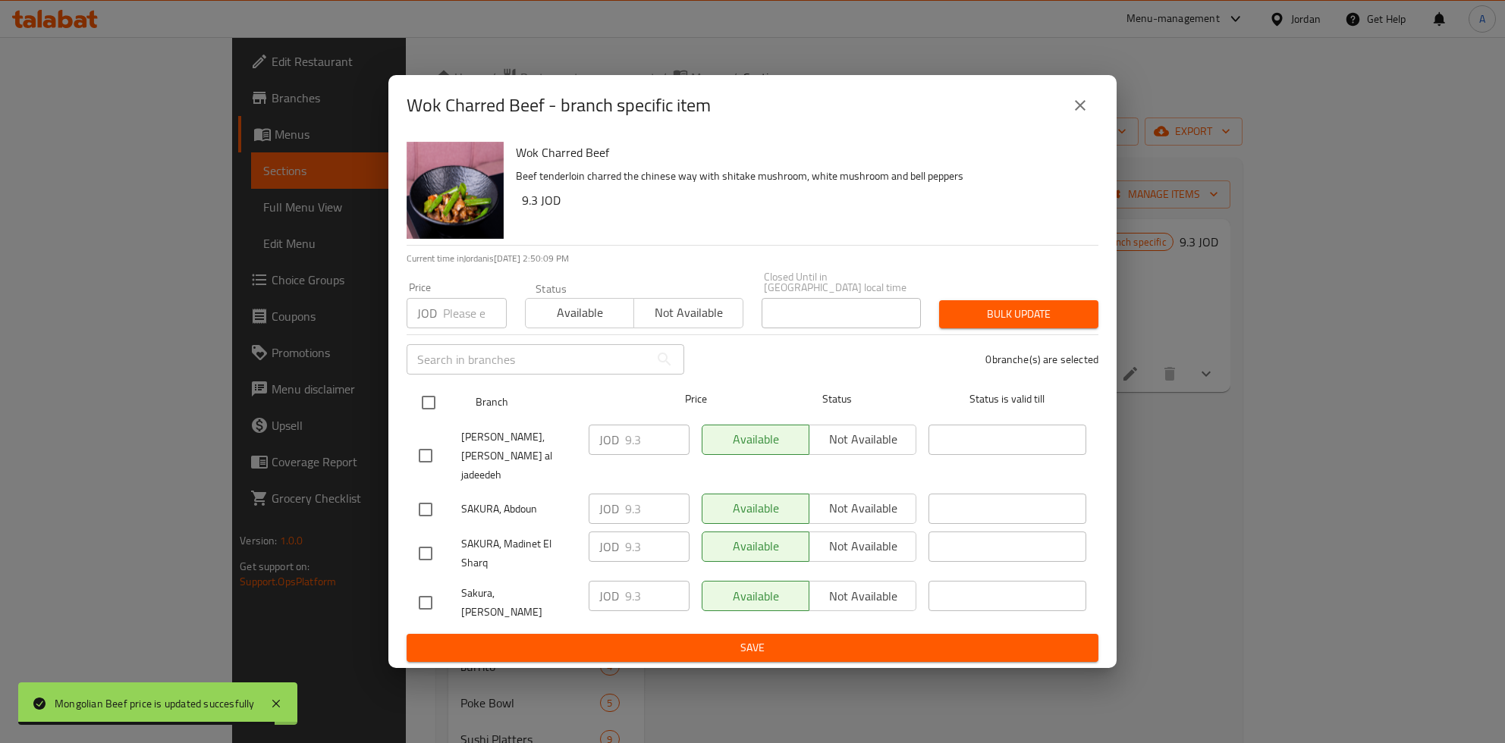
click at [471, 413] on div "Branch" at bounding box center [554, 403] width 170 height 44
click at [434, 415] on input "checkbox" at bounding box center [429, 403] width 32 height 32
checkbox input "true"
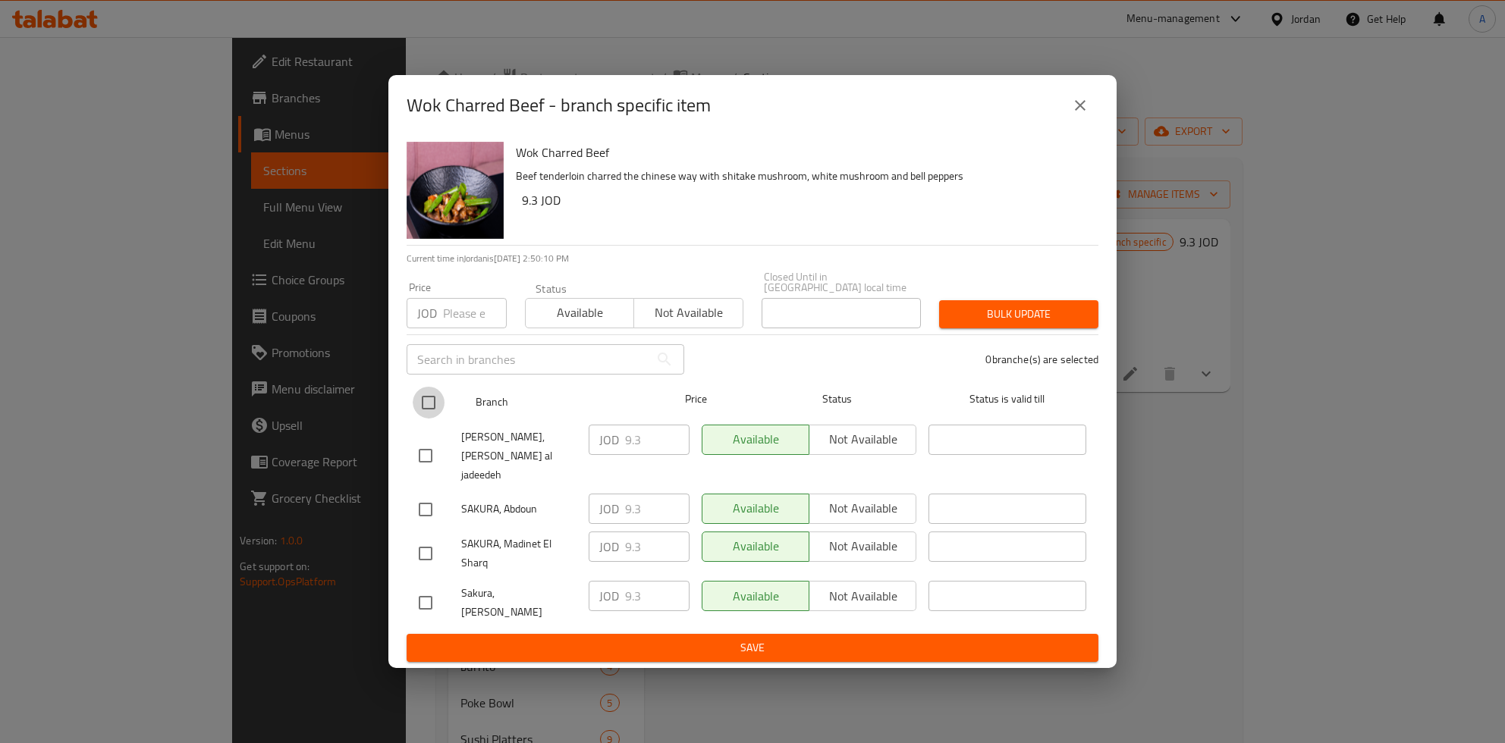
checkbox input "true"
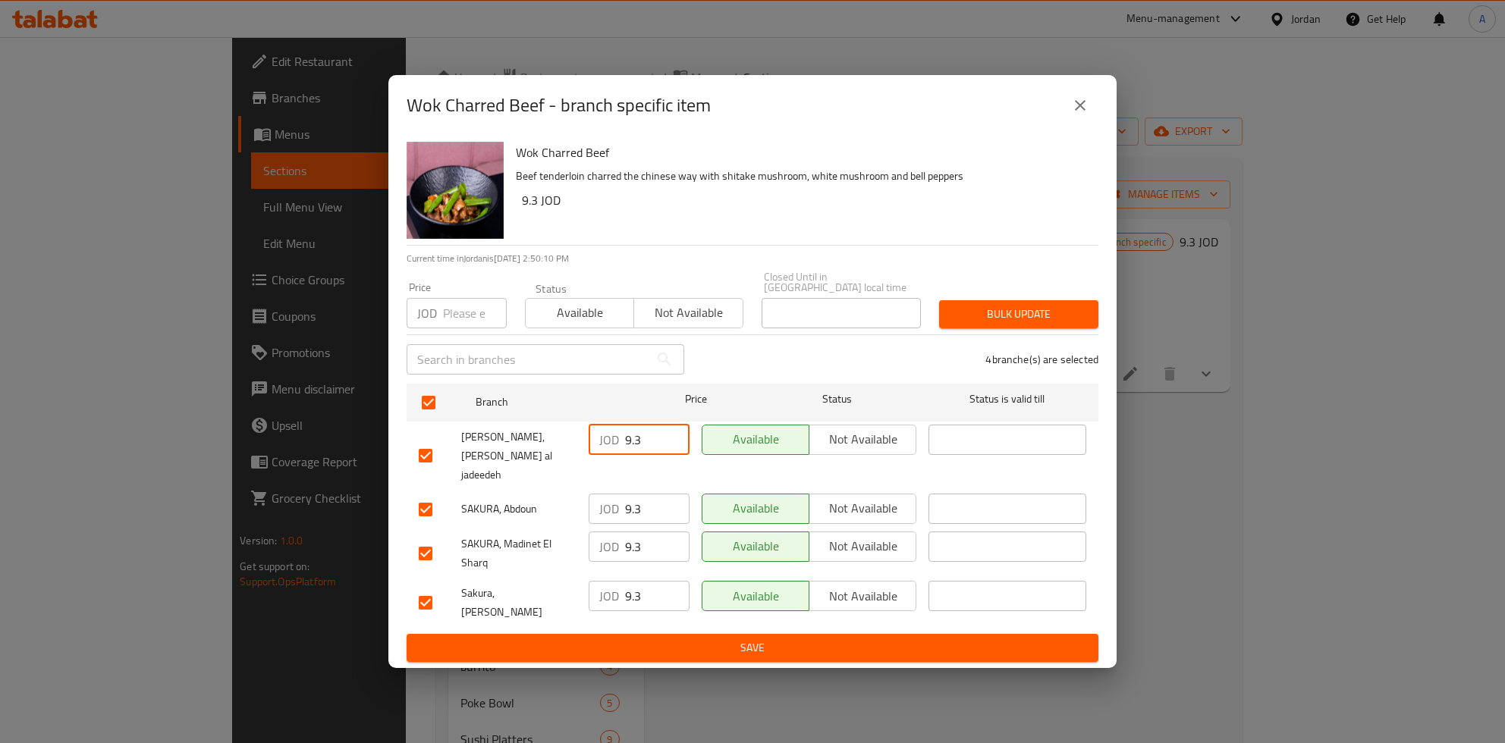
click at [638, 455] on input "9.3" at bounding box center [657, 440] width 64 height 30
type button "0"
type button "1"
type button "0"
type button "1"
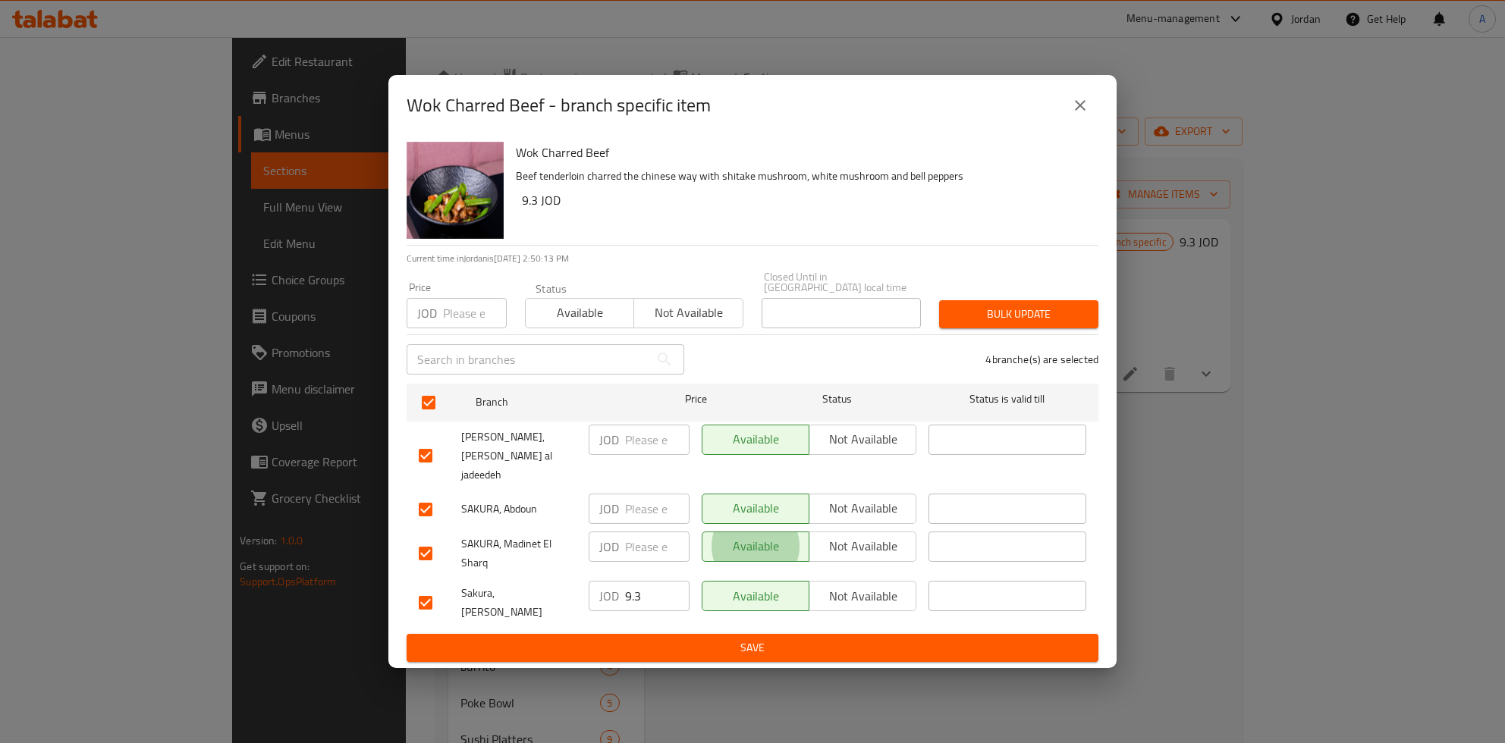
type button "0"
type button "1"
type button "0"
type button "1"
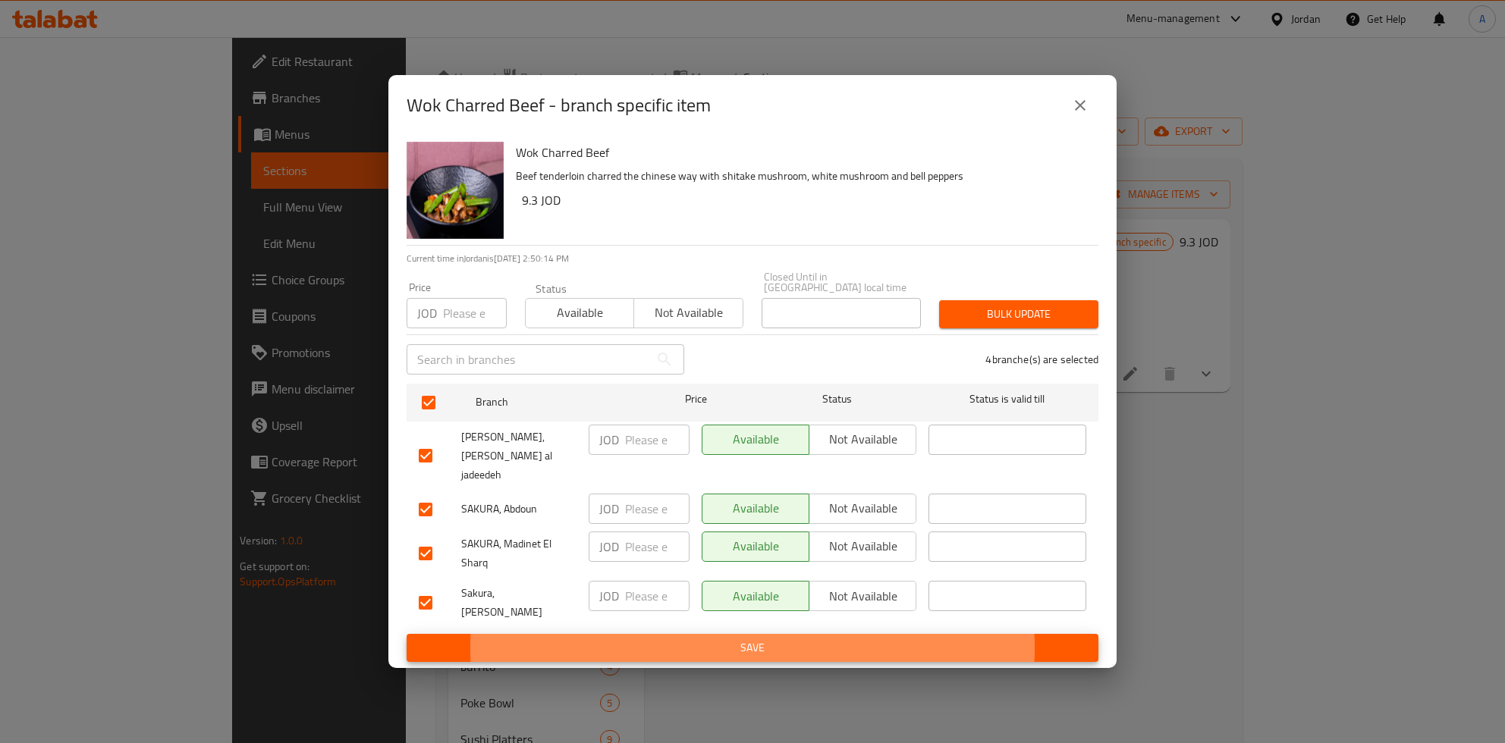
click at [407, 634] on button "Save" at bounding box center [753, 648] width 692 height 28
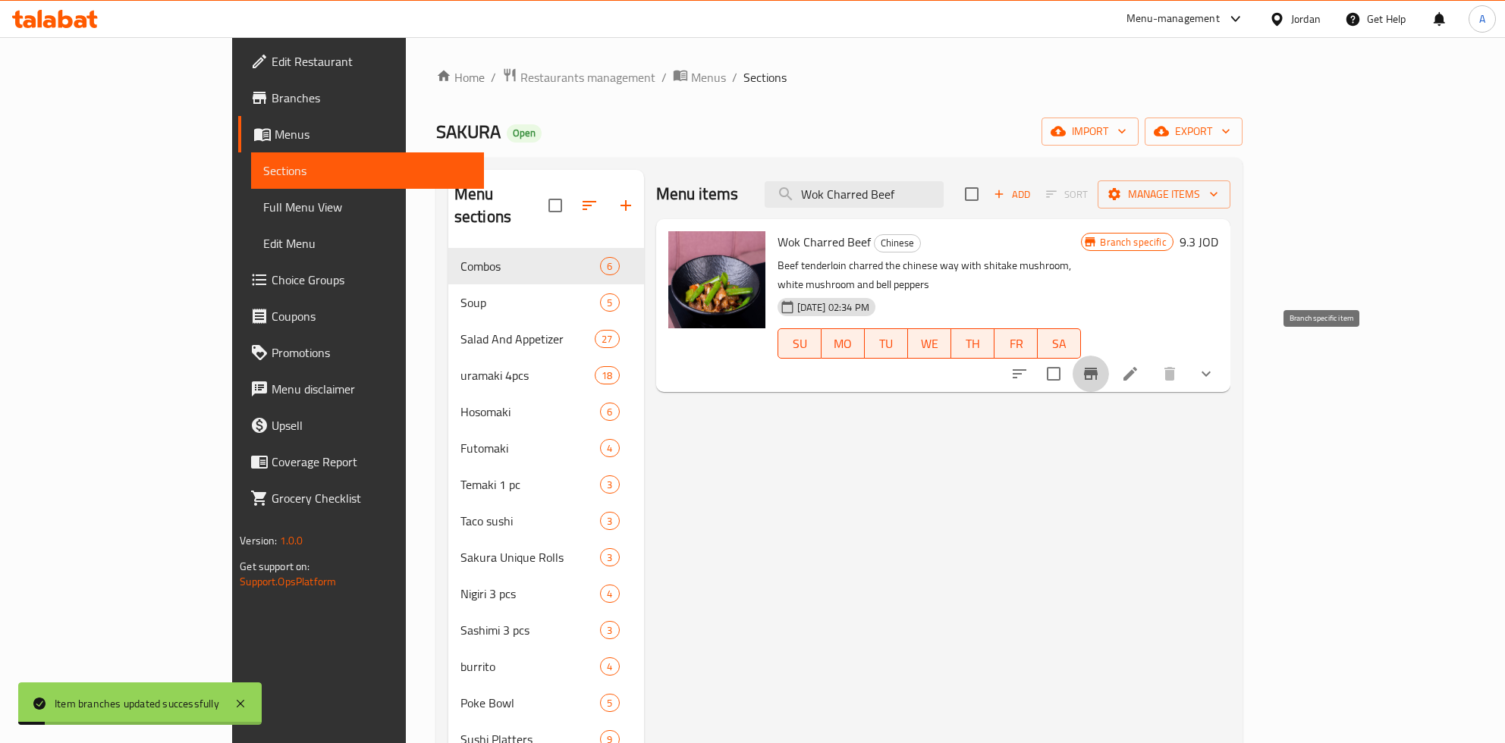
click at [1218, 242] on h6 "9.3 JOD" at bounding box center [1198, 241] width 39 height 21
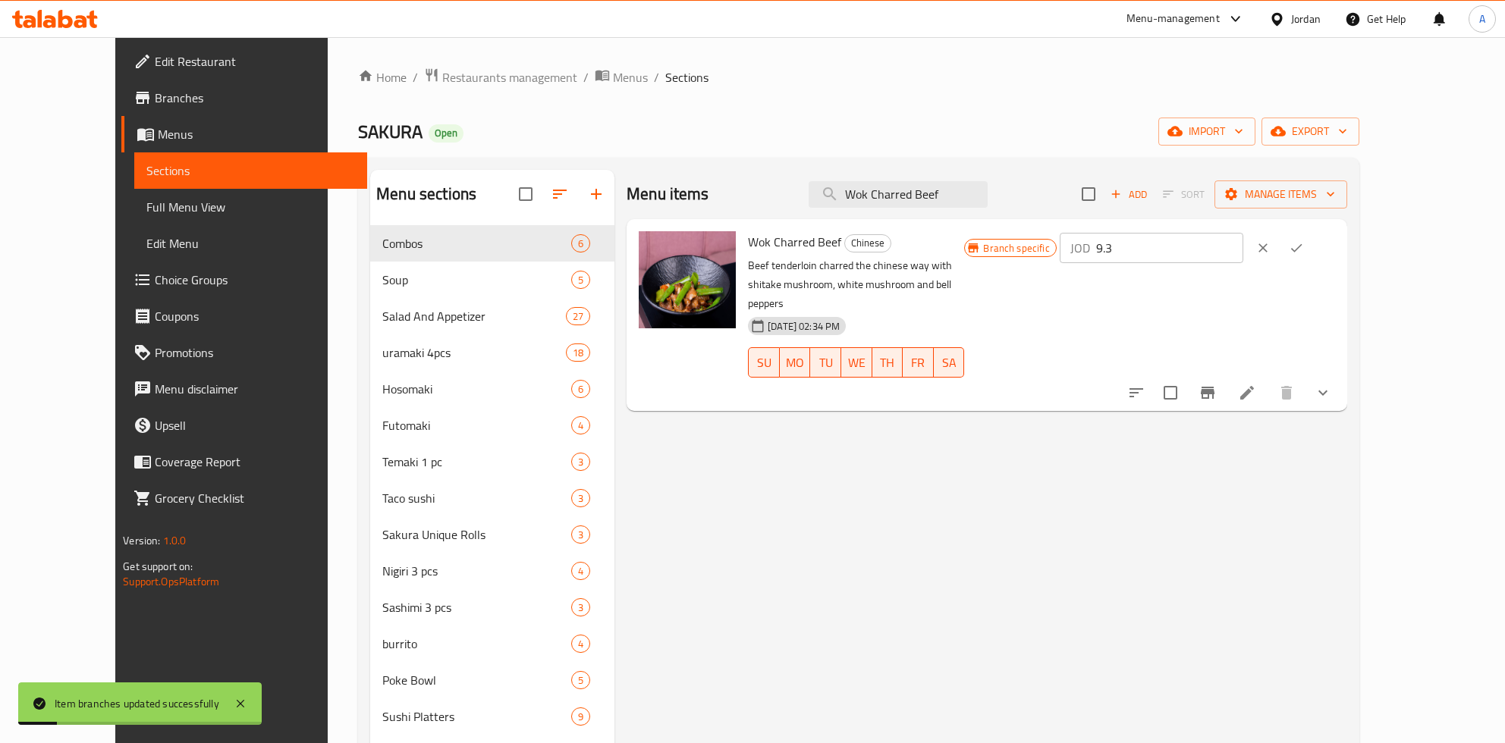
click at [1243, 249] on input "9.3" at bounding box center [1169, 248] width 147 height 30
type input "10.41"
click button "ok" at bounding box center [1296, 247] width 33 height 33
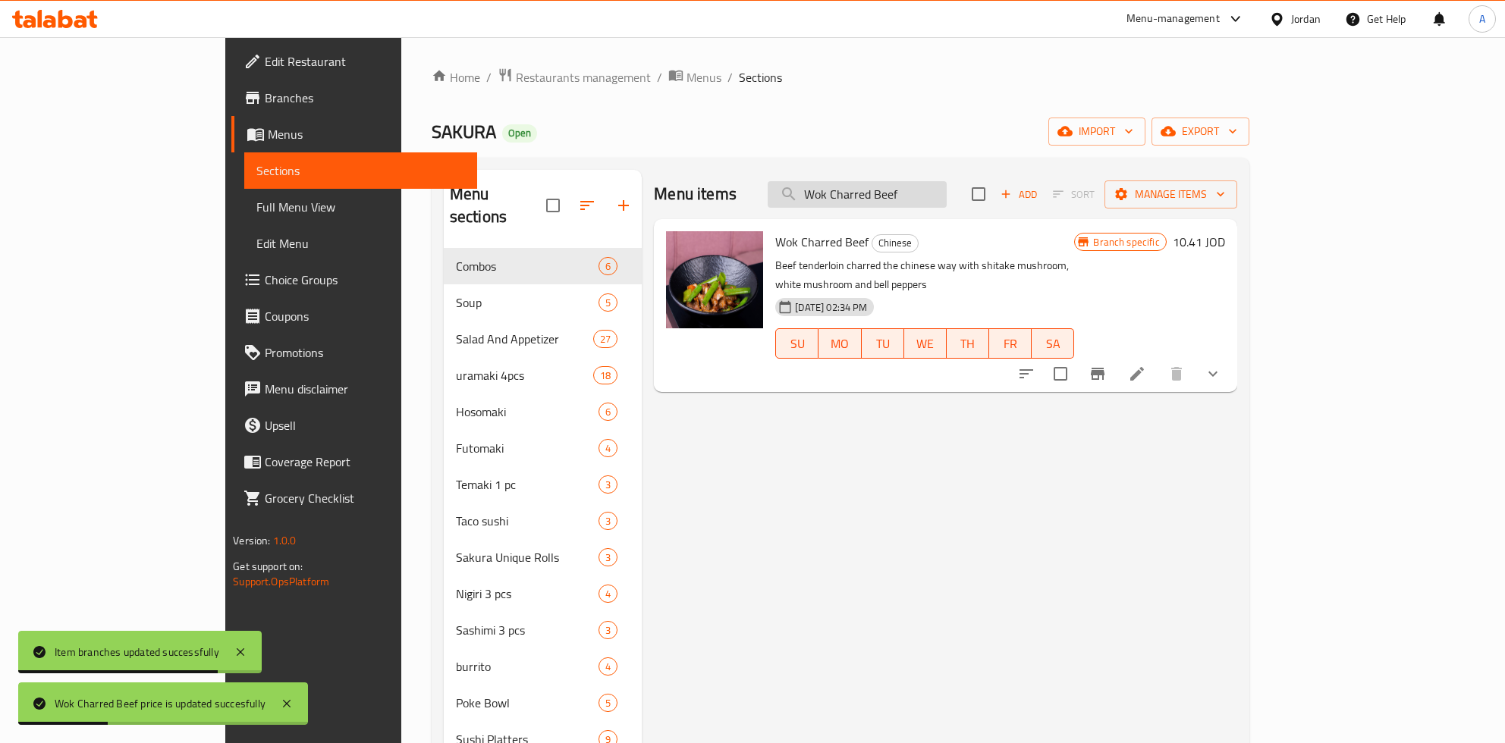
click at [947, 196] on input "Wok Charred Beef" at bounding box center [857, 194] width 179 height 27
paste input "Surf & Tur"
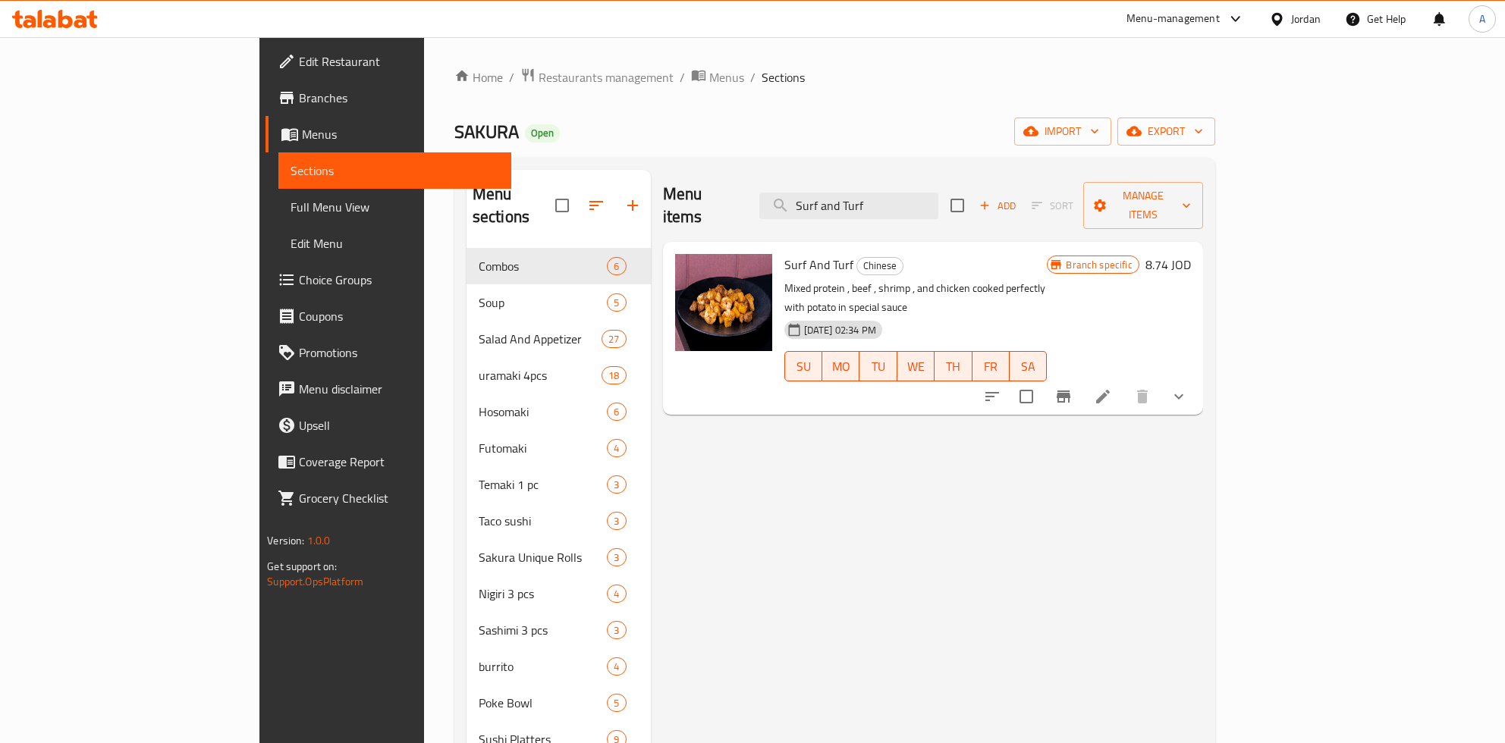
type input "Surf and Turf"
click at [1112, 388] on icon at bounding box center [1103, 397] width 18 height 18
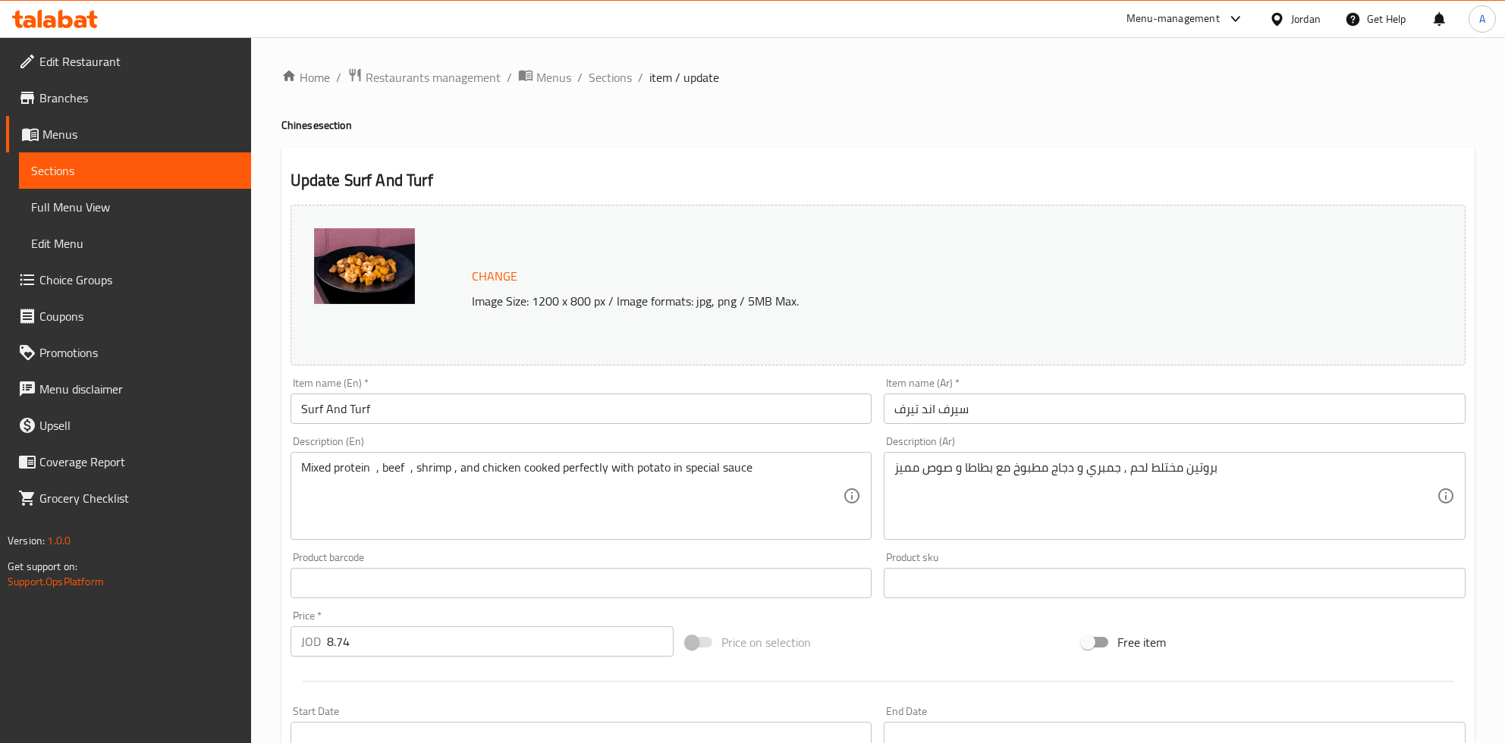
click at [86, 174] on span "Sections" at bounding box center [135, 171] width 208 height 18
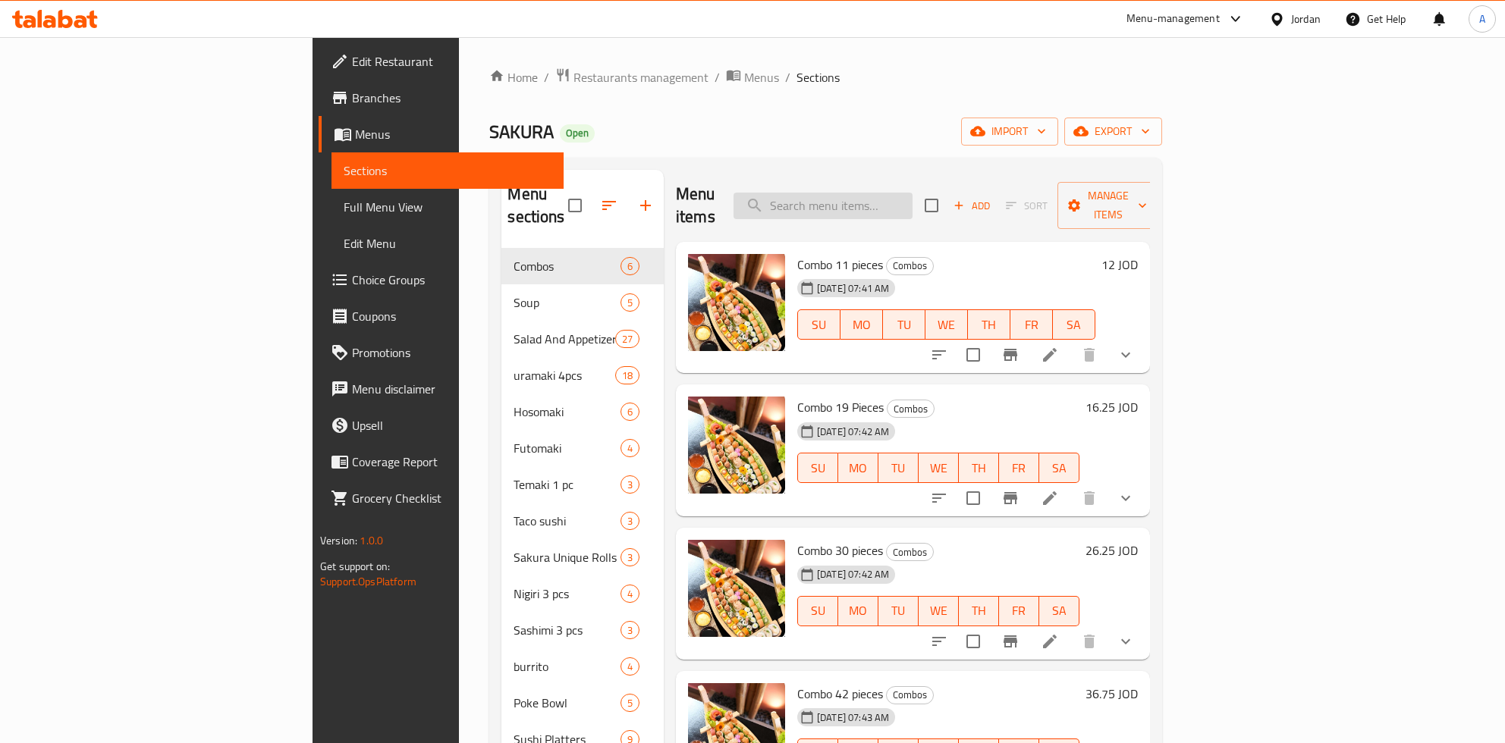
click at [995, 184] on div "Menu items Add Sort Manage items" at bounding box center [913, 206] width 474 height 72
click at [912, 193] on input "search" at bounding box center [822, 206] width 179 height 27
paste input "Surf & Turf"
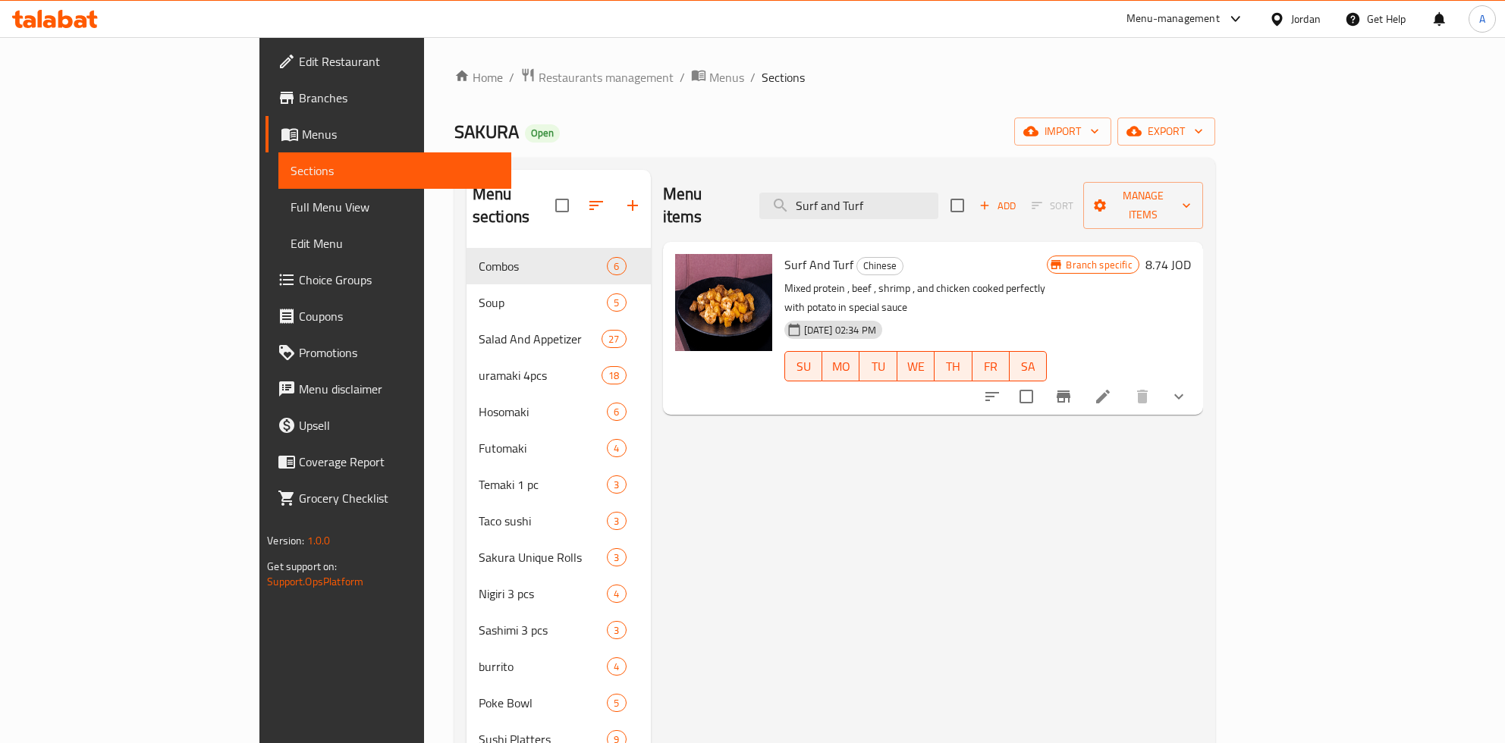
type input "Surf and Turf"
click at [1082, 378] on button "Branch-specific-item" at bounding box center [1063, 396] width 36 height 36
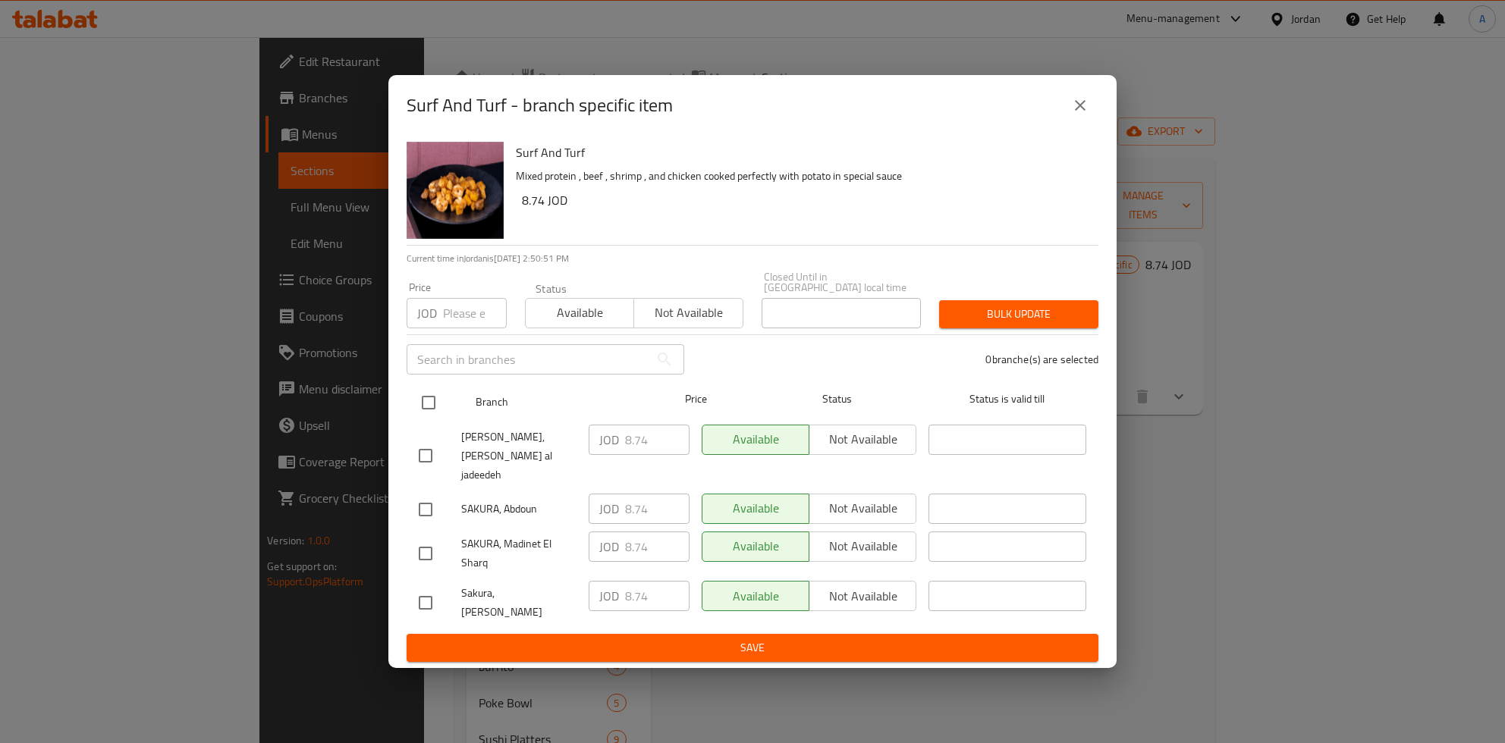
click at [438, 404] on input "checkbox" at bounding box center [429, 403] width 32 height 32
checkbox input "true"
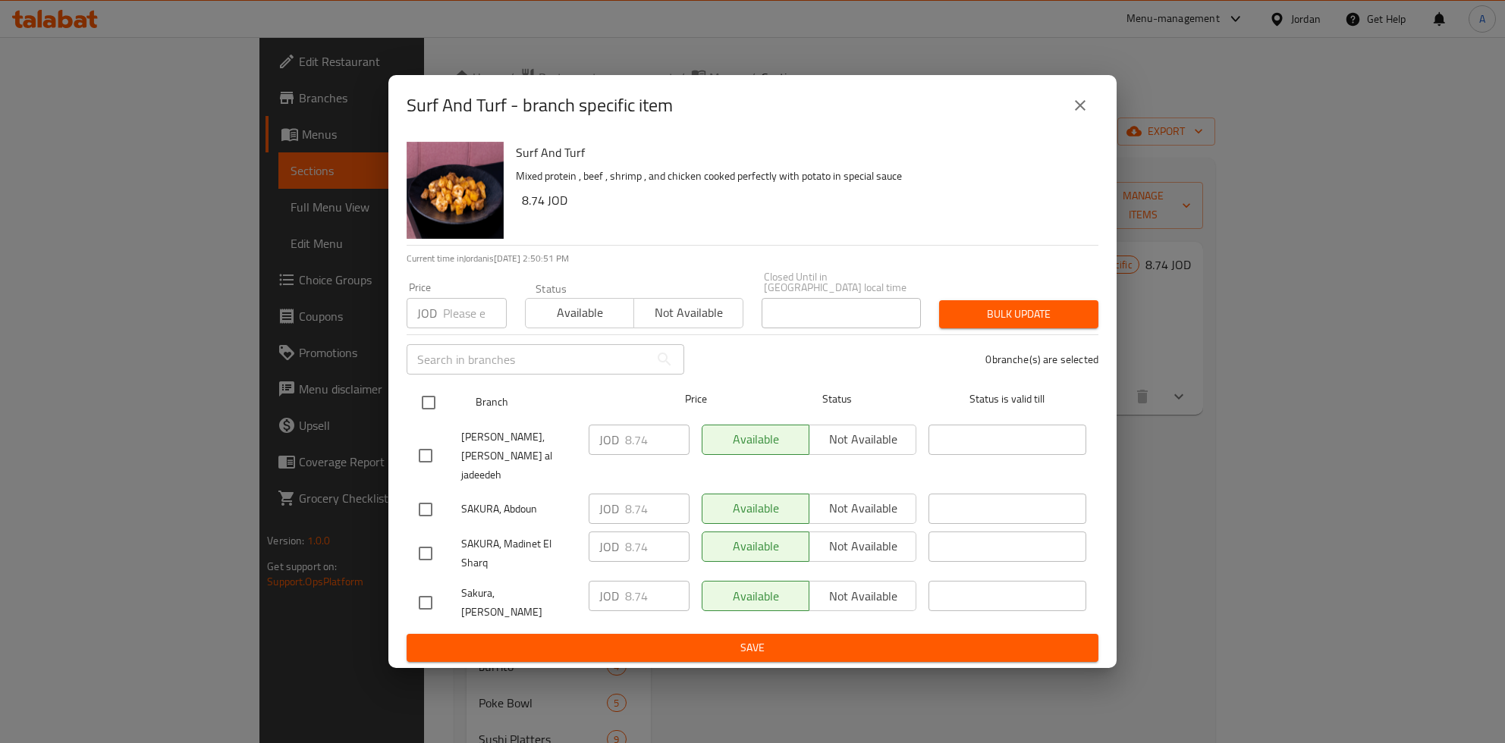
checkbox input "true"
click at [645, 449] on input "8.74" at bounding box center [657, 440] width 64 height 30
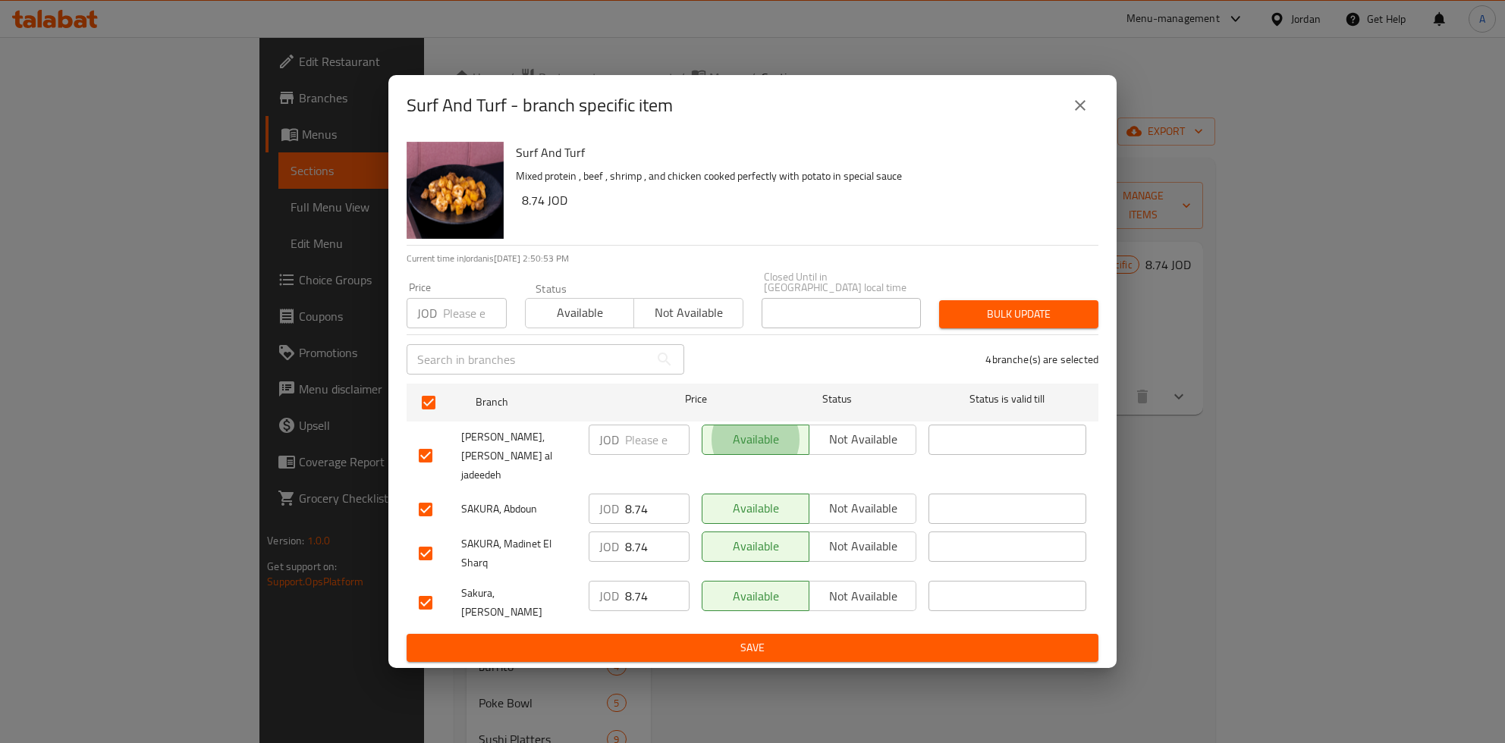
type button "0"
type button "1"
type button "0"
type button "1"
type button "0"
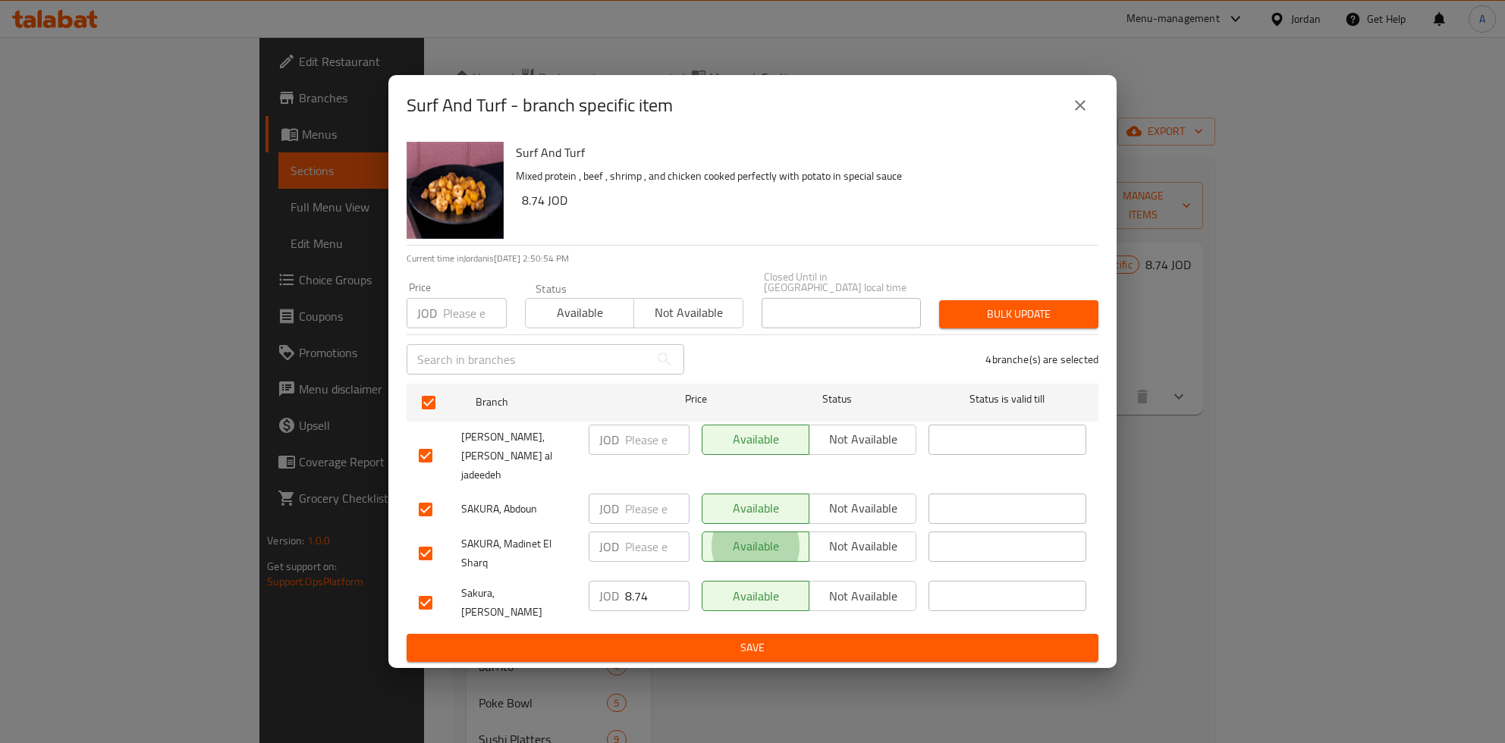
type button "1"
type button "0"
type button "1"
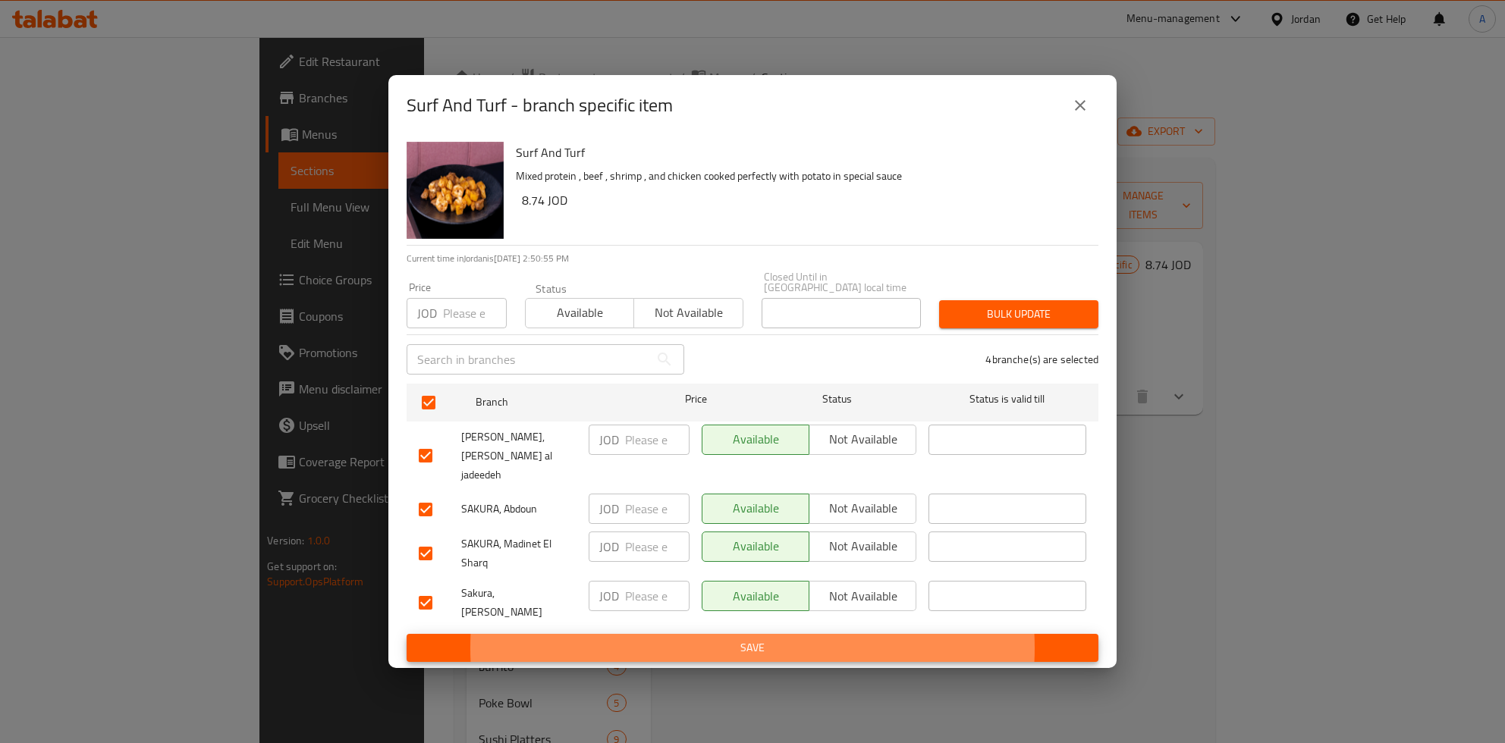
click at [407, 634] on button "Save" at bounding box center [753, 648] width 692 height 28
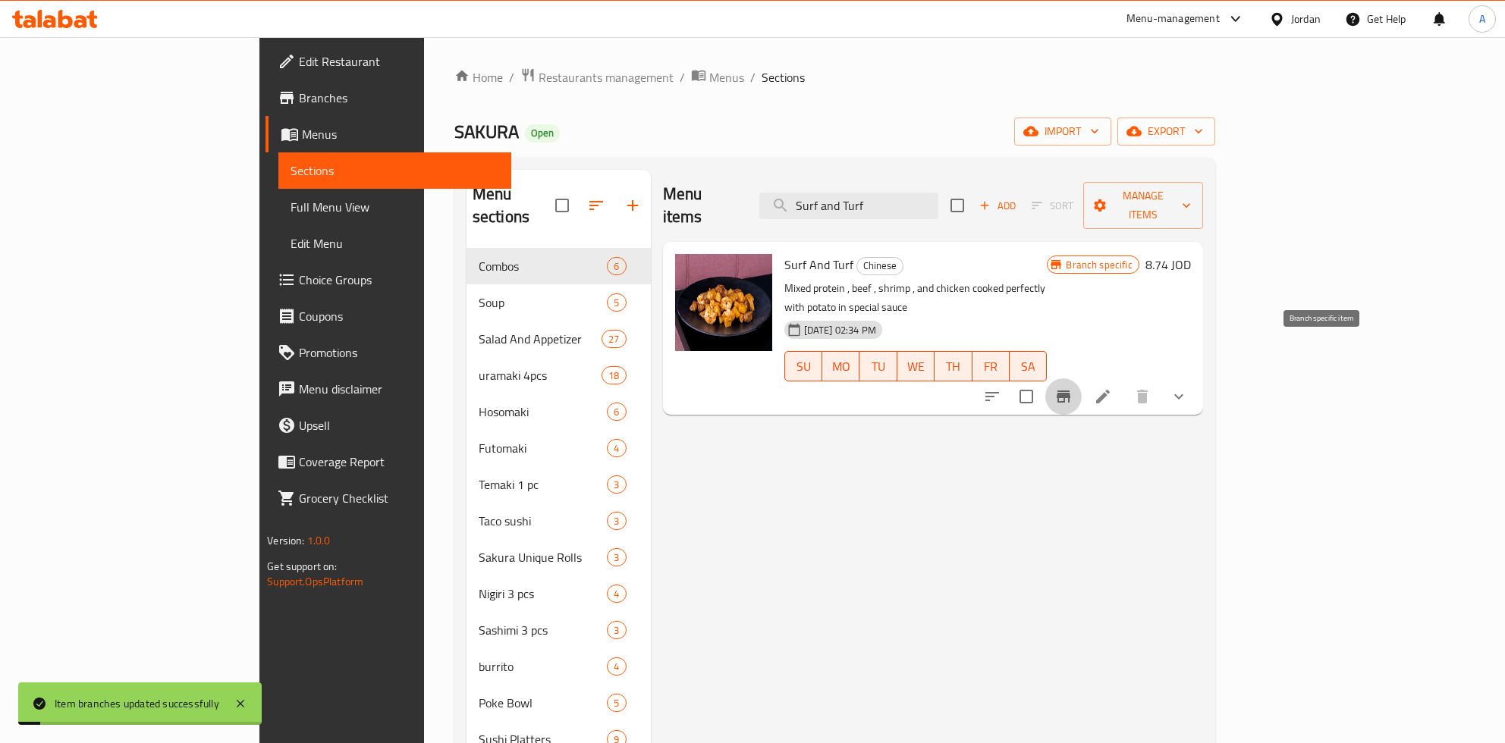
click at [1191, 254] on h6 "8.74 JOD" at bounding box center [1168, 264] width 46 height 21
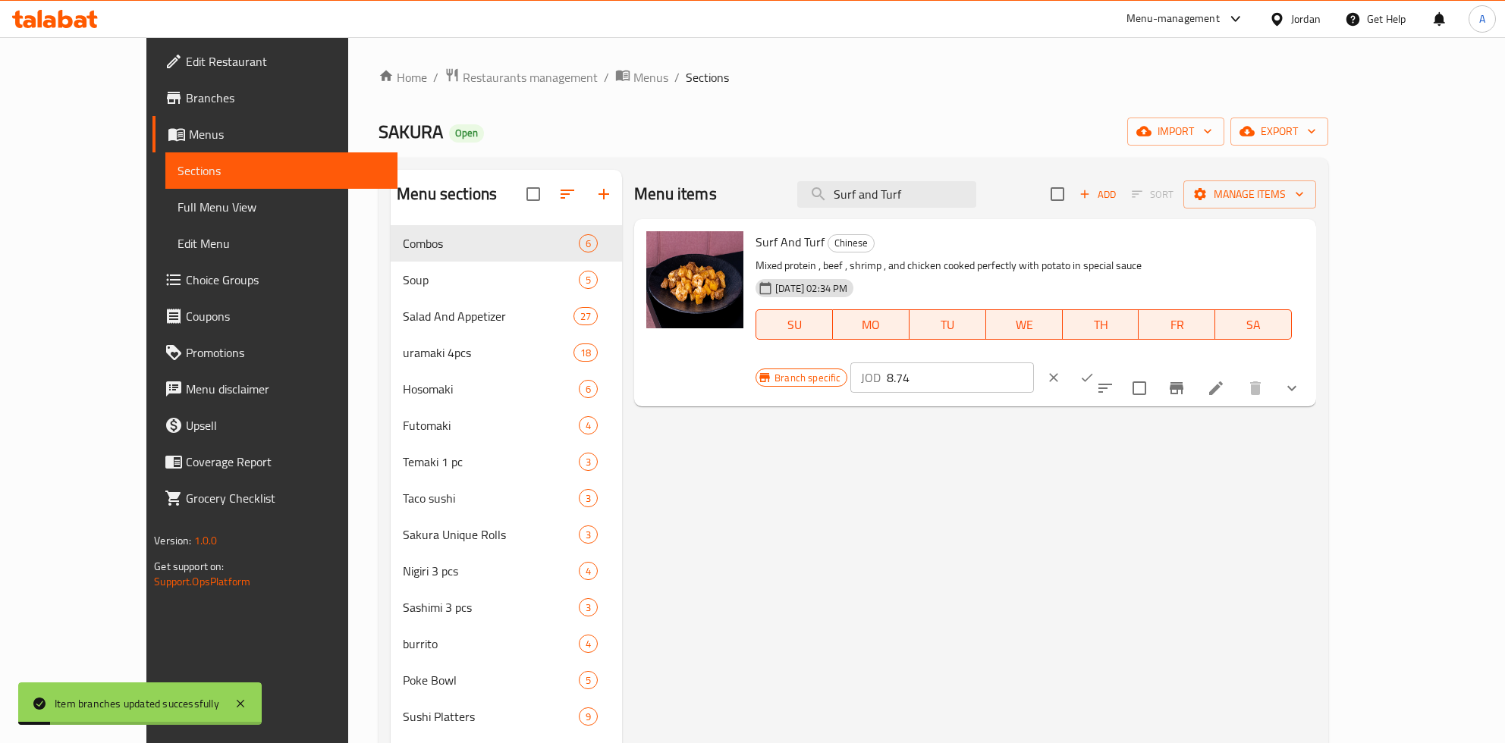
click at [1034, 363] on input "8.74" at bounding box center [960, 378] width 147 height 30
paste input "9.82"
type input "9.85"
click button "ok" at bounding box center [1086, 377] width 33 height 33
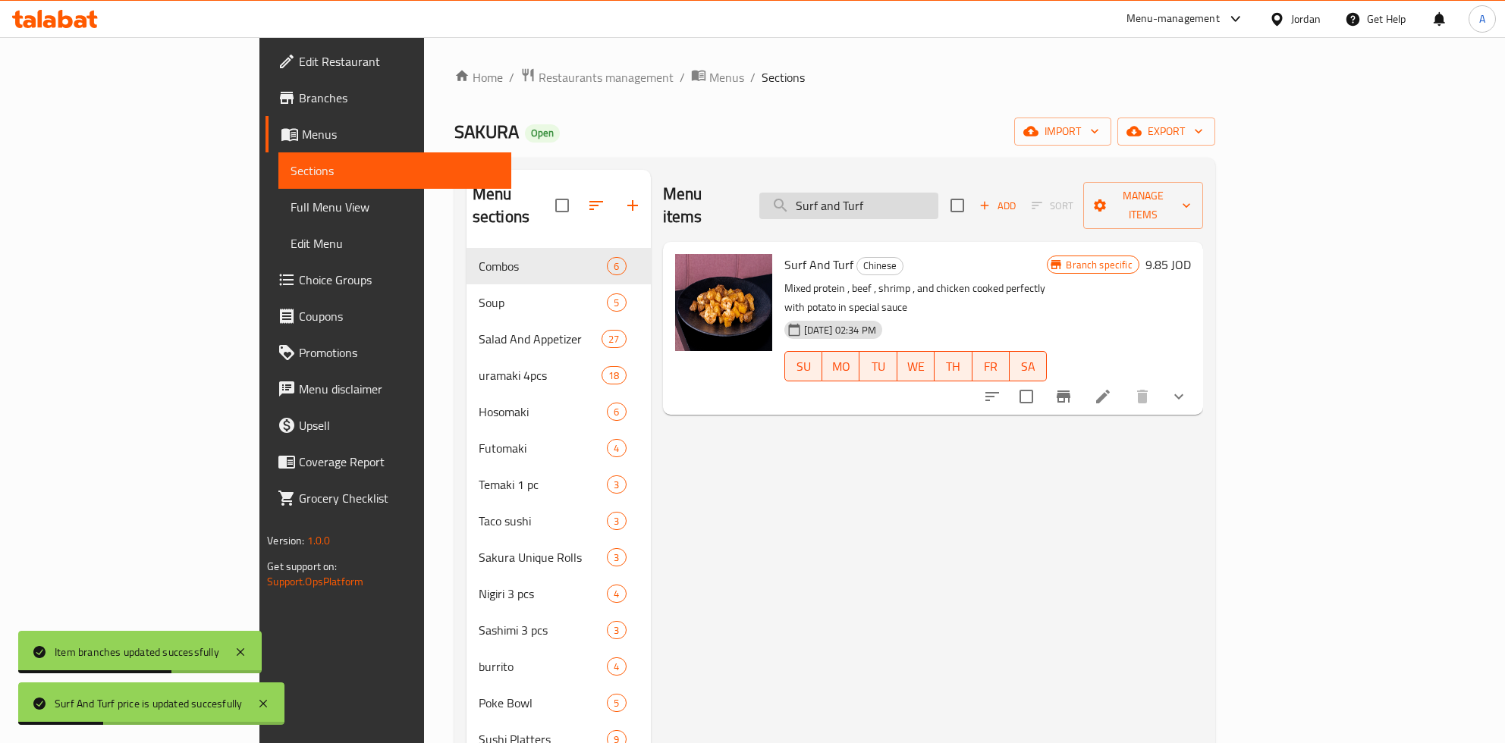
click at [938, 193] on input "Surf and Turf" at bounding box center [848, 206] width 179 height 27
paste input "weet & Sour Shrimp"
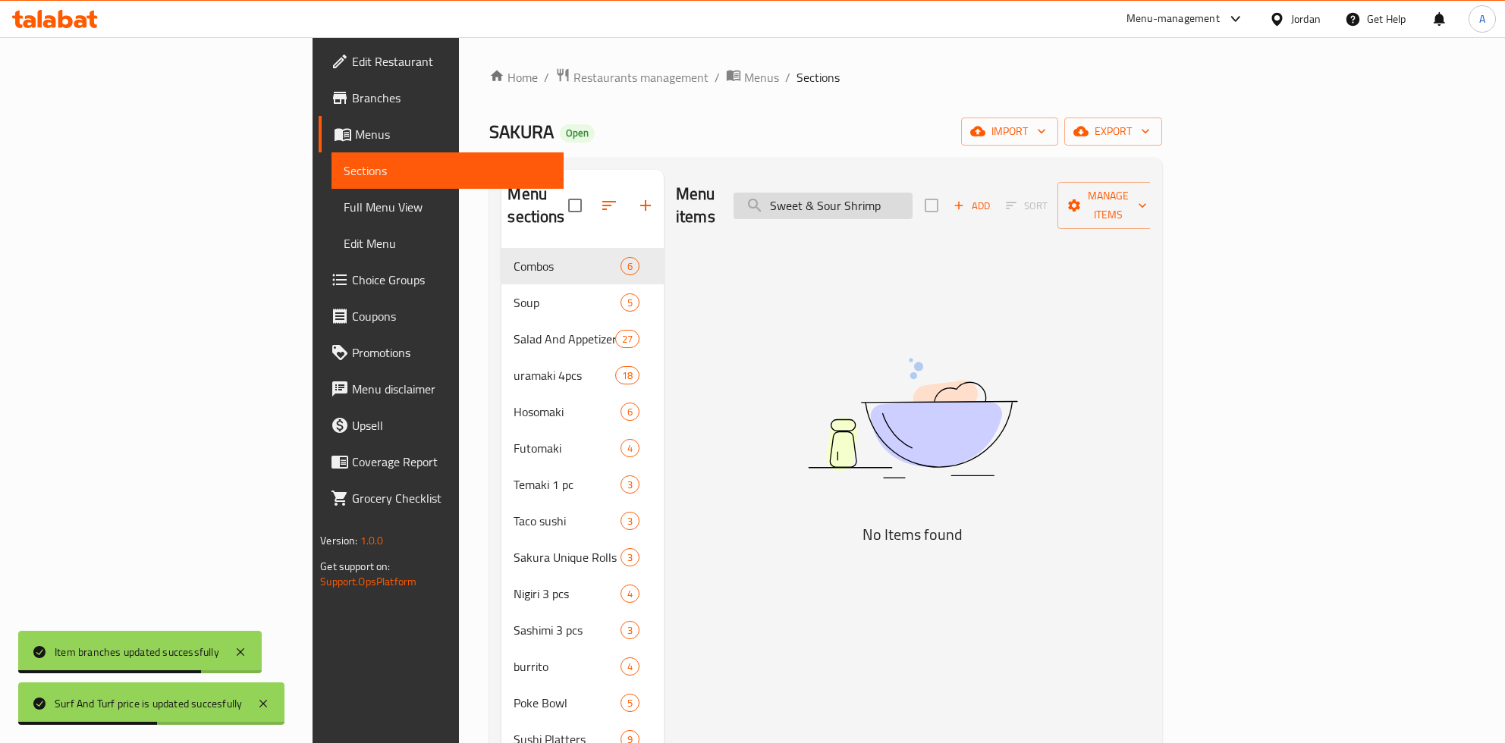
click at [912, 196] on input "Sweet & Sour Shrimp" at bounding box center [822, 206] width 179 height 27
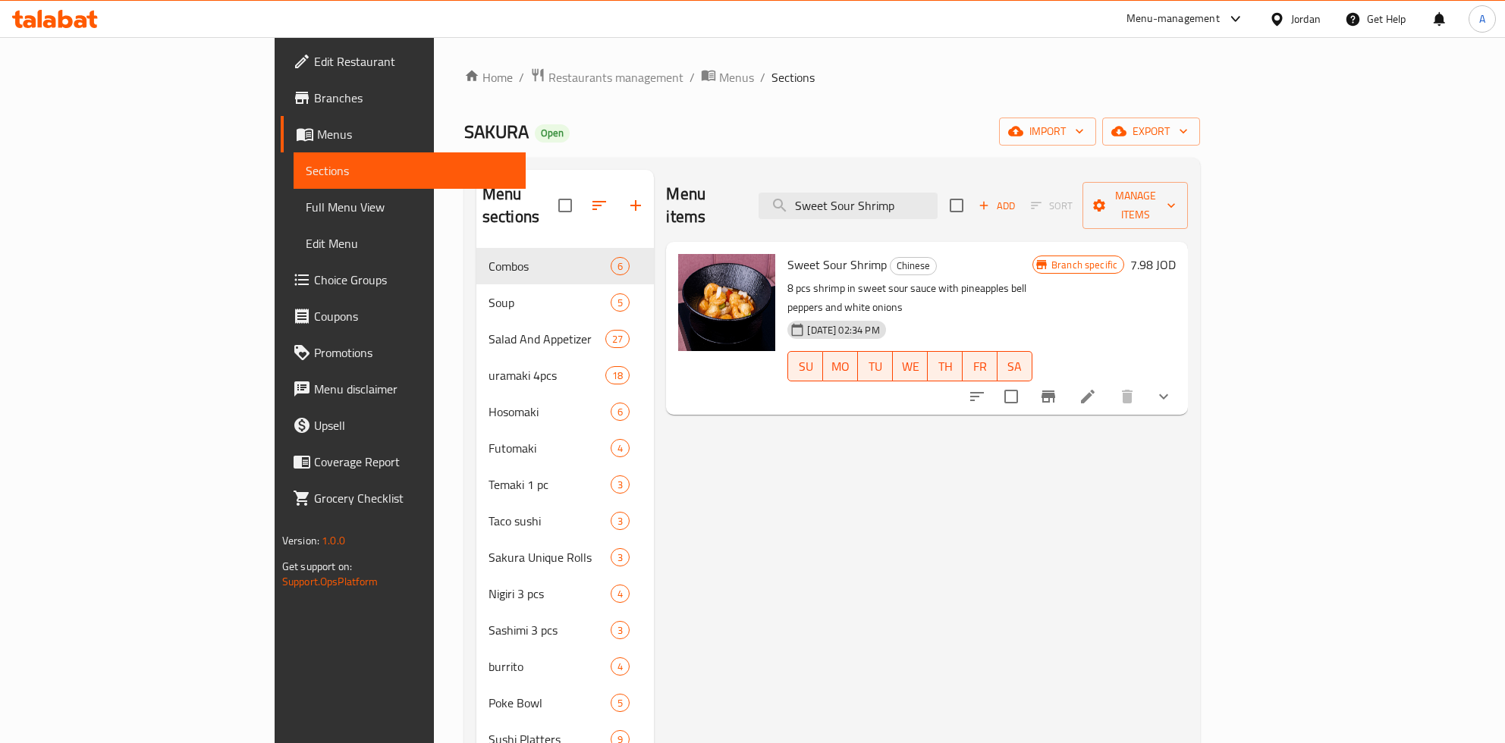
type input "Sweet Sour Shrimp"
click at [1055, 391] on icon "Branch-specific-item" at bounding box center [1048, 397] width 14 height 12
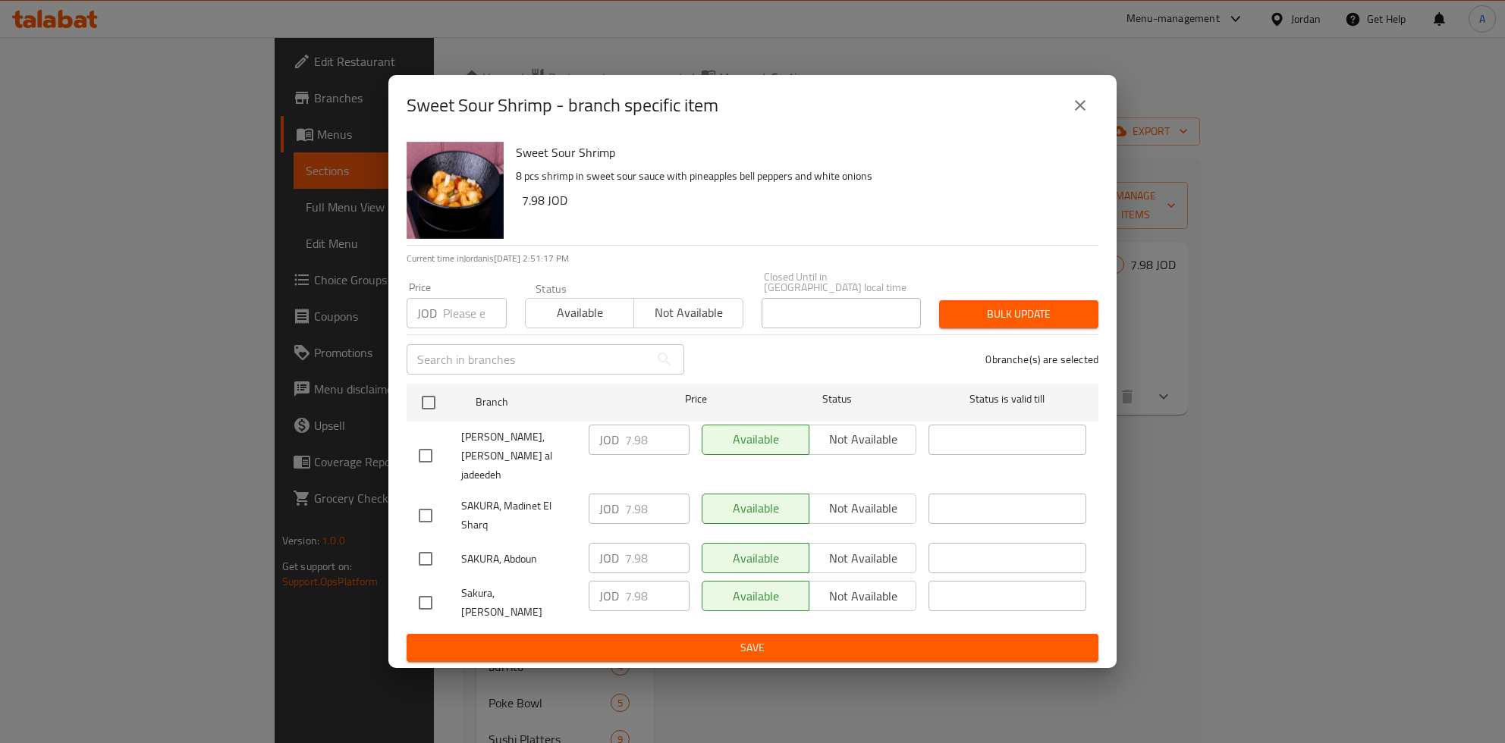
drag, startPoint x: 437, startPoint y: 410, endPoint x: 517, endPoint y: 434, distance: 83.0
click at [438, 412] on input "checkbox" at bounding box center [429, 403] width 32 height 32
checkbox input "true"
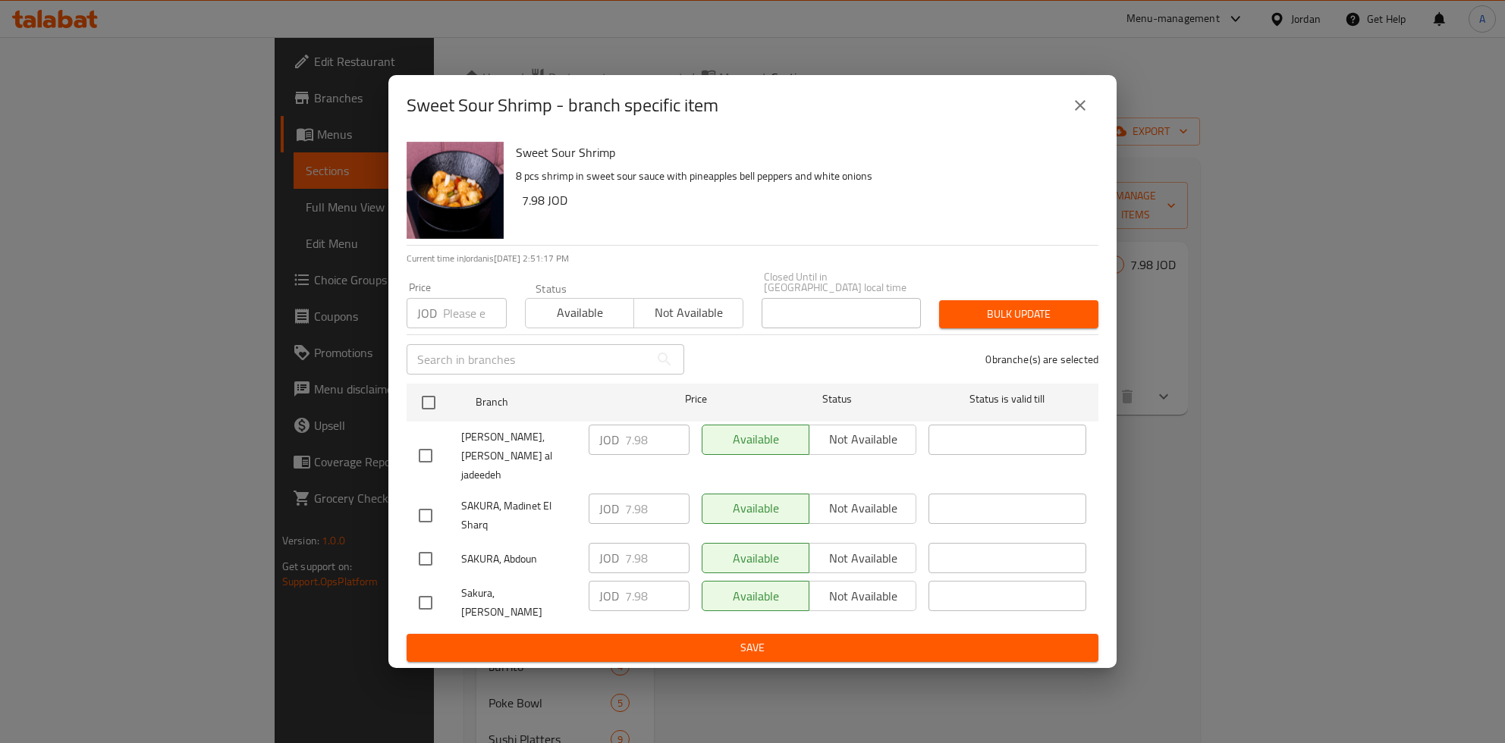
checkbox input "true"
click at [642, 449] on input "7.98" at bounding box center [657, 440] width 64 height 30
type button "0"
type button "1"
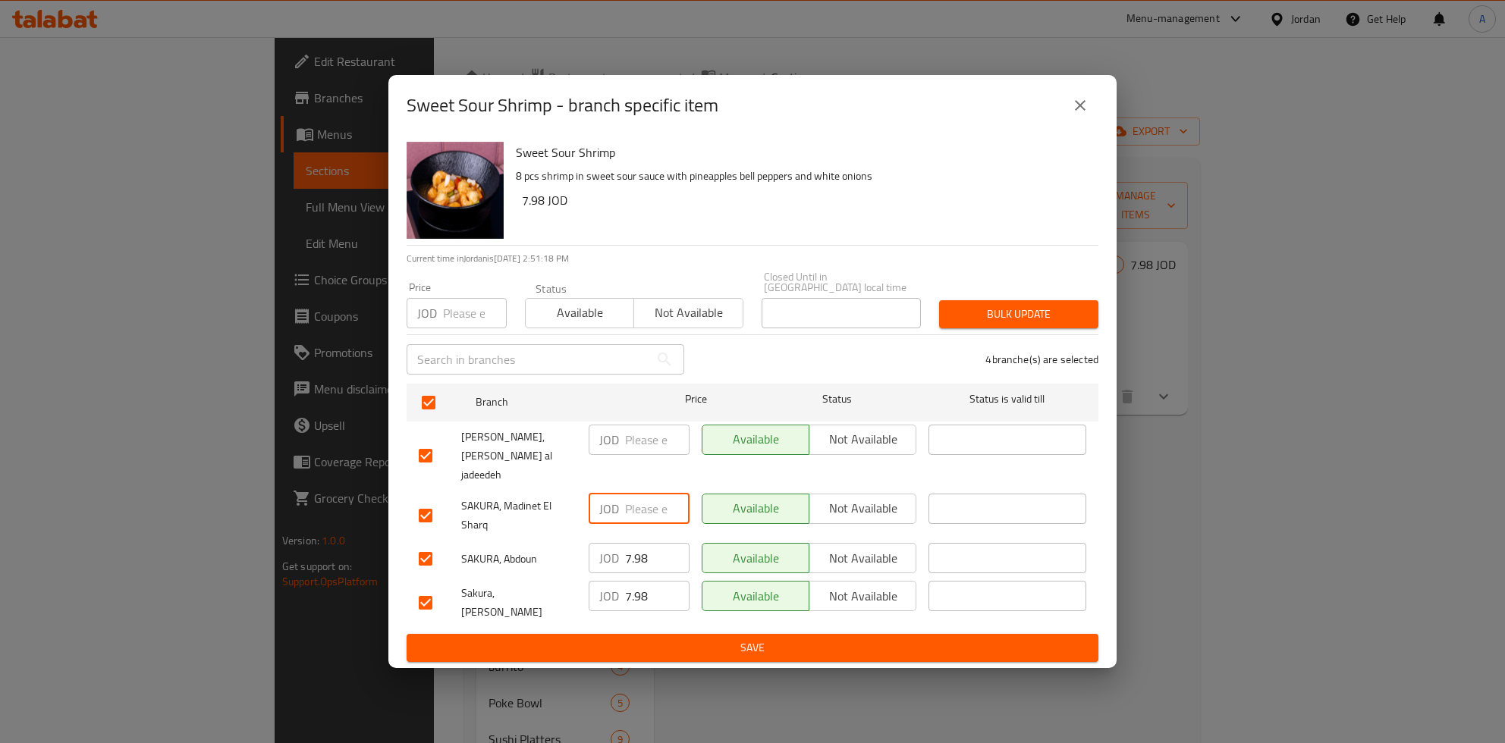
type button "0"
type button "1"
type button "0"
type button "1"
type button "0"
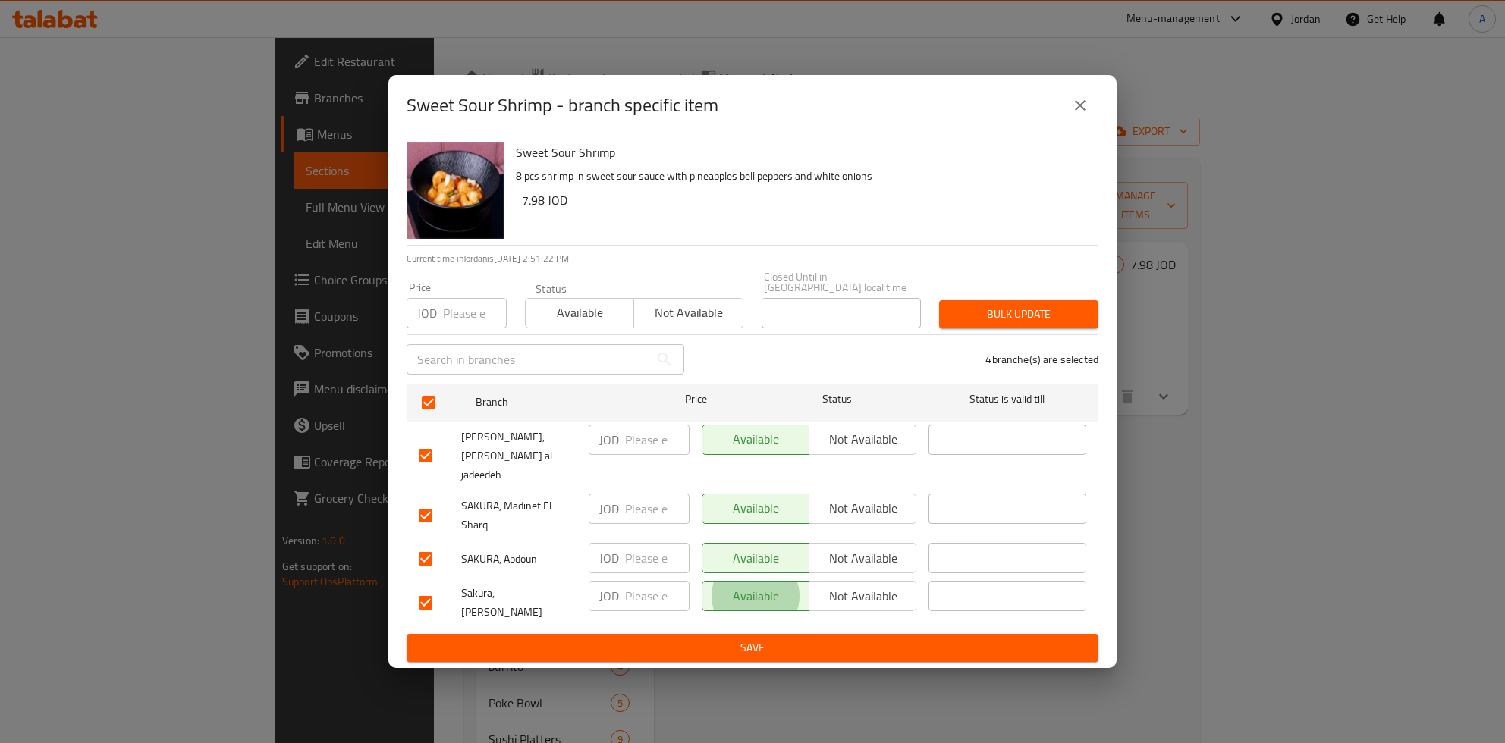
type button "1"
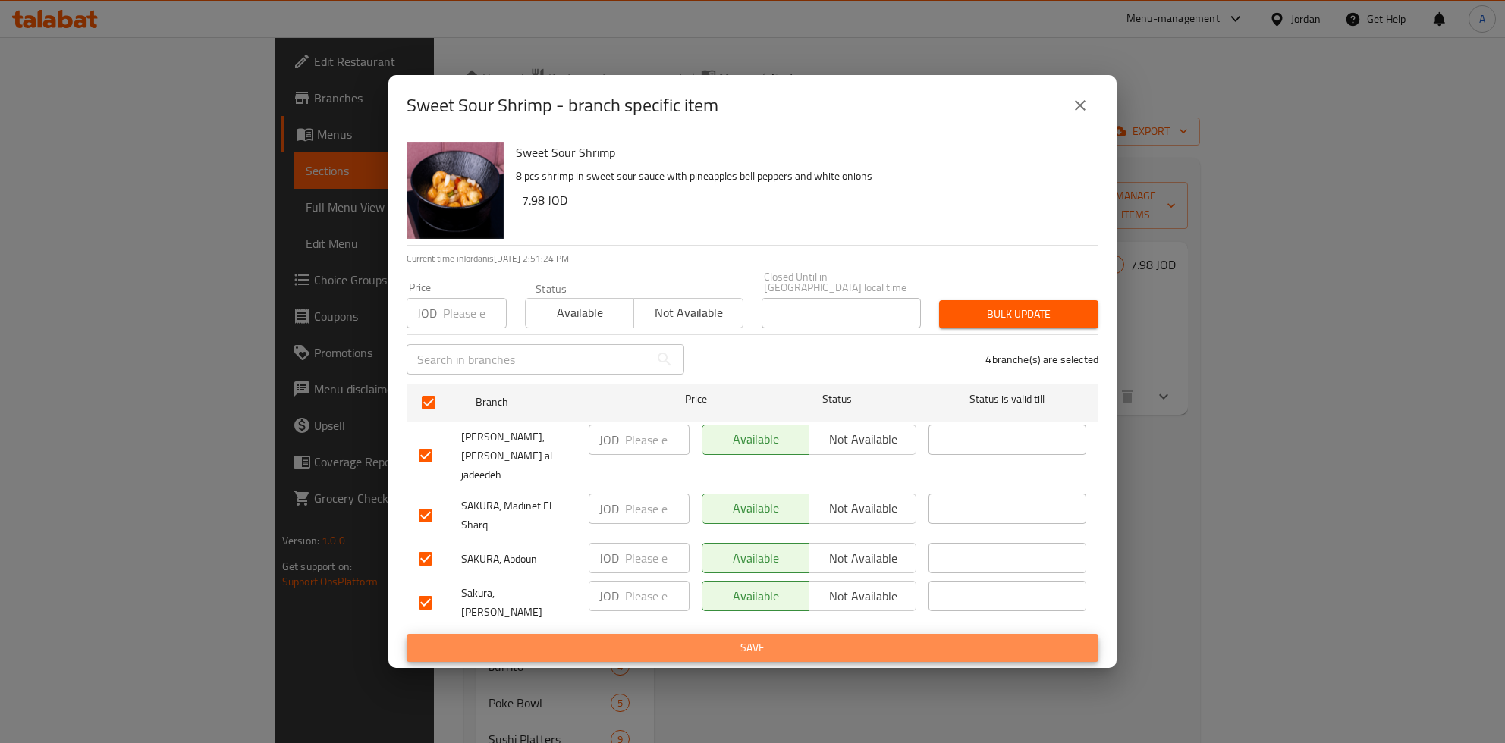
click at [407, 634] on button "Save" at bounding box center [753, 648] width 692 height 28
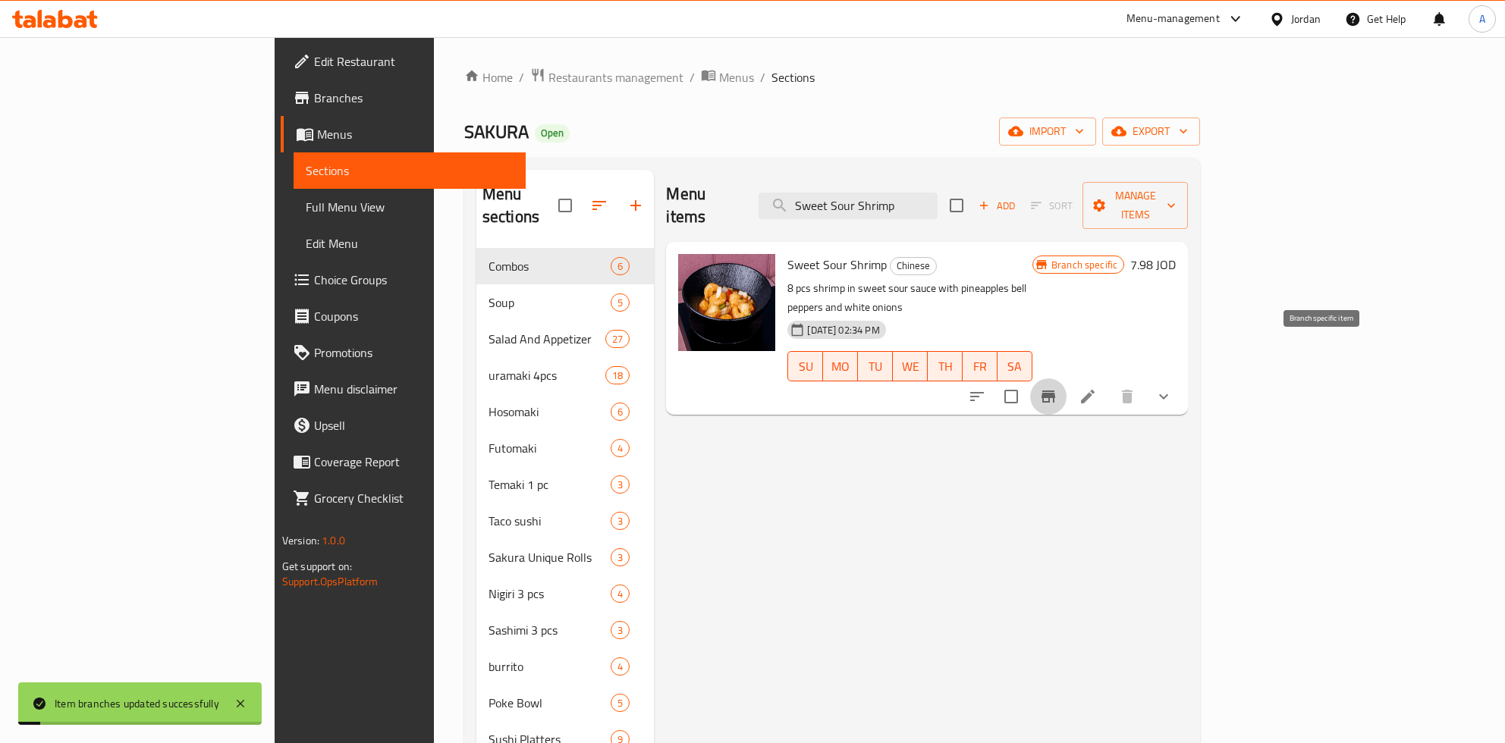
click at [1176, 254] on h6 "7.98 JOD" at bounding box center [1153, 264] width 46 height 21
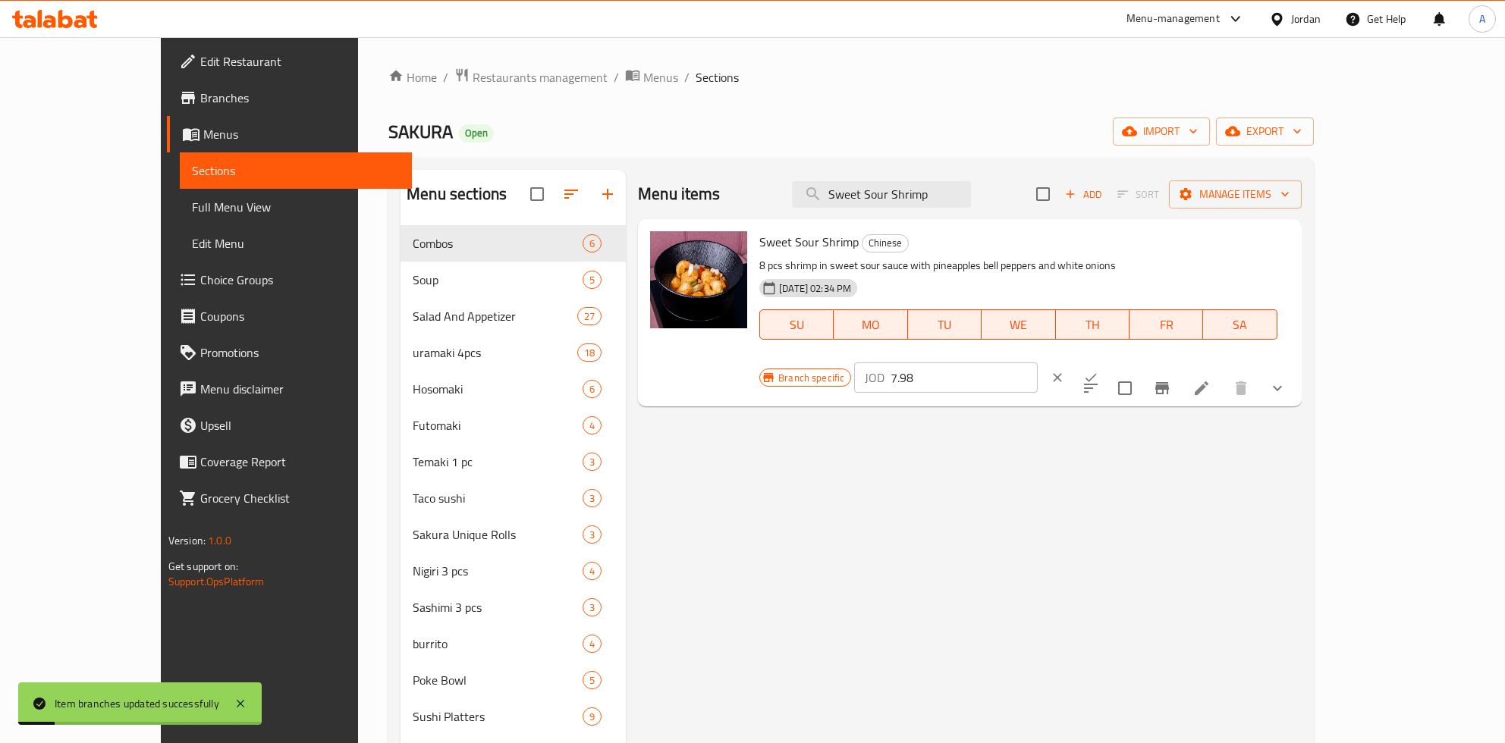
click at [1038, 363] on input "7.98" at bounding box center [963, 378] width 147 height 30
paste input "9.22"
type input "9.25"
click button "ok" at bounding box center [1090, 377] width 33 height 33
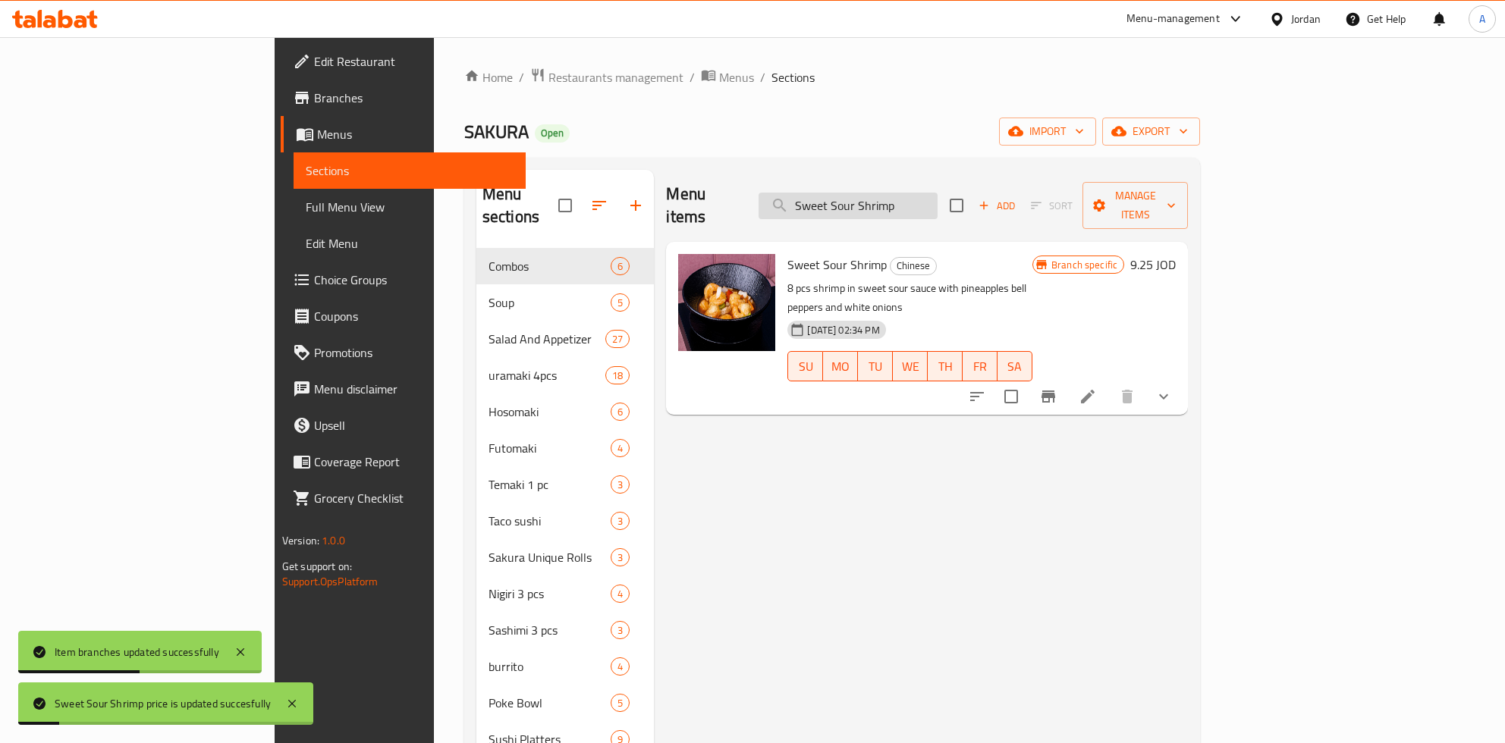
click at [916, 193] on input "Sweet Sour Shrimp" at bounding box center [847, 206] width 179 height 27
paste input "akura Special"
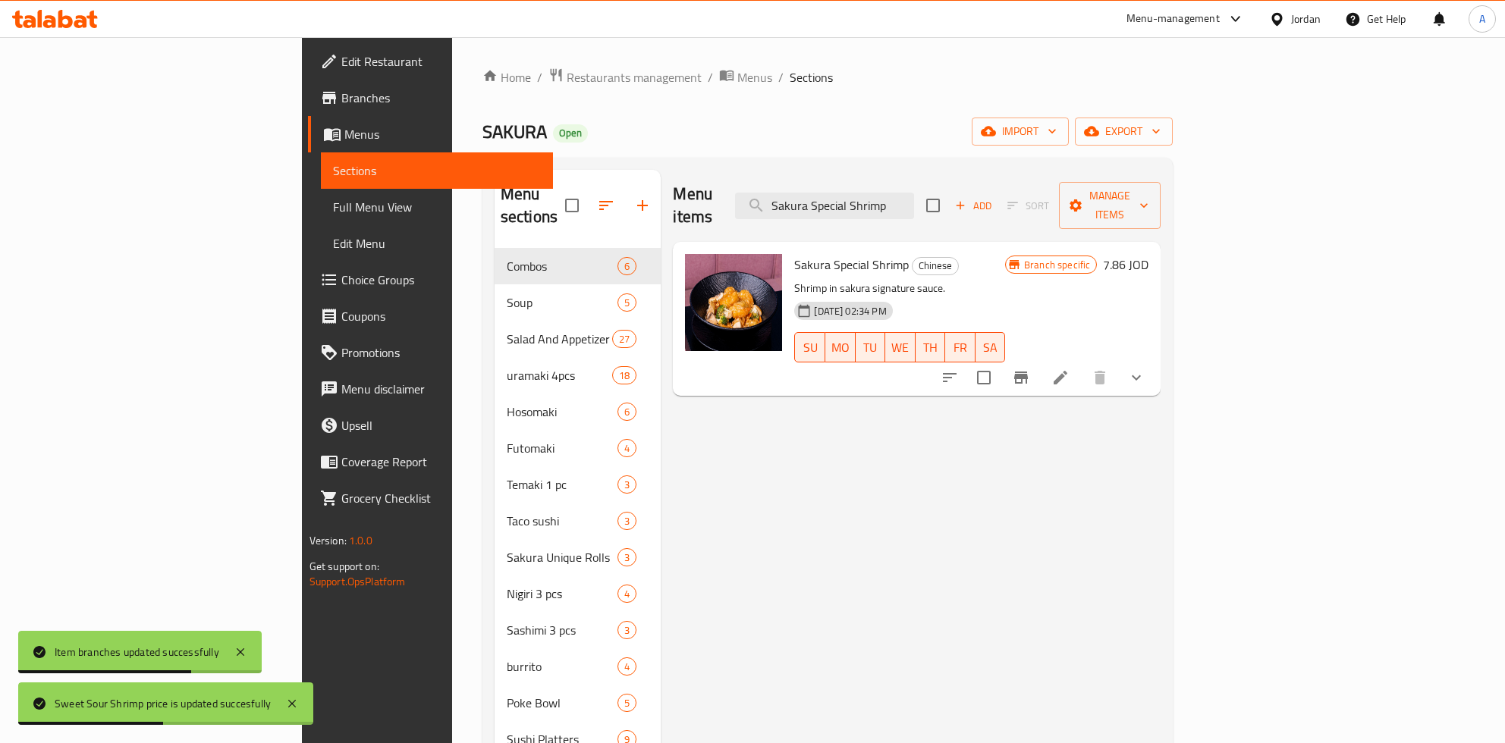
type input "Sakura Special Shrimp"
click at [1030, 369] on icon "Branch-specific-item" at bounding box center [1021, 378] width 18 height 18
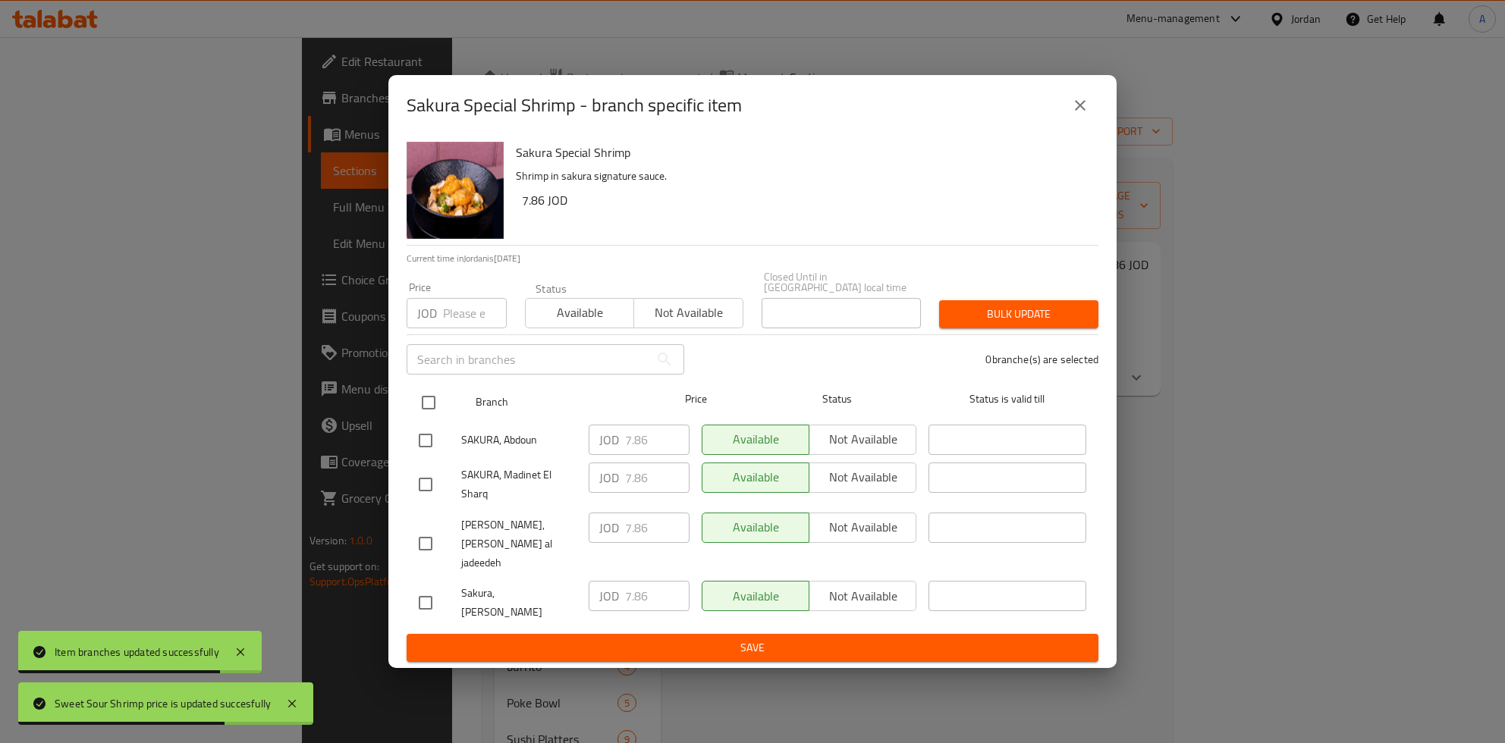
click at [434, 413] on input "checkbox" at bounding box center [429, 403] width 32 height 32
checkbox input "true"
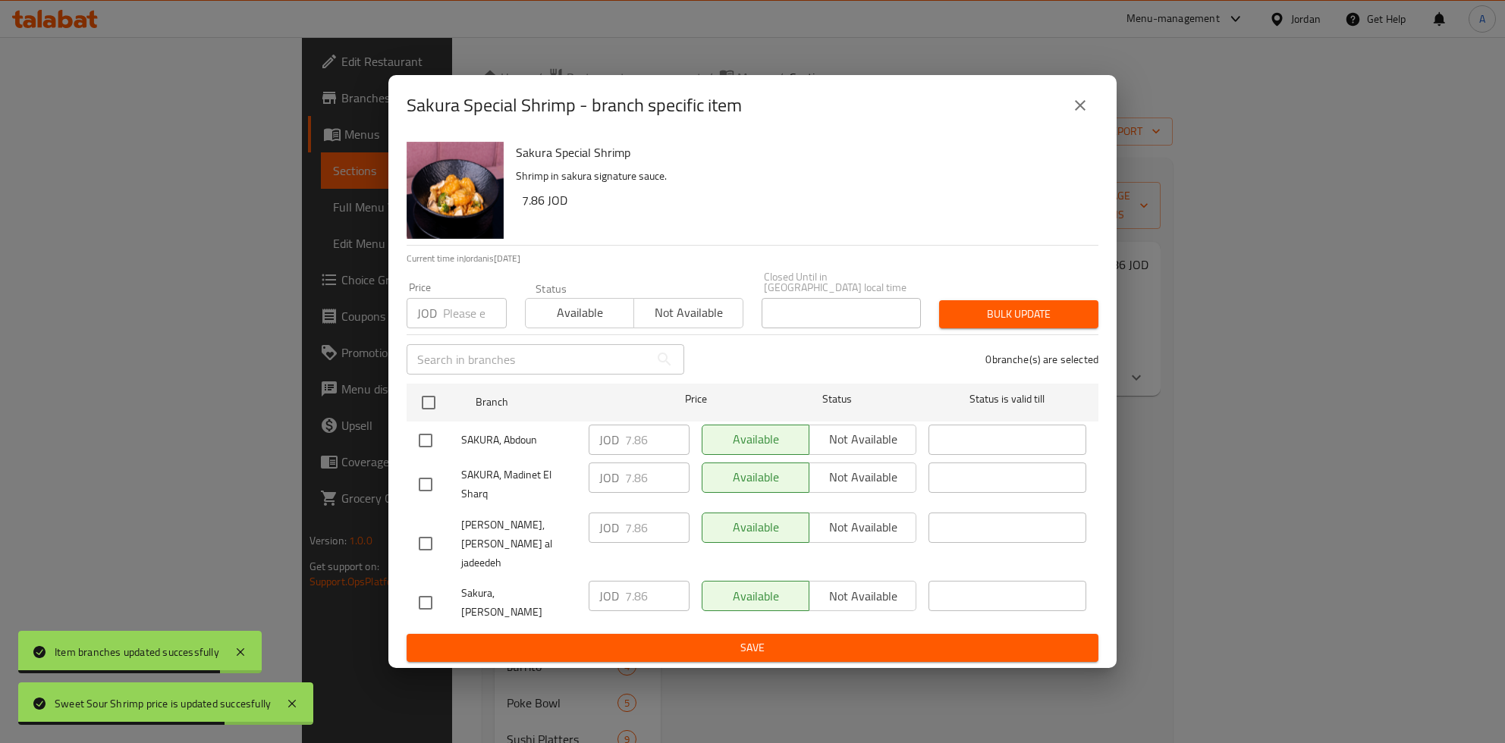
checkbox input "true"
click at [618, 449] on p "JOD" at bounding box center [609, 440] width 20 height 18
click at [629, 439] on input "7.86" at bounding box center [657, 440] width 64 height 30
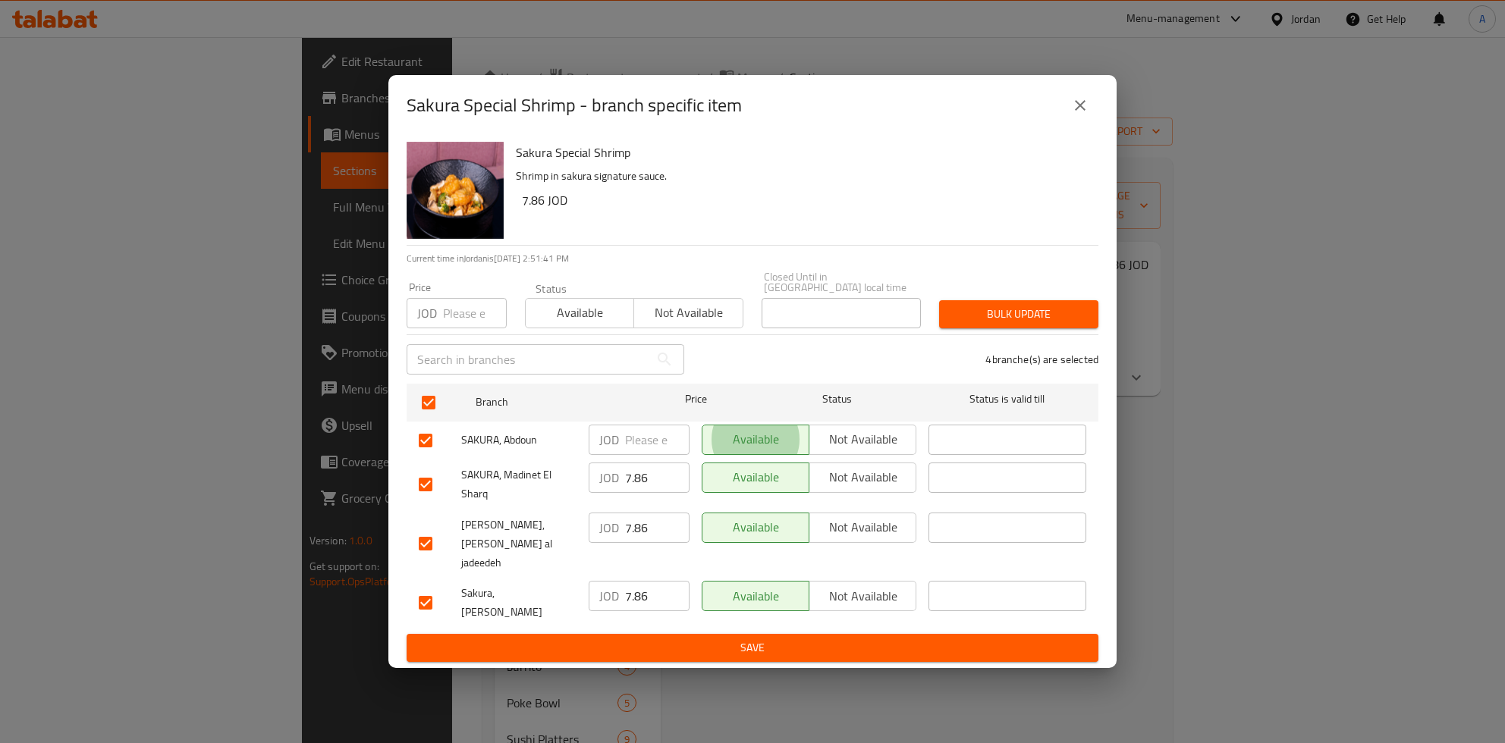
type button "0"
type button "1"
type button "0"
type button "1"
type button "0"
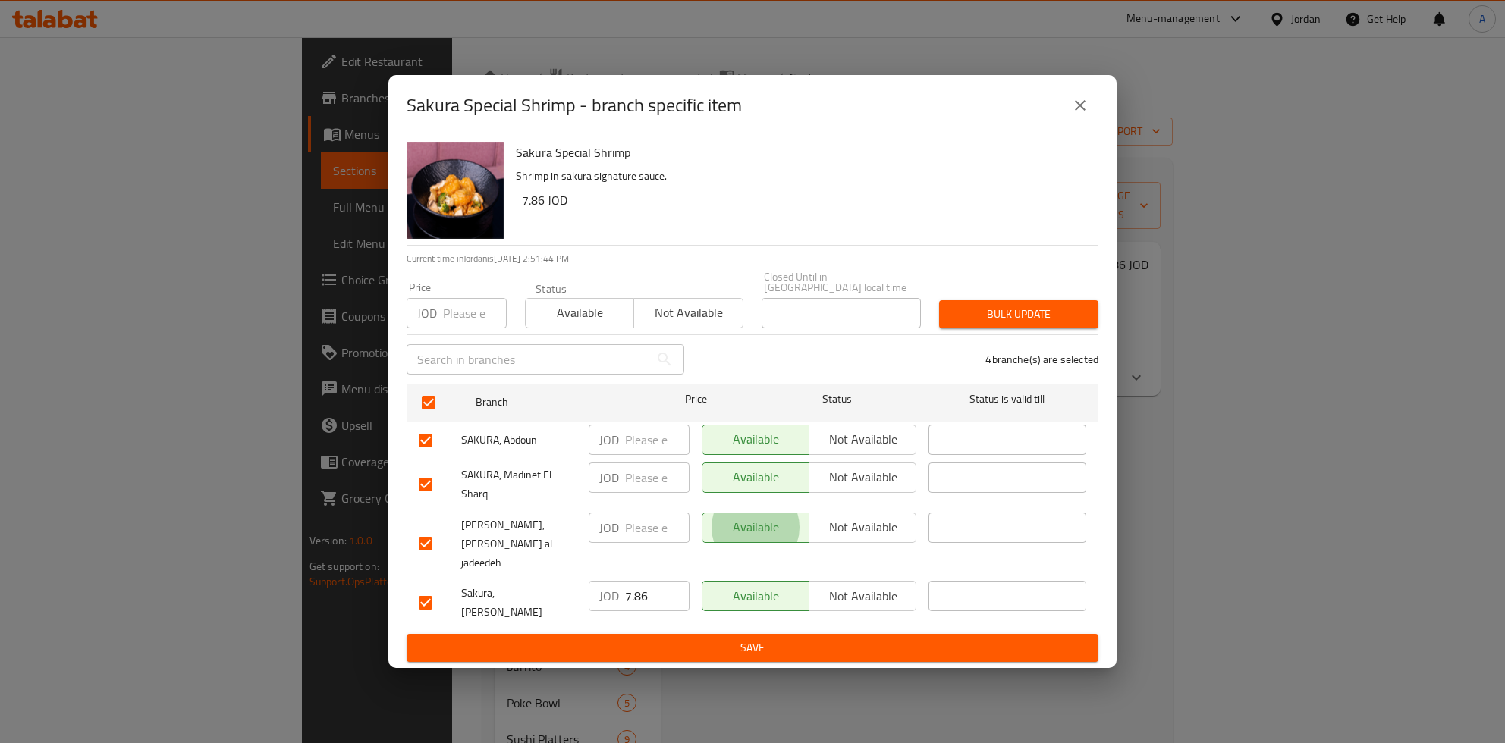
type button "1"
type button "0"
type button "1"
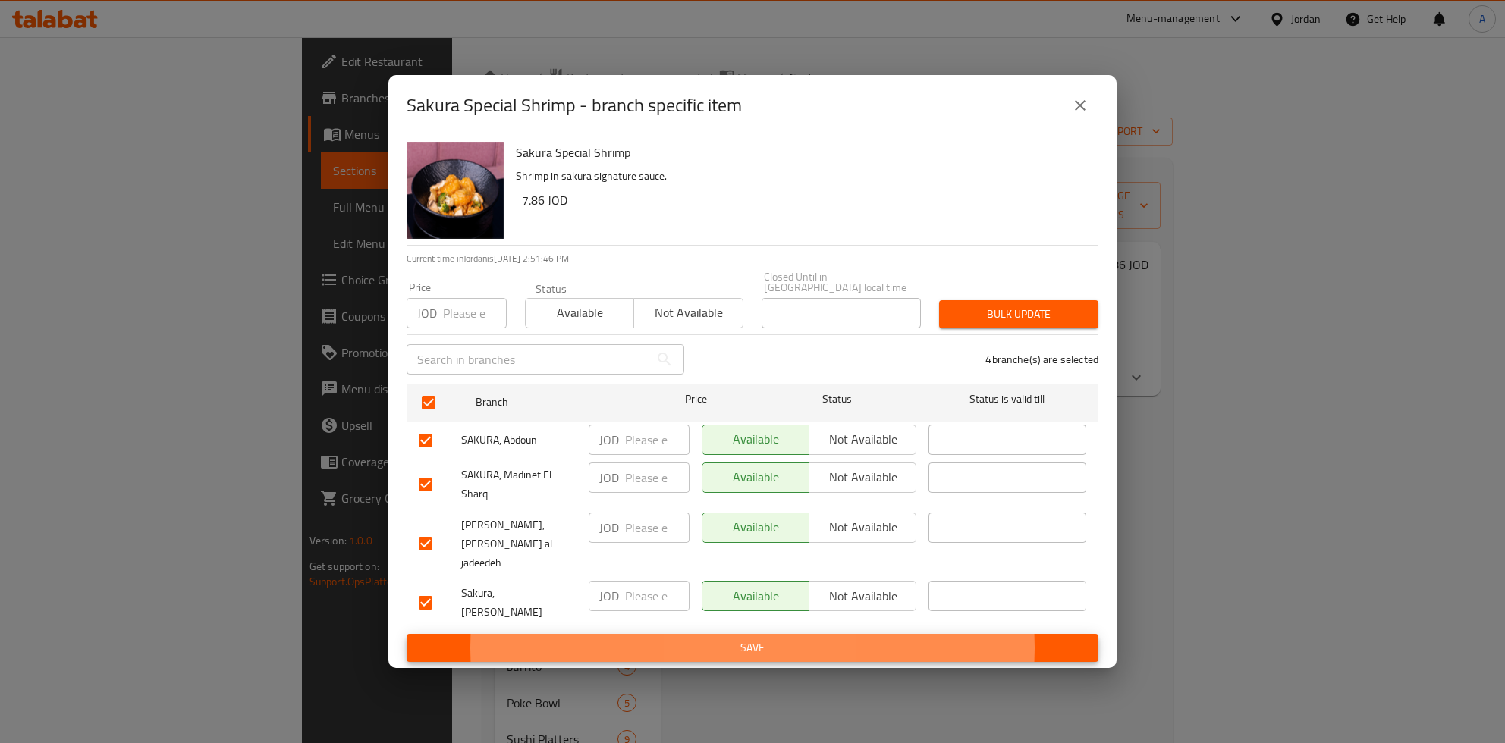
click at [407, 634] on button "Save" at bounding box center [753, 648] width 692 height 28
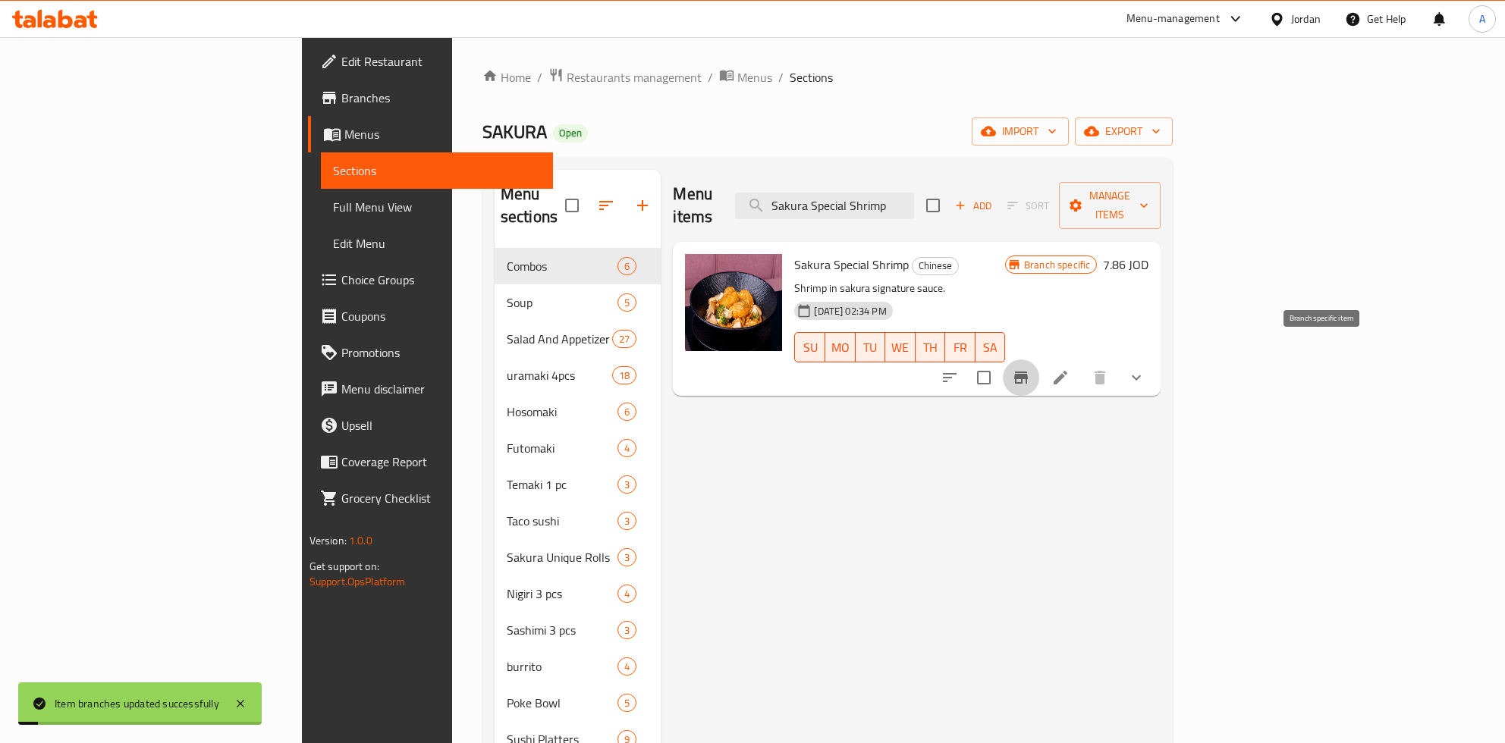
click at [1148, 254] on h6 "7.86 JOD" at bounding box center [1126, 264] width 46 height 21
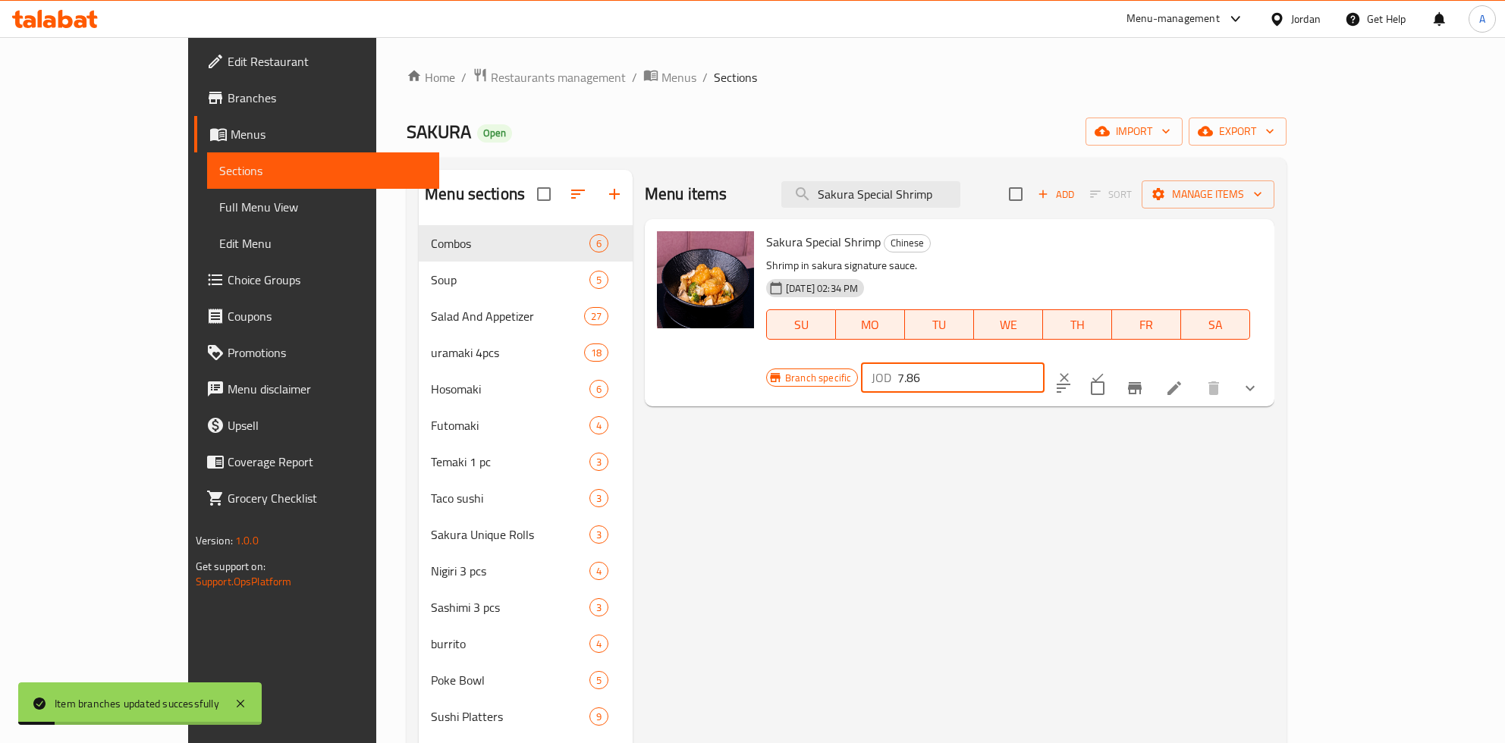
click at [1044, 363] on input "7.86" at bounding box center [970, 378] width 147 height 30
paste input "9.22"
type input "9.2"
click button "ok" at bounding box center [1097, 377] width 33 height 33
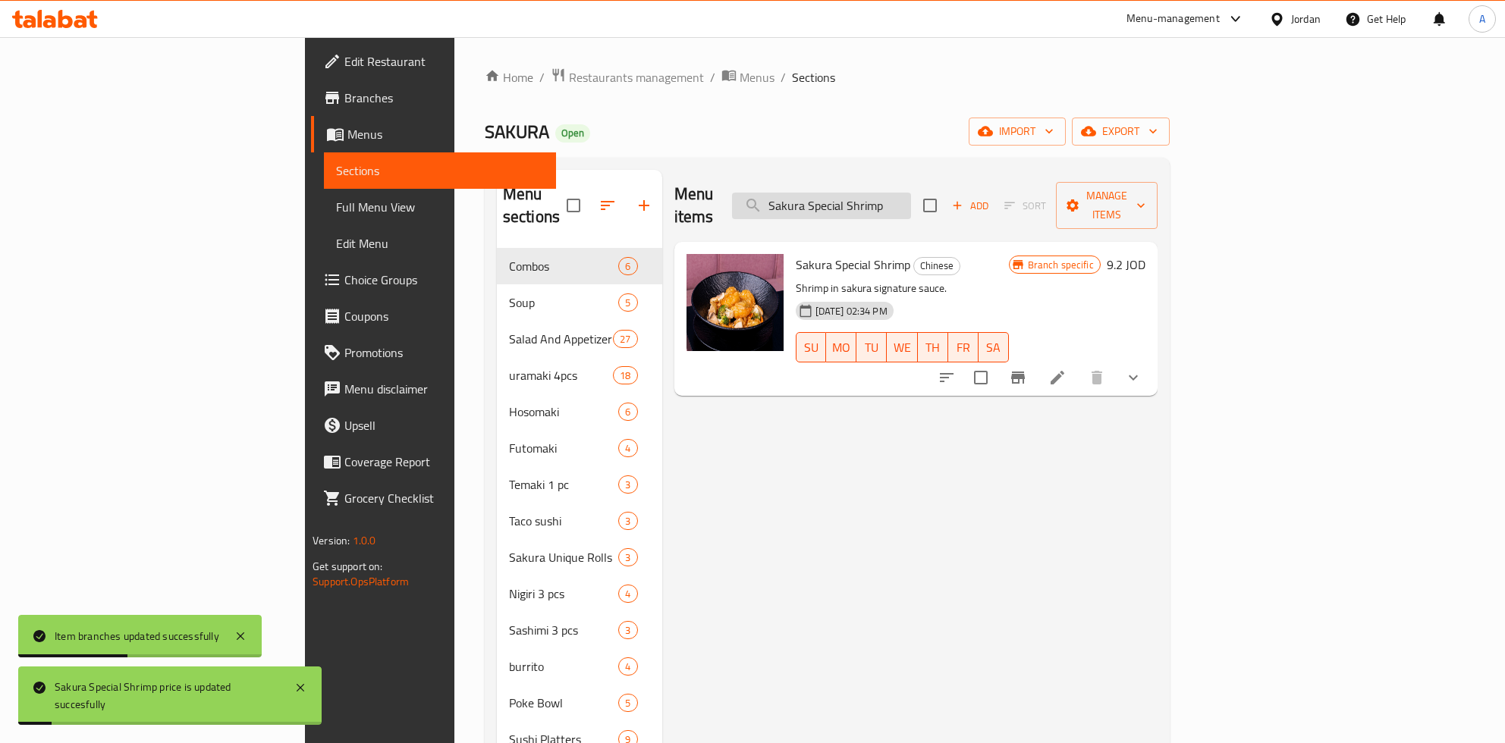
click at [911, 201] on input "Sakura Special Shrimp" at bounding box center [821, 206] width 179 height 27
paste input "Grilled Salmon"
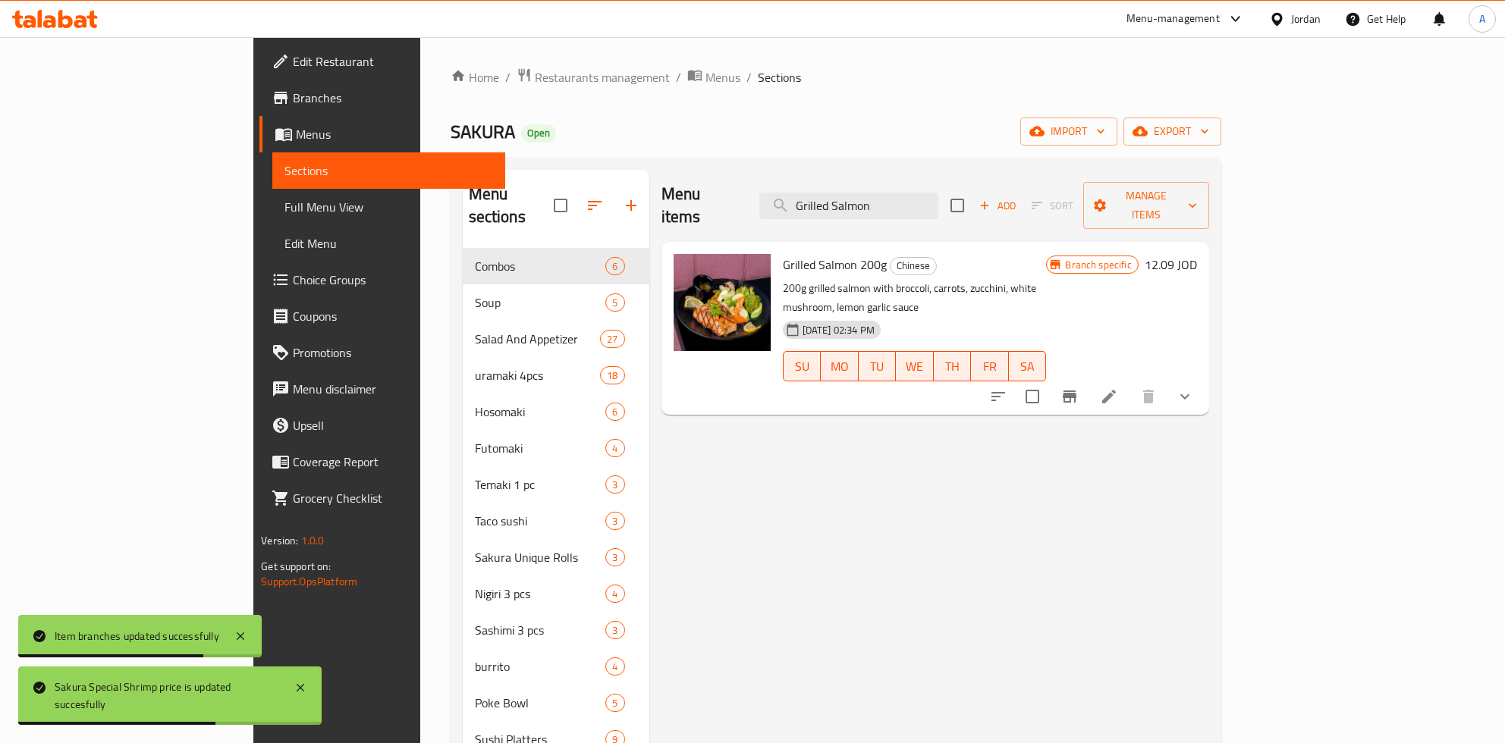
type input "Grilled Salmon"
click at [1197, 254] on h6 "12.09 JOD" at bounding box center [1171, 264] width 52 height 21
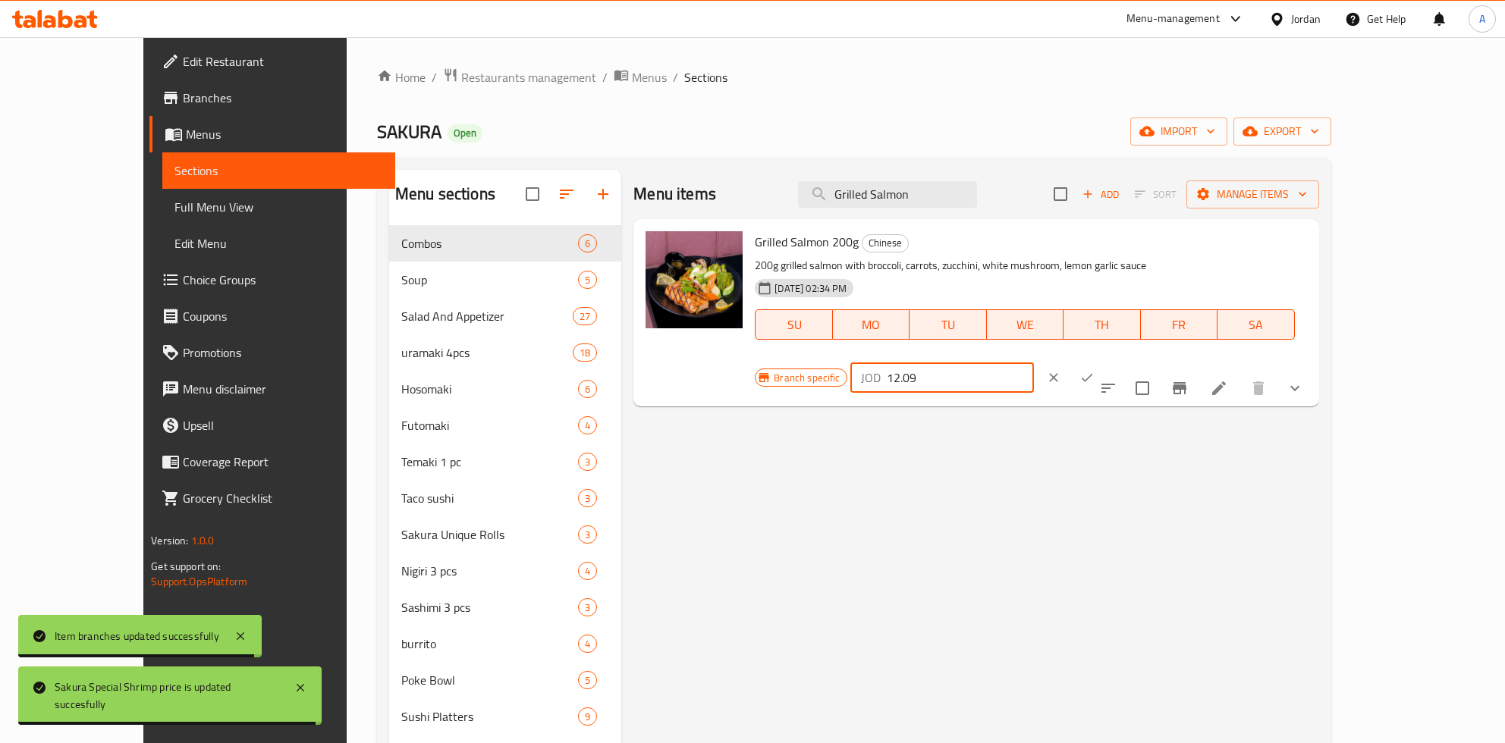
click at [1034, 363] on input "12.09" at bounding box center [960, 378] width 147 height 30
paste input "5.46"
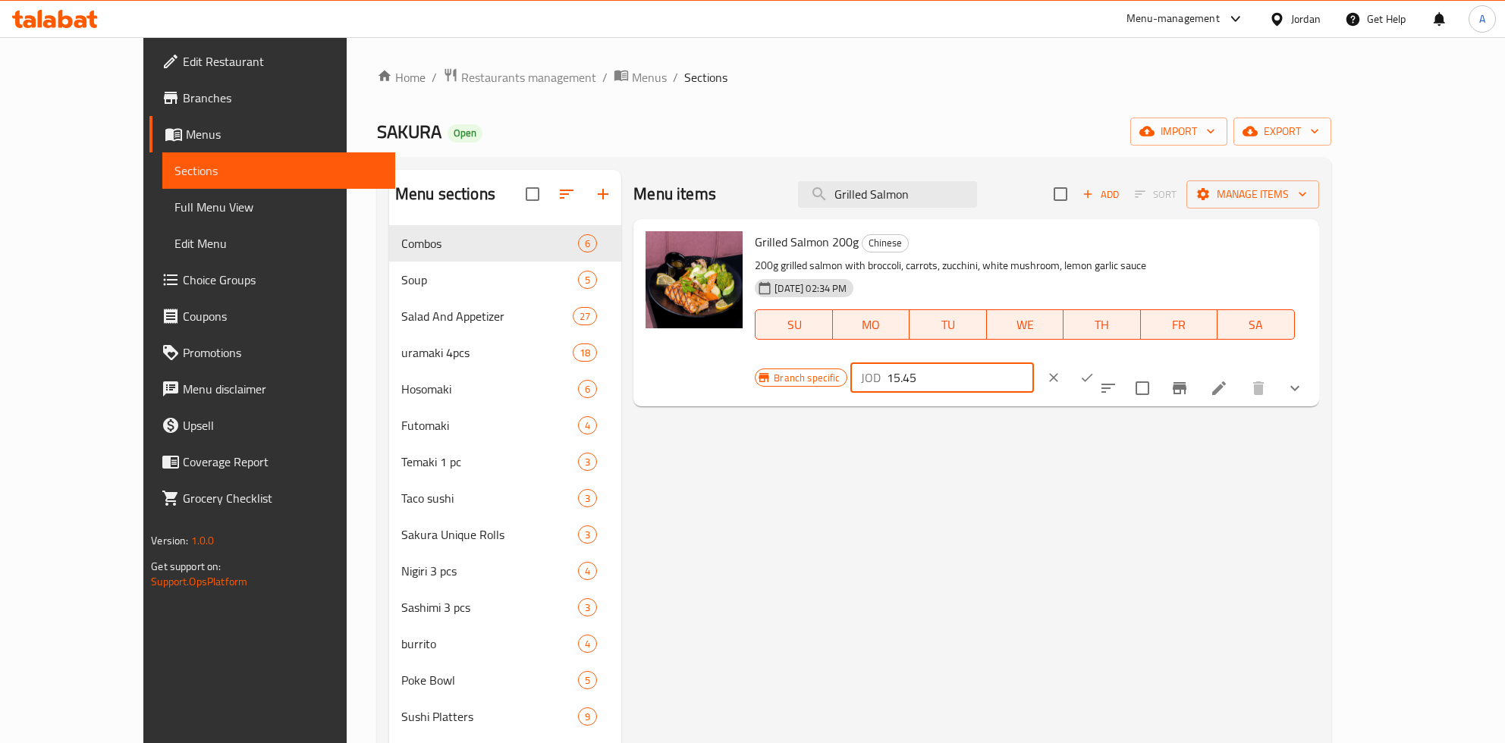
type input "15.45"
click button "ok" at bounding box center [1086, 377] width 33 height 33
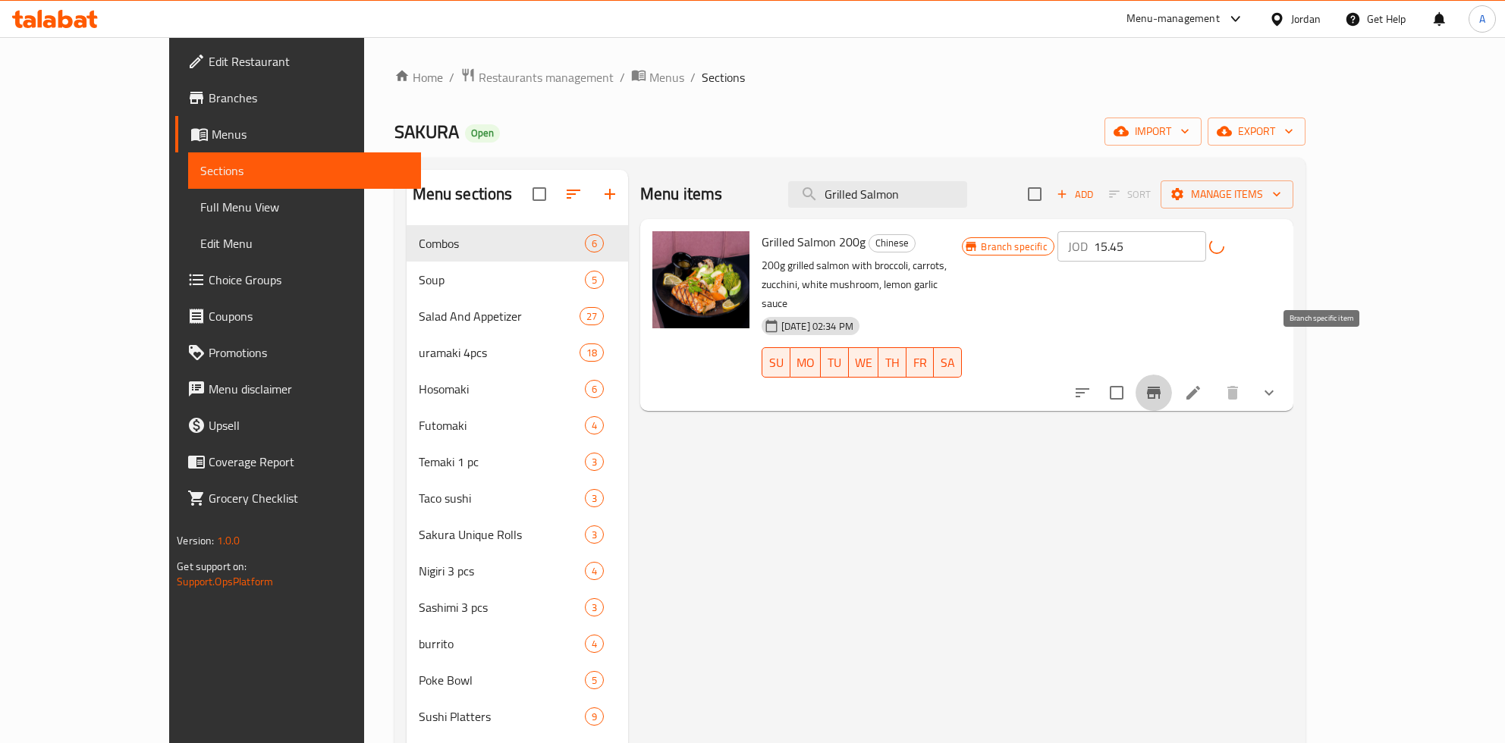
click at [1160, 387] on icon "Branch-specific-item" at bounding box center [1154, 393] width 14 height 12
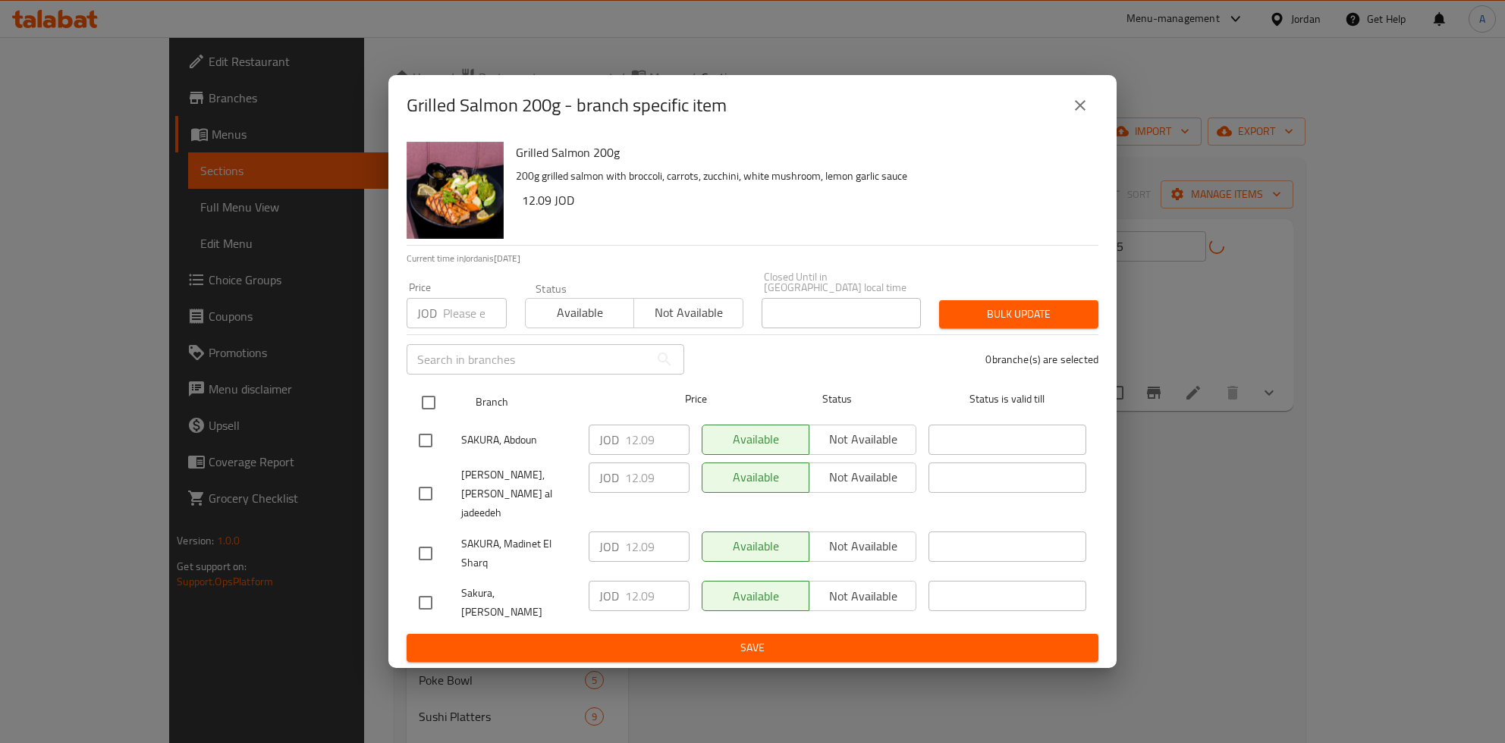
click at [428, 414] on input "checkbox" at bounding box center [429, 403] width 32 height 32
checkbox input "true"
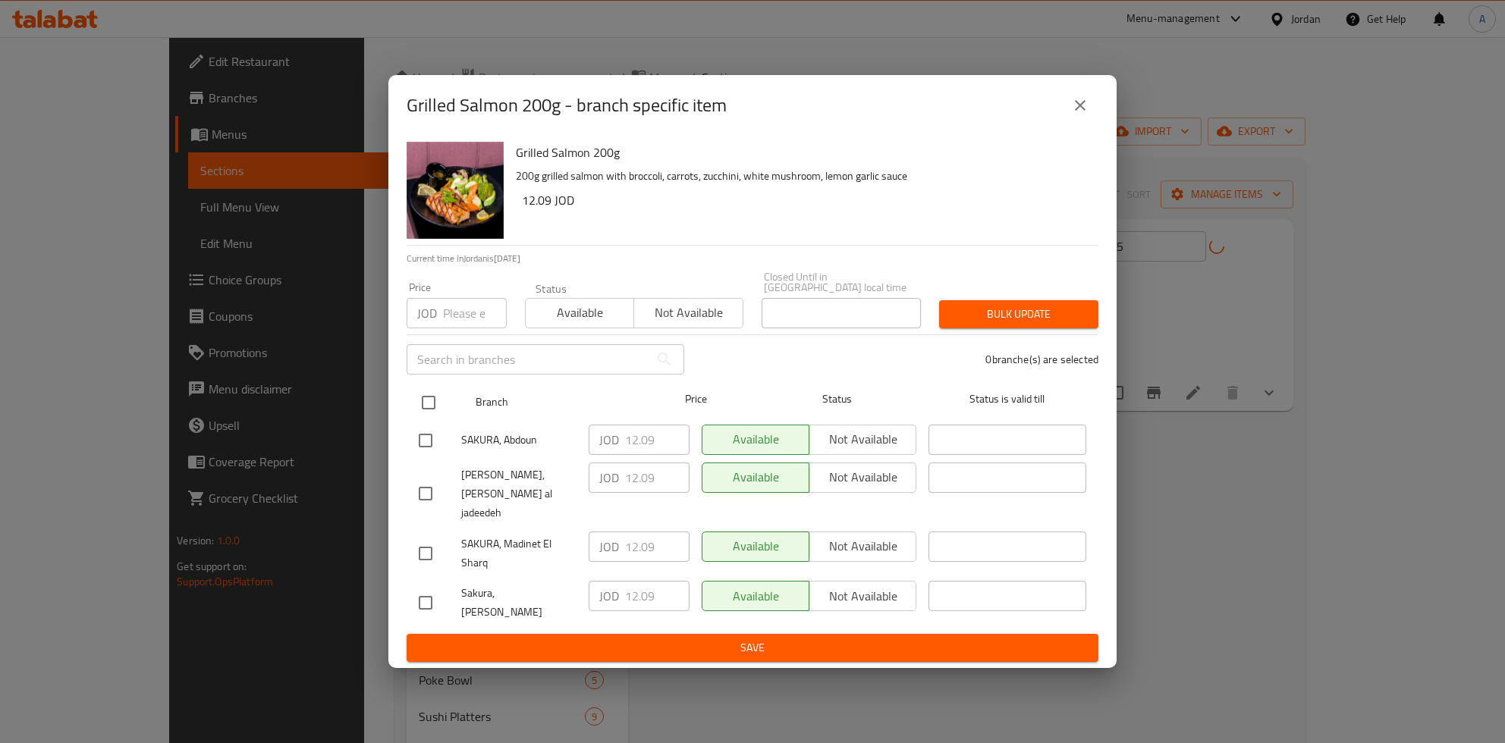
checkbox input "true"
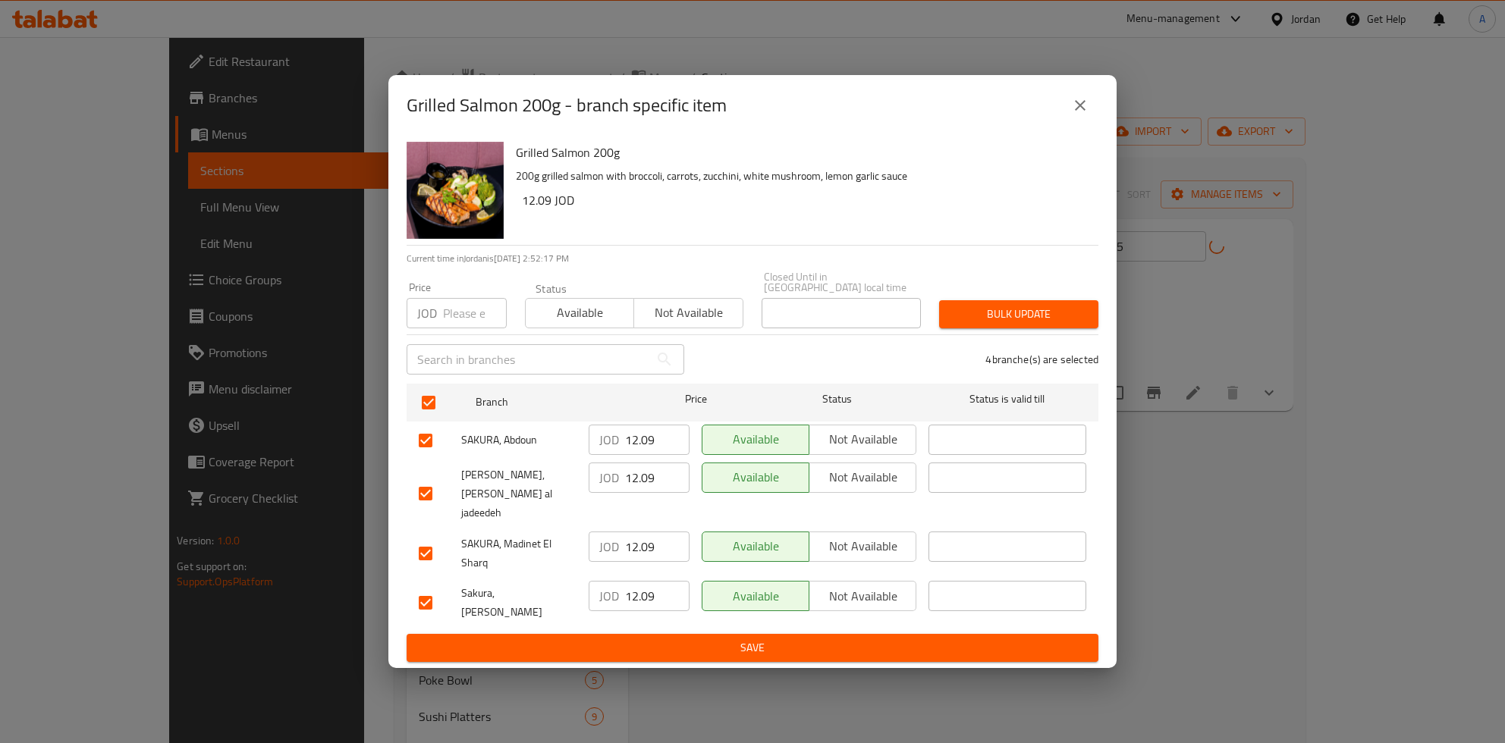
click at [642, 455] on input "12.09" at bounding box center [657, 440] width 64 height 30
type button "0"
type button "1"
type button "0"
type button "1"
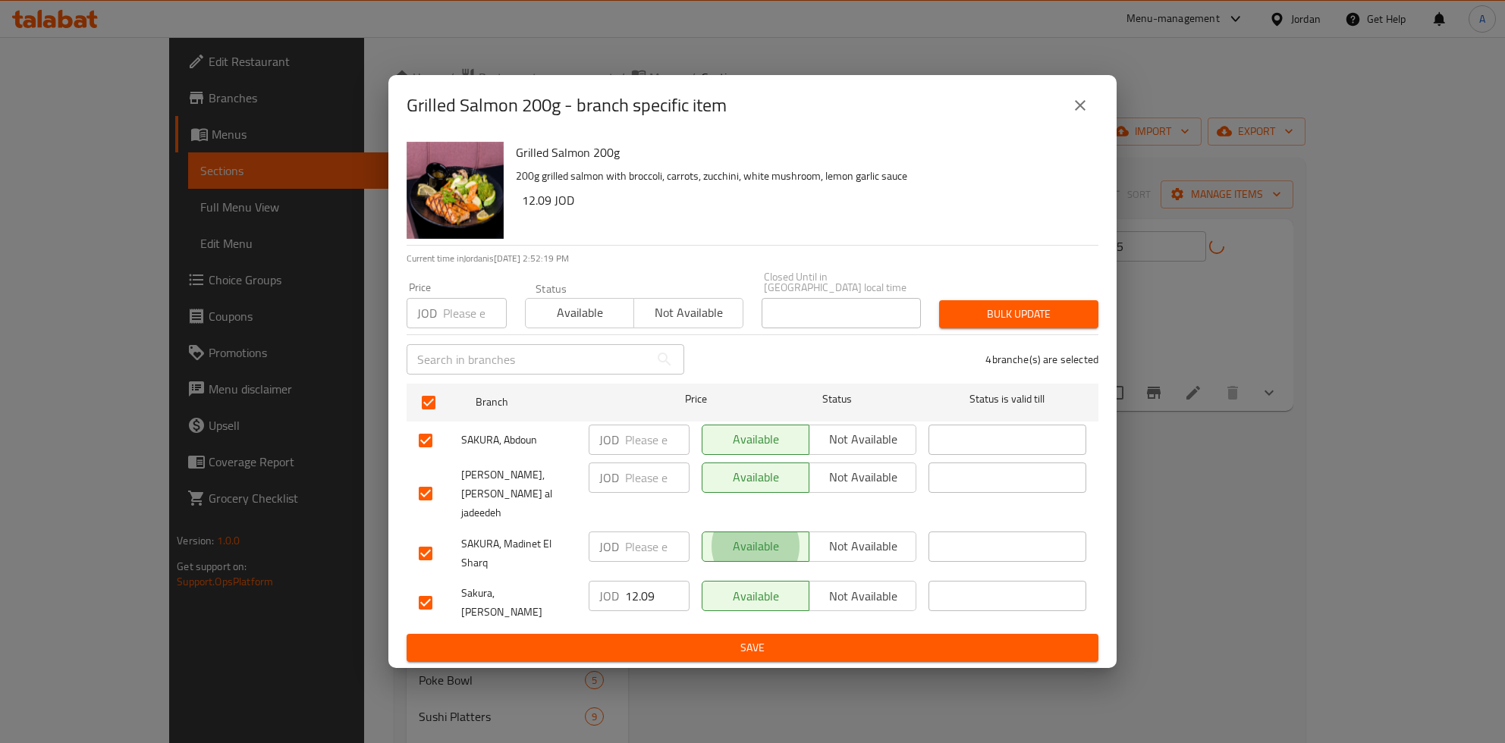
type button "0"
type button "1"
type button "0"
type button "1"
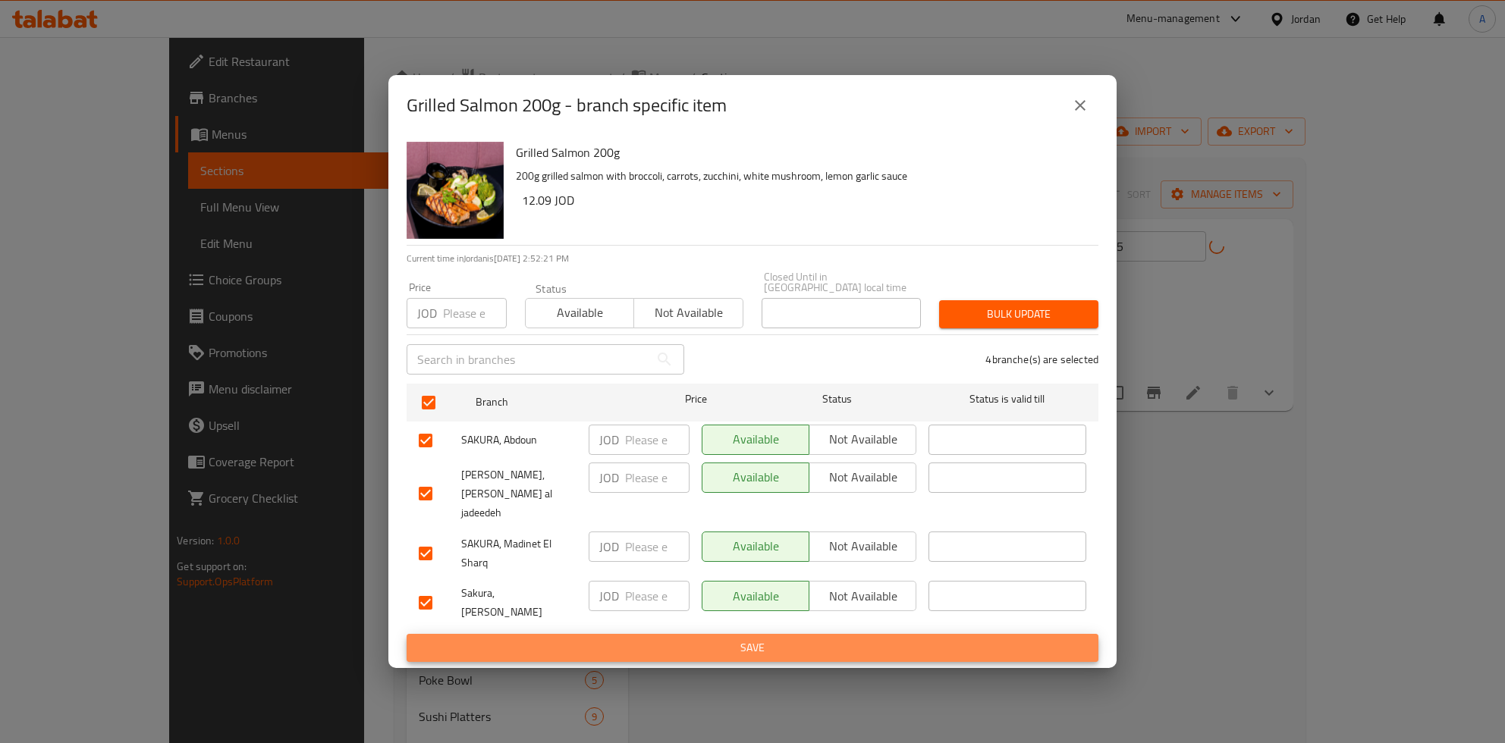
click at [407, 634] on button "Save" at bounding box center [753, 648] width 692 height 28
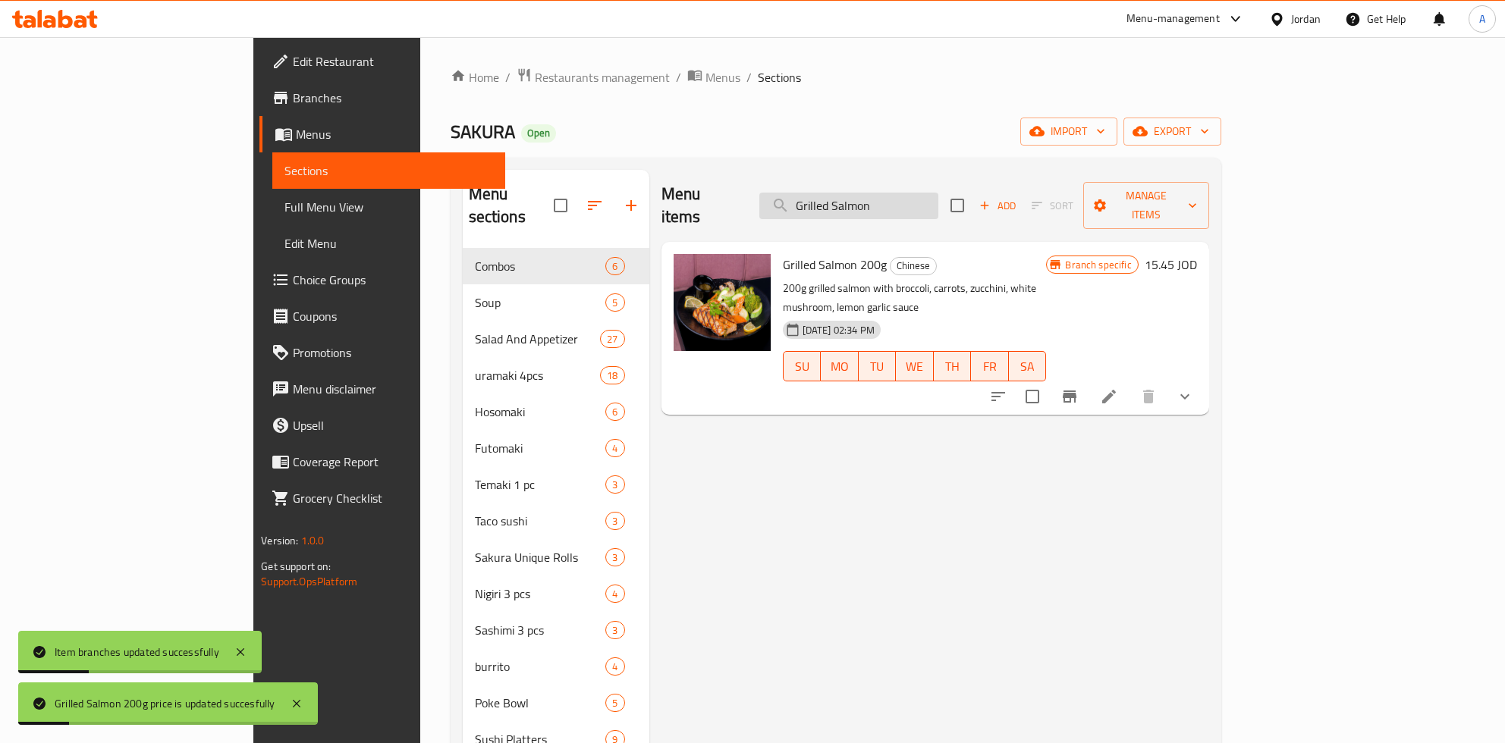
click at [909, 201] on input "Grilled Salmon" at bounding box center [848, 206] width 179 height 27
paste input "Red Butter Shrimp"
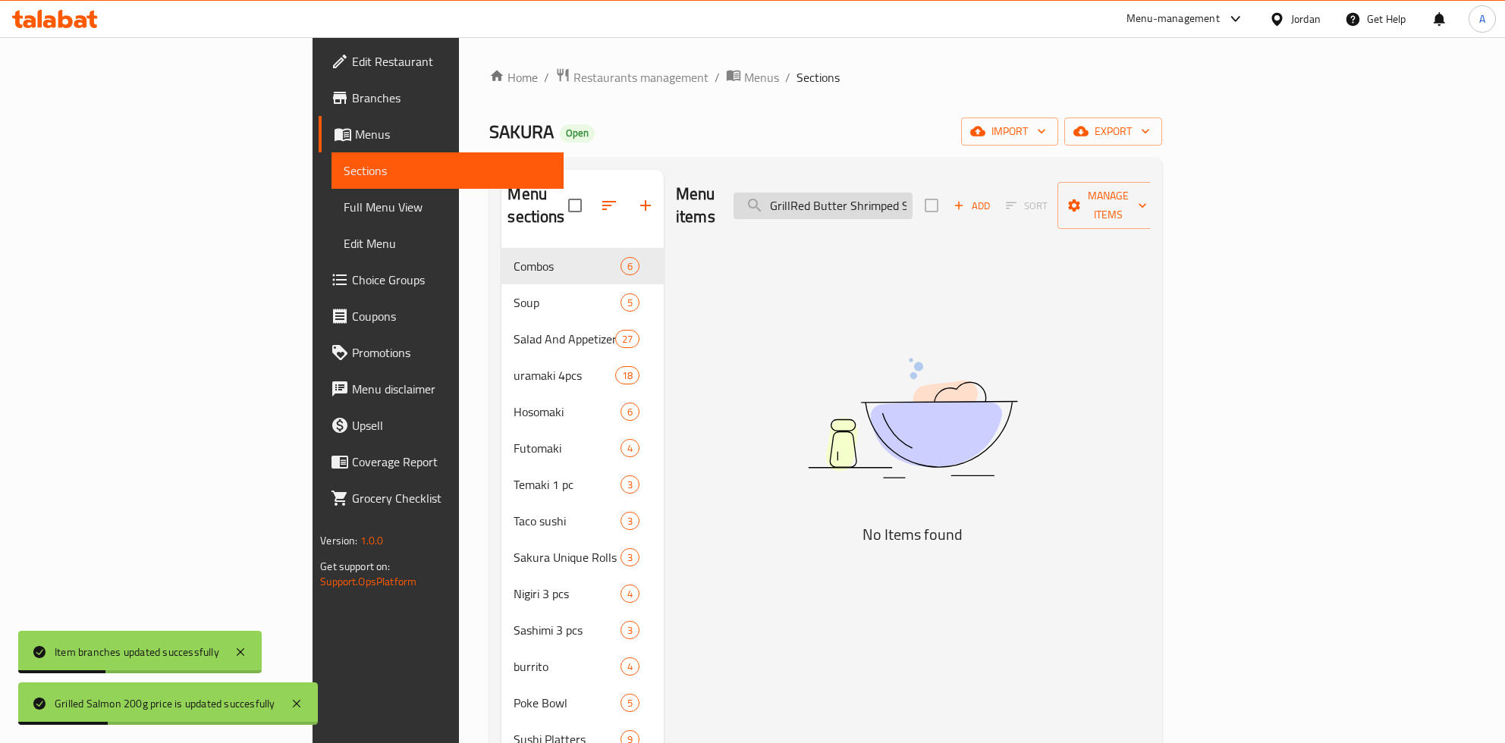
paste input "Red Butter Shrimp"
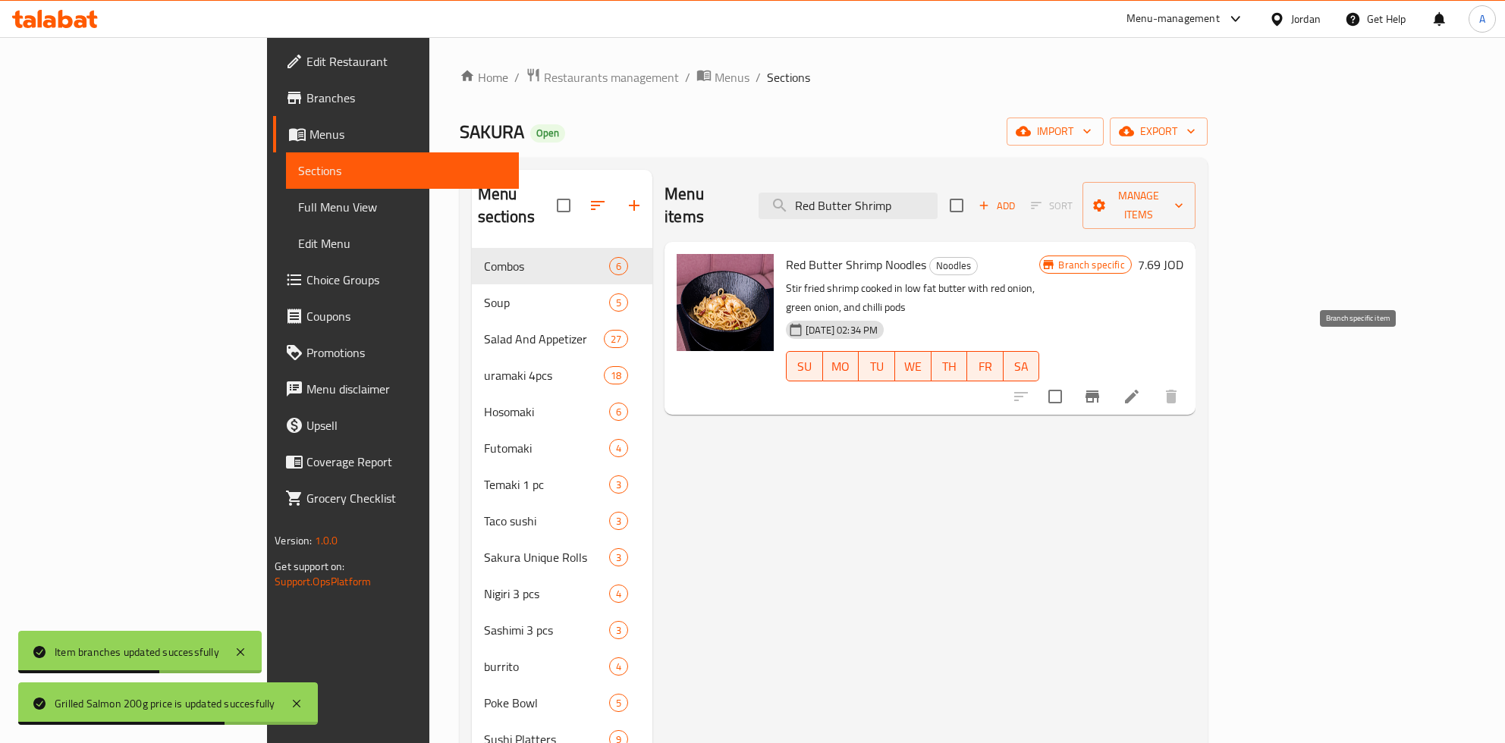
type input "Red Butter Shrimp"
click at [1101, 388] on icon "Branch-specific-item" at bounding box center [1092, 397] width 18 height 18
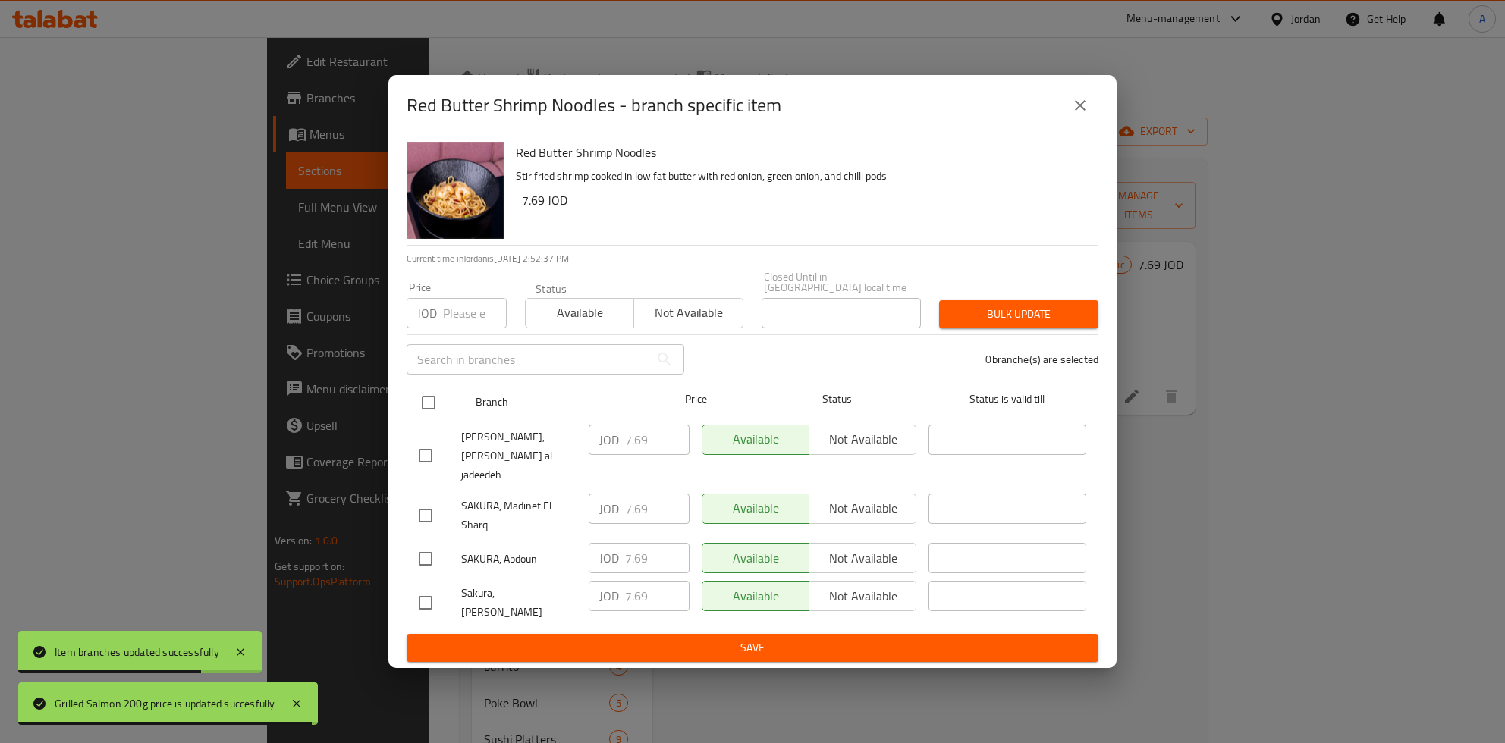
click at [436, 418] on input "checkbox" at bounding box center [429, 403] width 32 height 32
checkbox input "true"
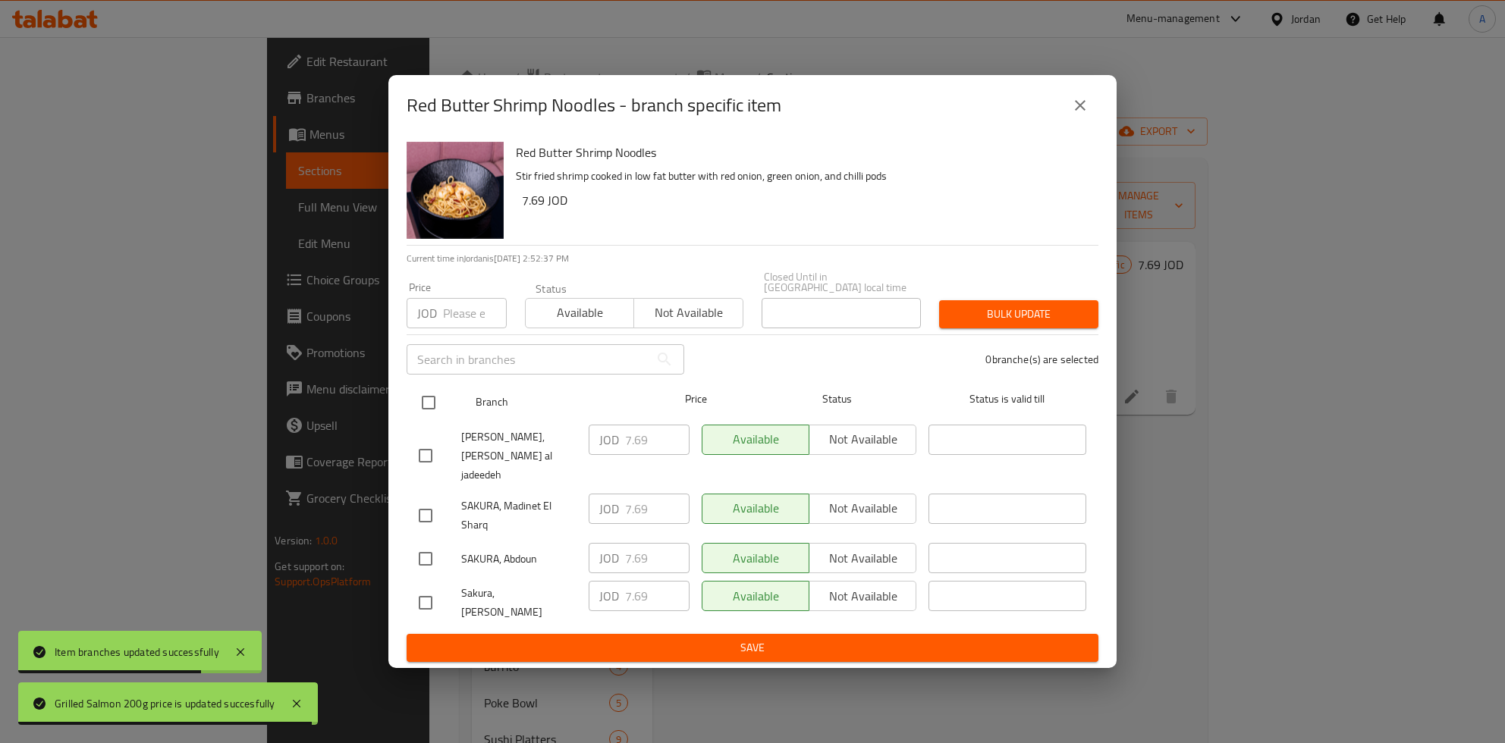
checkbox input "true"
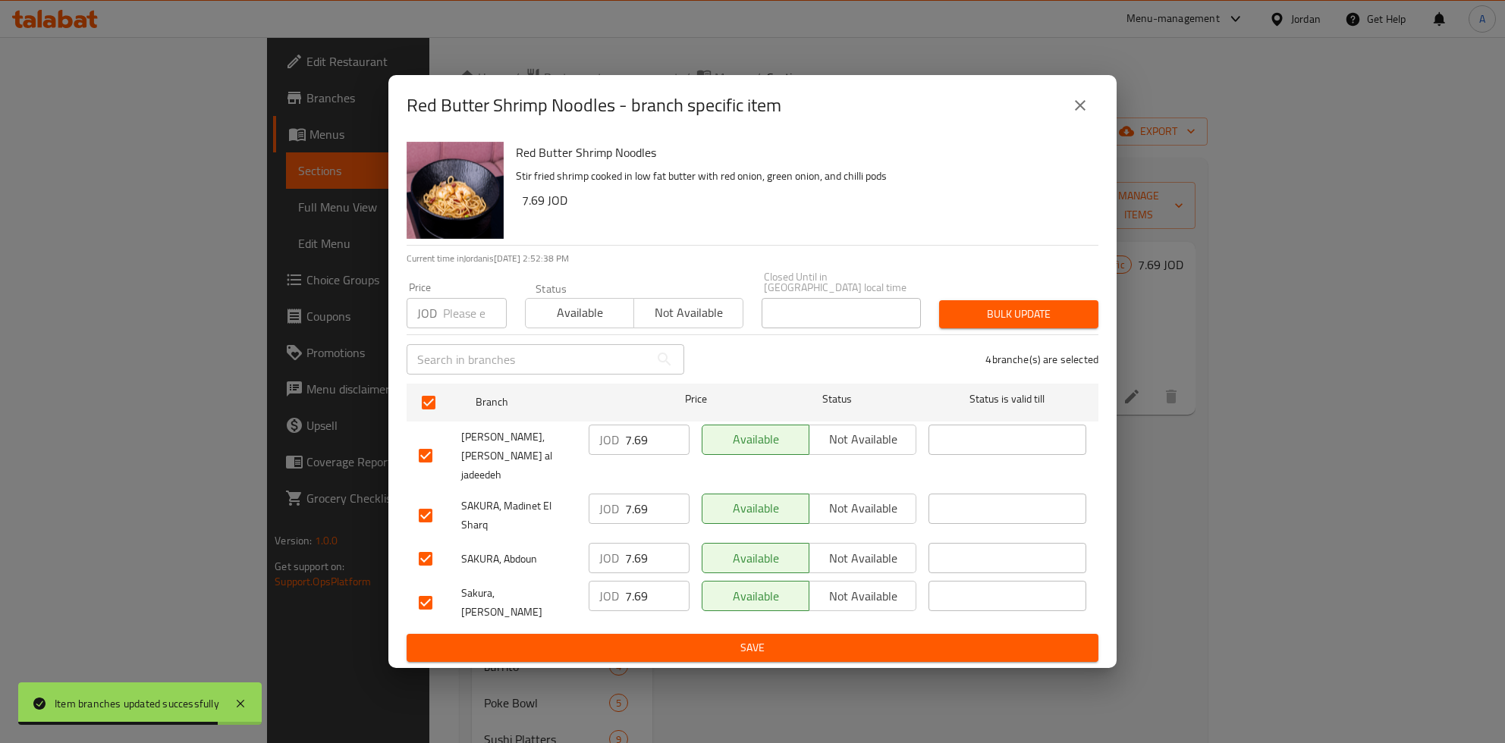
click at [660, 452] on input "7.69" at bounding box center [657, 440] width 64 height 30
type button "0"
type button "1"
type button "0"
type button "1"
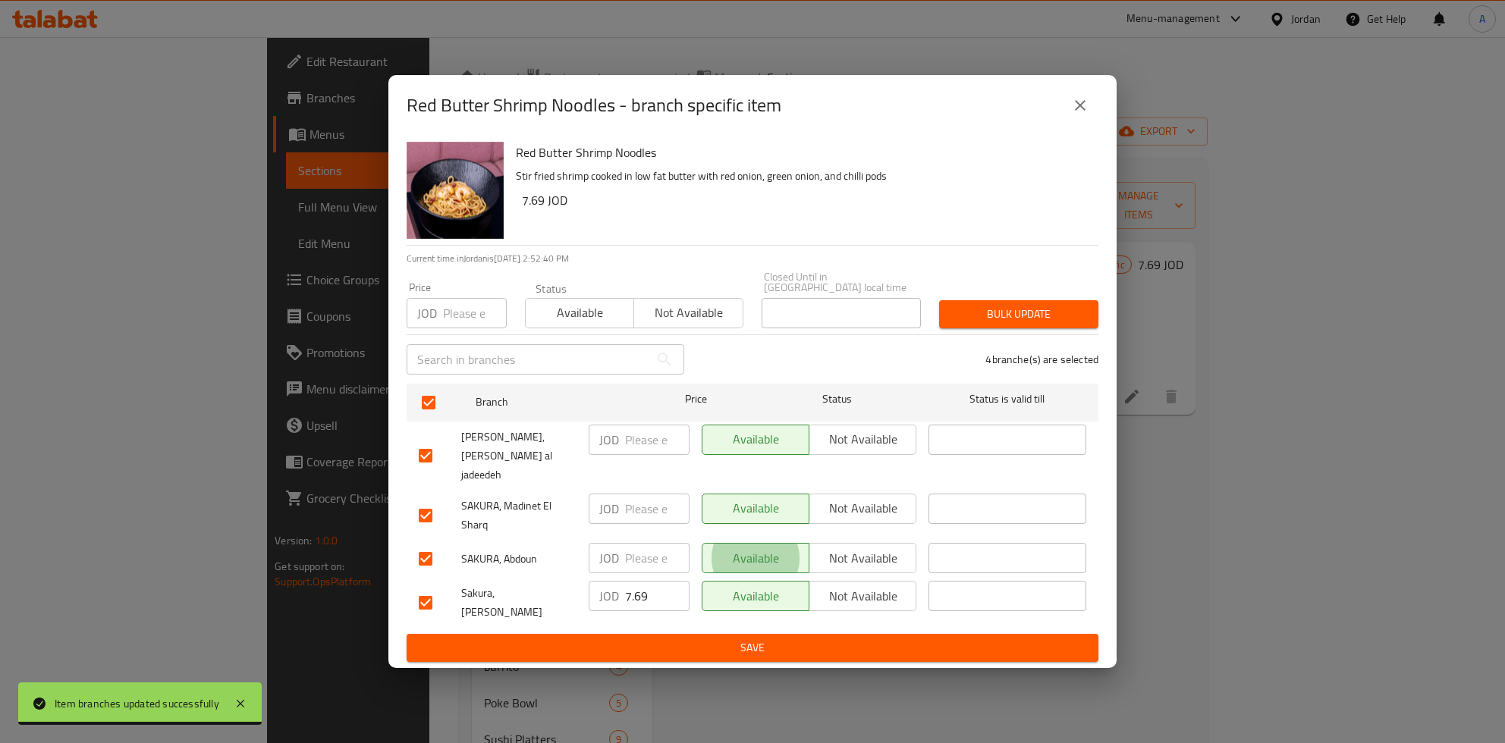
type button "0"
type button "1"
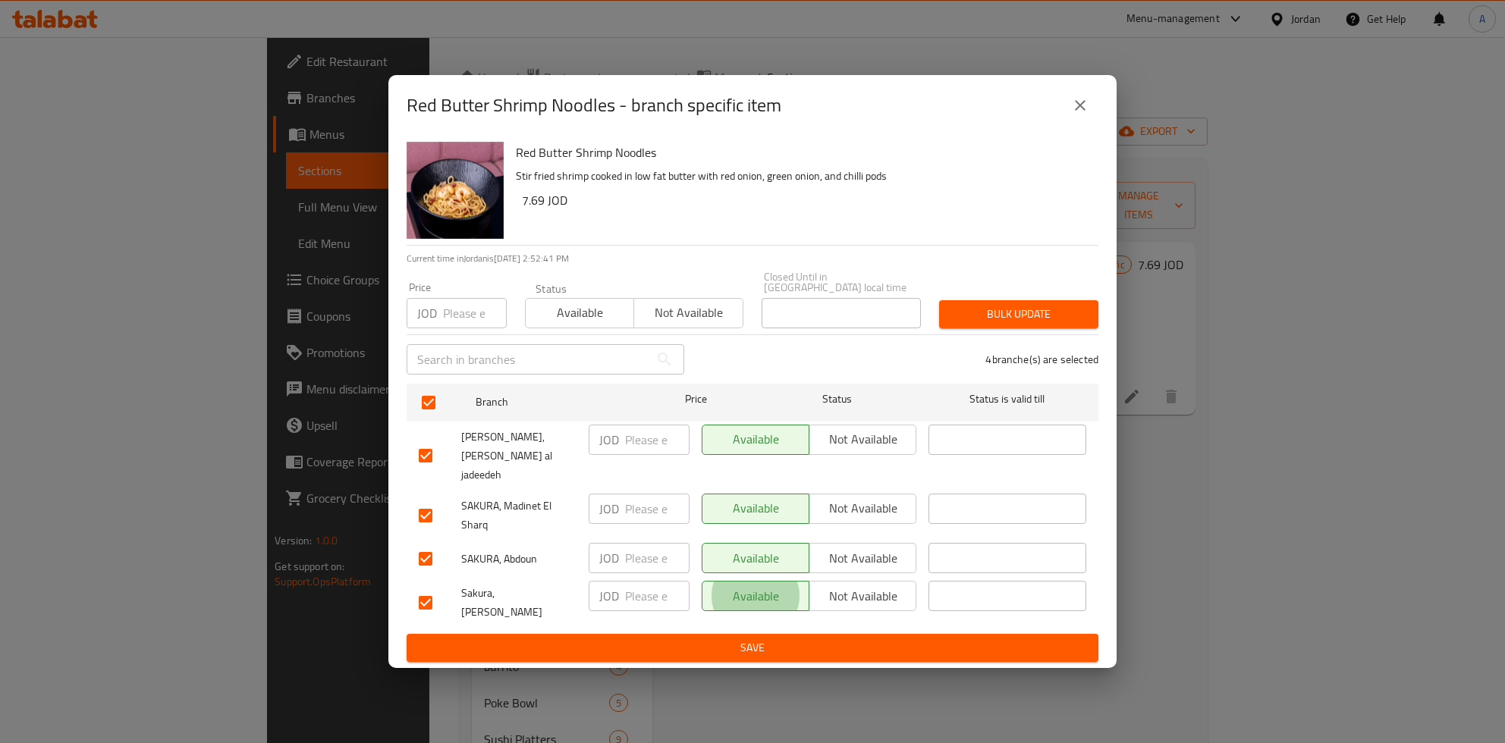
type button "0"
type button "1"
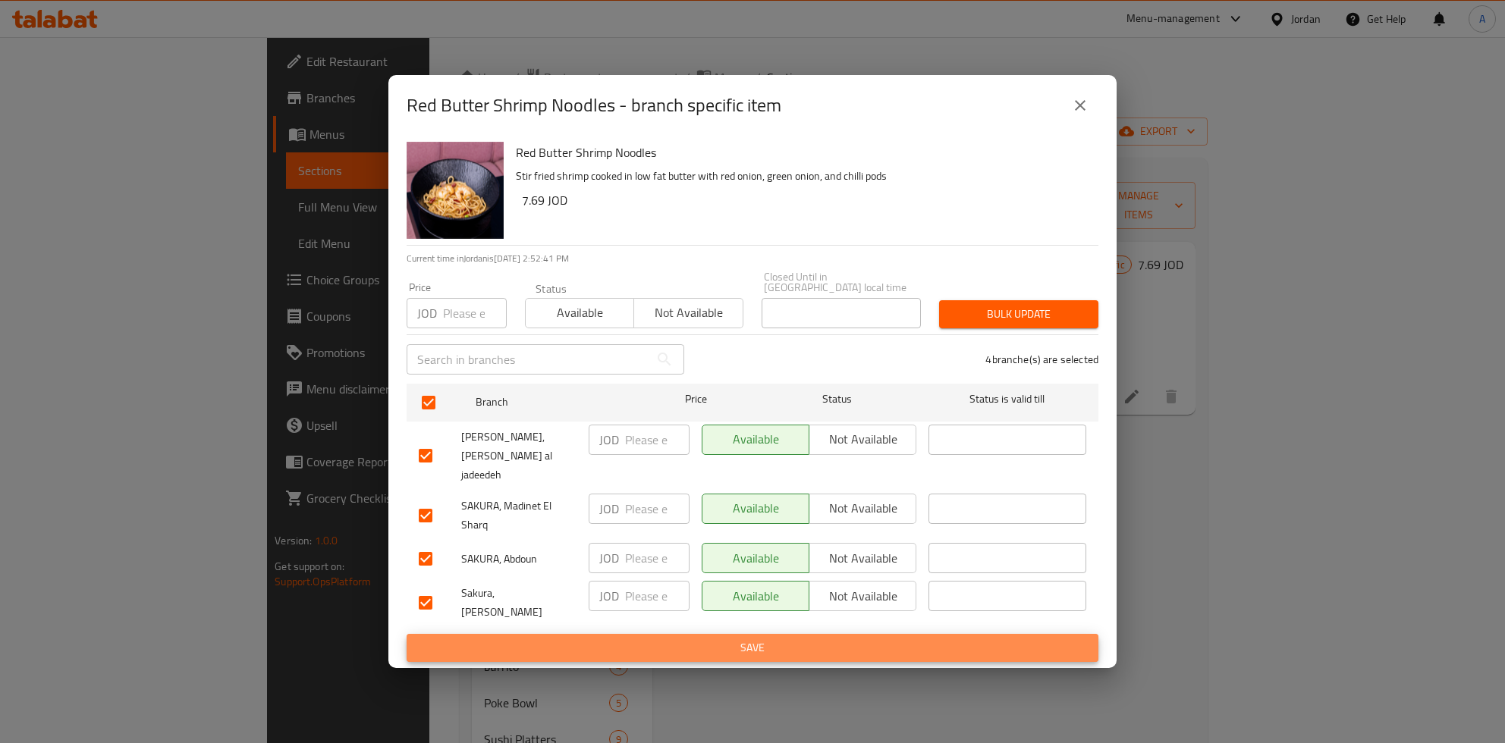
click at [407, 634] on button "Save" at bounding box center [753, 648] width 692 height 28
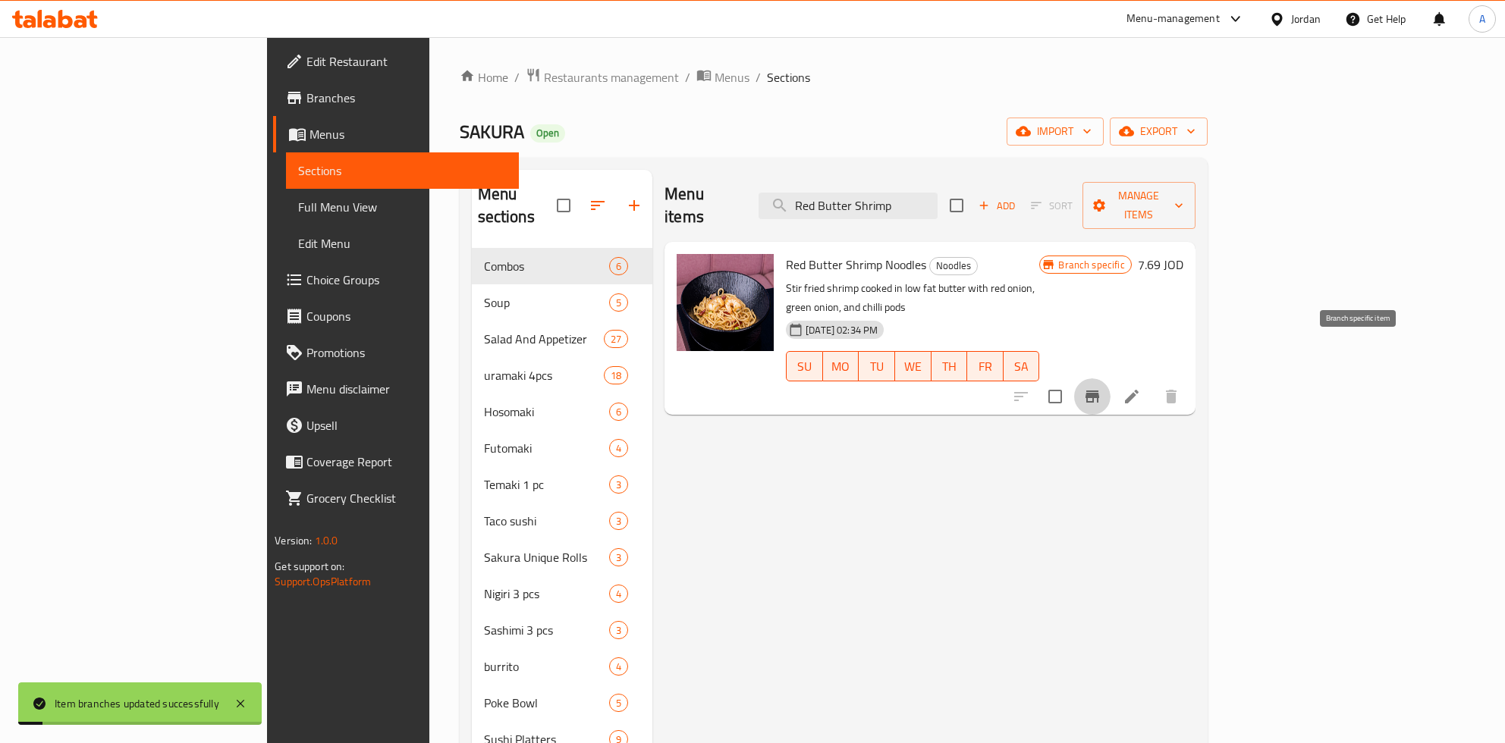
click at [1183, 254] on h6 "7.69 JOD" at bounding box center [1161, 264] width 46 height 21
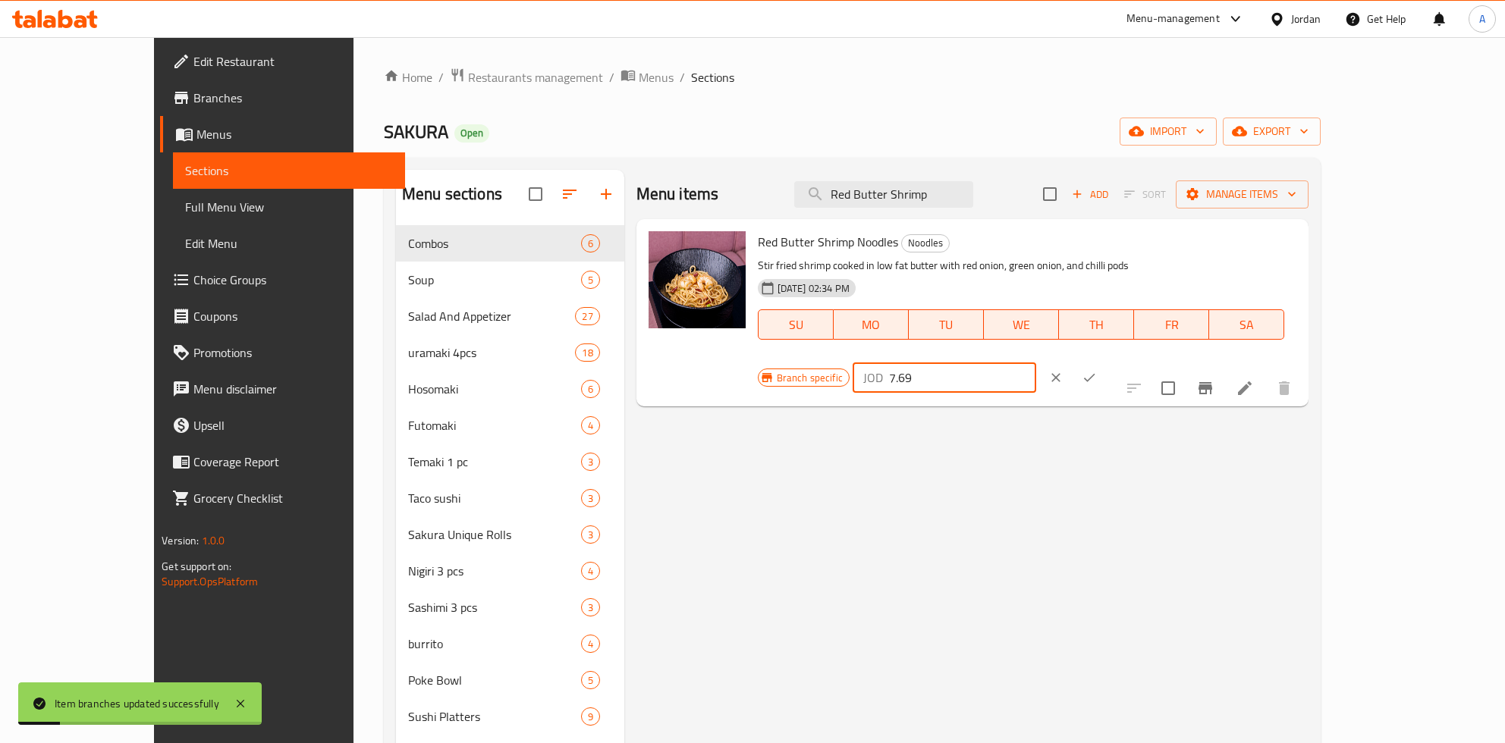
click at [1036, 363] on input "7.69" at bounding box center [962, 378] width 147 height 30
paste input "8.63"
type input "8.65"
click button "ok" at bounding box center [1088, 377] width 33 height 33
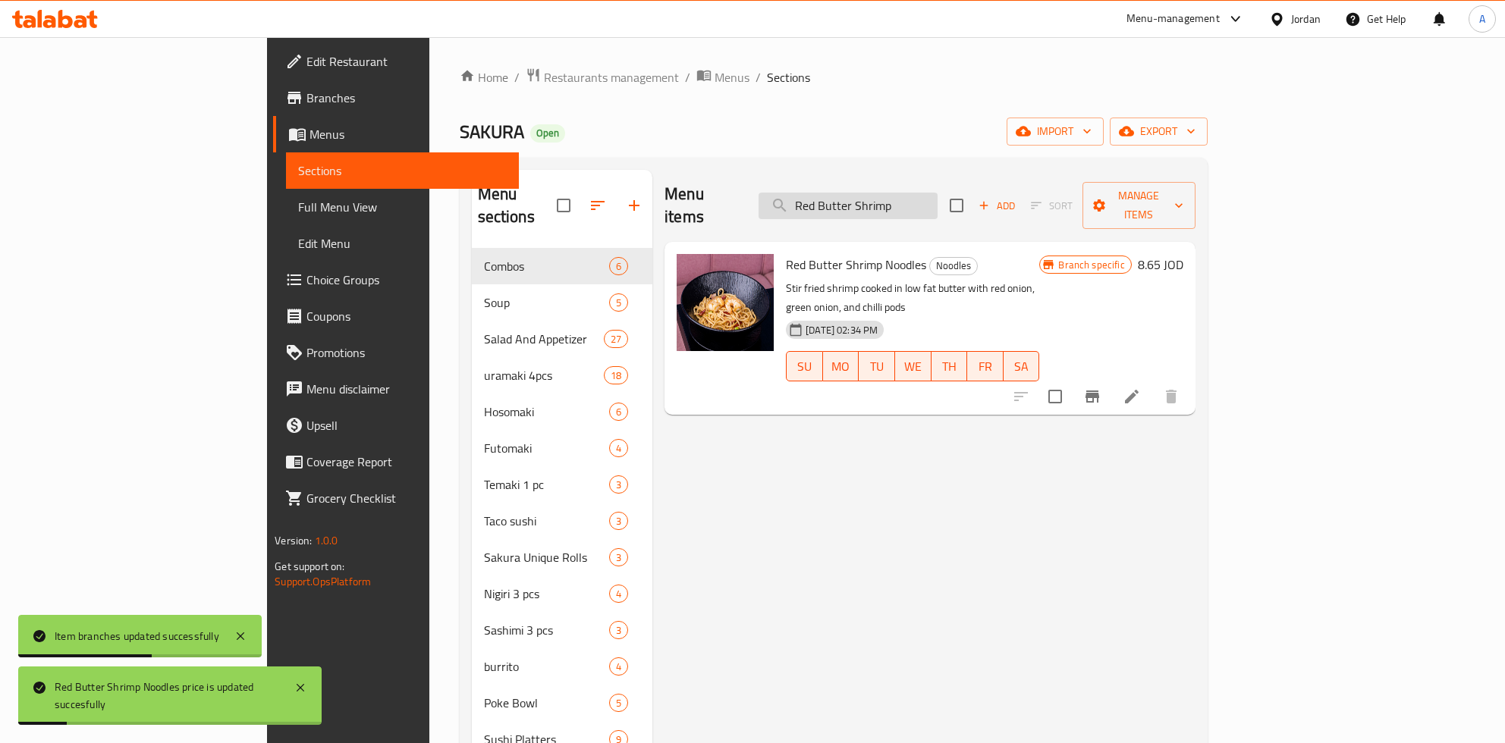
click at [937, 202] on input "Red Butter Shrimp" at bounding box center [847, 206] width 179 height 27
paste input "Chicken"
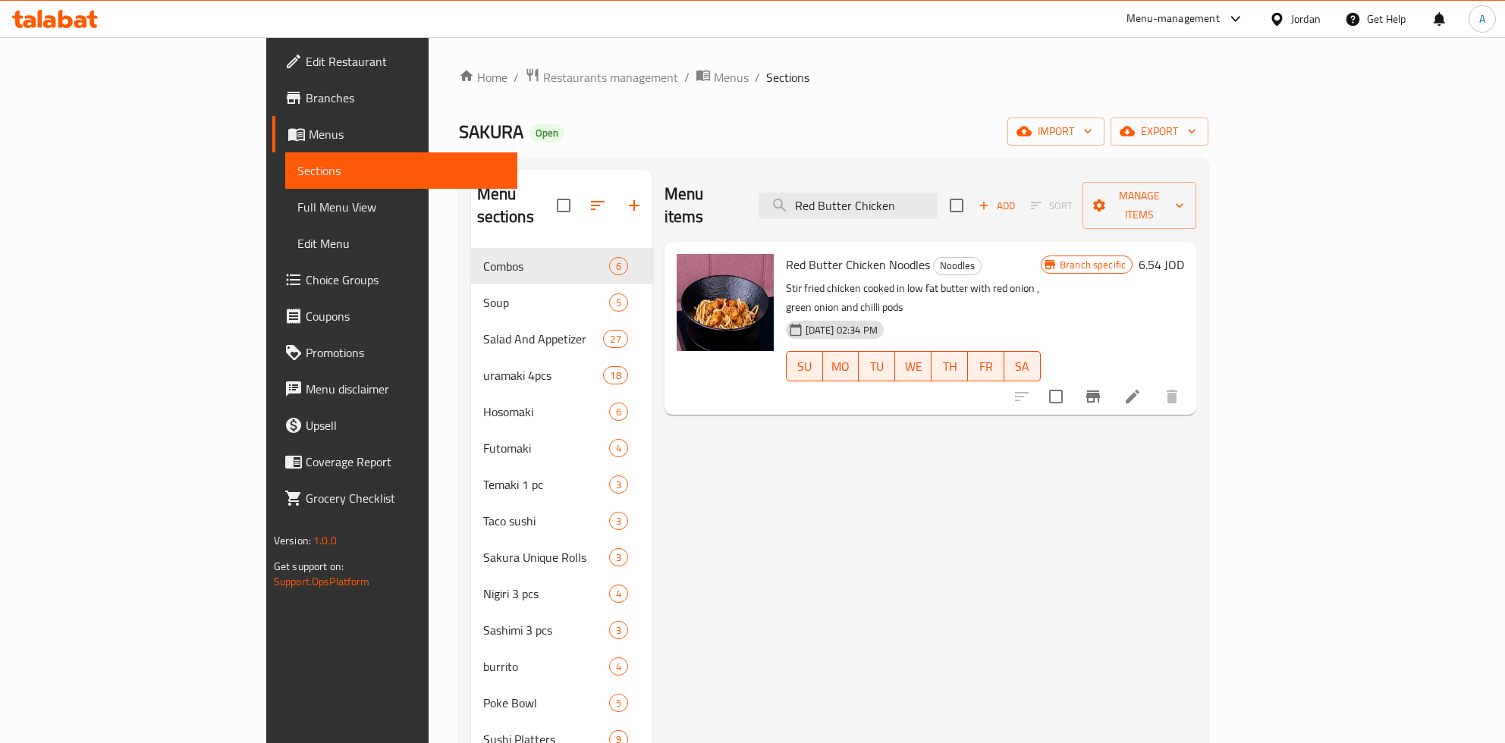
type input "Red Butter Chicken"
click at [1132, 258] on span "Branch specific" at bounding box center [1093, 265] width 78 height 14
click at [1102, 388] on icon "Branch-specific-item" at bounding box center [1093, 397] width 18 height 18
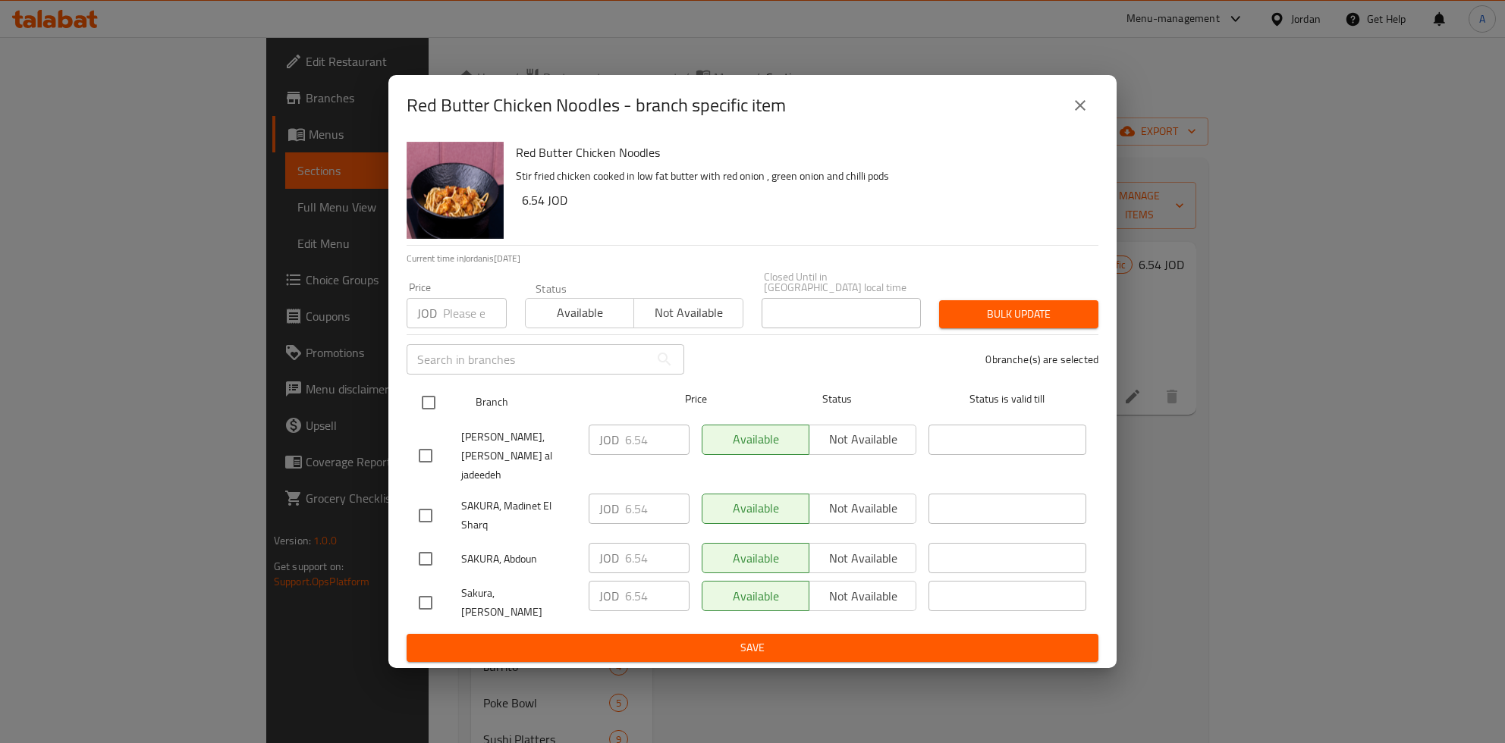
click at [432, 401] on input "checkbox" at bounding box center [429, 403] width 32 height 32
checkbox input "true"
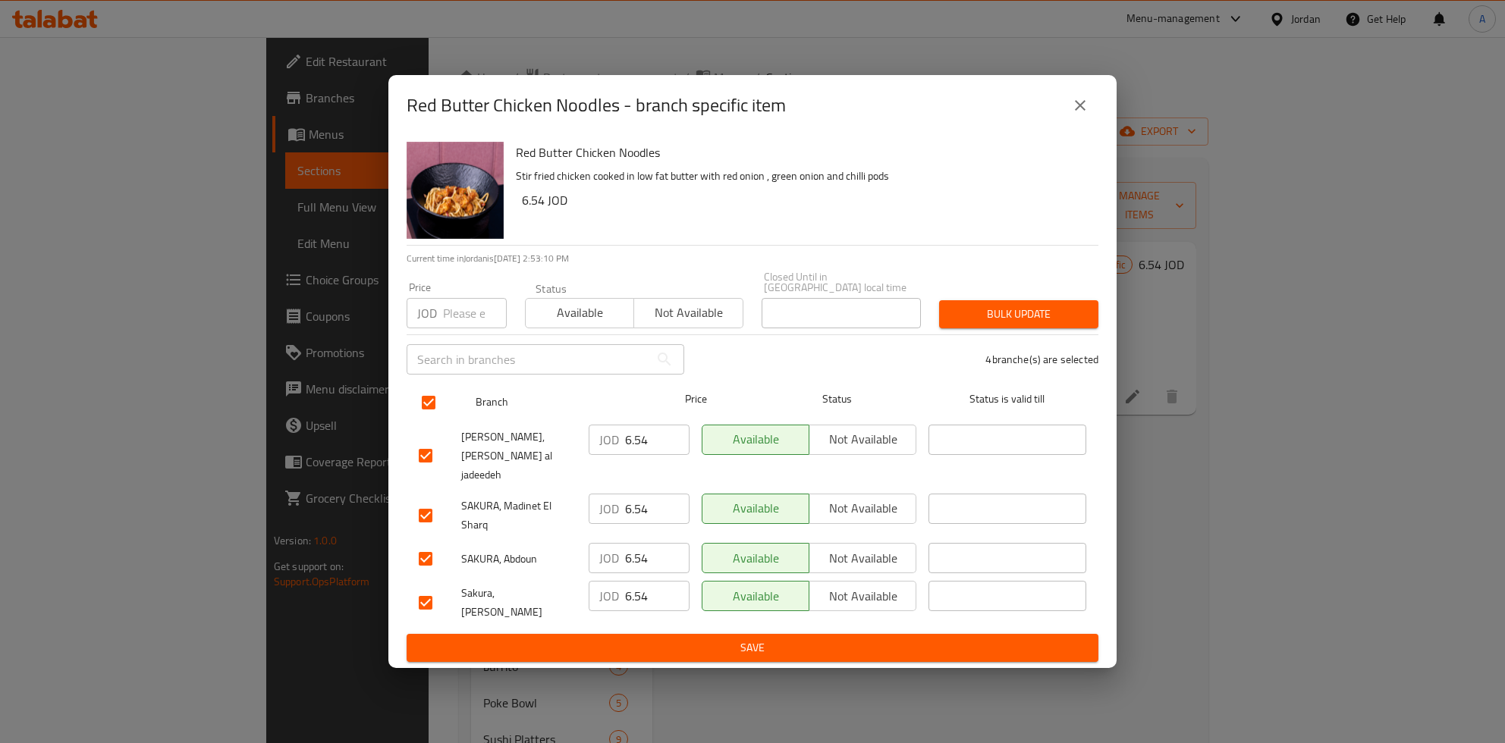
checkbox input "true"
click at [654, 442] on input "6.54" at bounding box center [657, 440] width 64 height 30
type button "0"
type button "1"
type button "0"
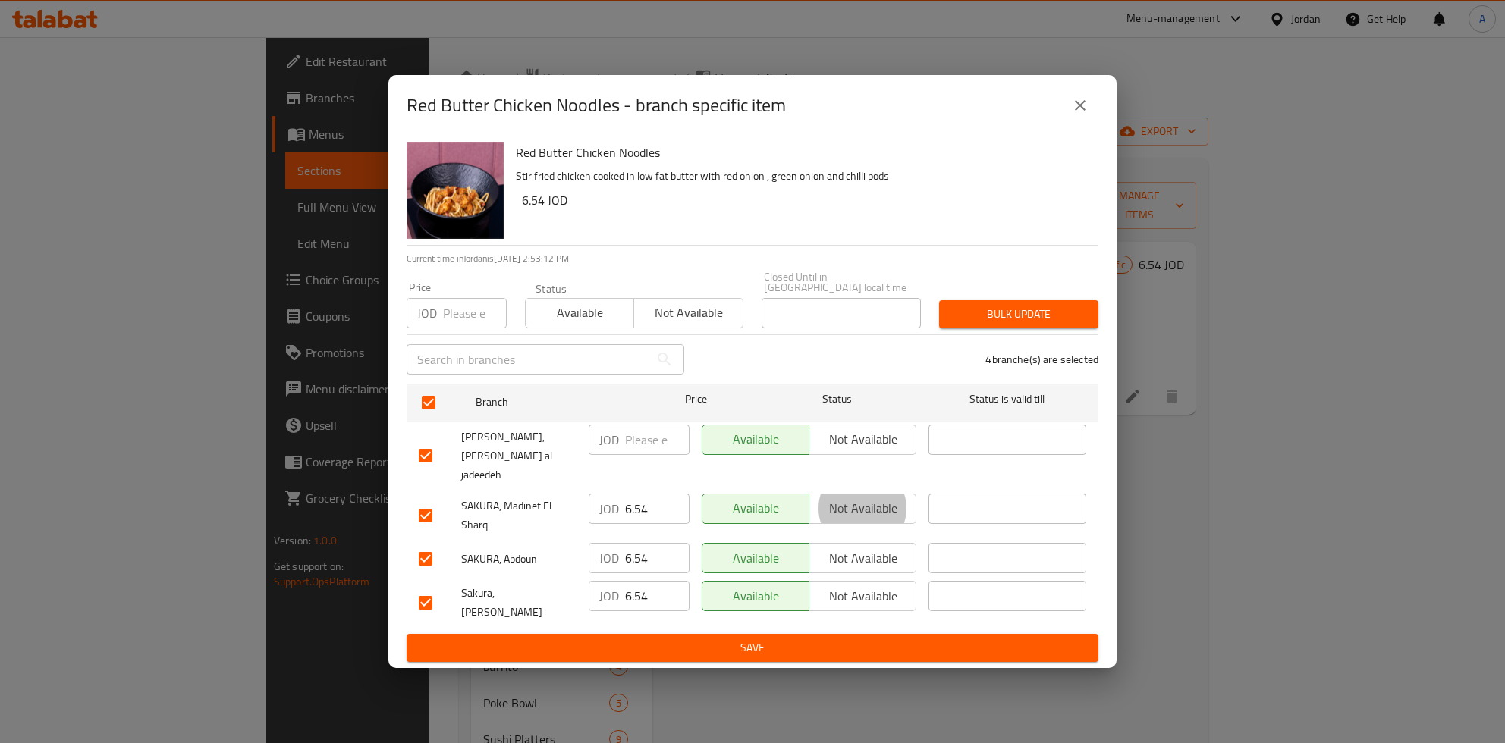
type button "1"
type button "0"
type button "1"
type button "0"
type button "1"
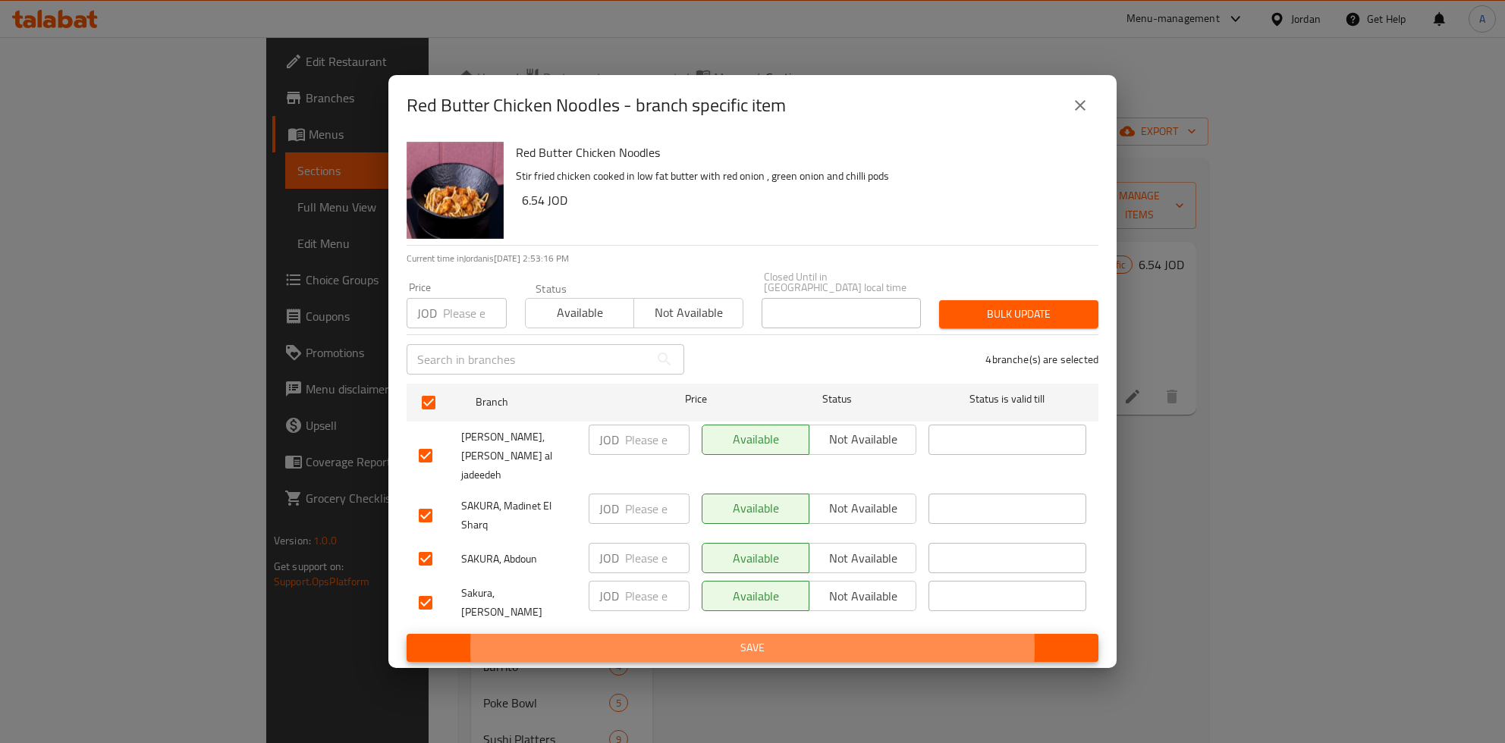
click at [407, 634] on button "Save" at bounding box center [753, 648] width 692 height 28
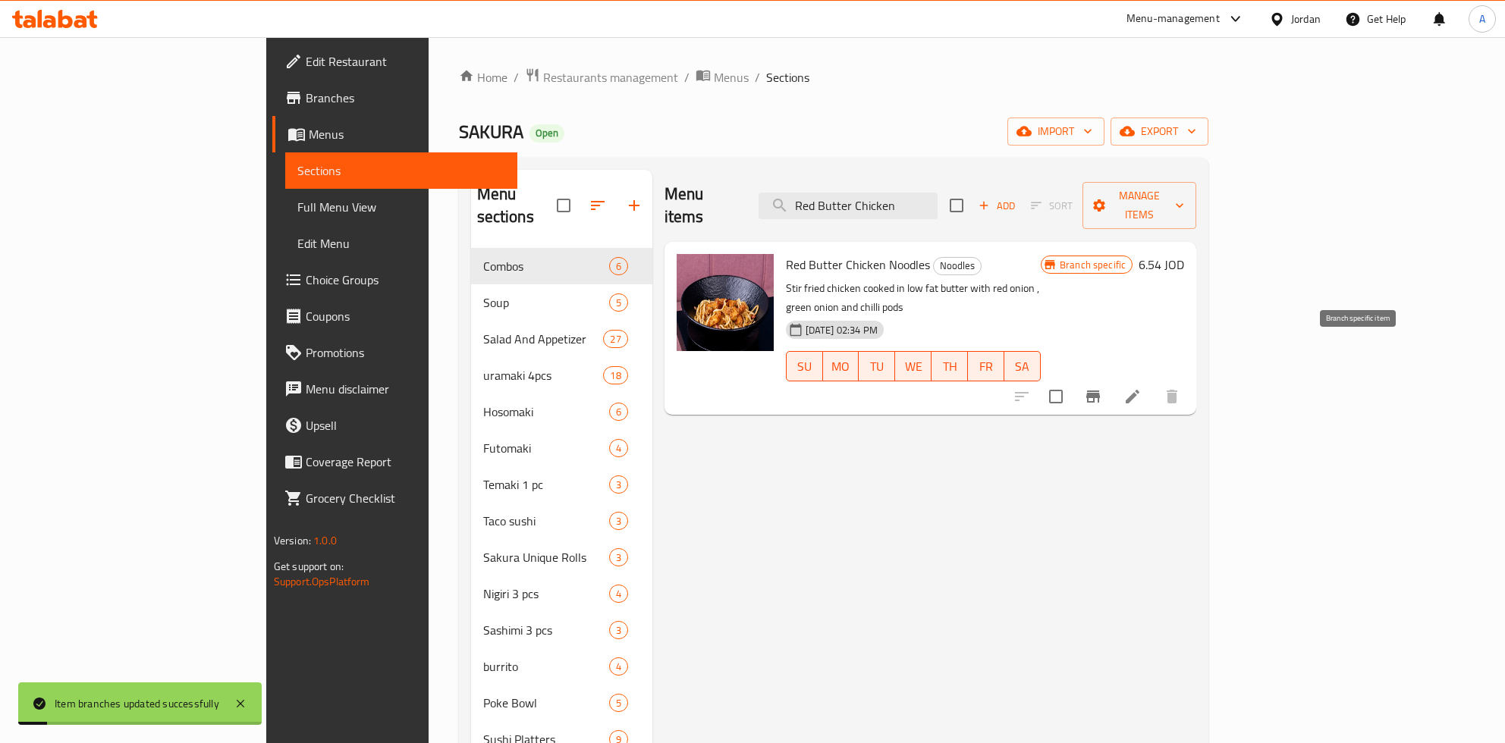
click at [1184, 254] on h6 "6.54 JOD" at bounding box center [1161, 264] width 46 height 21
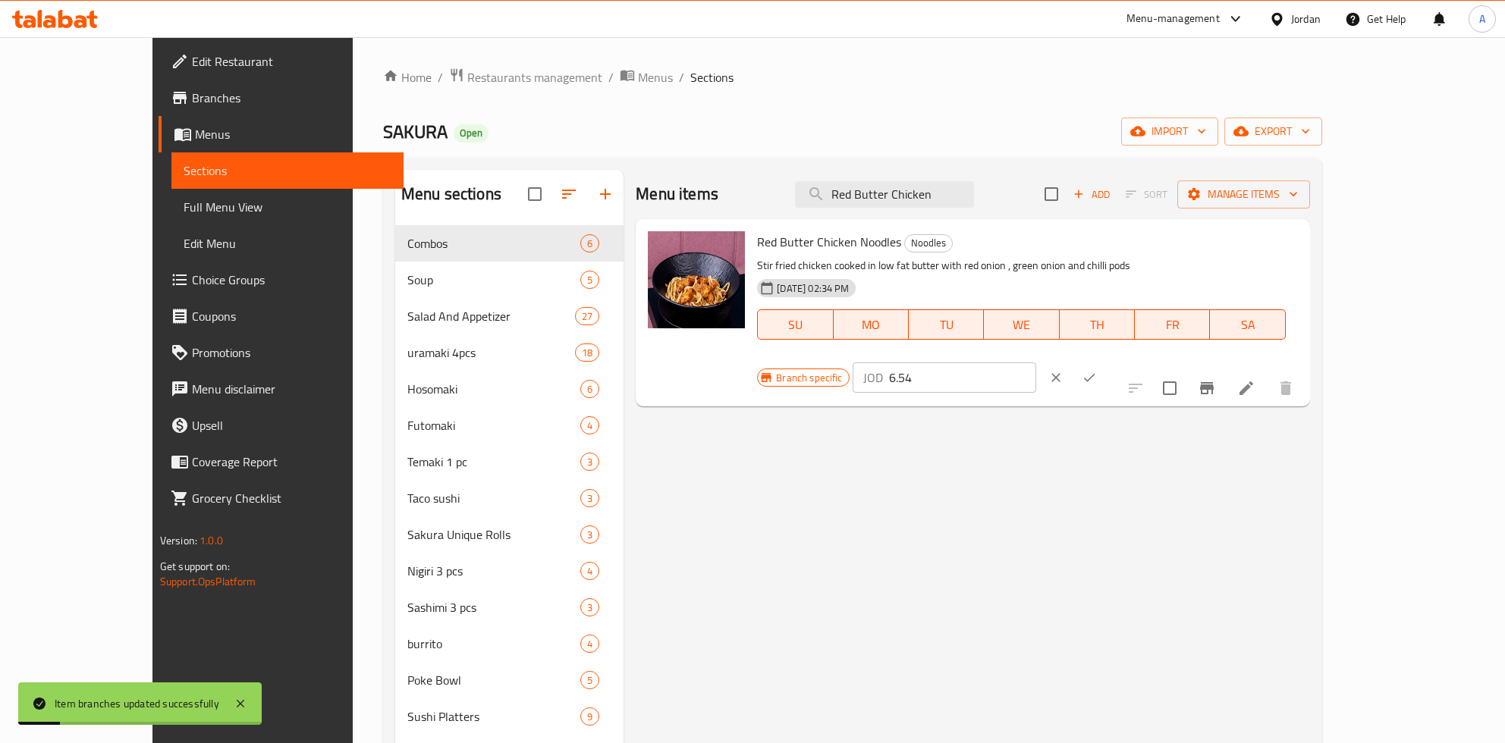
click at [1036, 363] on input "6.54" at bounding box center [962, 378] width 147 height 30
type input "7.45"
click button "ok" at bounding box center [1088, 377] width 33 height 33
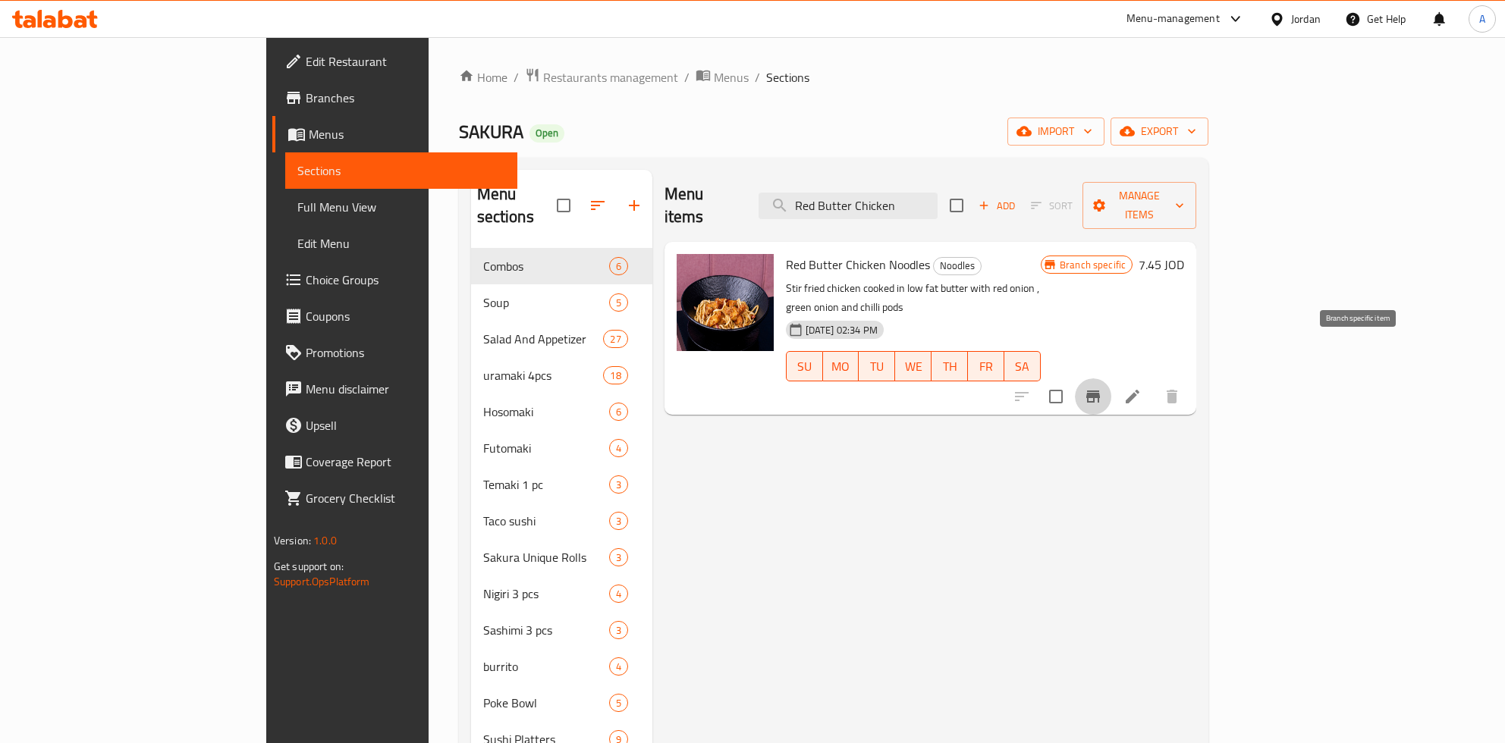
click at [1111, 378] on button "Branch-specific-item" at bounding box center [1093, 396] width 36 height 36
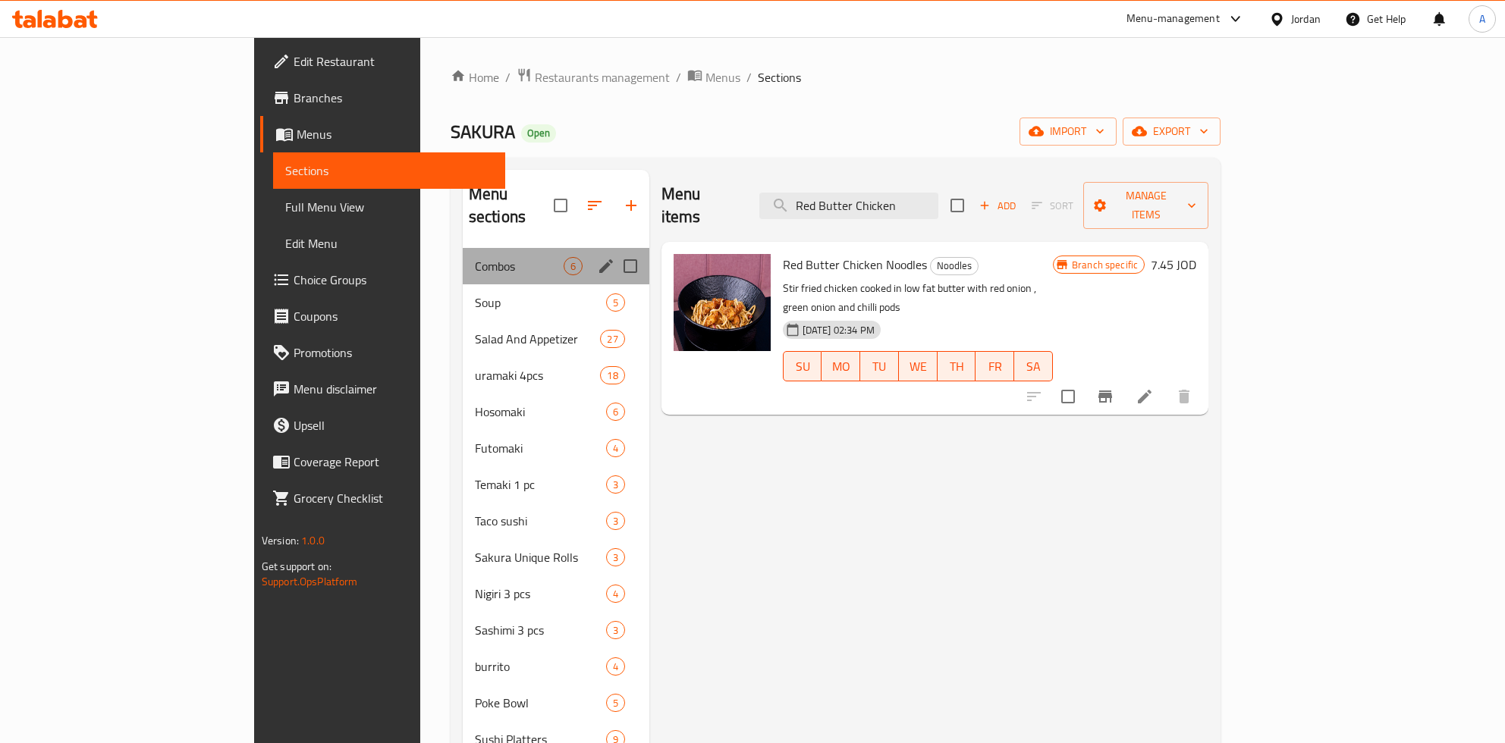
click at [475, 257] on span "Combos" at bounding box center [519, 266] width 89 height 18
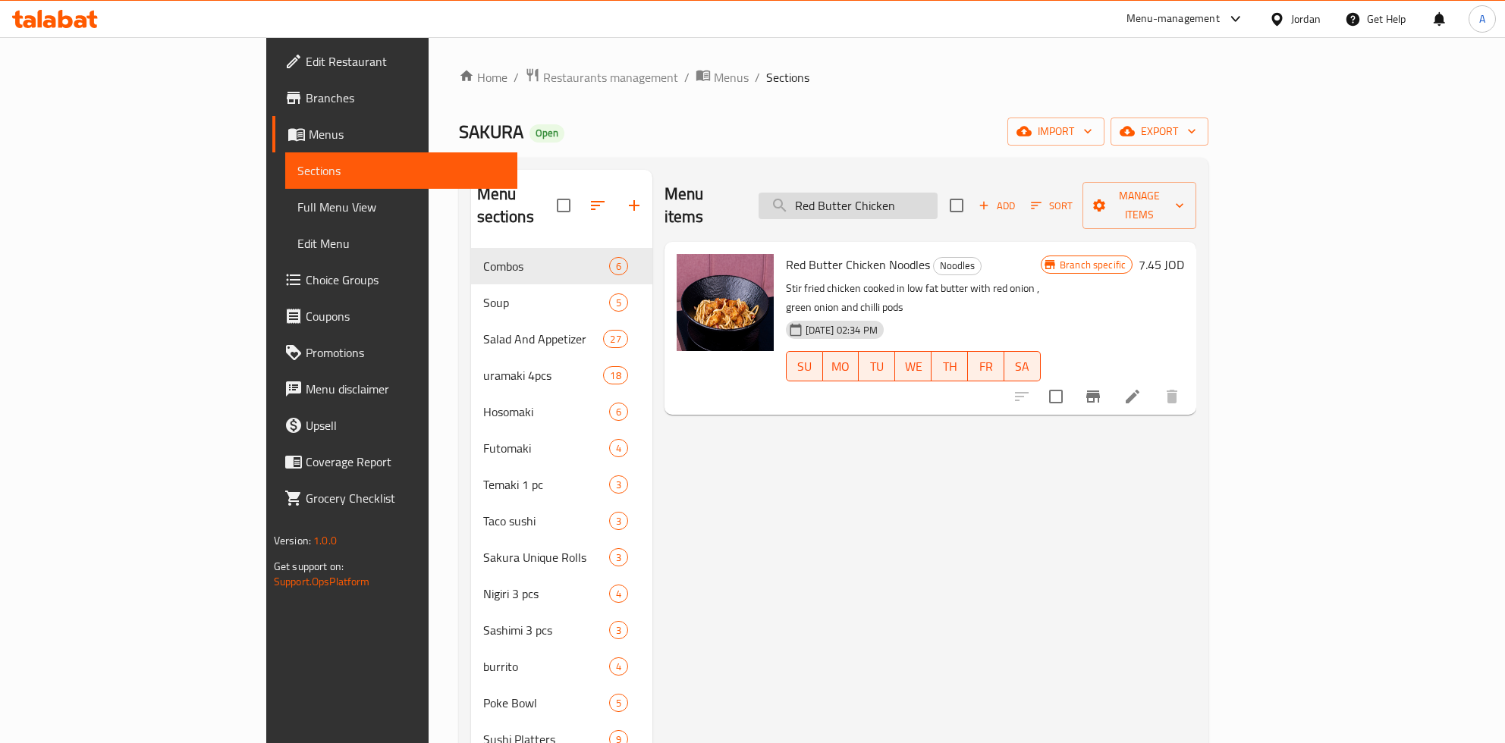
drag, startPoint x: 978, startPoint y: 177, endPoint x: 978, endPoint y: 185, distance: 7.6
click at [978, 178] on div "Menu items Red Butter Chicken Add Sort Manage items" at bounding box center [930, 206] width 532 height 72
click at [937, 196] on input "Red Butter Chicken" at bounding box center [847, 206] width 179 height 27
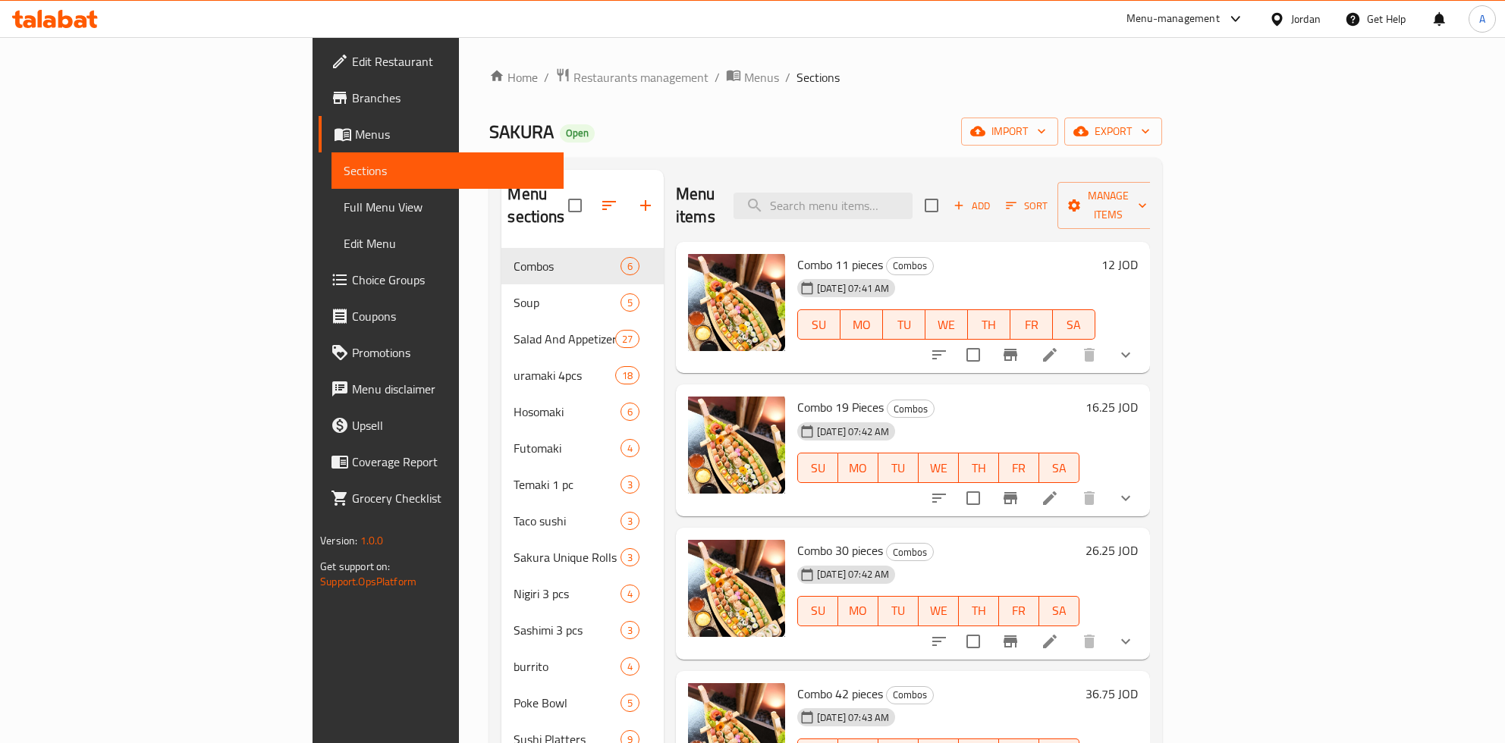
paste input "Red Butter Chicken"
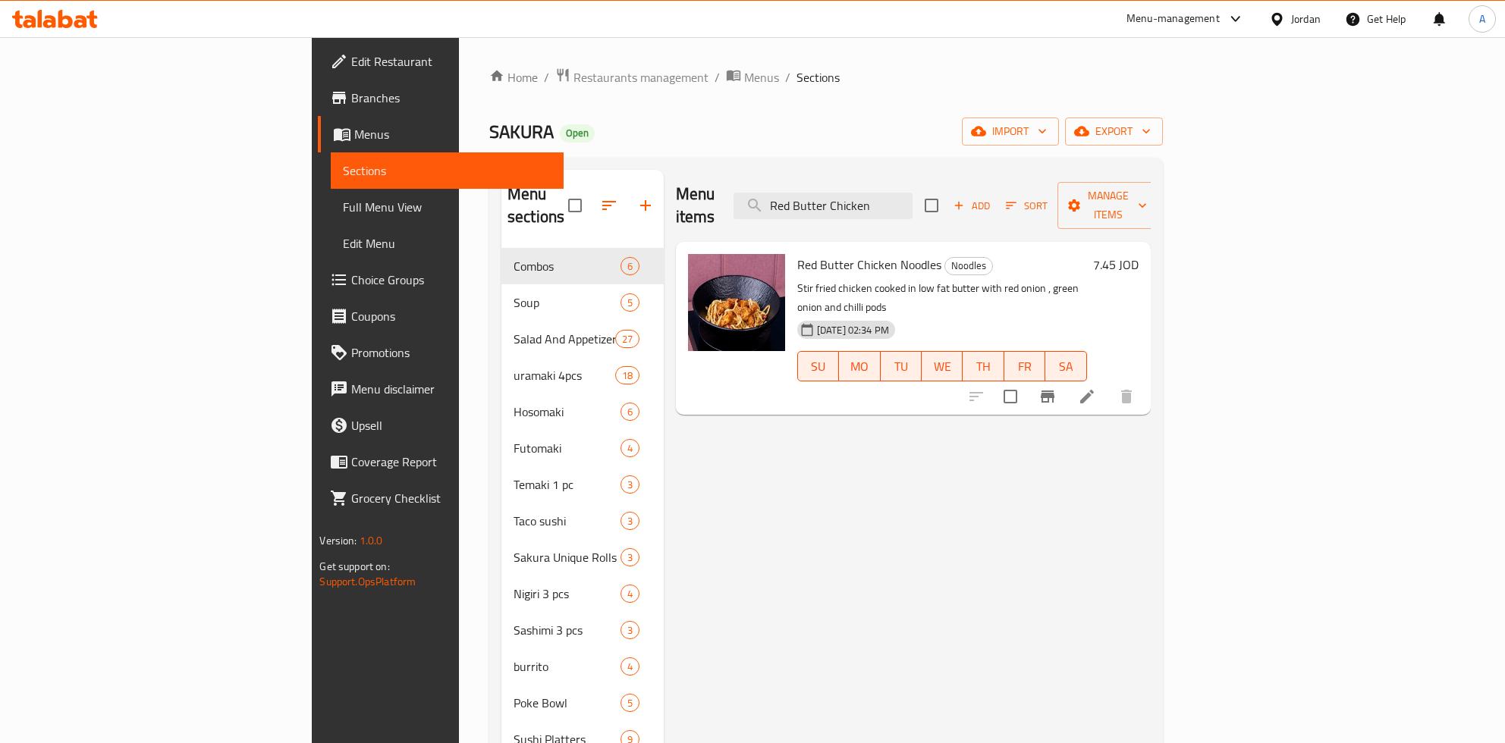
click at [966, 209] on div "Menu items Red Butter Chicken Add Sort Manage items" at bounding box center [913, 206] width 475 height 72
click at [912, 197] on input "Red Butter Chicken" at bounding box center [822, 206] width 179 height 27
paste input "Grilled Salmo"
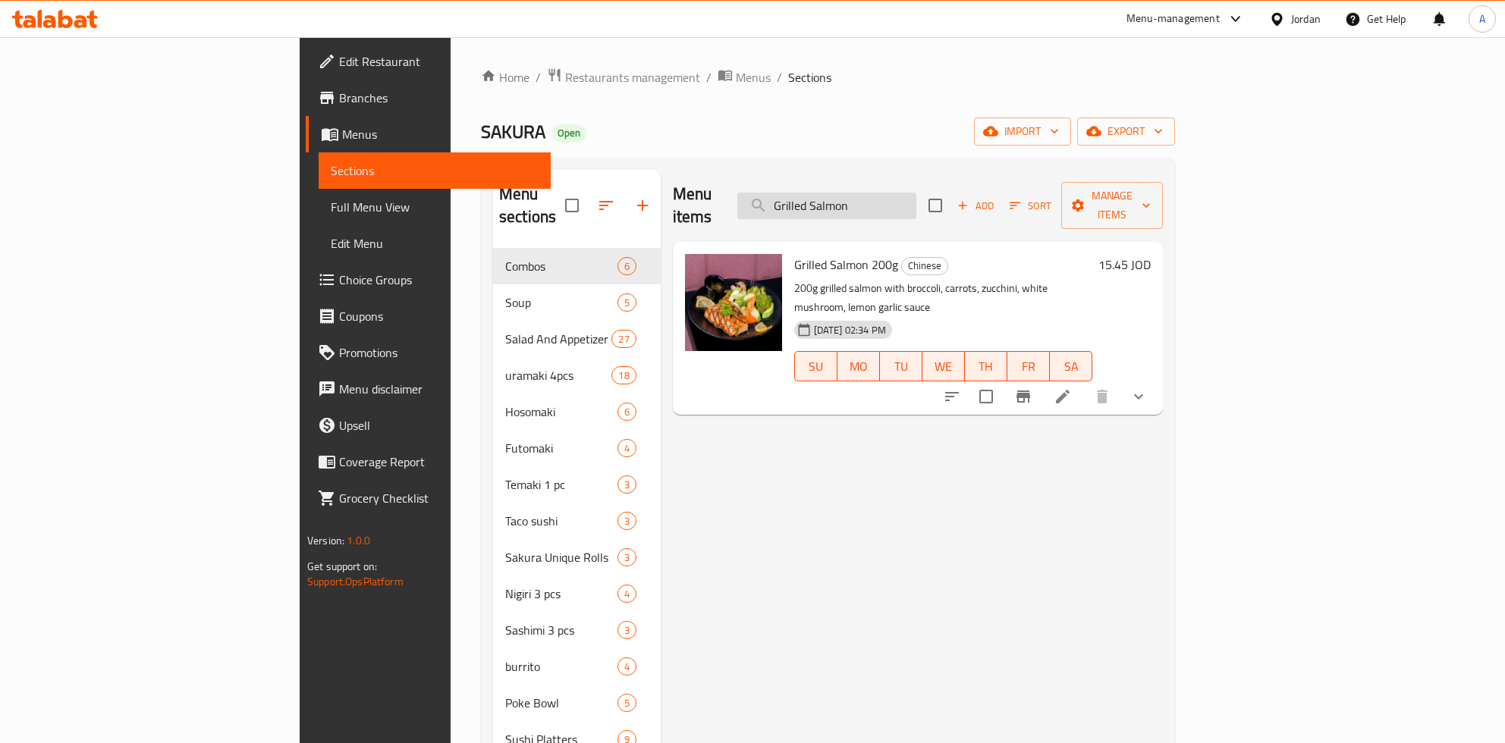
click at [916, 193] on input "Grilled Salmon" at bounding box center [826, 206] width 179 height 27
paste input "Black Pepper Chicke"
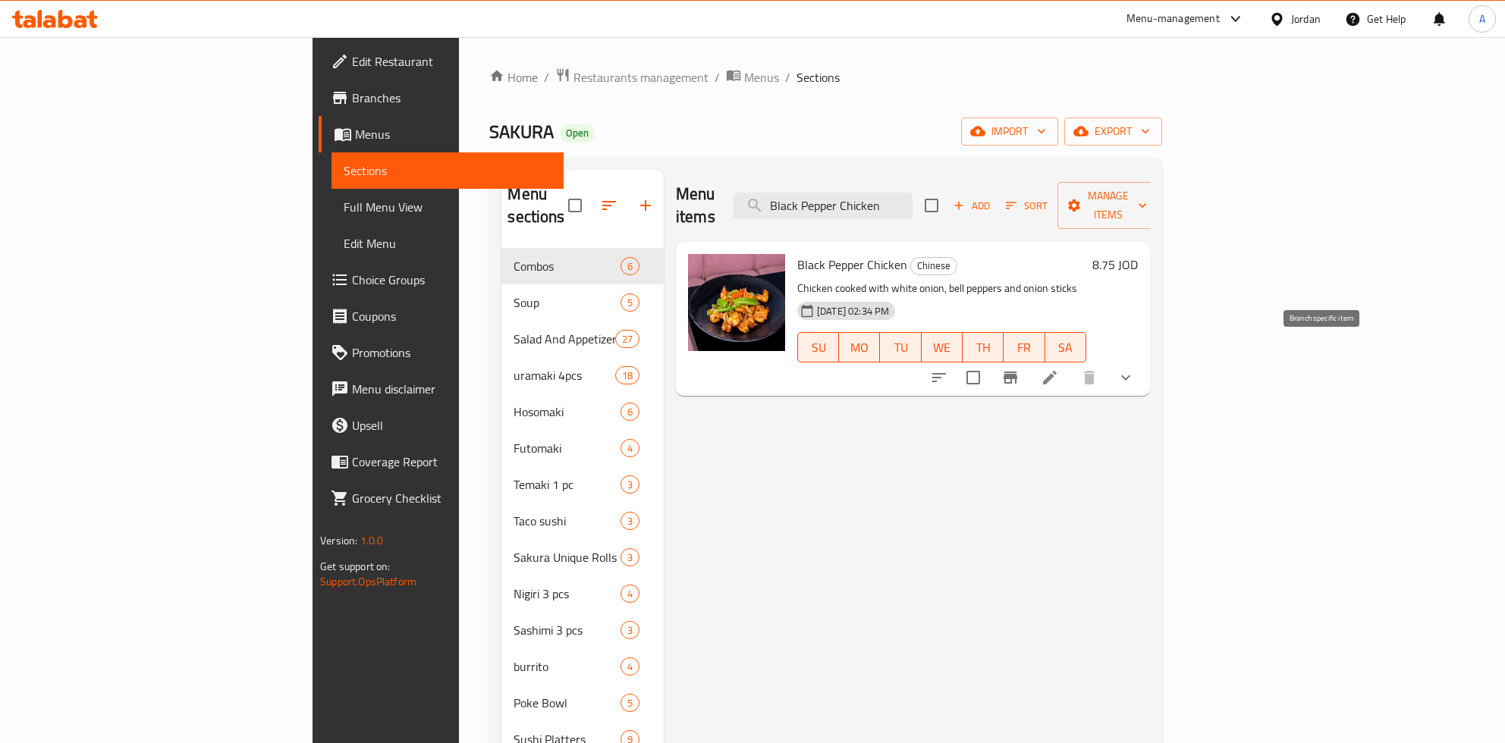
type input "Black Pepper Chicken"
click at [1028, 366] on button "Branch-specific-item" at bounding box center [1010, 378] width 36 height 36
click at [912, 198] on input "Black Pepper Chicken" at bounding box center [822, 206] width 179 height 27
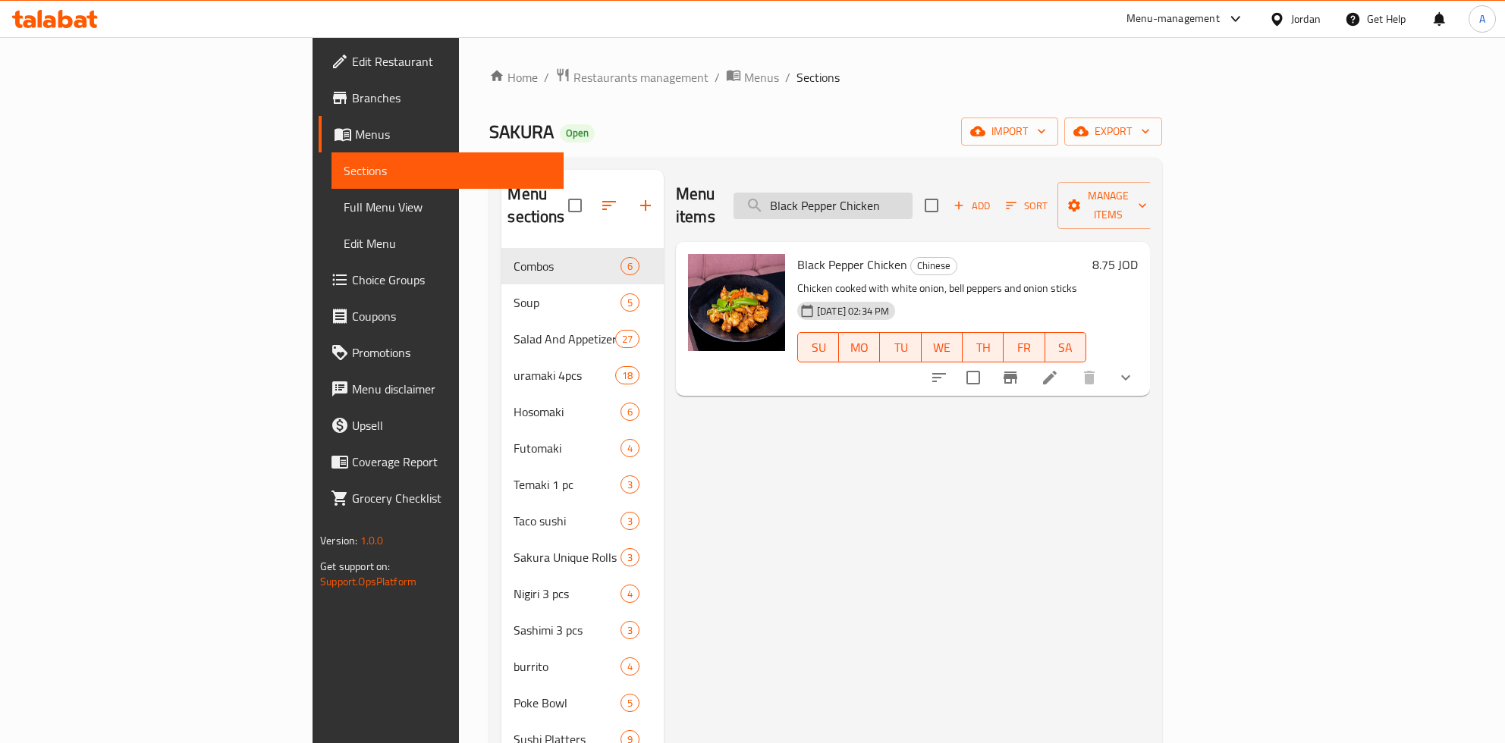
paste input "Crispy Fried Tempura"
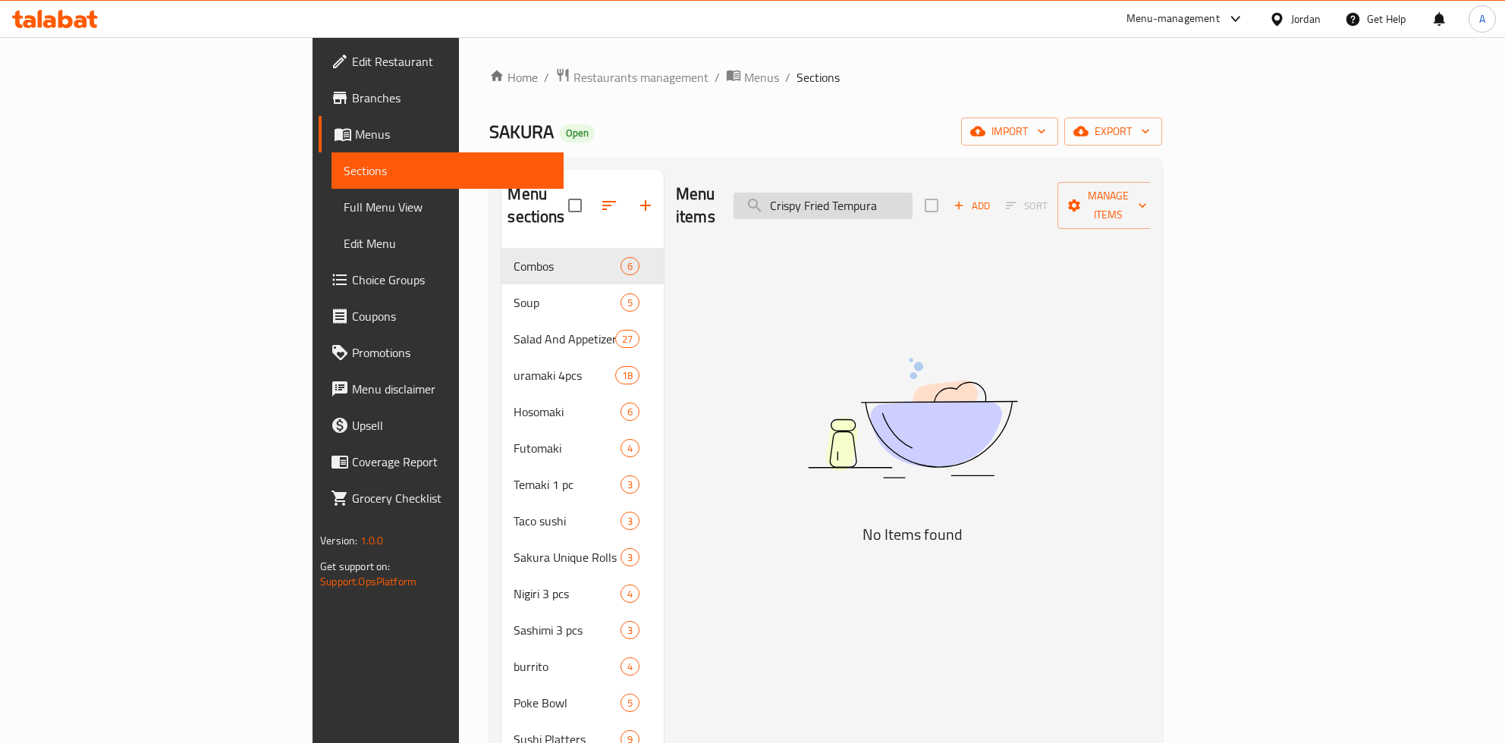
click at [912, 193] on input "Crispy Fried Tempura" at bounding box center [822, 206] width 179 height 27
click at [975, 211] on div "Menu items Fried Tempura Add Sort Manage items" at bounding box center [913, 206] width 474 height 72
click at [912, 198] on input "Fried Tempura" at bounding box center [822, 206] width 179 height 27
paste input "Crispy"
click at [912, 196] on input "Crispy Fried Tempura" at bounding box center [822, 206] width 179 height 27
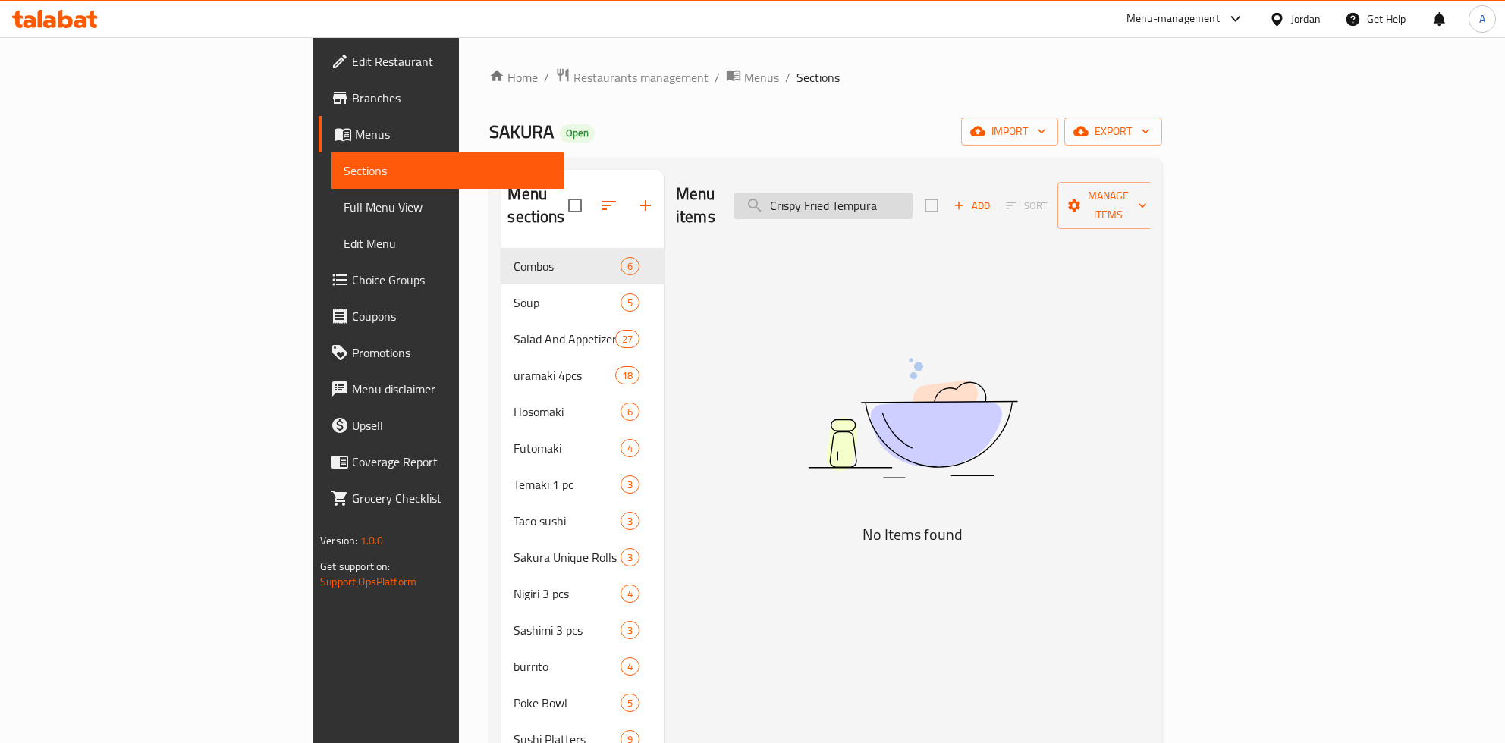
click at [912, 196] on input "Crispy Fried Tempura" at bounding box center [822, 206] width 179 height 27
click at [912, 193] on input "Crispy Fried Tempura" at bounding box center [822, 206] width 179 height 27
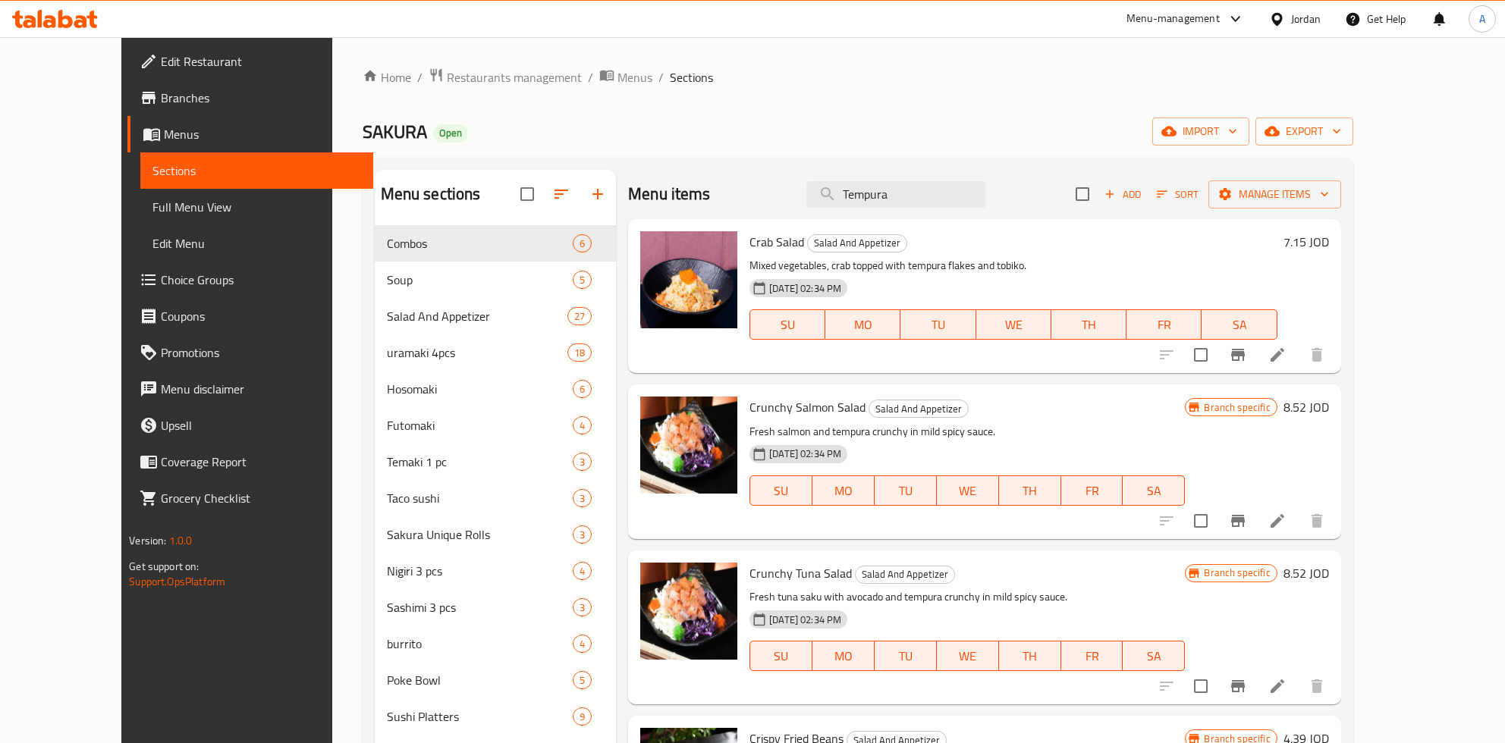
type input "Tempura"
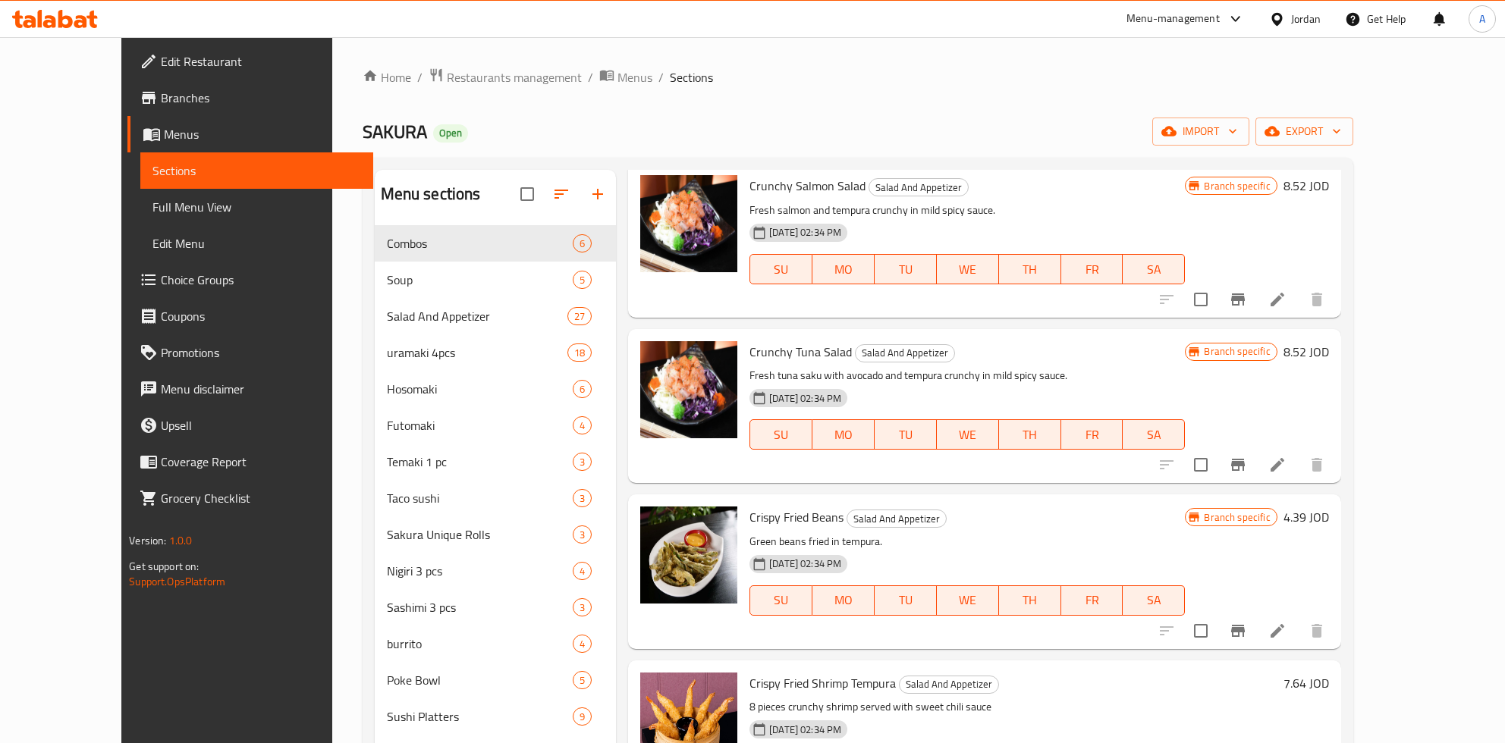
scroll to position [336, 0]
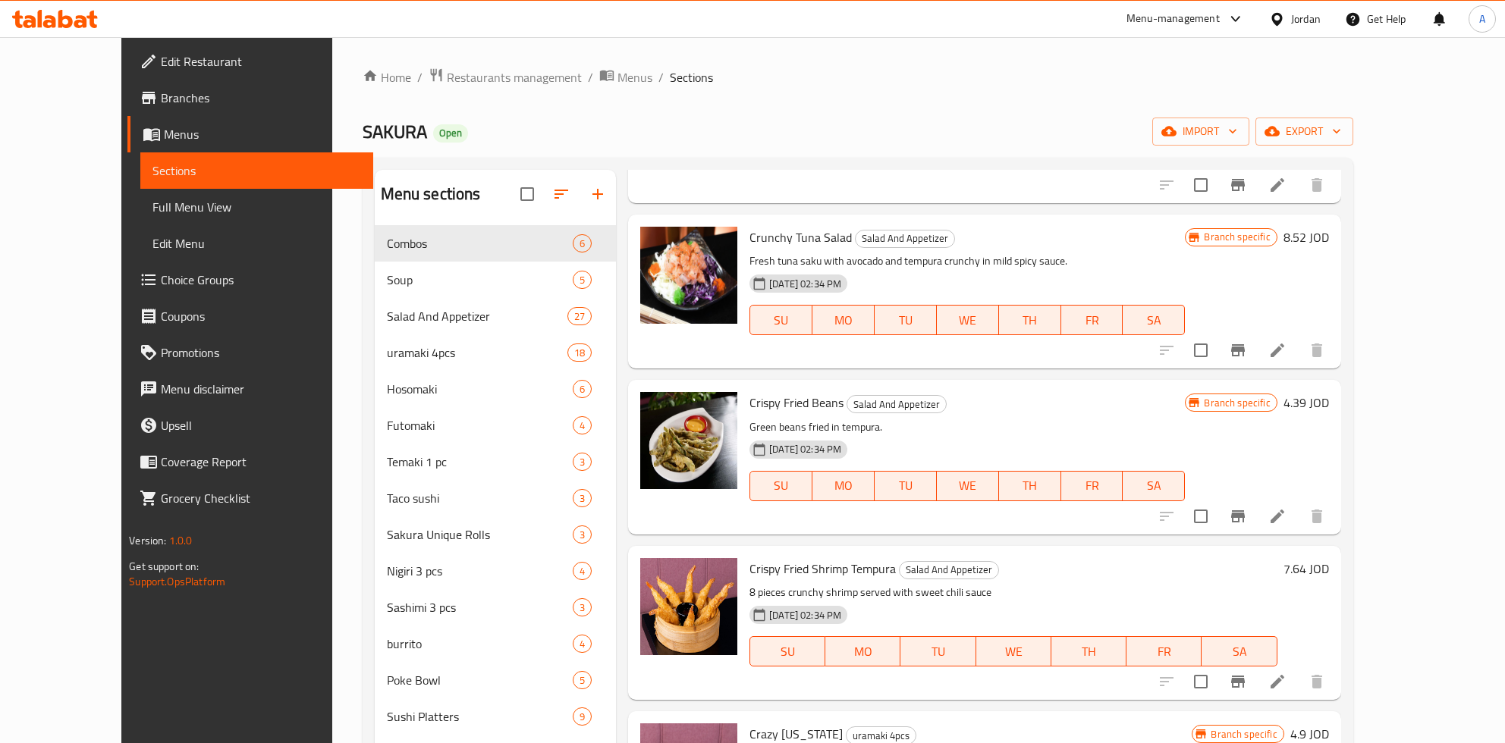
click at [1329, 567] on h6 "7.64 JOD" at bounding box center [1306, 568] width 46 height 21
click at [1237, 577] on input "7.64" at bounding box center [1163, 575] width 147 height 30
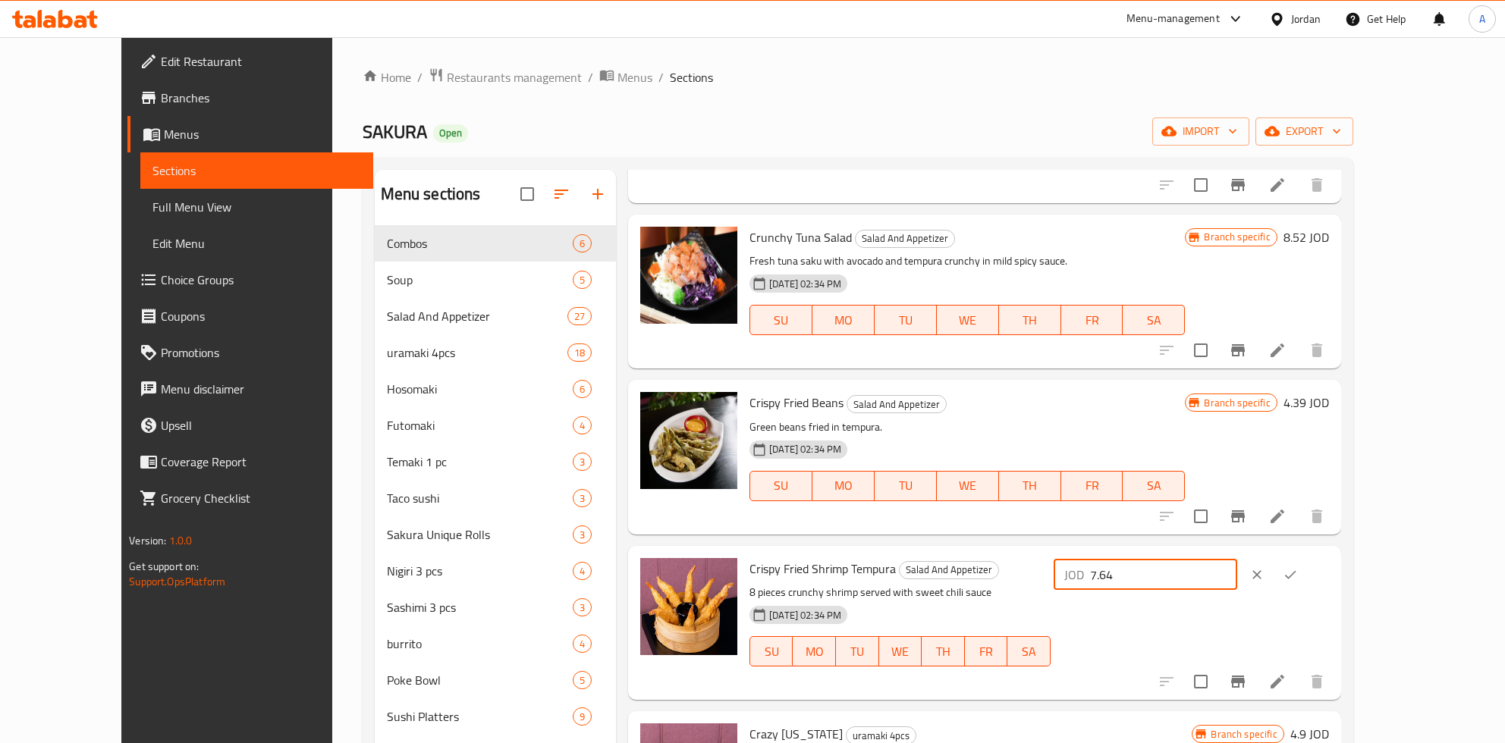
paste input "9.46"
type input "9.45"
click button "ok" at bounding box center [1289, 574] width 33 height 33
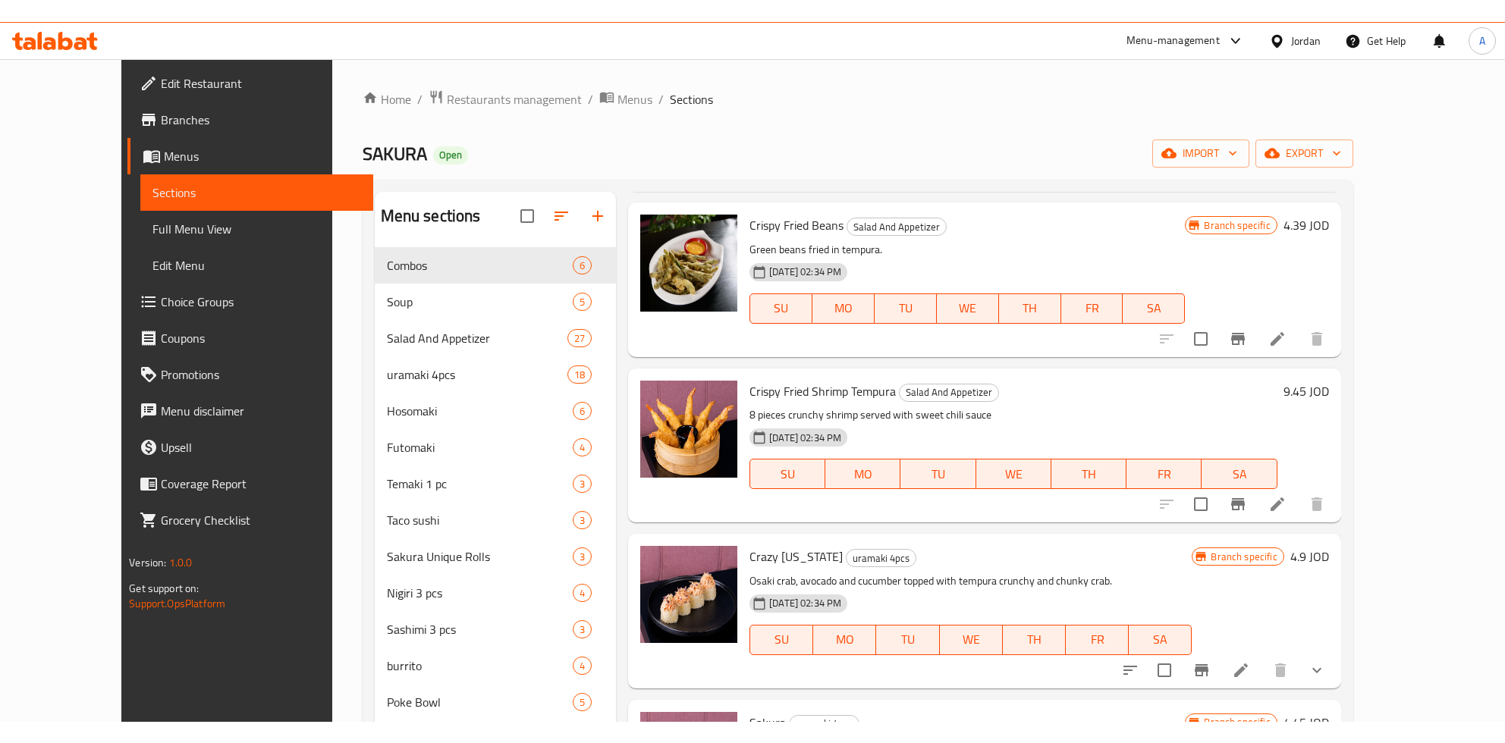
scroll to position [733, 0]
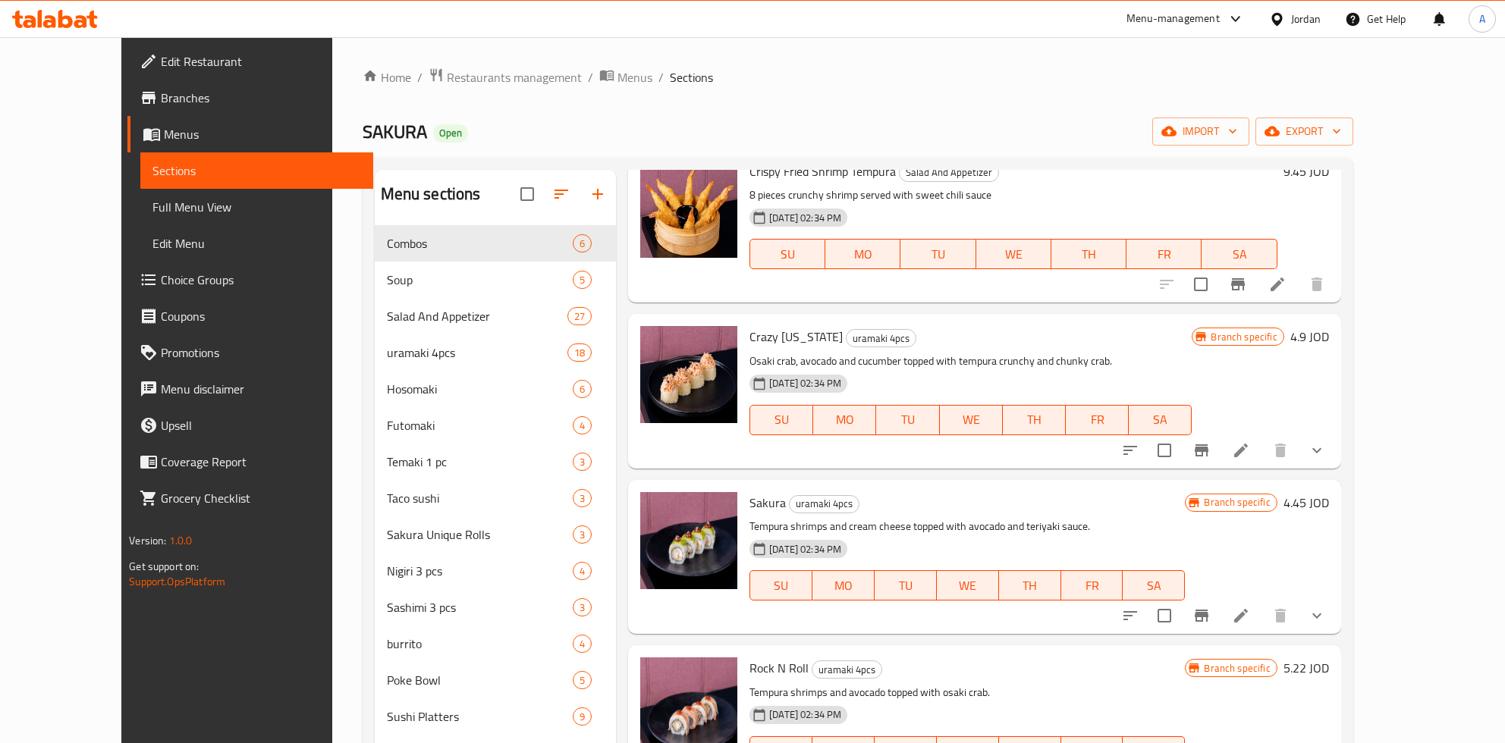
click at [161, 103] on span "Branches" at bounding box center [260, 98] width 199 height 18
